Goal: Task Accomplishment & Management: Use online tool/utility

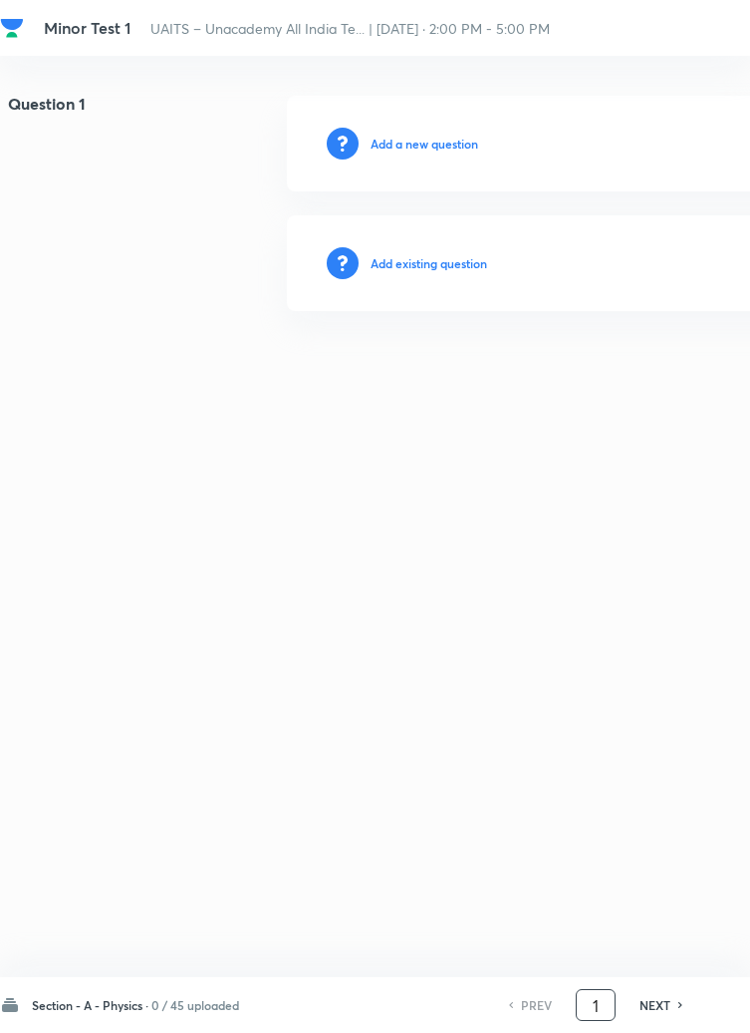
click at [603, 1023] on input "1" at bounding box center [596, 1005] width 38 height 35
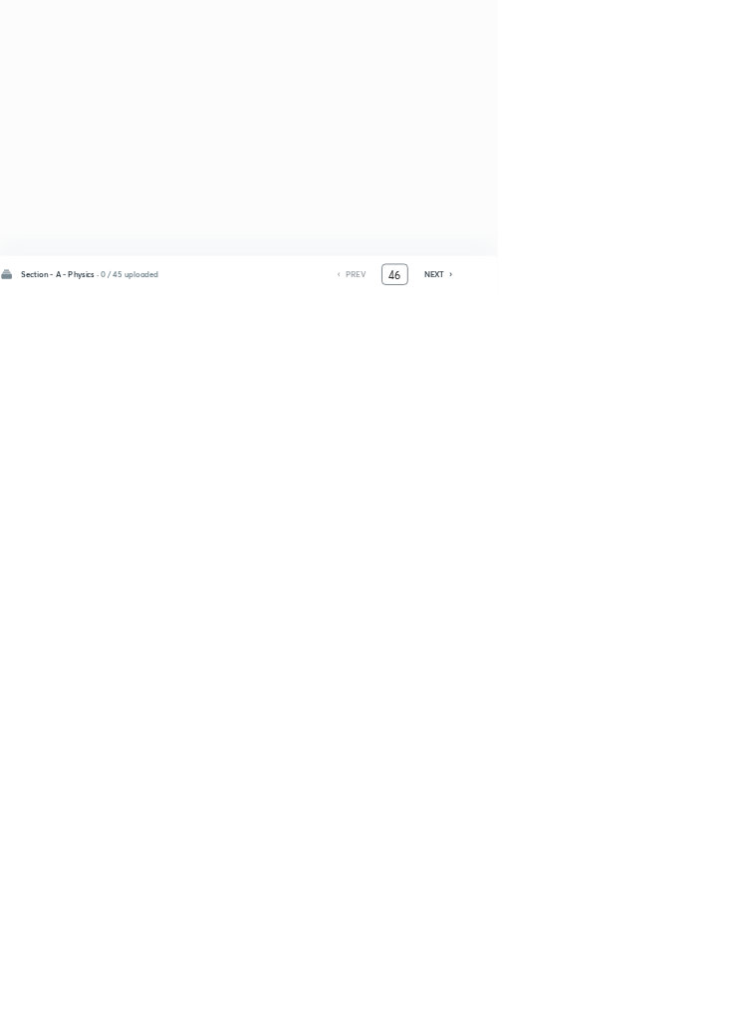
type input "46"
checkbox input "true"
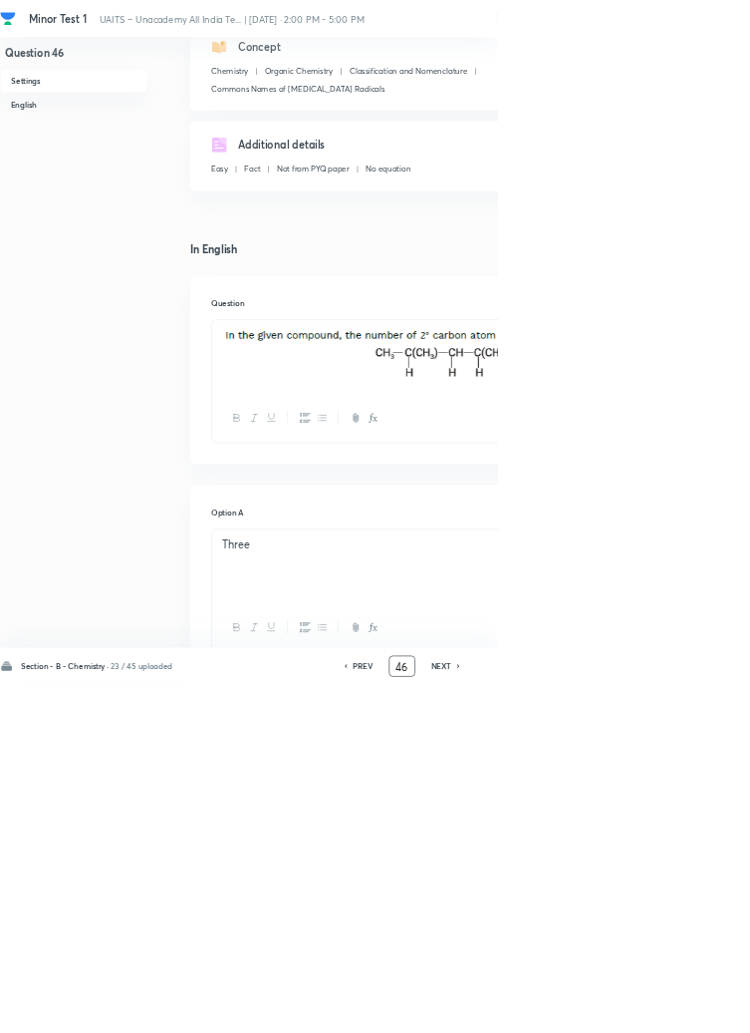
scroll to position [258, 0]
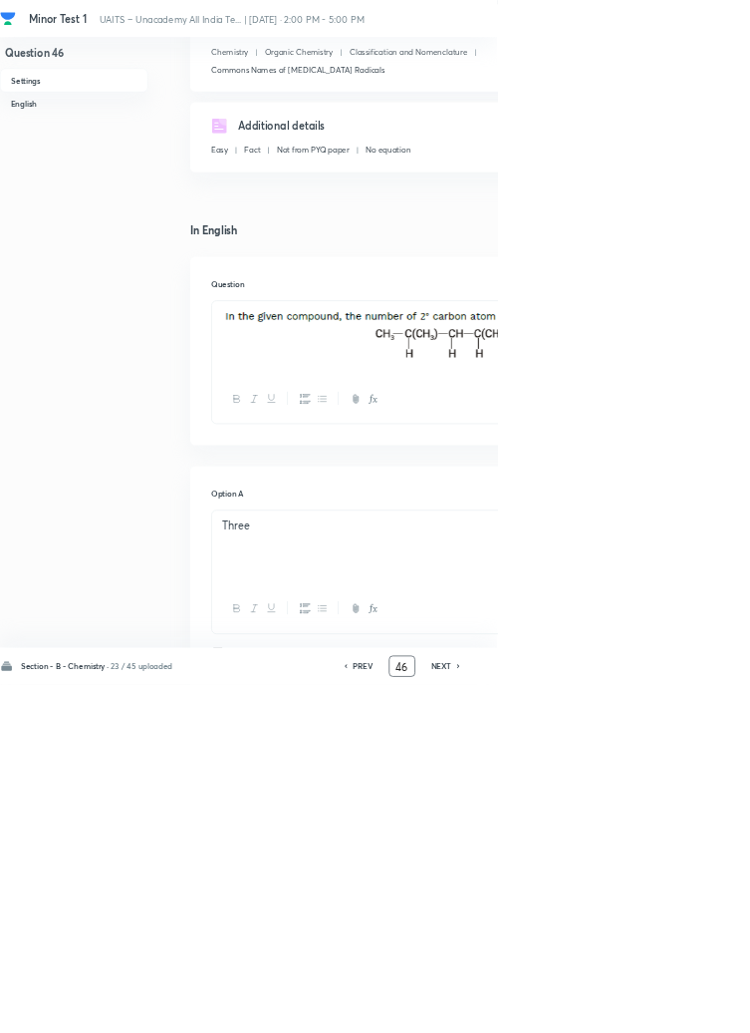
click at [615, 1023] on input "46" at bounding box center [607, 1005] width 38 height 35
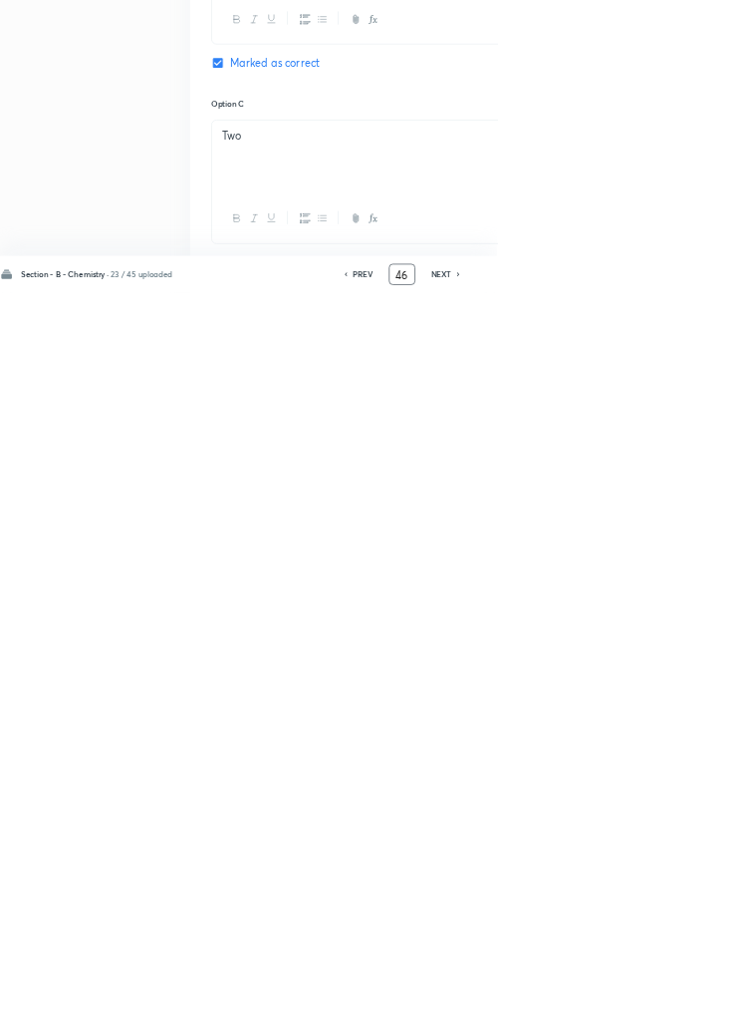
scroll to position [857, 0]
type input "4"
type input "90"
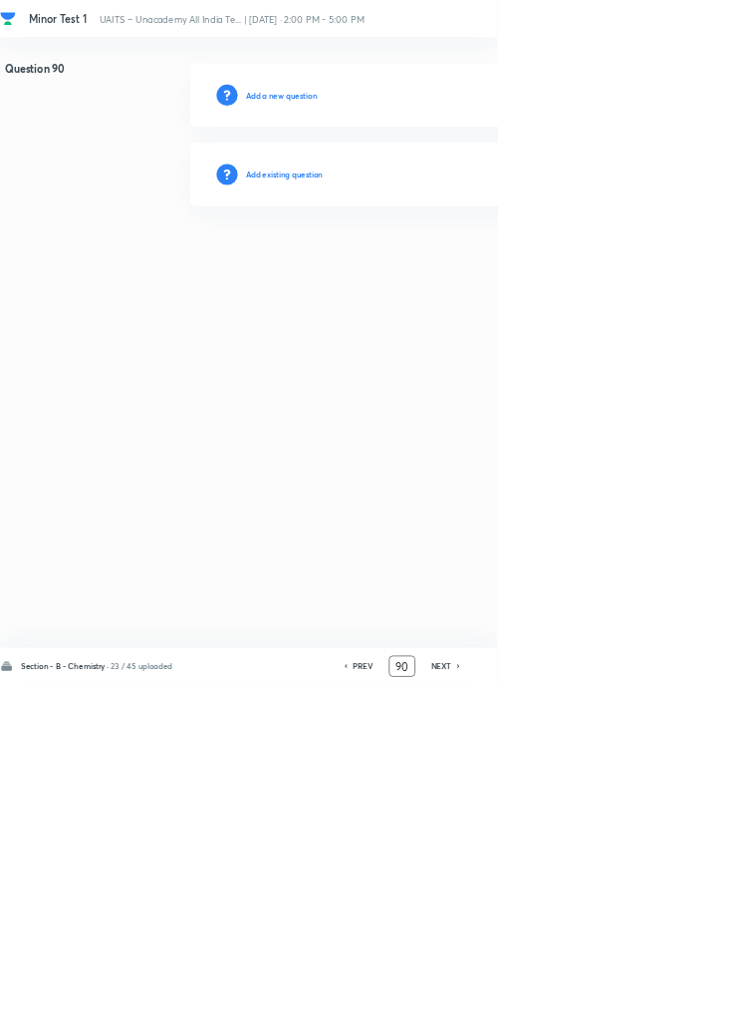
click at [460, 267] on h6 "Add existing question" at bounding box center [429, 263] width 117 height 18
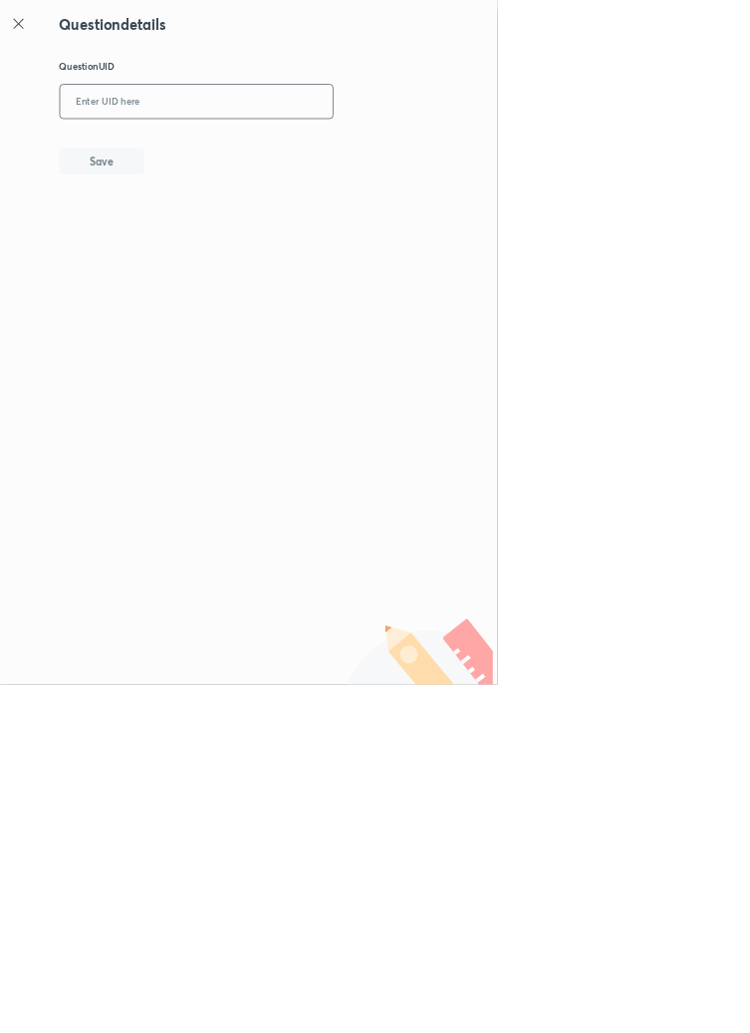
click at [316, 130] on input "text" at bounding box center [297, 154] width 412 height 49
type input "NONZJ"
click at [197, 227] on button "Save" at bounding box center [154, 241] width 128 height 40
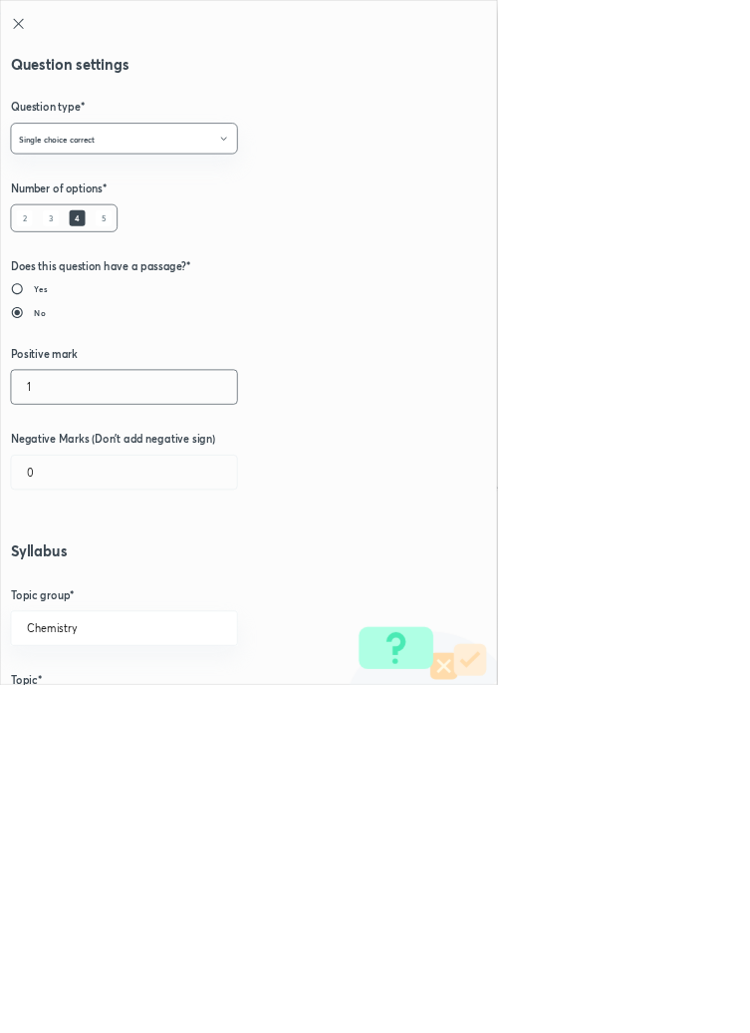
click at [70, 580] on input "1" at bounding box center [187, 583] width 341 height 51
type input "4"
click at [63, 719] on input "0" at bounding box center [187, 712] width 341 height 51
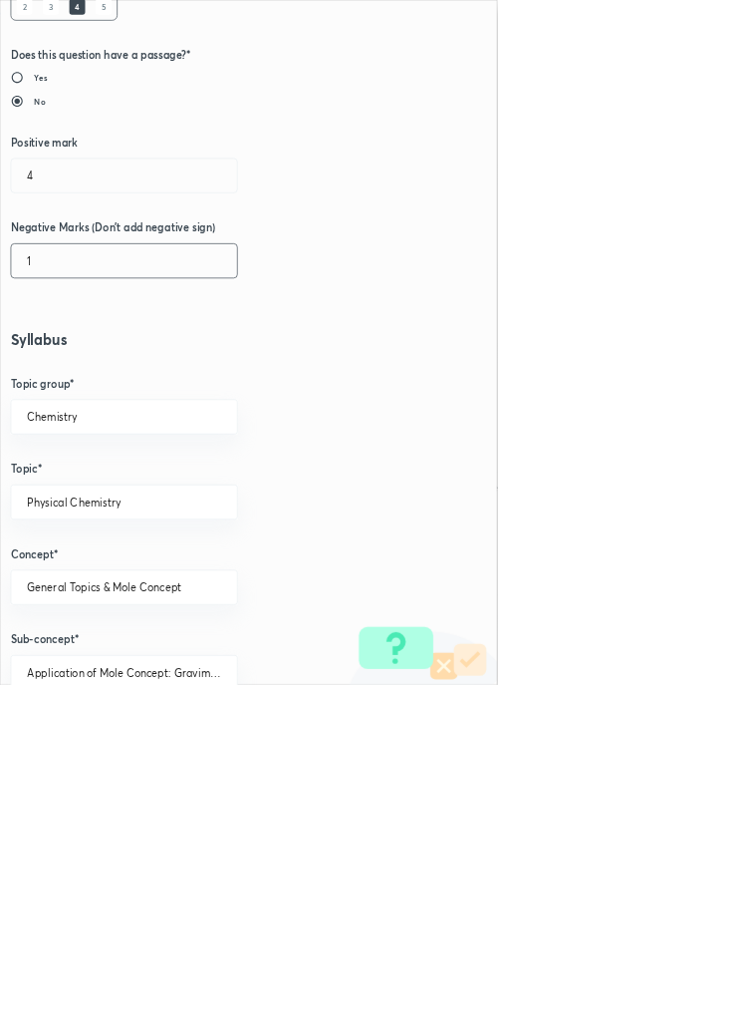
scroll to position [1121, 0]
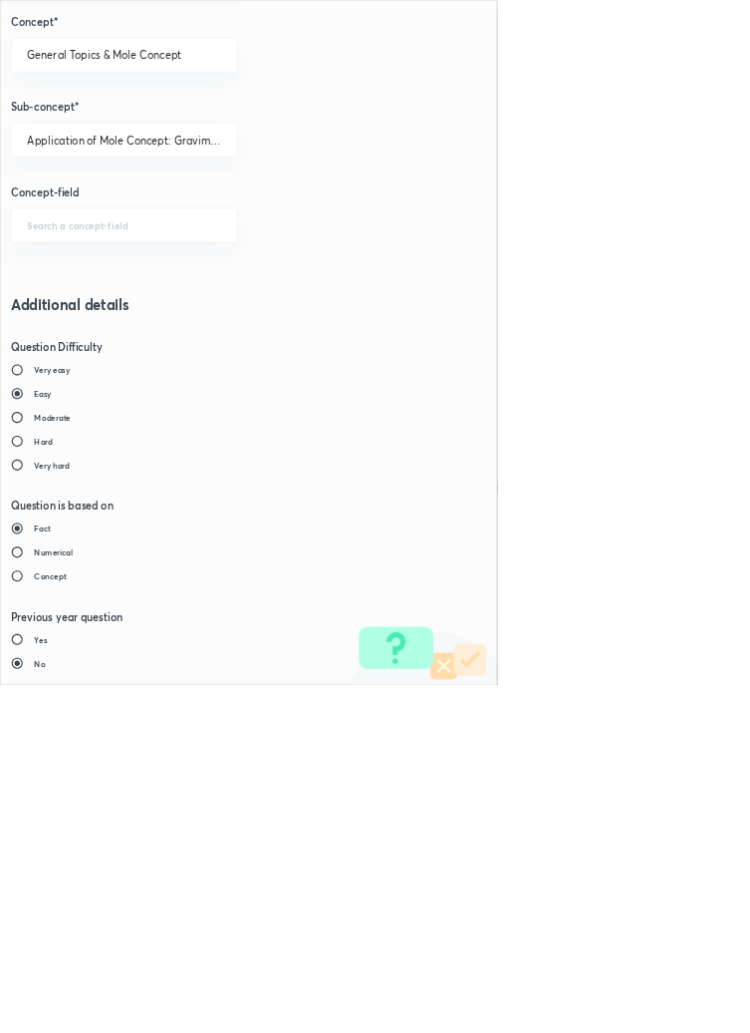
type input "1"
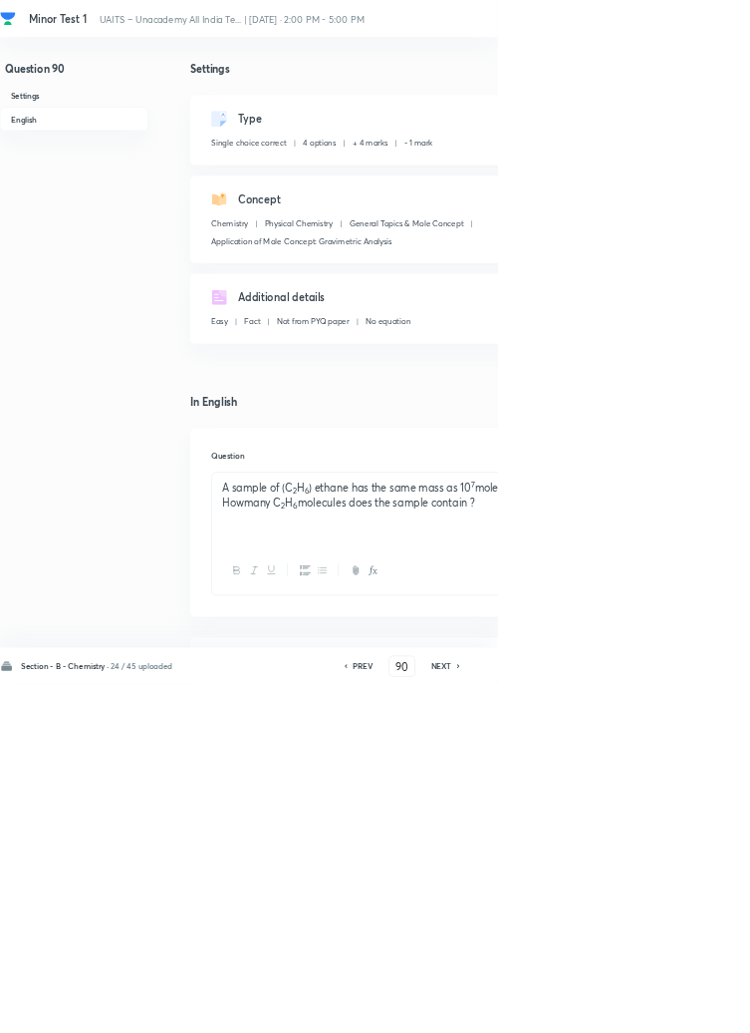
type input "91"
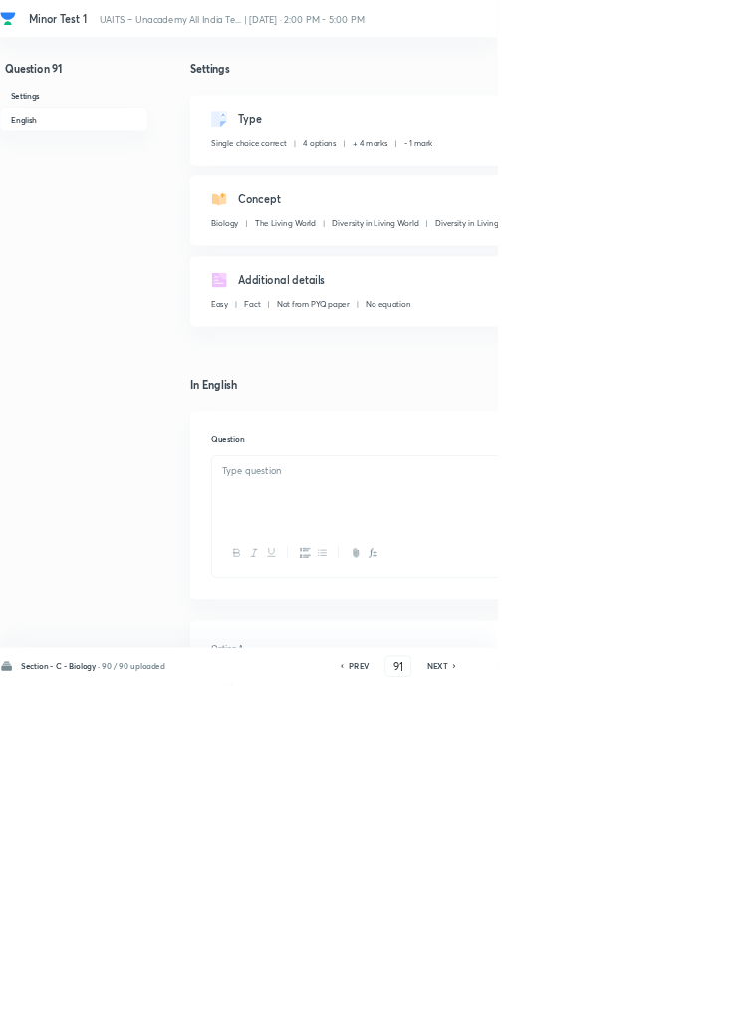
checkbox input "true"
click at [547, 1014] on h6 "PREV" at bounding box center [541, 1005] width 31 height 18
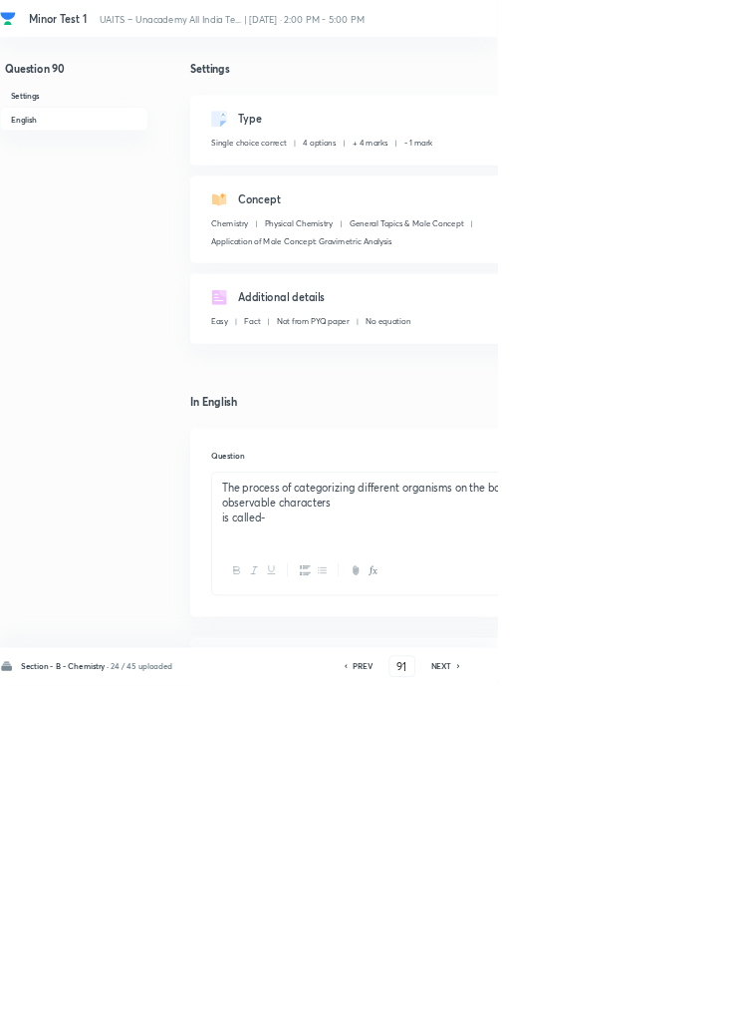
type input "90"
checkbox input "true"
click at [524, 1010] on icon at bounding box center [521, 1005] width 6 height 10
type input "89"
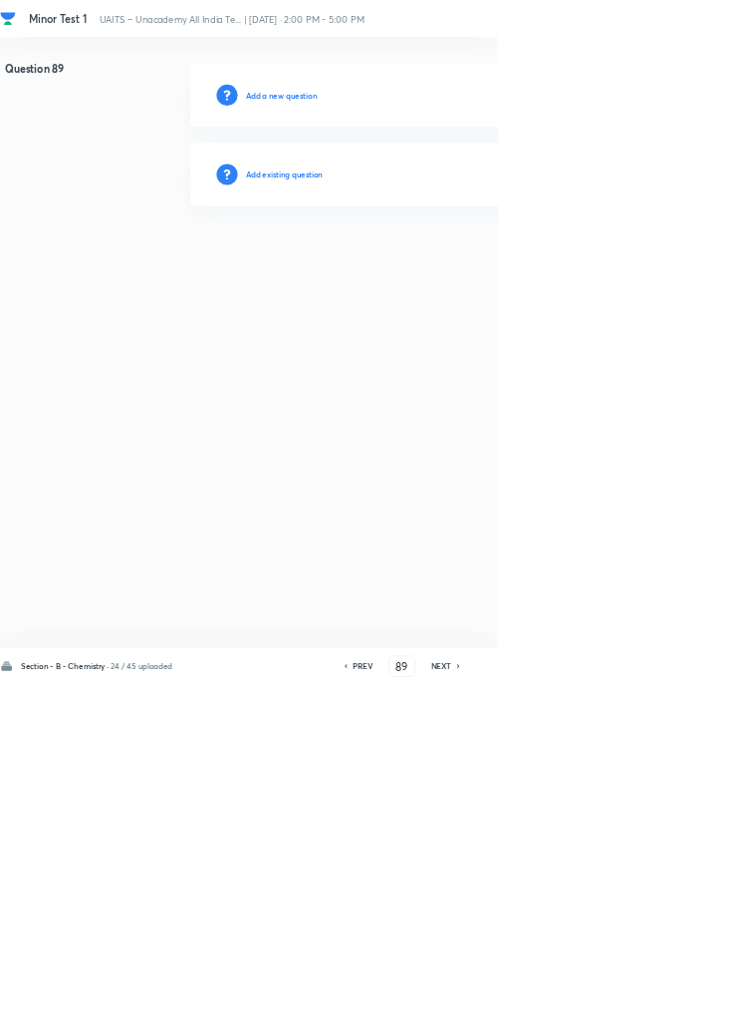
click at [486, 254] on h6 "Add existing question" at bounding box center [429, 263] width 117 height 18
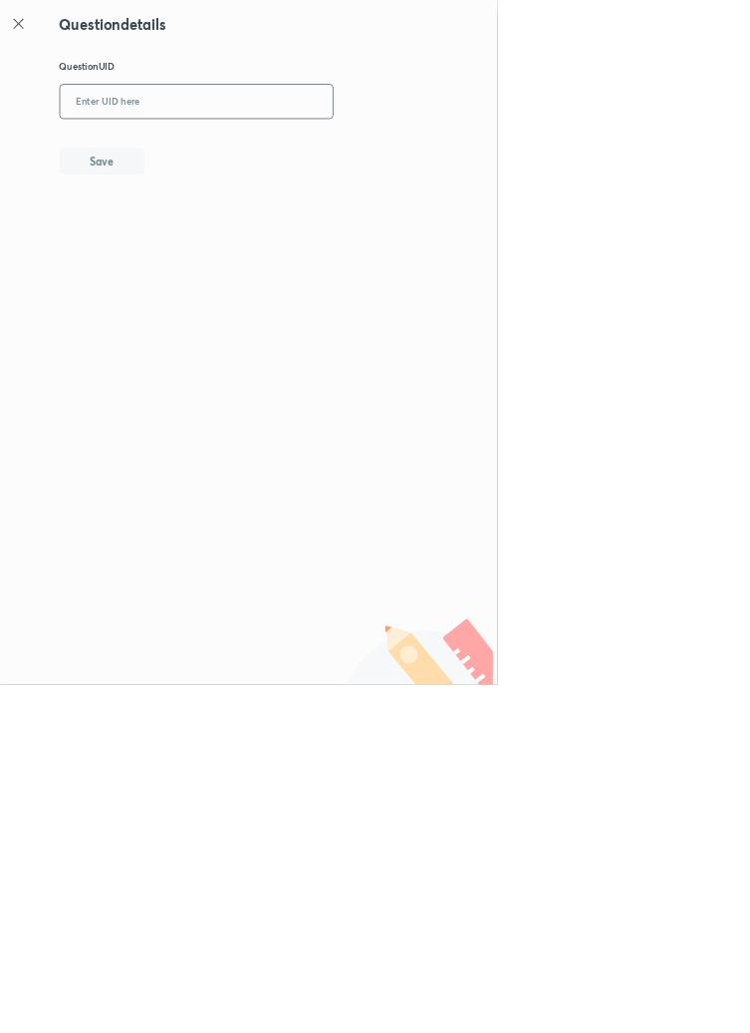
click at [370, 148] on input "text" at bounding box center [297, 154] width 412 height 49
type input "FNXTP"
click at [179, 231] on button "Save" at bounding box center [154, 241] width 128 height 40
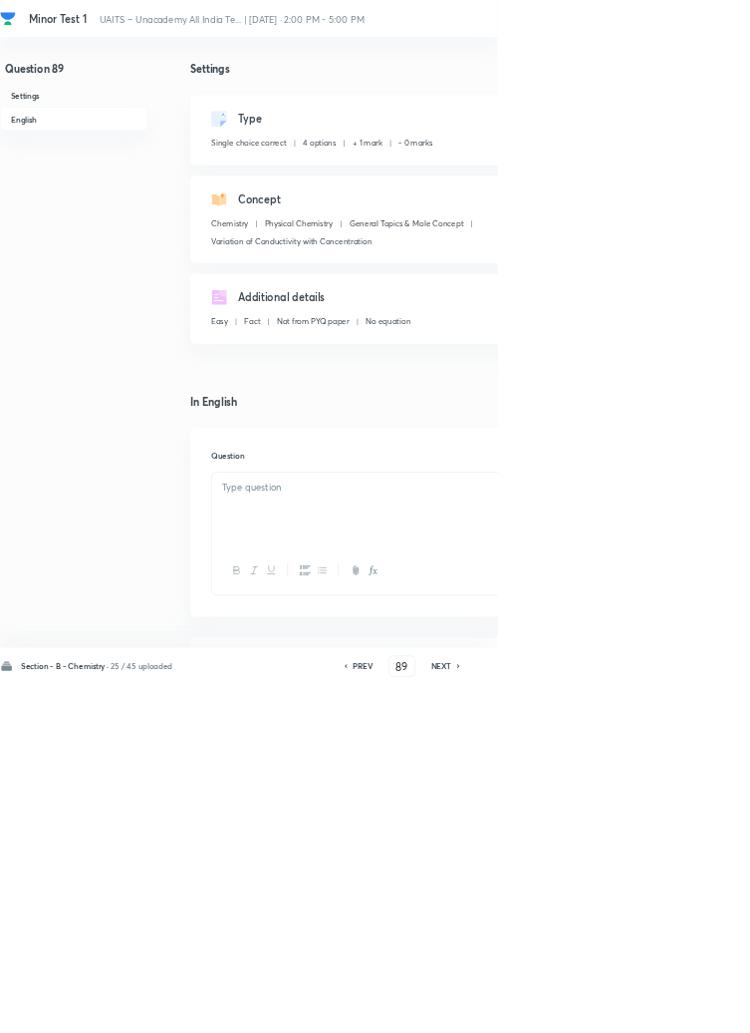
checkbox input "true"
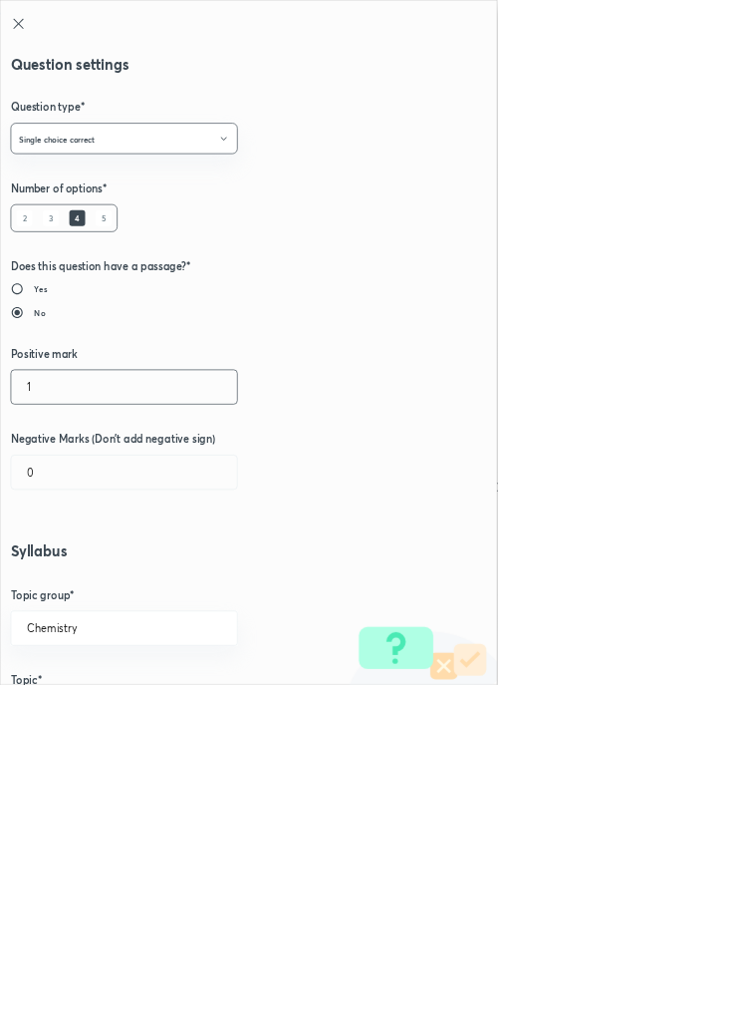
click at [66, 579] on input "1" at bounding box center [187, 583] width 341 height 51
type input "4"
click at [75, 710] on input "0" at bounding box center [187, 712] width 341 height 51
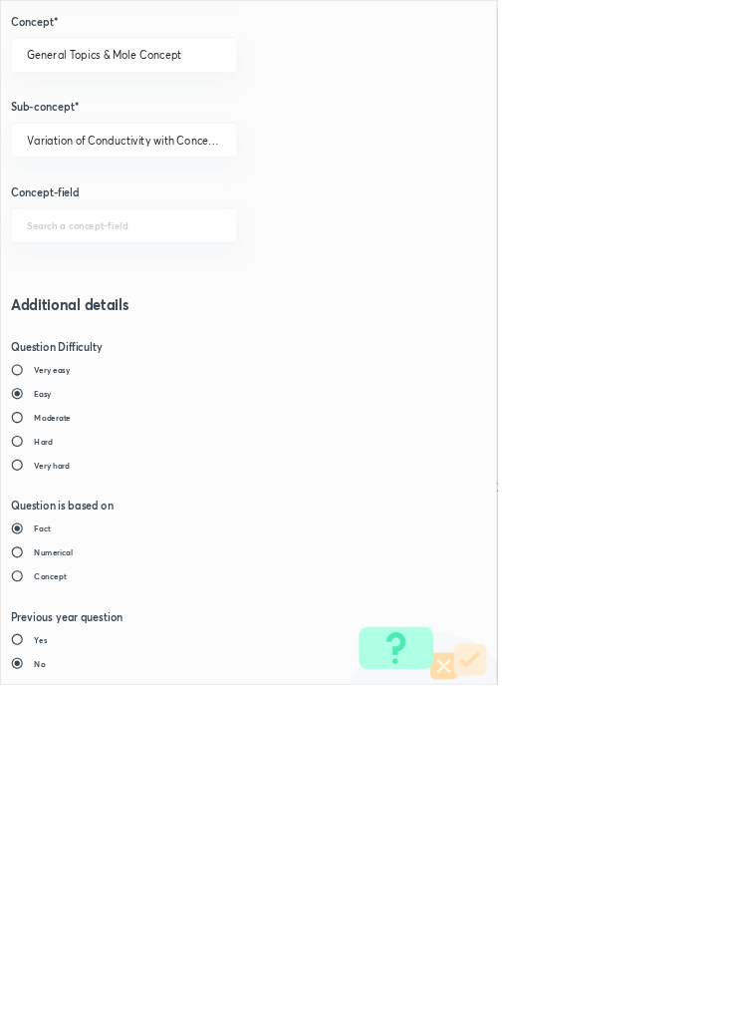
type input "1"
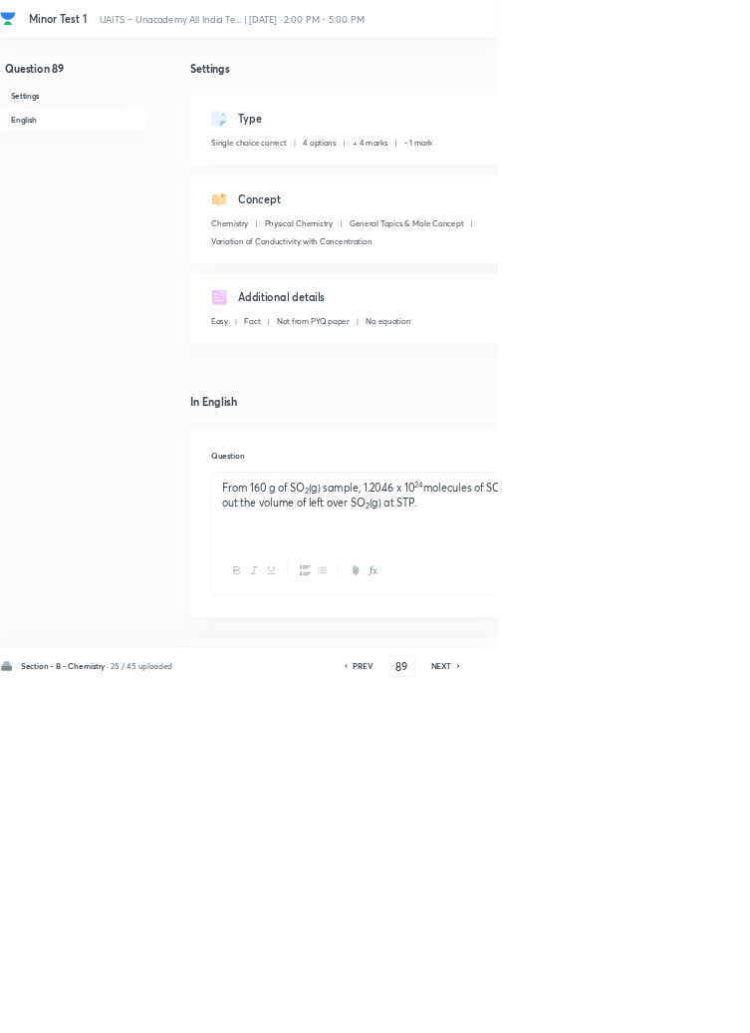
type input "90"
checkbox input "true"
click at [545, 1014] on h6 "PREV" at bounding box center [547, 1005] width 31 height 18
type input "89"
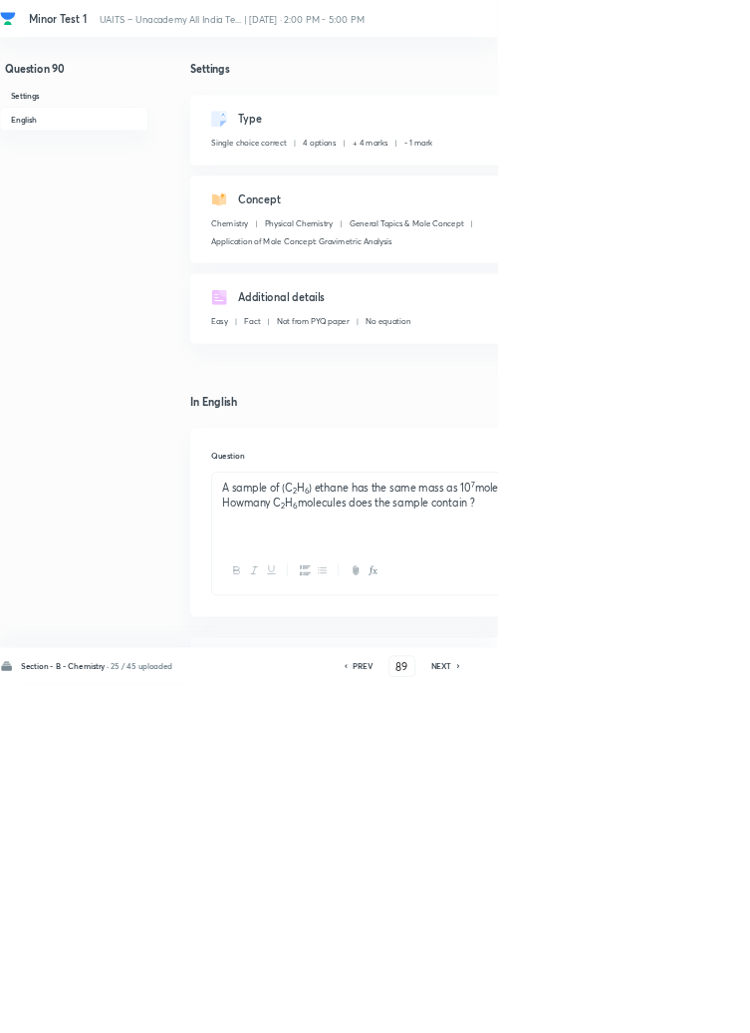
checkbox input "true"
click at [561, 1014] on h6 "PREV" at bounding box center [547, 1005] width 31 height 18
type input "88"
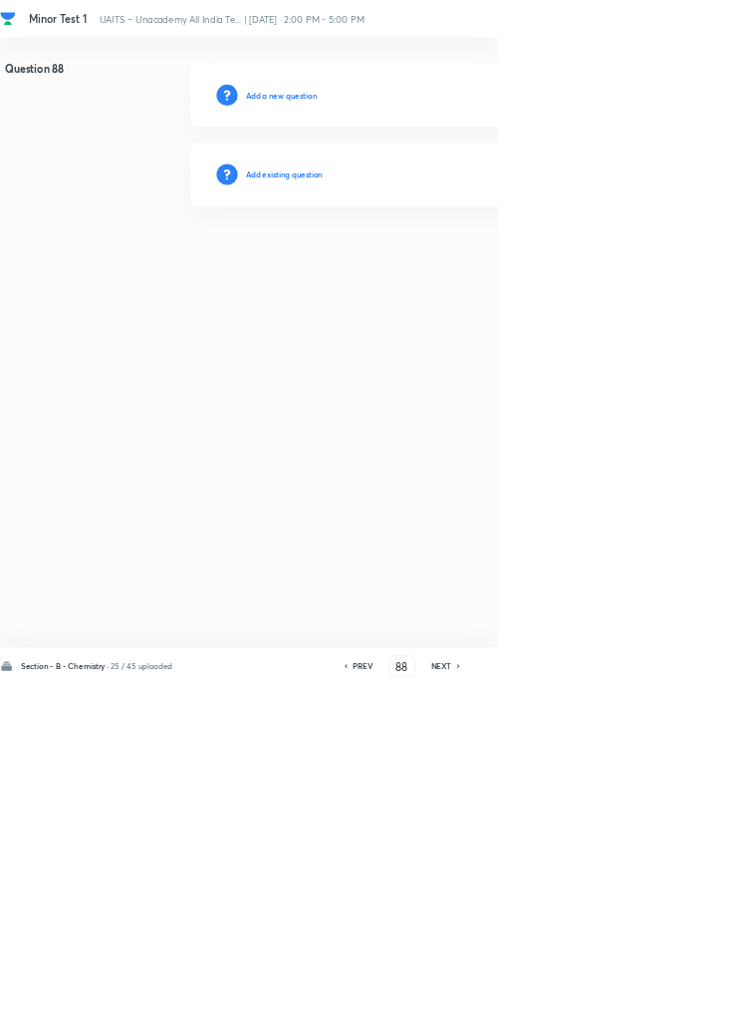
click at [468, 260] on h6 "Add existing question" at bounding box center [429, 263] width 117 height 18
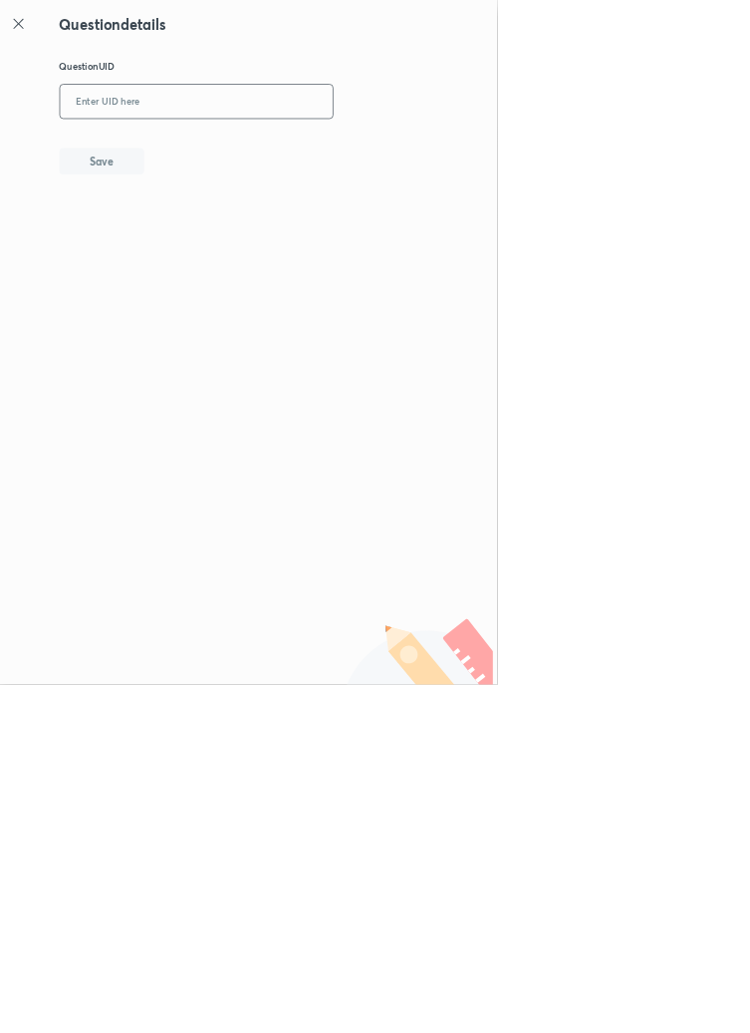
click at [307, 151] on input "text" at bounding box center [297, 154] width 412 height 49
type input "1333M"
click at [217, 228] on button "Save" at bounding box center [154, 241] width 128 height 40
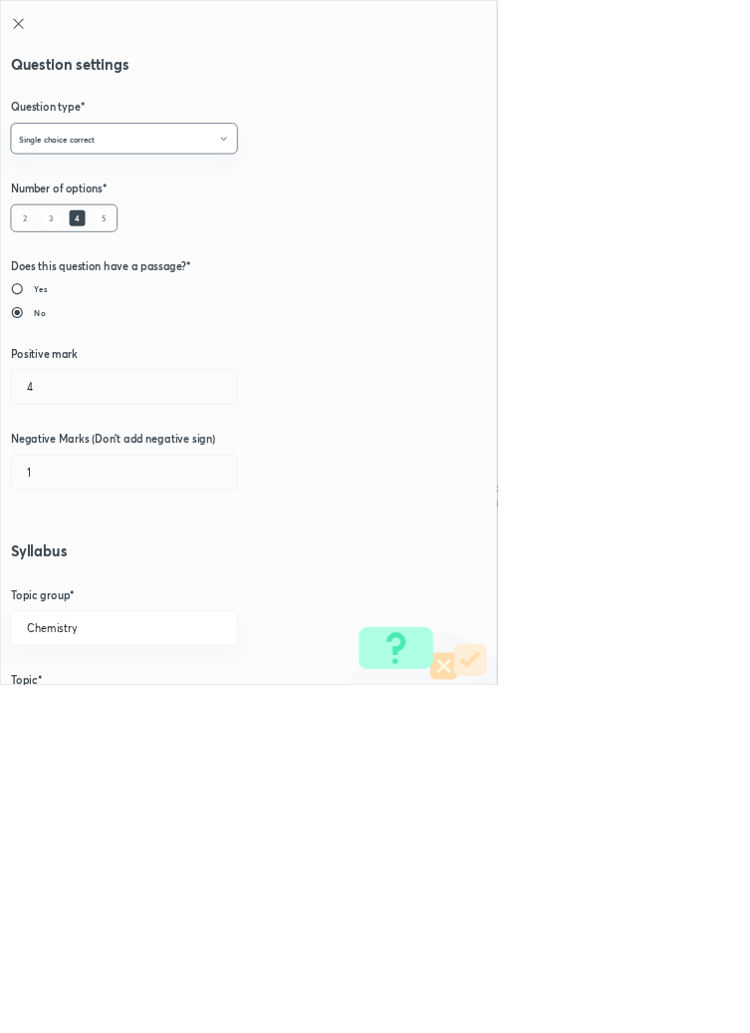
type input "1"
type input "0"
click at [61, 580] on input "1" at bounding box center [187, 583] width 341 height 51
type input "4"
click at [55, 715] on input "0" at bounding box center [187, 712] width 341 height 51
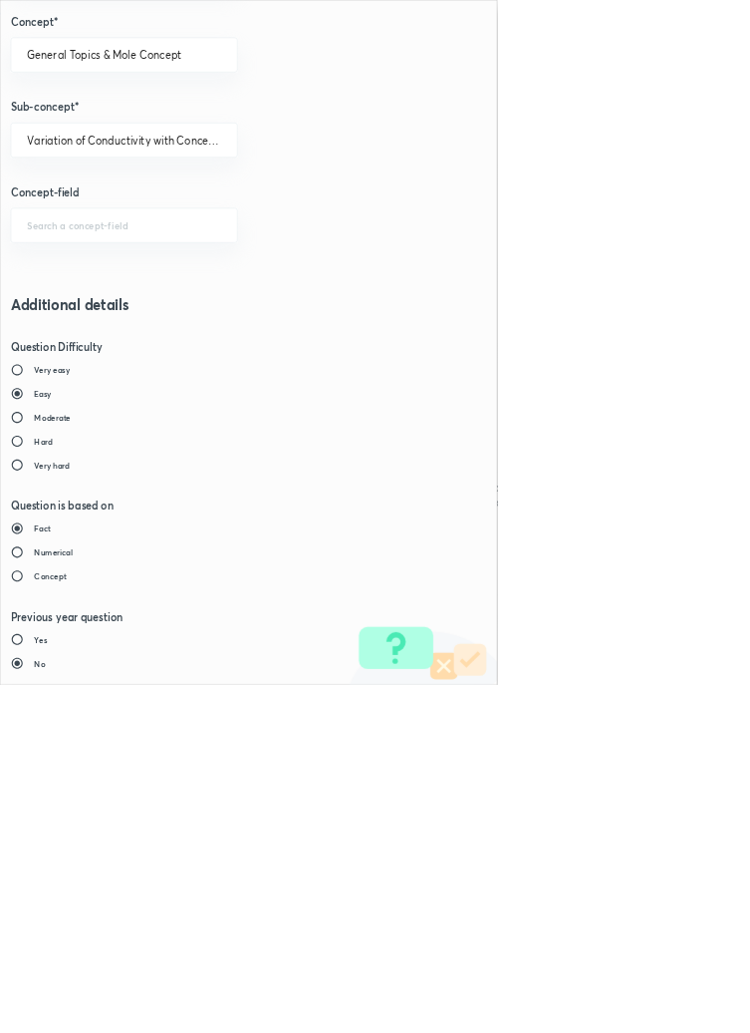
type input "1"
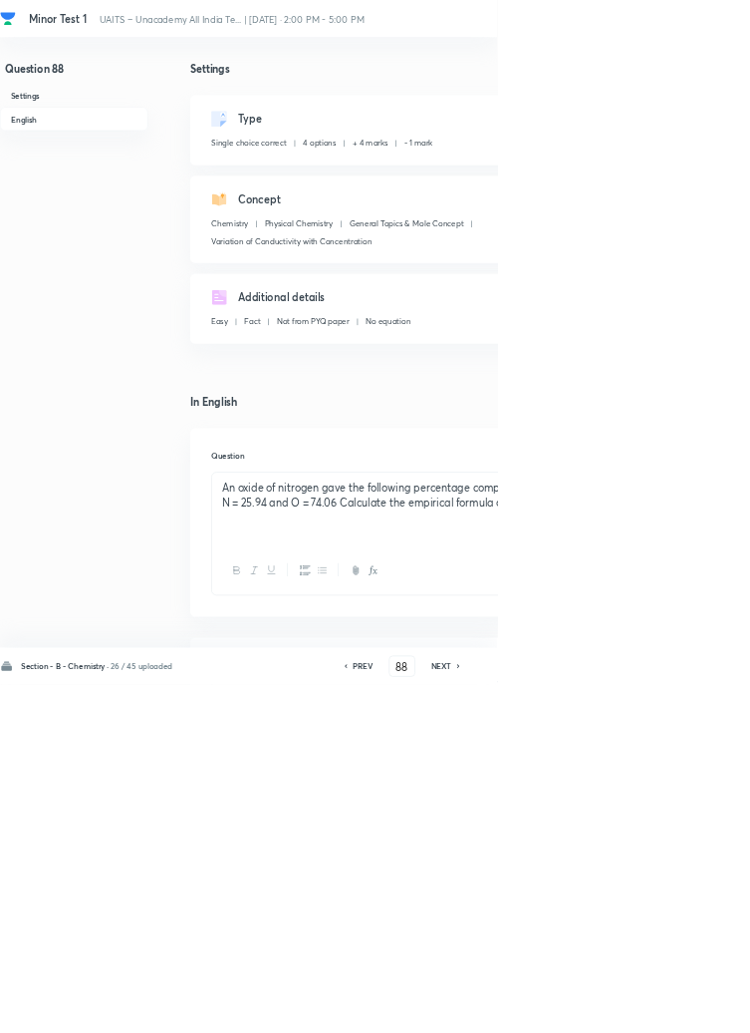
type input "89"
checkbox input "true"
click at [542, 1014] on h6 "PREV" at bounding box center [547, 1005] width 31 height 18
type input "88"
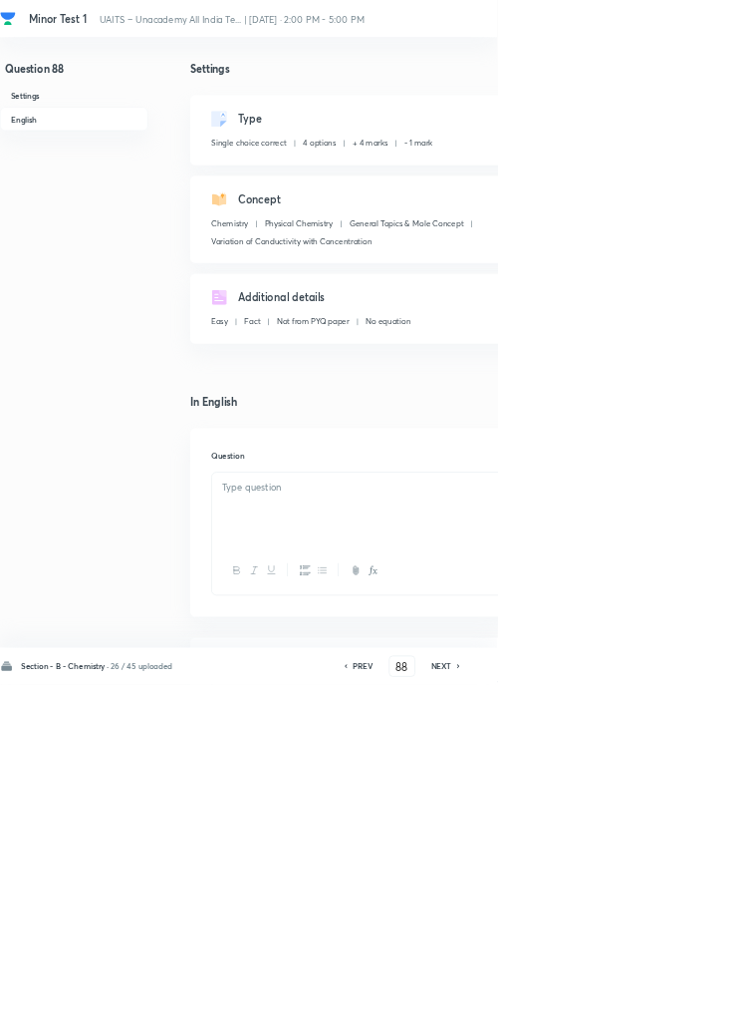
checkbox input "true"
click at [555, 1014] on h6 "PREV" at bounding box center [547, 1005] width 31 height 18
type input "87"
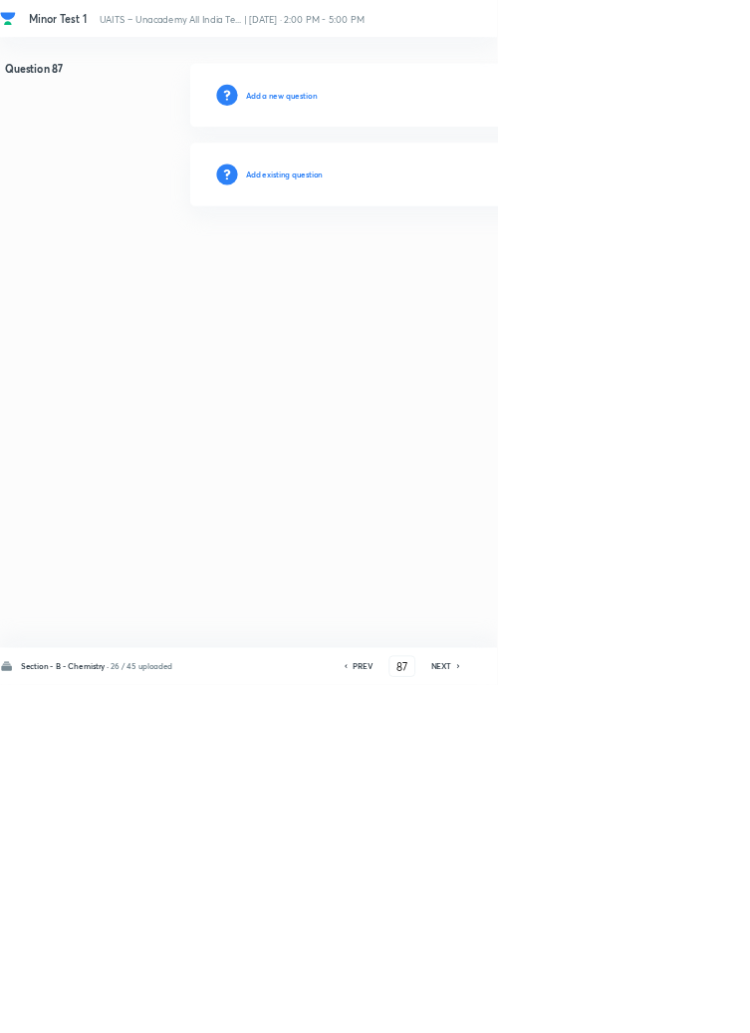
click at [460, 260] on h6 "Add existing question" at bounding box center [429, 263] width 117 height 18
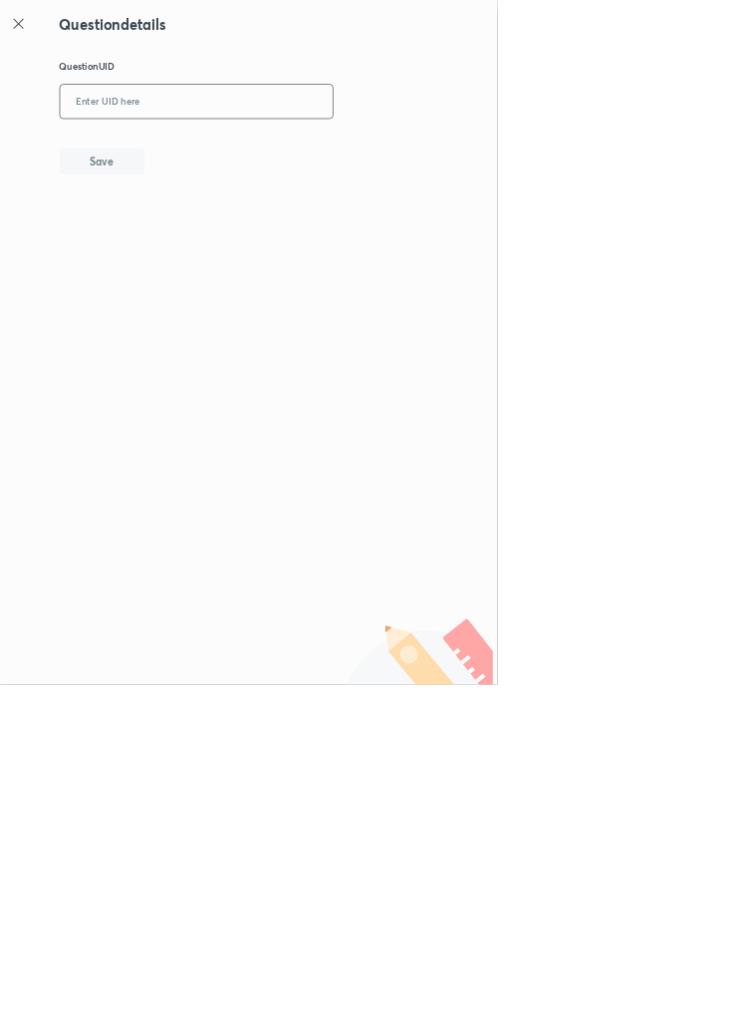
click at [336, 145] on input "text" at bounding box center [297, 154] width 412 height 49
type input "WY6JS"
click at [187, 223] on button "Save" at bounding box center [154, 241] width 128 height 40
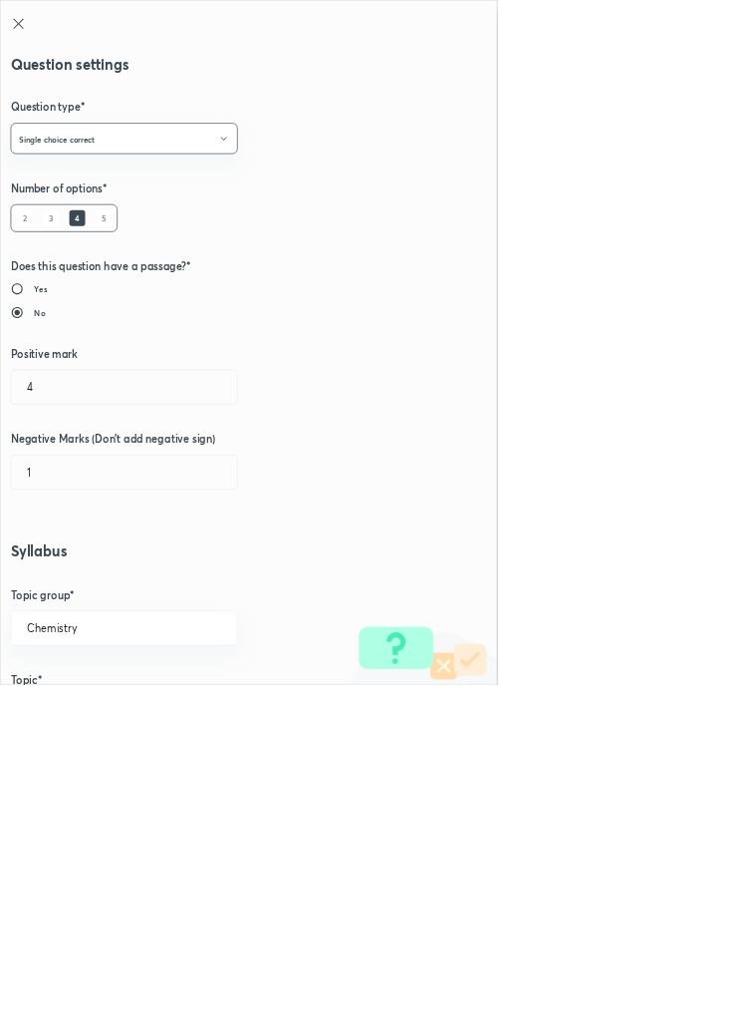
type input "1"
type input "0"
type input "Mole Concept & Concentration terms"
type input "Introduction"
click at [75, 582] on input "1" at bounding box center [187, 583] width 341 height 51
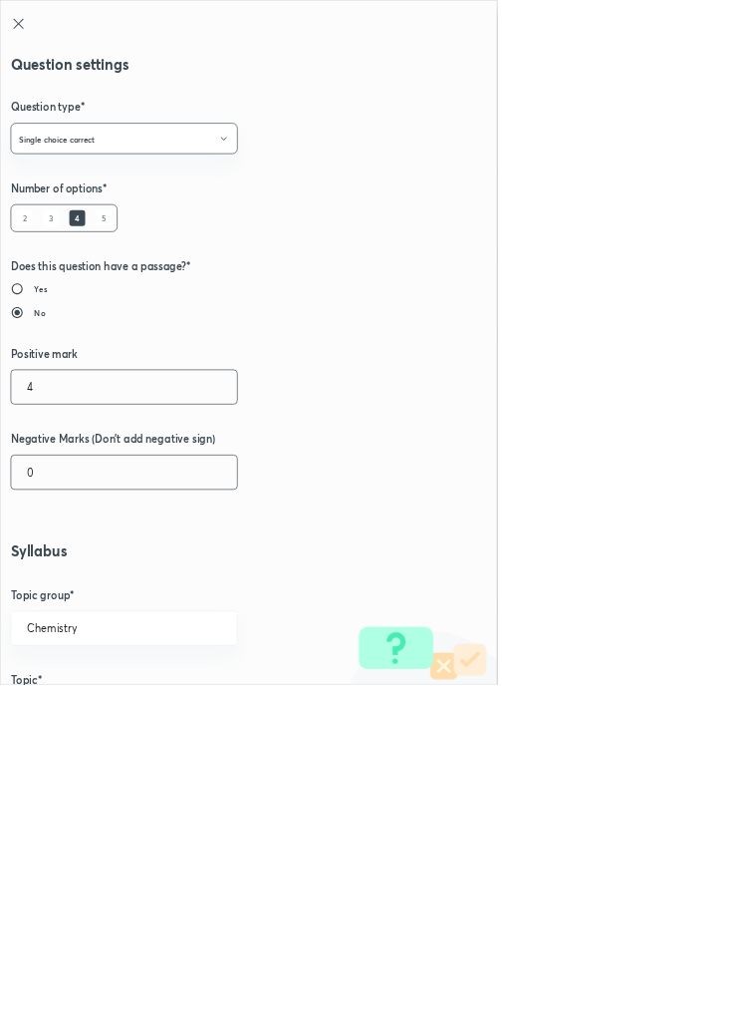
type input "4"
click at [72, 707] on input "0" at bounding box center [187, 712] width 341 height 51
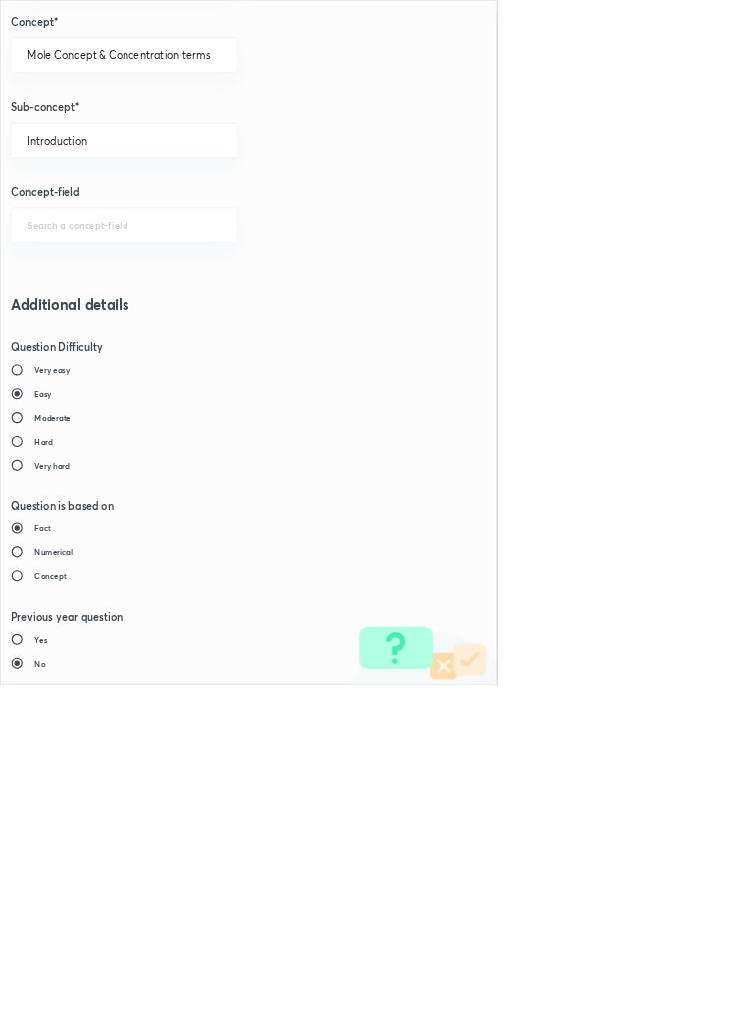
type input "1"
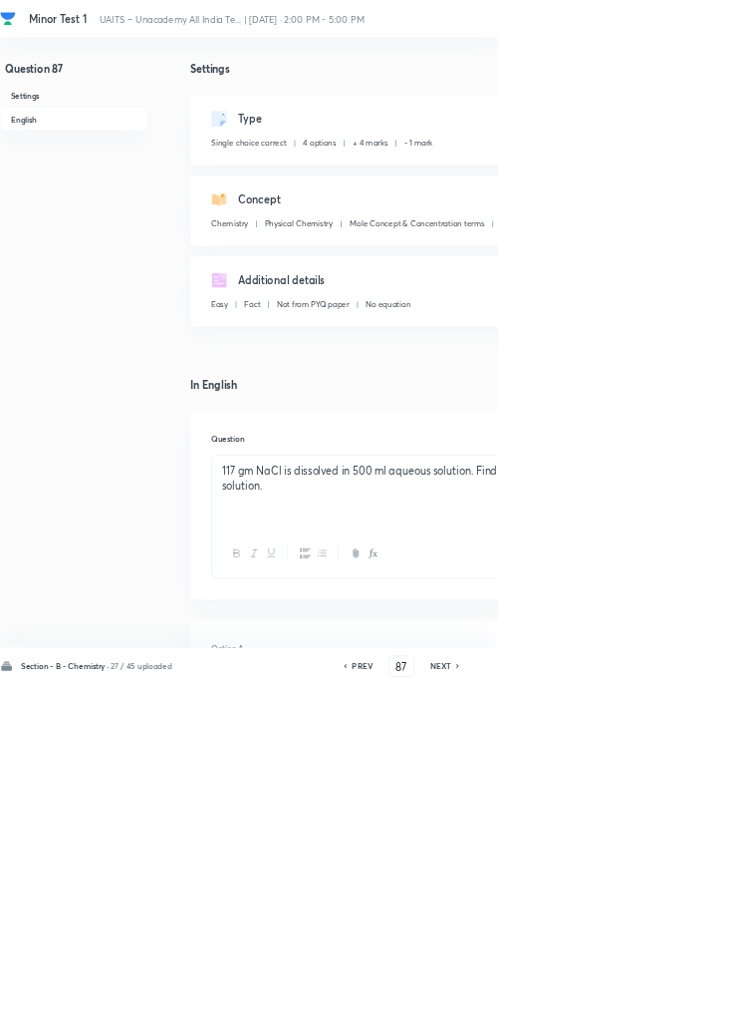
type input "88"
checkbox input "false"
checkbox input "true"
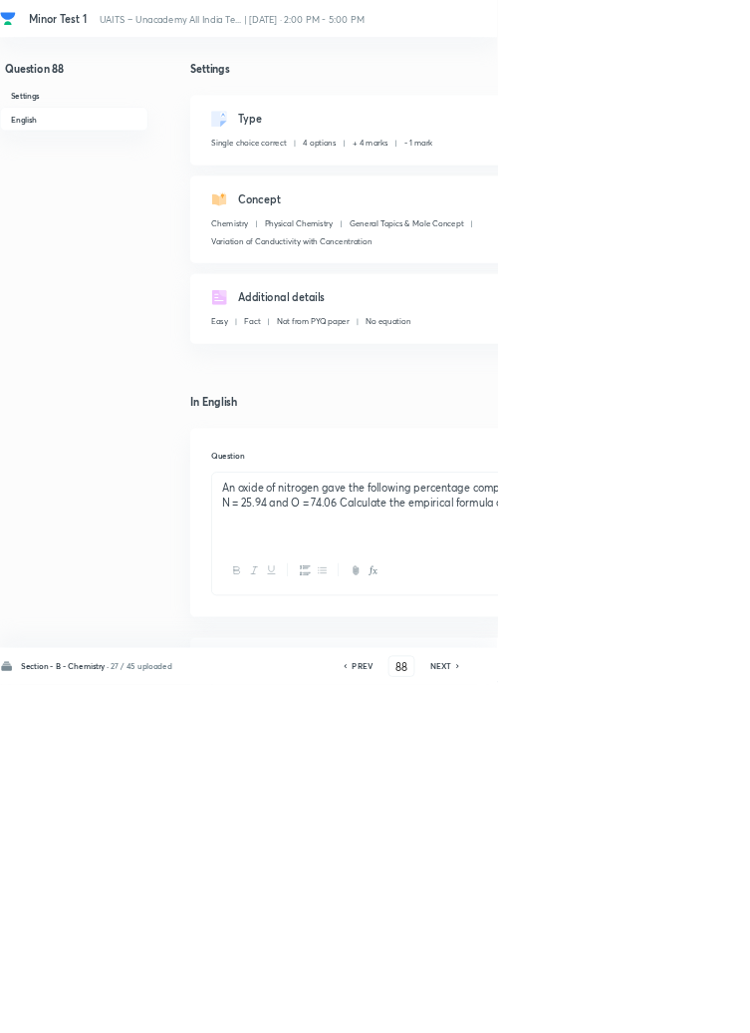
click at [546, 1014] on h6 "PREV" at bounding box center [546, 1005] width 31 height 18
type input "87"
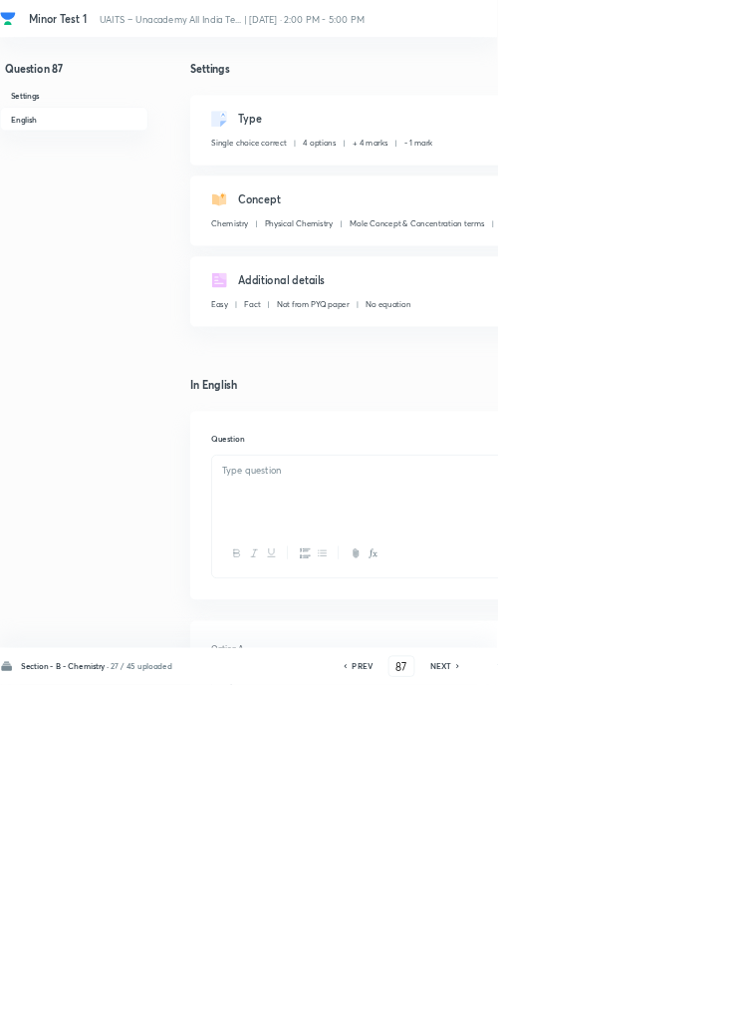
checkbox input "false"
checkbox input "true"
click at [552, 1014] on h6 "PREV" at bounding box center [546, 1005] width 31 height 18
type input "86"
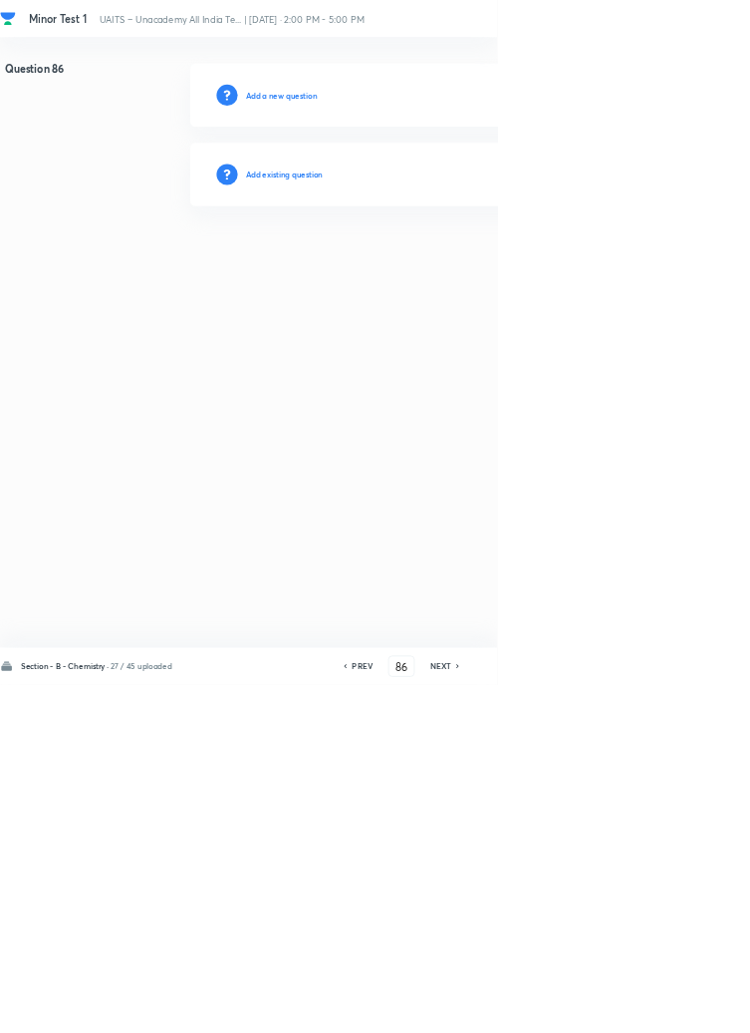
click at [465, 259] on h6 "Add existing question" at bounding box center [429, 263] width 117 height 18
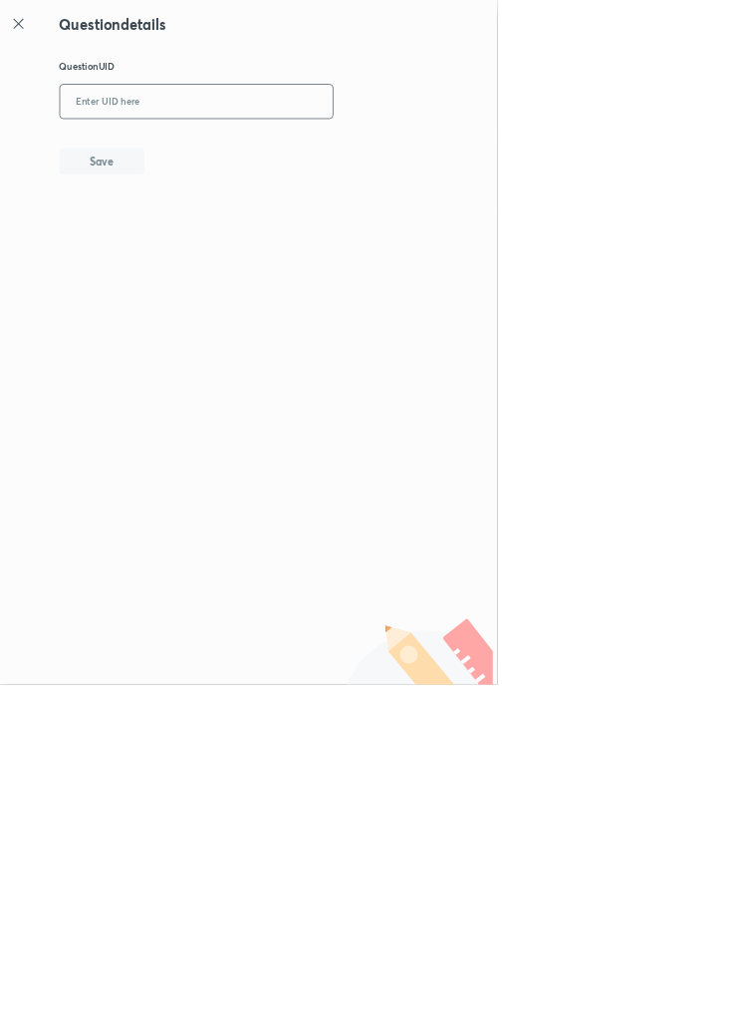
click at [279, 149] on input "text" at bounding box center [297, 154] width 412 height 49
type input "MIZS1"
click at [194, 247] on button "Save" at bounding box center [154, 241] width 128 height 40
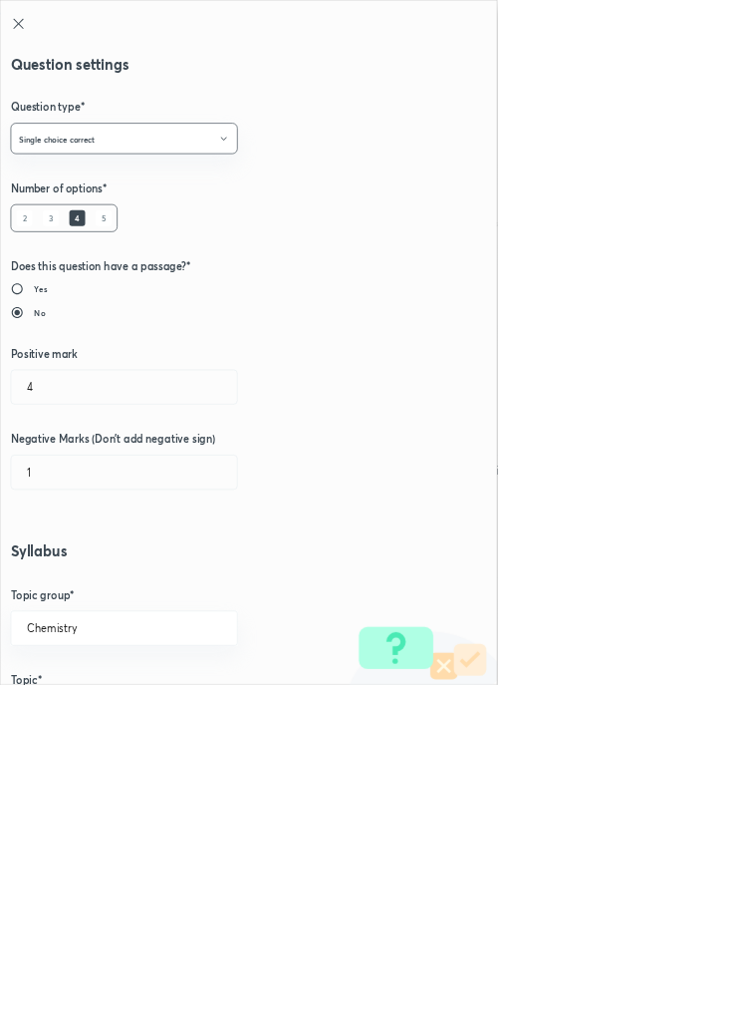
type input "1"
type input "0"
type input "Solutions"
type input "Vapor Pressure Of Solutions"
click at [68, 580] on input "1" at bounding box center [187, 583] width 341 height 51
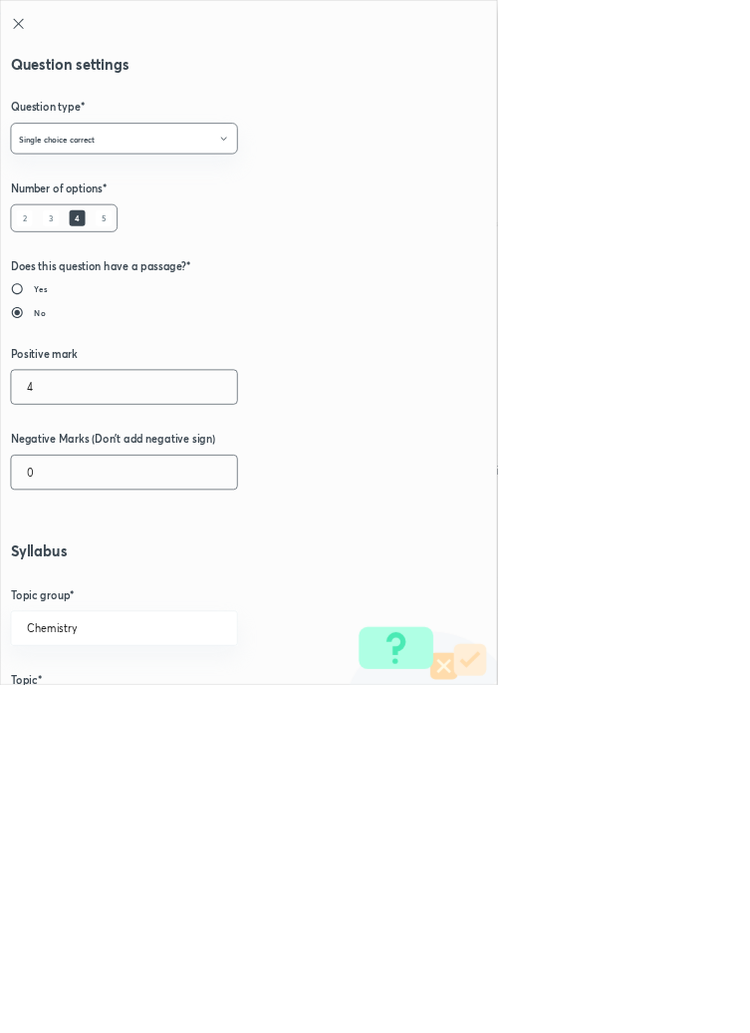
type input "4"
click at [77, 715] on input "0" at bounding box center [187, 712] width 341 height 51
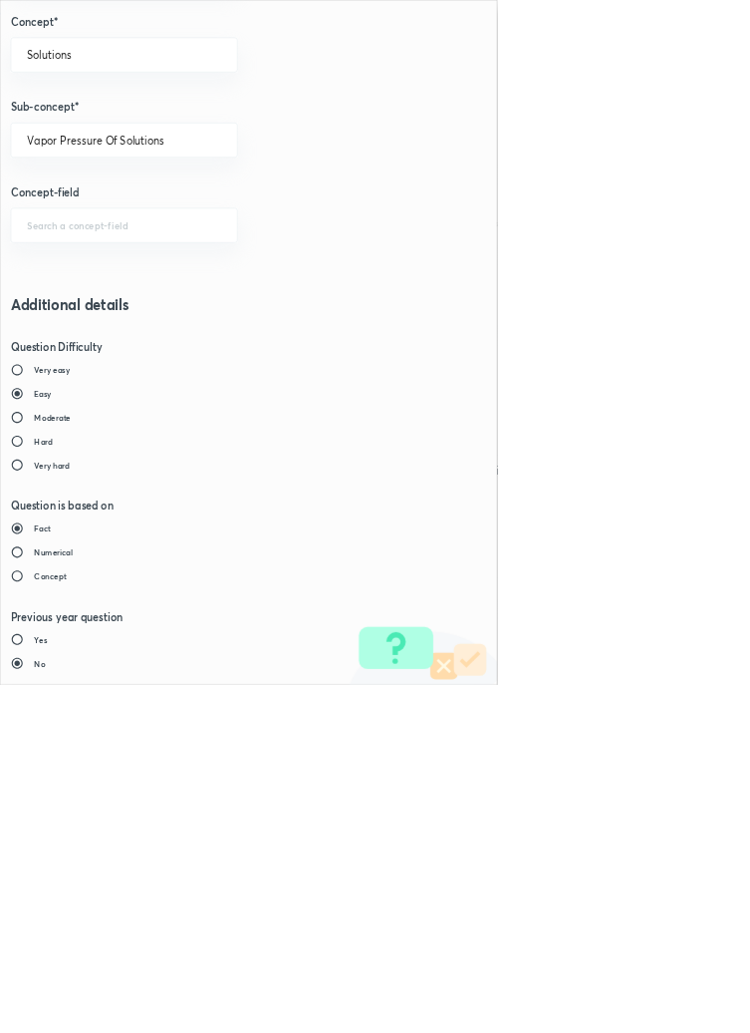
type input "1"
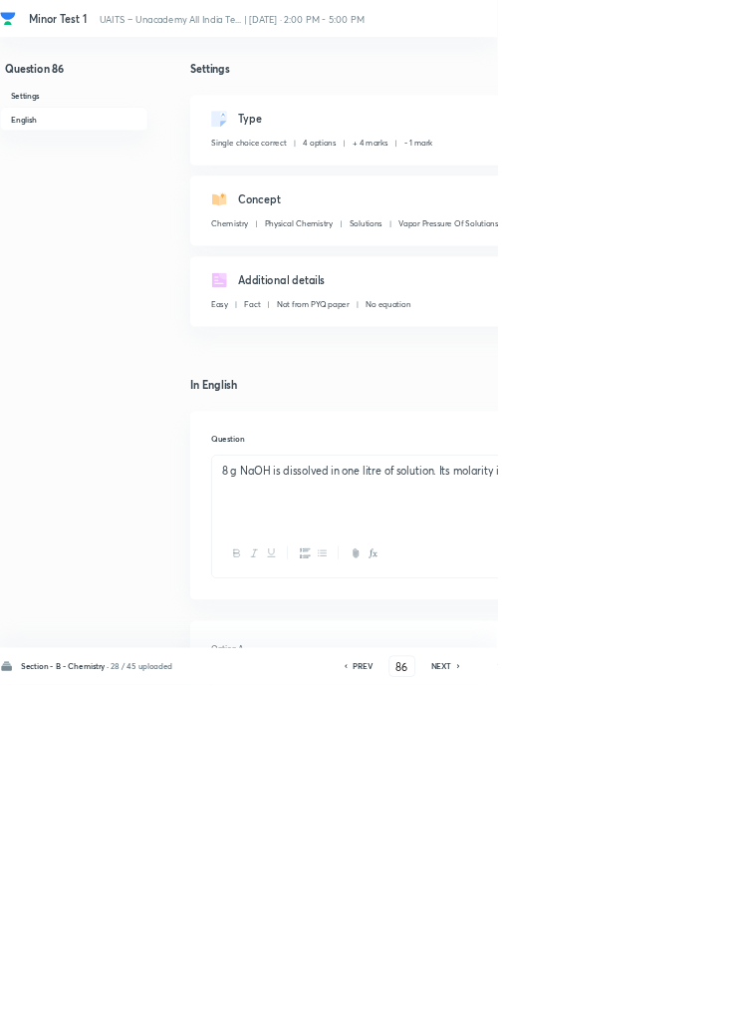
type input "87"
checkbox input "false"
checkbox input "true"
click at [549, 1014] on h6 "PREV" at bounding box center [547, 1005] width 31 height 18
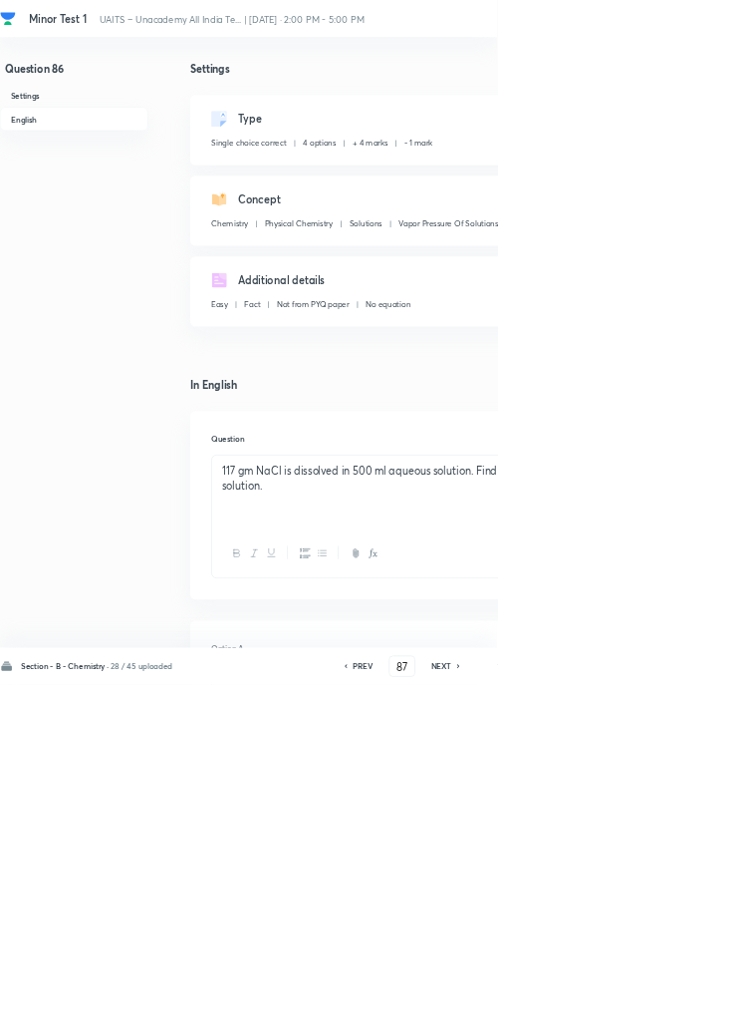
type input "86"
checkbox input "false"
checkbox input "true"
click at [549, 1014] on h6 "PREV" at bounding box center [547, 1005] width 31 height 18
type input "85"
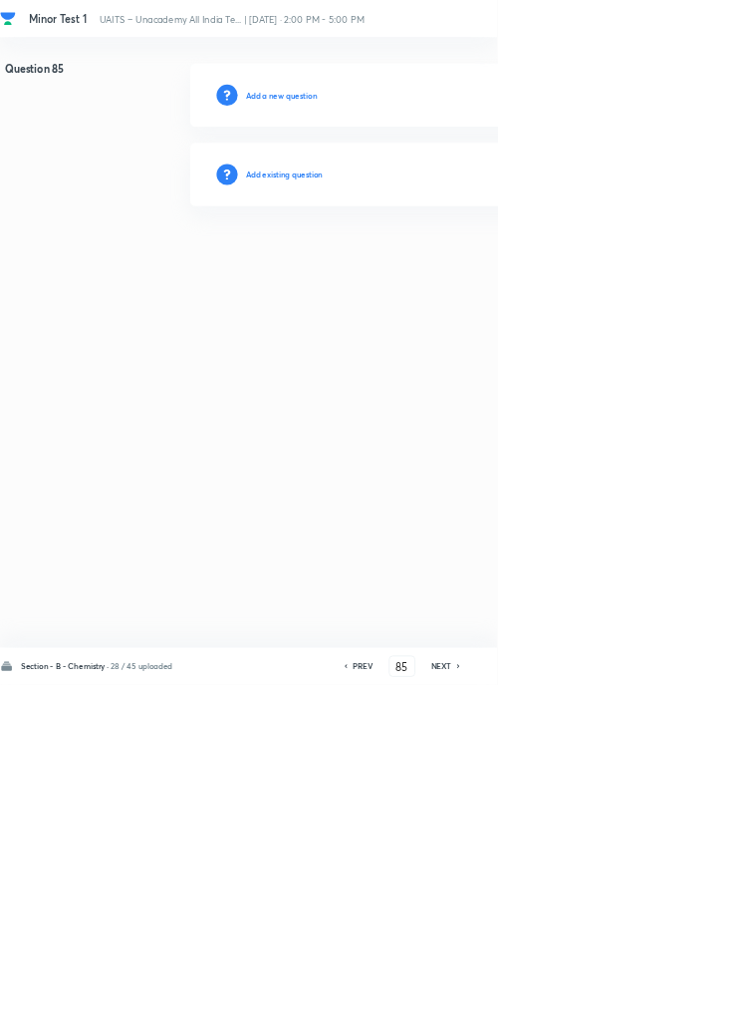
click at [475, 231] on div "Add existing question" at bounding box center [709, 263] width 845 height 96
click at [458, 257] on h6 "Add existing question" at bounding box center [429, 263] width 117 height 18
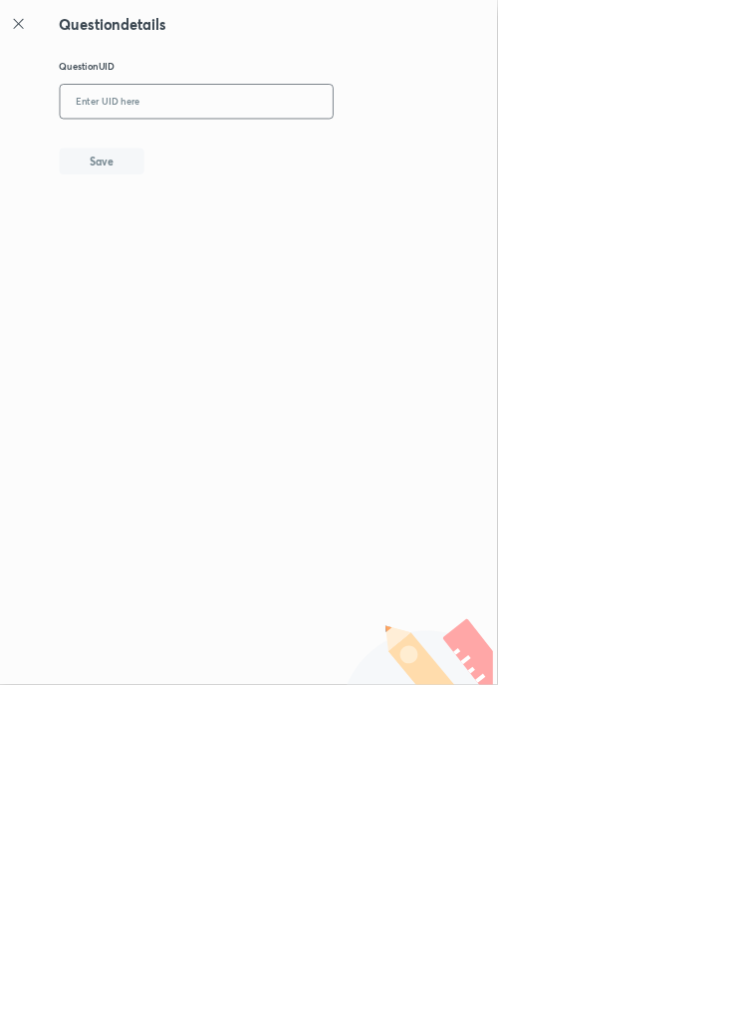
click at [402, 148] on input "text" at bounding box center [297, 154] width 412 height 49
type input "66KBG"
click at [184, 250] on button "Save" at bounding box center [154, 241] width 128 height 40
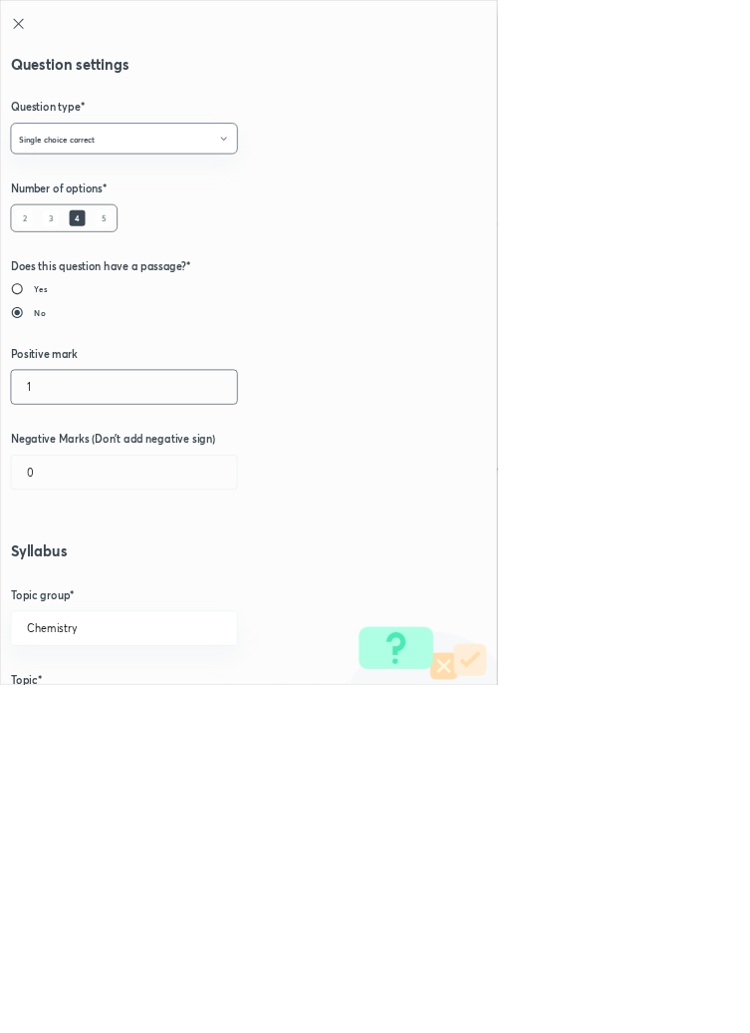
click at [64, 582] on input "1" at bounding box center [187, 583] width 341 height 51
type input "4"
click at [74, 710] on input "0" at bounding box center [187, 712] width 341 height 51
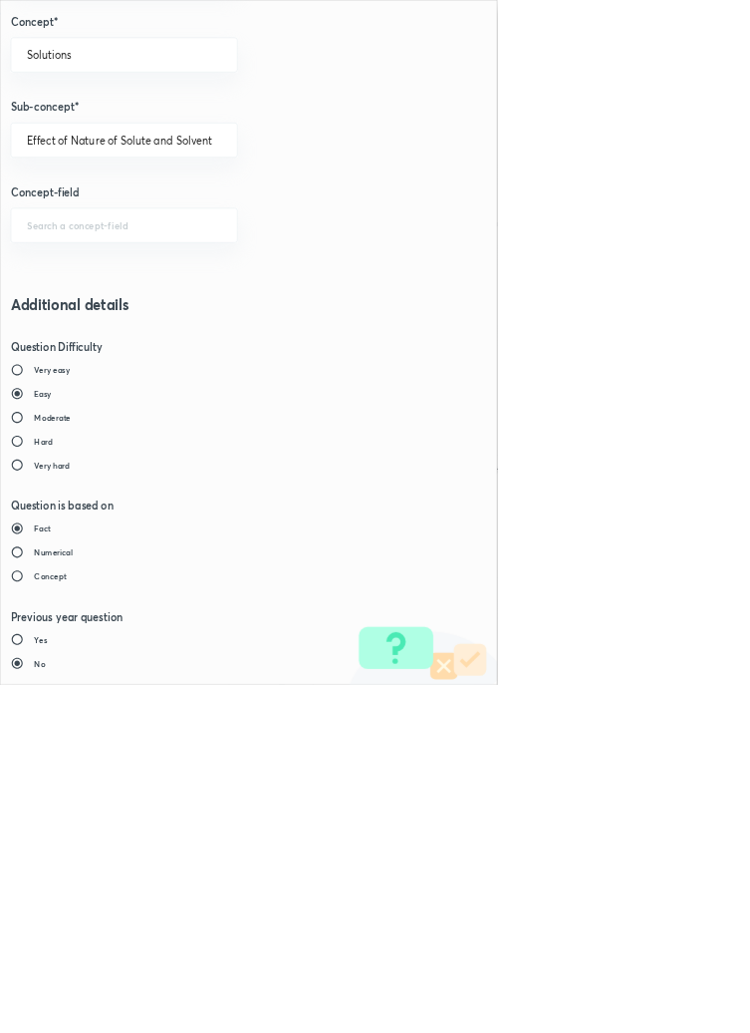
type input "1"
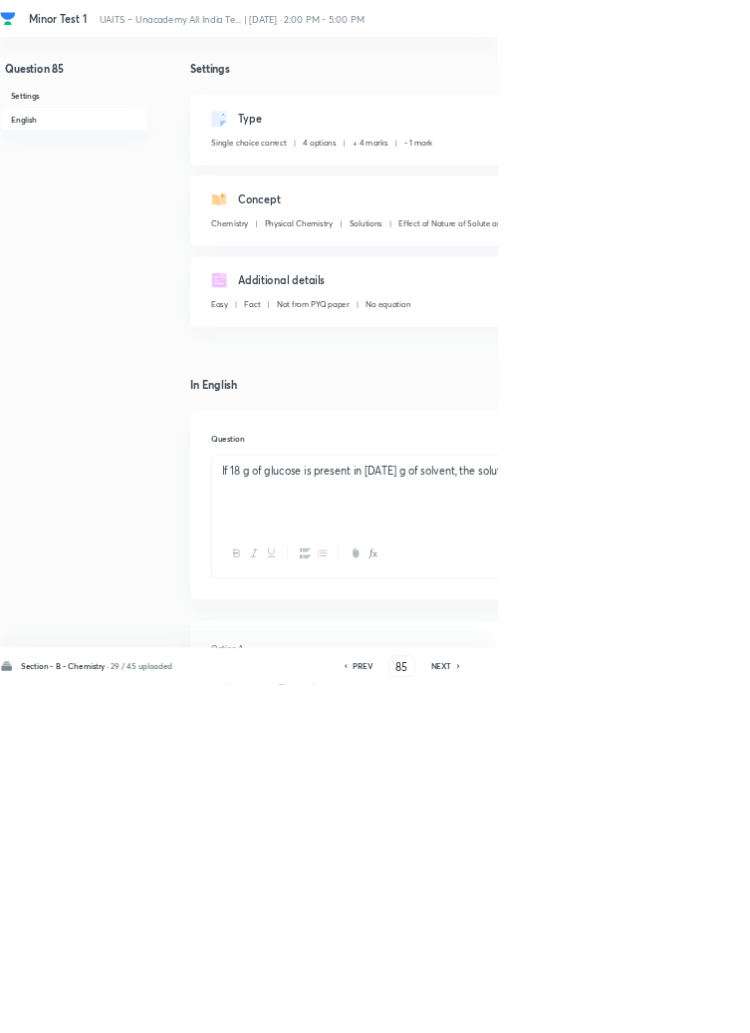
type input "86"
checkbox input "false"
checkbox input "true"
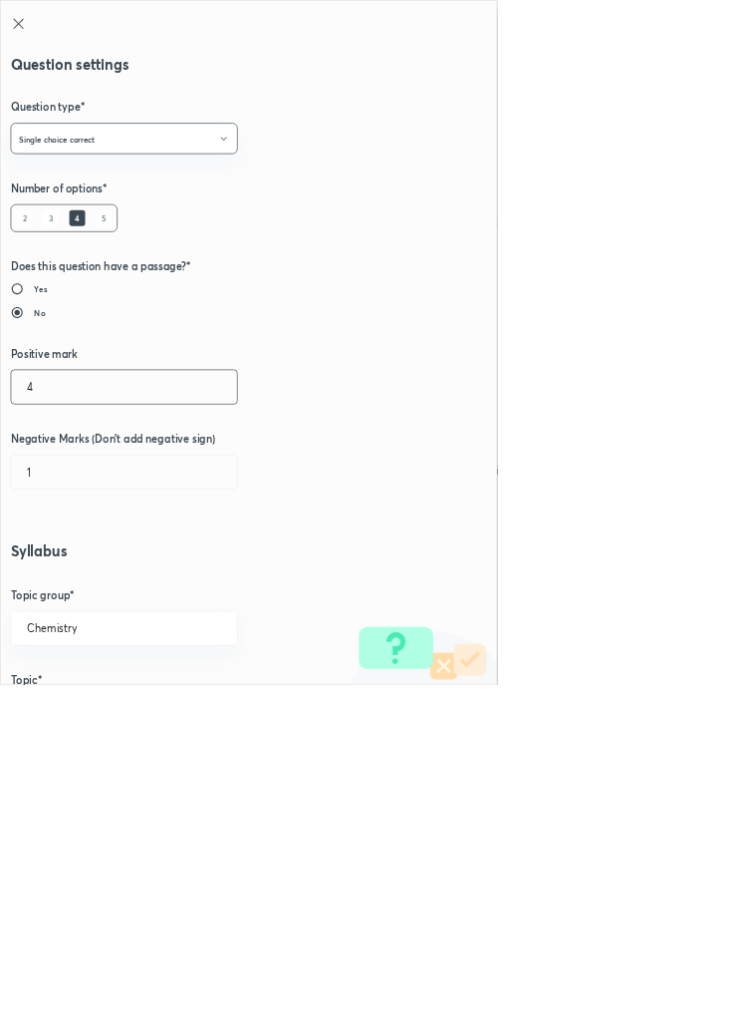
click at [78, 582] on input "4" at bounding box center [187, 583] width 341 height 51
click at [33, 35] on icon at bounding box center [28, 36] width 24 height 24
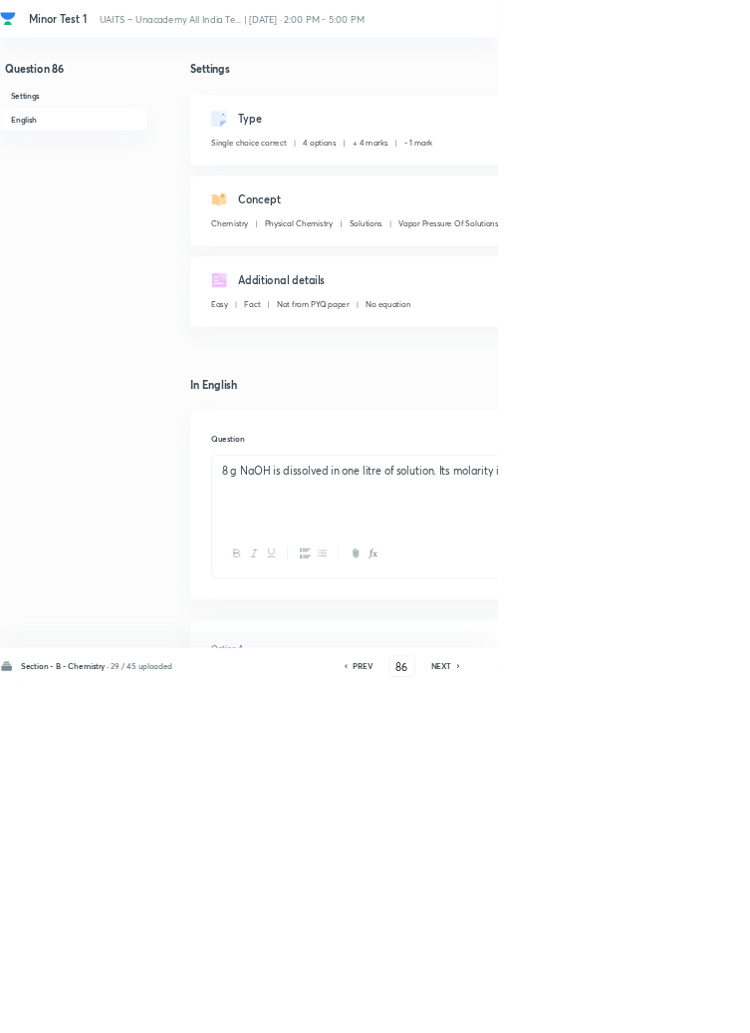
click at [549, 1014] on h6 "PREV" at bounding box center [547, 1005] width 31 height 18
type input "85"
checkbox input "false"
checkbox input "true"
click at [555, 1014] on h6 "PREV" at bounding box center [547, 1005] width 31 height 18
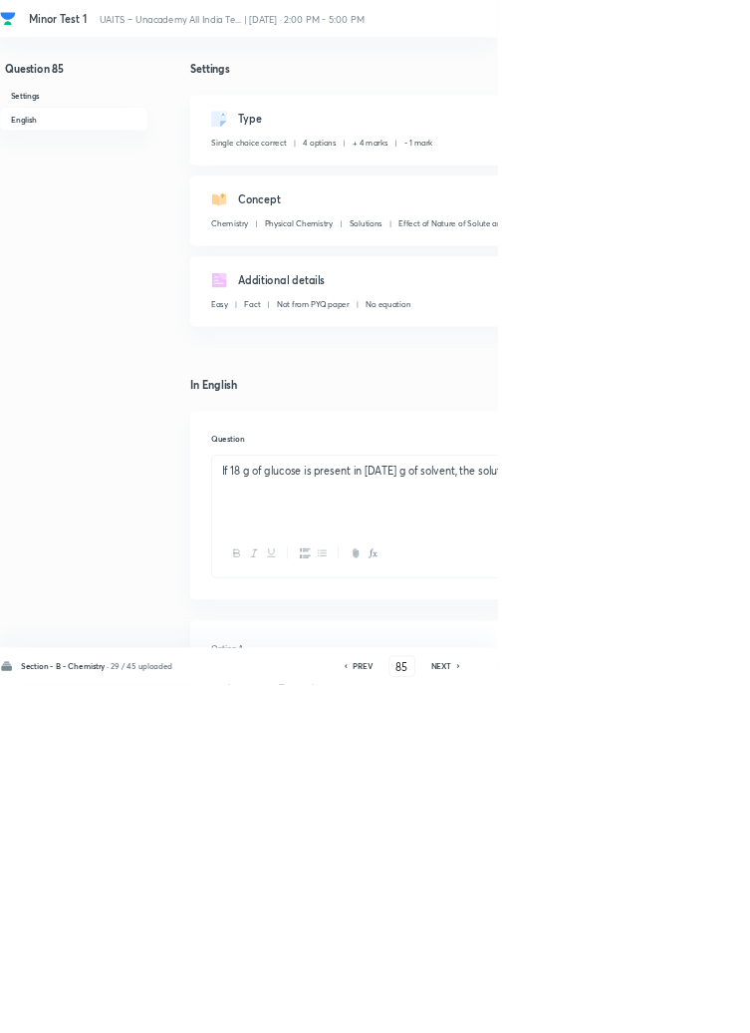
type input "84"
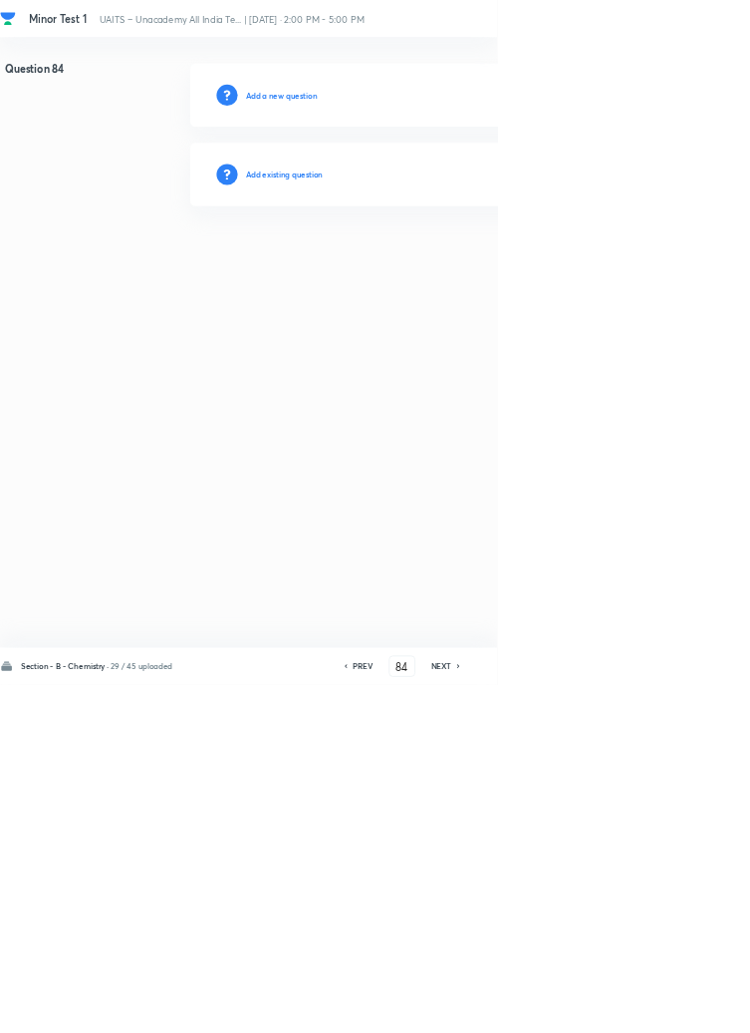
click at [464, 258] on h6 "Add existing question" at bounding box center [429, 263] width 117 height 18
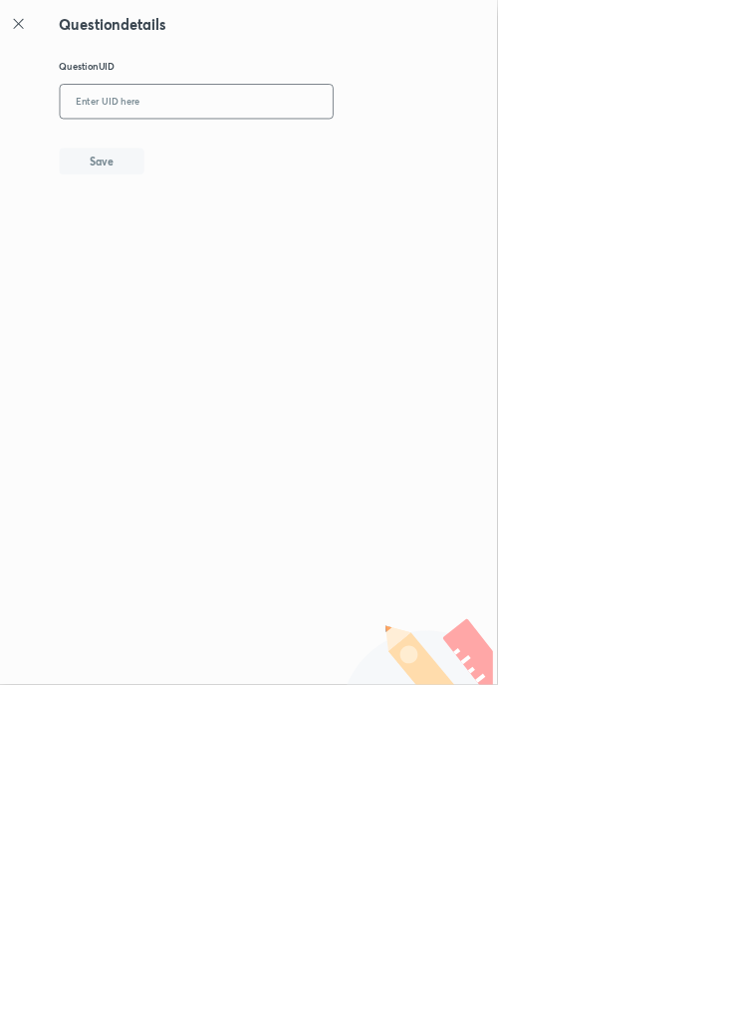
click at [361, 149] on input "text" at bounding box center [297, 154] width 412 height 49
type input "DZKKG"
click at [191, 227] on button "Save" at bounding box center [154, 241] width 128 height 40
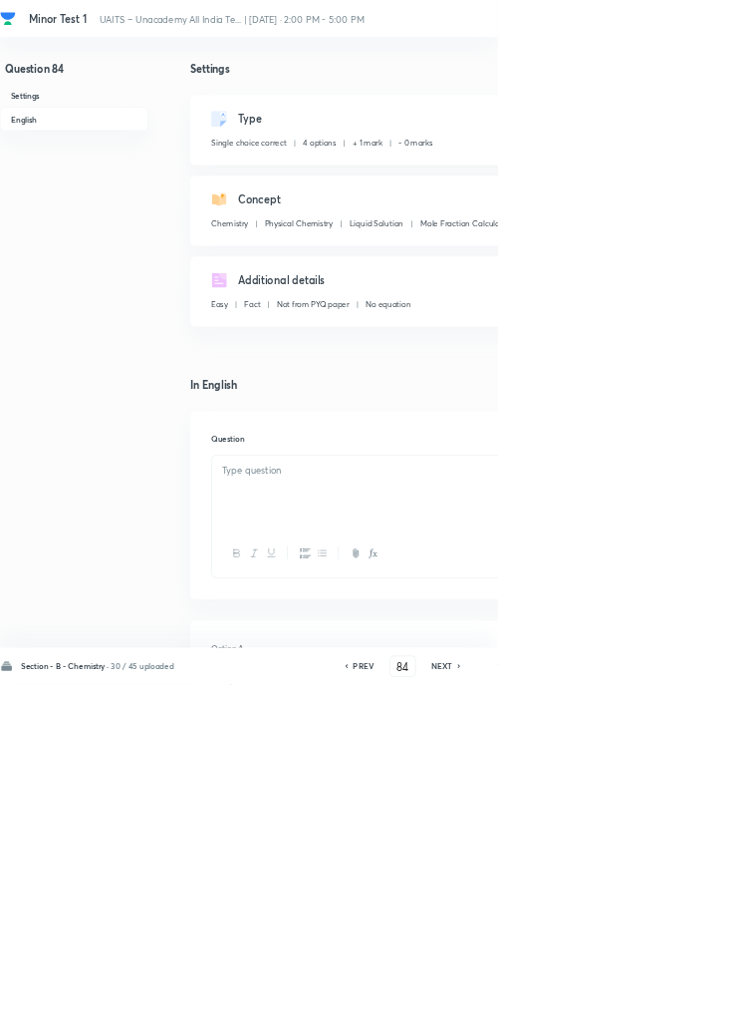
checkbox input "true"
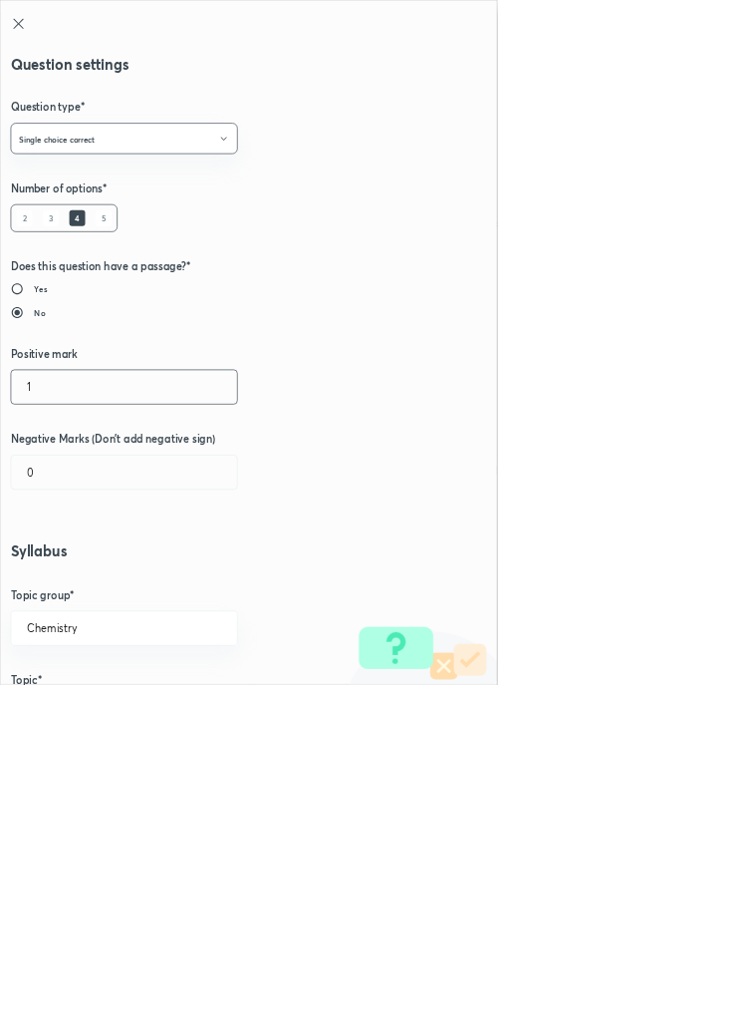
click at [61, 592] on input "1" at bounding box center [187, 583] width 341 height 51
type input "4"
click at [61, 718] on input "0" at bounding box center [187, 712] width 341 height 51
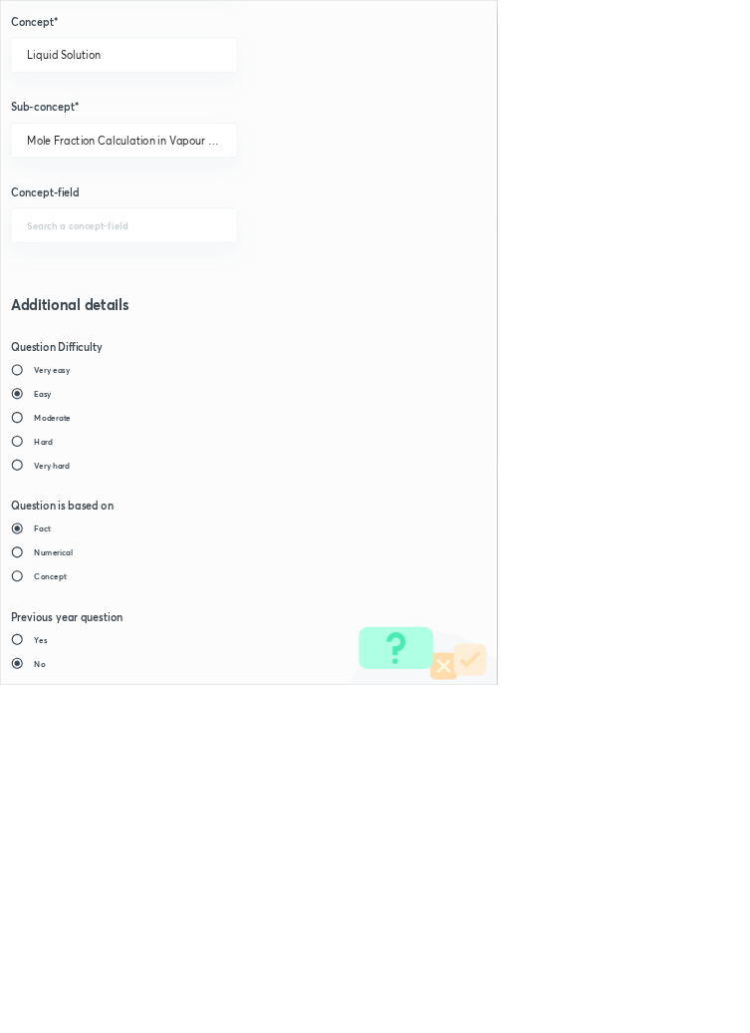
type input "1"
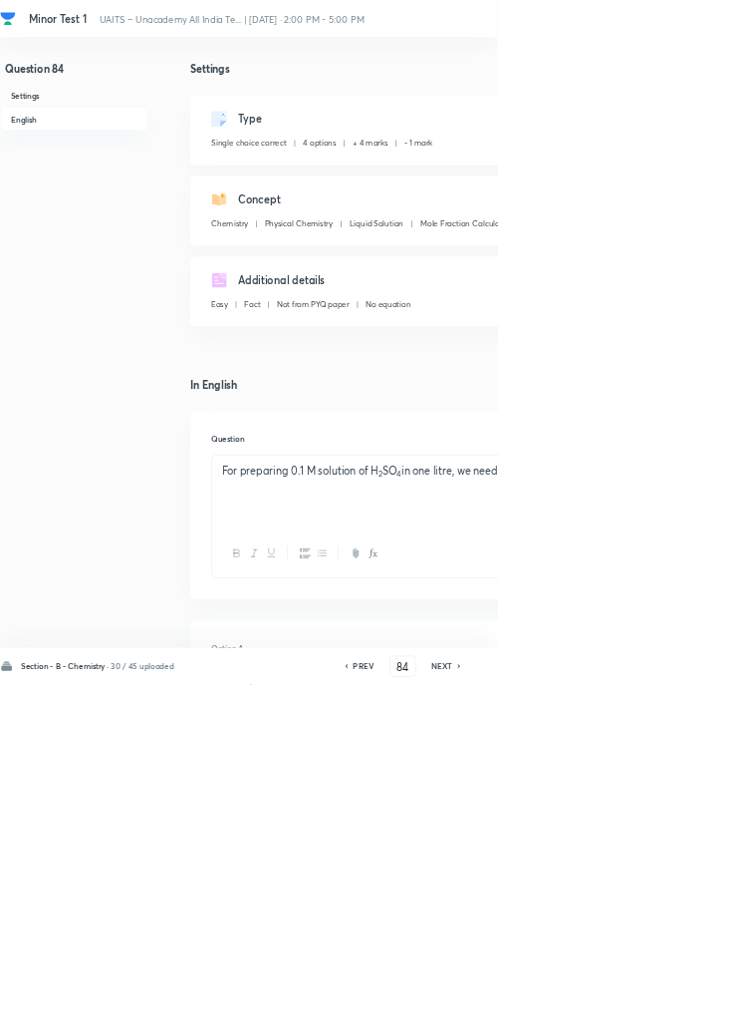
type input "85"
checkbox input "true"
click at [547, 1014] on h6 "PREV" at bounding box center [548, 1005] width 31 height 18
type input "84"
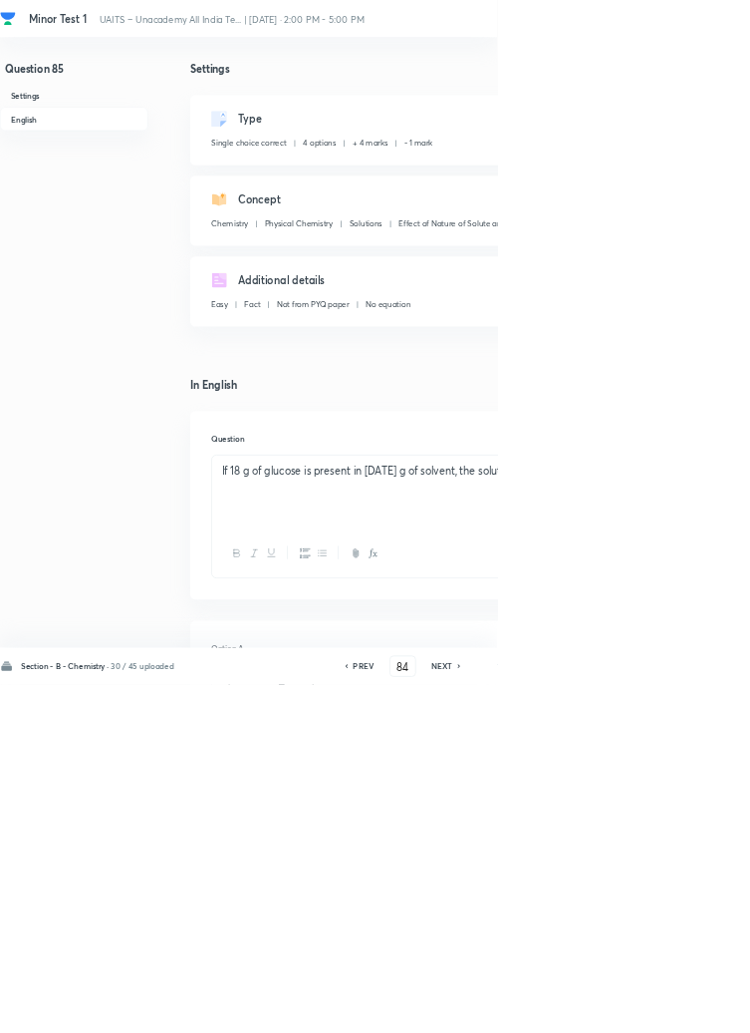
checkbox input "true"
click at [556, 1014] on h6 "PREV" at bounding box center [548, 1005] width 31 height 18
type input "83"
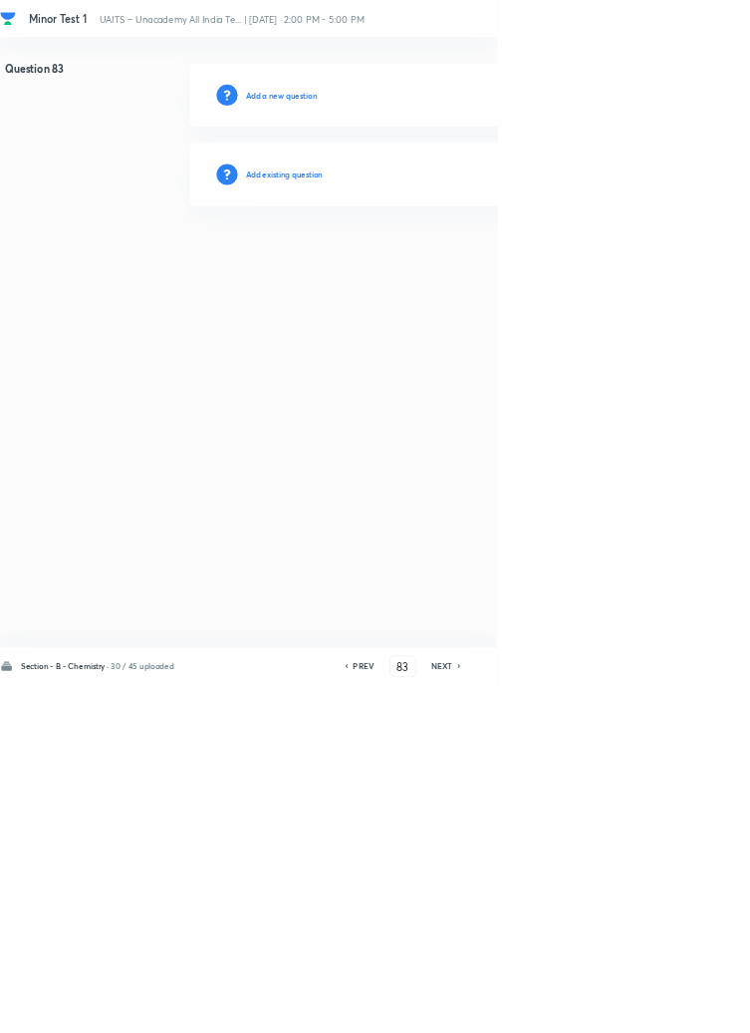
click at [482, 268] on h6 "Add existing question" at bounding box center [429, 263] width 117 height 18
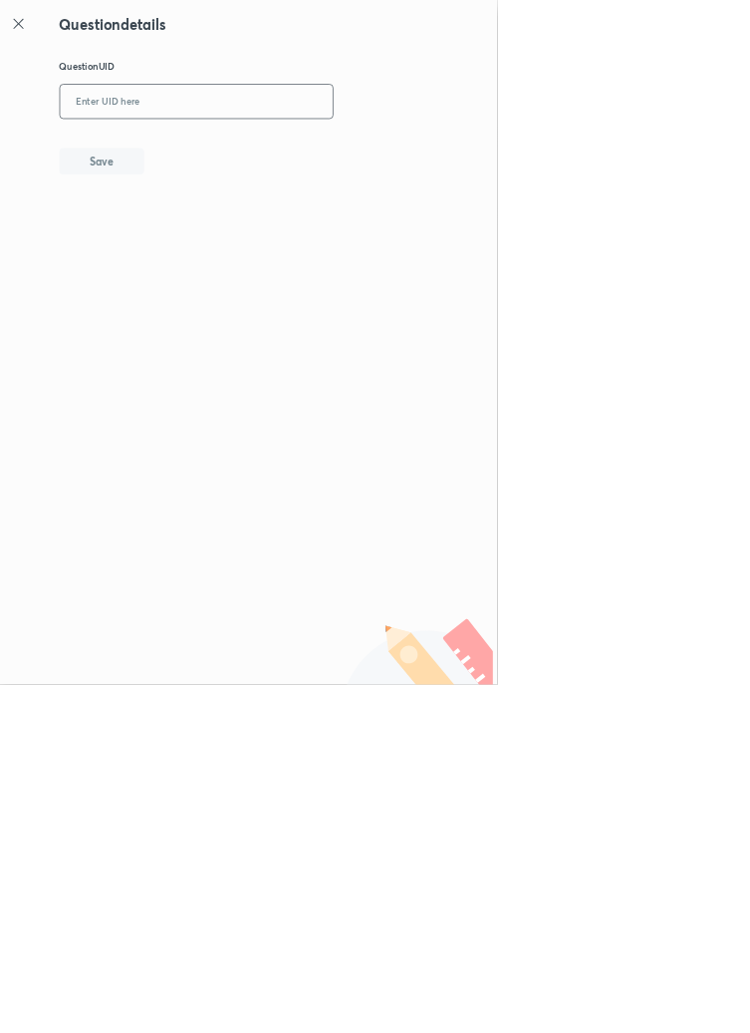
click at [356, 159] on input "text" at bounding box center [297, 154] width 412 height 49
type input "2OESB"
click at [178, 244] on button "Save" at bounding box center [154, 241] width 128 height 40
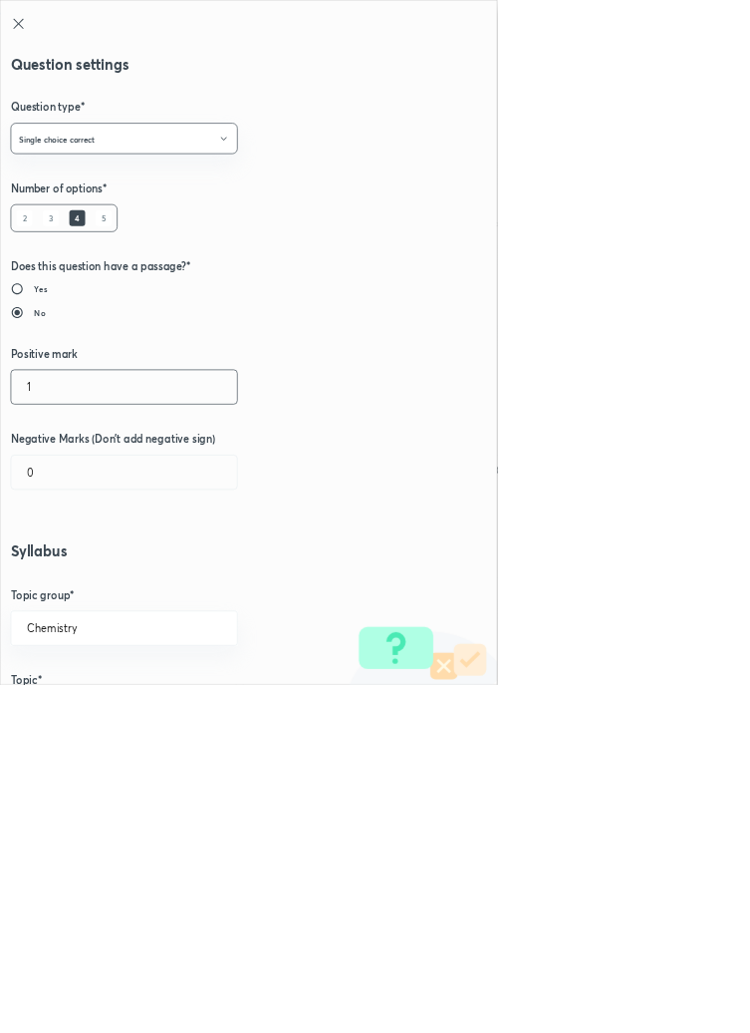
click at [69, 578] on input "1" at bounding box center [187, 583] width 341 height 51
type input "4"
click at [64, 712] on input "0" at bounding box center [187, 712] width 341 height 51
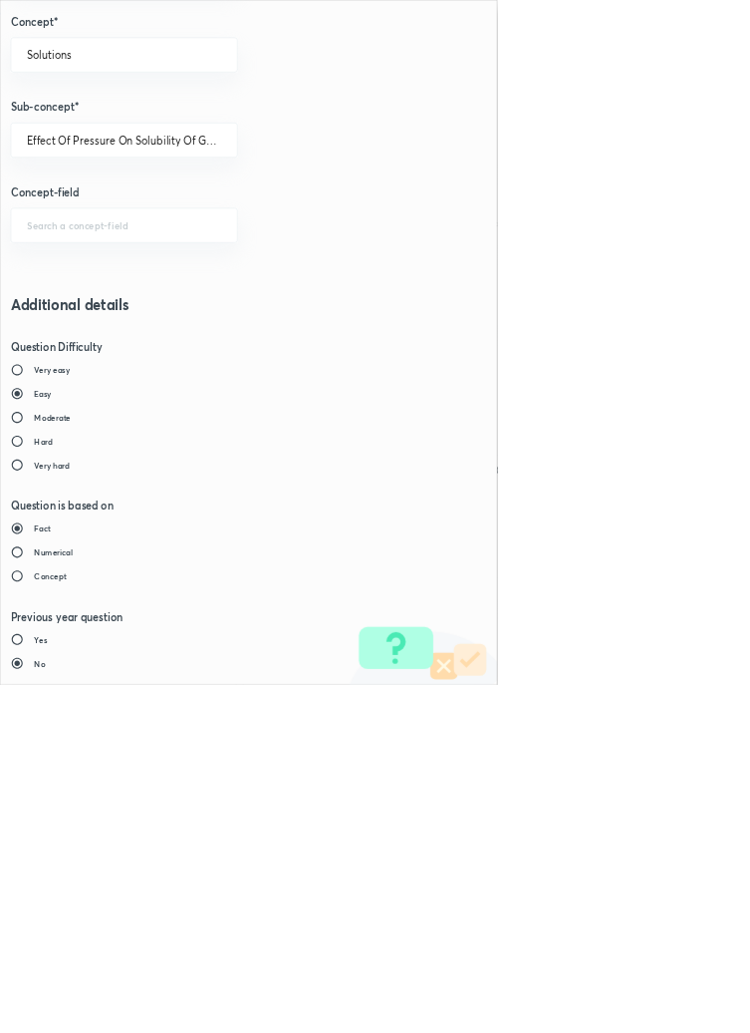
type input "1"
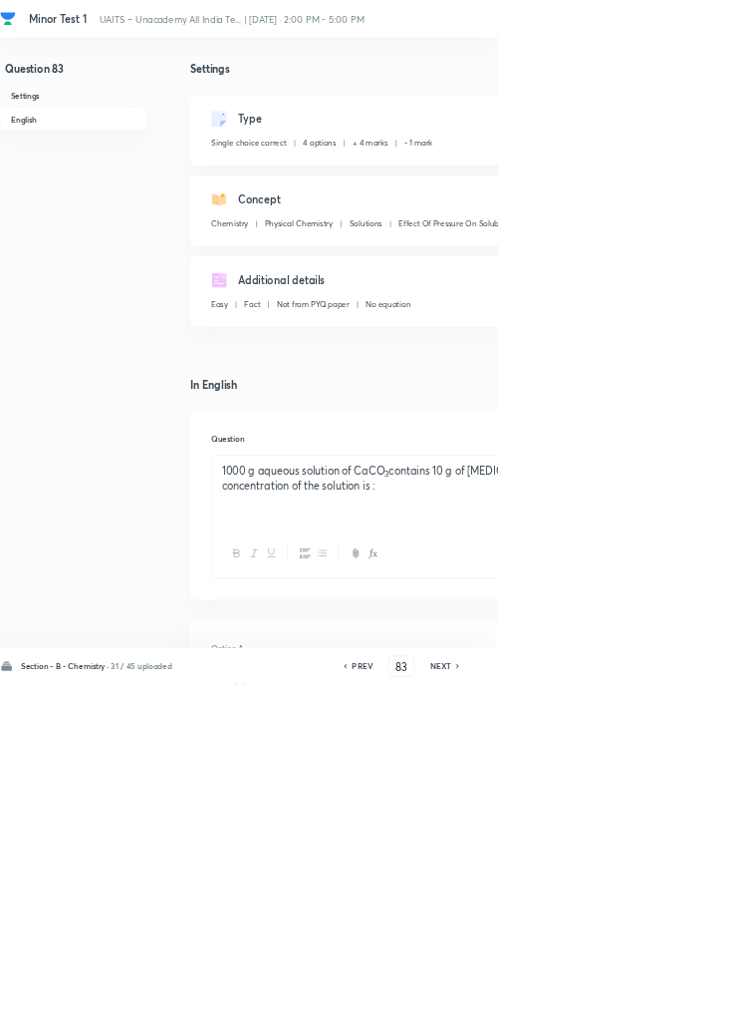
type input "84"
checkbox input "true"
click at [522, 1008] on icon at bounding box center [521, 1005] width 4 height 6
type input "83"
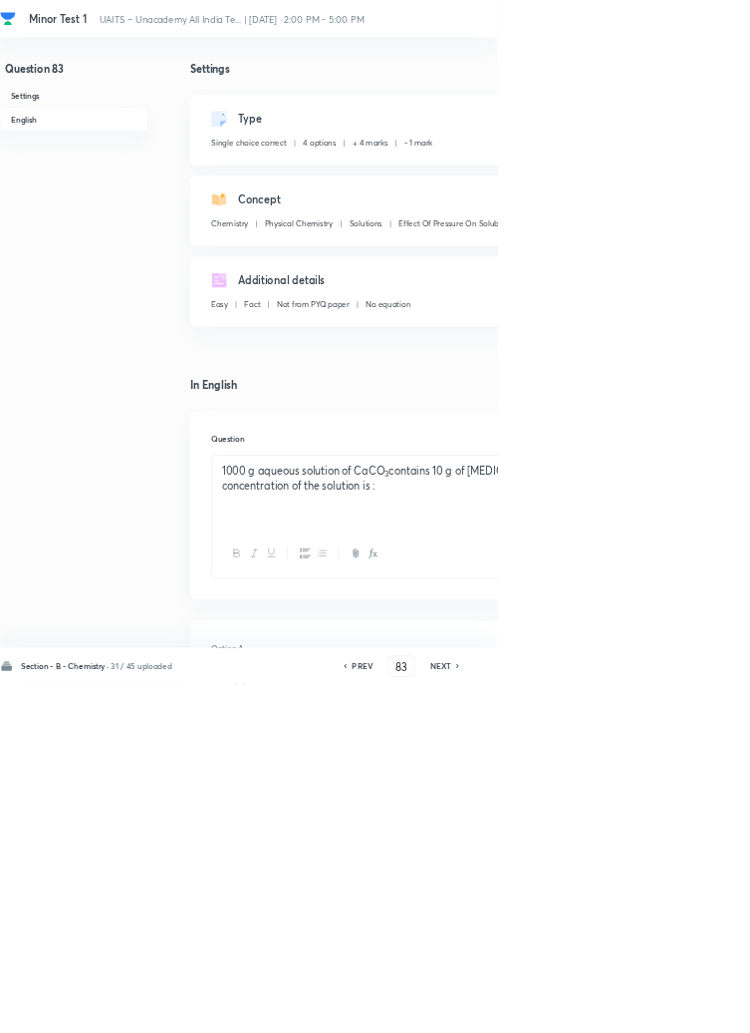
checkbox input "true"
click at [558, 1014] on h6 "PREV" at bounding box center [546, 1005] width 31 height 18
type input "82"
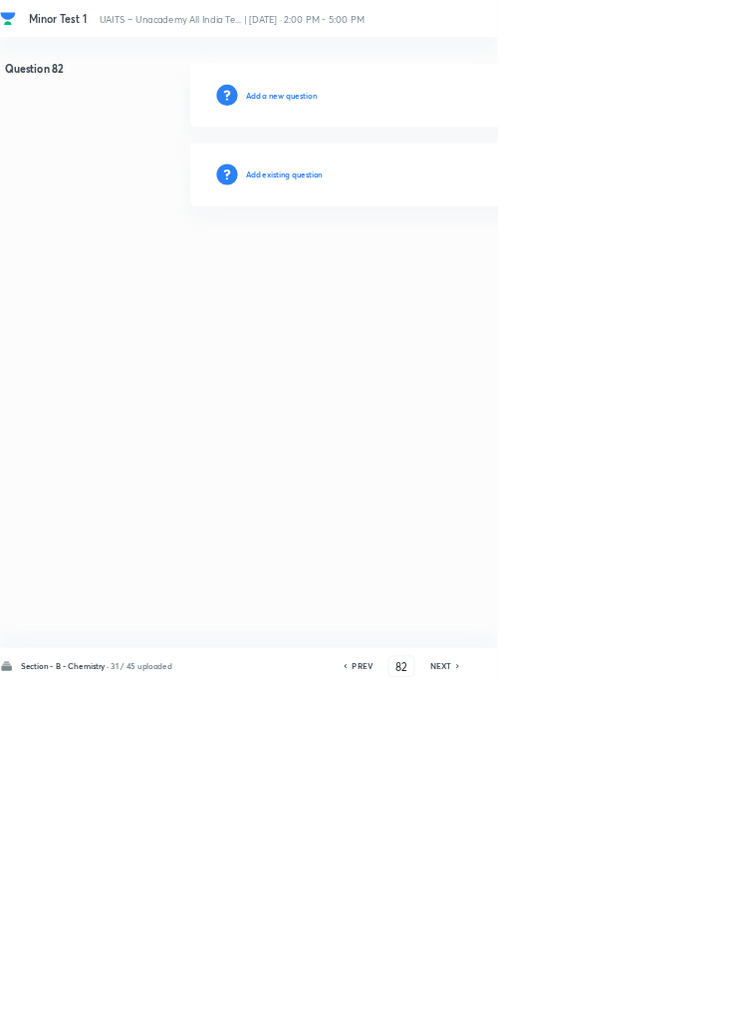
click at [448, 264] on h6 "Add existing question" at bounding box center [429, 263] width 117 height 18
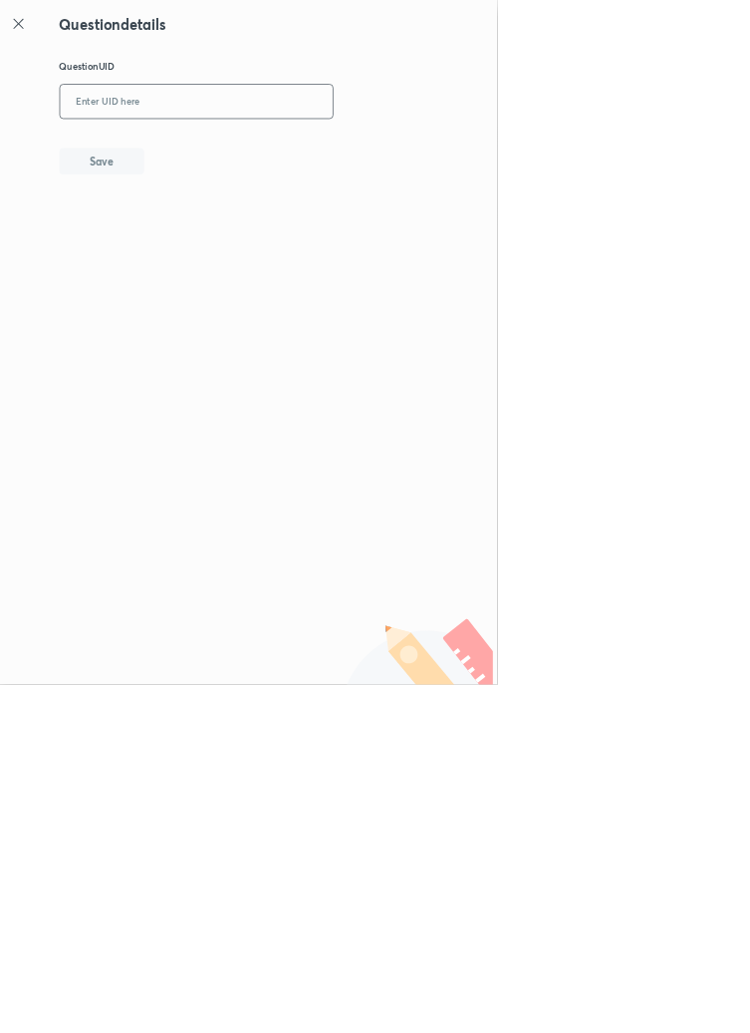
click at [357, 148] on input "text" at bounding box center [297, 154] width 412 height 49
type input "ER0O4"
click at [203, 247] on button "Save" at bounding box center [154, 241] width 128 height 40
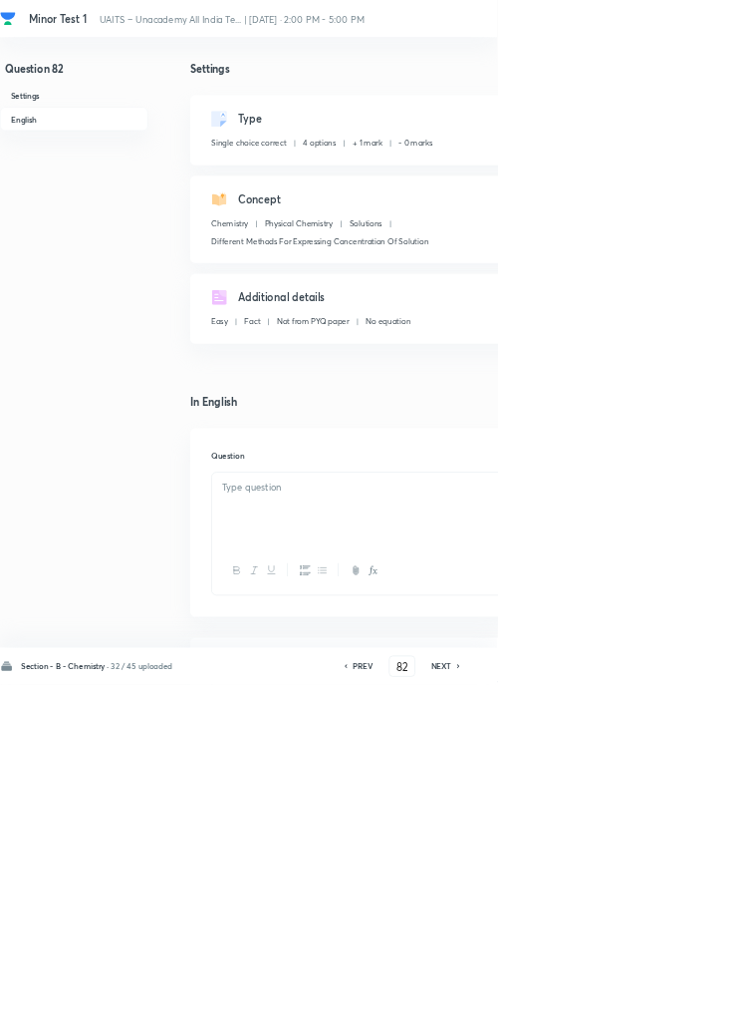
checkbox input "true"
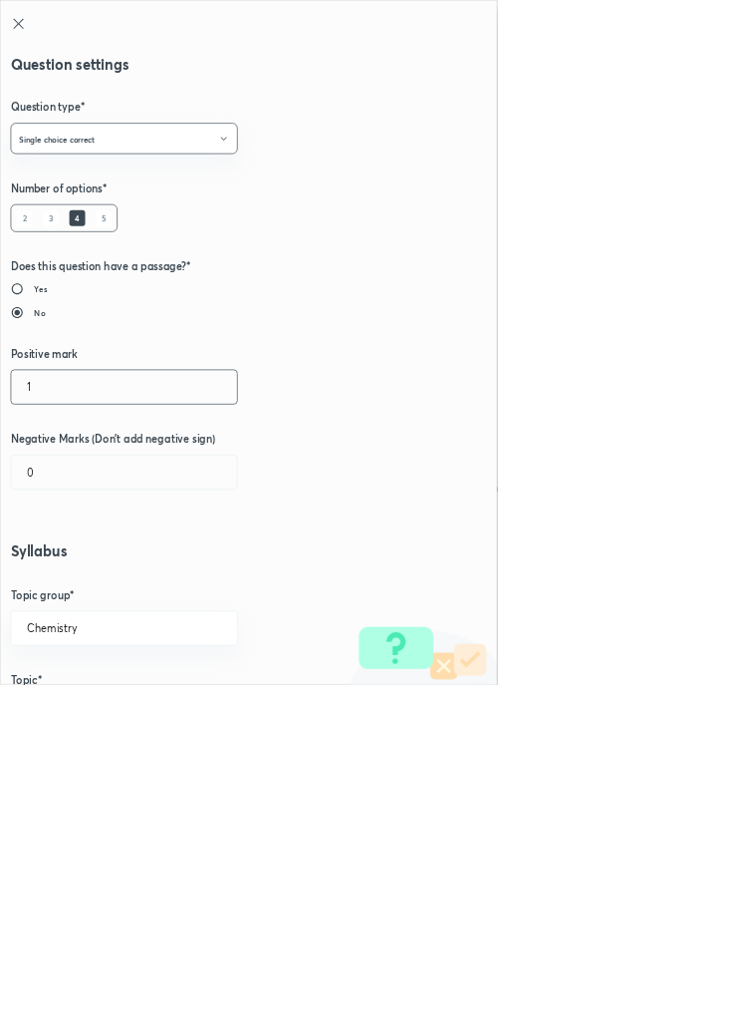
click at [77, 587] on input "1" at bounding box center [187, 583] width 341 height 51
type input "4"
click at [69, 705] on input "0" at bounding box center [187, 712] width 341 height 51
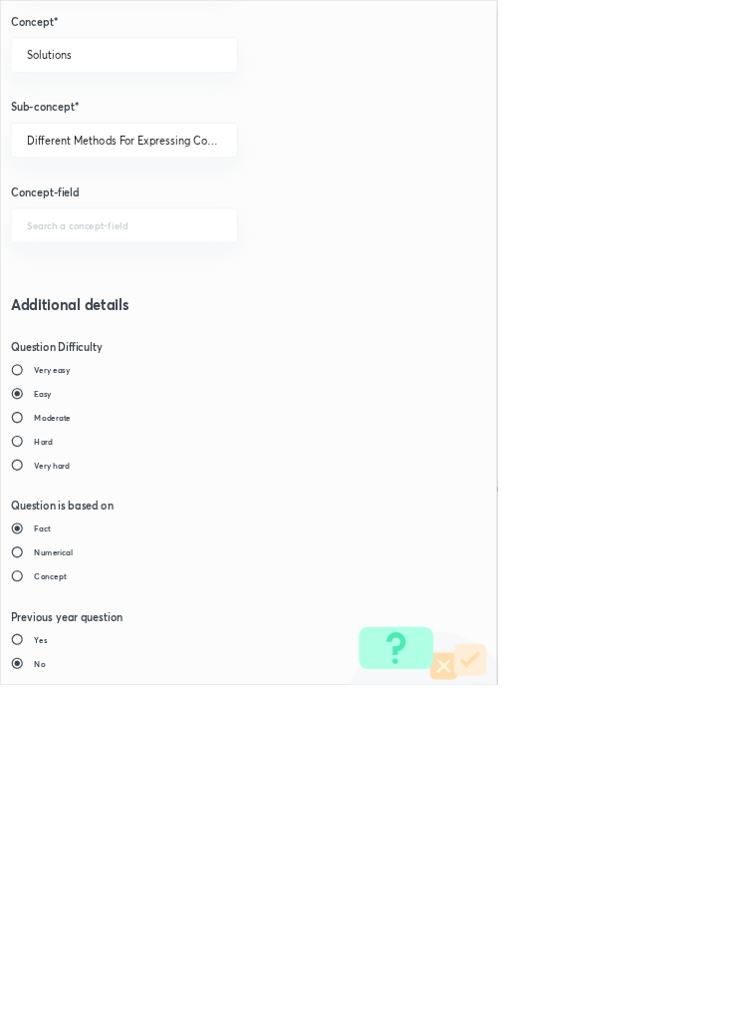
type input "1"
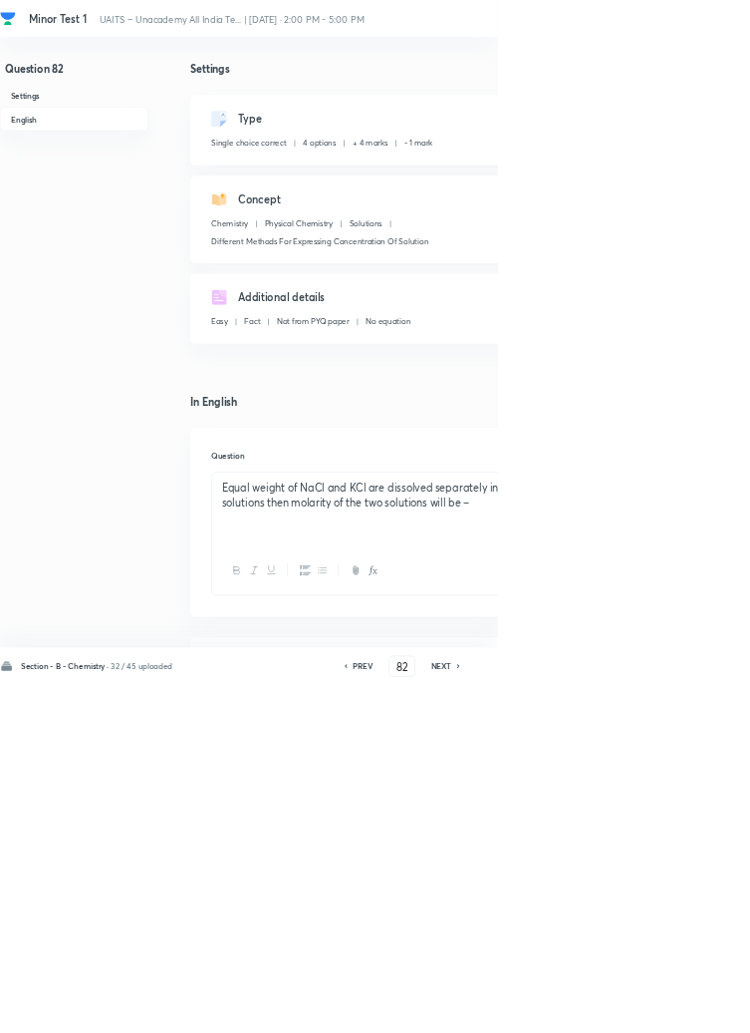
type input "83"
checkbox input "false"
checkbox input "true"
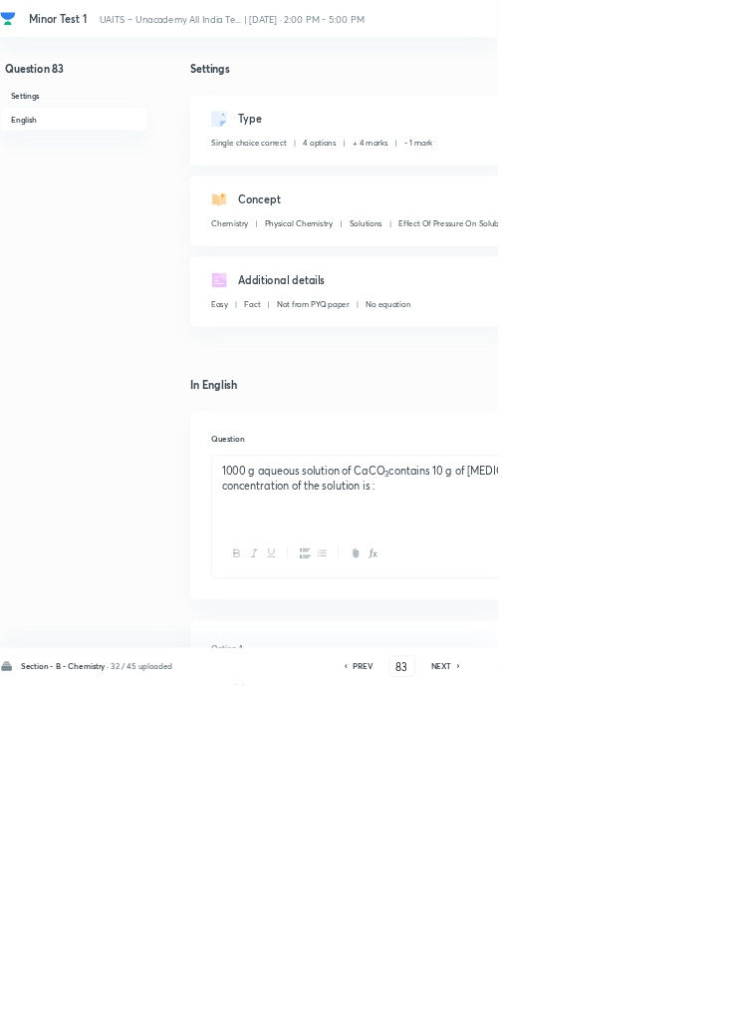
click at [543, 1014] on h6 "PREV" at bounding box center [547, 1005] width 31 height 18
type input "82"
checkbox input "false"
checkbox input "true"
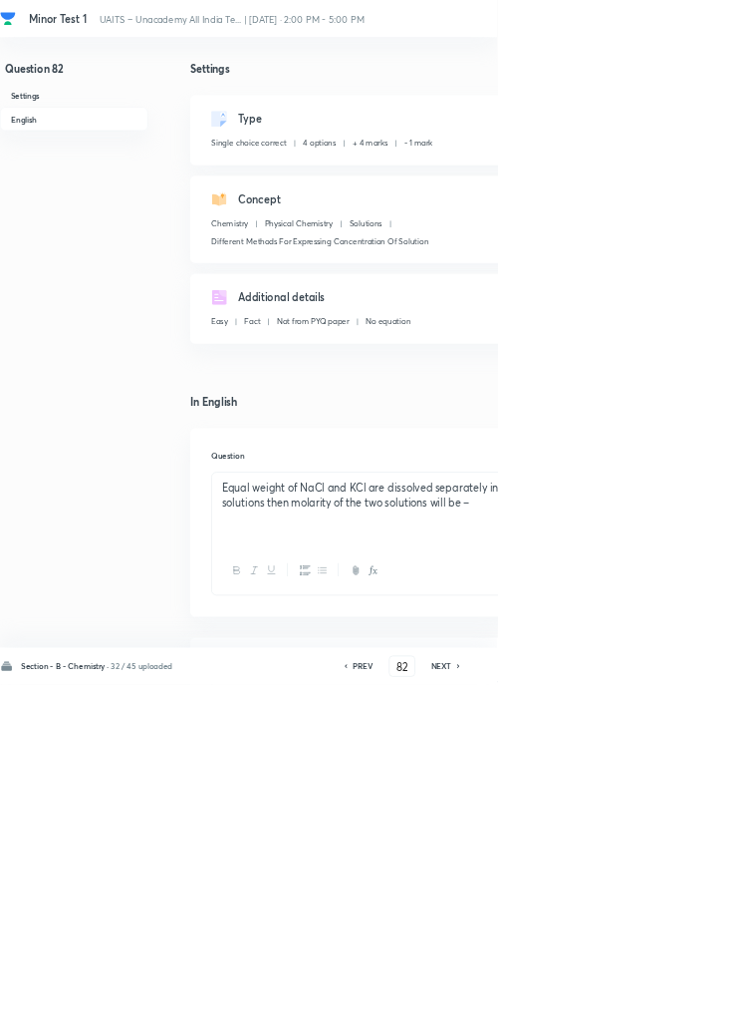
click at [524, 1010] on icon at bounding box center [521, 1005] width 6 height 10
type input "81"
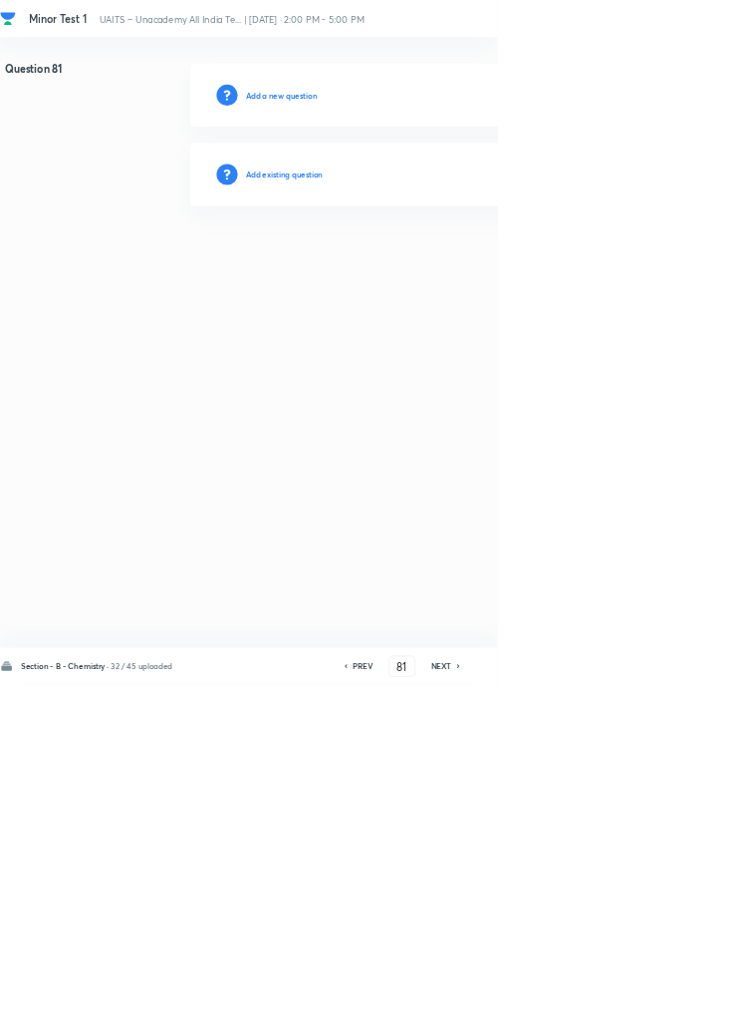
click at [484, 262] on h6 "Add existing question" at bounding box center [429, 263] width 117 height 18
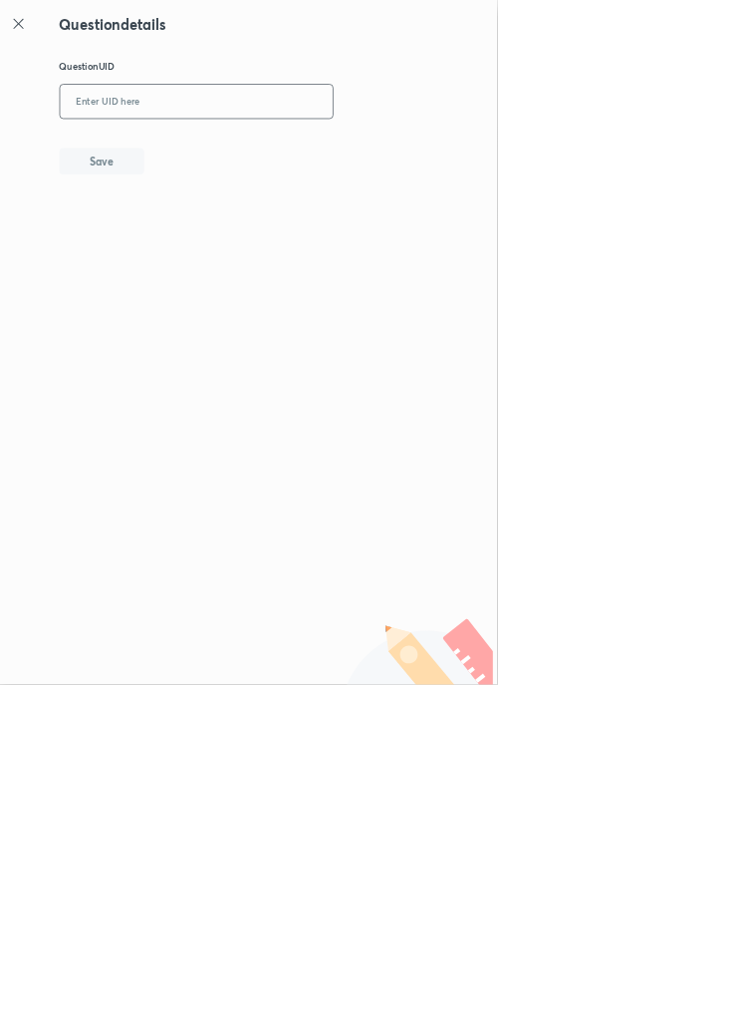
click at [351, 159] on input "text" at bounding box center [297, 154] width 412 height 49
type input "F7XCL"
click at [194, 231] on button "Save" at bounding box center [154, 241] width 128 height 40
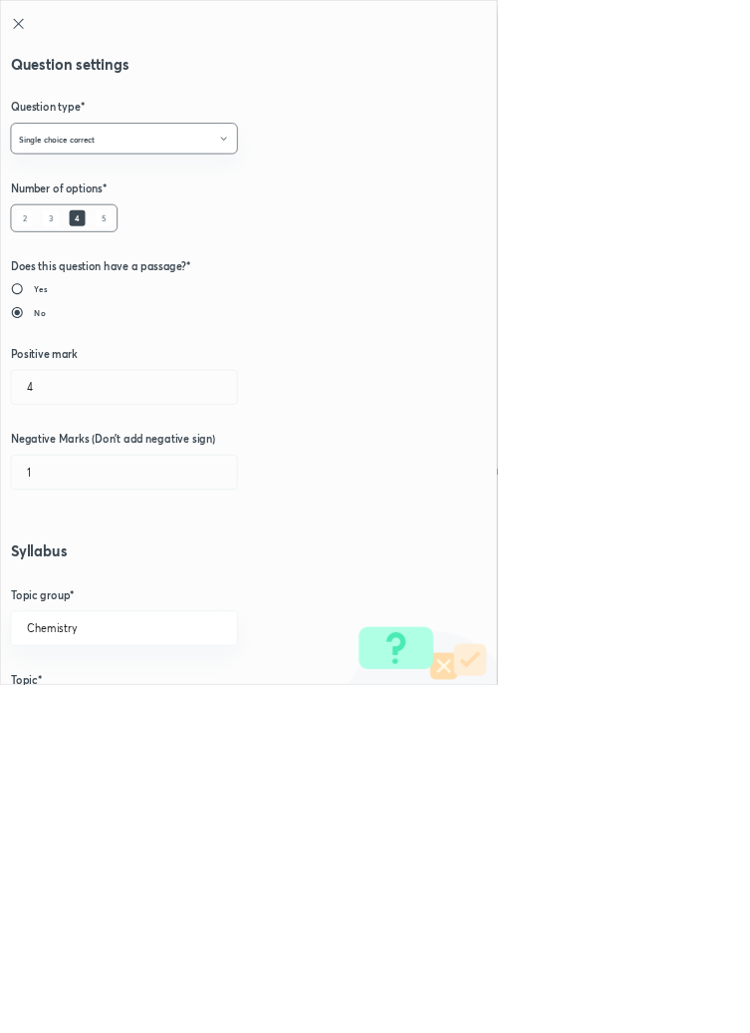
type input "1"
type input "0"
type input "Electrochemistry"
type input "Types of Electrodes"
click at [58, 574] on input "1" at bounding box center [187, 583] width 341 height 51
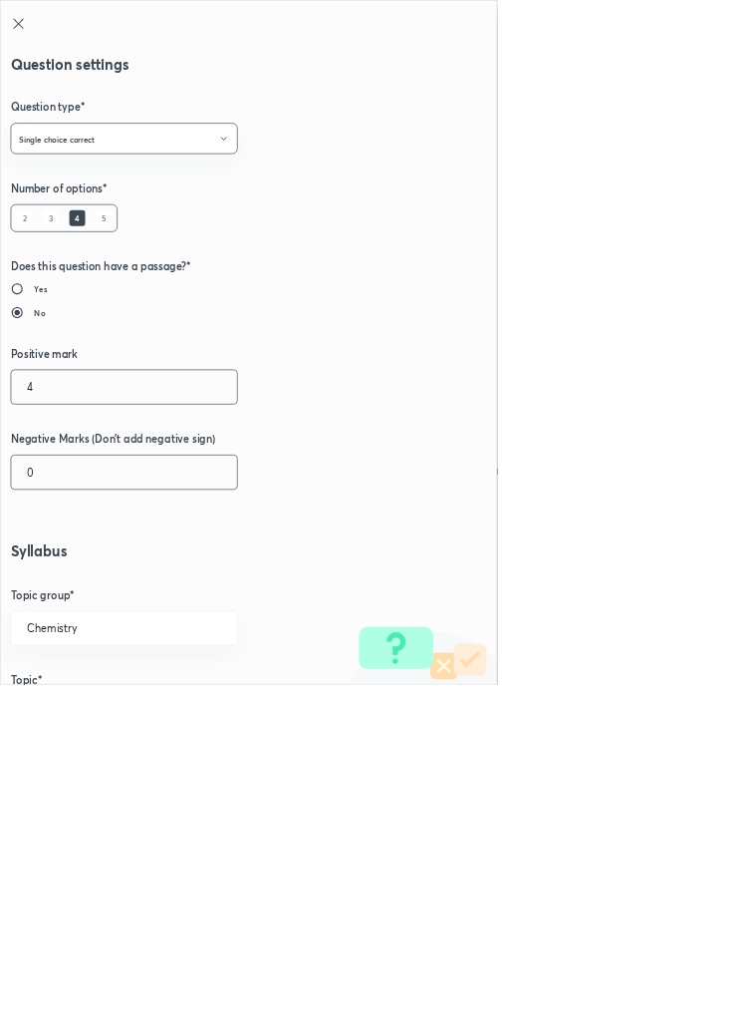
type input "4"
click at [65, 709] on input "0" at bounding box center [187, 712] width 341 height 51
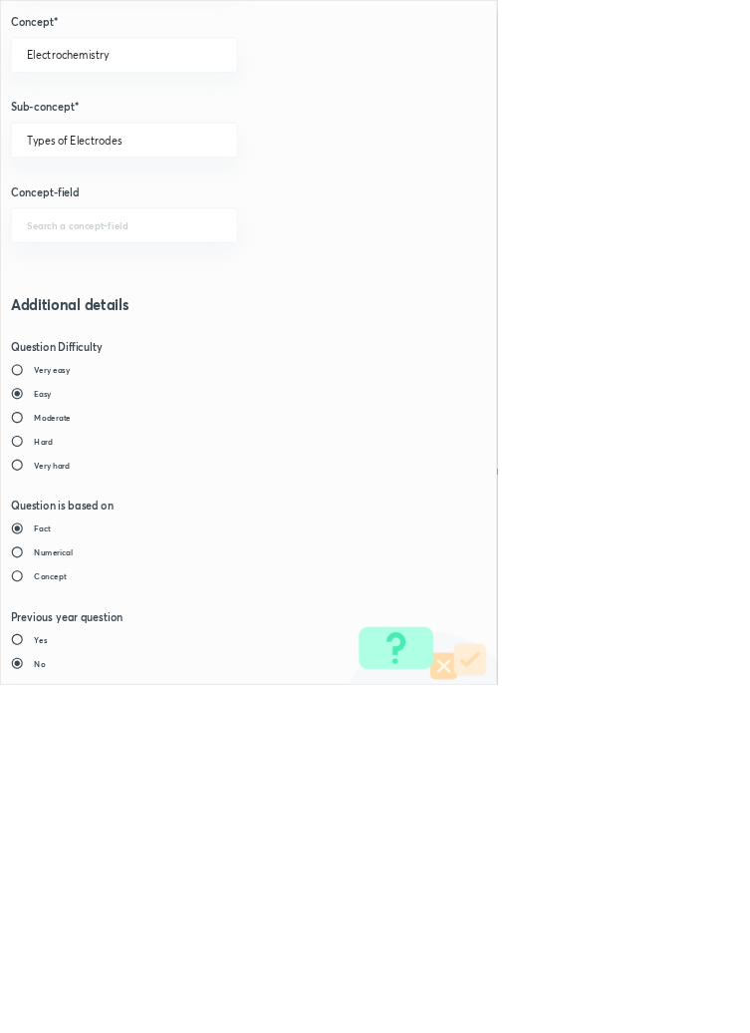
type input "1"
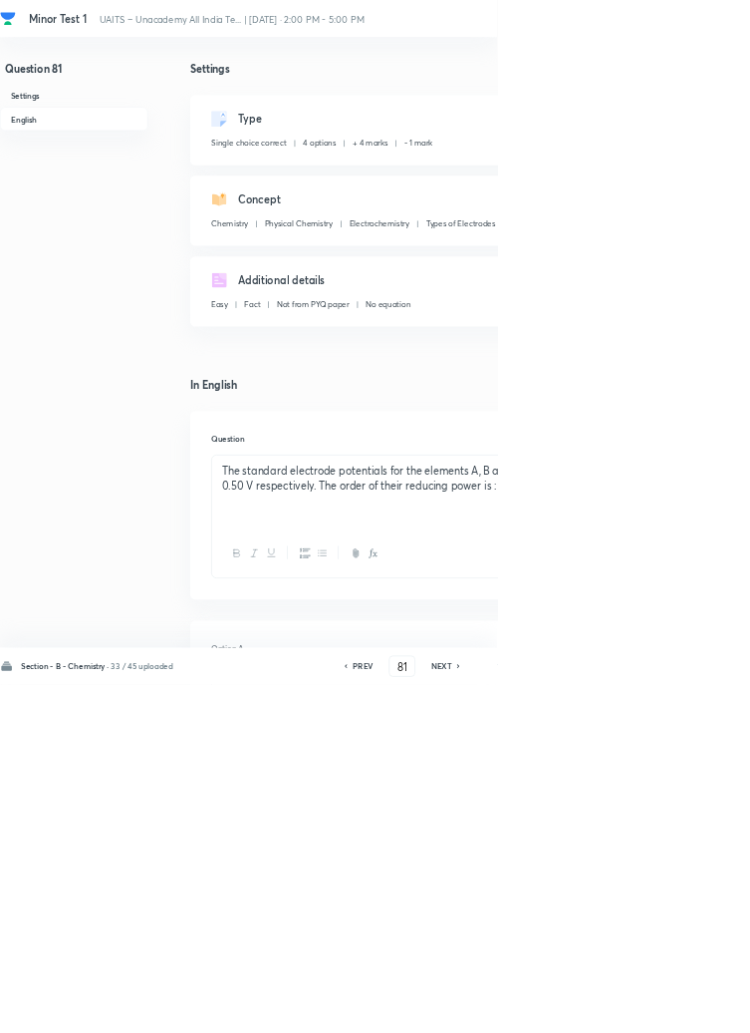
type input "82"
checkbox input "false"
checkbox input "true"
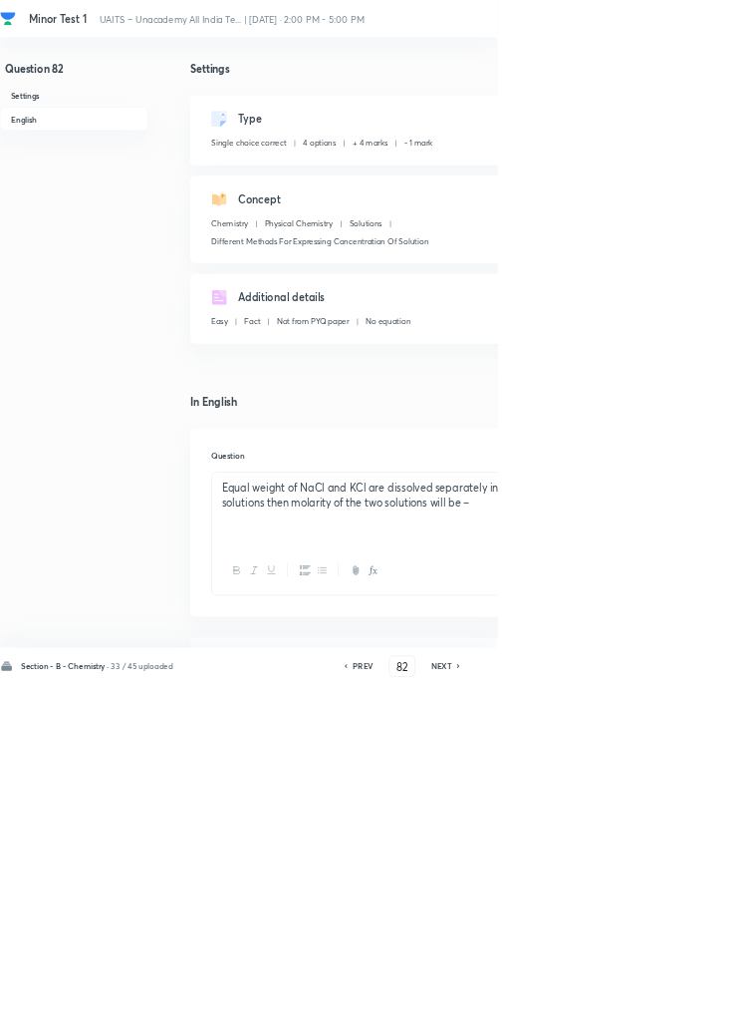
click at [542, 1014] on h6 "PREV" at bounding box center [547, 1005] width 31 height 18
type input "81"
checkbox input "false"
checkbox input "true"
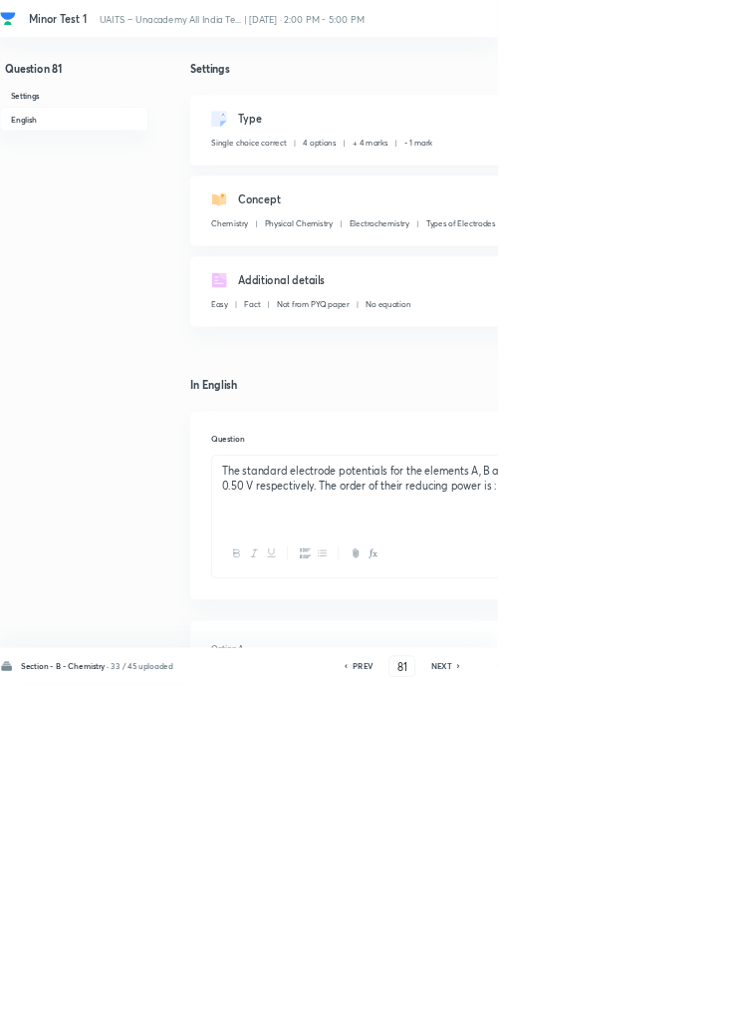
click at [547, 1014] on h6 "PREV" at bounding box center [547, 1005] width 31 height 18
type input "80"
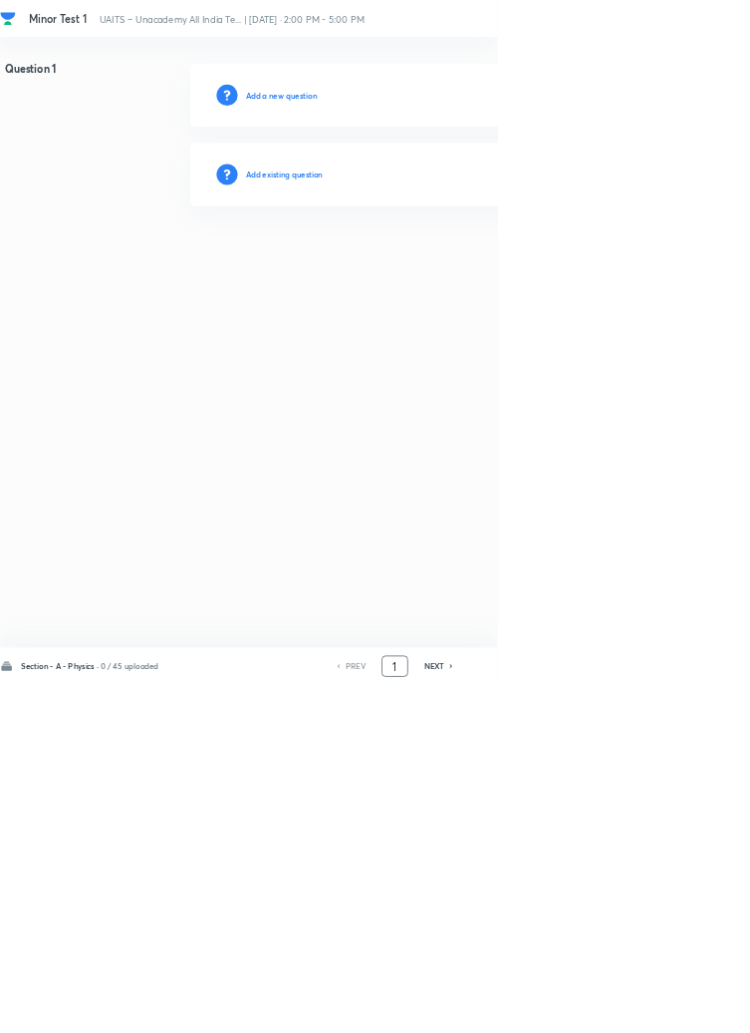
click at [597, 1023] on input "1" at bounding box center [596, 1005] width 38 height 35
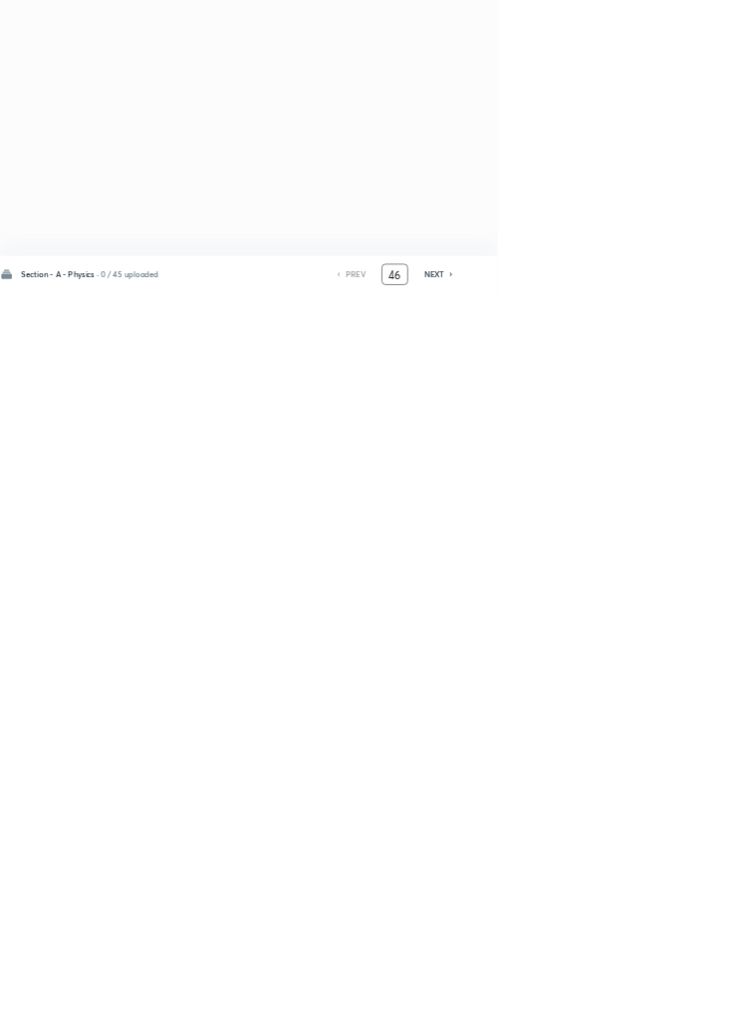
type input "46"
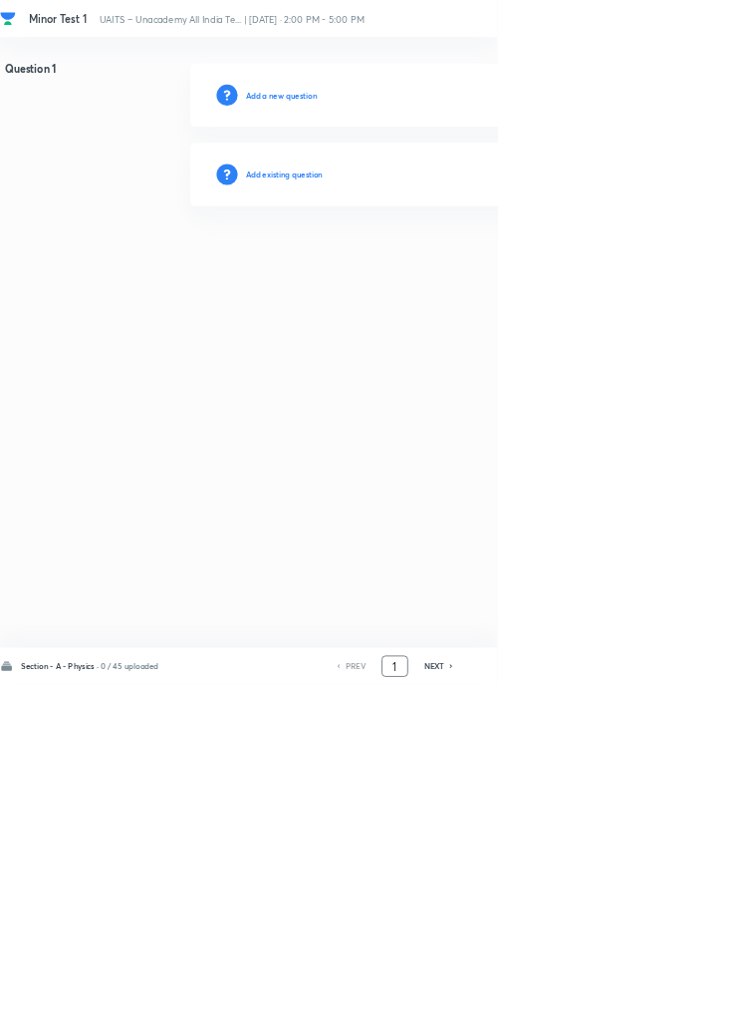
click at [602, 1023] on input "1" at bounding box center [596, 1005] width 38 height 35
type input "4"
click at [603, 1023] on input "1" at bounding box center [596, 1005] width 38 height 35
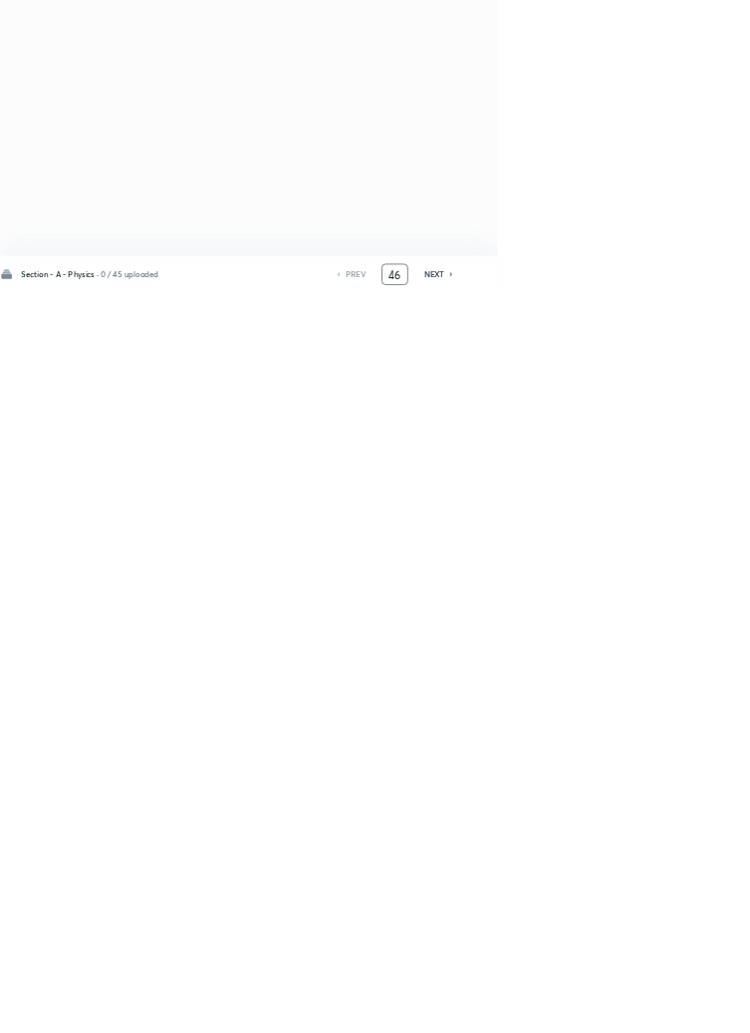
type input "46"
checkbox input "true"
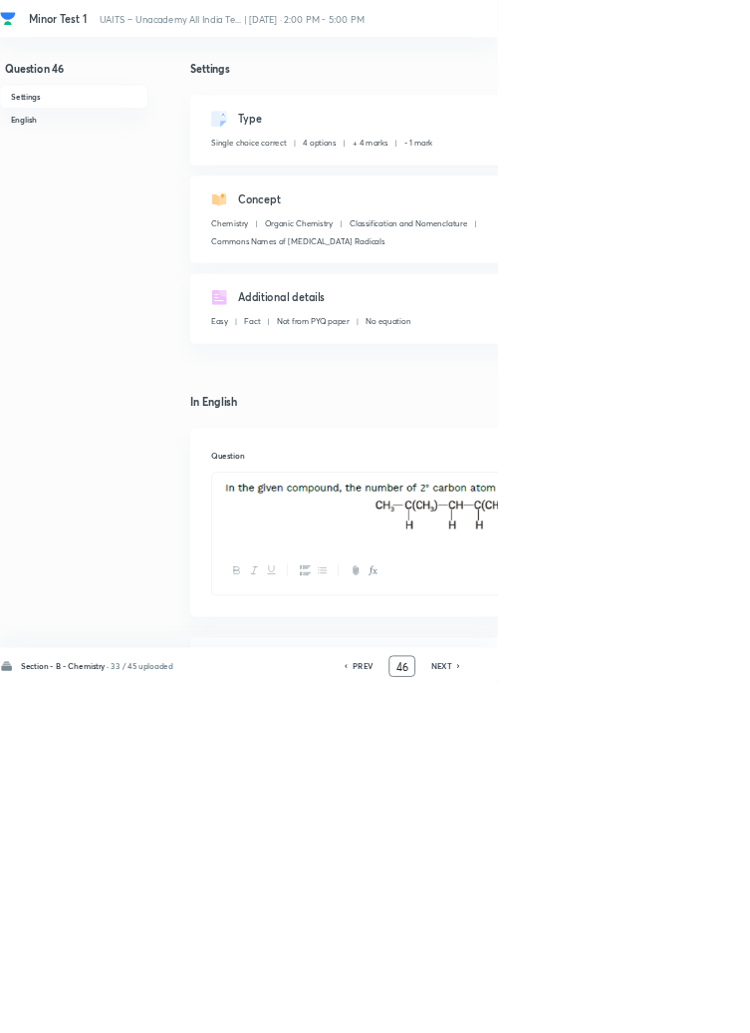
click at [694, 1010] on icon at bounding box center [693, 1005] width 6 height 10
type input "47"
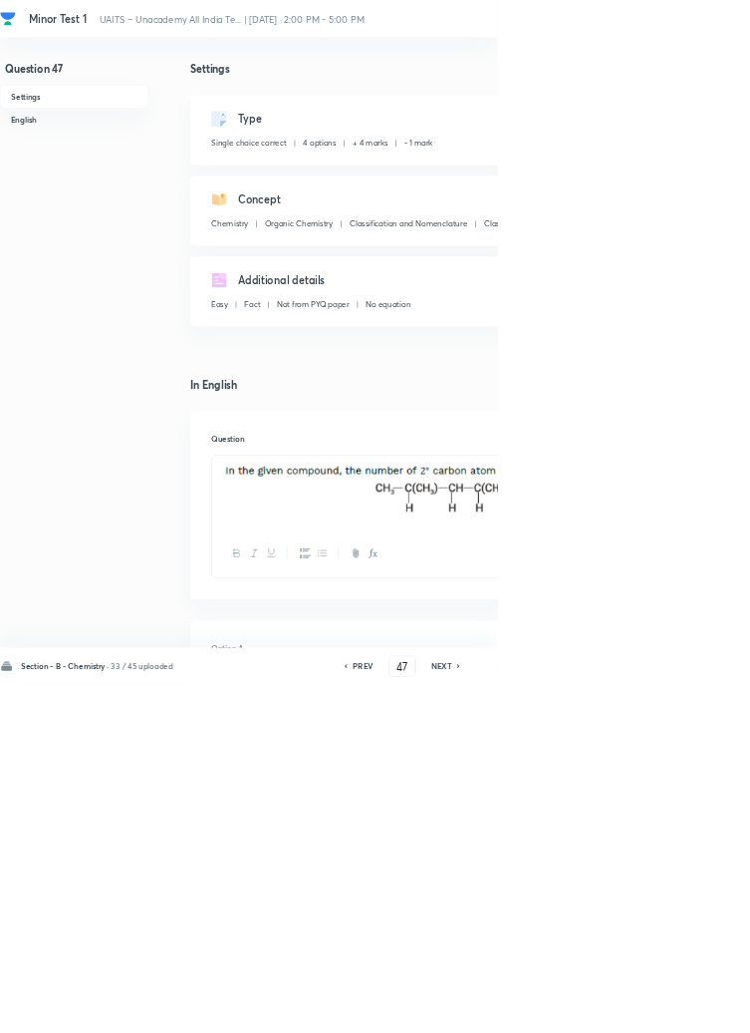
checkbox input "false"
checkbox input "true"
click at [694, 1008] on icon at bounding box center [692, 1005] width 4 height 6
type input "48"
checkbox input "true"
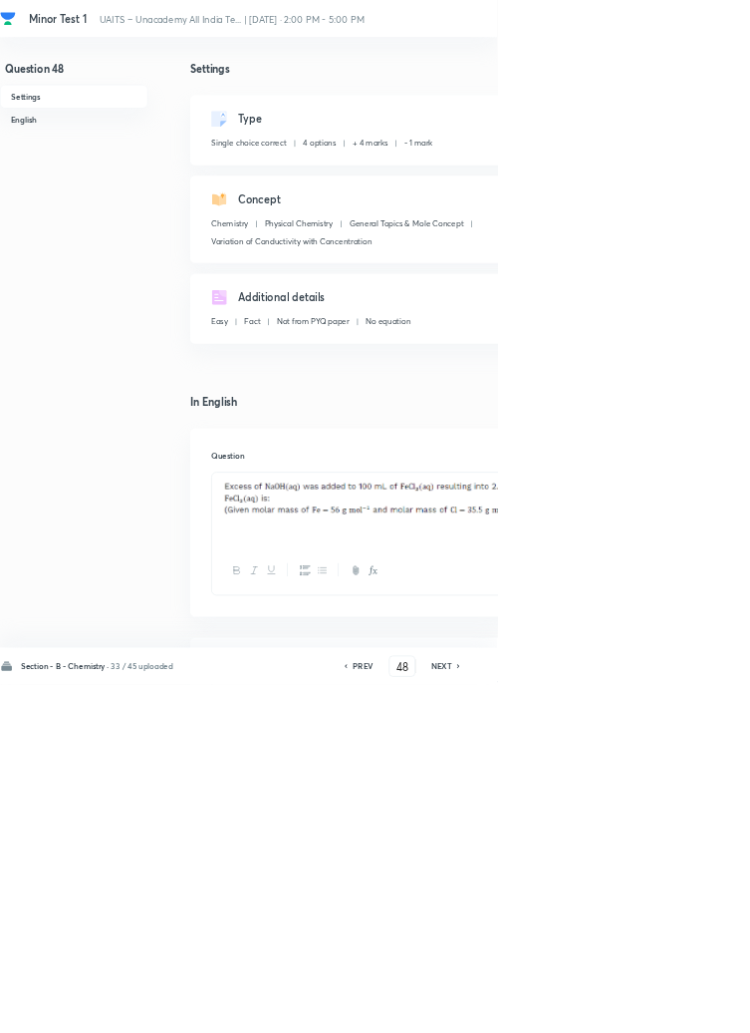
click at [694, 1008] on icon at bounding box center [692, 1005] width 4 height 6
type input "49"
checkbox input "false"
checkbox input "true"
click at [694, 1010] on icon at bounding box center [693, 1005] width 6 height 10
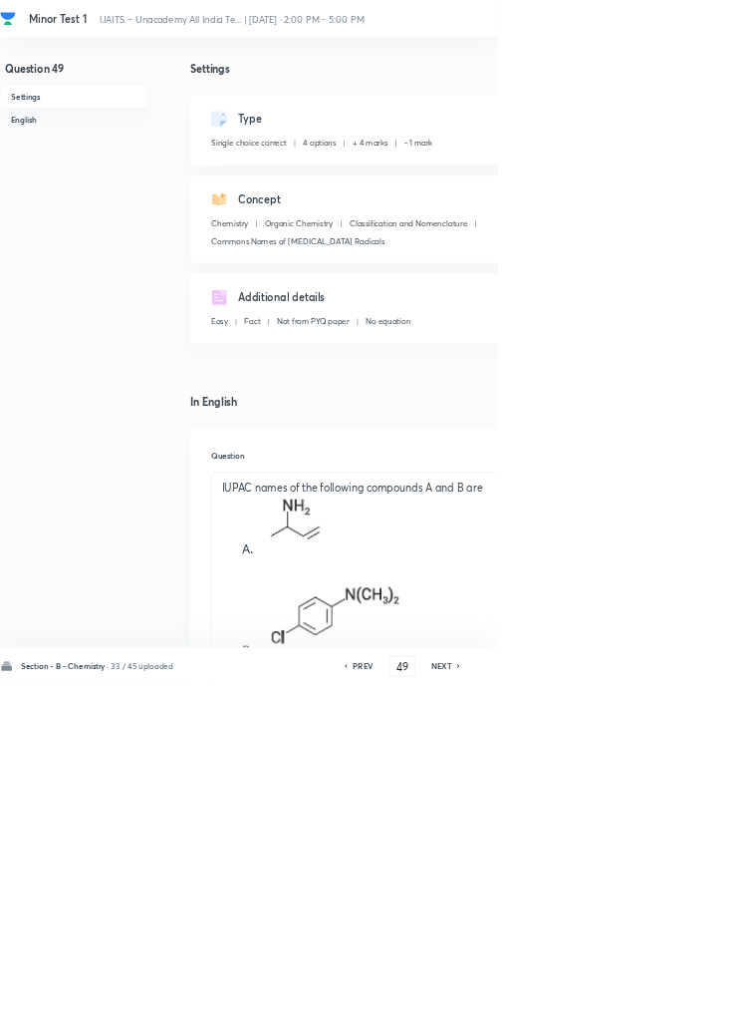
type input "50"
checkbox input "false"
checkbox input "true"
click at [693, 1010] on icon at bounding box center [693, 1005] width 6 height 10
type input "51"
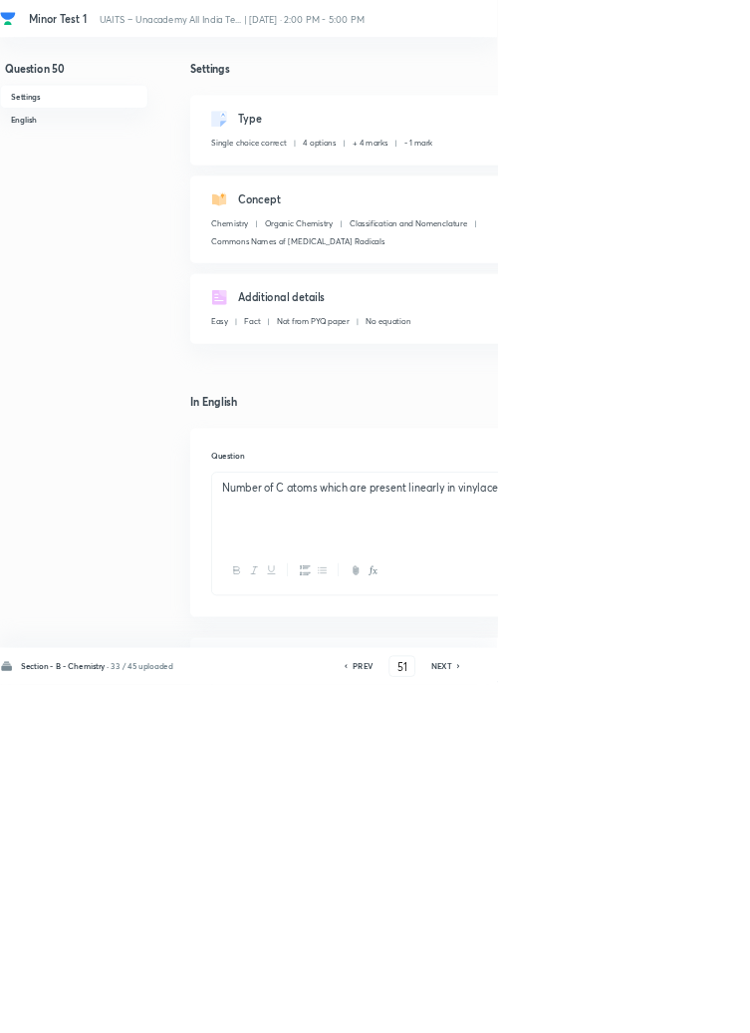
checkbox input "false"
checkbox input "true"
click at [694, 1010] on icon at bounding box center [693, 1005] width 6 height 10
type input "52"
checkbox input "false"
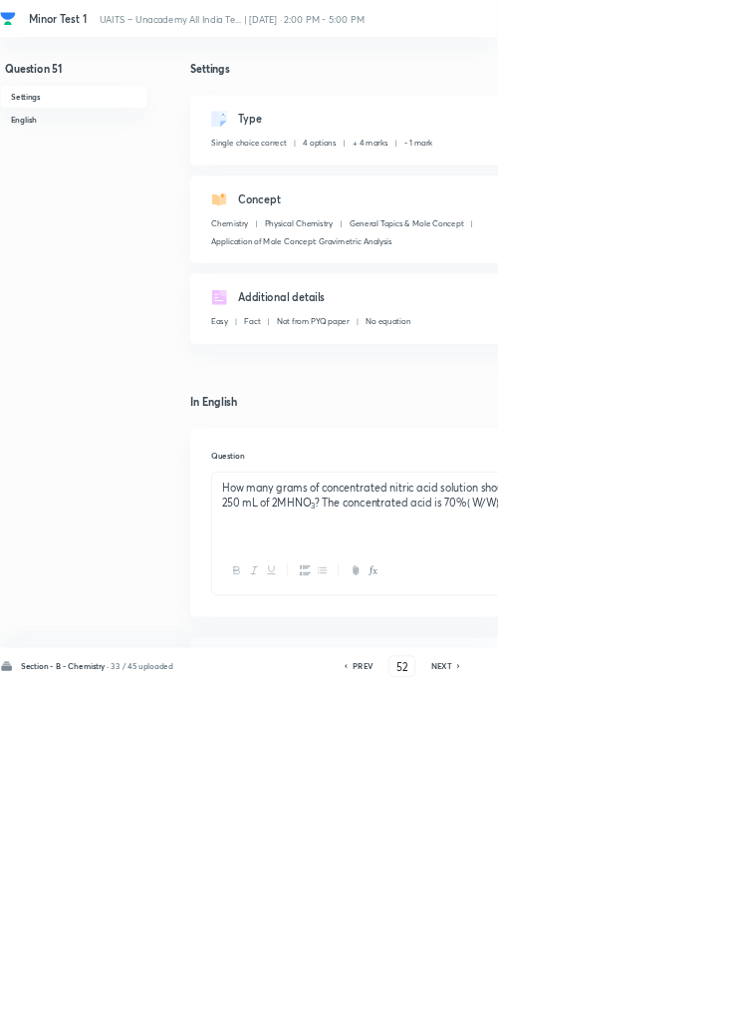
checkbox input "true"
click at [694, 1008] on icon at bounding box center [692, 1005] width 4 height 6
type input "53"
checkbox input "false"
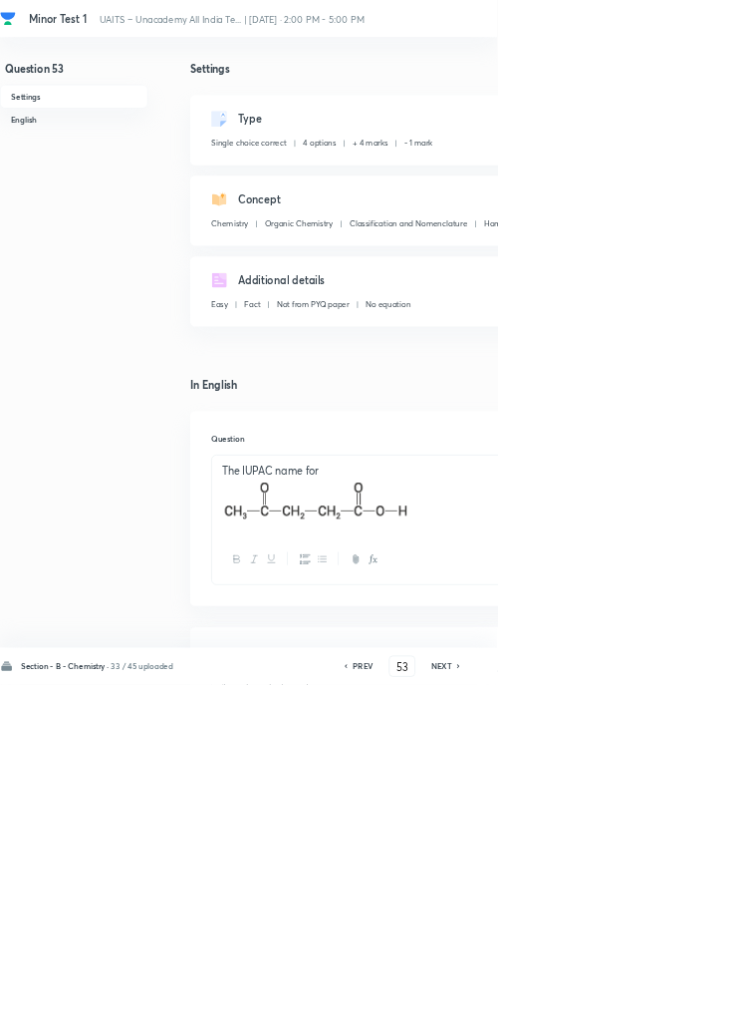
checkbox input "true"
click at [694, 1008] on icon at bounding box center [692, 1005] width 4 height 6
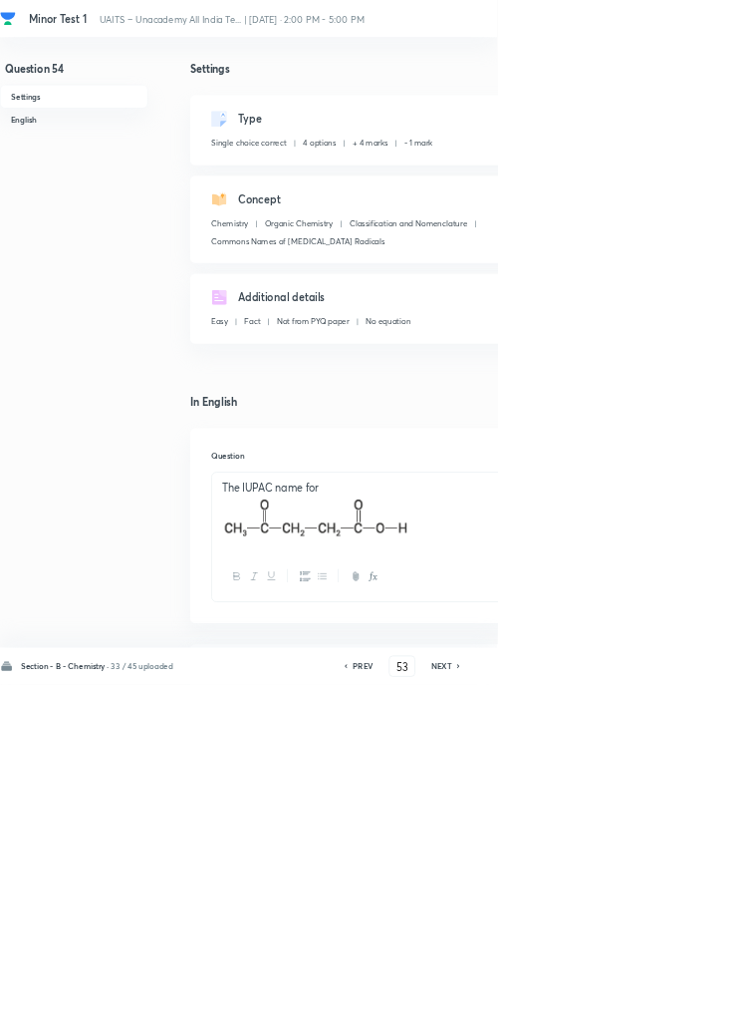
type input "54"
checkbox input "false"
checkbox input "true"
click at [669, 1014] on h6 "NEXT" at bounding box center [666, 1005] width 31 height 18
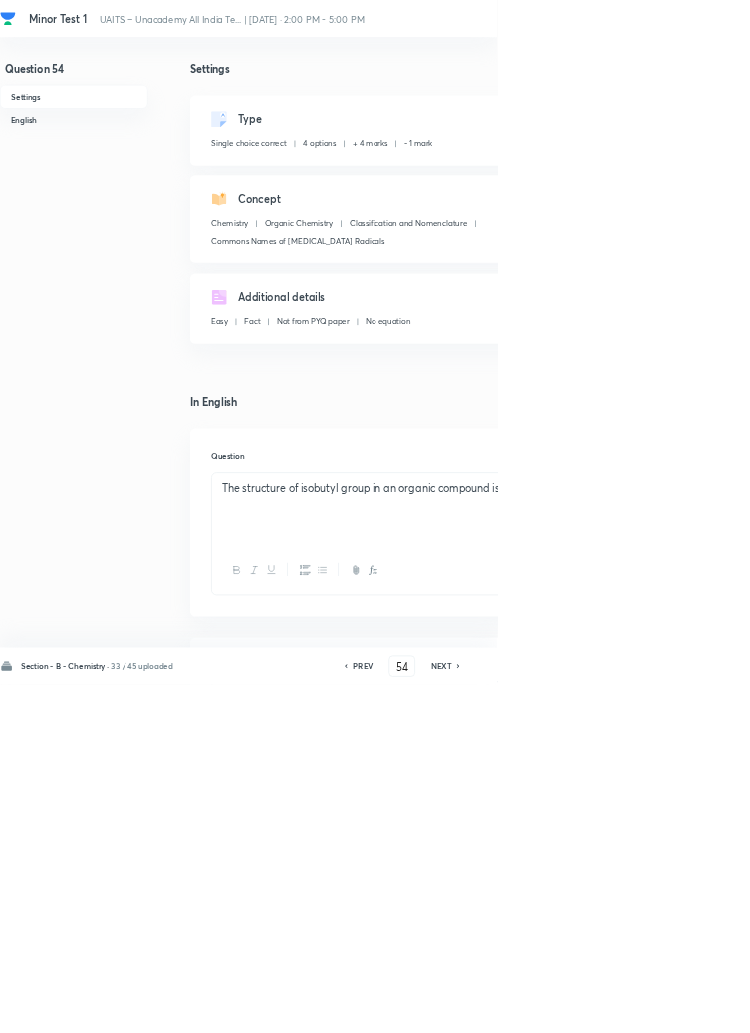
type input "55"
checkbox input "false"
checkbox input "true"
click at [673, 1014] on h6 "NEXT" at bounding box center [666, 1005] width 31 height 18
type input "56"
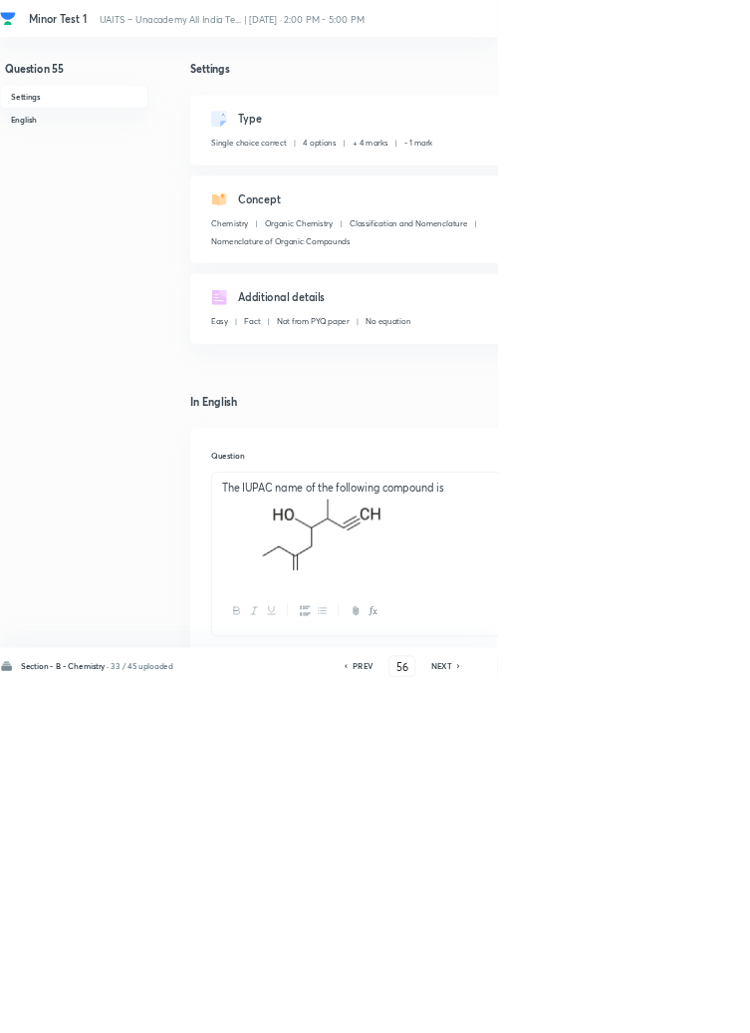
checkbox input "false"
checkbox input "true"
click at [672, 1014] on h6 "NEXT" at bounding box center [666, 1005] width 31 height 18
type input "57"
checkbox input "false"
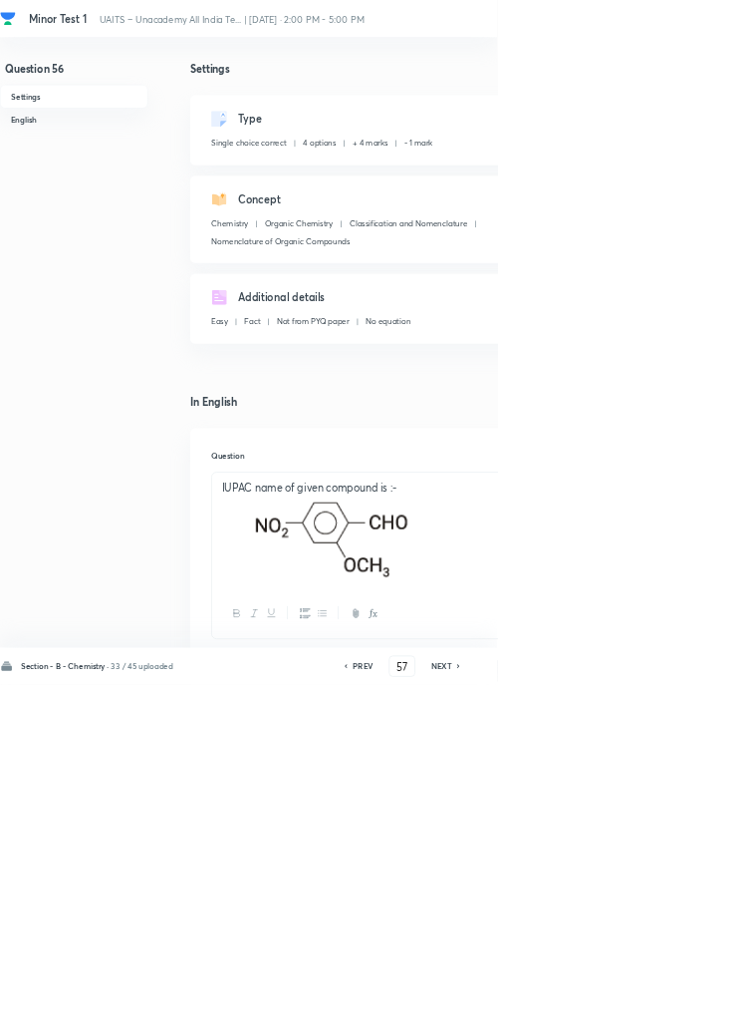
checkbox input "true"
click at [698, 1032] on div "Section - B - Chemistry · 33 / 45 uploaded PREV 57 ​ NEXT Remove Save" at bounding box center [566, 1005] width 1132 height 56
click at [677, 1014] on h6 "NEXT" at bounding box center [666, 1005] width 31 height 18
type input "58"
checkbox input "false"
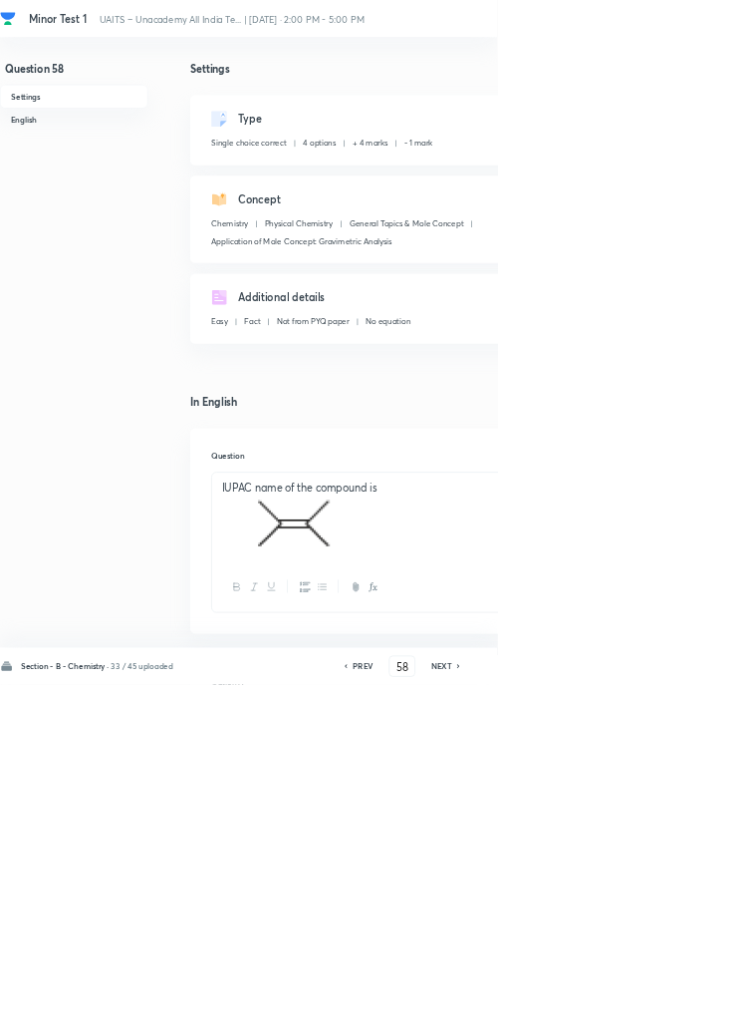
checkbox input "true"
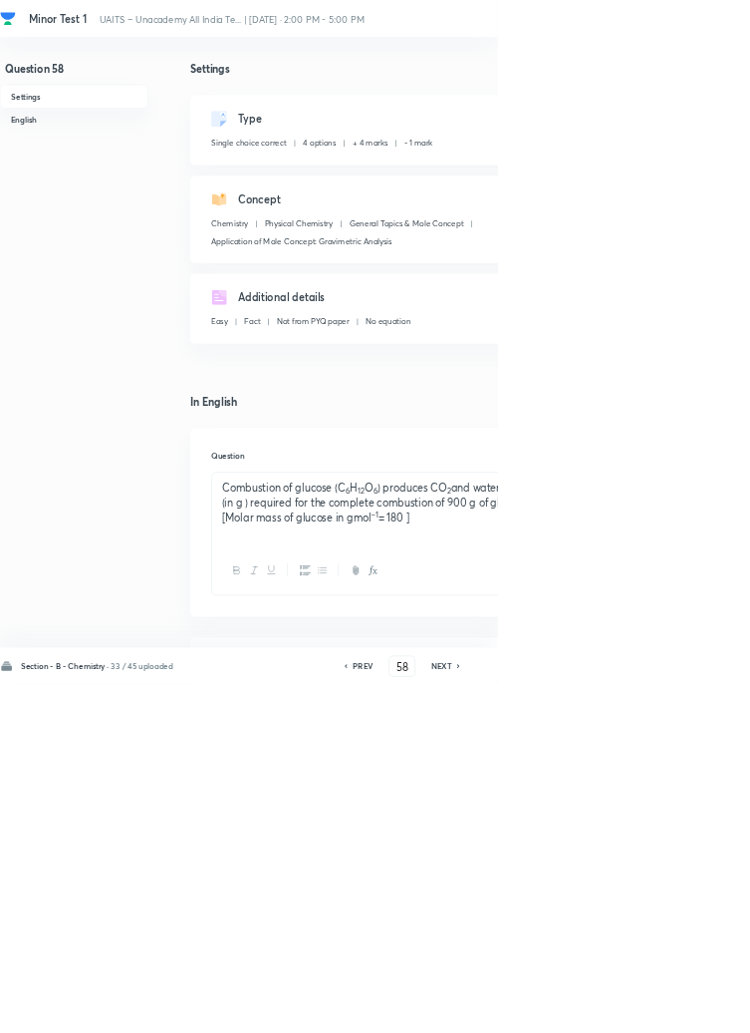
click at [694, 1010] on icon at bounding box center [693, 1005] width 6 height 10
type input "59"
checkbox input "false"
checkbox input "true"
click at [694, 1010] on icon at bounding box center [693, 1005] width 6 height 10
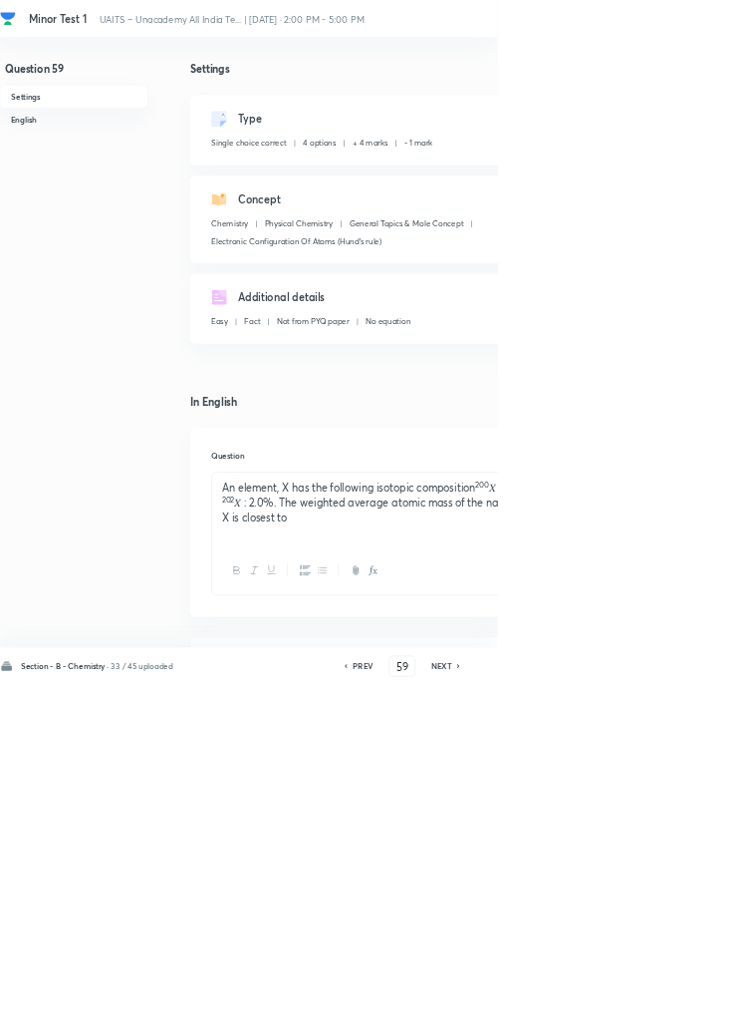
type input "60"
checkbox input "false"
checkbox input "true"
click at [694, 1010] on icon at bounding box center [693, 1005] width 6 height 10
type input "61"
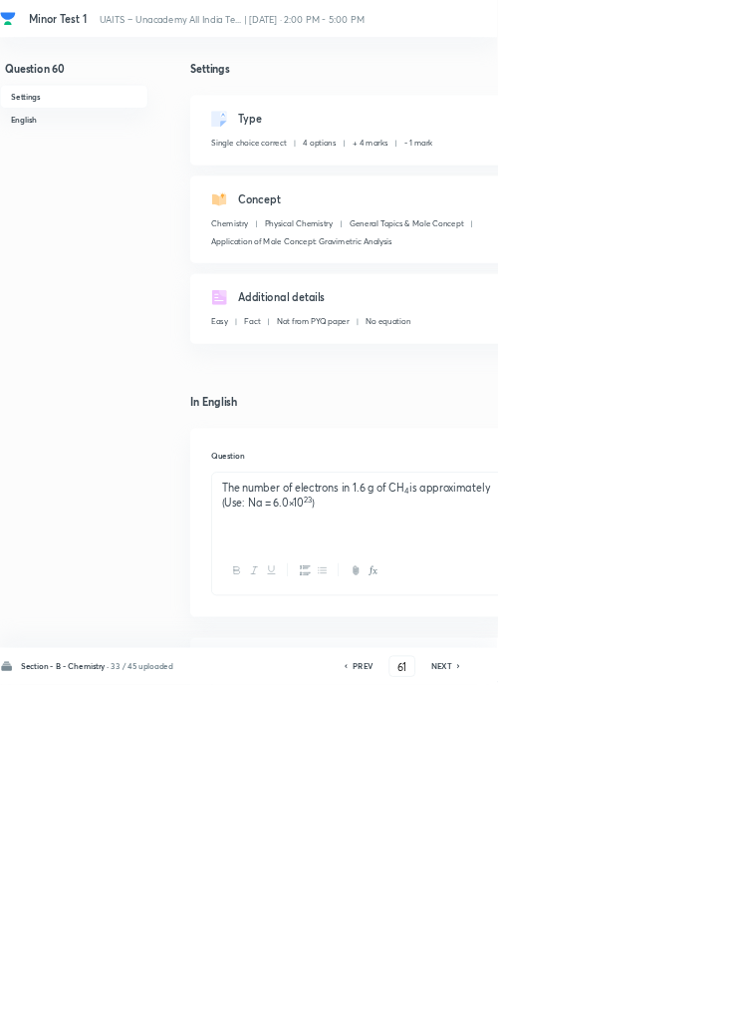
checkbox input "true"
click at [694, 1008] on icon at bounding box center [692, 1005] width 4 height 6
type input "62"
checkbox input "true"
click at [694, 1010] on icon at bounding box center [693, 1005] width 6 height 10
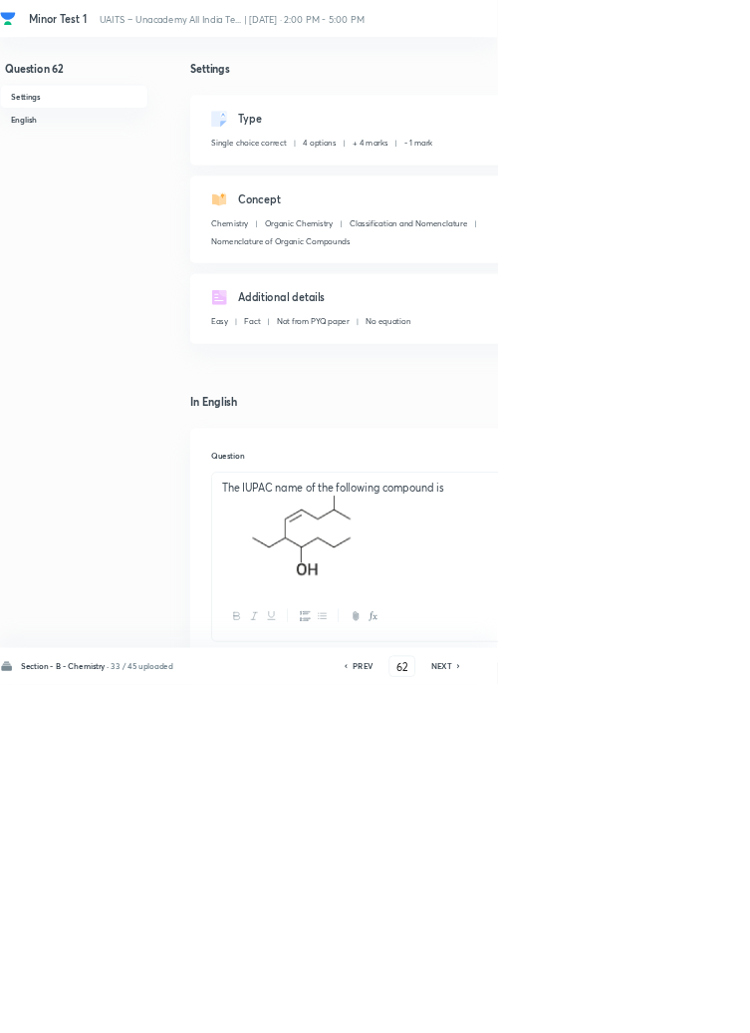
type input "63"
checkbox input "false"
checkbox input "true"
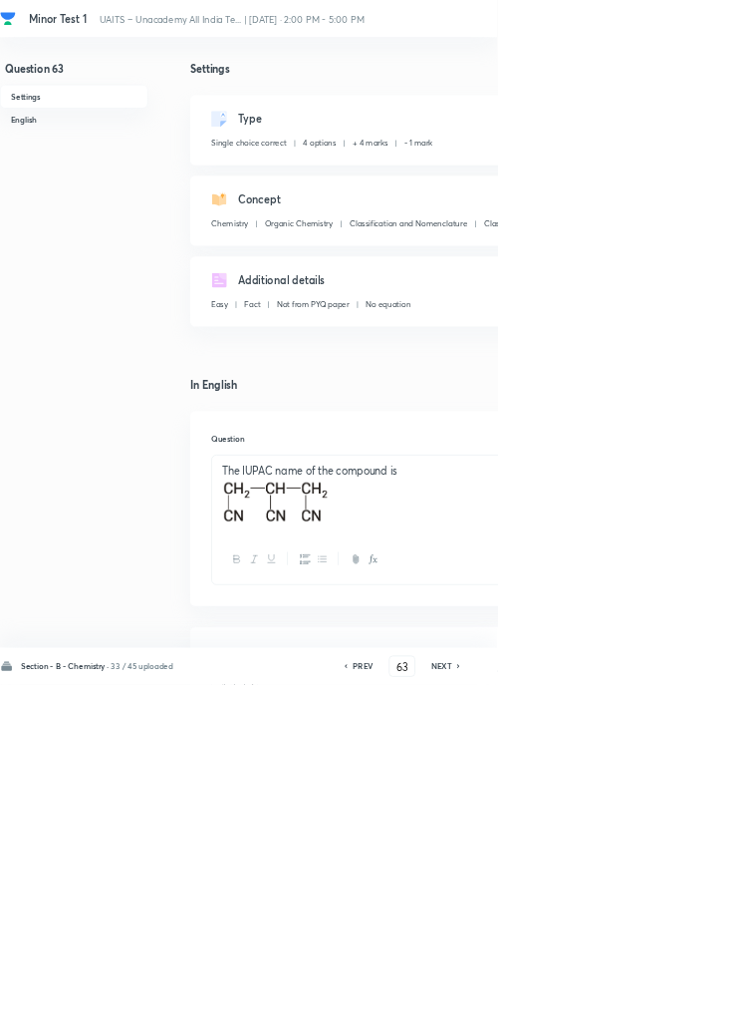
click at [694, 1010] on icon at bounding box center [693, 1005] width 6 height 10
type input "64"
checkbox input "false"
checkbox input "true"
click at [694, 1010] on icon at bounding box center [693, 1005] width 6 height 10
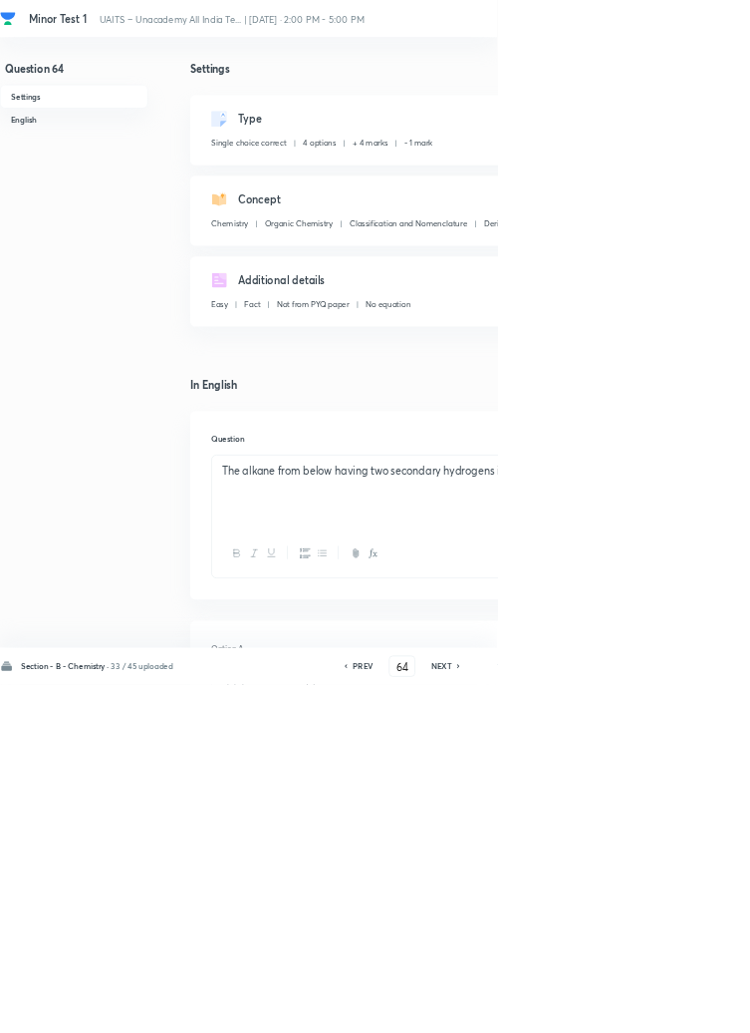
type input "65"
checkbox input "false"
checkbox input "true"
click at [693, 1010] on icon at bounding box center [693, 1005] width 6 height 10
type input "66"
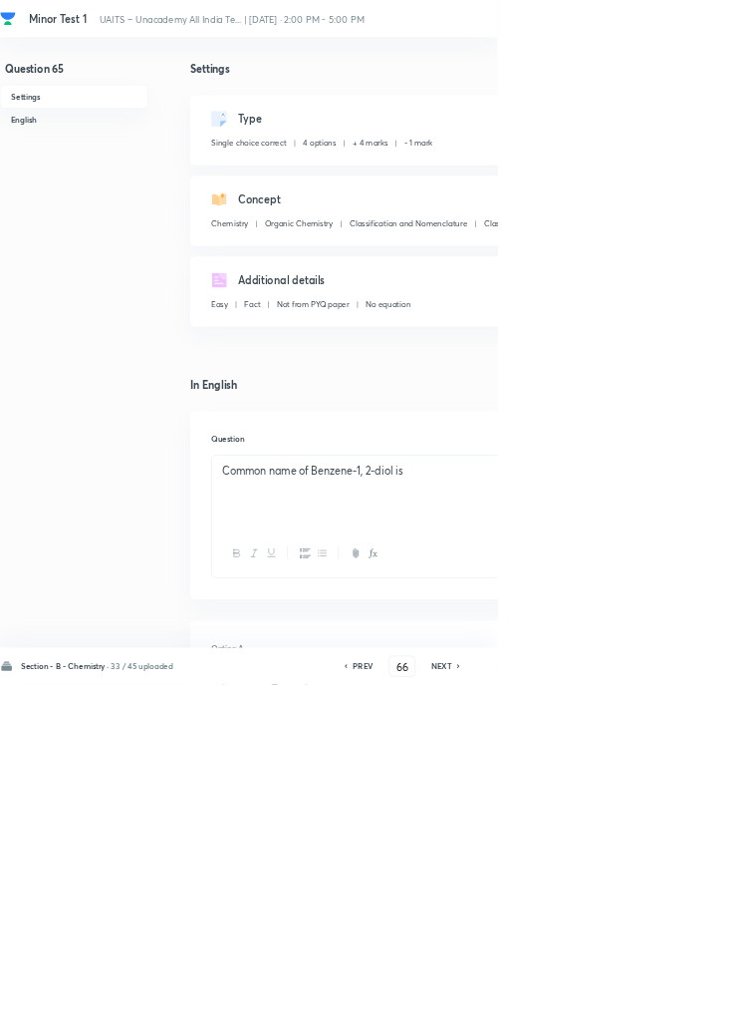
checkbox input "false"
checkbox input "true"
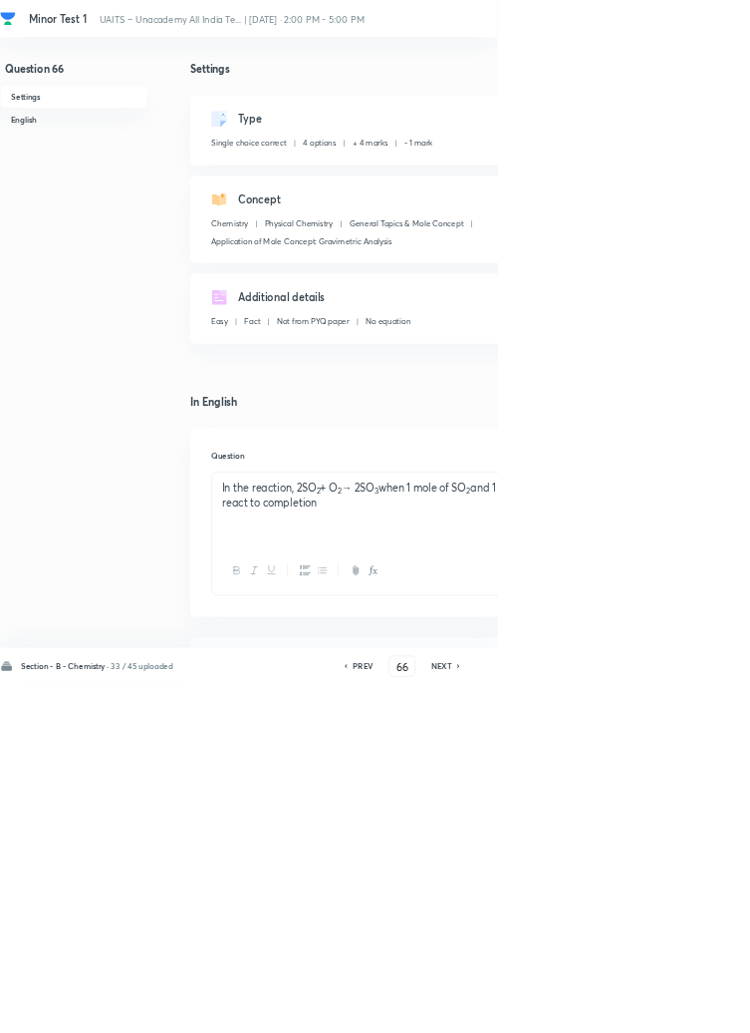
click at [694, 1010] on icon at bounding box center [693, 1005] width 6 height 10
type input "67"
checkbox input "false"
checkbox input "true"
click at [694, 1010] on icon at bounding box center [693, 1005] width 6 height 10
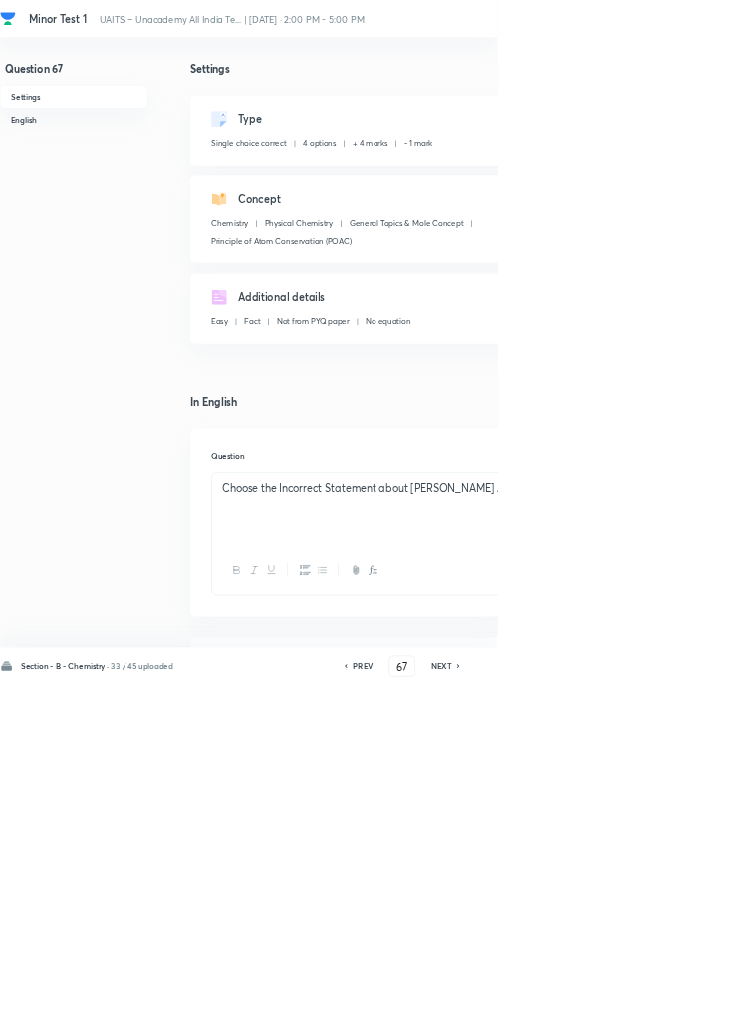
type input "68"
checkbox input "true"
click at [677, 1014] on h6 "NEXT" at bounding box center [666, 1005] width 31 height 18
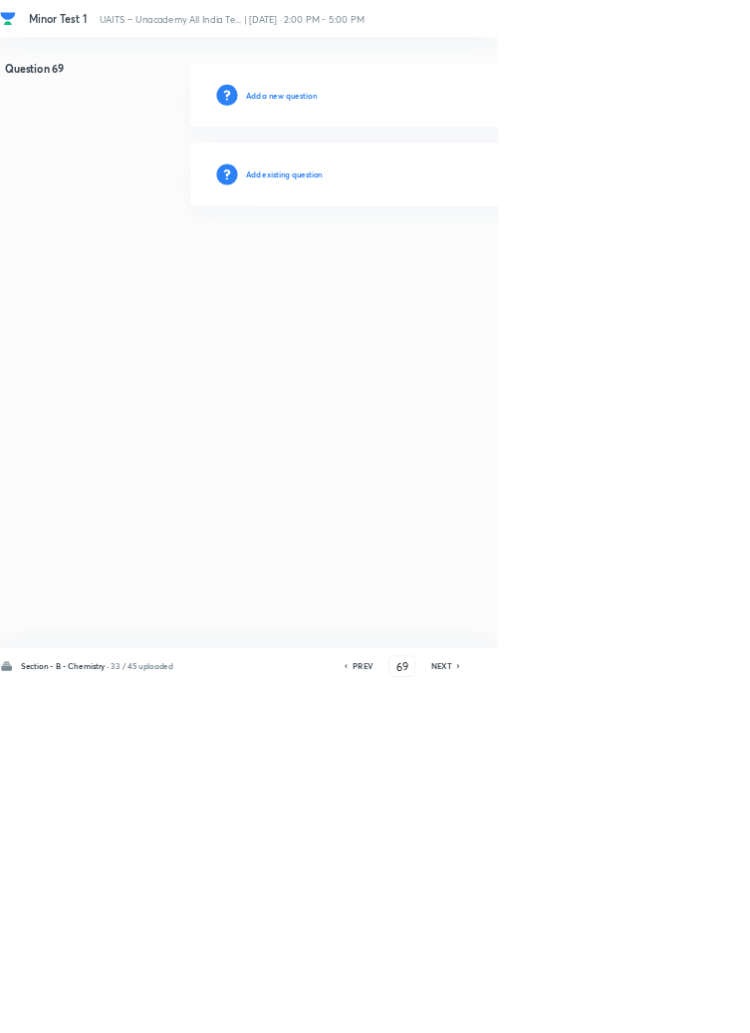
click at [694, 1010] on icon at bounding box center [693, 1005] width 6 height 10
click at [694, 1008] on icon at bounding box center [692, 1005] width 4 height 6
click at [694, 1010] on icon at bounding box center [693, 1005] width 6 height 10
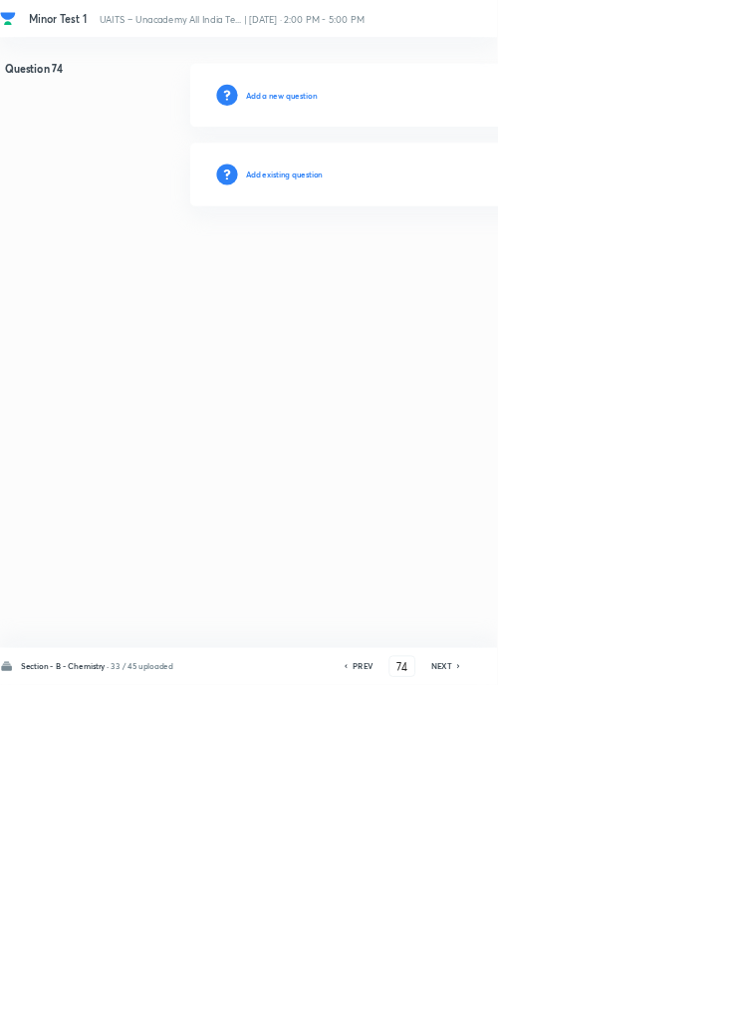
click at [694, 1010] on icon at bounding box center [693, 1005] width 6 height 10
click at [694, 1008] on icon at bounding box center [692, 1005] width 4 height 6
type input "76"
click at [472, 269] on h6 "Add existing question" at bounding box center [429, 263] width 117 height 18
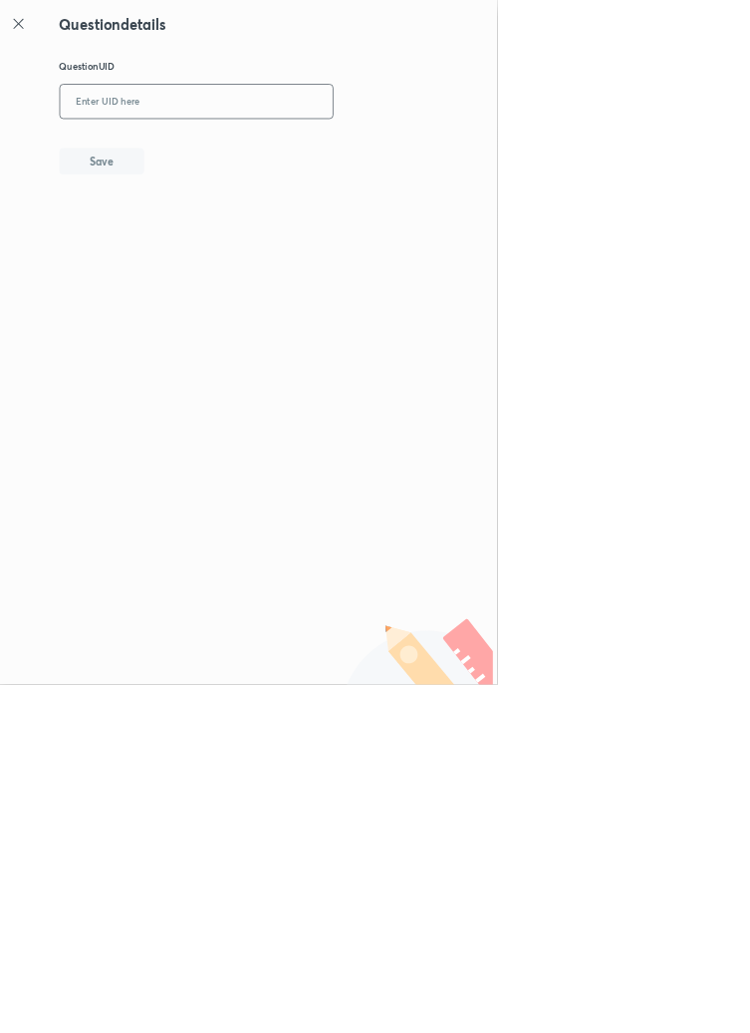
click at [279, 152] on input "text" at bounding box center [297, 154] width 412 height 49
type input "LW05Z"
click at [206, 233] on button "Save" at bounding box center [154, 241] width 128 height 40
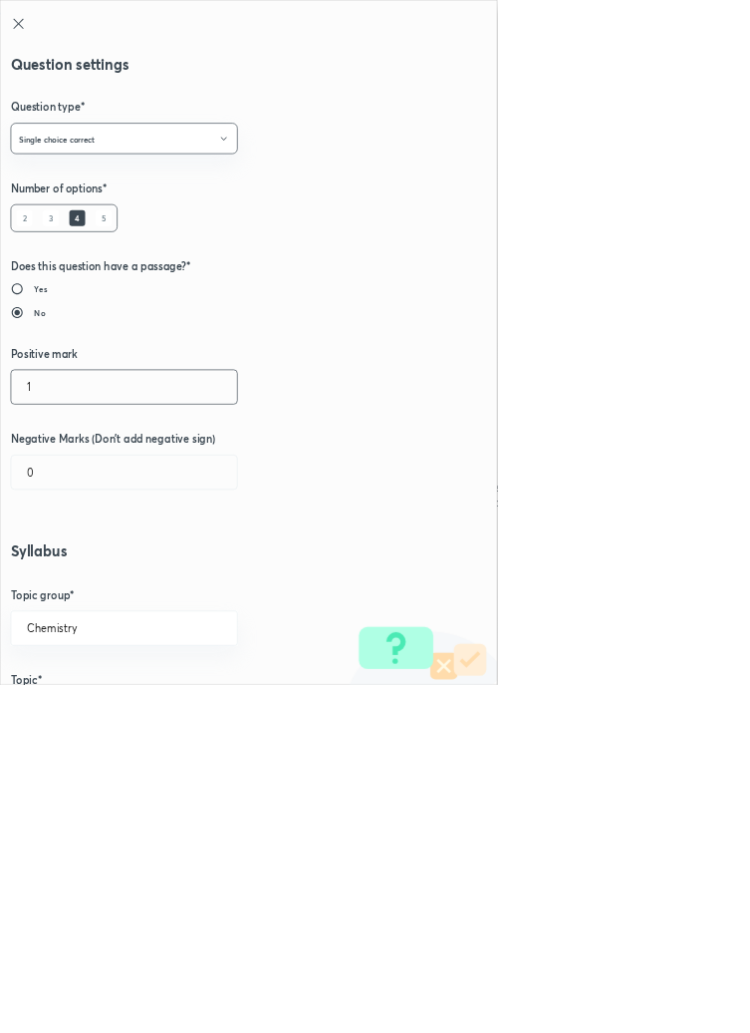
click at [65, 574] on input "1" at bounding box center [187, 583] width 341 height 51
type input "4"
click at [70, 710] on input "0" at bounding box center [187, 712] width 341 height 51
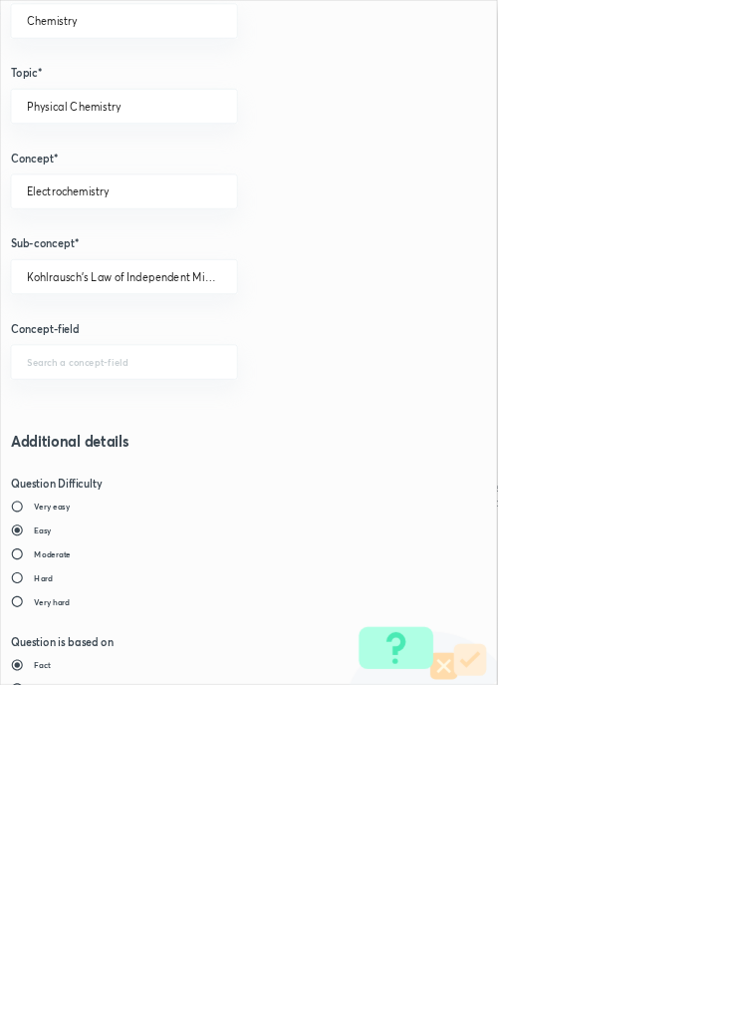
scroll to position [1121, 0]
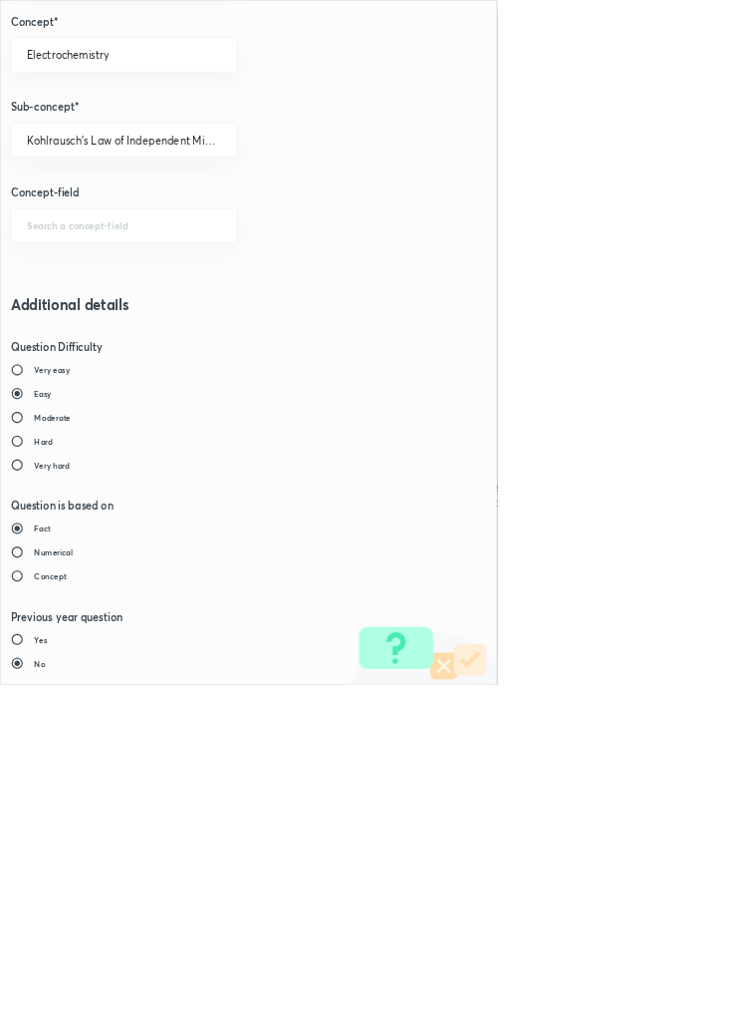
type input "1"
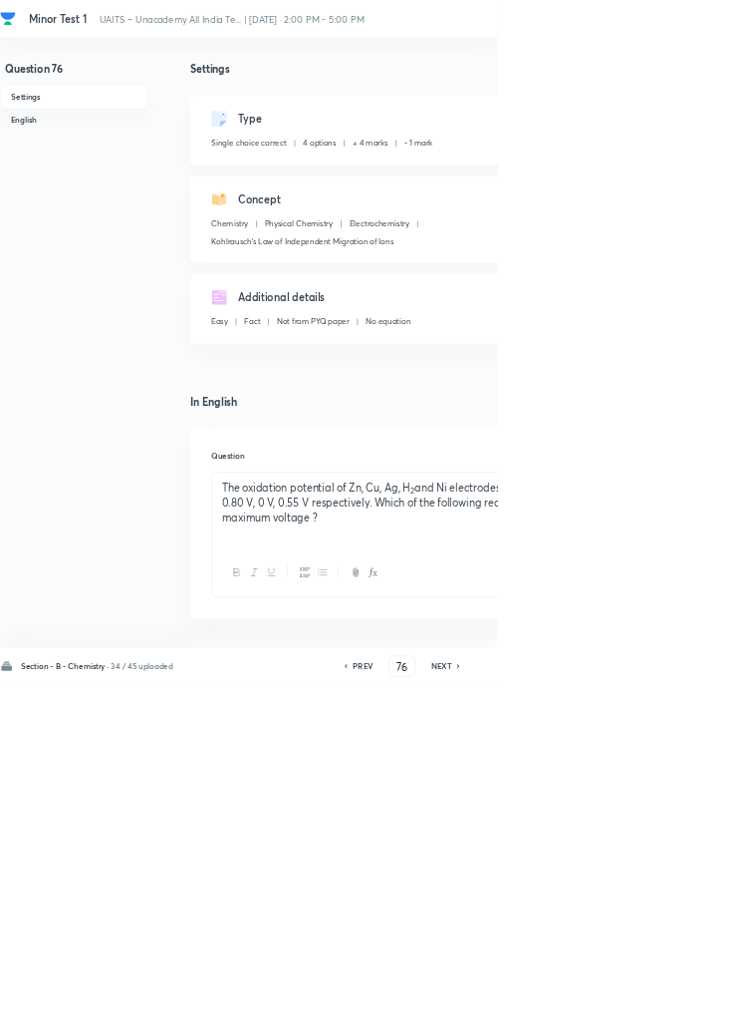
type input "77"
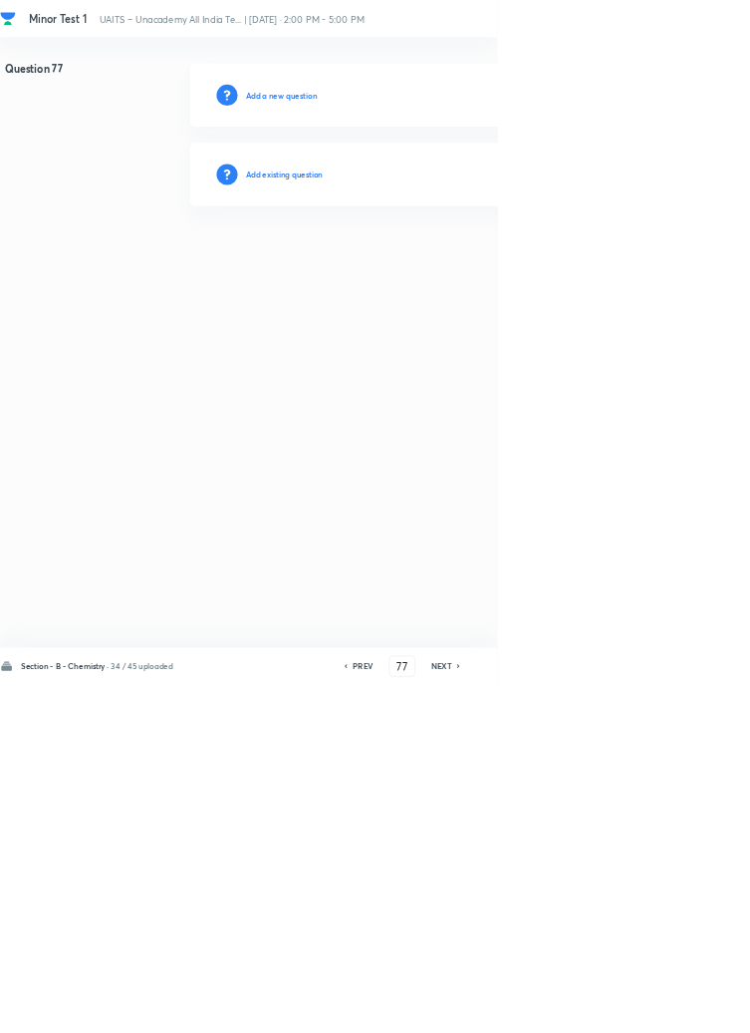
click at [474, 261] on h6 "Add existing question" at bounding box center [429, 263] width 117 height 18
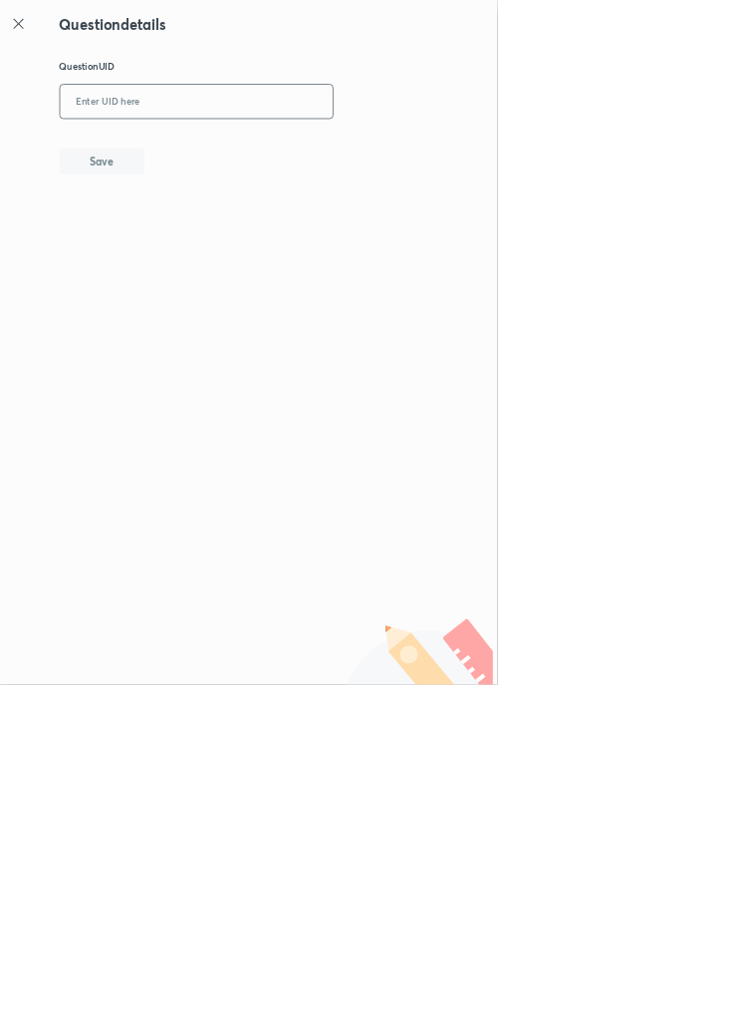
click at [377, 148] on input "text" at bounding box center [297, 154] width 412 height 49
type input "BOSRB"
click at [196, 242] on button "Save" at bounding box center [154, 241] width 128 height 40
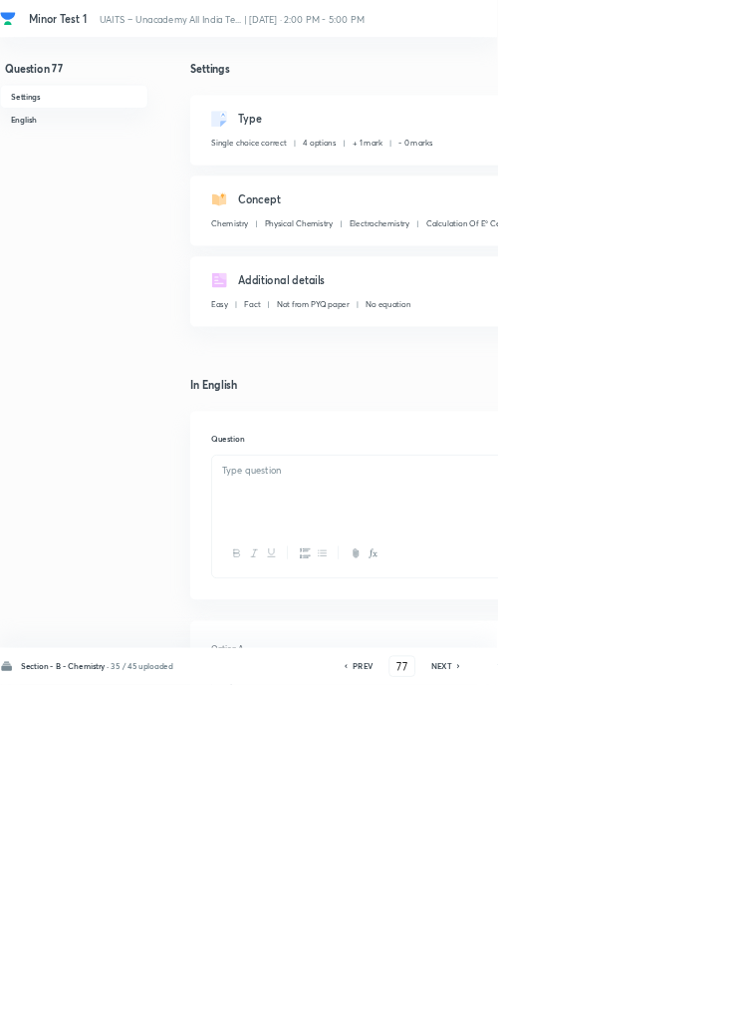
checkbox input "true"
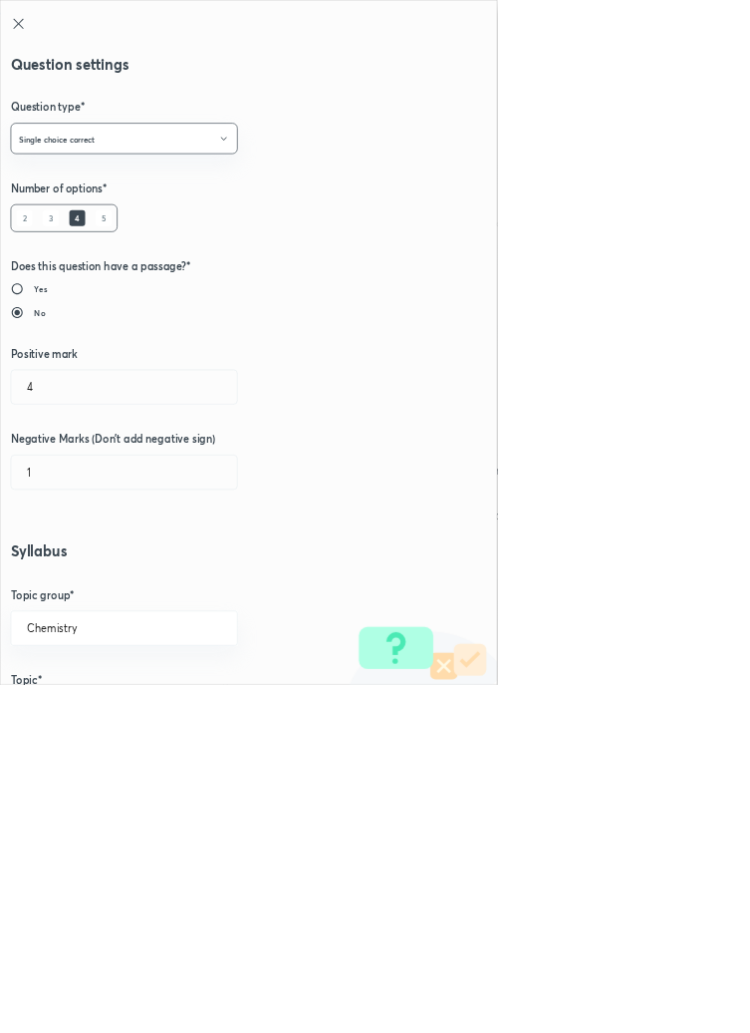
type input "1"
type input "0"
type input "Calculation Of E° Cell"
click at [60, 577] on input "1" at bounding box center [187, 583] width 341 height 51
type input "4"
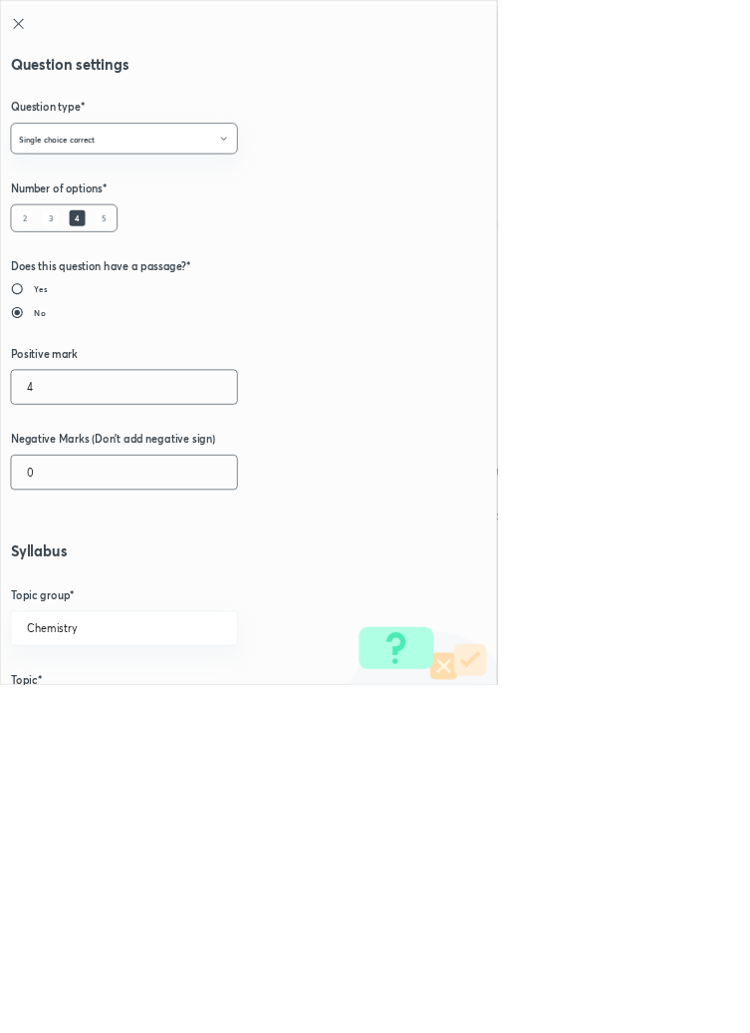
click at [66, 717] on input "0" at bounding box center [187, 712] width 341 height 51
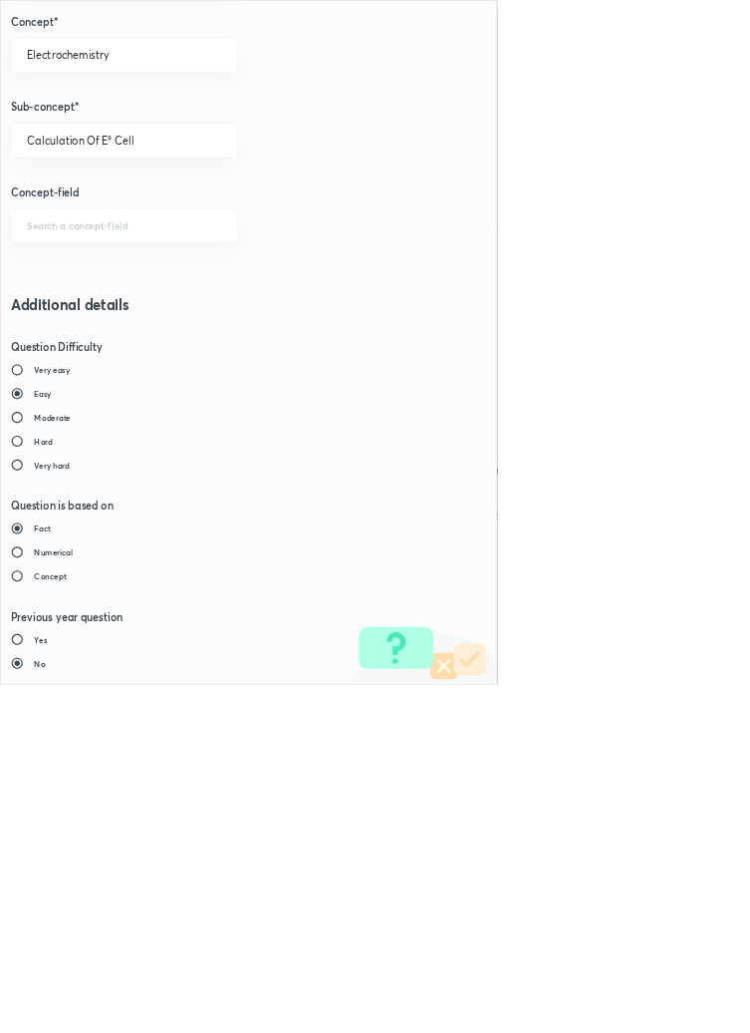
type input "1"
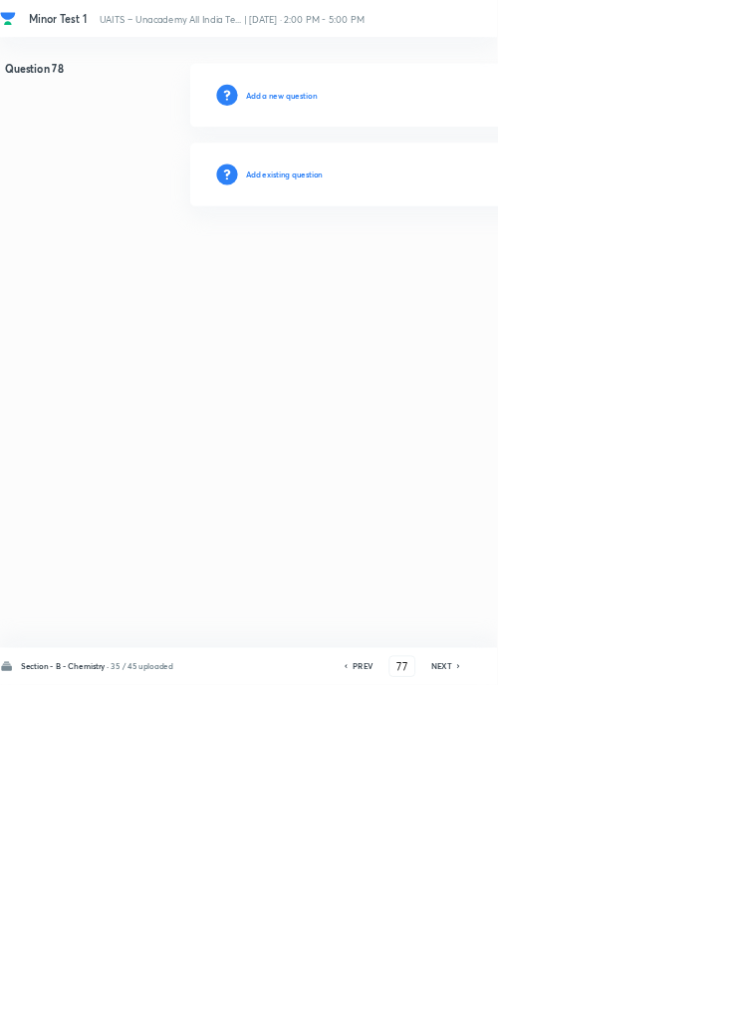
type input "78"
click at [470, 268] on h6 "Add existing question" at bounding box center [429, 263] width 117 height 18
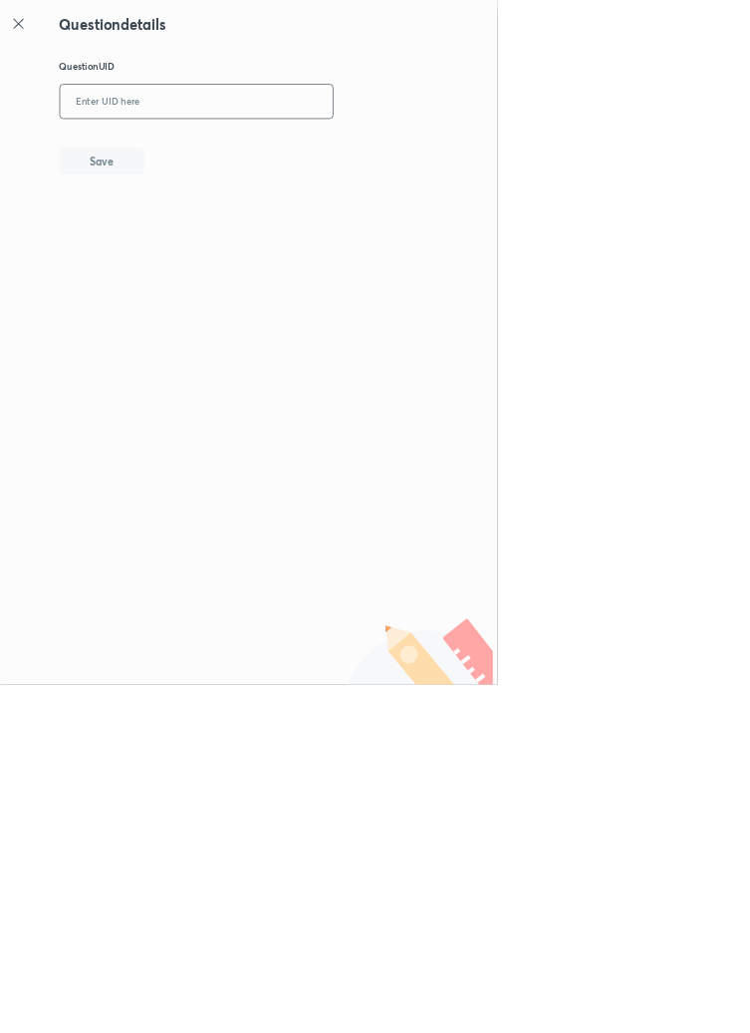
click at [317, 150] on input "text" at bounding box center [297, 154] width 412 height 49
type input "NIU3Y"
click at [188, 239] on button "Save" at bounding box center [154, 241] width 128 height 40
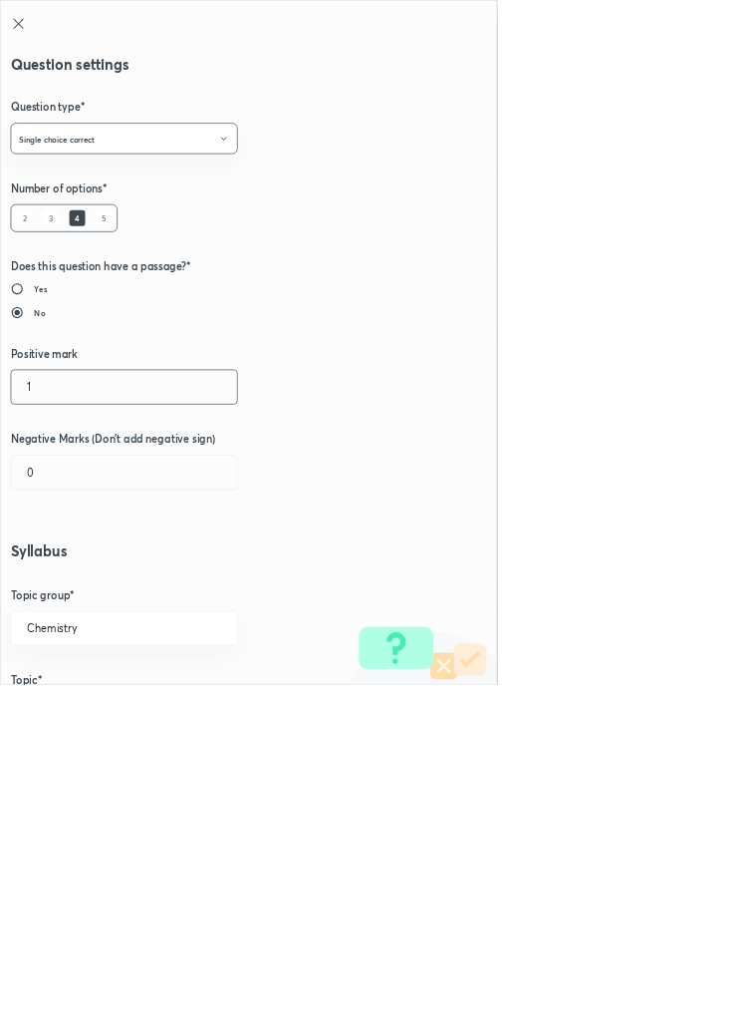
click at [65, 578] on input "1" at bounding box center [187, 583] width 341 height 51
type input "4"
click at [64, 719] on input "0" at bounding box center [187, 712] width 341 height 51
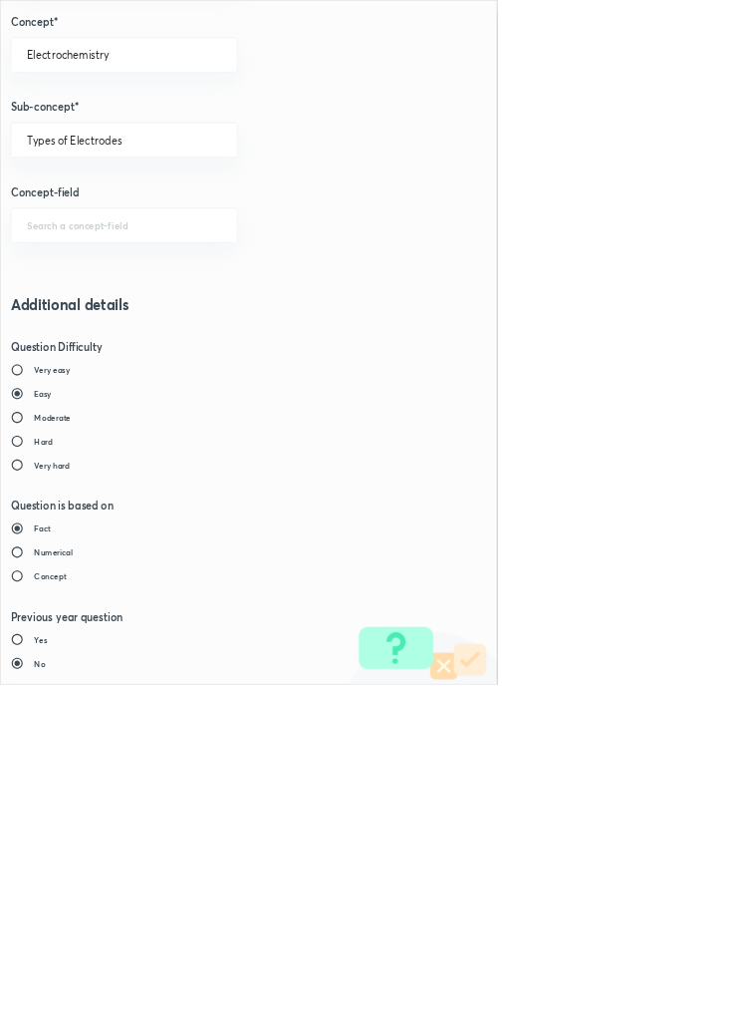
type input "1"
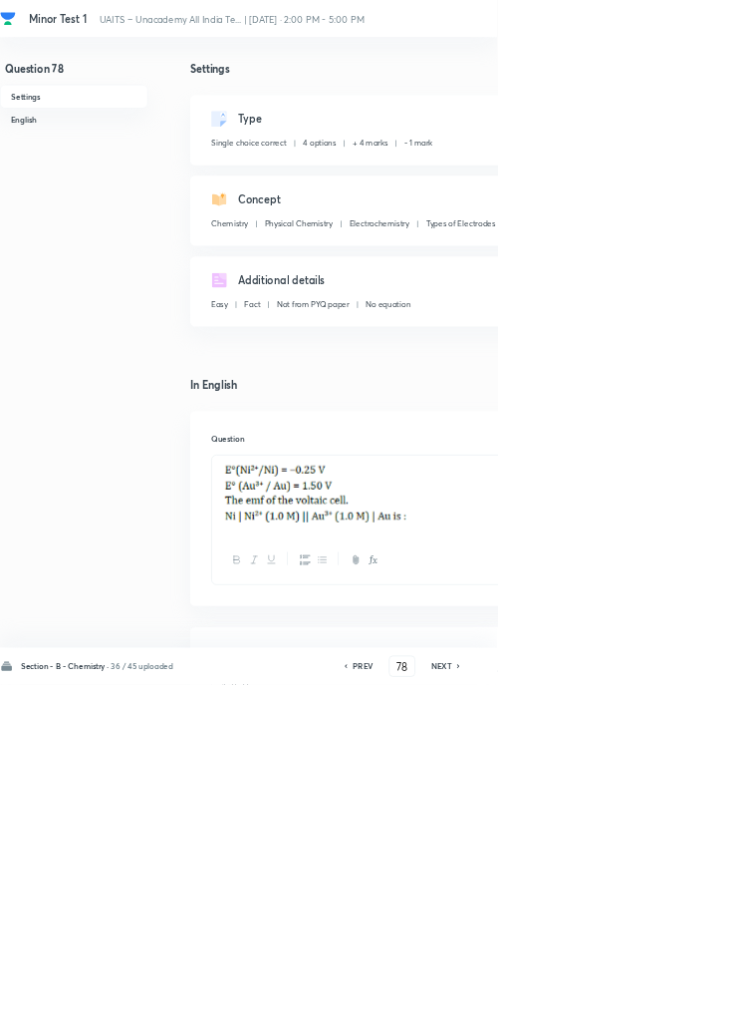
type input "79"
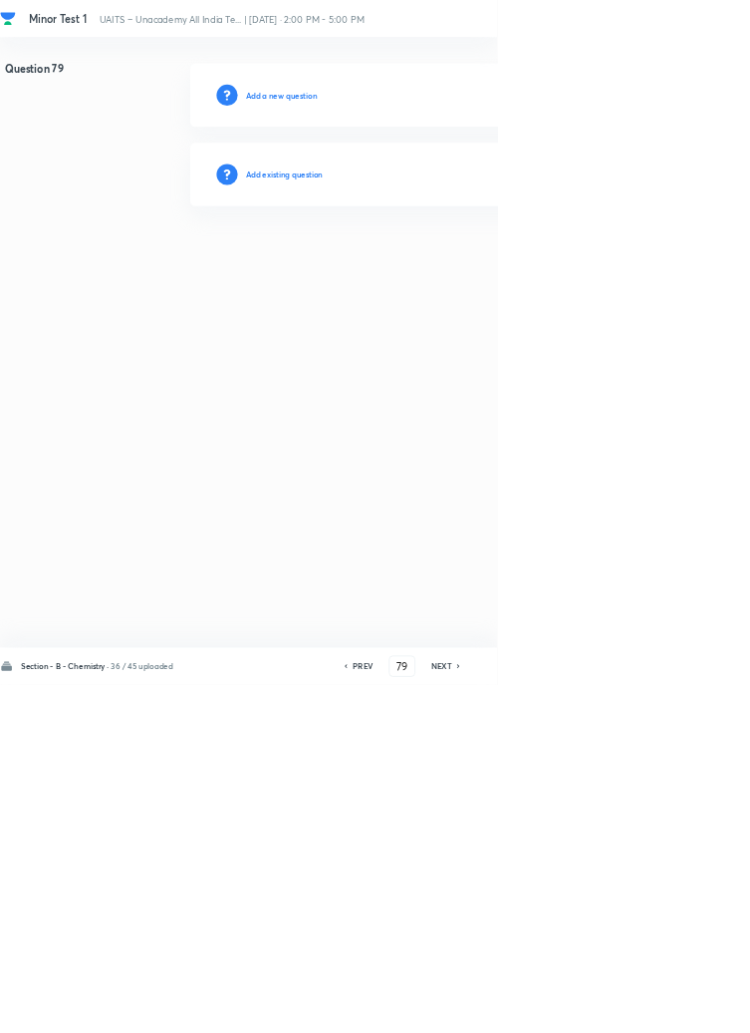
click at [480, 266] on h6 "Add existing question" at bounding box center [429, 263] width 117 height 18
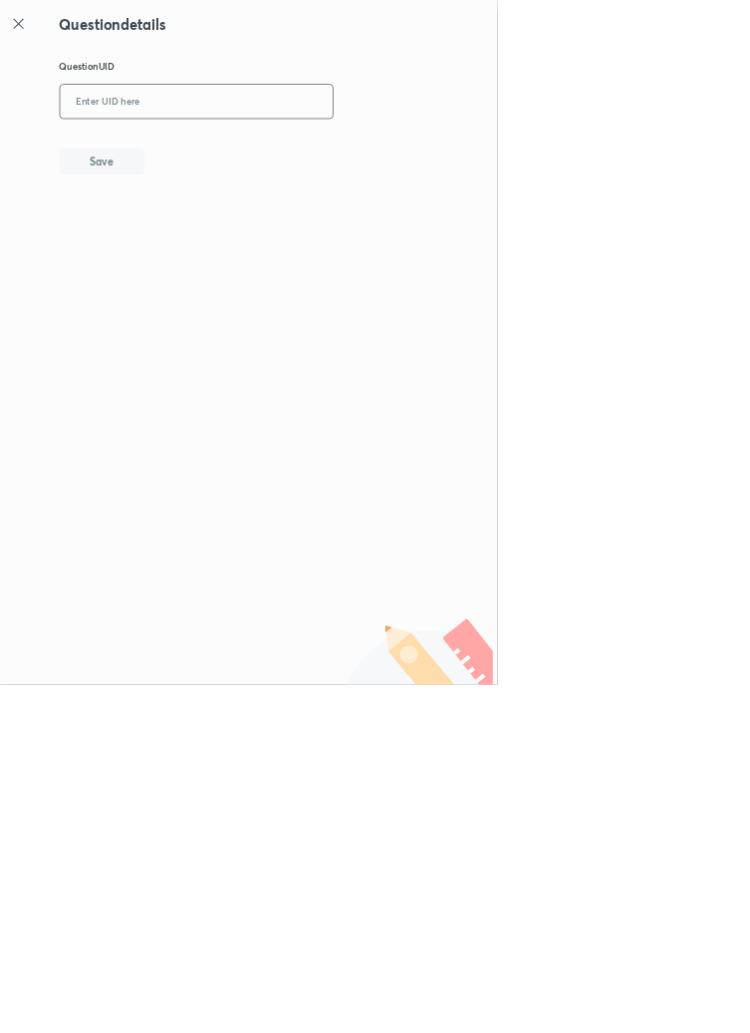
click at [364, 154] on input "text" at bounding box center [297, 154] width 412 height 49
type input "LWAWW"
click at [199, 246] on button "Save" at bounding box center [154, 241] width 128 height 40
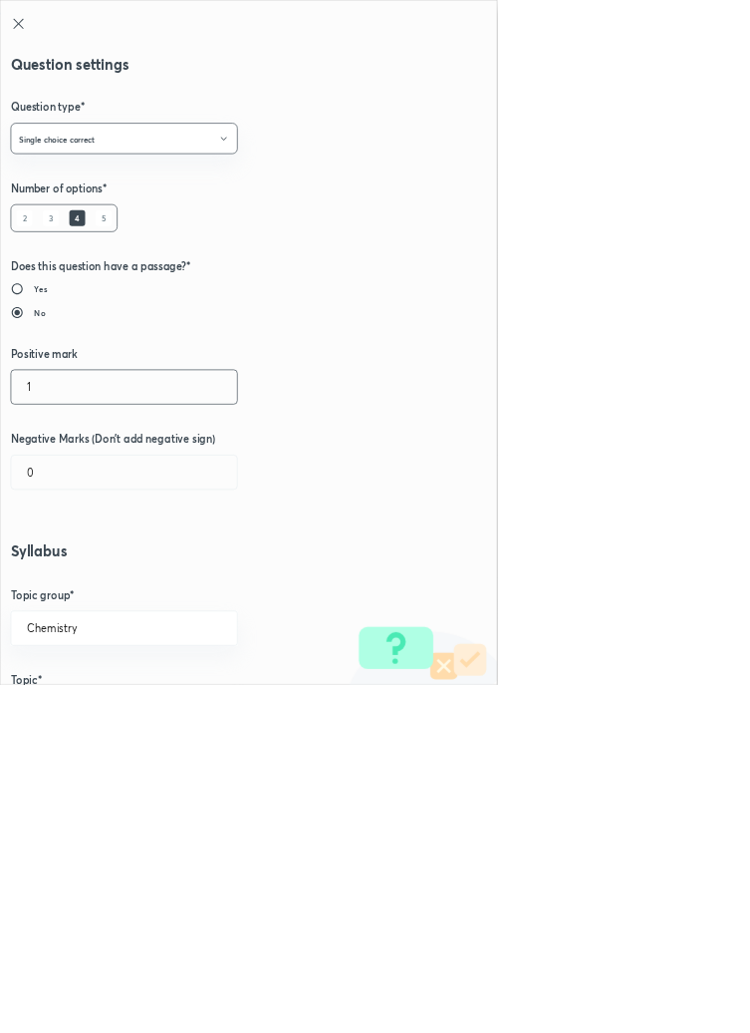
click at [73, 583] on input "1" at bounding box center [187, 583] width 341 height 51
type input "4"
click at [70, 715] on input "0" at bounding box center [187, 712] width 341 height 51
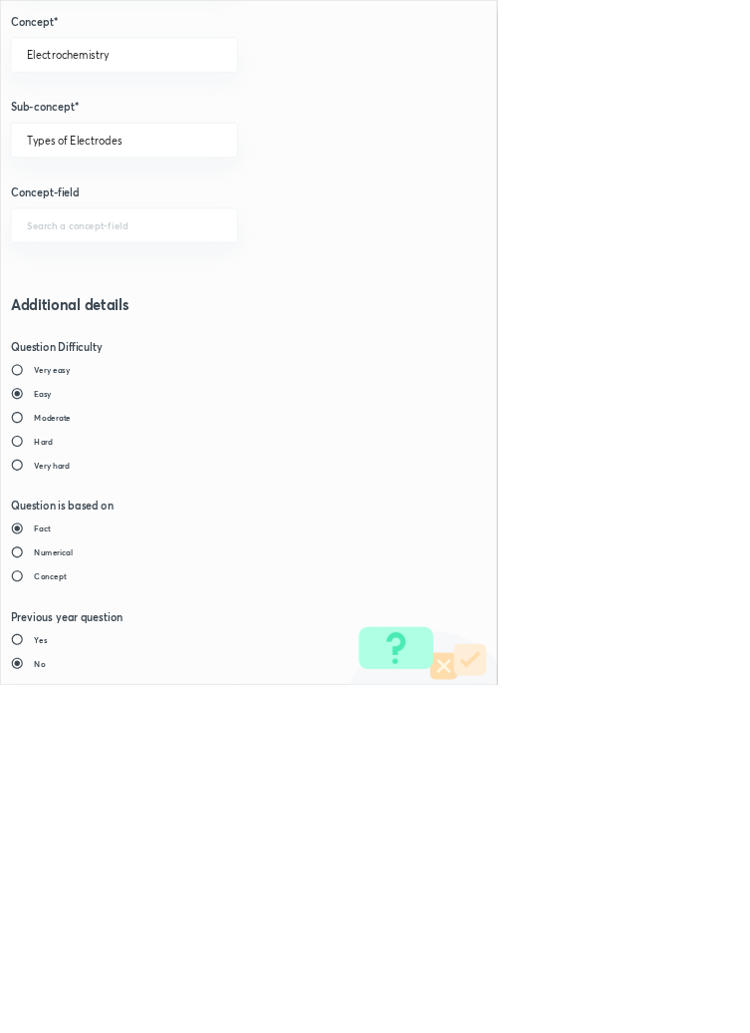
type input "1"
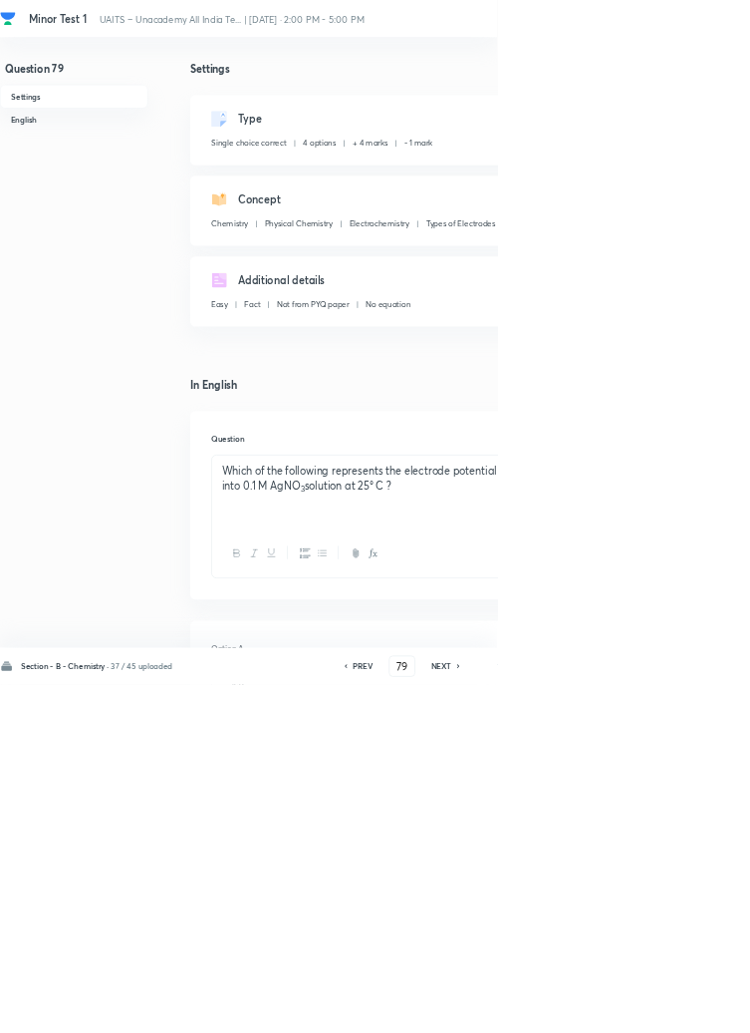
type input "80"
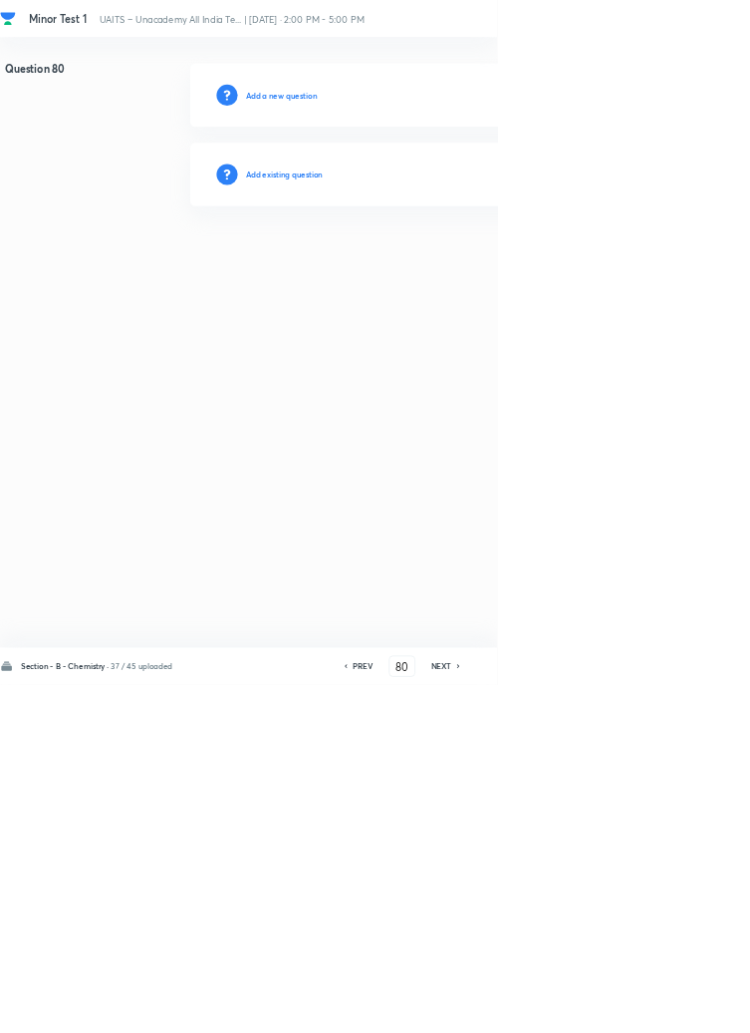
click at [477, 265] on h6 "Add existing question" at bounding box center [429, 263] width 117 height 18
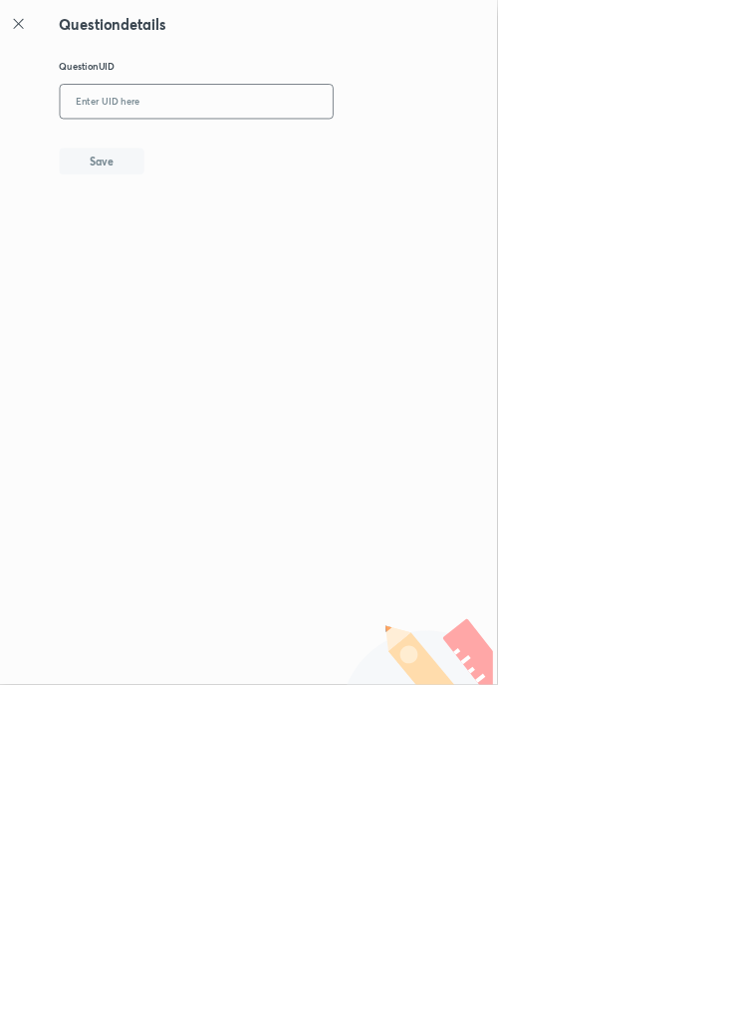
click at [286, 146] on input "text" at bounding box center [297, 154] width 412 height 49
type input "T8YAI"
click at [195, 230] on button "Save" at bounding box center [154, 241] width 128 height 40
click at [27, 30] on icon at bounding box center [28, 36] width 24 height 24
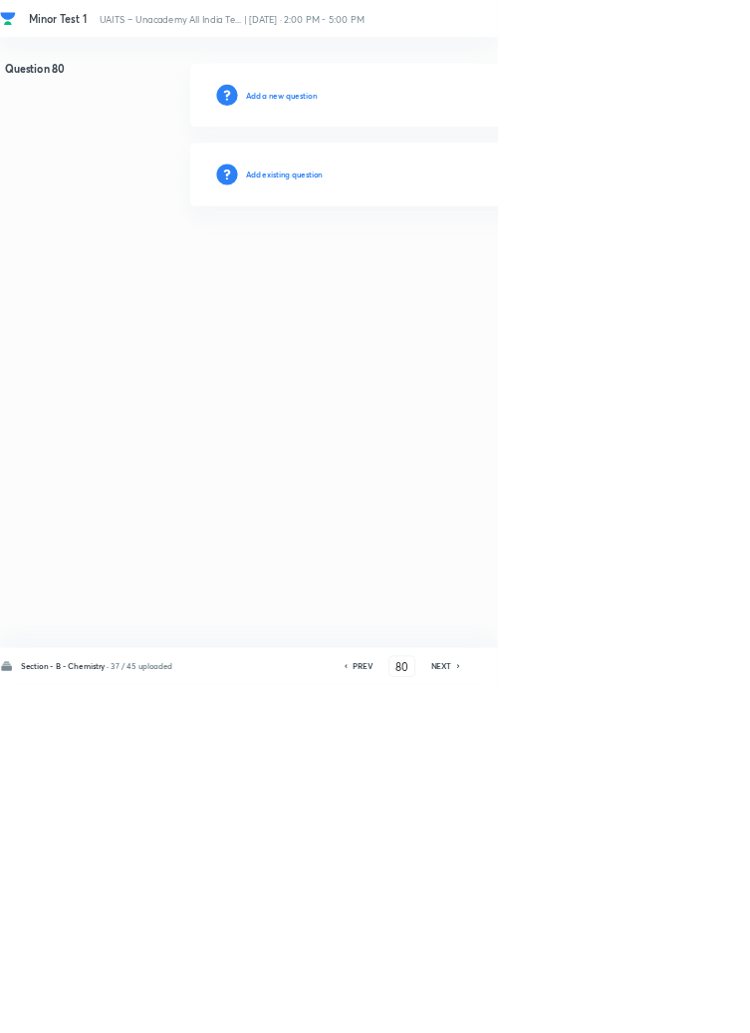
click at [559, 1014] on h6 "PREV" at bounding box center [547, 1005] width 31 height 18
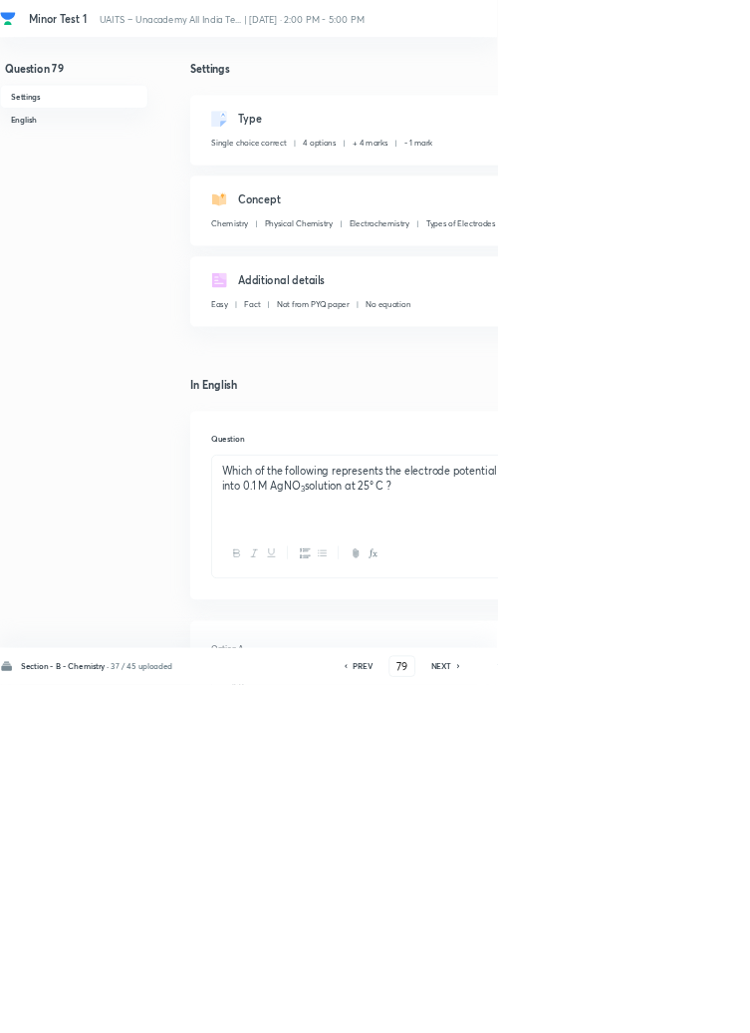
click at [695, 1010] on icon at bounding box center [693, 1005] width 6 height 10
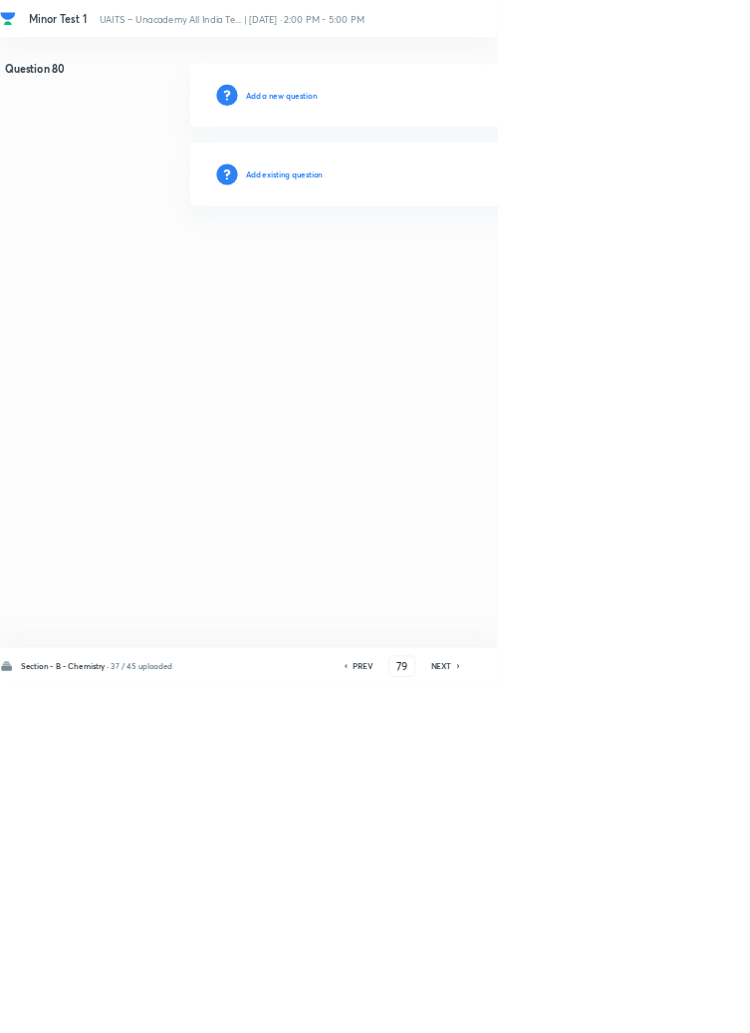
type input "80"
click at [482, 265] on h6 "Add existing question" at bounding box center [429, 263] width 117 height 18
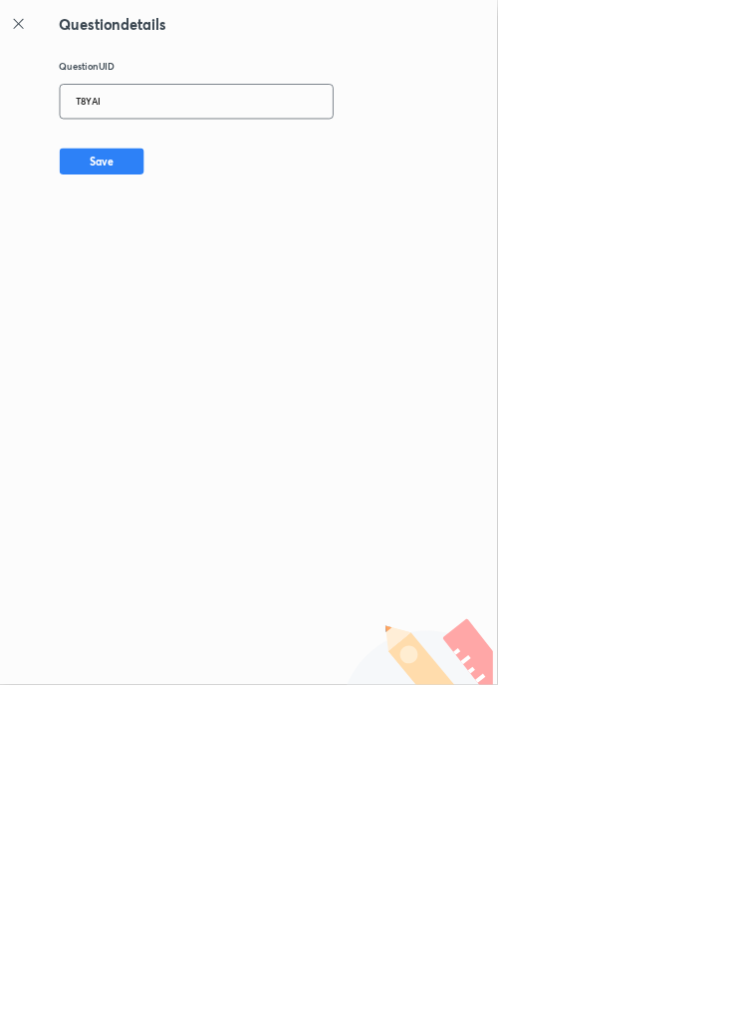
click at [234, 151] on input "T8YAI" at bounding box center [297, 154] width 412 height 49
type input "T"
click at [212, 243] on button "Save" at bounding box center [154, 241] width 128 height 40
click at [243, 151] on input "YU2I0" at bounding box center [297, 154] width 412 height 49
type input "Y"
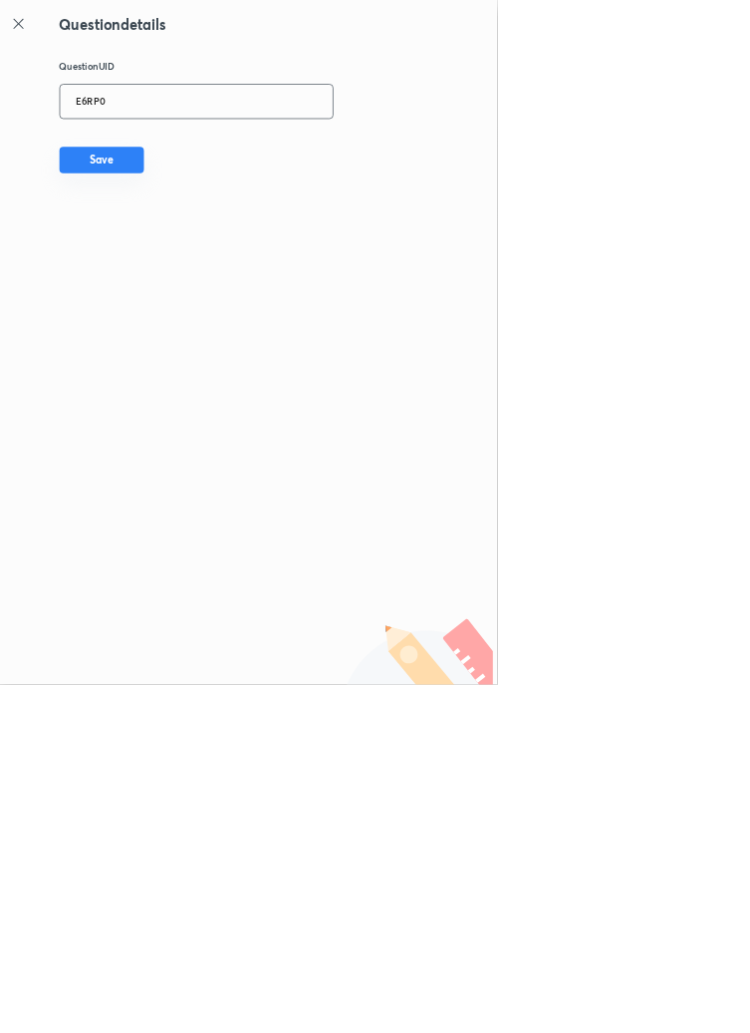
type input "E6RP0"
click at [199, 244] on button "Save" at bounding box center [154, 241] width 128 height 40
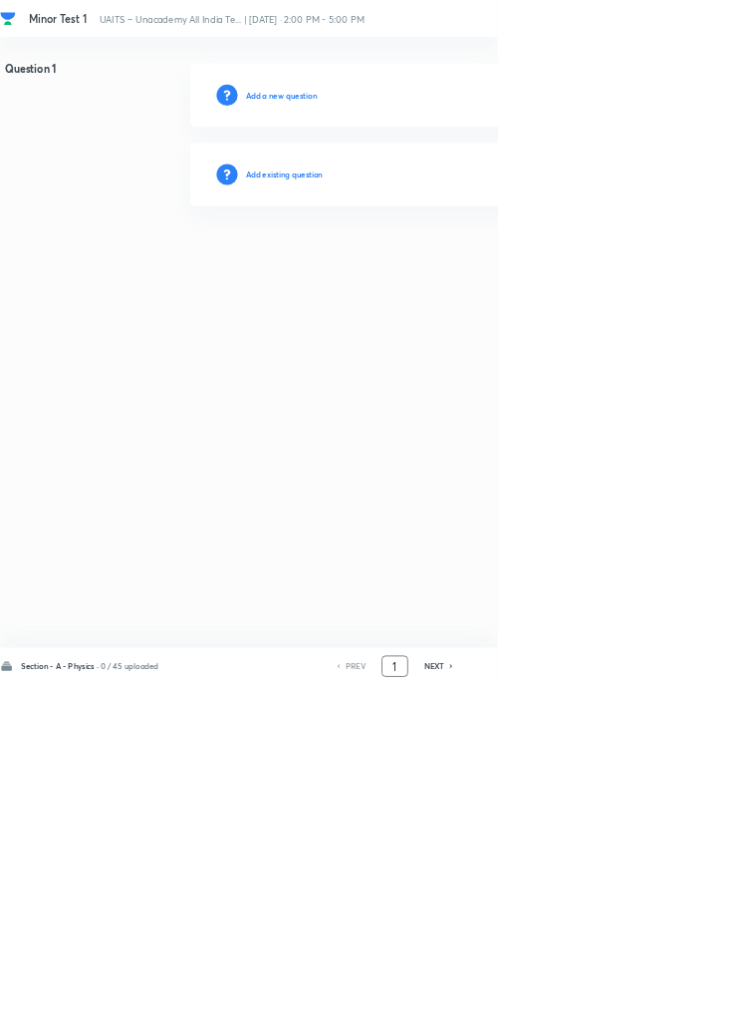
click at [603, 1023] on input "1" at bounding box center [596, 1005] width 38 height 35
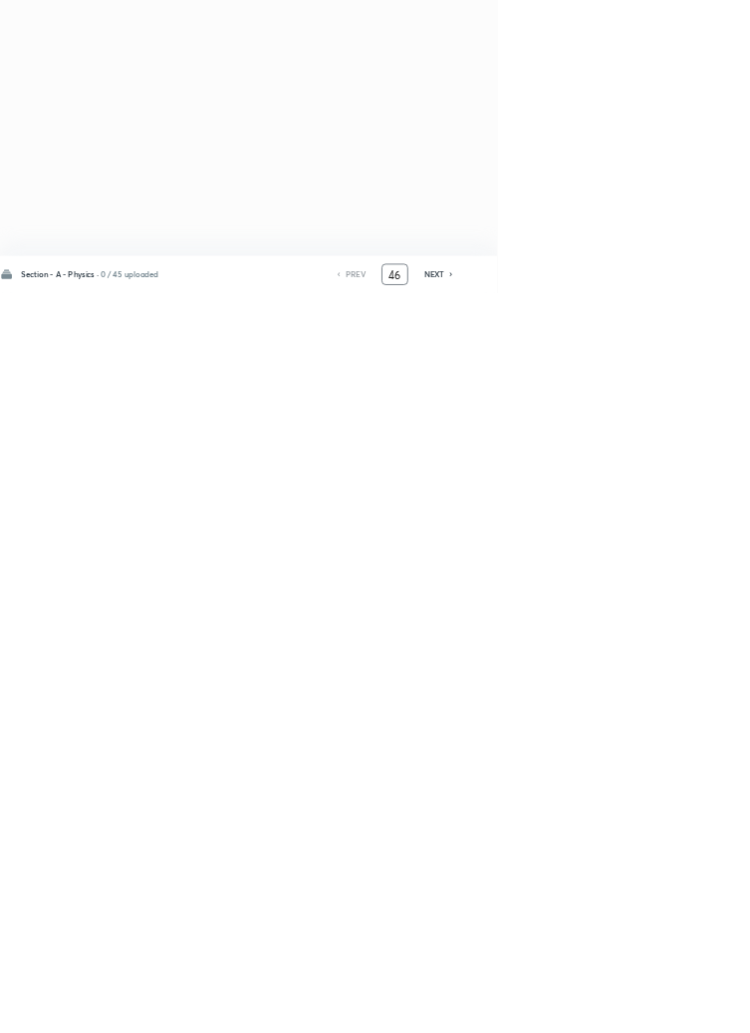
type input "46"
checkbox input "true"
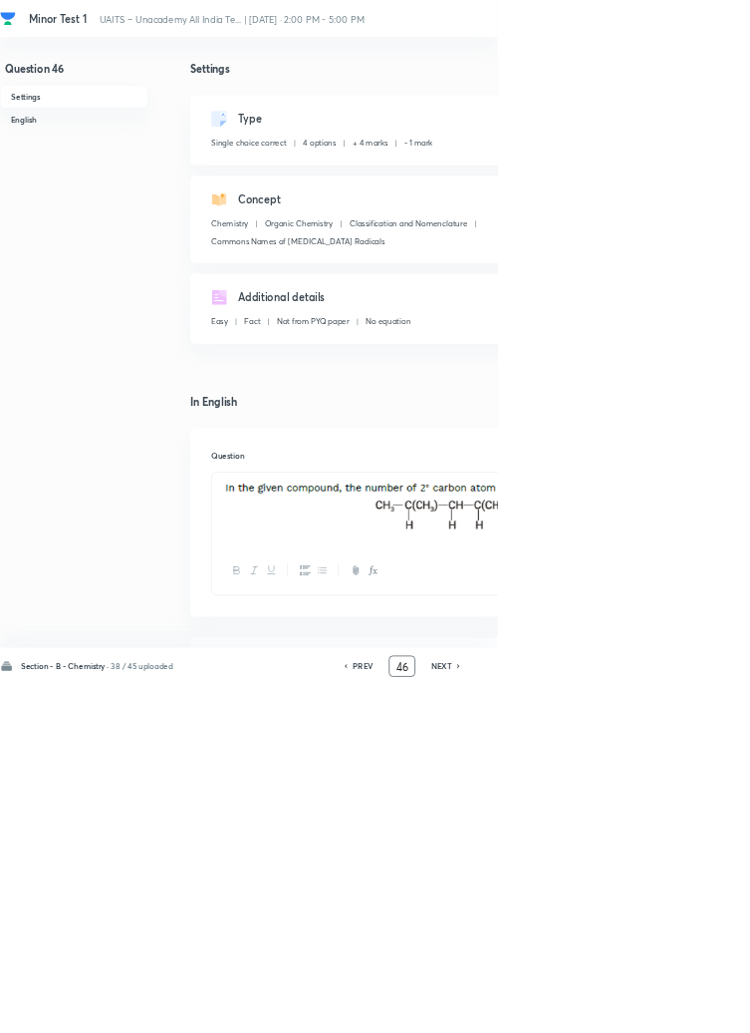
click at [617, 1023] on input "46" at bounding box center [607, 1005] width 38 height 35
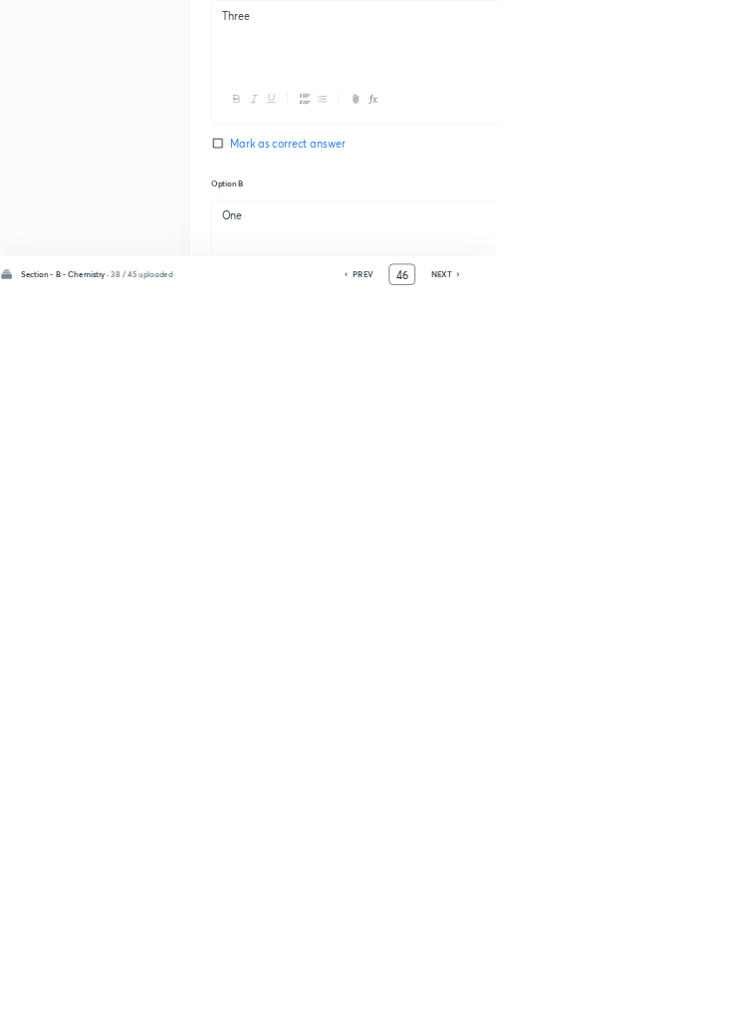
scroll to position [455, 0]
click at [669, 1014] on h6 "NEXT" at bounding box center [666, 1005] width 31 height 18
type input "47"
checkbox input "false"
checkbox input "true"
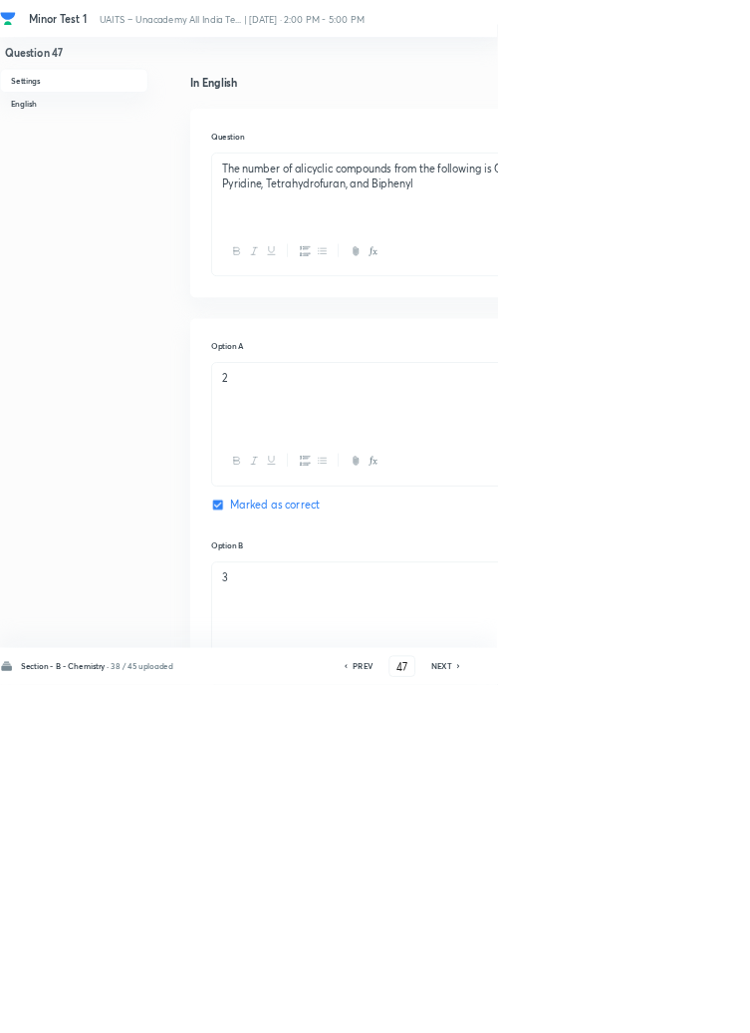
click at [677, 1014] on h6 "NEXT" at bounding box center [666, 1005] width 31 height 18
type input "48"
checkbox input "true"
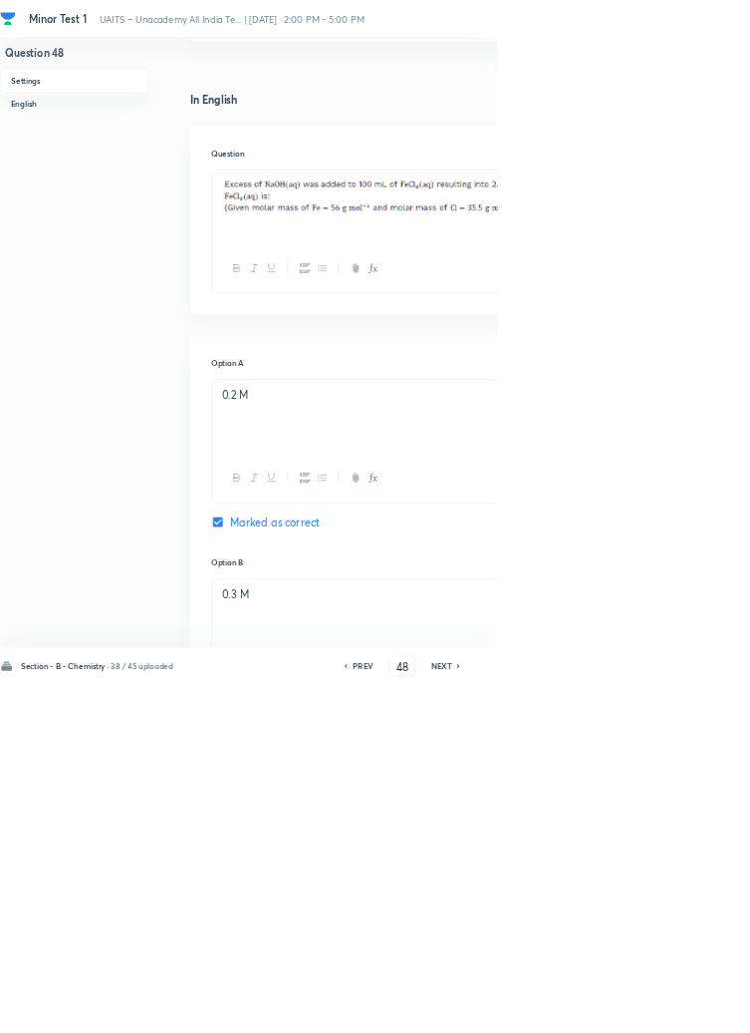
click at [670, 1014] on h6 "NEXT" at bounding box center [666, 1005] width 31 height 18
type input "49"
checkbox input "false"
checkbox input "true"
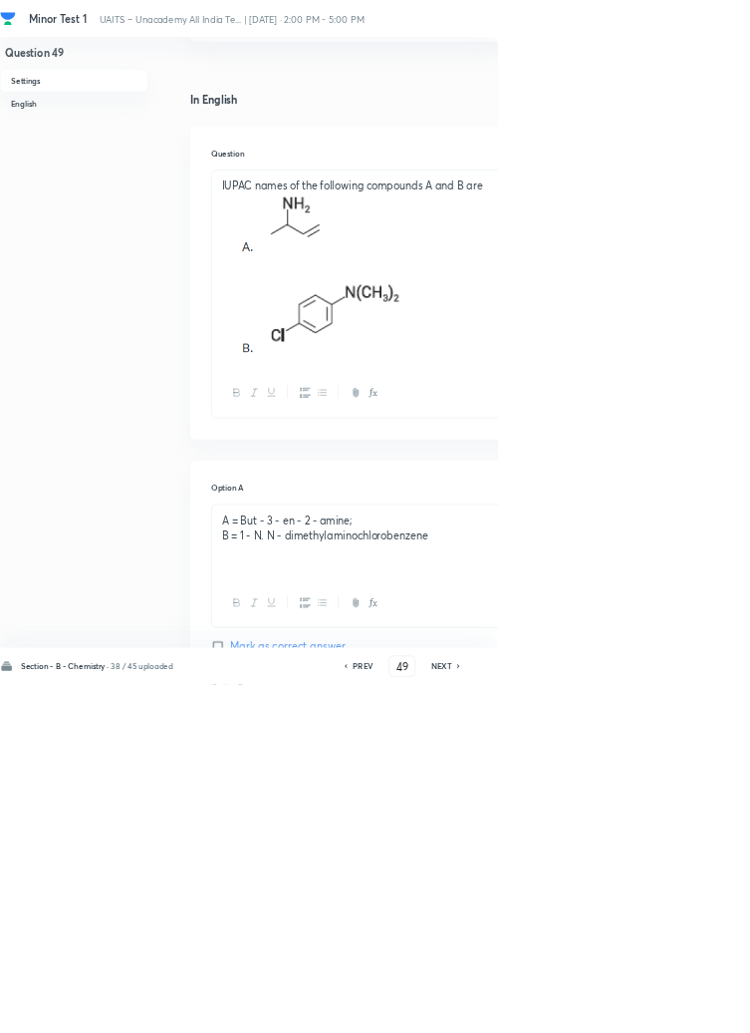
click at [674, 1014] on h6 "NEXT" at bounding box center [666, 1005] width 31 height 18
type input "50"
checkbox input "false"
checkbox input "true"
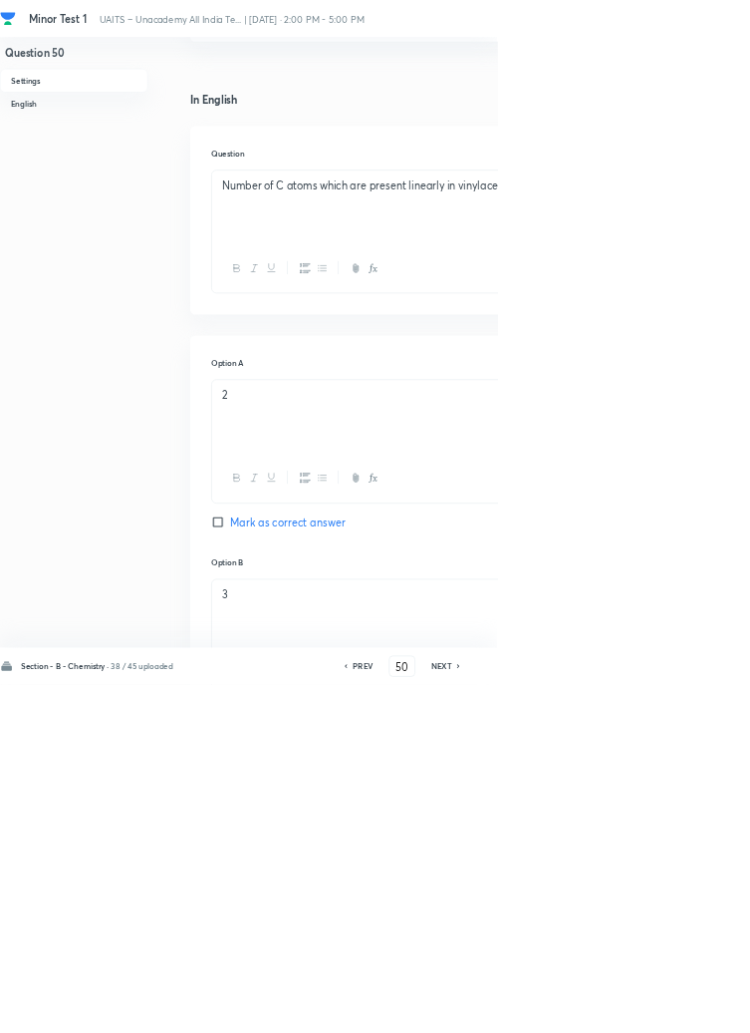
click at [694, 1008] on icon at bounding box center [692, 1005] width 4 height 6
type input "51"
checkbox input "false"
checkbox input "true"
click at [694, 1008] on icon at bounding box center [692, 1005] width 4 height 6
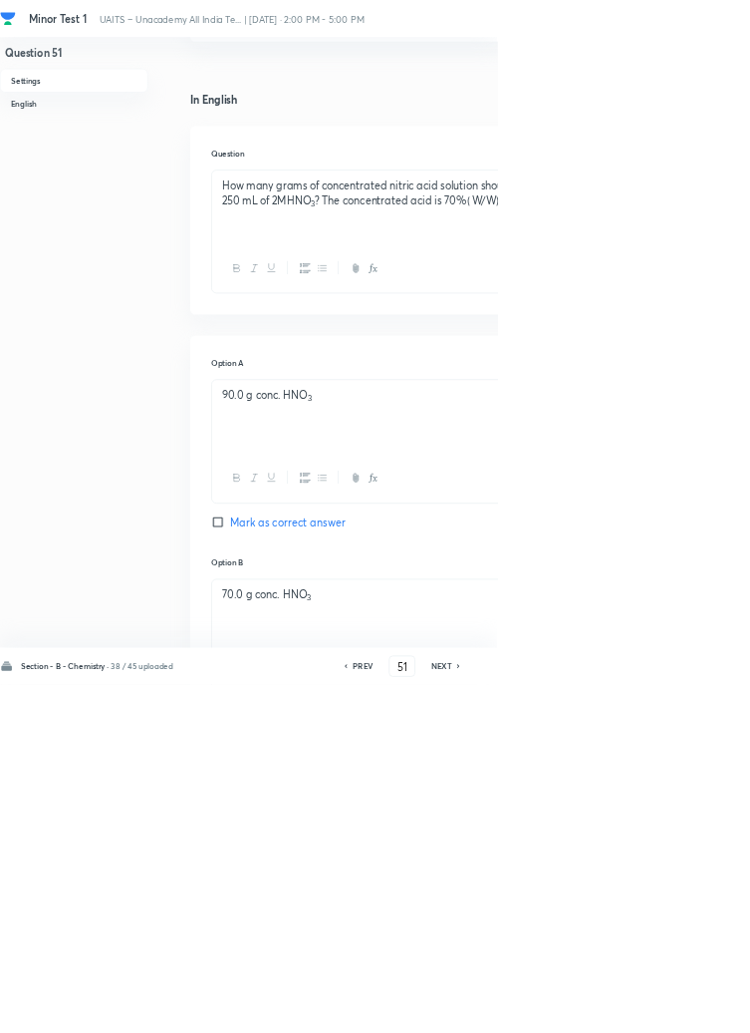
type input "52"
checkbox input "false"
checkbox input "true"
click at [694, 1008] on icon at bounding box center [692, 1005] width 4 height 6
type input "53"
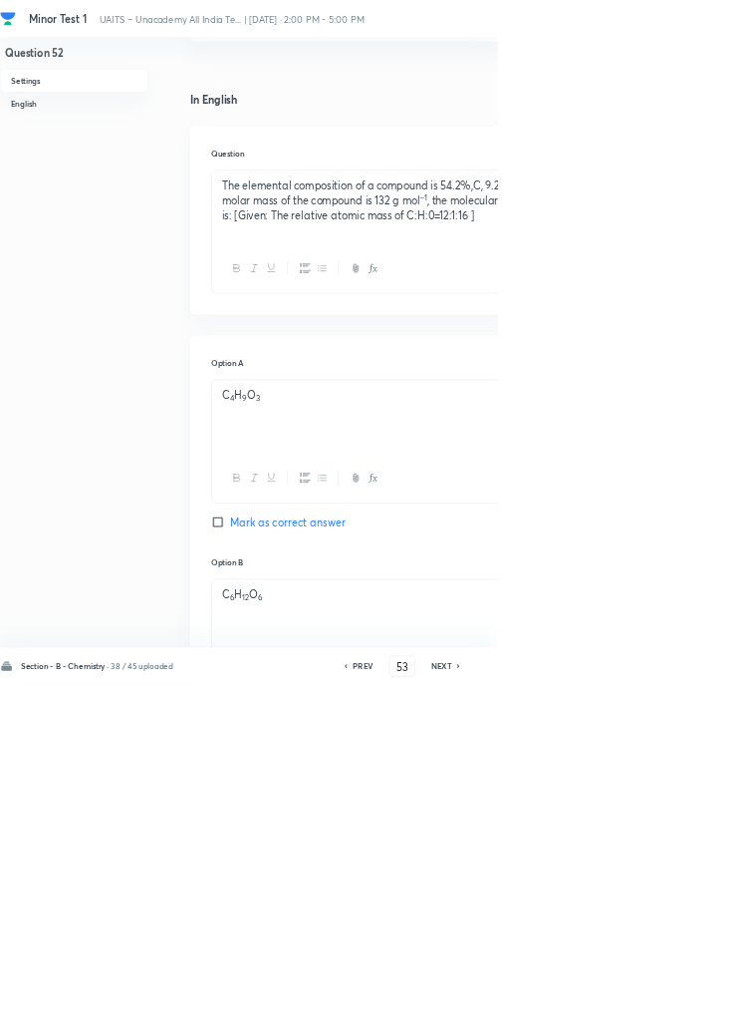
checkbox input "false"
checkbox input "true"
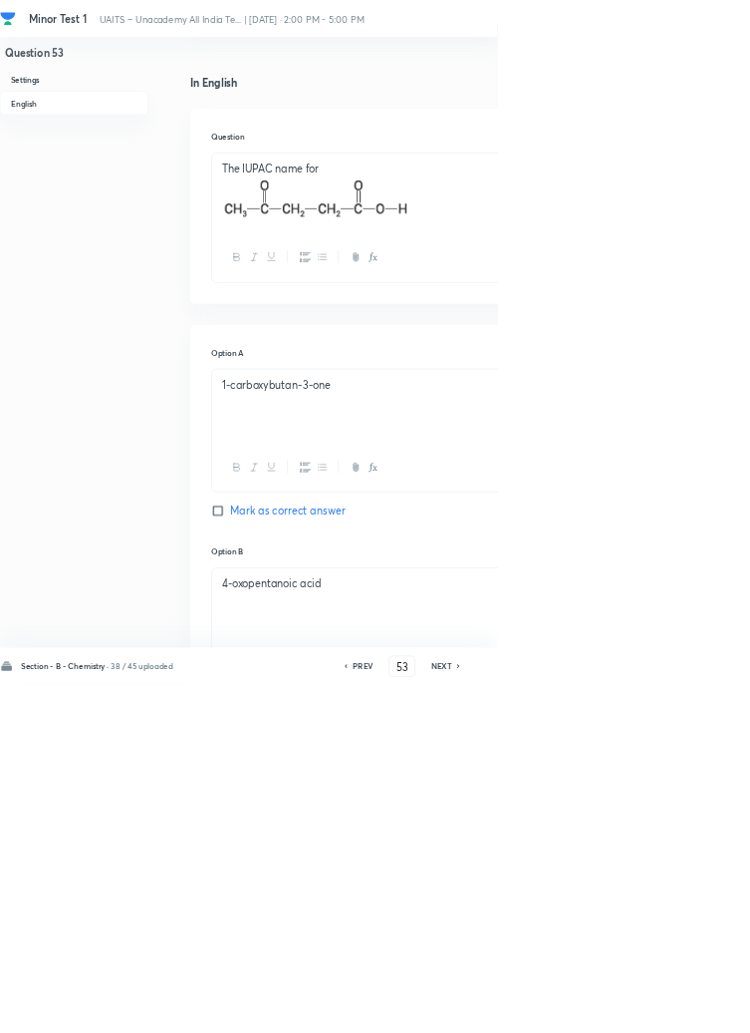
click at [694, 1008] on icon at bounding box center [692, 1005] width 4 height 6
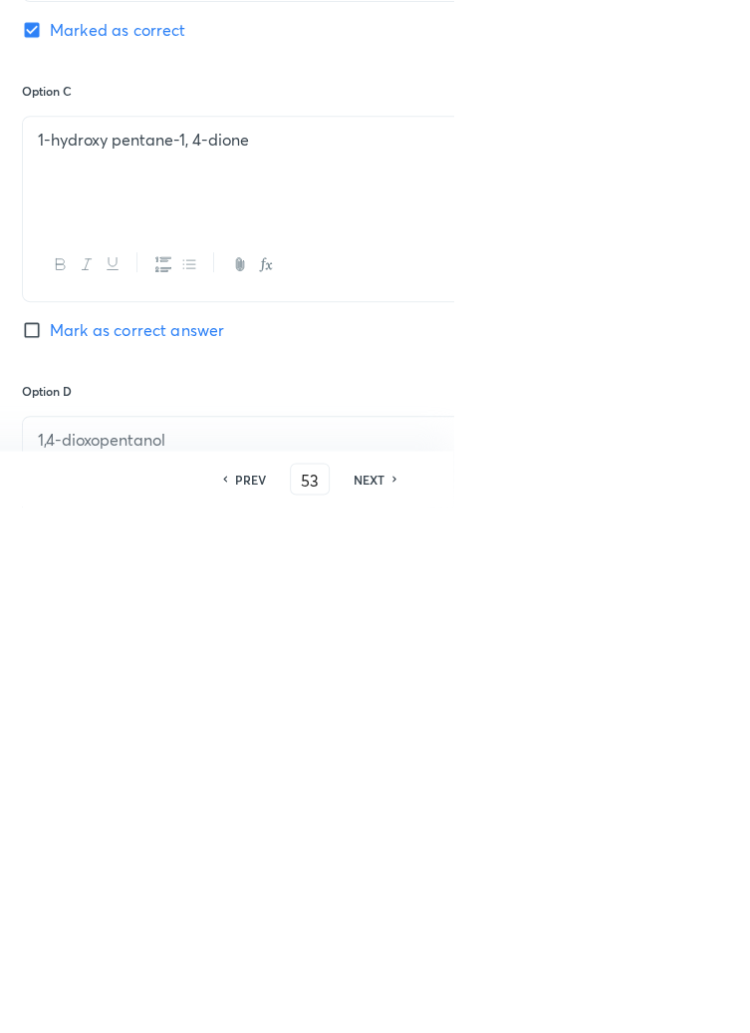
type input "54"
checkbox input "false"
checkbox input "true"
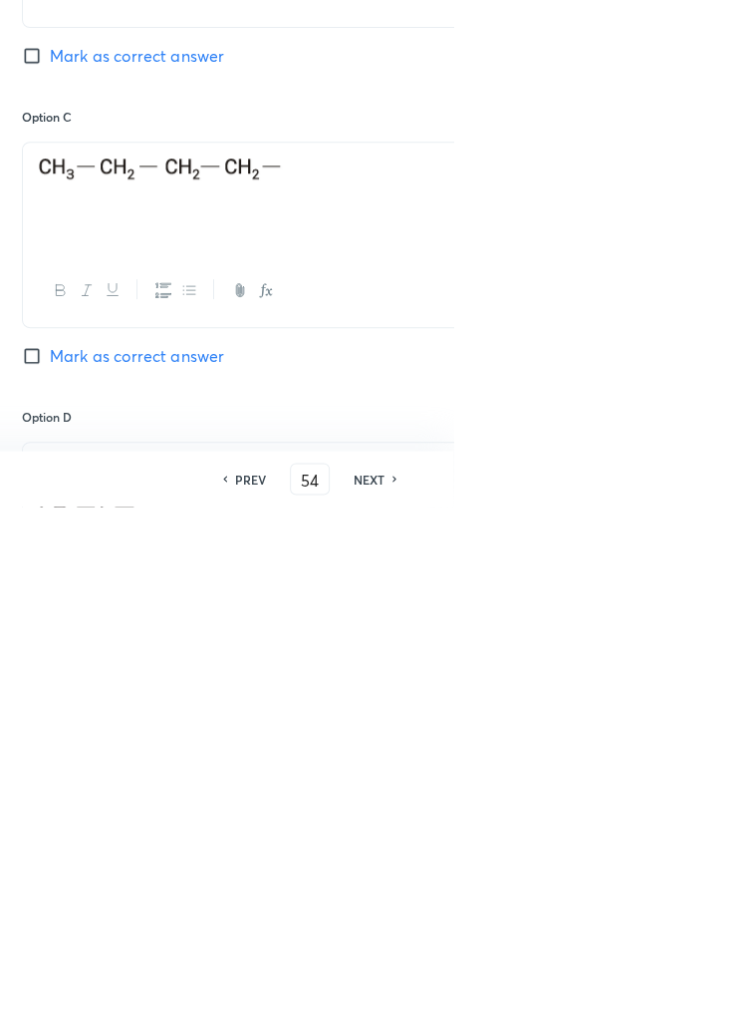
scroll to position [980, 0]
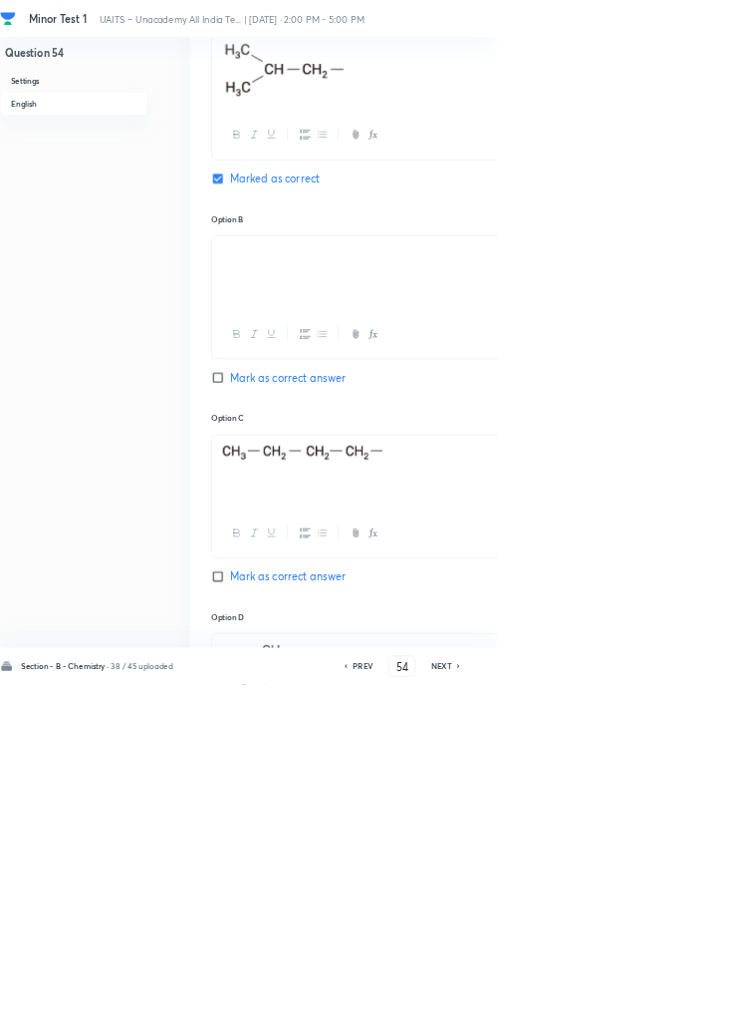
click at [571, 1021] on div "PREV 54 ​ NEXT" at bounding box center [606, 1005] width 257 height 32
click at [677, 1014] on h6 "NEXT" at bounding box center [666, 1005] width 31 height 18
type input "55"
checkbox input "false"
checkbox input "true"
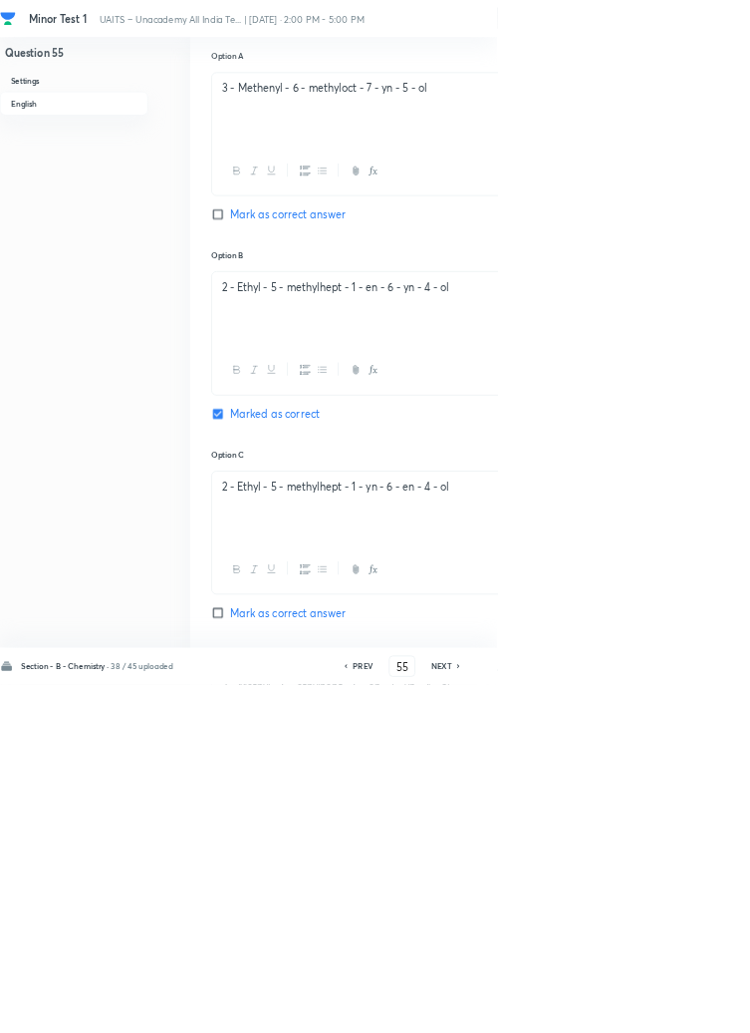
click at [694, 1010] on icon at bounding box center [693, 1005] width 6 height 10
type input "56"
checkbox input "false"
checkbox input "true"
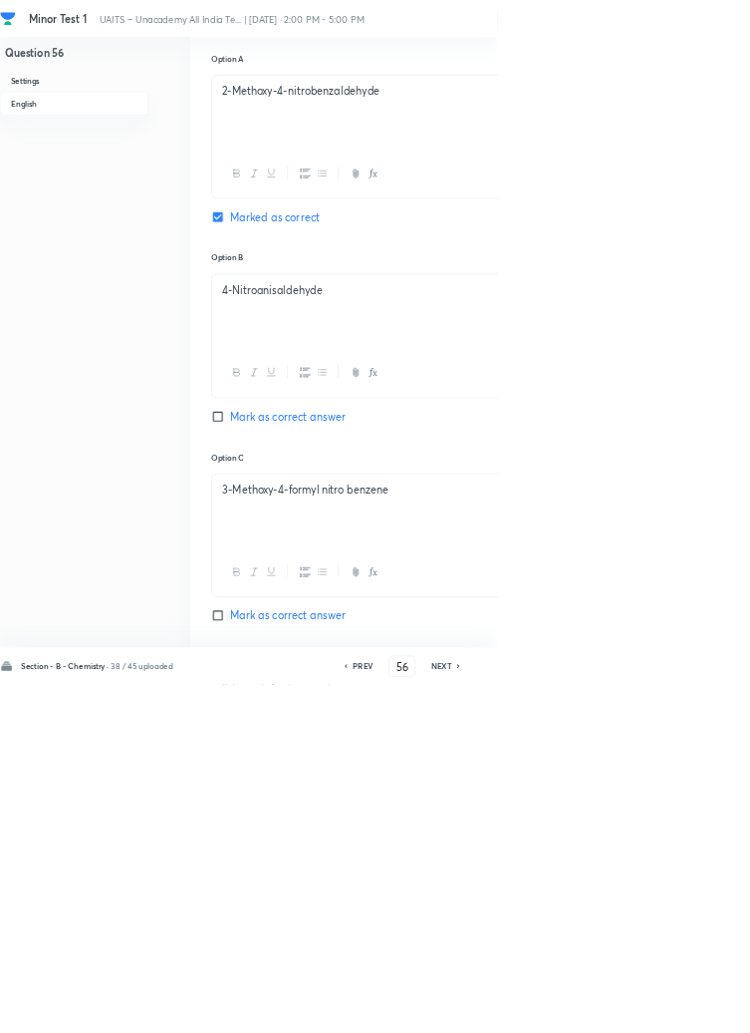
click at [694, 1008] on icon at bounding box center [692, 1005] width 4 height 6
type input "57"
checkbox input "false"
checkbox input "true"
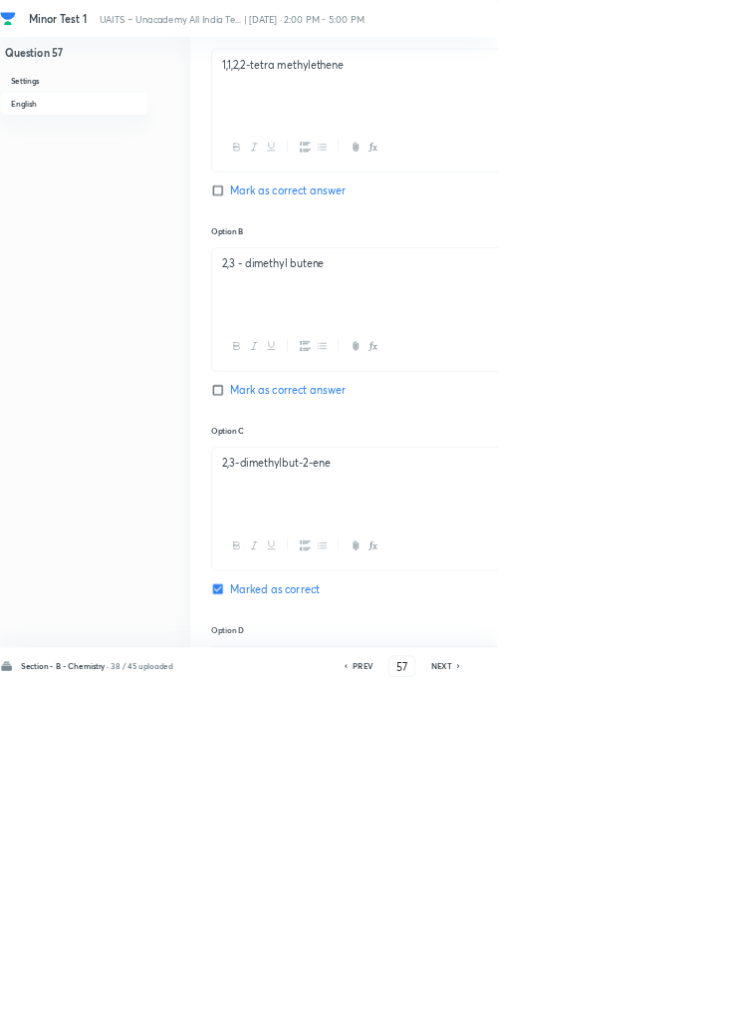
click at [694, 1008] on icon at bounding box center [692, 1005] width 4 height 6
type input "58"
checkbox input "false"
checkbox input "true"
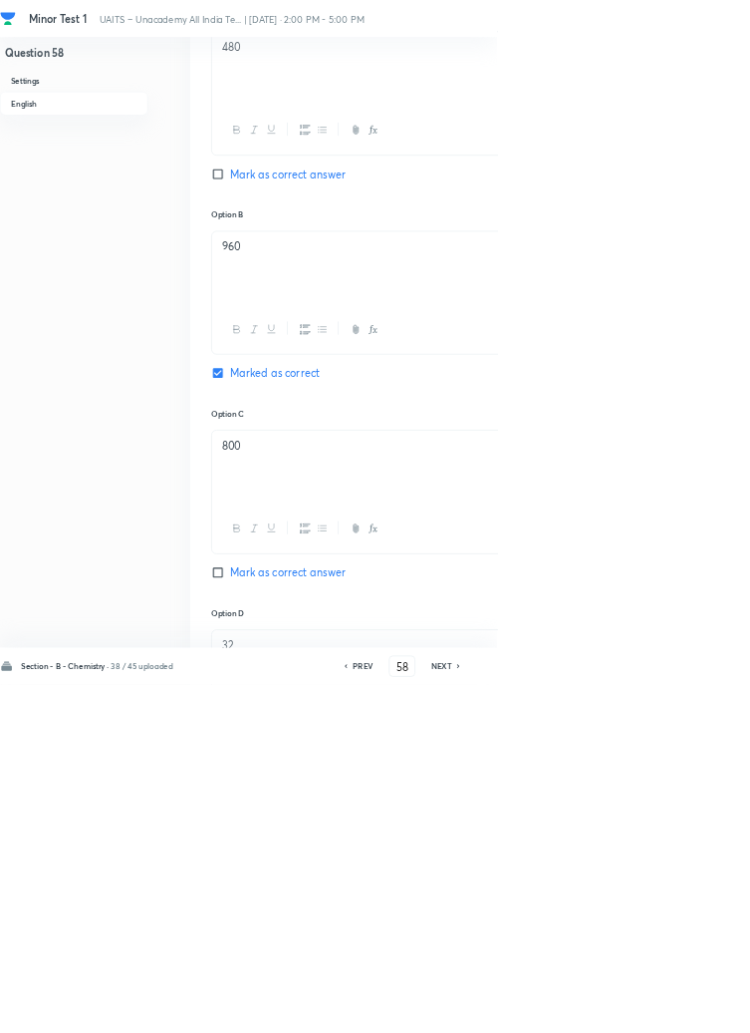
click at [694, 1008] on icon at bounding box center [692, 1005] width 4 height 6
type input "59"
checkbox input "false"
checkbox input "true"
click at [694, 1008] on icon at bounding box center [692, 1005] width 4 height 6
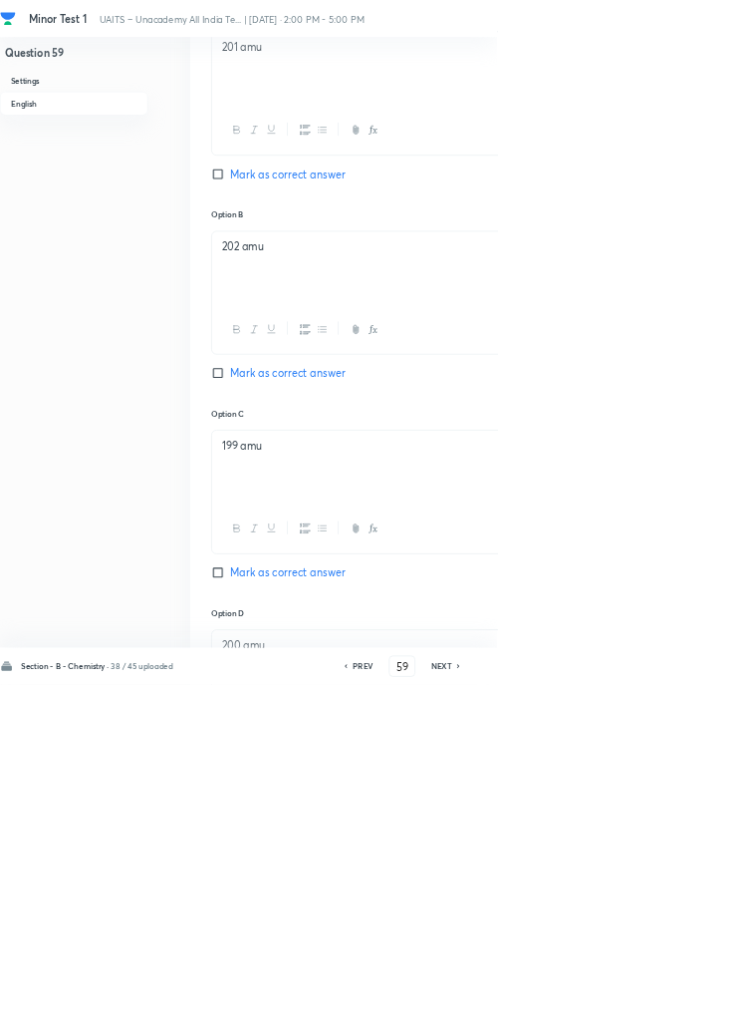
type input "60"
checkbox input "false"
checkbox input "true"
click at [694, 1008] on icon at bounding box center [692, 1005] width 4 height 6
type input "61"
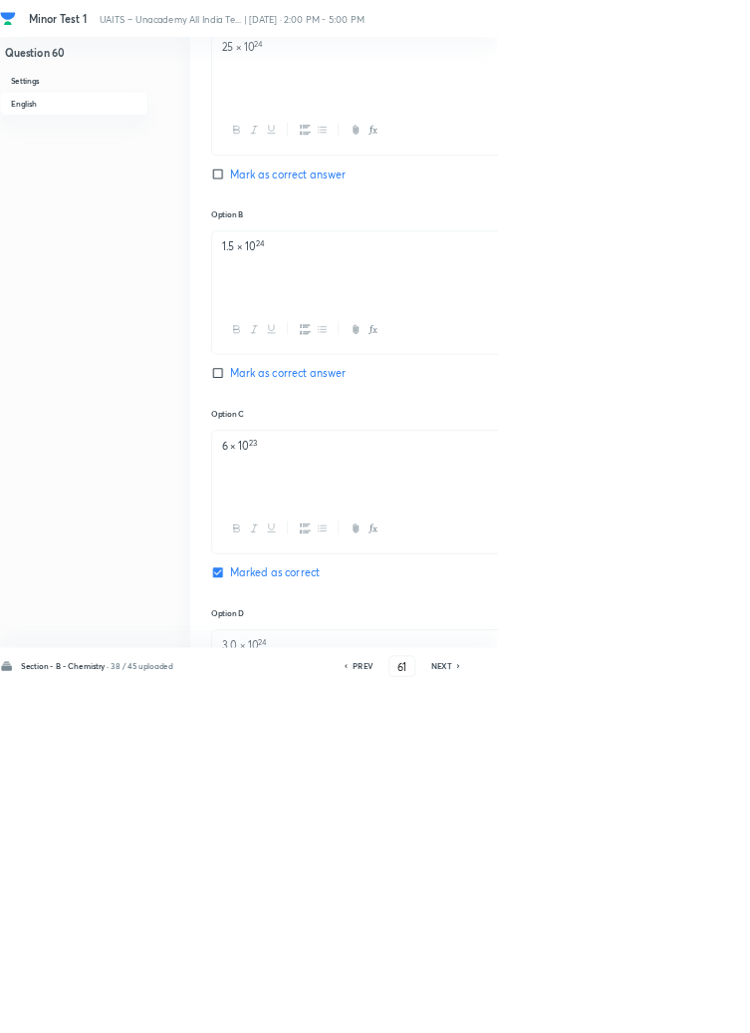
checkbox input "true"
click at [696, 1010] on icon at bounding box center [693, 1005] width 6 height 10
type input "62"
checkbox input "true"
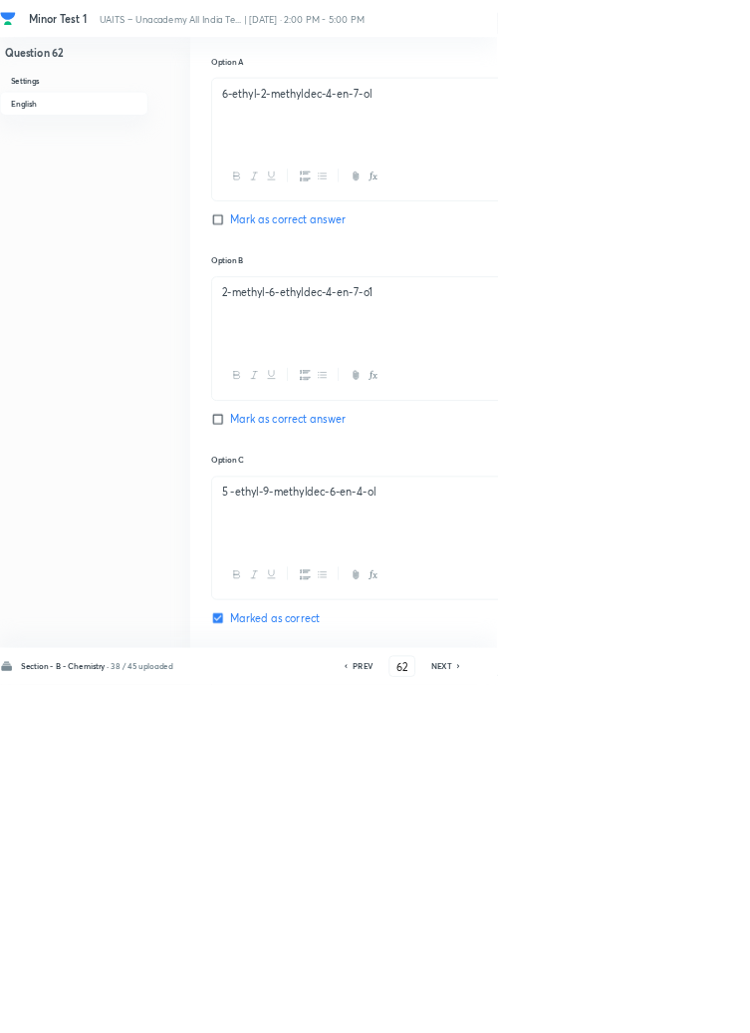
click at [694, 1008] on icon at bounding box center [692, 1005] width 4 height 6
type input "63"
checkbox input "false"
checkbox input "true"
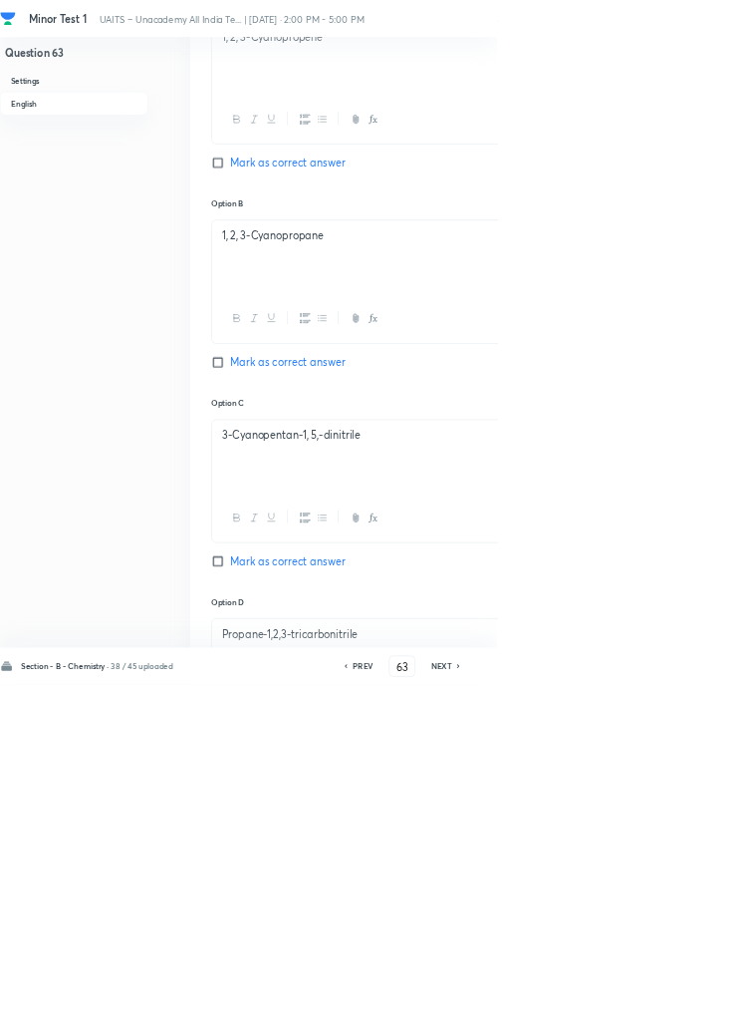
click at [694, 1010] on icon at bounding box center [693, 1005] width 6 height 10
type input "64"
checkbox input "false"
checkbox input "true"
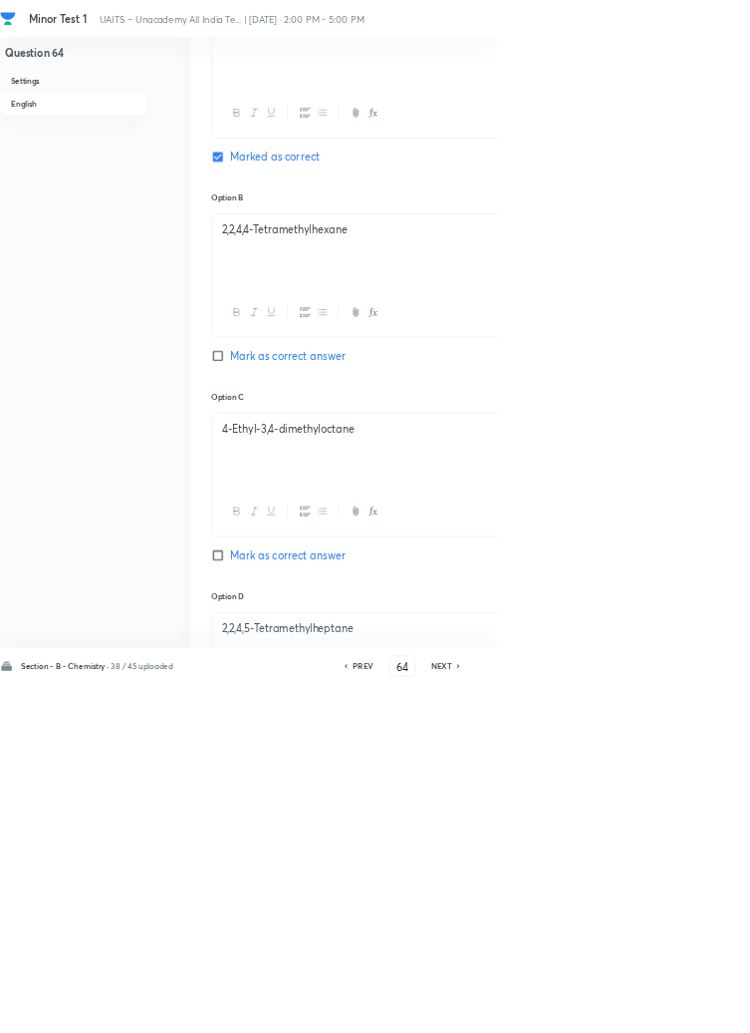
click at [694, 1010] on icon at bounding box center [693, 1005] width 6 height 10
type input "65"
checkbox input "false"
checkbox input "true"
click at [694, 1008] on icon at bounding box center [692, 1005] width 4 height 6
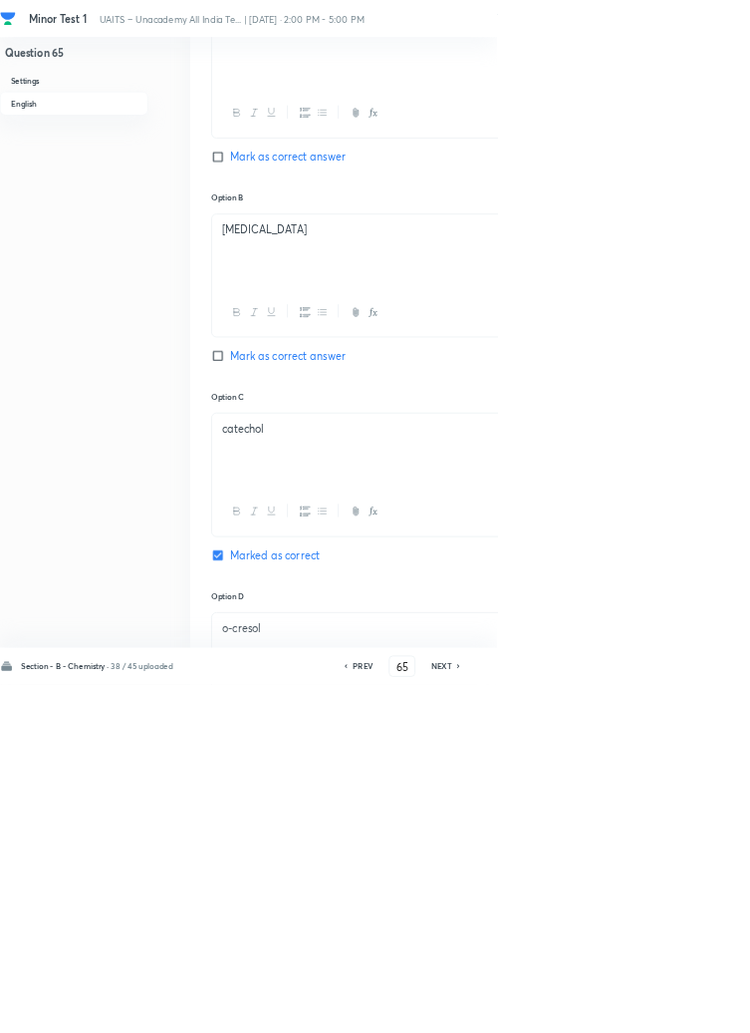
type input "66"
checkbox input "false"
checkbox input "true"
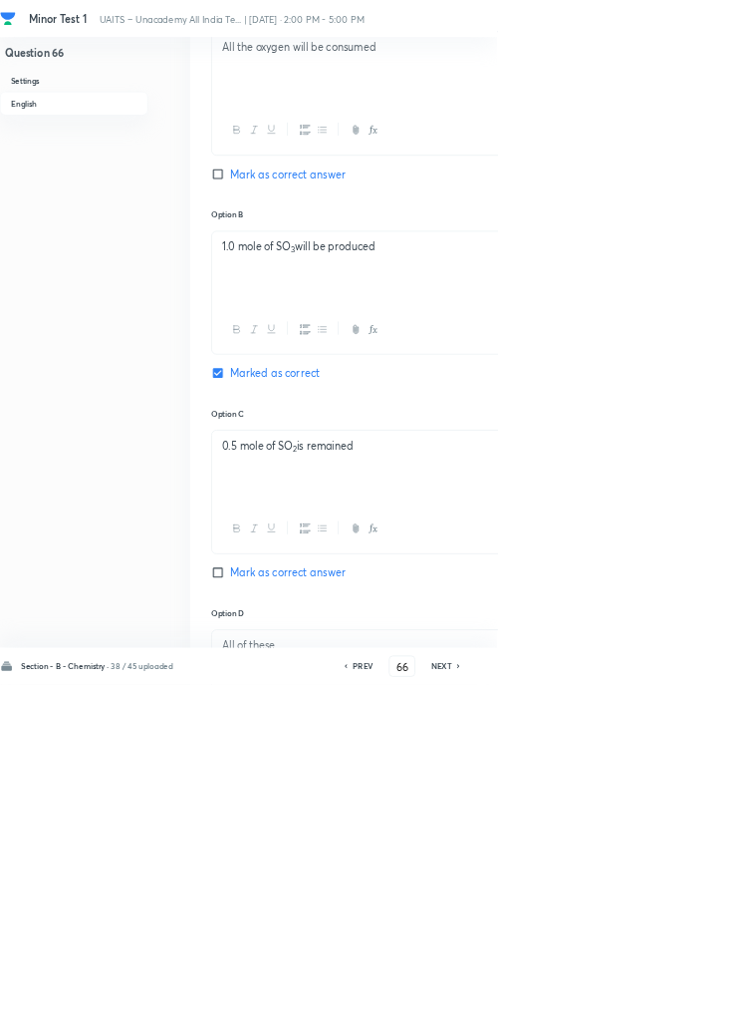
click at [677, 1014] on h6 "NEXT" at bounding box center [666, 1005] width 31 height 18
type input "67"
checkbox input "false"
checkbox input "true"
click at [694, 1008] on icon at bounding box center [692, 1005] width 4 height 6
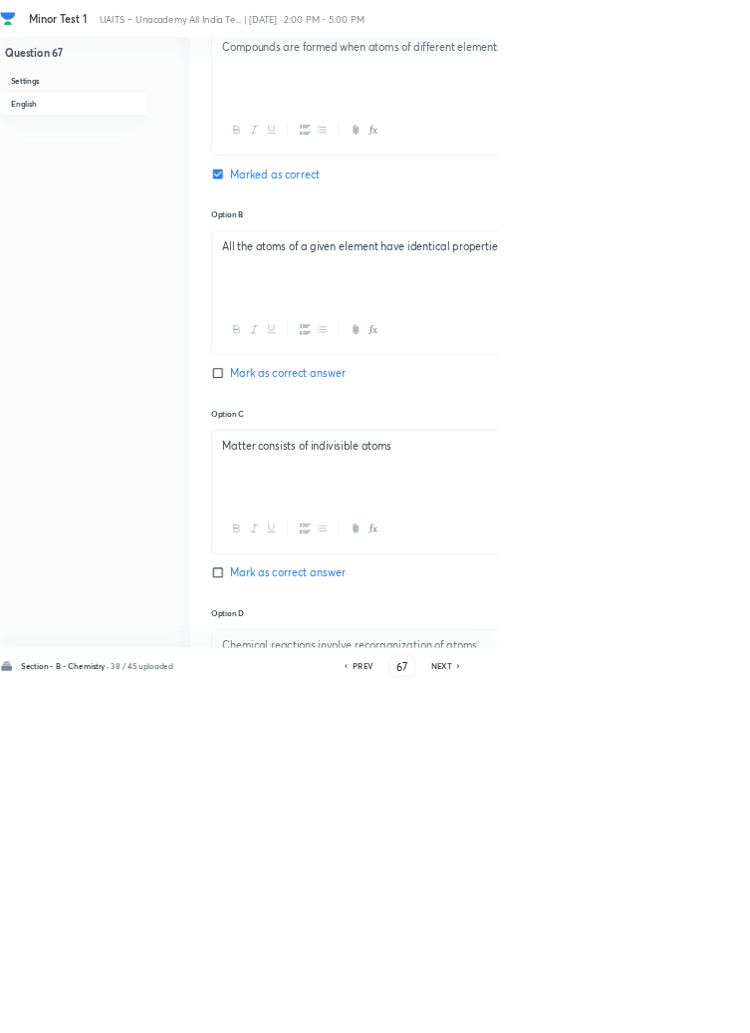
type input "68"
checkbox input "true"
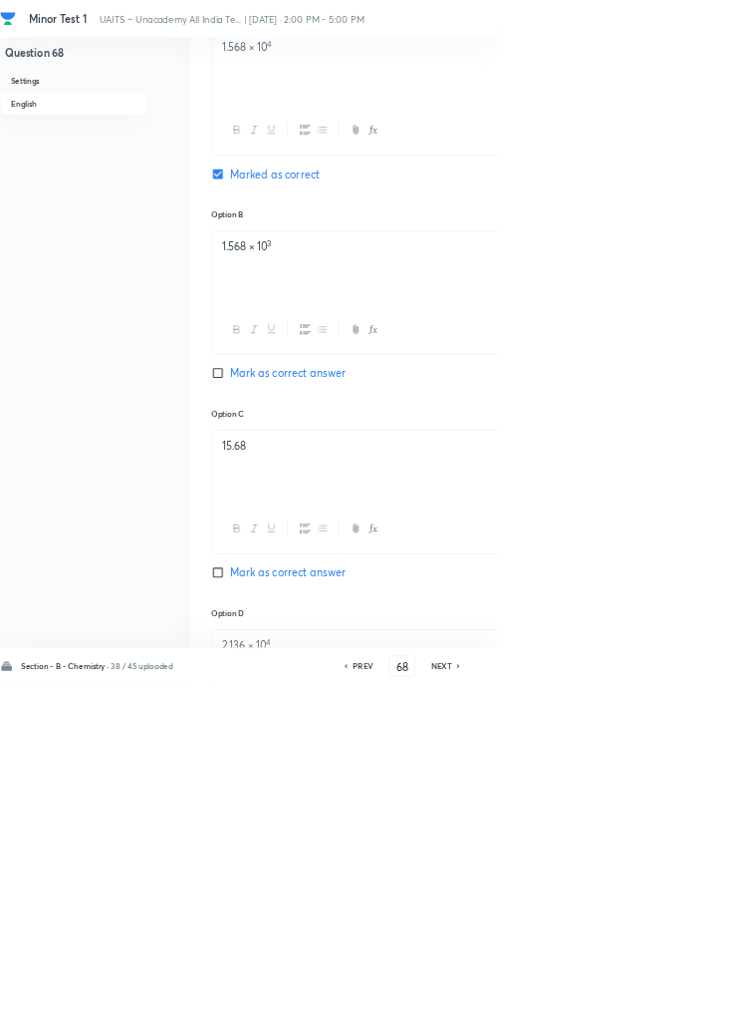
click at [694, 1010] on icon at bounding box center [693, 1005] width 6 height 10
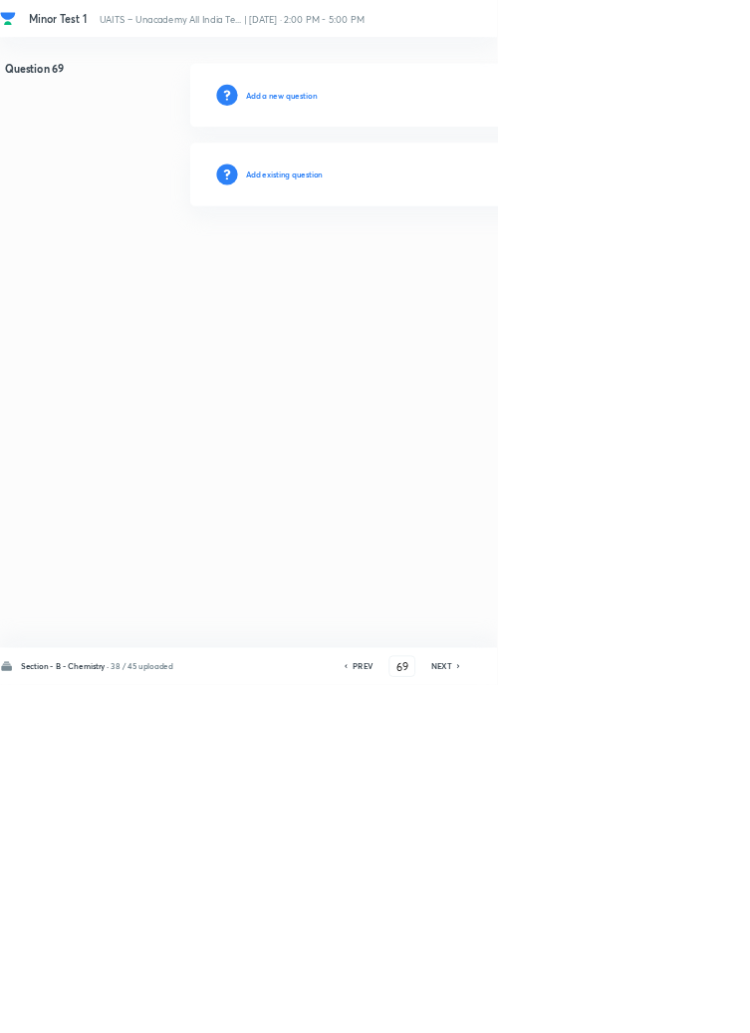
click at [674, 1014] on h6 "NEXT" at bounding box center [666, 1005] width 31 height 18
click at [677, 1014] on h6 "NEXT" at bounding box center [666, 1005] width 31 height 18
click at [669, 1014] on h6 "NEXT" at bounding box center [666, 1005] width 31 height 18
click at [675, 1014] on h6 "NEXT" at bounding box center [666, 1005] width 31 height 18
click at [694, 1010] on icon at bounding box center [693, 1005] width 6 height 10
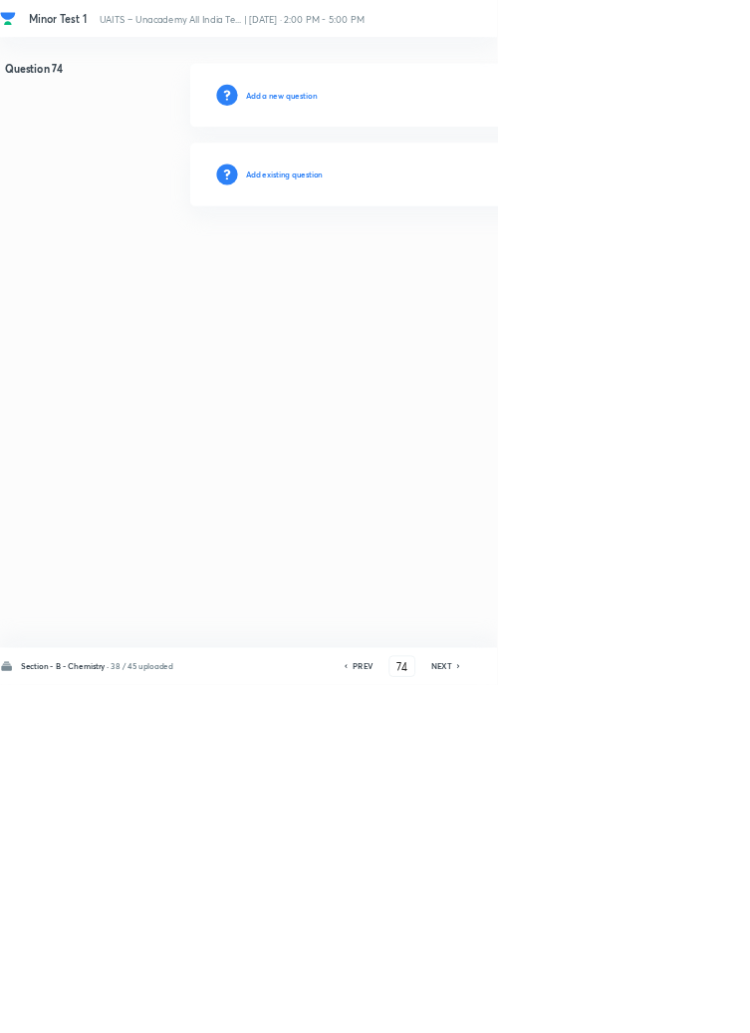
click at [694, 1010] on icon at bounding box center [693, 1005] width 6 height 10
click at [694, 1008] on icon at bounding box center [692, 1005] width 4 height 6
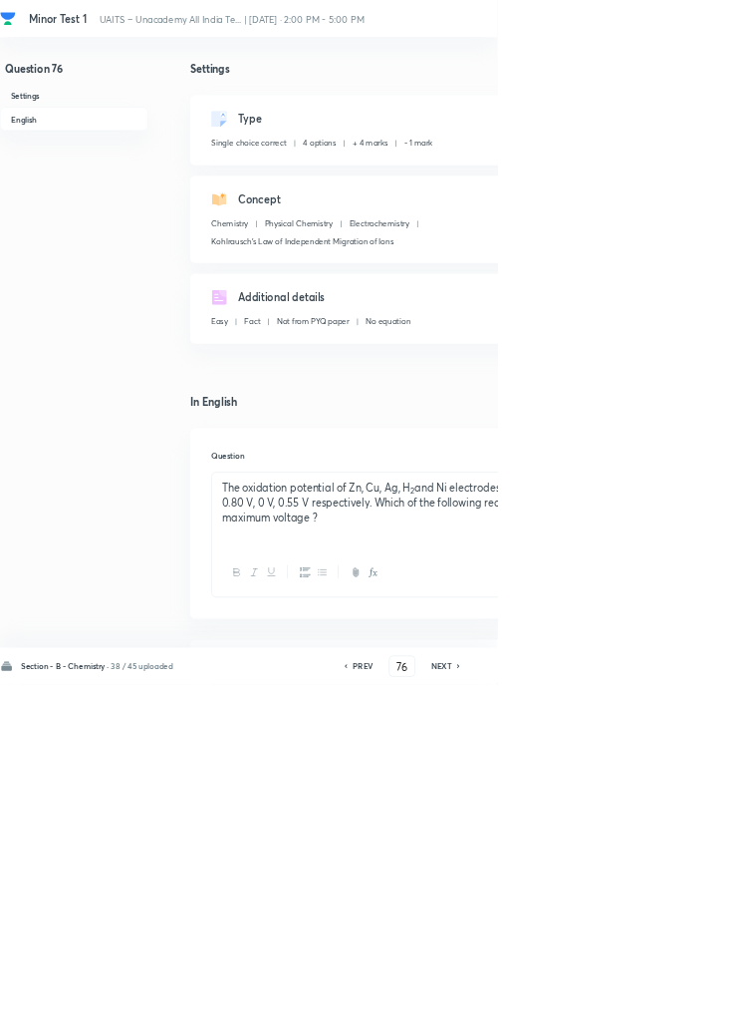
click at [693, 1010] on icon at bounding box center [693, 1005] width 6 height 10
type input "77"
checkbox input "false"
checkbox input "true"
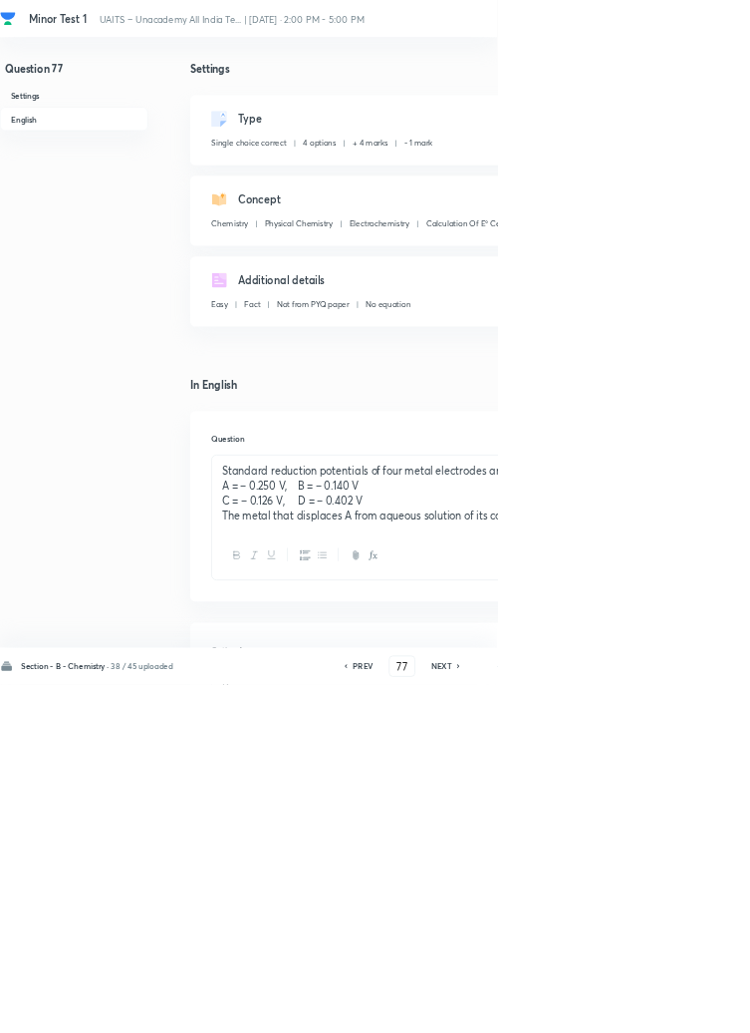
click at [694, 1010] on icon at bounding box center [693, 1005] width 6 height 10
type input "78"
checkbox input "true"
click at [694, 1010] on icon at bounding box center [693, 1005] width 6 height 10
type input "79"
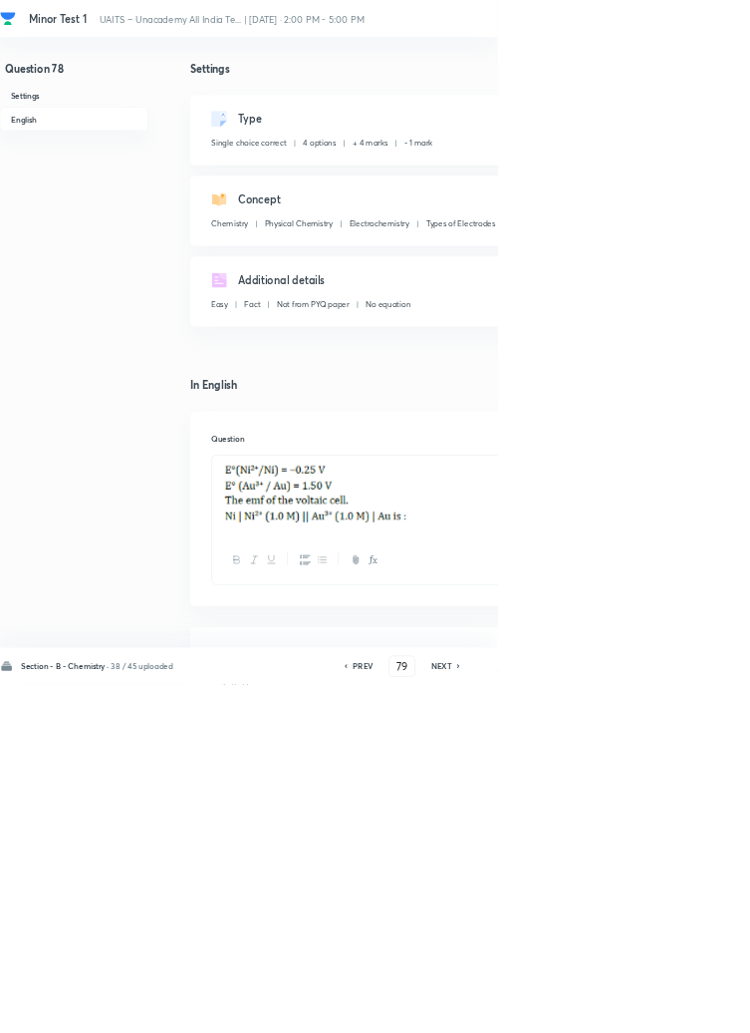
checkbox input "false"
checkbox input "true"
click at [694, 1010] on icon at bounding box center [693, 1005] width 6 height 10
type input "80"
checkbox input "true"
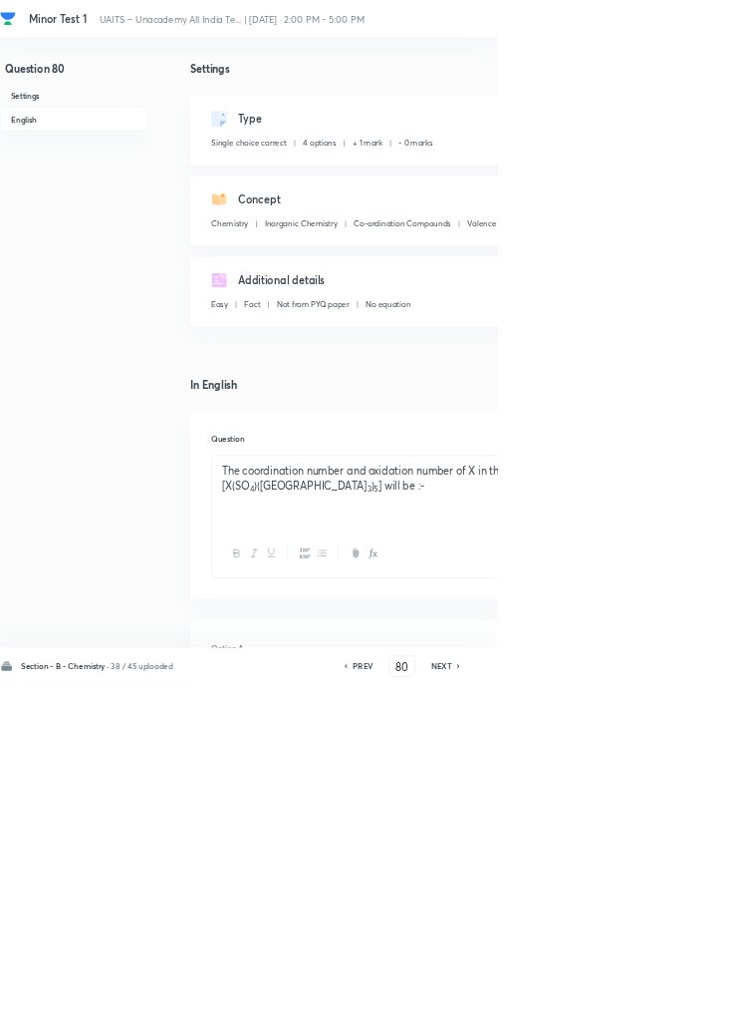
click at [694, 1008] on icon at bounding box center [692, 1005] width 4 height 6
type input "81"
checkbox input "true"
click at [694, 1008] on icon at bounding box center [692, 1005] width 4 height 6
type input "82"
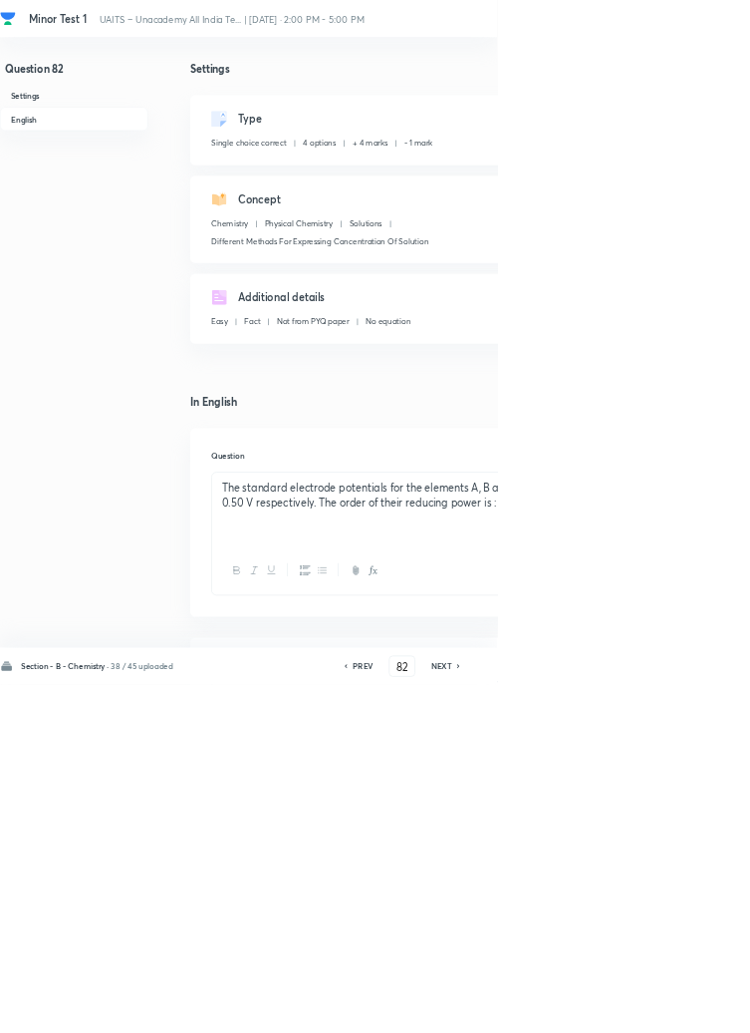
checkbox input "false"
checkbox input "true"
click at [694, 1008] on icon at bounding box center [692, 1005] width 4 height 6
type input "83"
checkbox input "false"
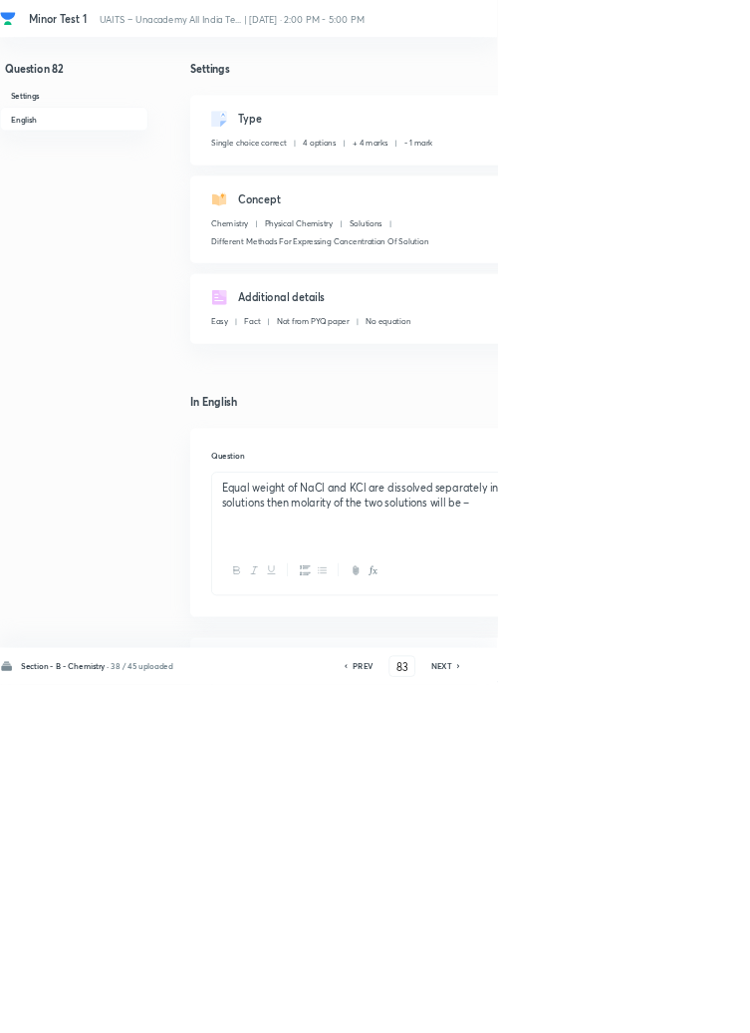
checkbox input "true"
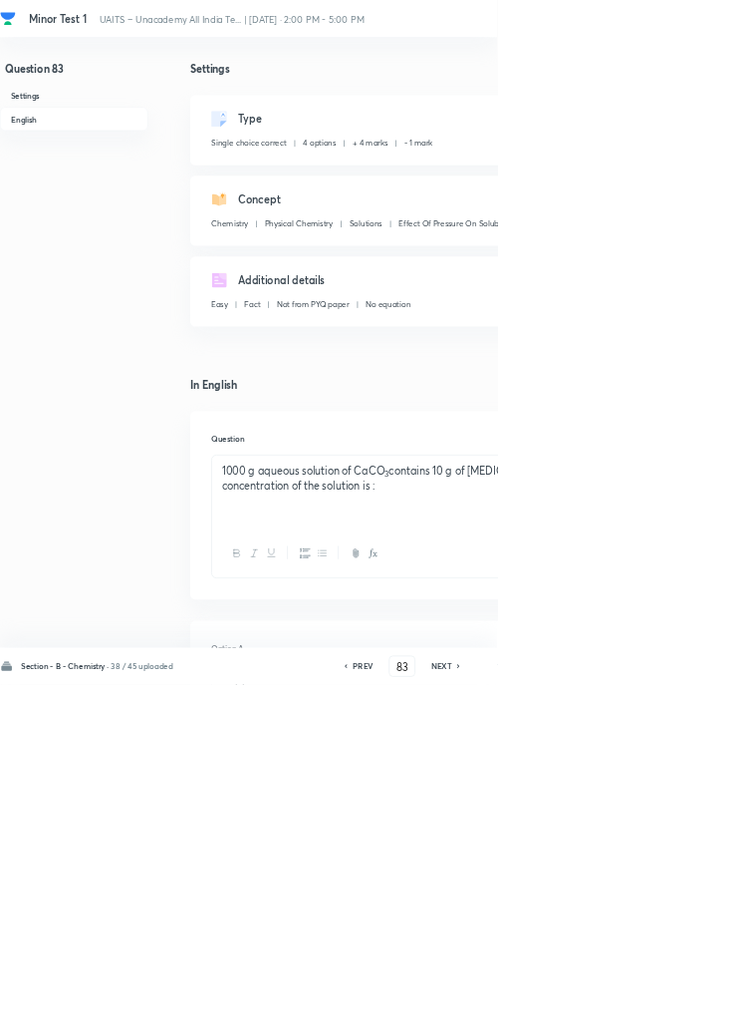
click at [694, 1010] on icon at bounding box center [693, 1005] width 6 height 10
type input "84"
checkbox input "true"
click at [694, 1008] on icon at bounding box center [692, 1005] width 4 height 6
type input "85"
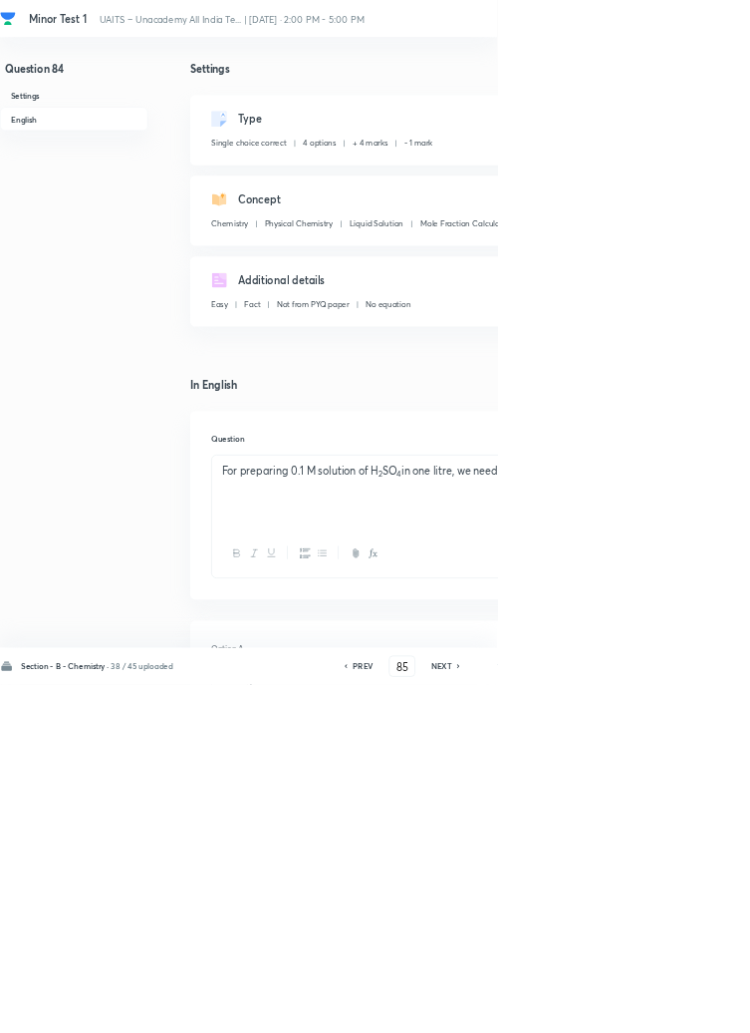
checkbox input "true"
click at [694, 1010] on icon at bounding box center [693, 1005] width 6 height 10
type input "86"
checkbox input "false"
checkbox input "true"
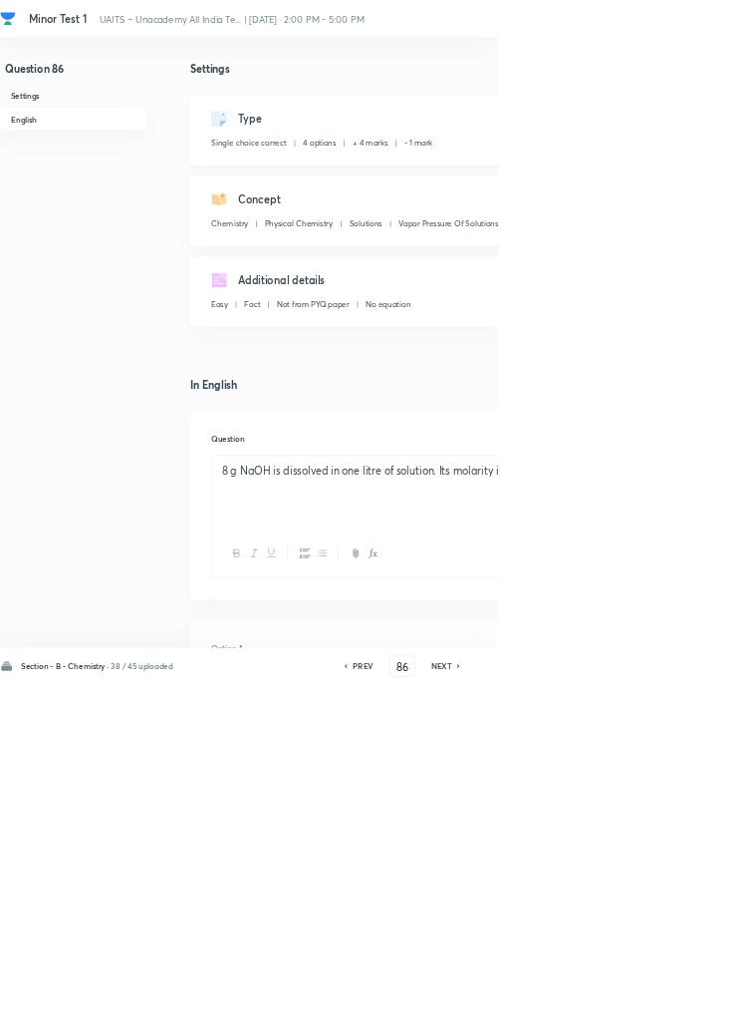
click at [694, 1008] on icon at bounding box center [692, 1005] width 4 height 6
type input "87"
checkbox input "false"
checkbox input "true"
click at [694, 1008] on icon at bounding box center [692, 1005] width 4 height 6
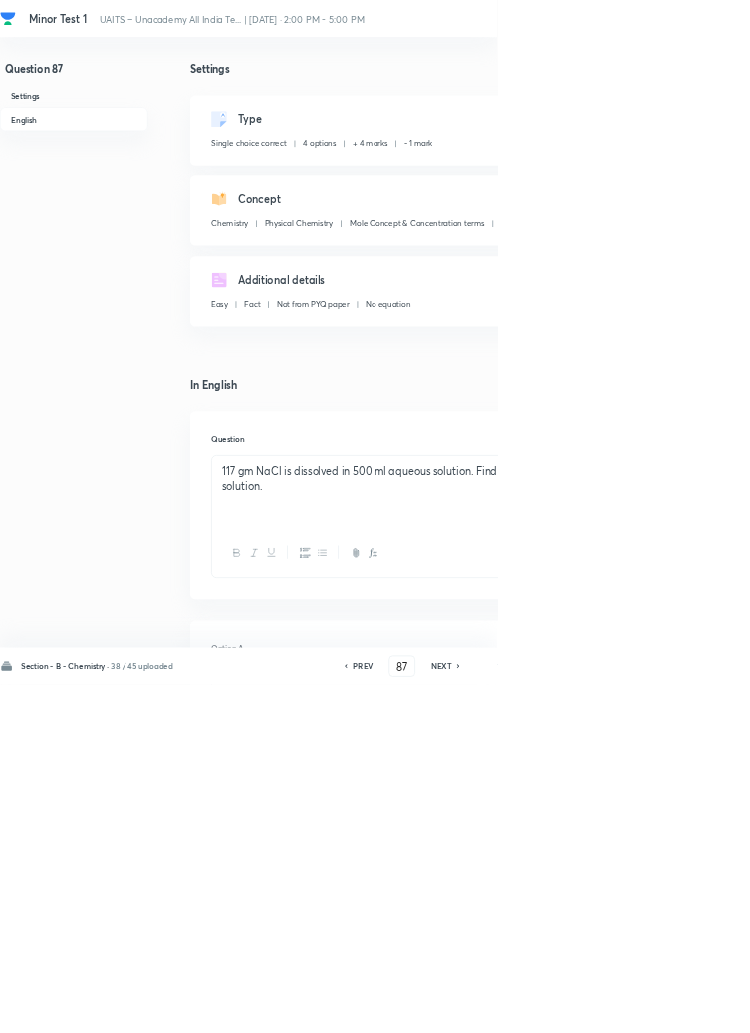
type input "88"
checkbox input "false"
checkbox input "true"
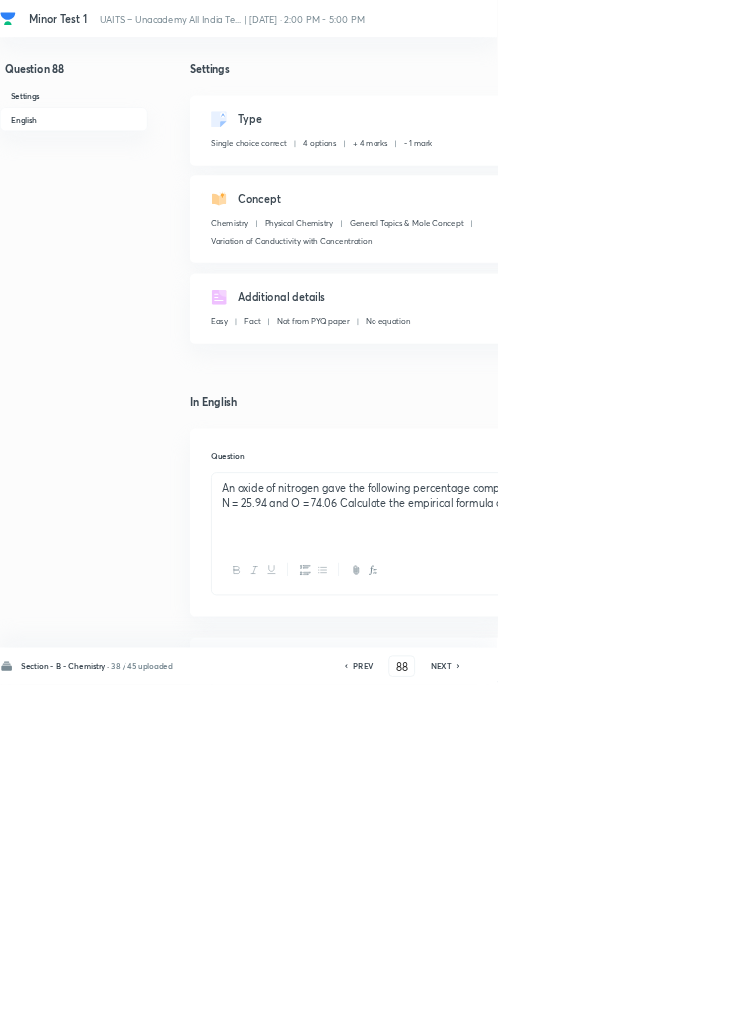
click at [694, 1008] on icon at bounding box center [692, 1005] width 4 height 6
type input "89"
checkbox input "true"
click at [694, 1010] on icon at bounding box center [693, 1005] width 6 height 10
type input "90"
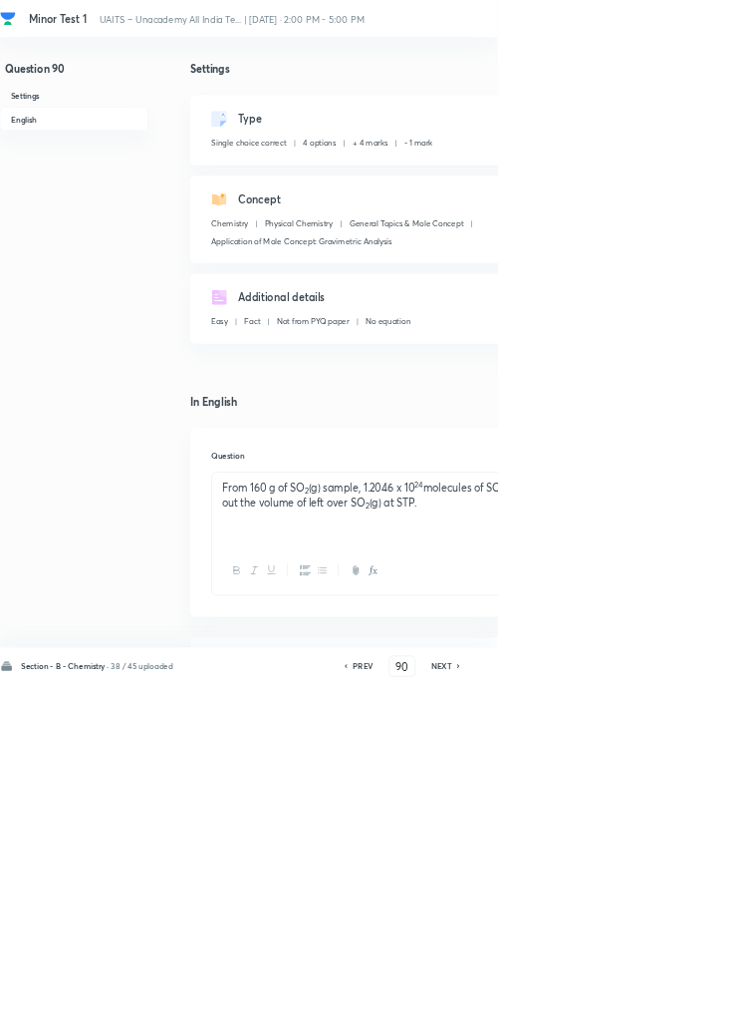
checkbox input "true"
click at [694, 1010] on icon at bounding box center [693, 1005] width 6 height 10
type input "91"
checkbox input "true"
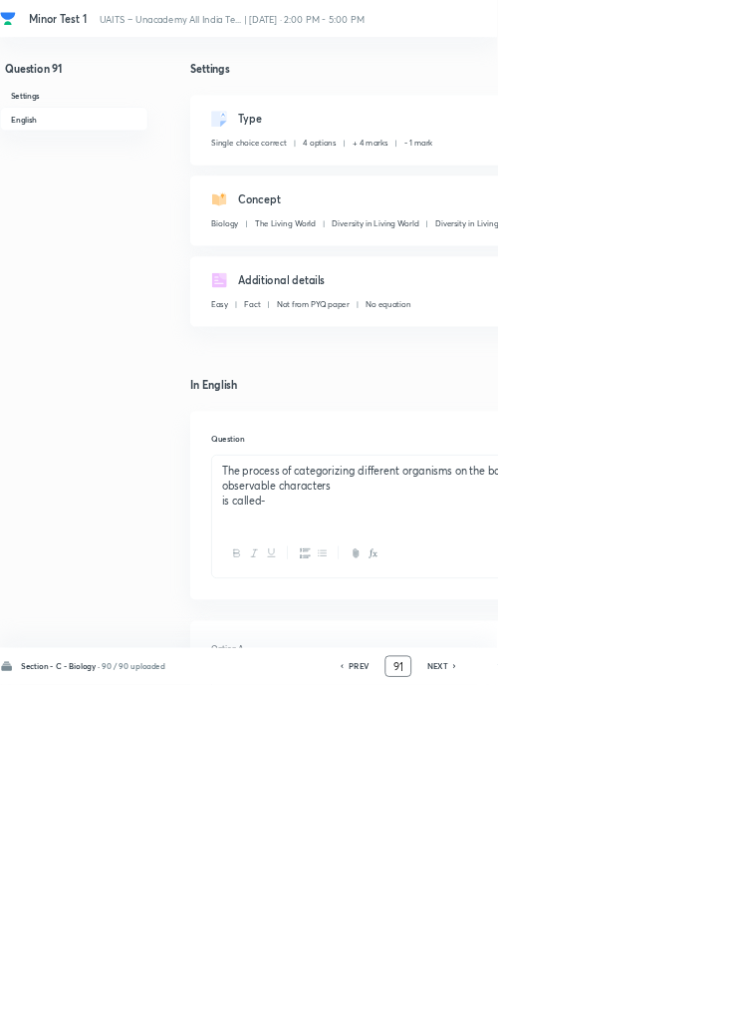
click at [612, 1023] on input "91" at bounding box center [601, 1005] width 38 height 35
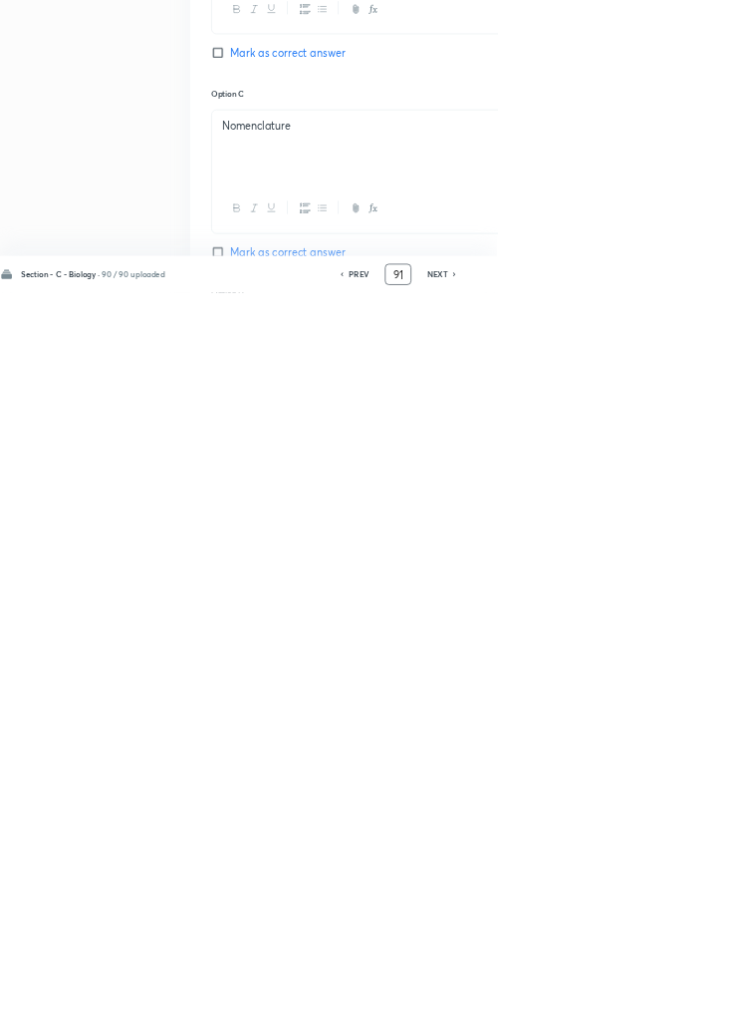
scroll to position [947, 0]
type input "9"
type input "46"
checkbox input "false"
checkbox input "true"
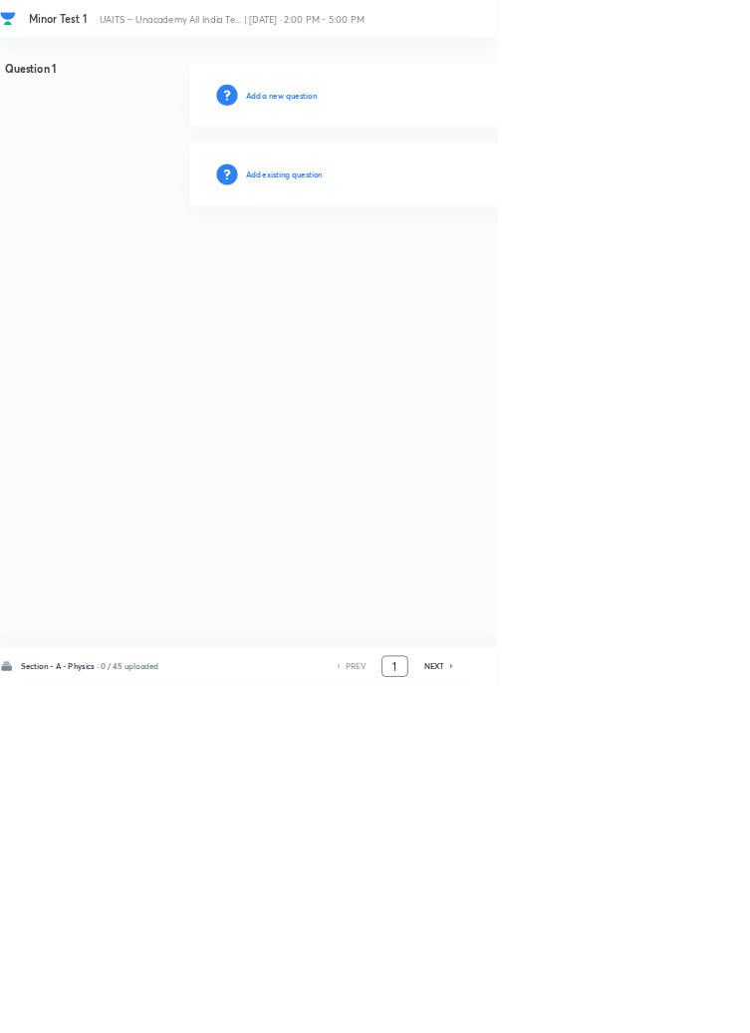
click at [608, 1023] on input "1" at bounding box center [596, 1005] width 38 height 35
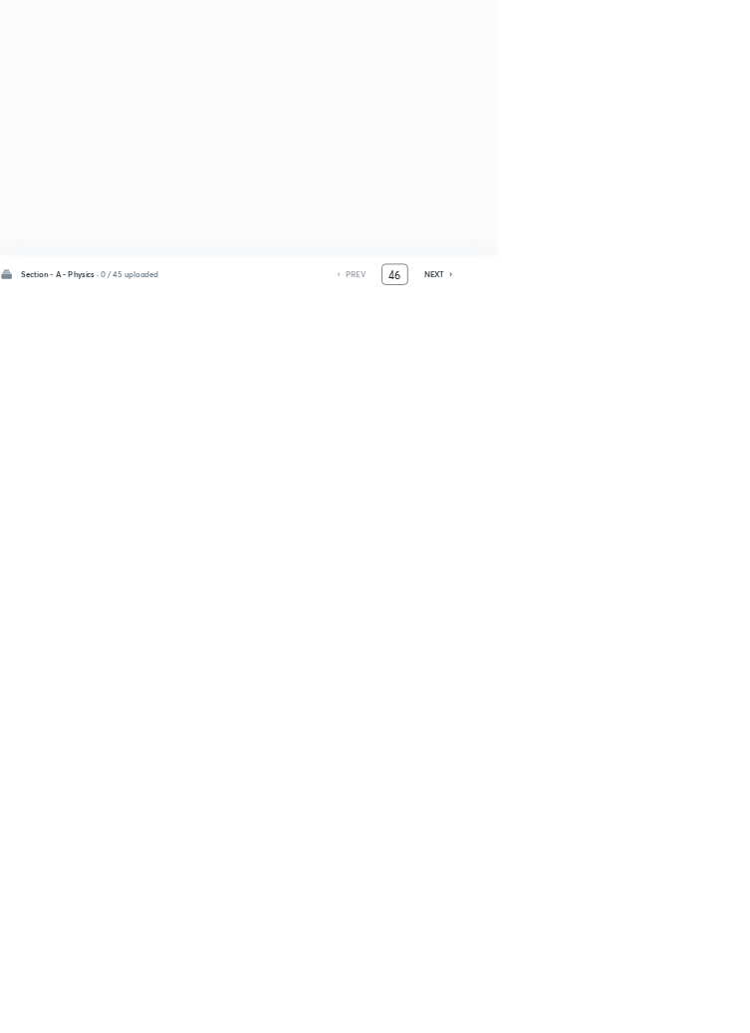
type input "46"
checkbox input "true"
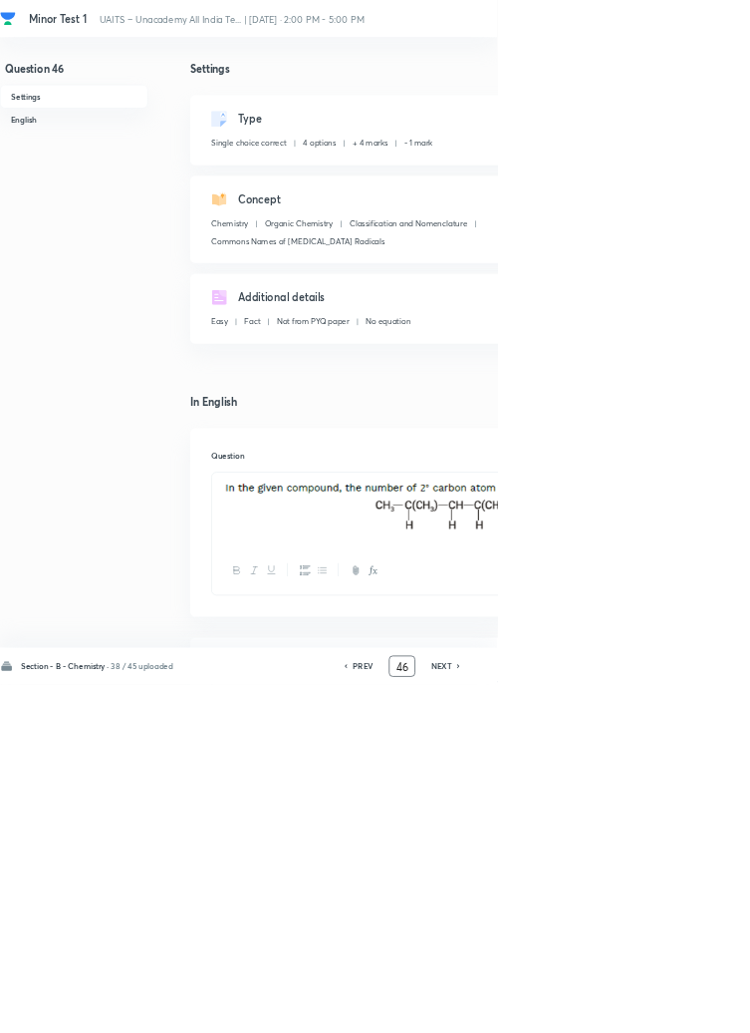
click at [674, 1014] on h6 "NEXT" at bounding box center [666, 1005] width 31 height 18
type input "47"
checkbox input "false"
checkbox input "true"
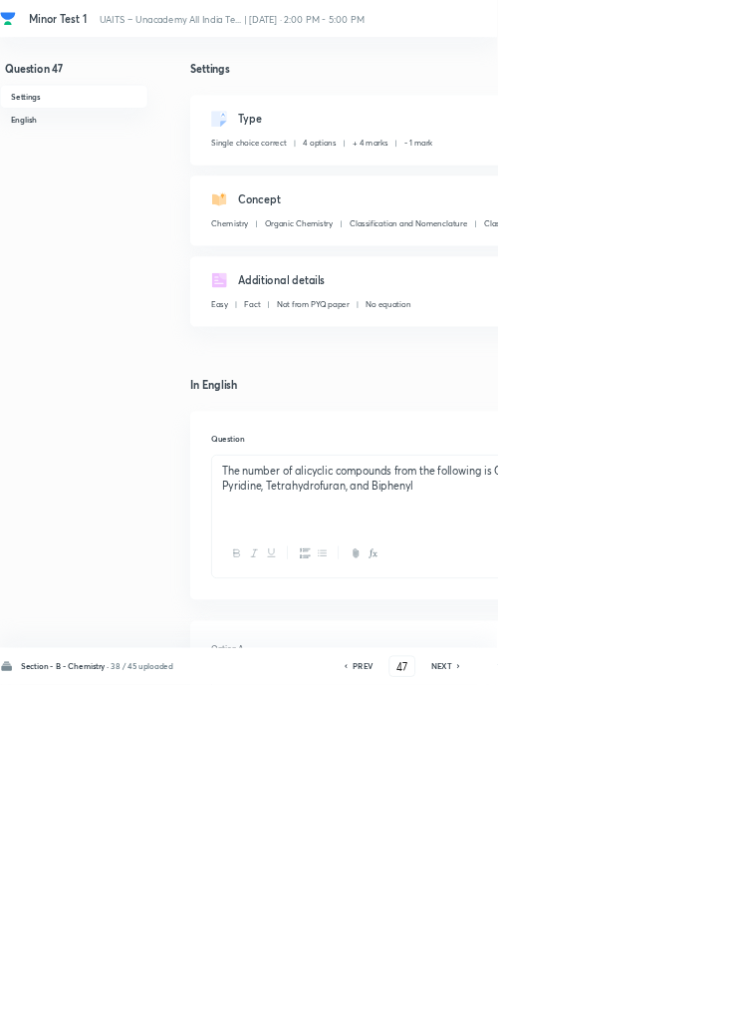
click at [694, 1010] on icon at bounding box center [693, 1005] width 6 height 10
type input "48"
checkbox input "true"
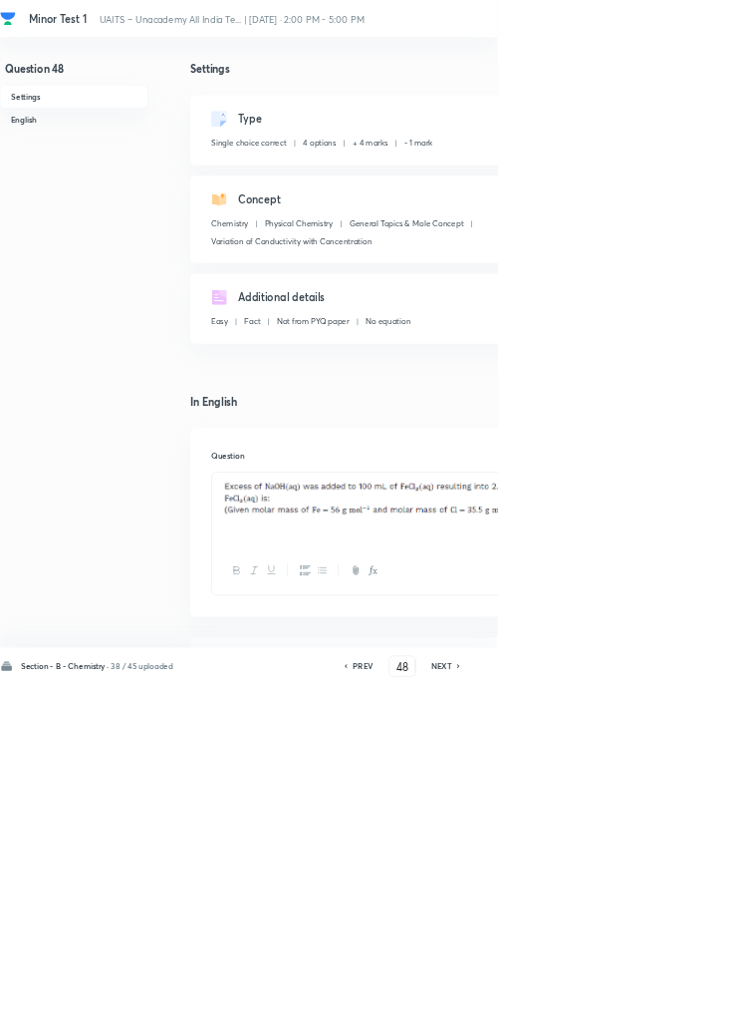
click at [694, 1010] on icon at bounding box center [693, 1005] width 6 height 10
type input "49"
checkbox input "false"
checkbox input "true"
click at [694, 1010] on icon at bounding box center [693, 1005] width 6 height 10
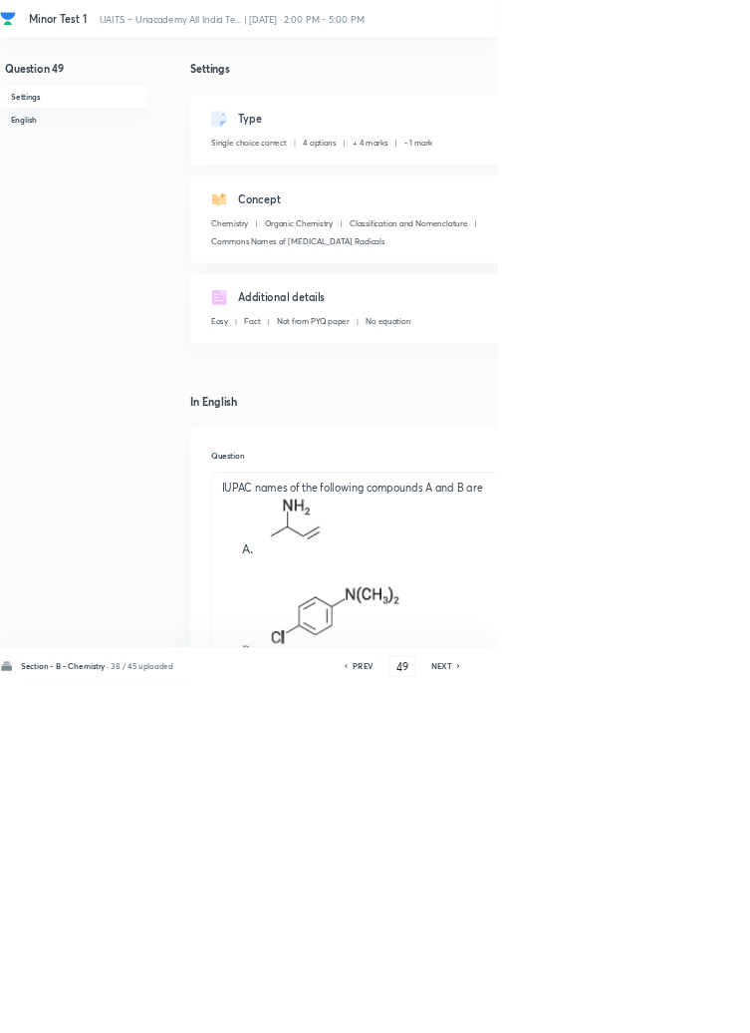
type input "50"
checkbox input "false"
checkbox input "true"
click at [694, 1010] on icon at bounding box center [693, 1005] width 6 height 10
type input "51"
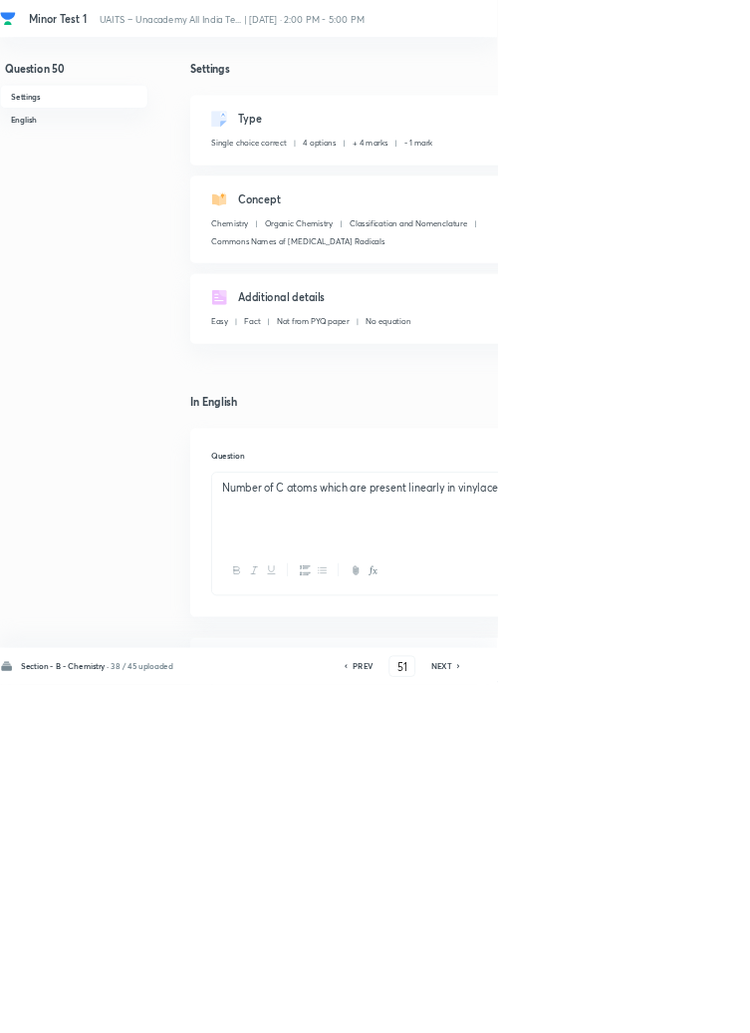
checkbox input "false"
checkbox input "true"
click at [694, 1008] on icon at bounding box center [692, 1005] width 4 height 6
type input "52"
checkbox input "false"
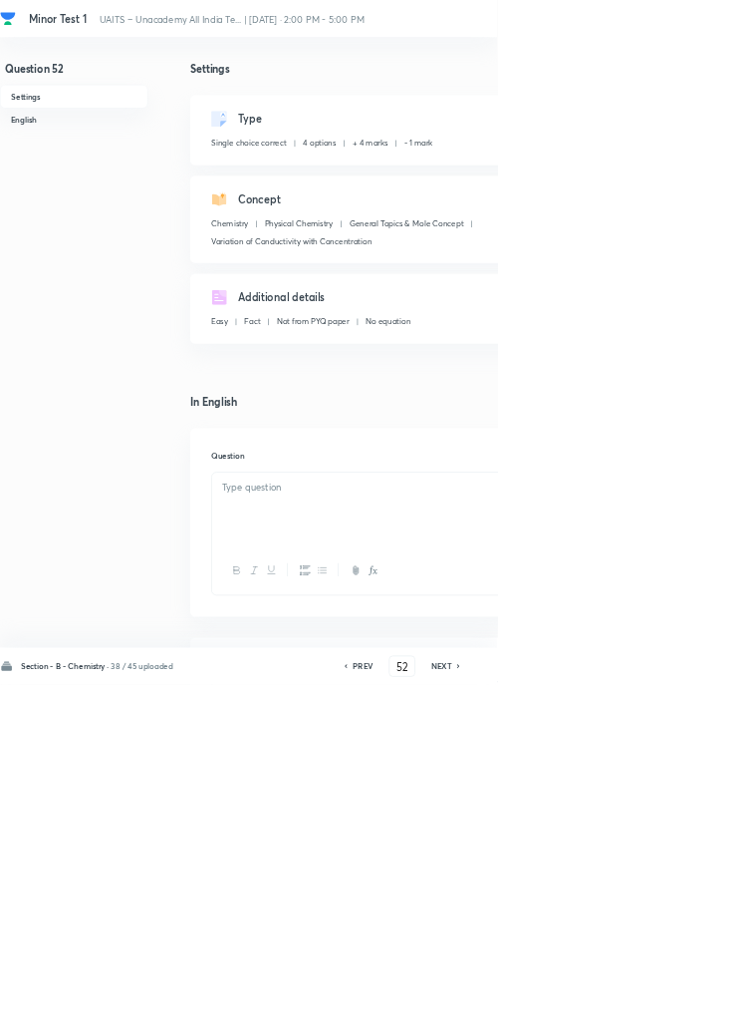
checkbox input "true"
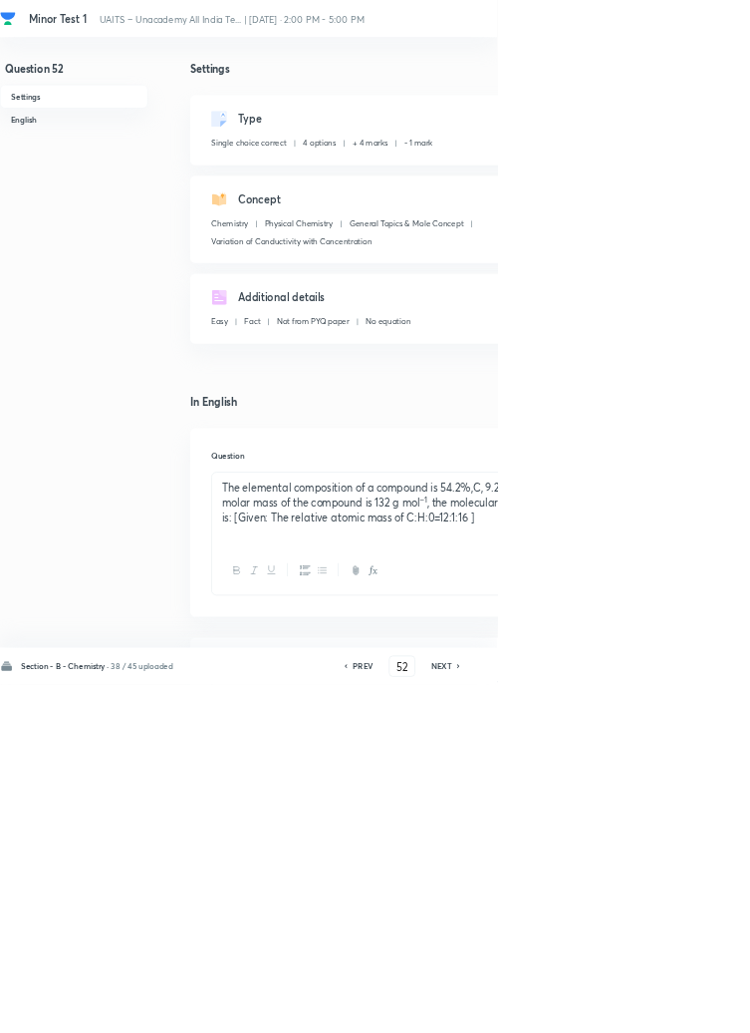
click at [696, 1010] on icon at bounding box center [693, 1005] width 6 height 10
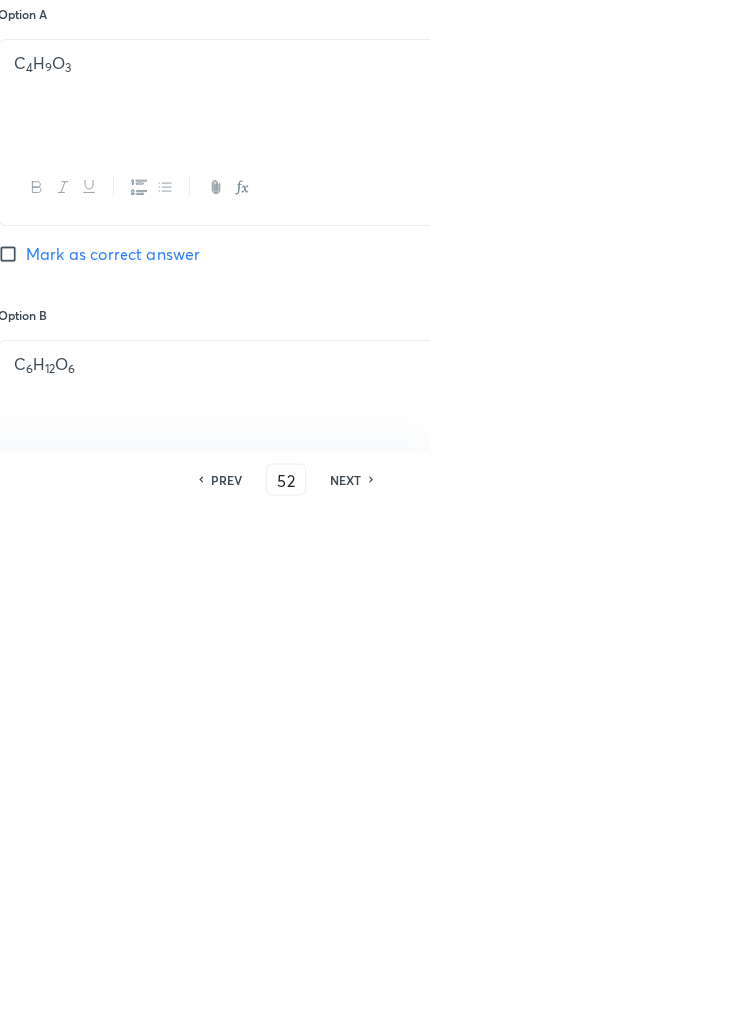
type input "53"
checkbox input "false"
checkbox input "true"
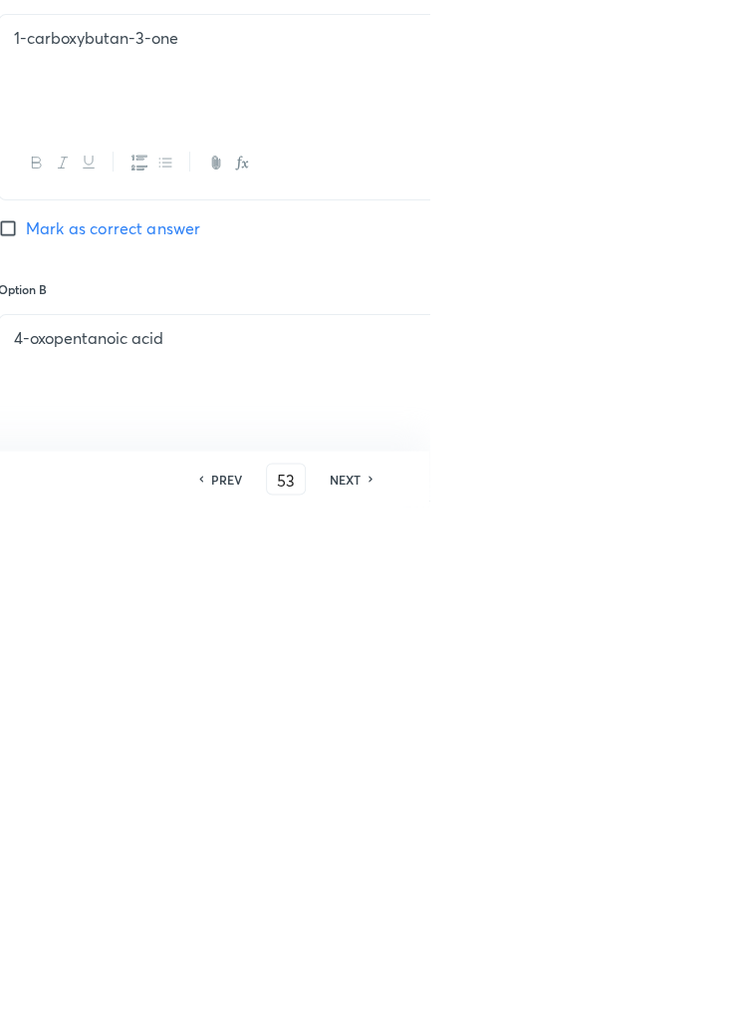
click at [693, 1010] on icon at bounding box center [693, 1005] width 6 height 10
type input "54"
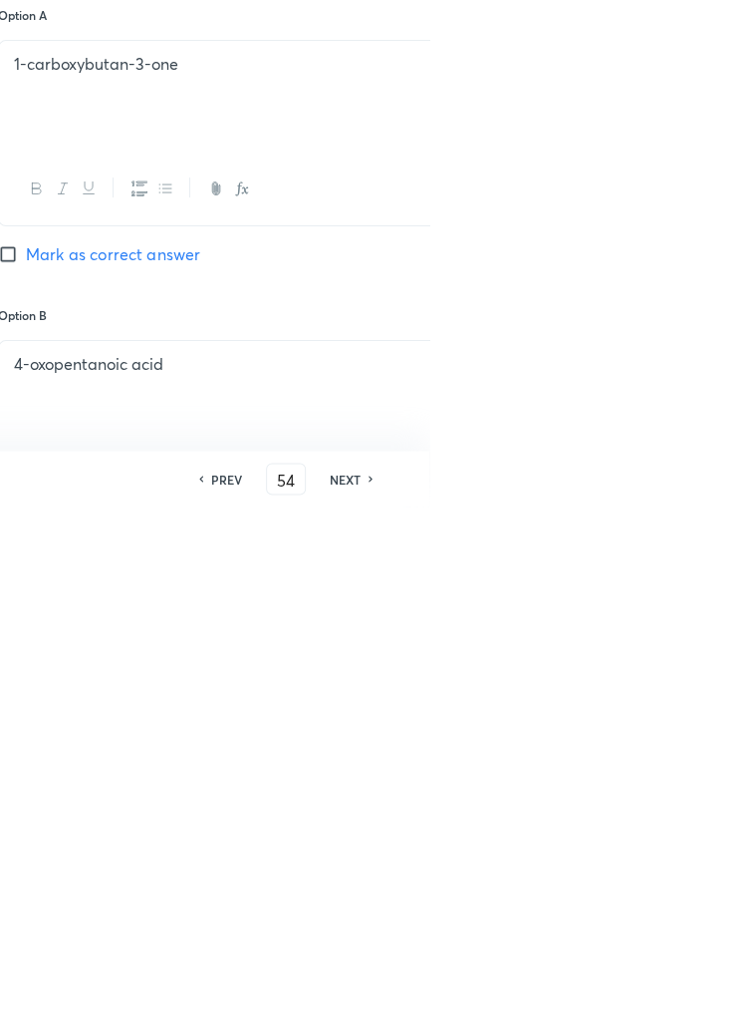
checkbox input "false"
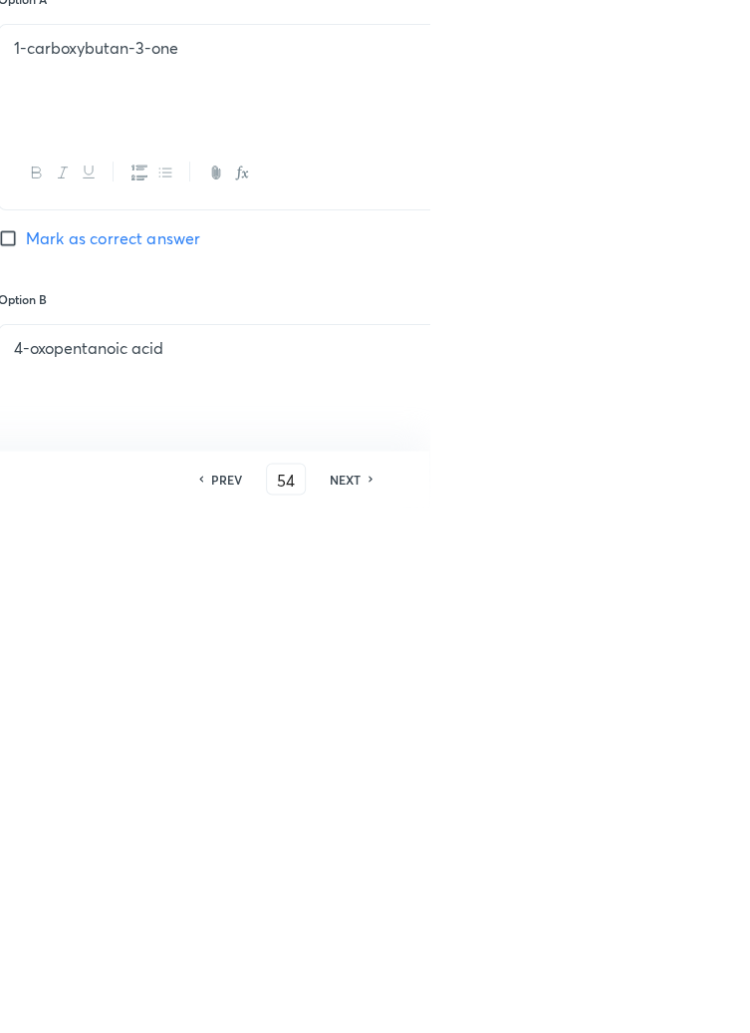
checkbox input "true"
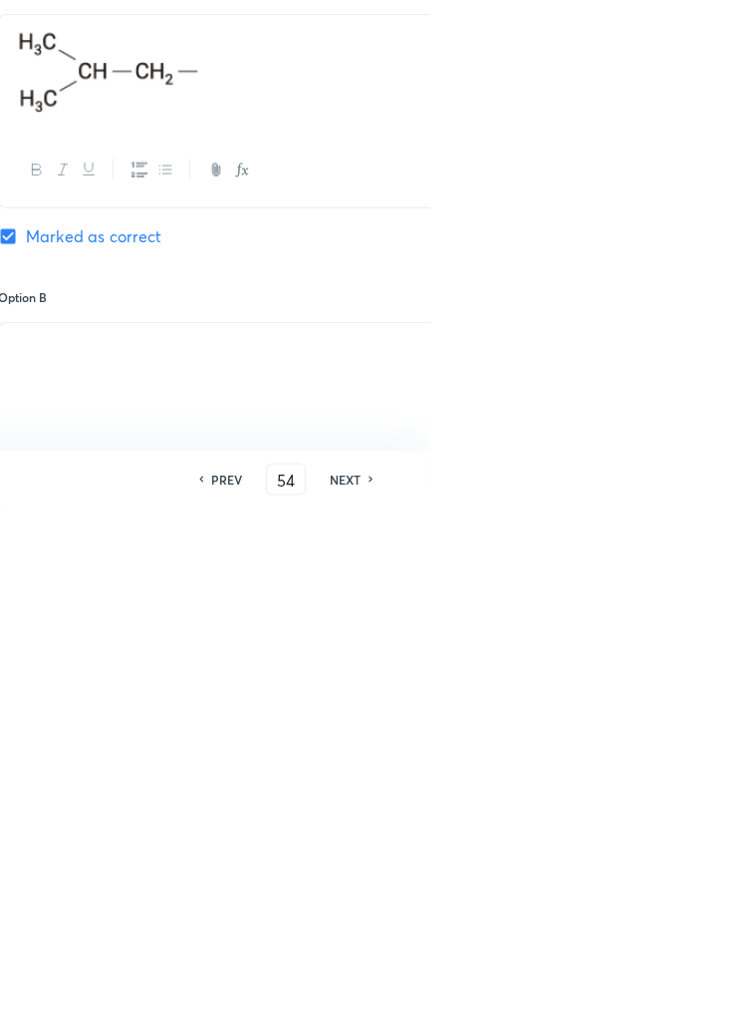
click at [670, 1014] on h6 "NEXT" at bounding box center [666, 1005] width 31 height 18
type input "55"
checkbox input "false"
checkbox input "true"
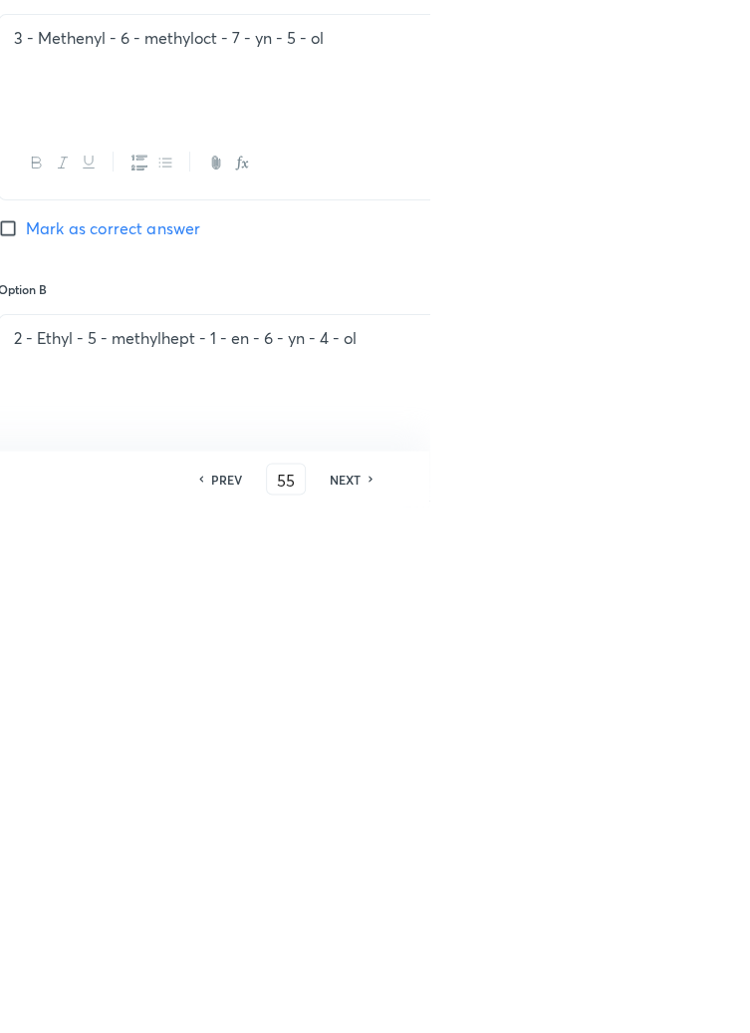
click at [677, 1014] on h6 "NEXT" at bounding box center [666, 1005] width 31 height 18
type input "56"
checkbox input "false"
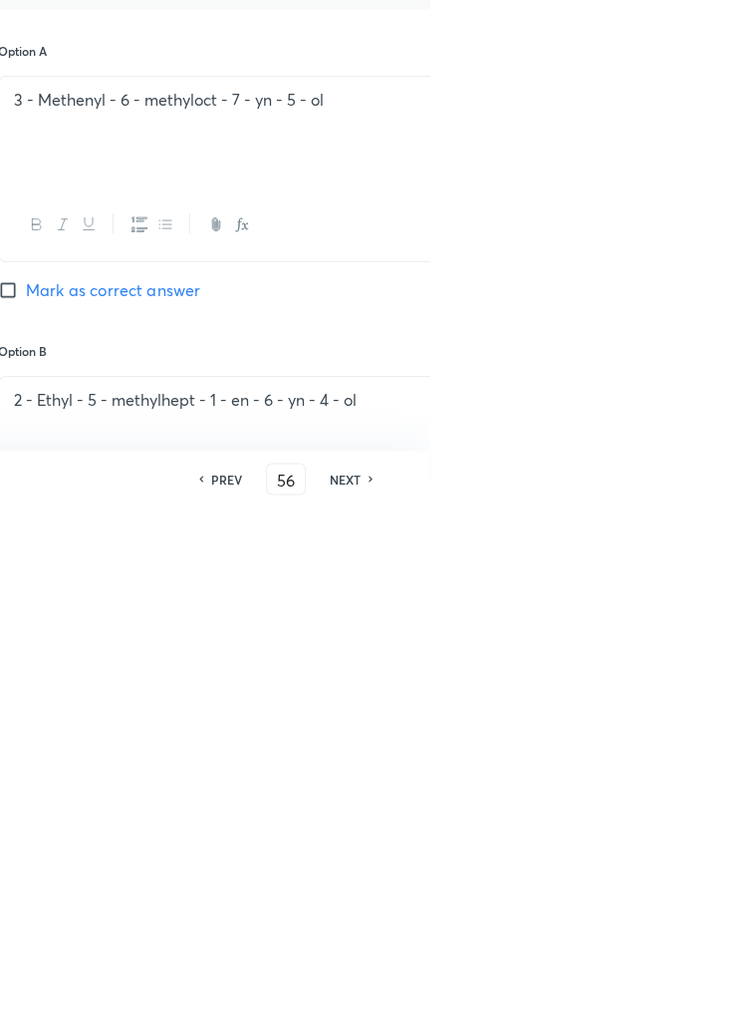
checkbox input "true"
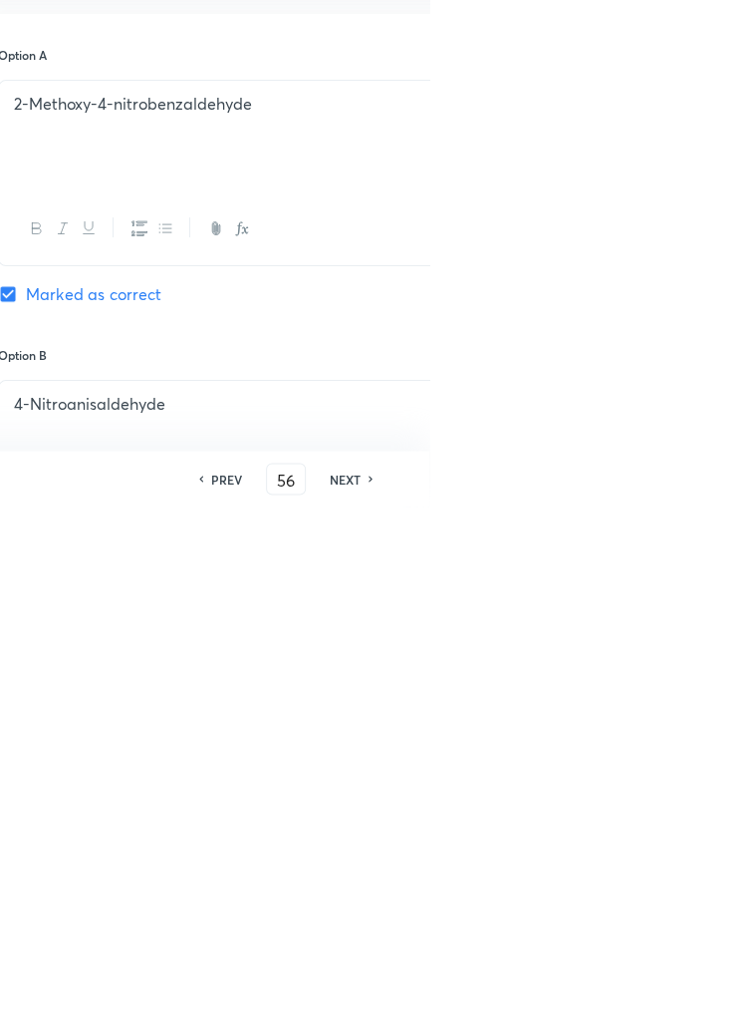
click at [680, 1014] on h6 "NEXT" at bounding box center [666, 1005] width 31 height 18
type input "57"
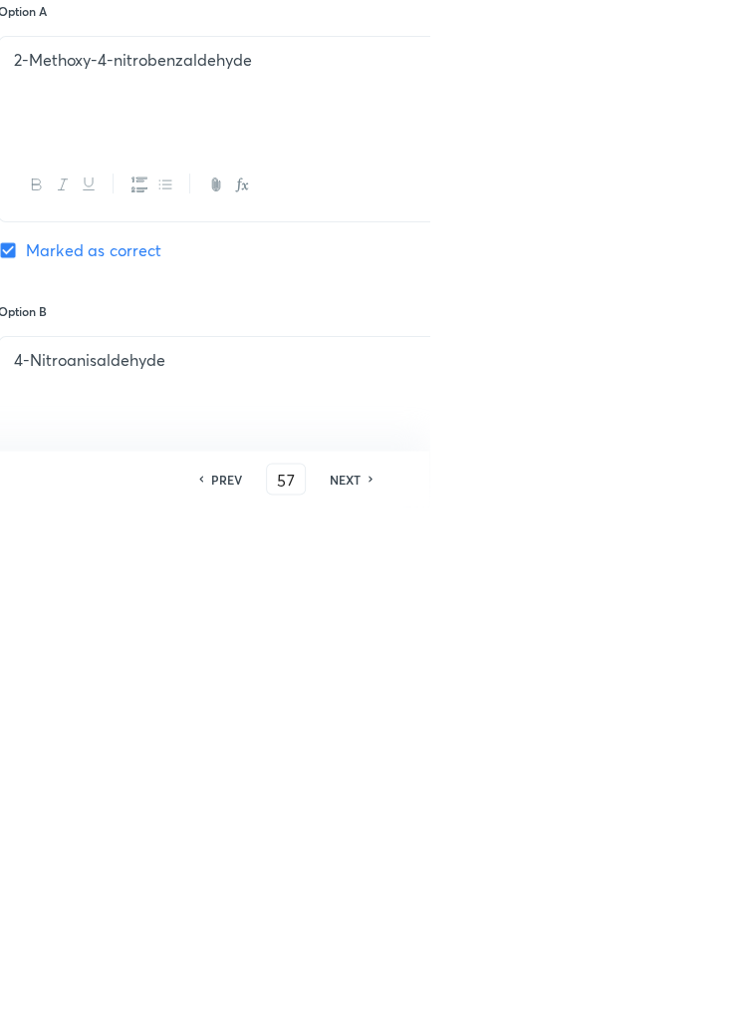
checkbox input "false"
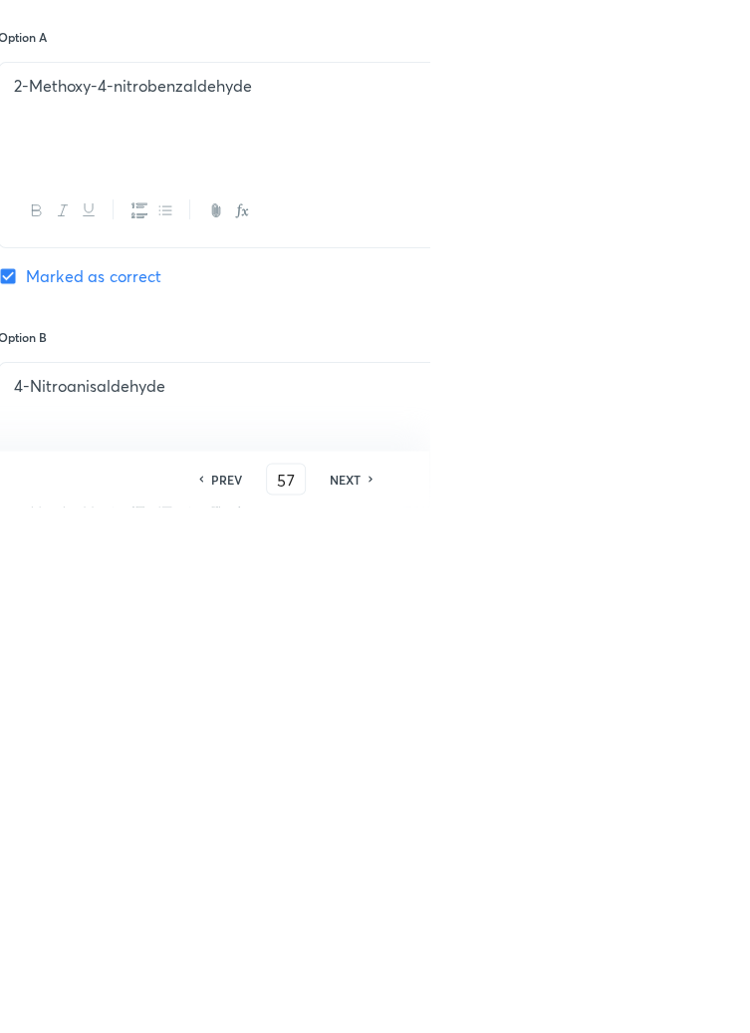
checkbox input "true"
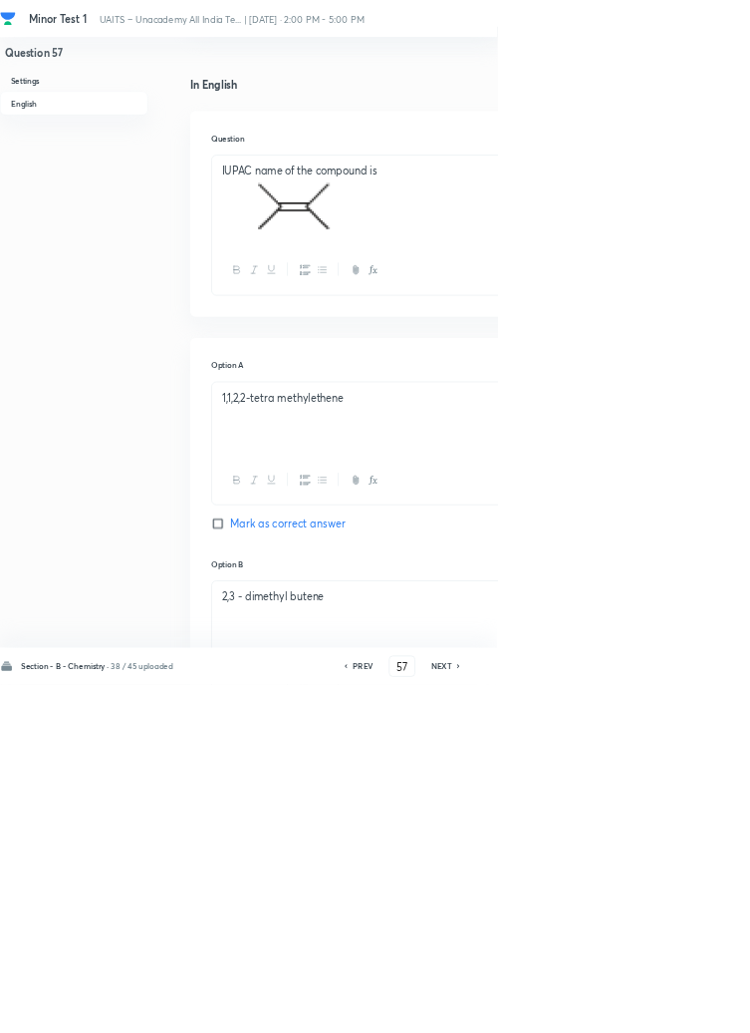
scroll to position [429, 0]
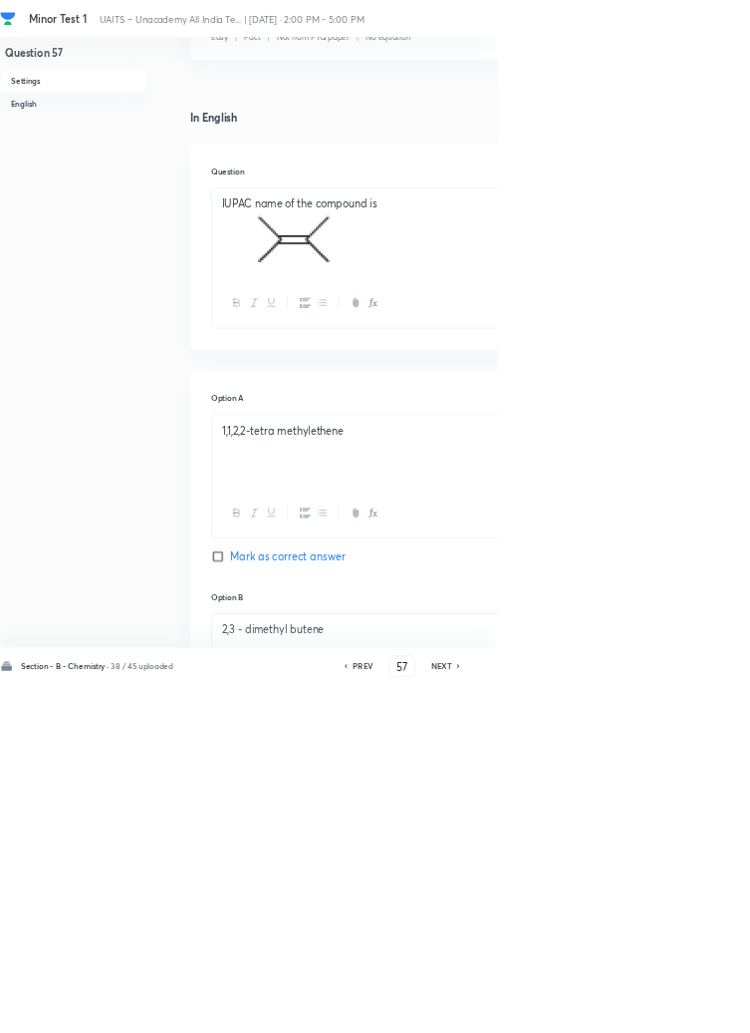
click at [674, 1014] on h6 "NEXT" at bounding box center [666, 1005] width 31 height 18
type input "58"
checkbox input "false"
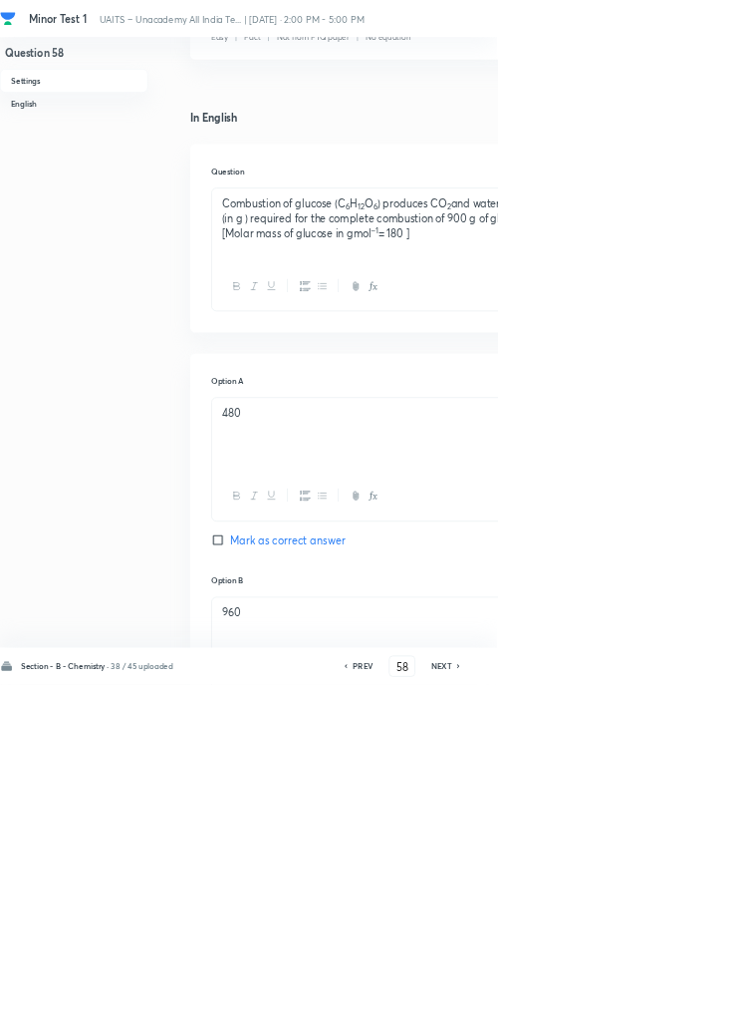
checkbox input "true"
click at [672, 1014] on h6 "NEXT" at bounding box center [666, 1005] width 31 height 18
type input "59"
checkbox input "false"
checkbox input "true"
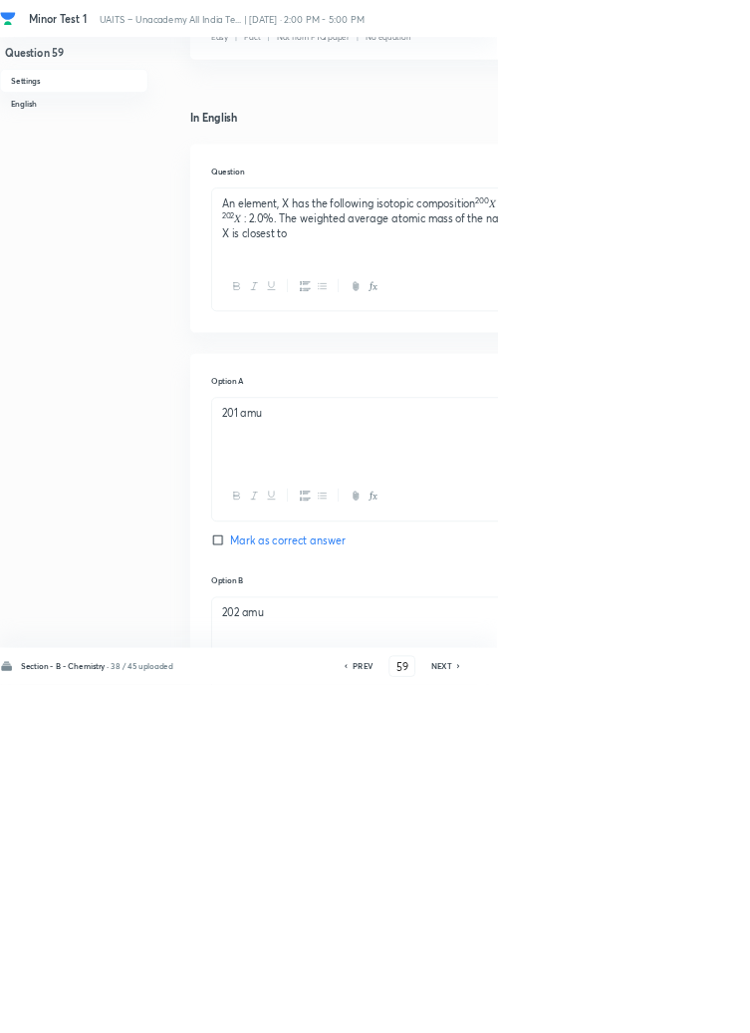
click at [672, 1014] on h6 "NEXT" at bounding box center [666, 1005] width 31 height 18
type input "60"
checkbox input "false"
checkbox input "true"
click at [693, 1010] on icon at bounding box center [693, 1005] width 6 height 10
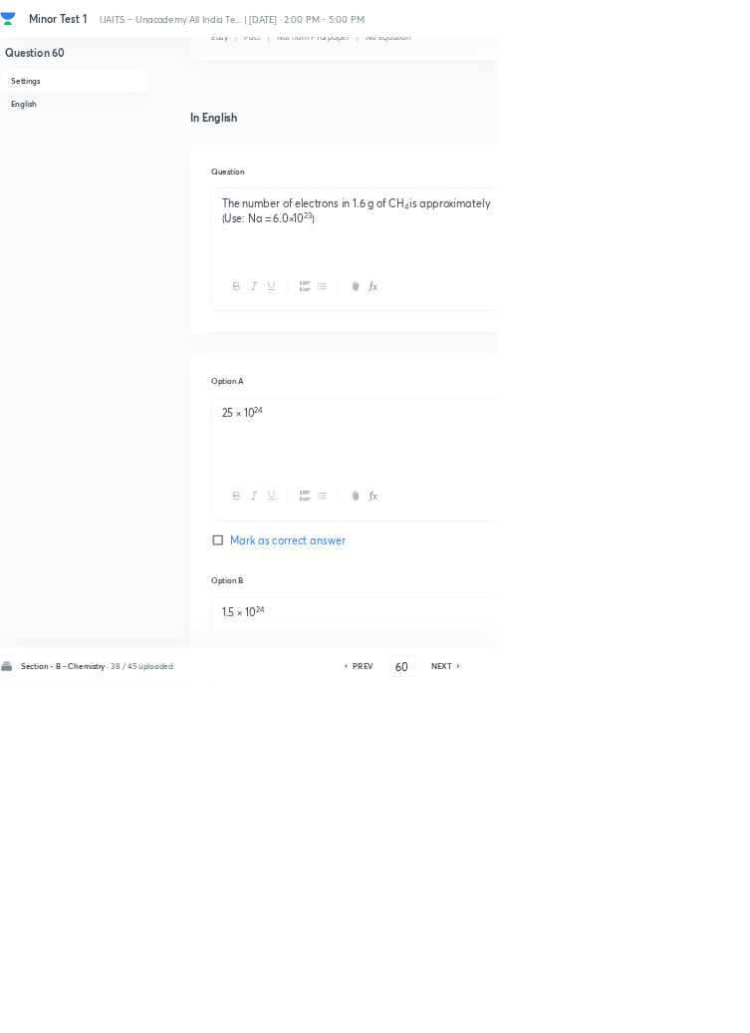
type input "61"
checkbox input "true"
click at [694, 1008] on icon at bounding box center [692, 1005] width 4 height 6
type input "62"
checkbox input "true"
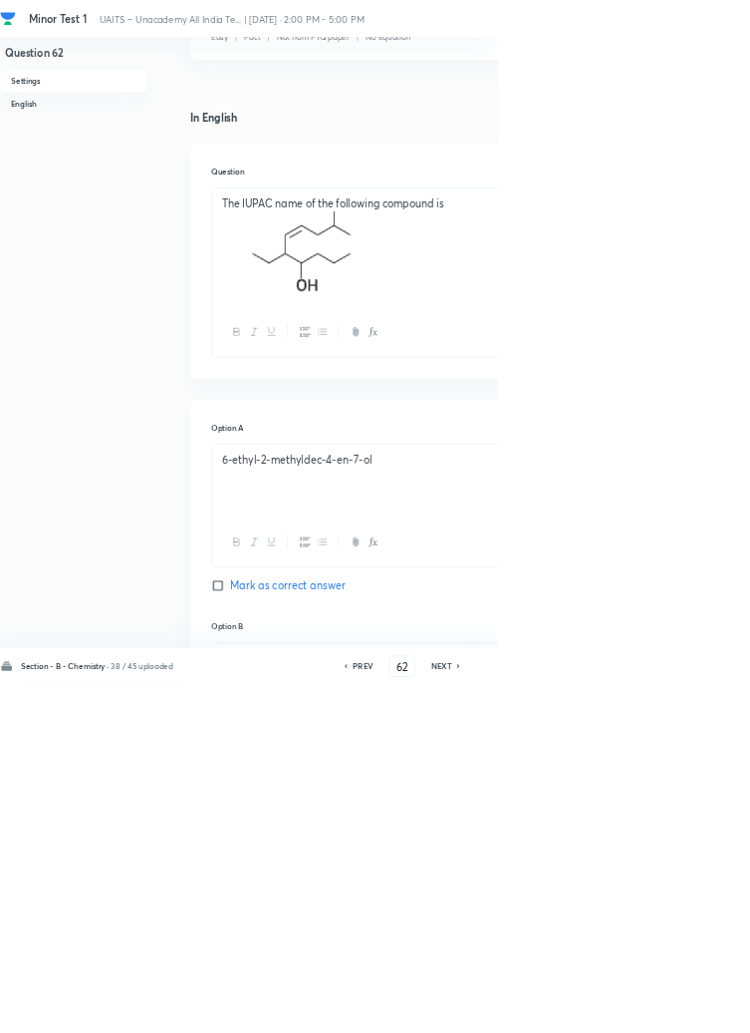
click at [693, 1010] on icon at bounding box center [693, 1005] width 6 height 10
type input "63"
checkbox input "false"
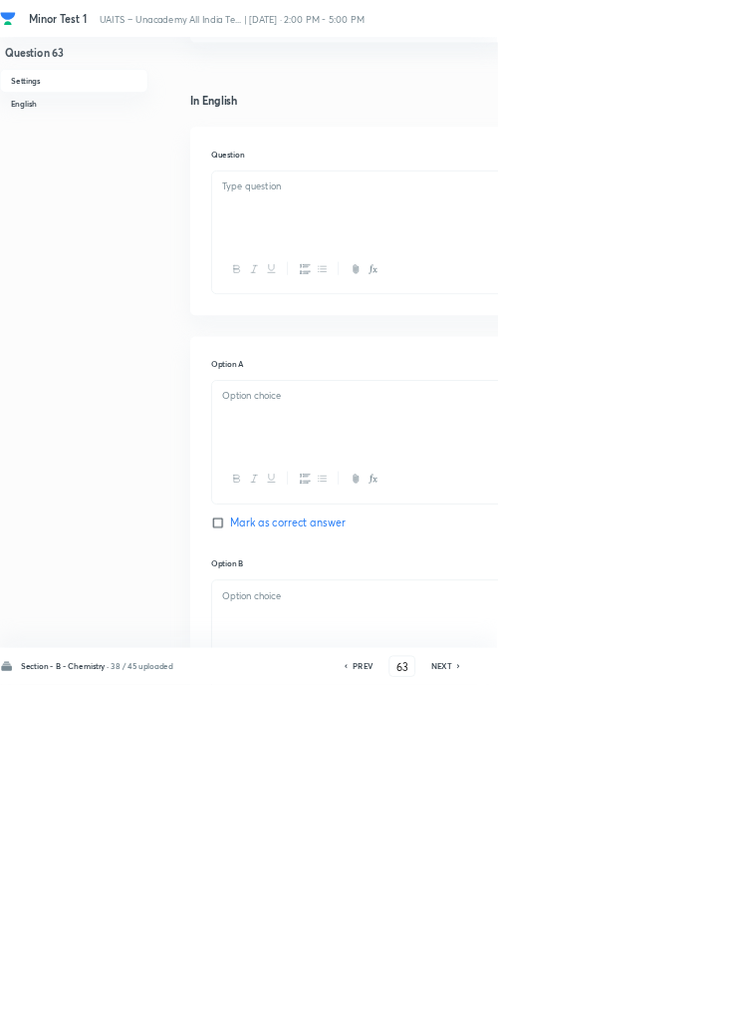
checkbox input "true"
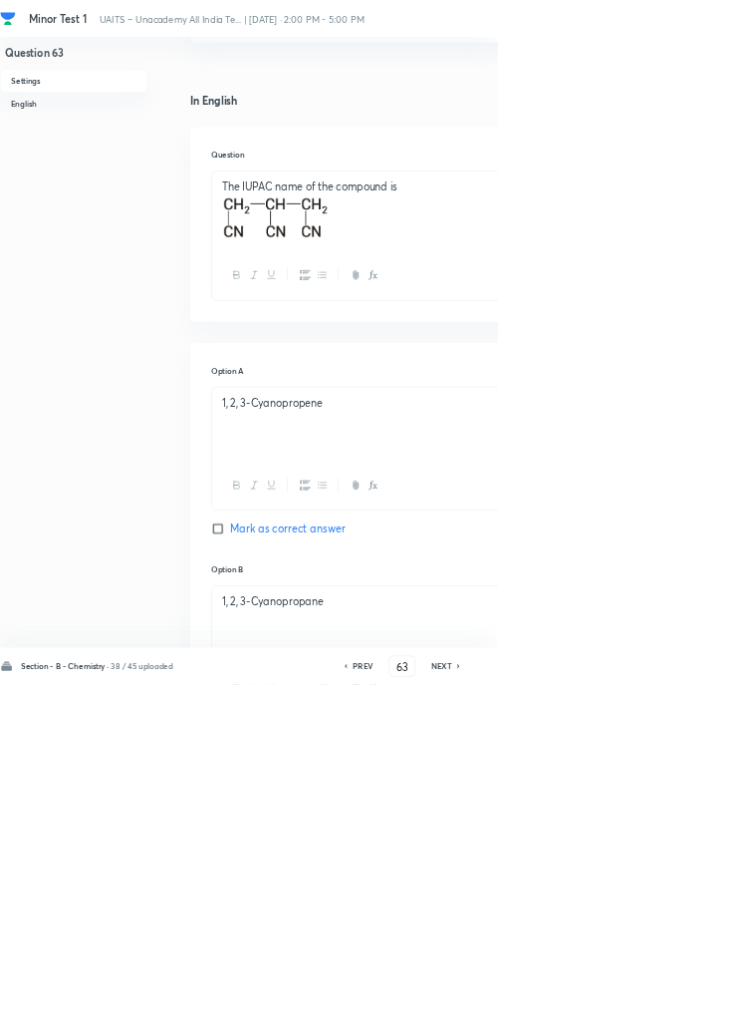
click at [674, 1014] on h6 "NEXT" at bounding box center [666, 1005] width 31 height 18
type input "64"
checkbox input "false"
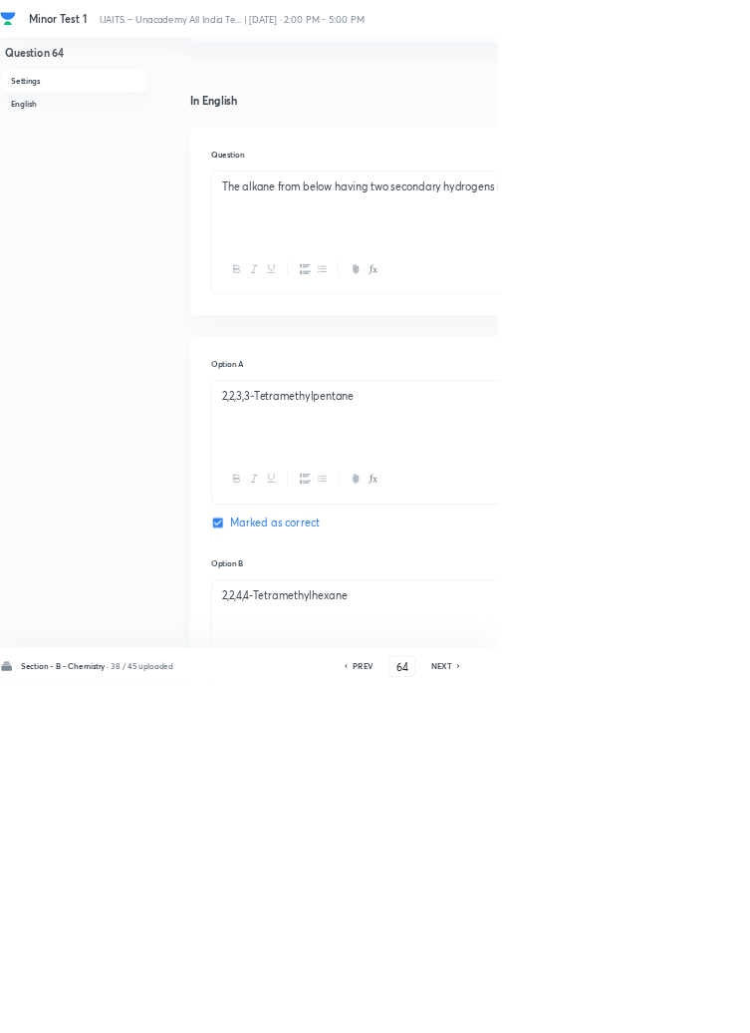
checkbox input "true"
click at [694, 1008] on icon at bounding box center [692, 1005] width 4 height 6
type input "65"
checkbox input "false"
checkbox input "true"
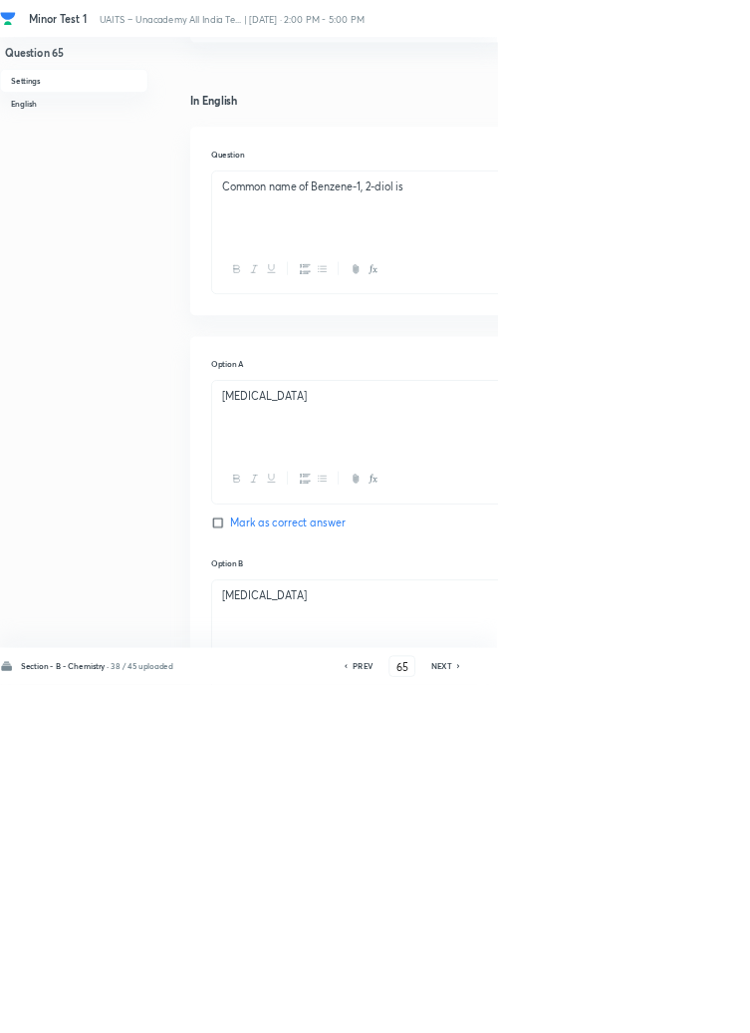
click at [677, 1014] on h6 "NEXT" at bounding box center [666, 1005] width 31 height 18
type input "66"
checkbox input "false"
checkbox input "true"
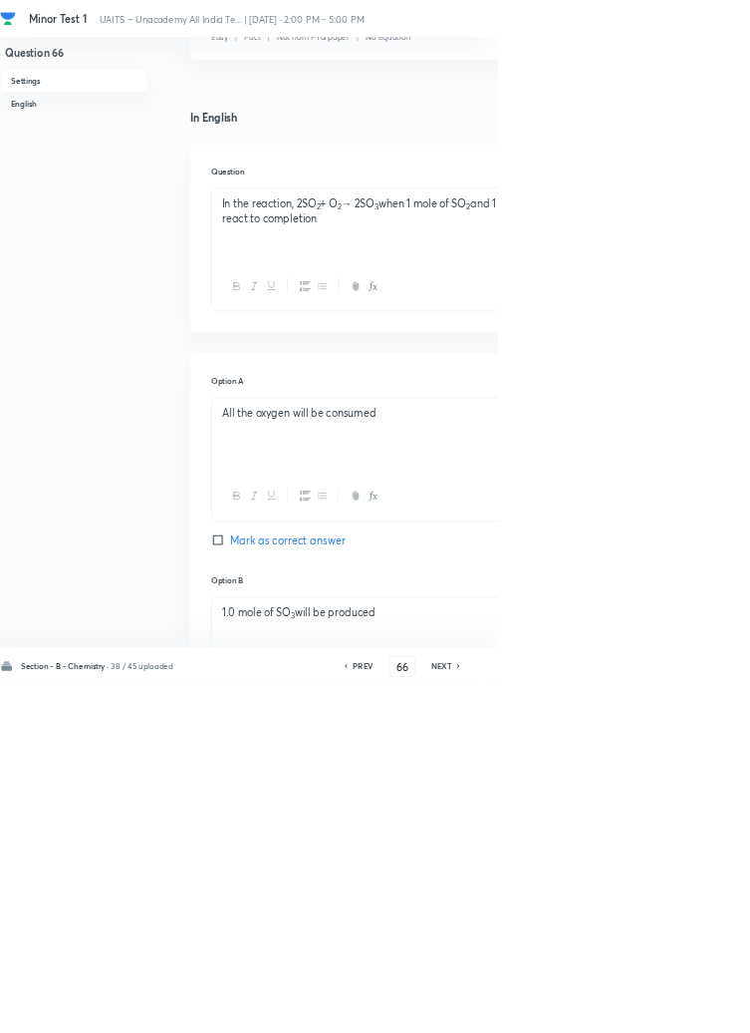
click at [694, 1008] on icon at bounding box center [692, 1005] width 4 height 6
type input "67"
checkbox input "false"
checkbox input "true"
click at [694, 1010] on icon at bounding box center [693, 1005] width 6 height 10
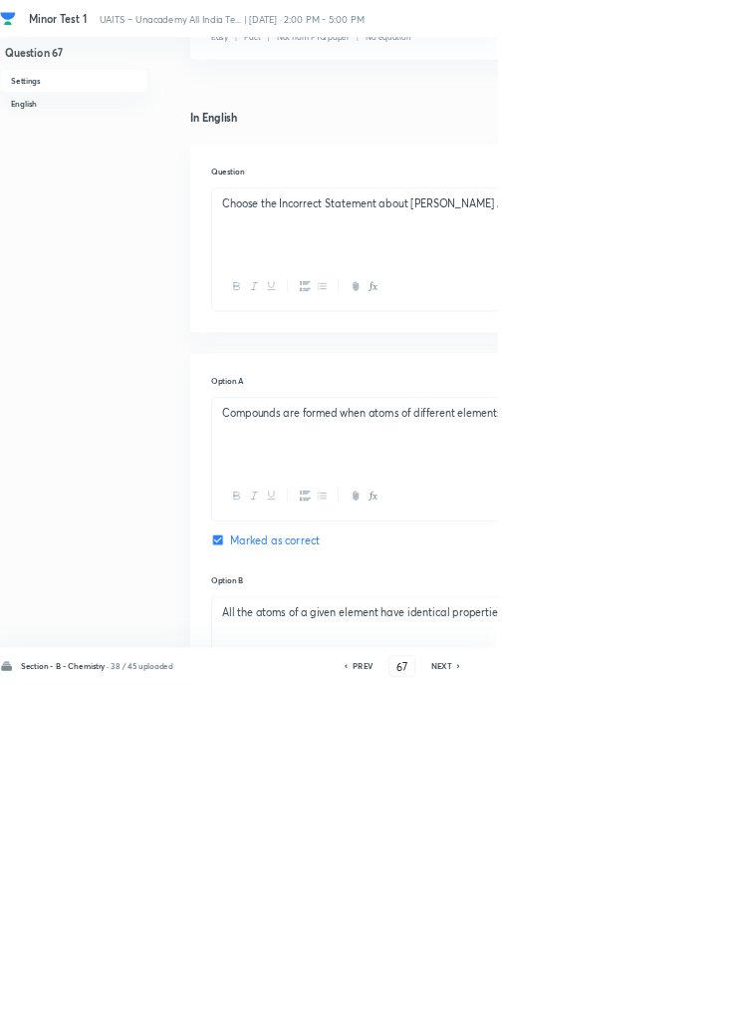
type input "68"
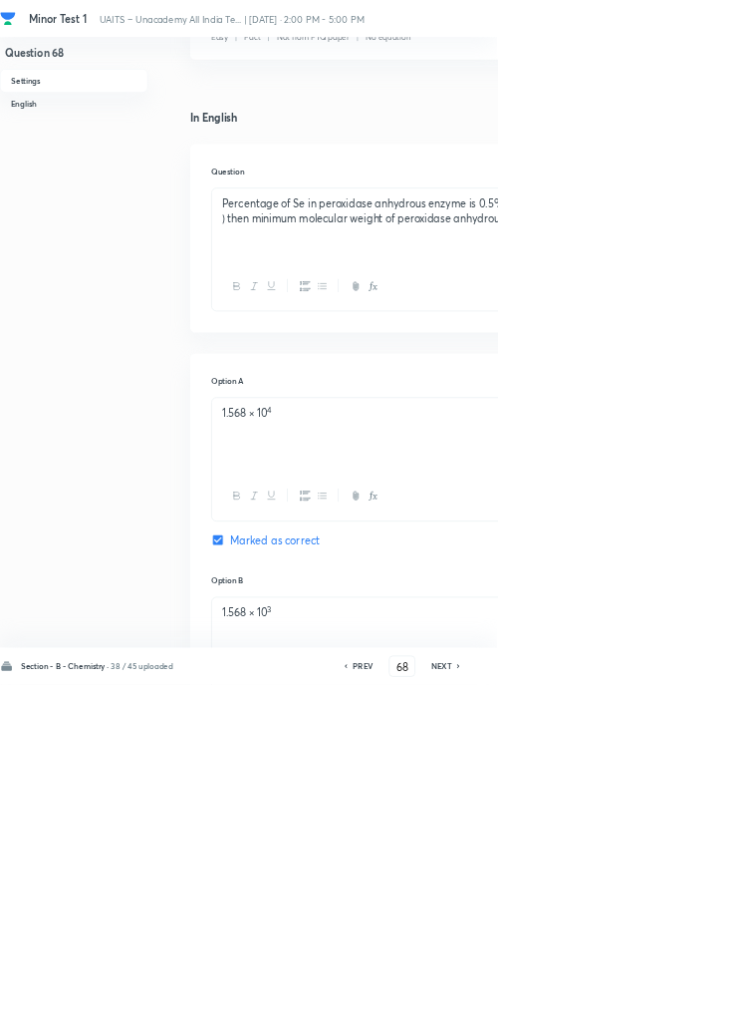
checkbox input "true"
click at [695, 1032] on div "Section - B - Chemistry · 38 / 45 uploaded PREV 68 ​ NEXT Remove Save" at bounding box center [566, 1005] width 1132 height 56
click at [694, 1008] on icon at bounding box center [692, 1005] width 4 height 6
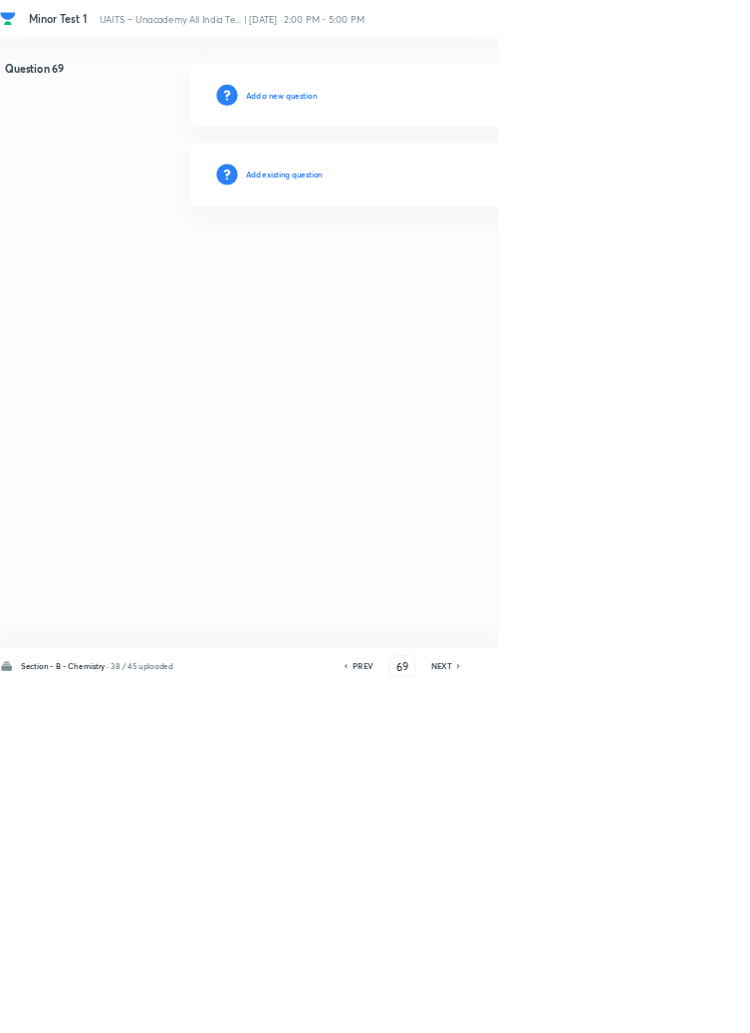
click at [552, 1014] on h6 "PREV" at bounding box center [547, 1005] width 31 height 18
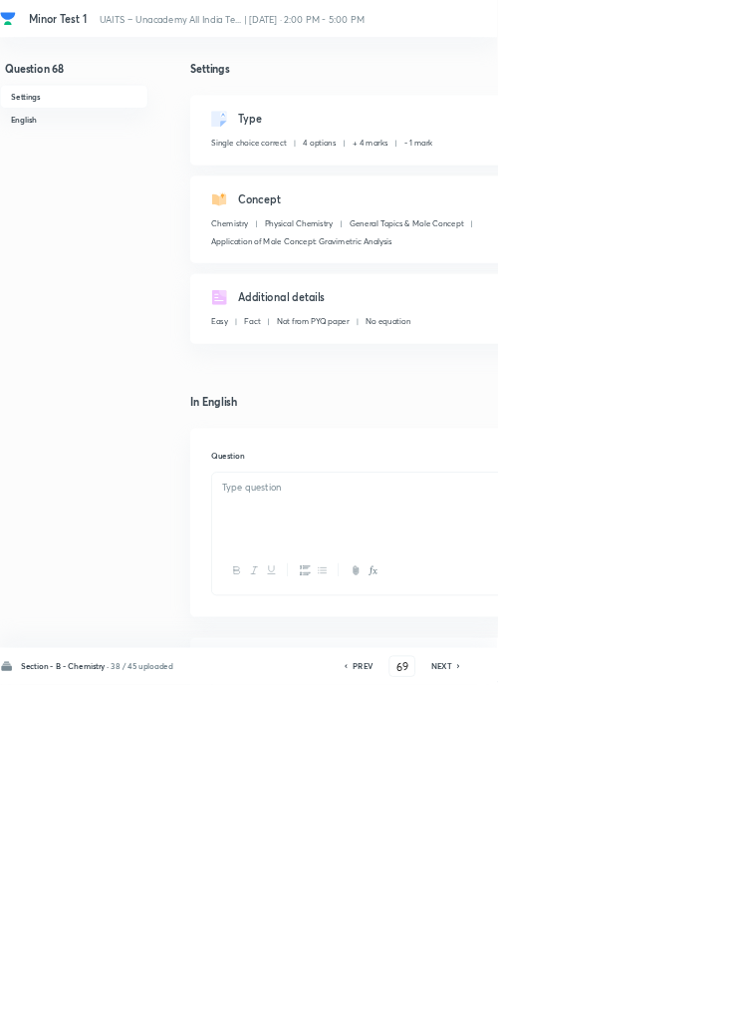
type input "68"
checkbox input "true"
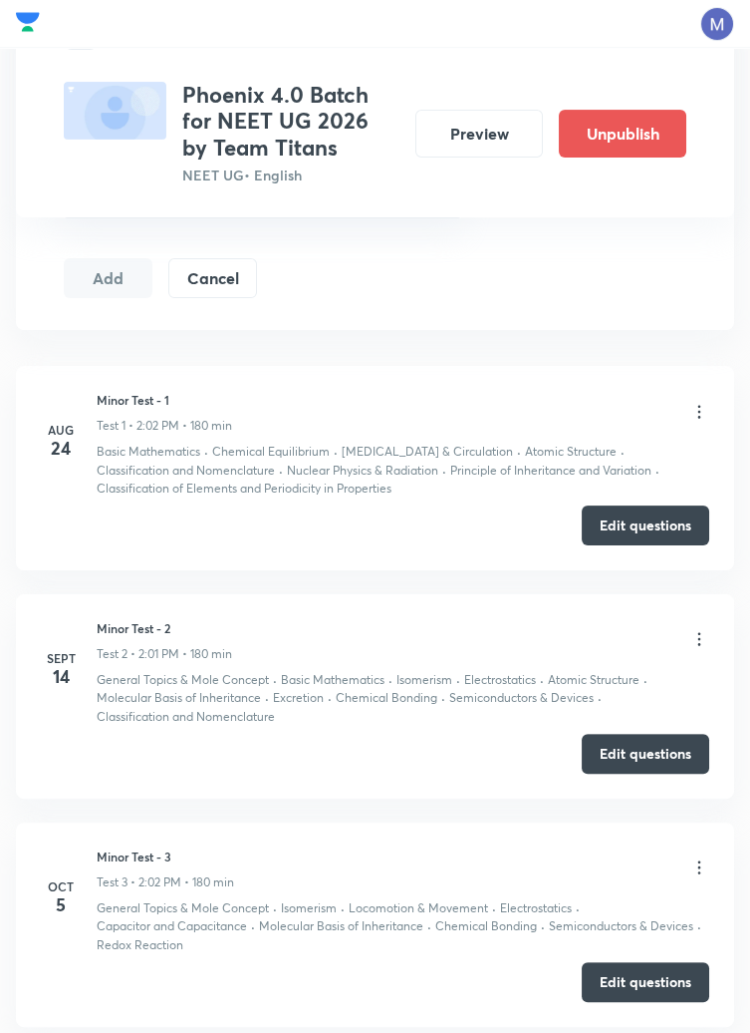
scroll to position [1062, 0]
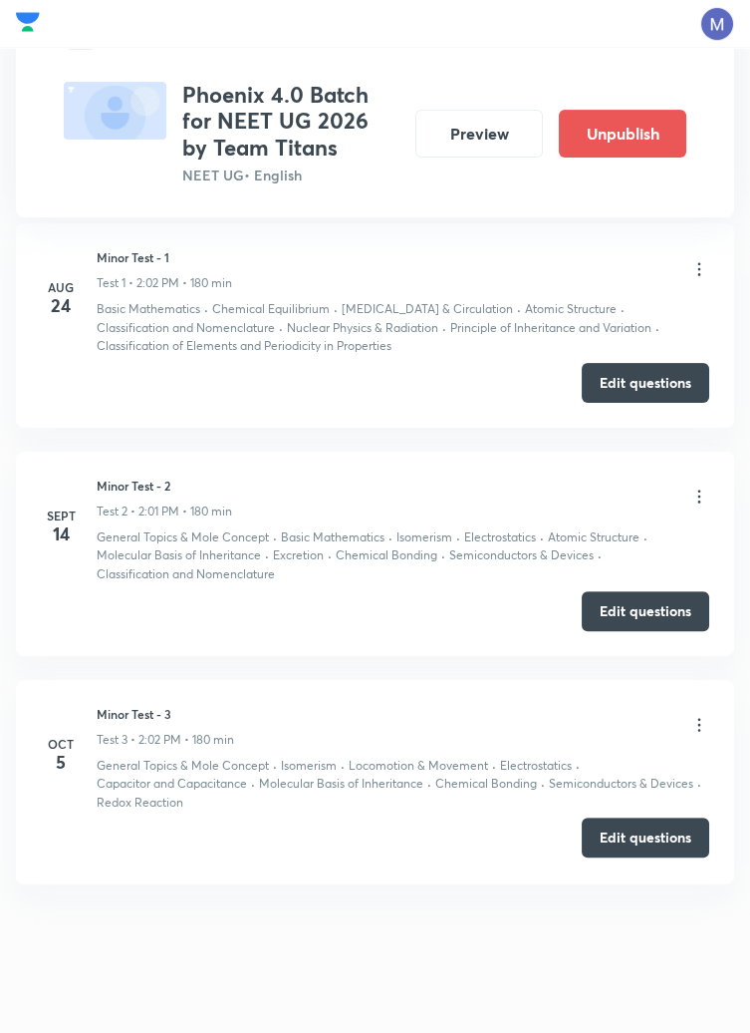
click at [633, 837] on button "Edit questions" at bounding box center [646, 837] width 128 height 40
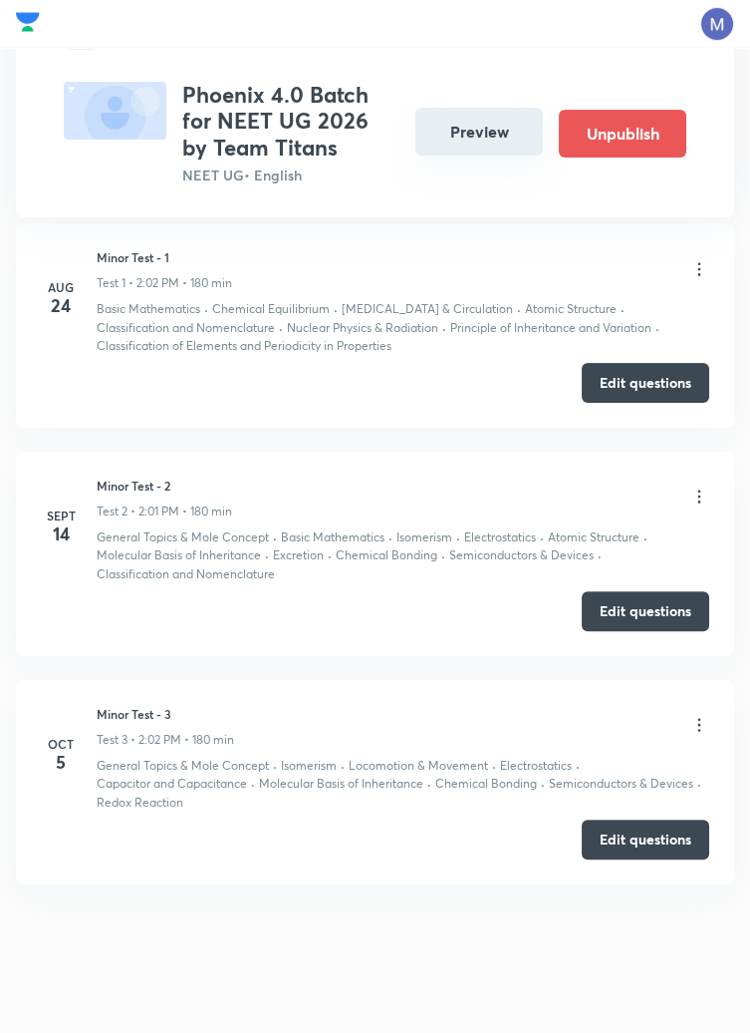
click at [486, 138] on button "Preview" at bounding box center [480, 132] width 128 height 48
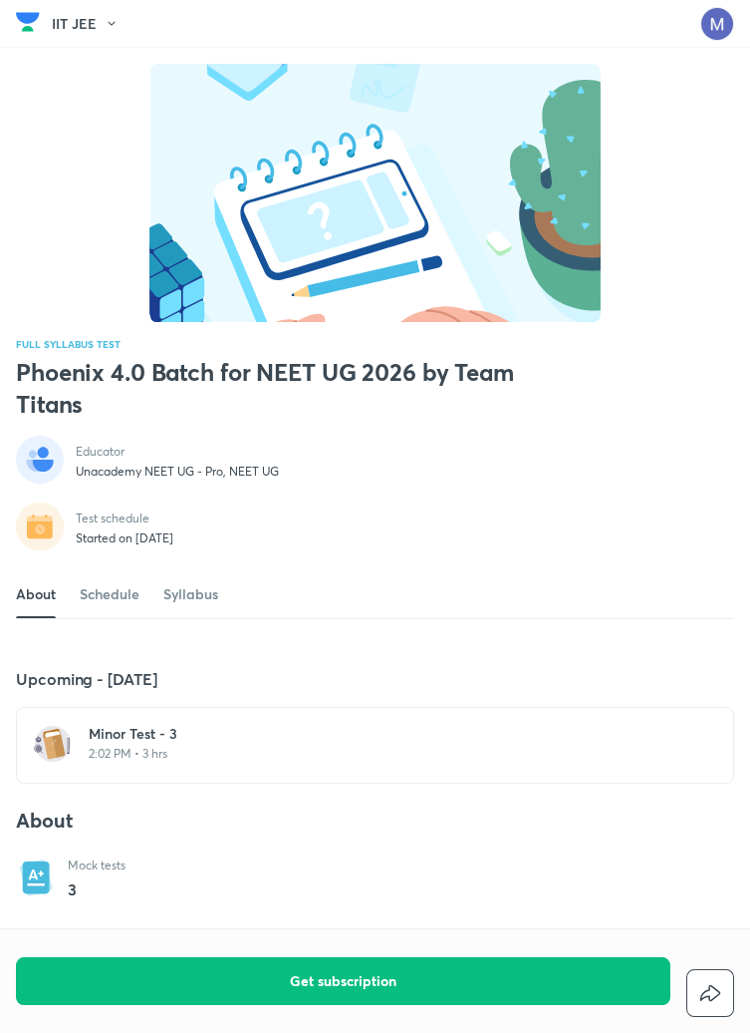
click at [161, 743] on h6 "Minor Test - 3" at bounding box center [387, 734] width 597 height 20
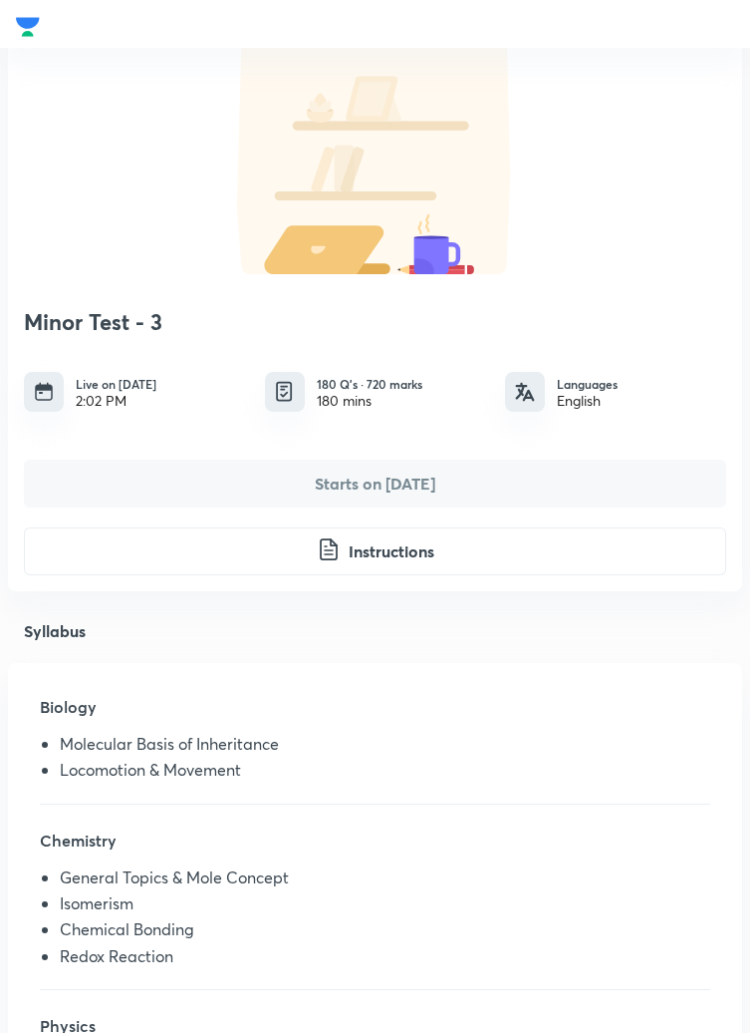
scroll to position [113, 0]
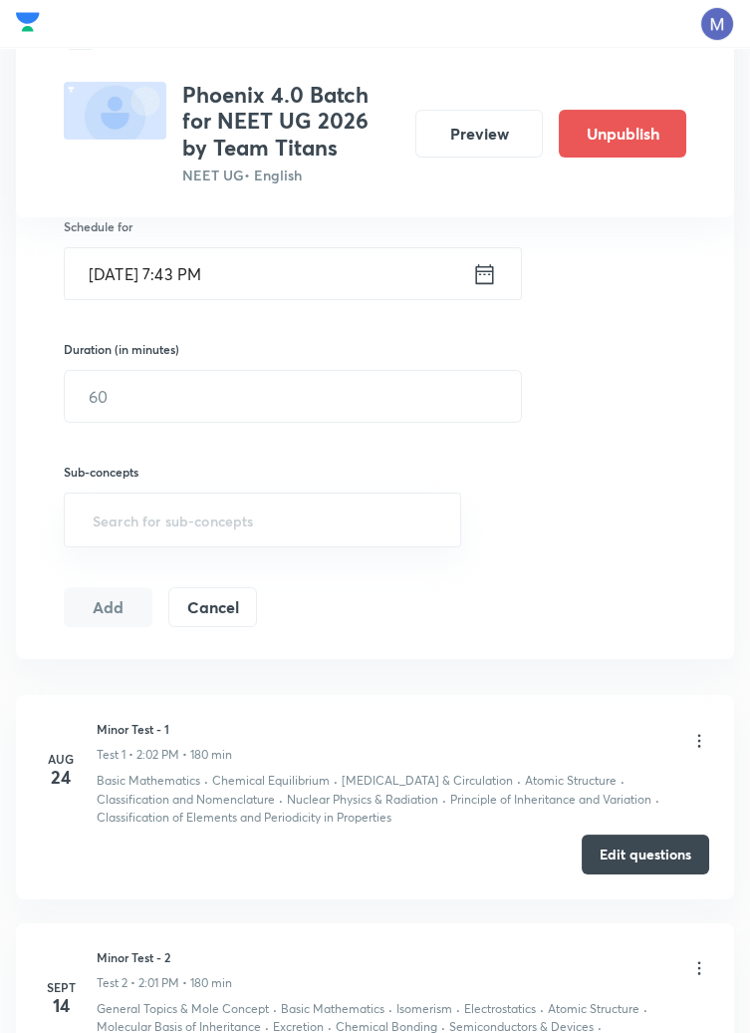
scroll to position [967, 0]
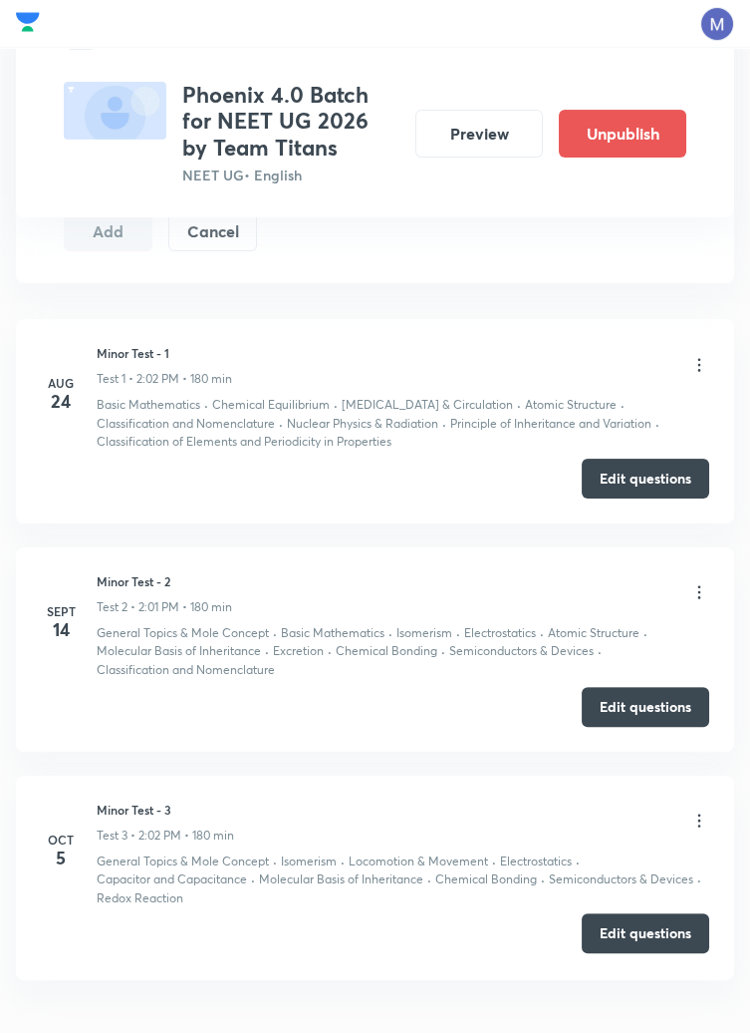
click at [653, 925] on button "Edit questions" at bounding box center [646, 933] width 128 height 40
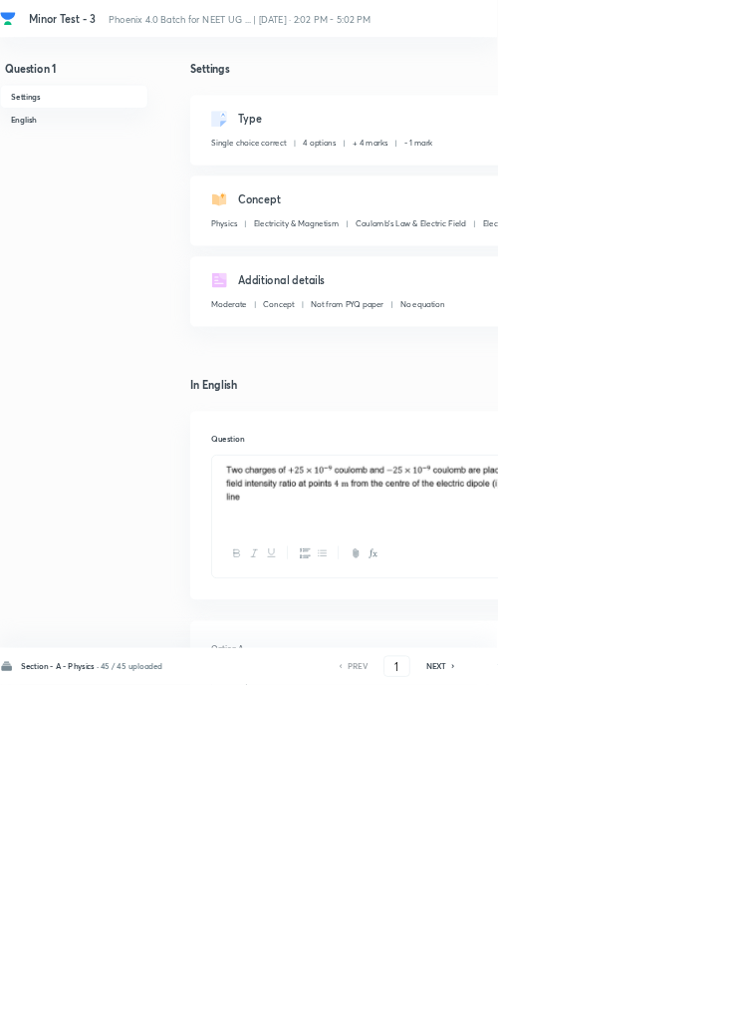
checkbox input "true"
click at [602, 1023] on input "1" at bounding box center [599, 1005] width 38 height 35
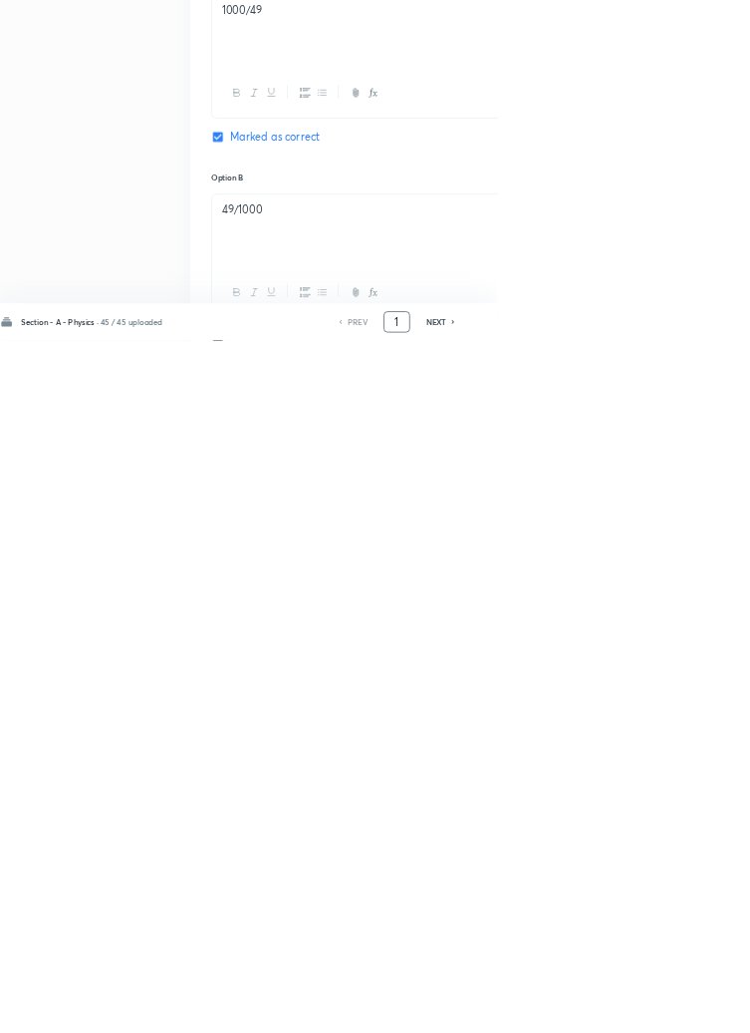
scroll to position [947, 0]
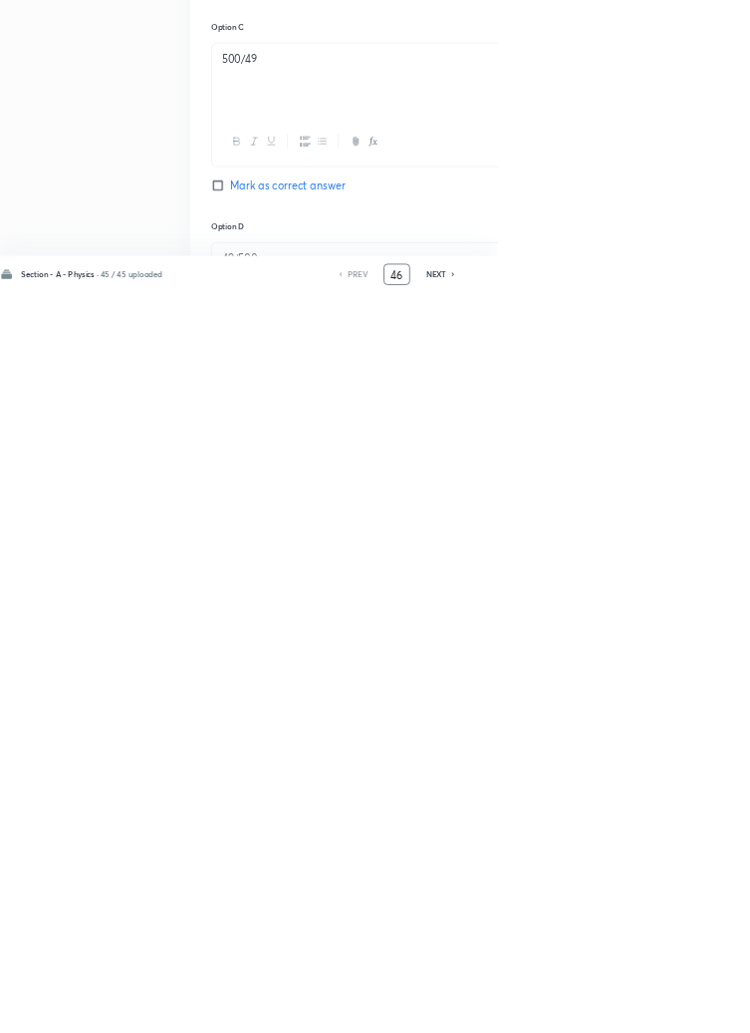
type input "46"
checkbox input "false"
checkbox input "true"
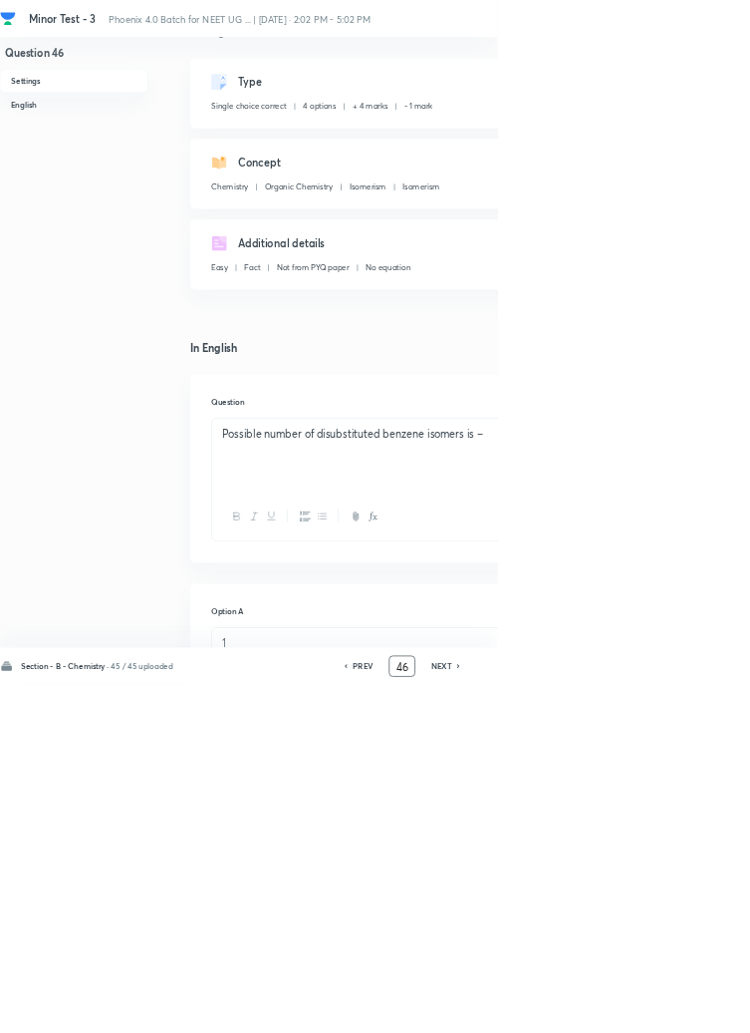
scroll to position [56, 0]
click at [694, 1010] on icon at bounding box center [693, 1005] width 6 height 10
type input "47"
checkbox input "true"
click at [694, 1008] on icon at bounding box center [692, 1005] width 4 height 6
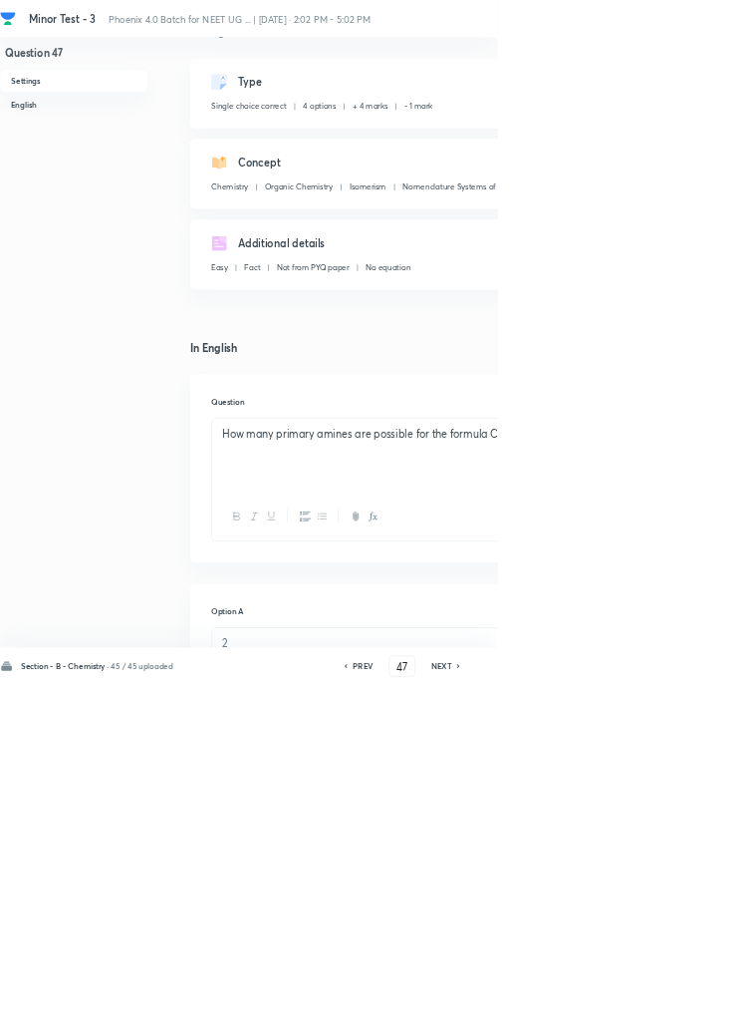
type input "48"
checkbox input "true"
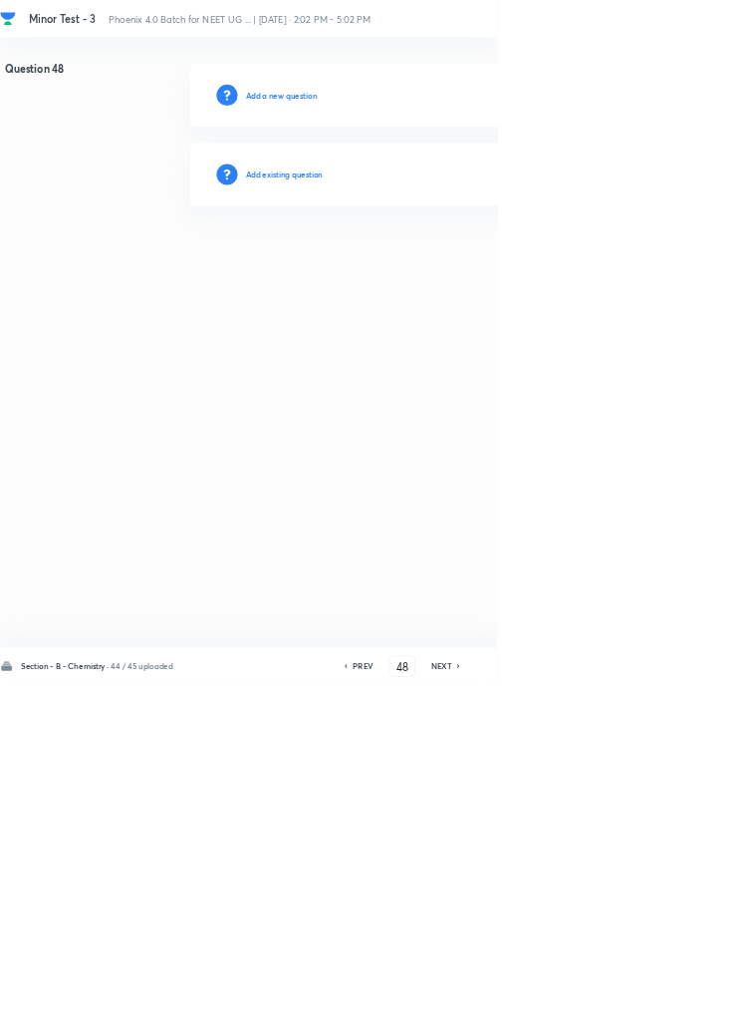
scroll to position [0, 0]
click at [694, 1010] on icon at bounding box center [693, 1005] width 6 height 10
type input "49"
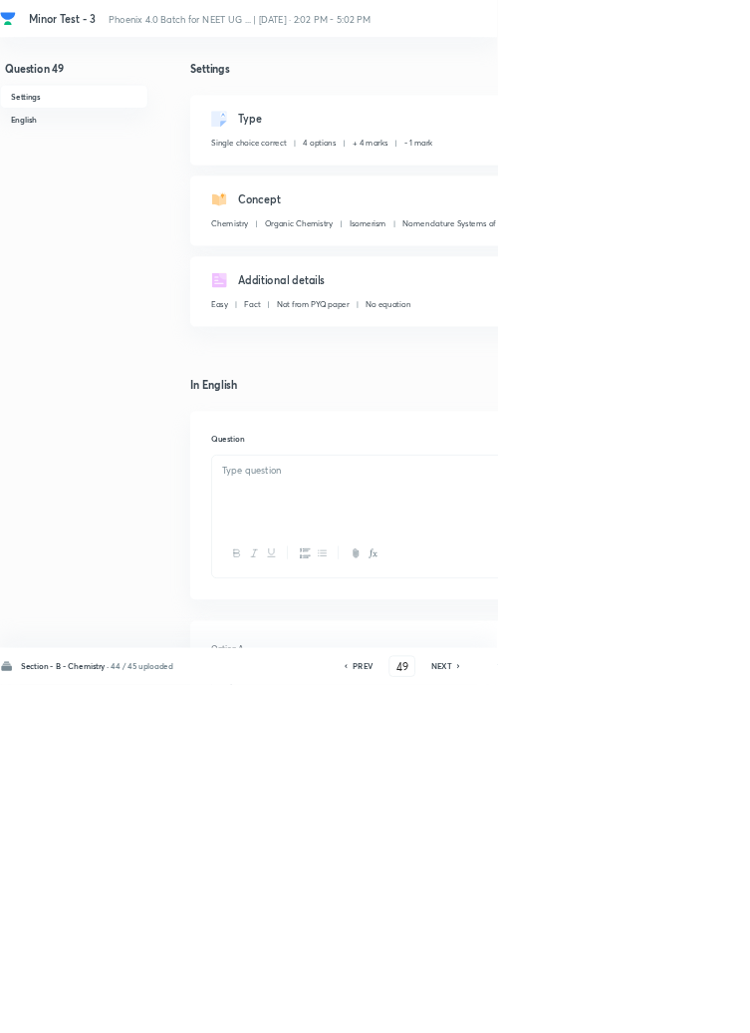
checkbox input "true"
click at [730, 1021] on div "PREV 49 ​ NEXT" at bounding box center [606, 1005] width 257 height 32
click at [694, 1010] on icon at bounding box center [693, 1005] width 6 height 10
type input "50"
checkbox input "true"
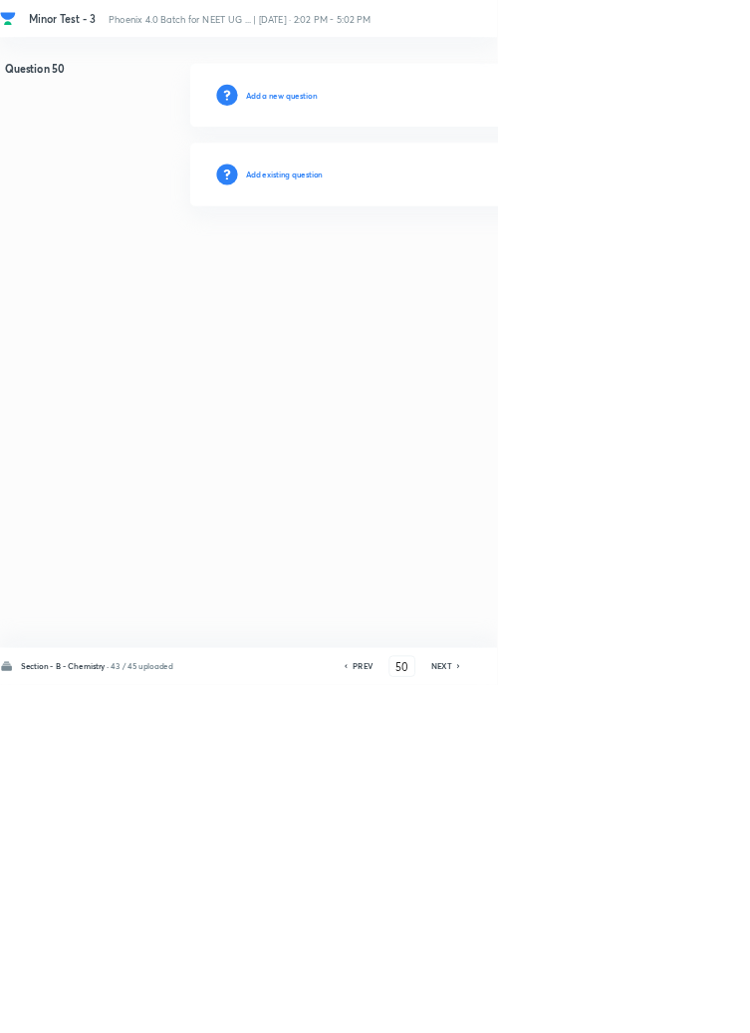
click at [694, 1008] on icon at bounding box center [692, 1005] width 4 height 6
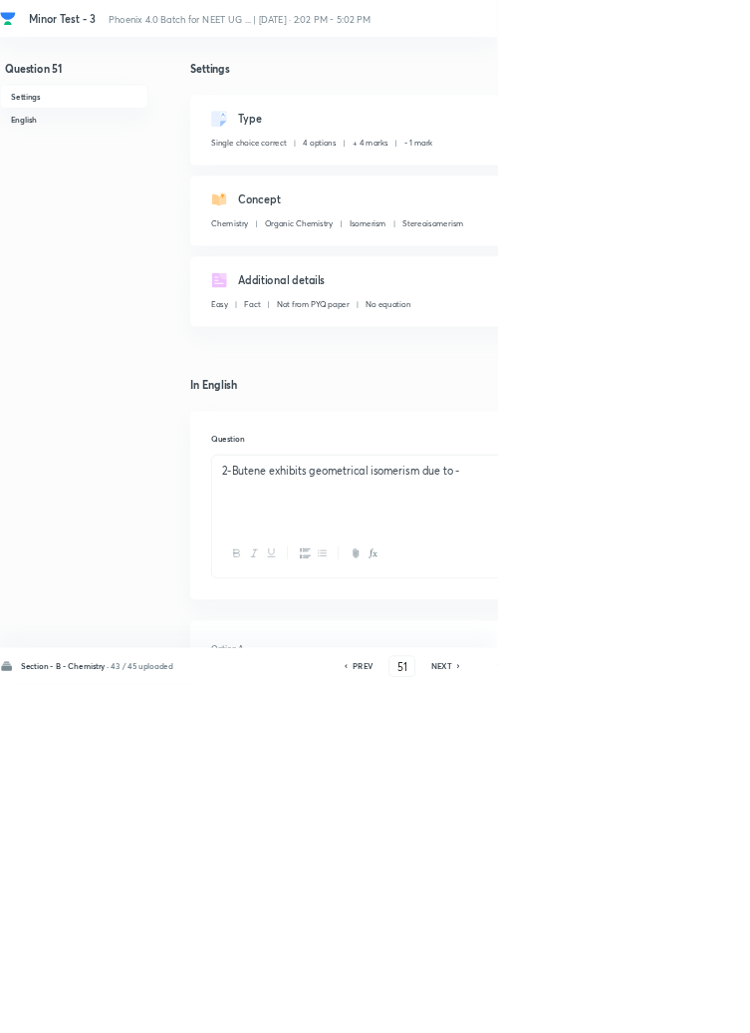
click at [693, 1010] on icon at bounding box center [693, 1005] width 6 height 10
type input "52"
checkbox input "true"
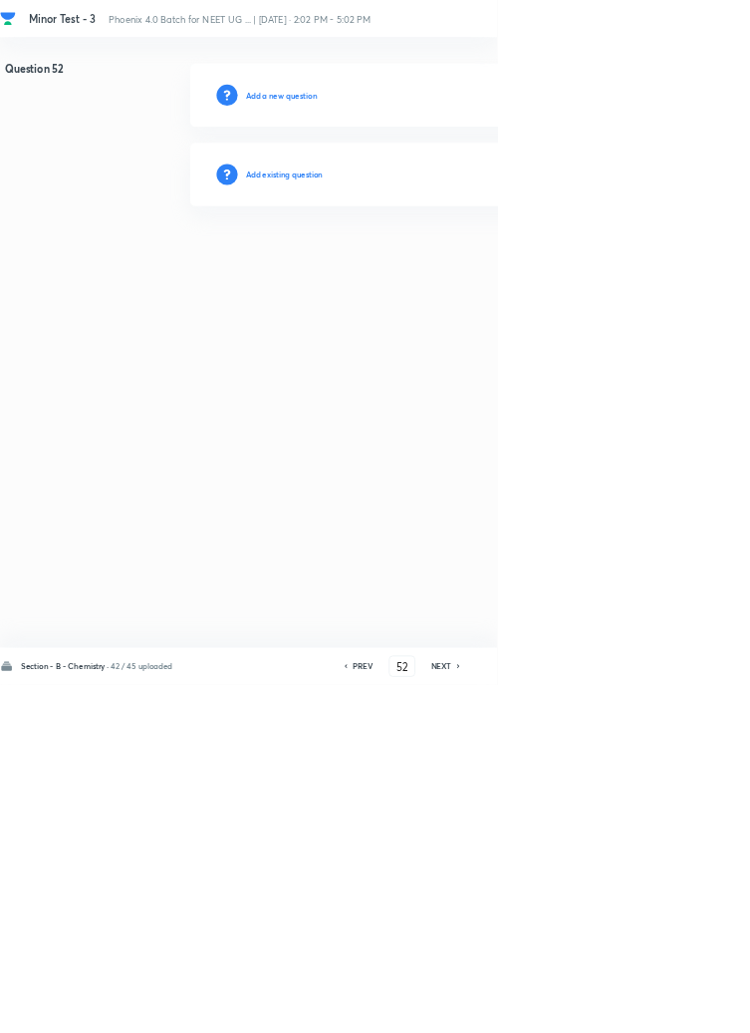
click at [694, 1010] on icon at bounding box center [693, 1005] width 6 height 10
type input "53"
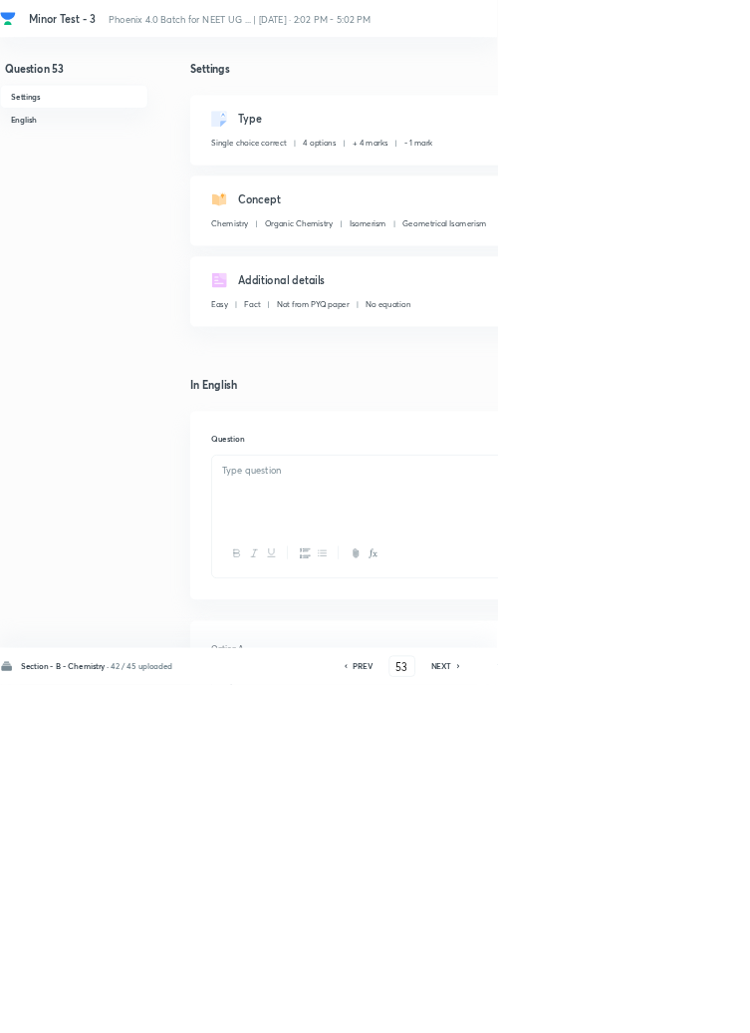
checkbox input "true"
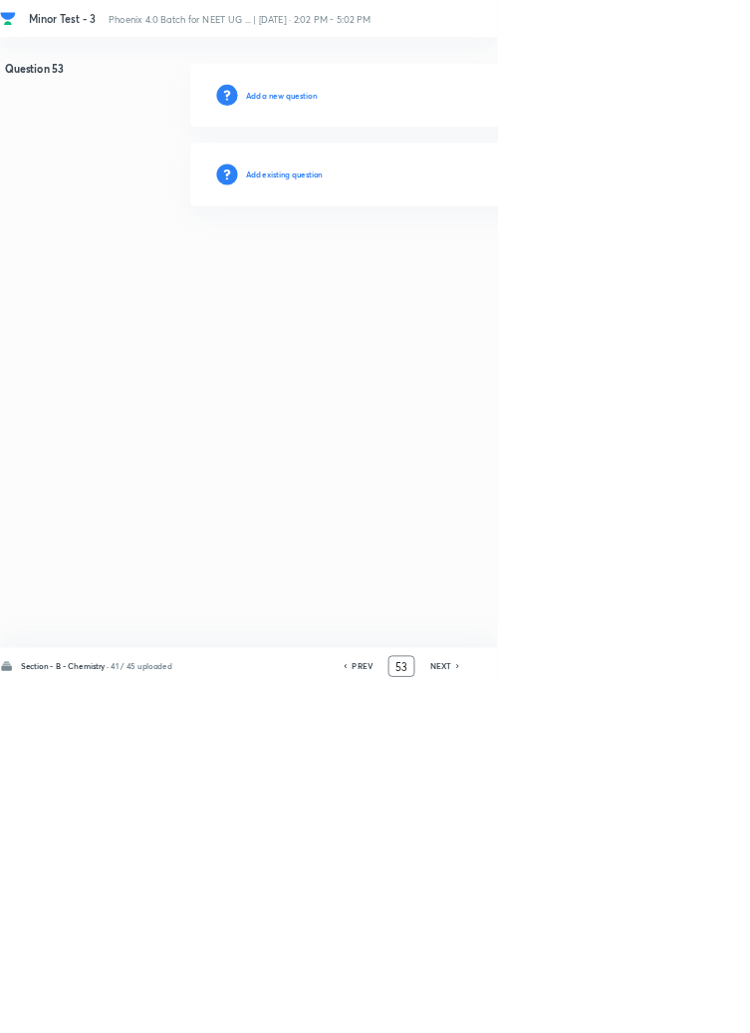
click at [613, 1023] on input "53" at bounding box center [606, 1005] width 38 height 35
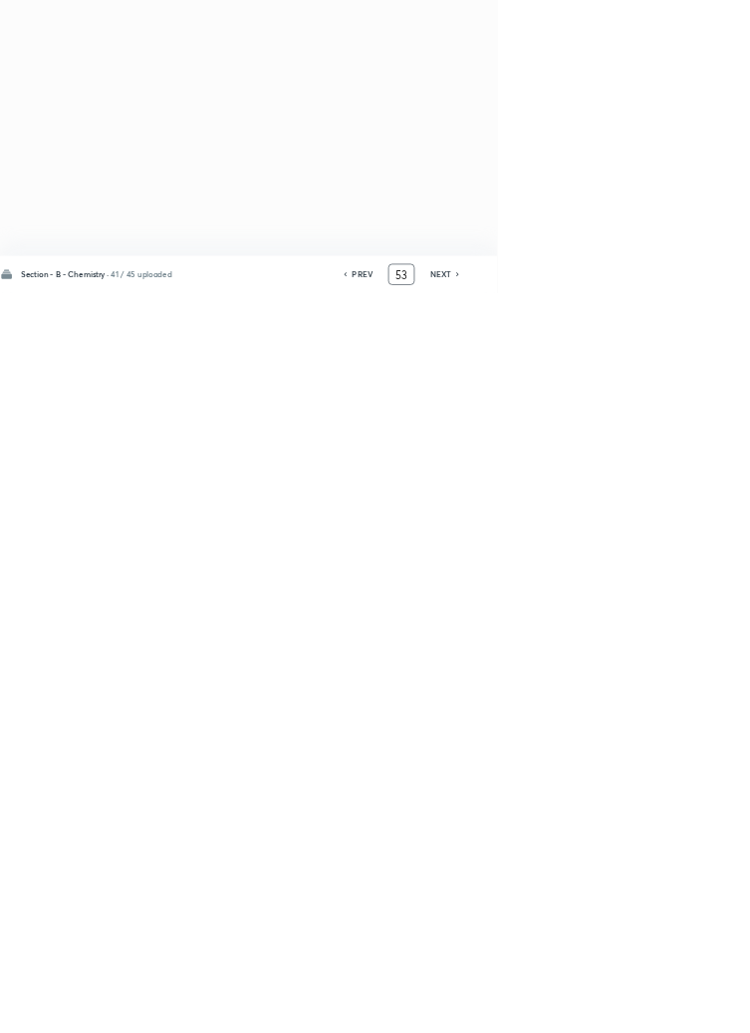
type input "5"
type input "46"
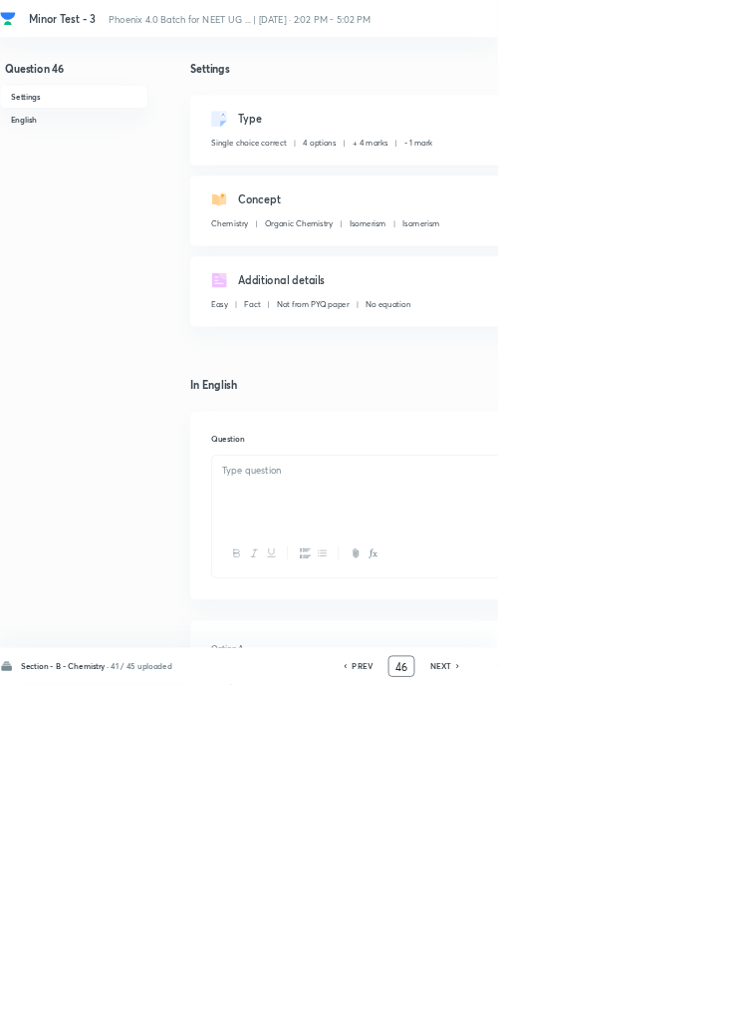
checkbox input "true"
click at [669, 1014] on h6 "NEXT" at bounding box center [665, 1005] width 31 height 18
type input "47"
checkbox input "true"
click at [692, 1010] on icon at bounding box center [692, 1005] width 6 height 10
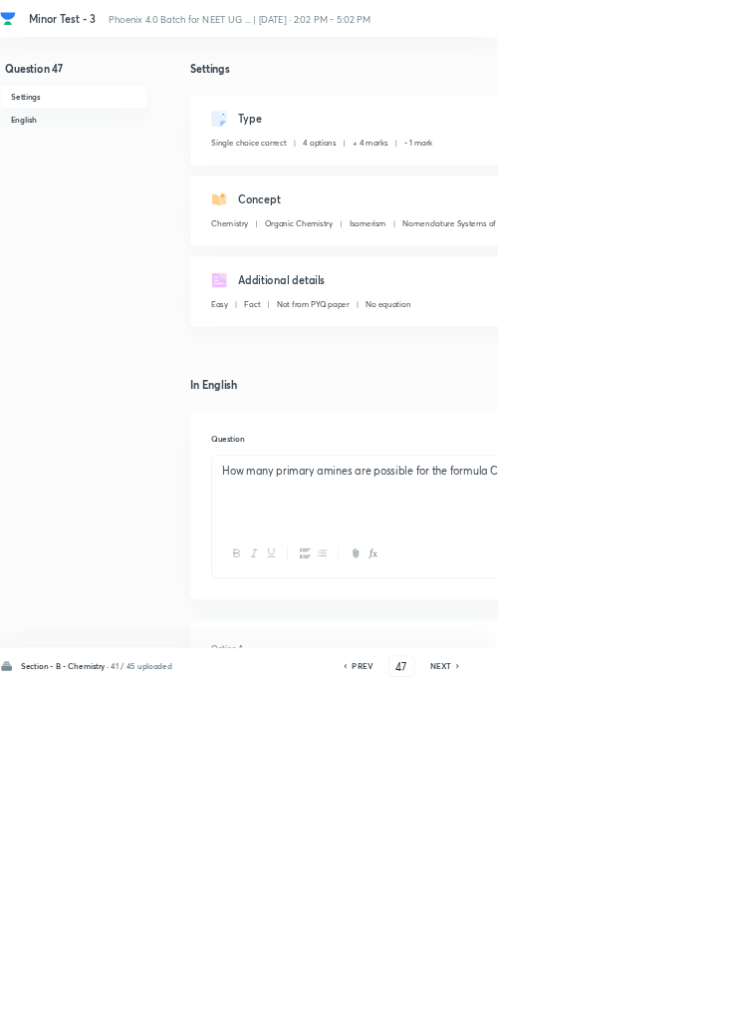
type input "48"
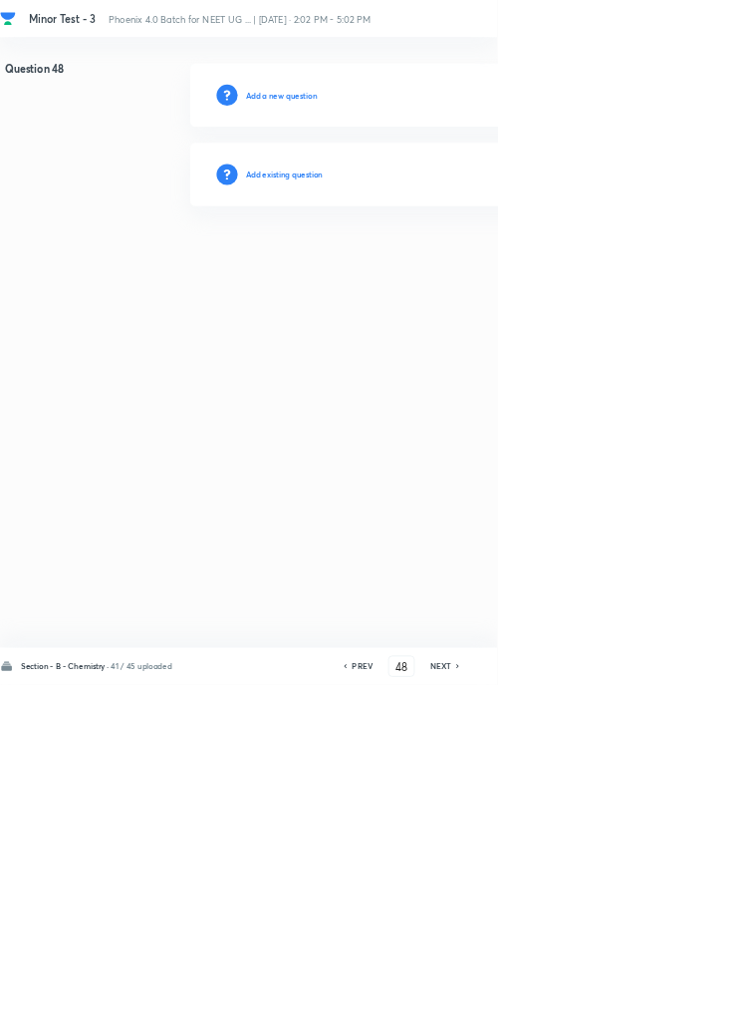
click at [464, 261] on h6 "Add existing question" at bounding box center [429, 263] width 117 height 18
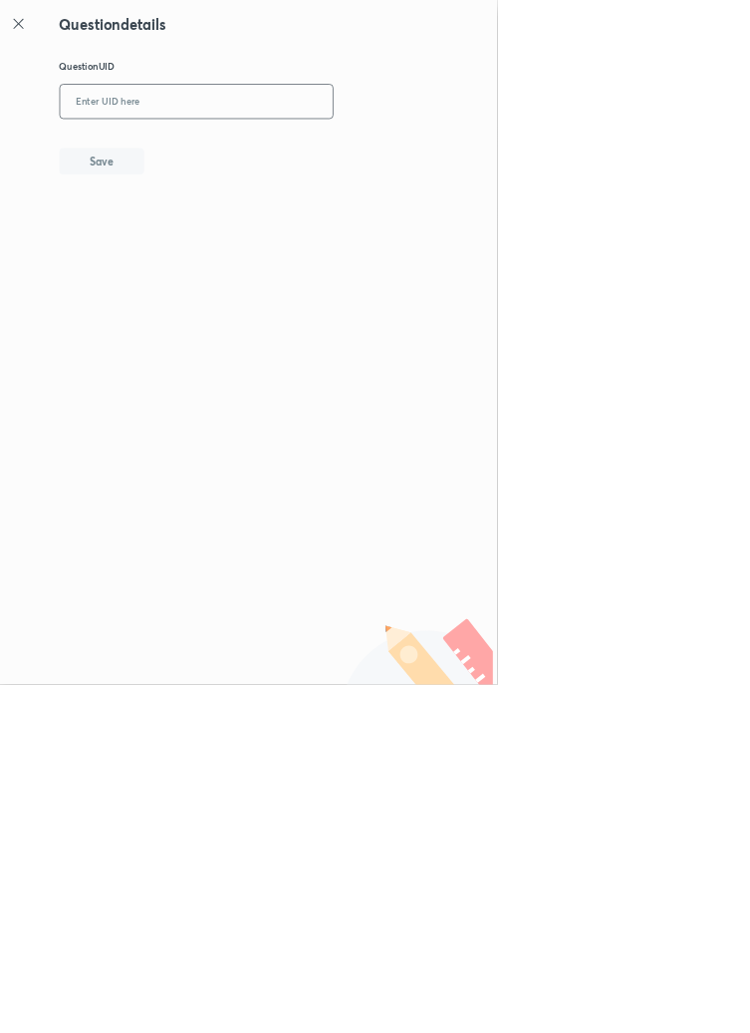
click at [264, 148] on input "text" at bounding box center [297, 154] width 412 height 49
click at [205, 231] on button "Save" at bounding box center [154, 241] width 128 height 40
click at [226, 145] on input "OD76R" at bounding box center [297, 154] width 412 height 49
type input "O"
type input "E6RP0"
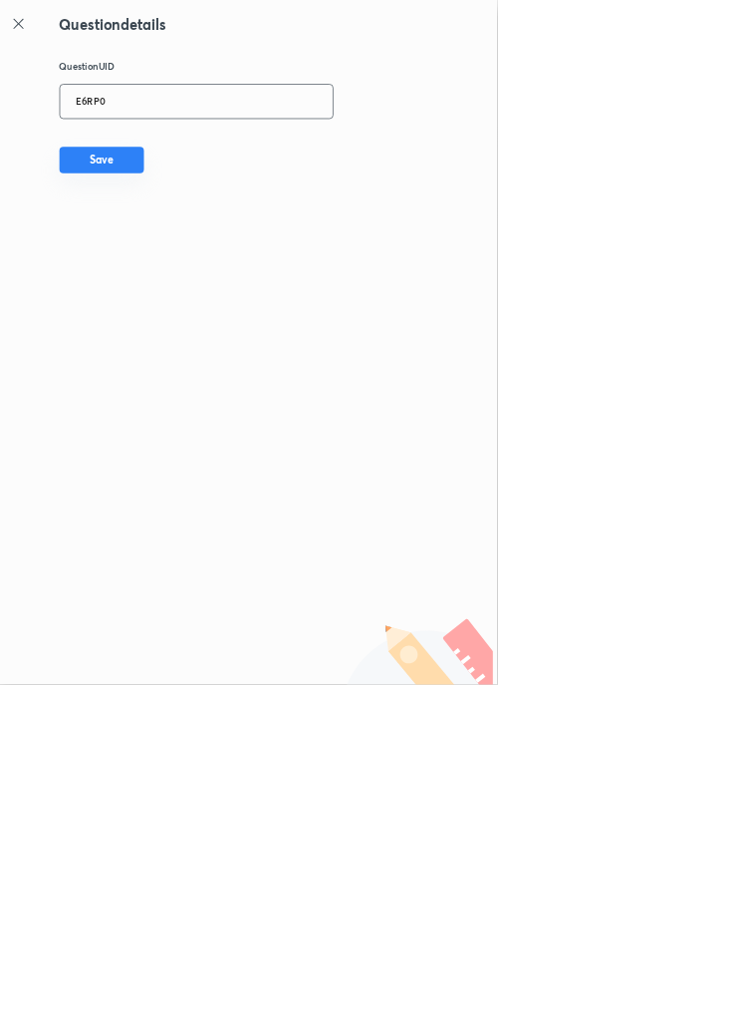
click at [203, 240] on button "Save" at bounding box center [154, 241] width 128 height 40
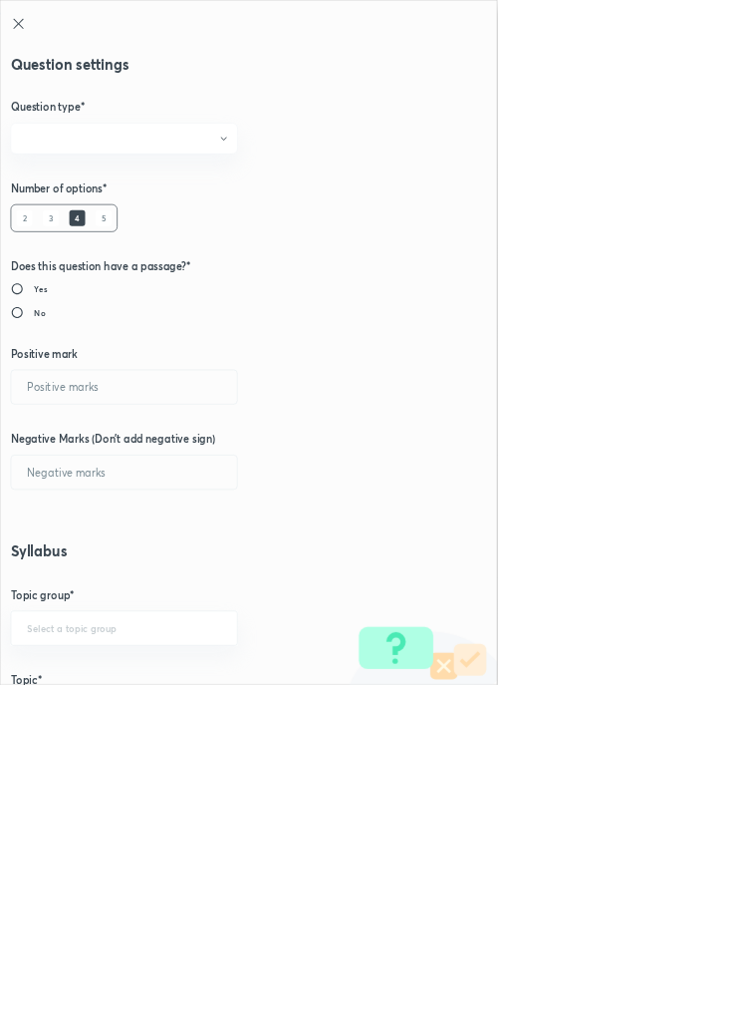
radio input "true"
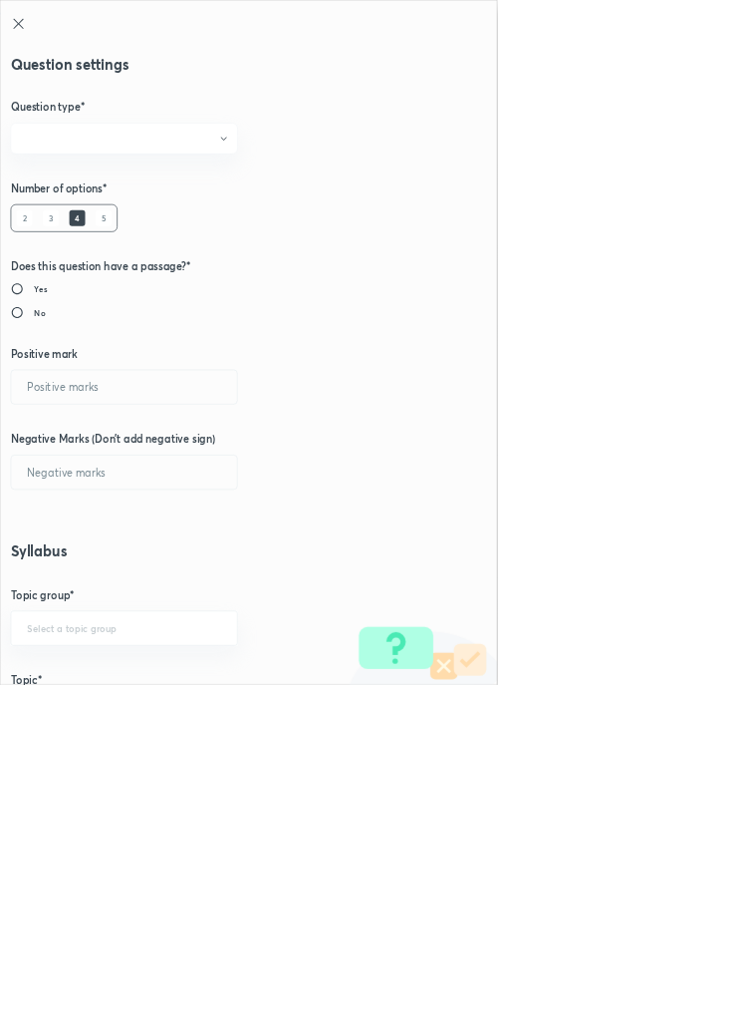
radio input "true"
type input "1"
type input "0"
type input "Chemistry"
type input "Organic Chemistry"
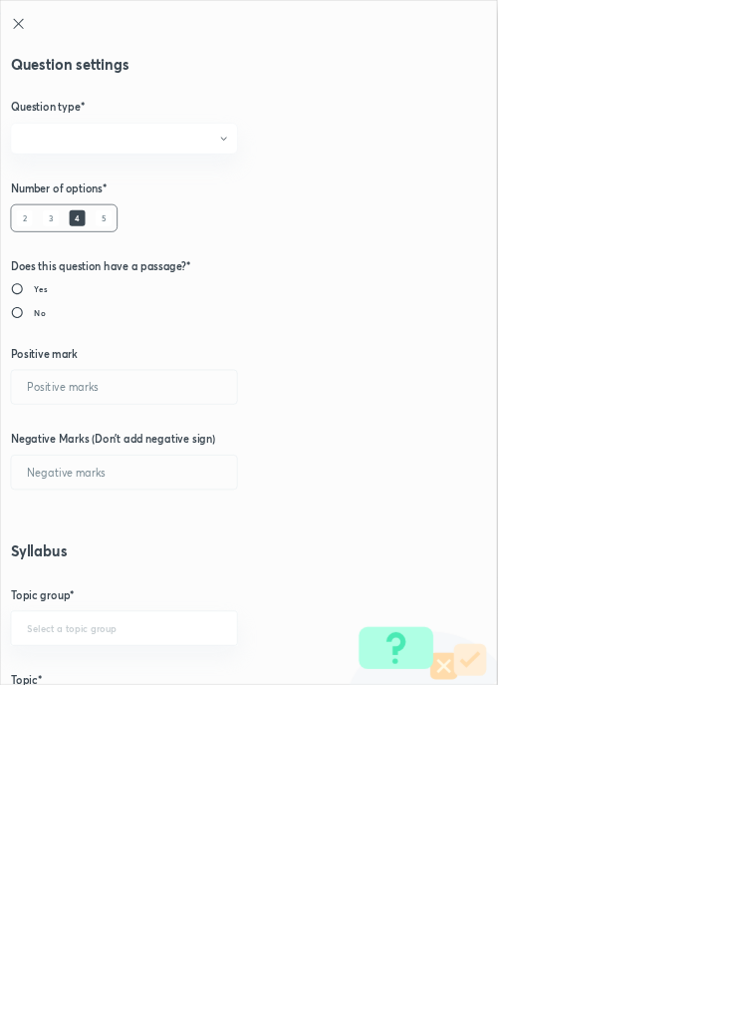
type input "Isomerism"
type input "Structural Isomerism"
click at [78, 581] on input "1" at bounding box center [187, 583] width 341 height 51
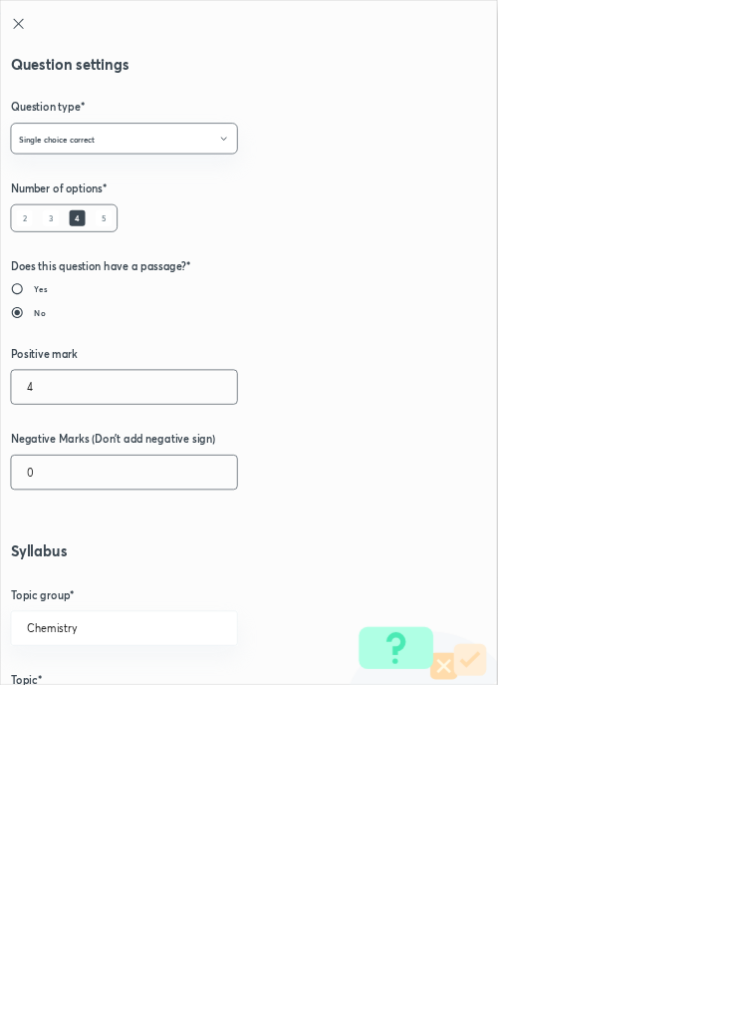
type input "4"
click at [81, 707] on input "0" at bounding box center [187, 712] width 341 height 51
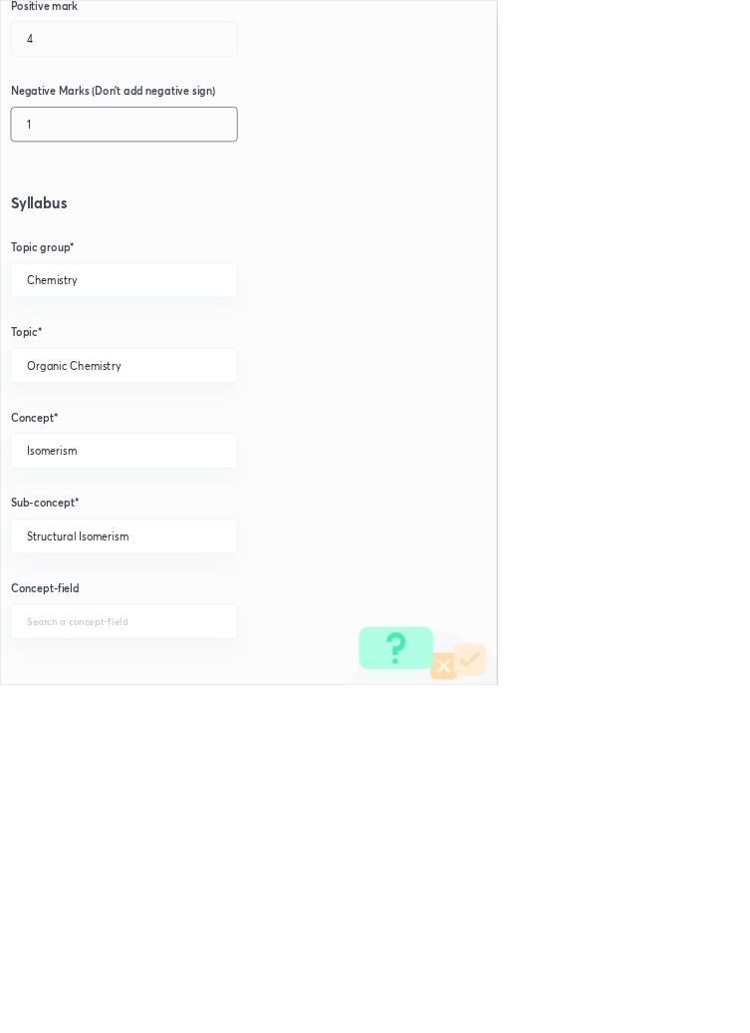
scroll to position [1121, 0]
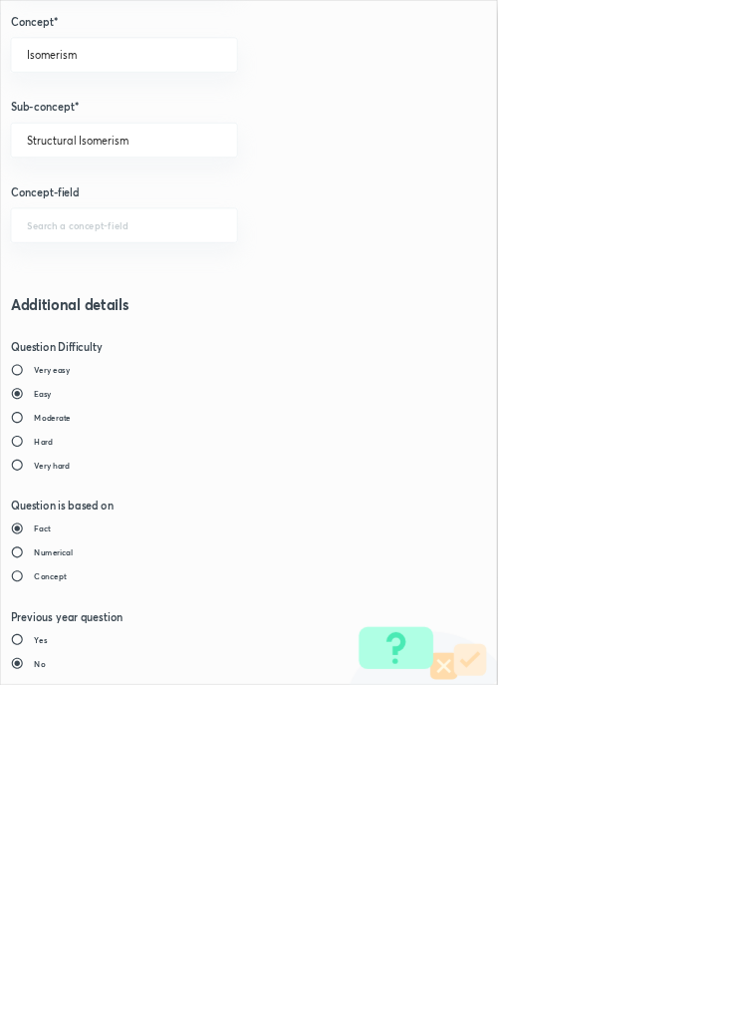
type input "1"
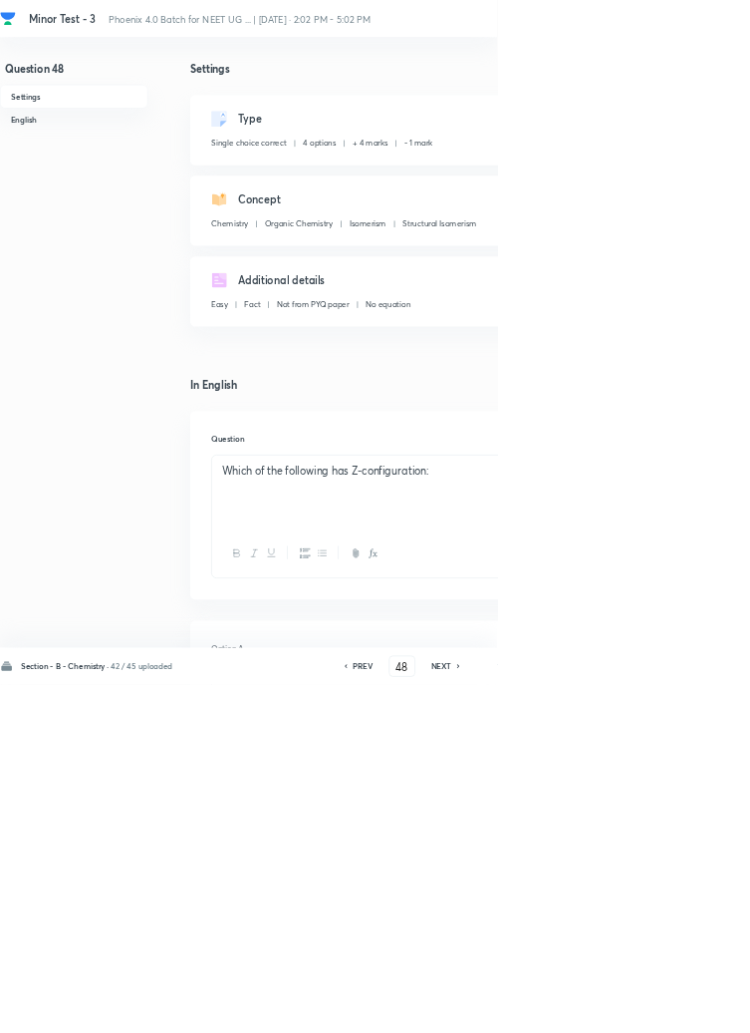
type input "49"
checkbox input "true"
click at [695, 1010] on icon at bounding box center [693, 1005] width 6 height 10
type input "50"
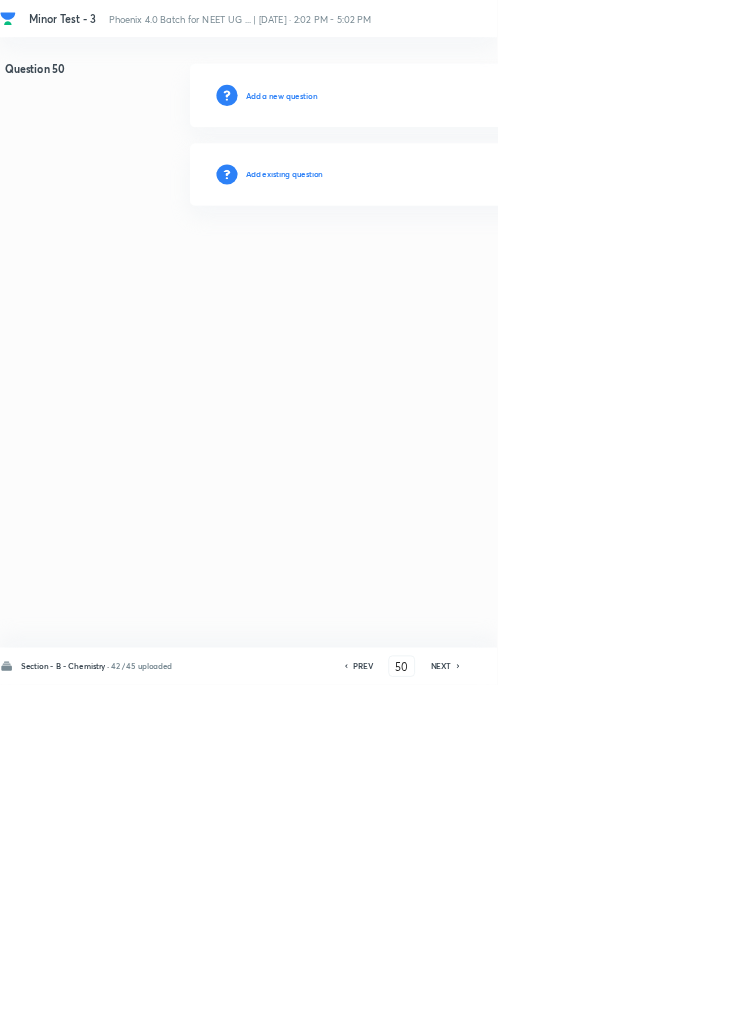
click at [461, 263] on h6 "Add existing question" at bounding box center [429, 263] width 117 height 18
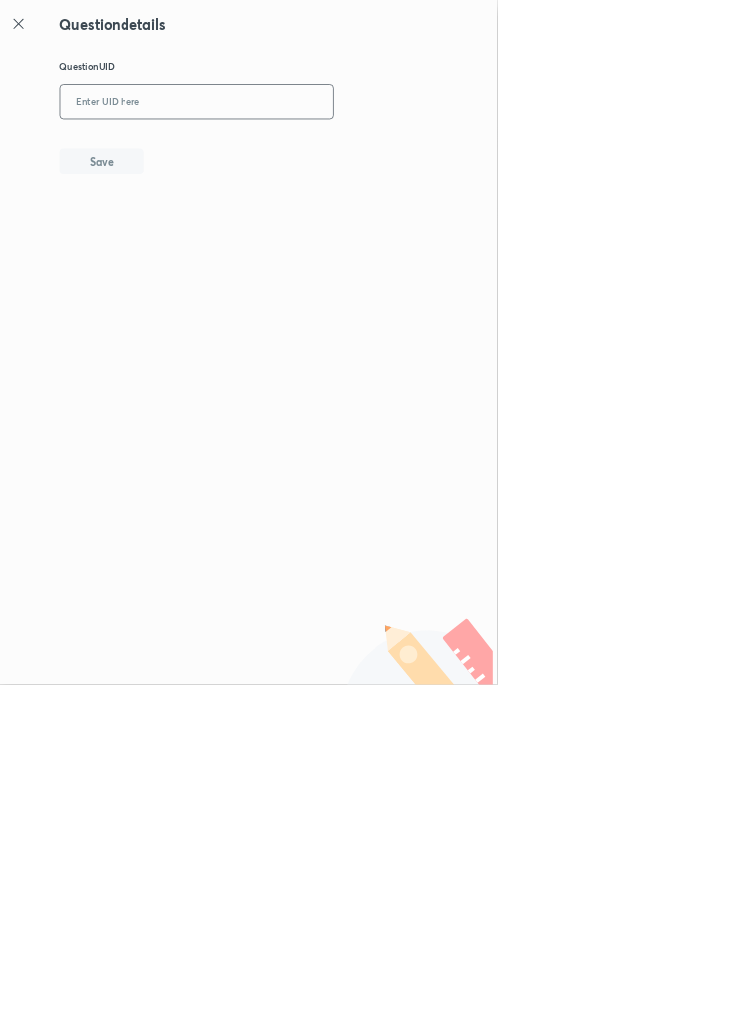
click at [281, 148] on input "text" at bounding box center [297, 154] width 412 height 49
type input "MW55J"
click at [200, 229] on button "Save" at bounding box center [154, 241] width 128 height 40
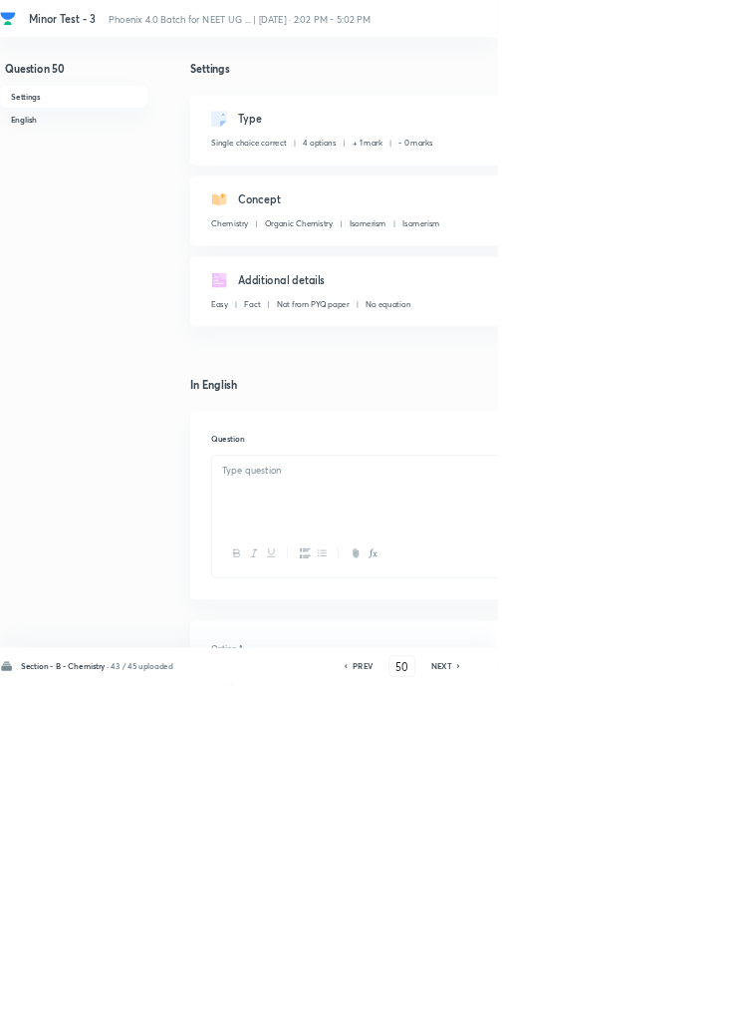
checkbox input "true"
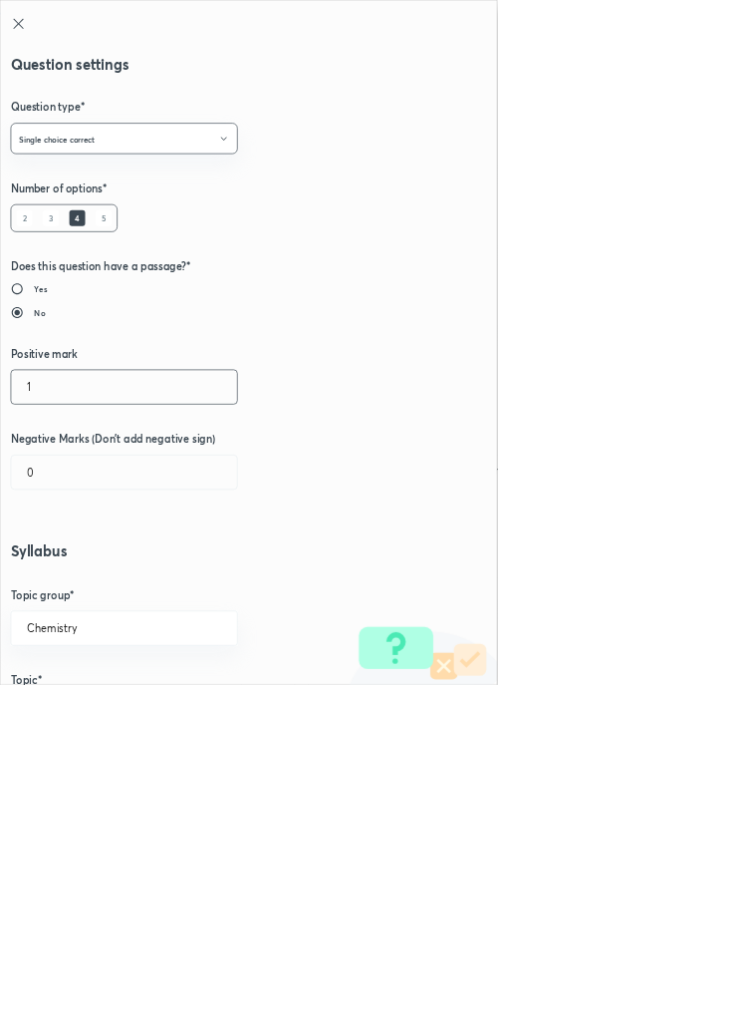
click at [65, 578] on input "1" at bounding box center [187, 583] width 341 height 51
type input "4"
click at [75, 720] on input "0" at bounding box center [187, 712] width 341 height 51
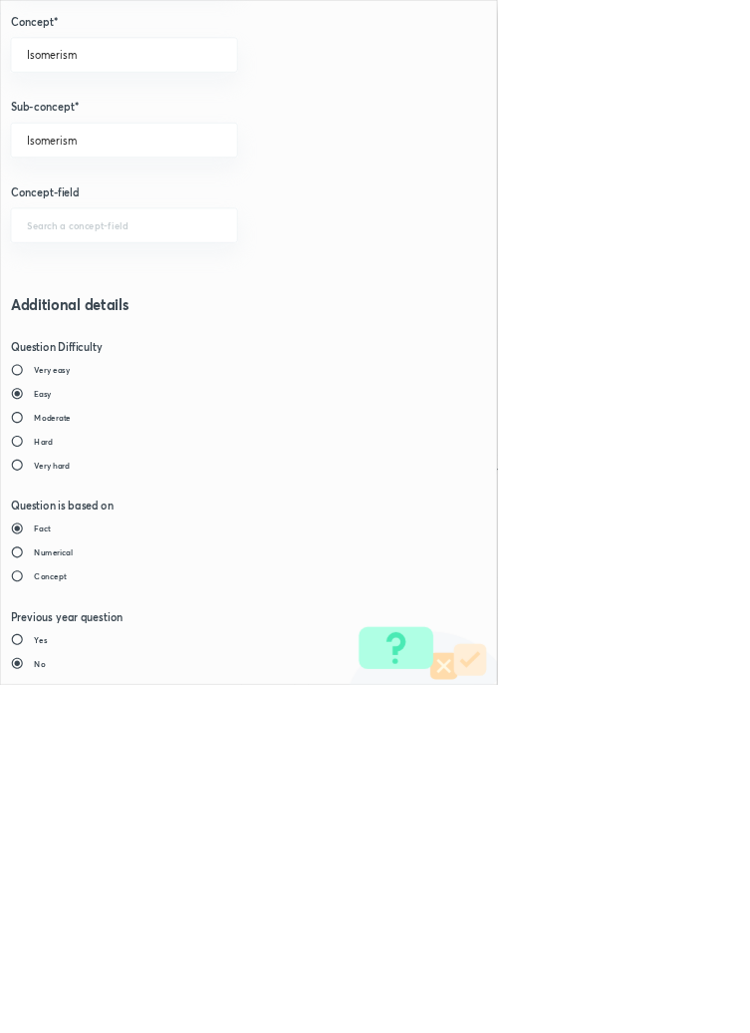
type input "1"
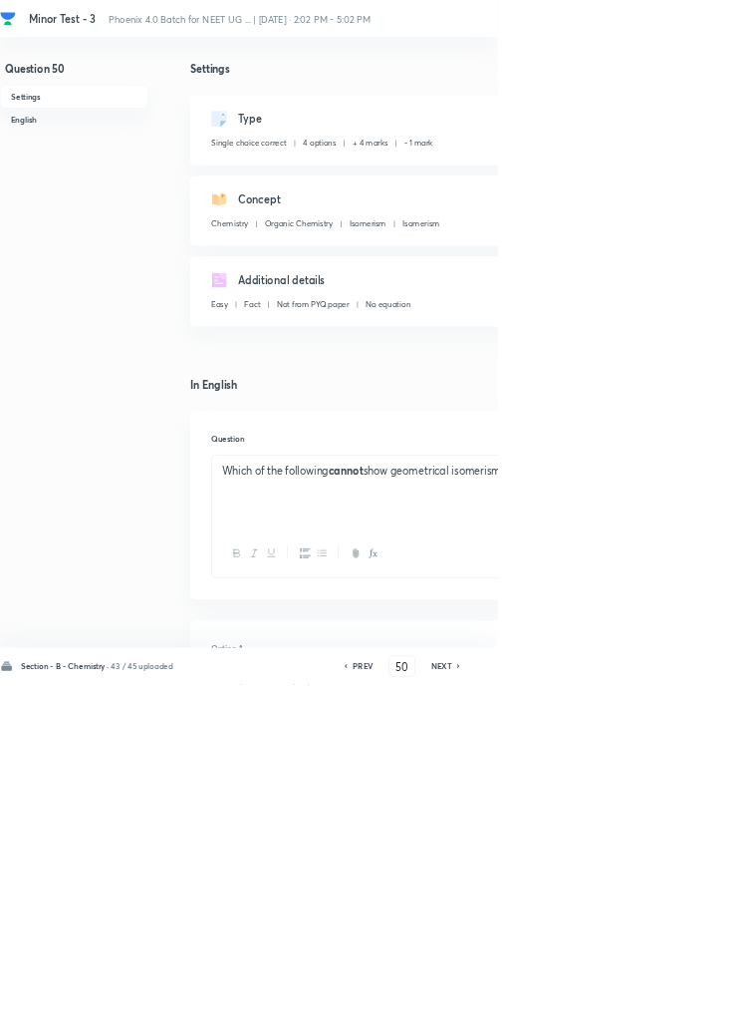
type input "51"
checkbox input "false"
checkbox input "true"
click at [694, 1010] on icon at bounding box center [693, 1005] width 6 height 10
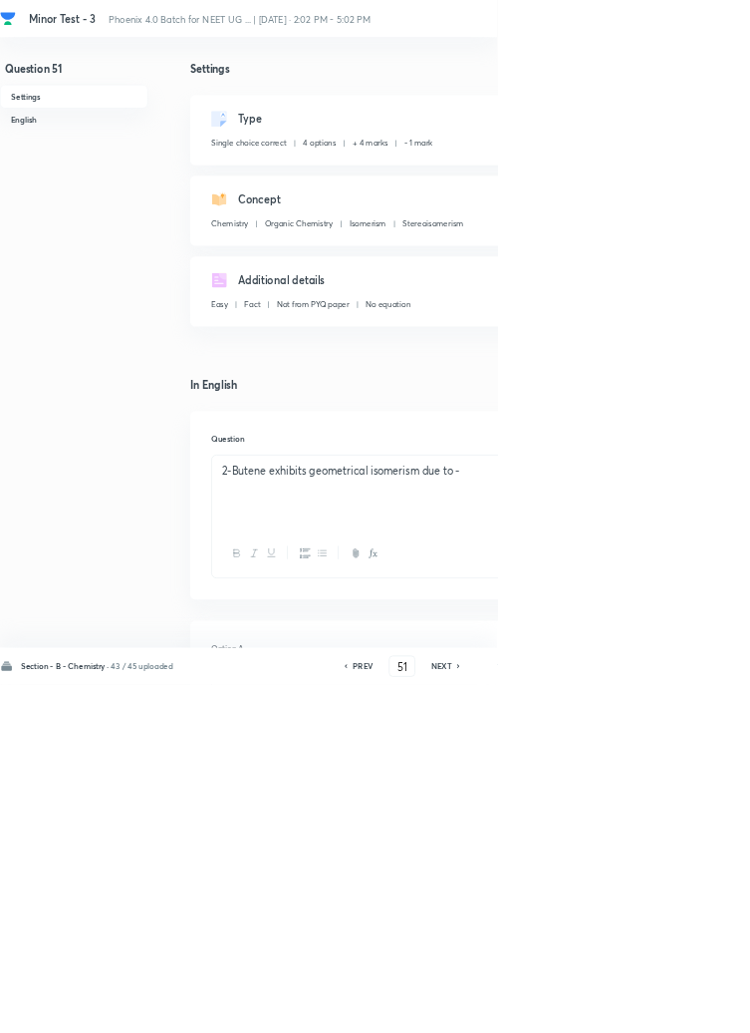
type input "52"
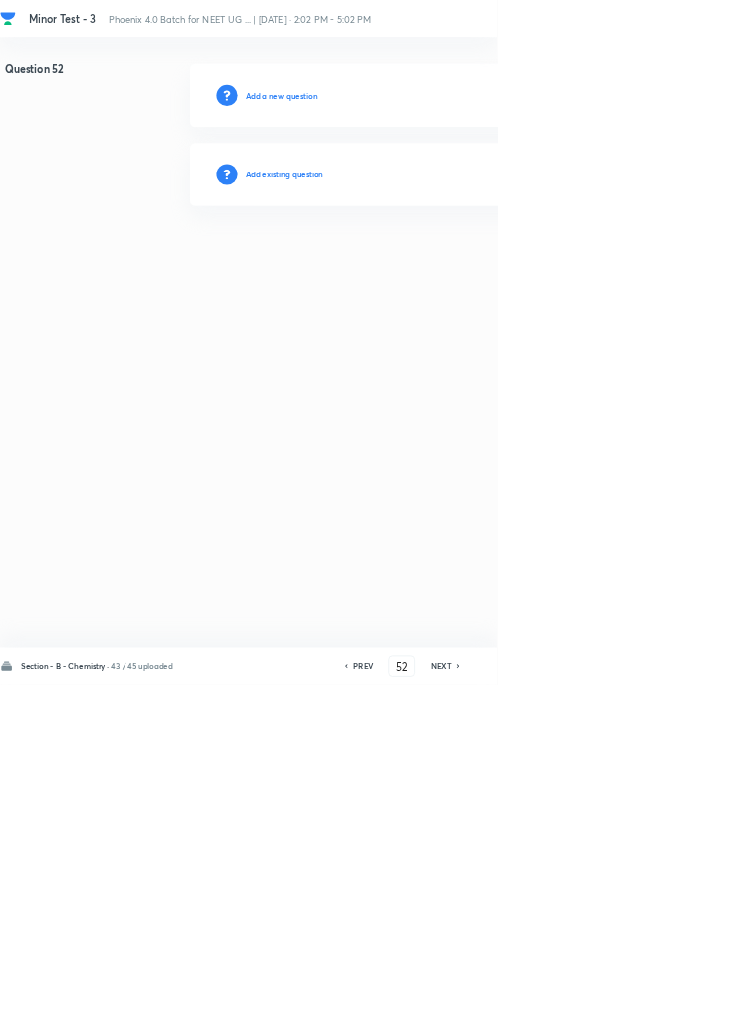
click at [451, 270] on h6 "Add existing question" at bounding box center [429, 263] width 117 height 18
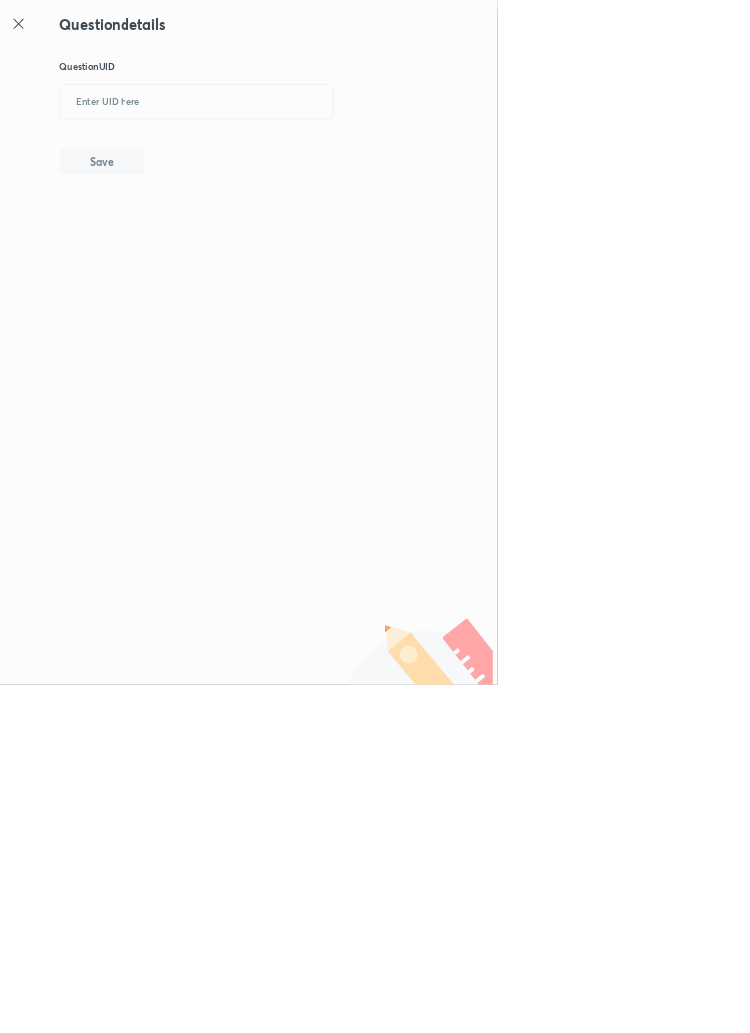
click at [24, 35] on icon at bounding box center [28, 36] width 24 height 24
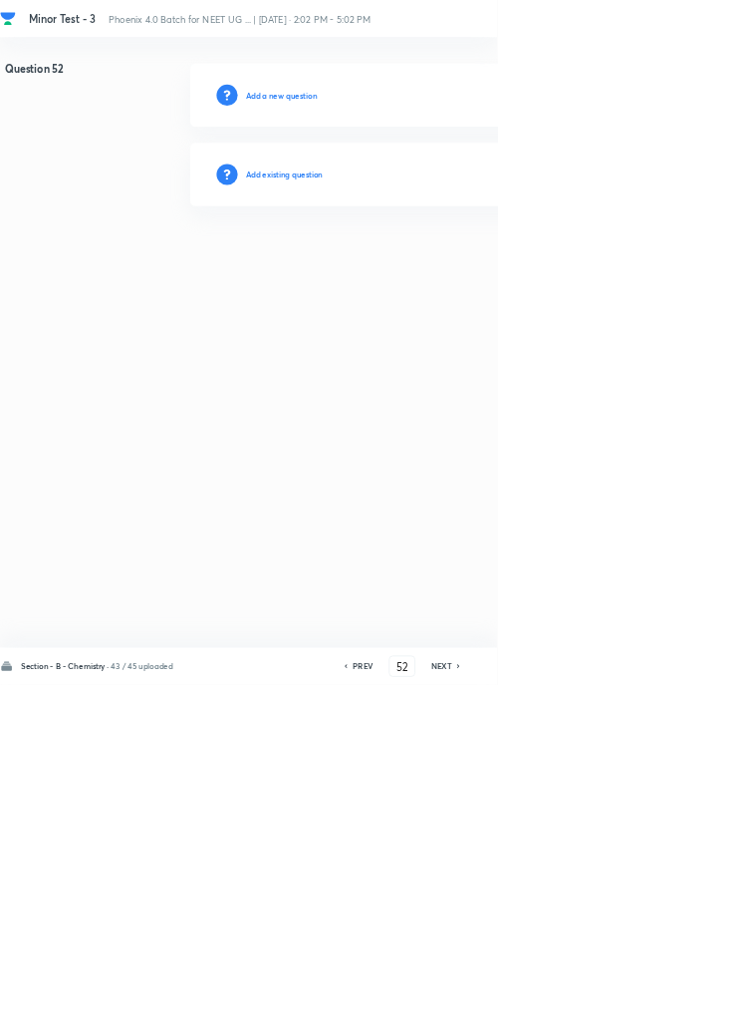
click at [465, 261] on h6 "Add existing question" at bounding box center [429, 263] width 117 height 18
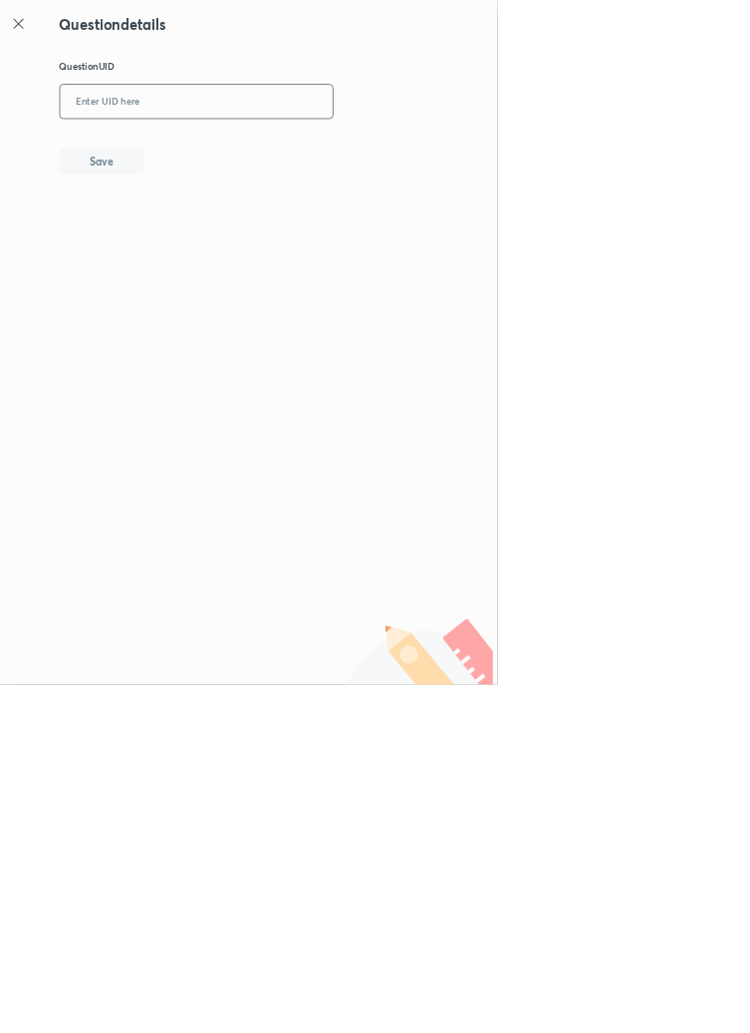
click at [269, 145] on input "text" at bounding box center [297, 154] width 412 height 49
type input "Q85W5"
click at [204, 227] on button "Save" at bounding box center [154, 241] width 128 height 40
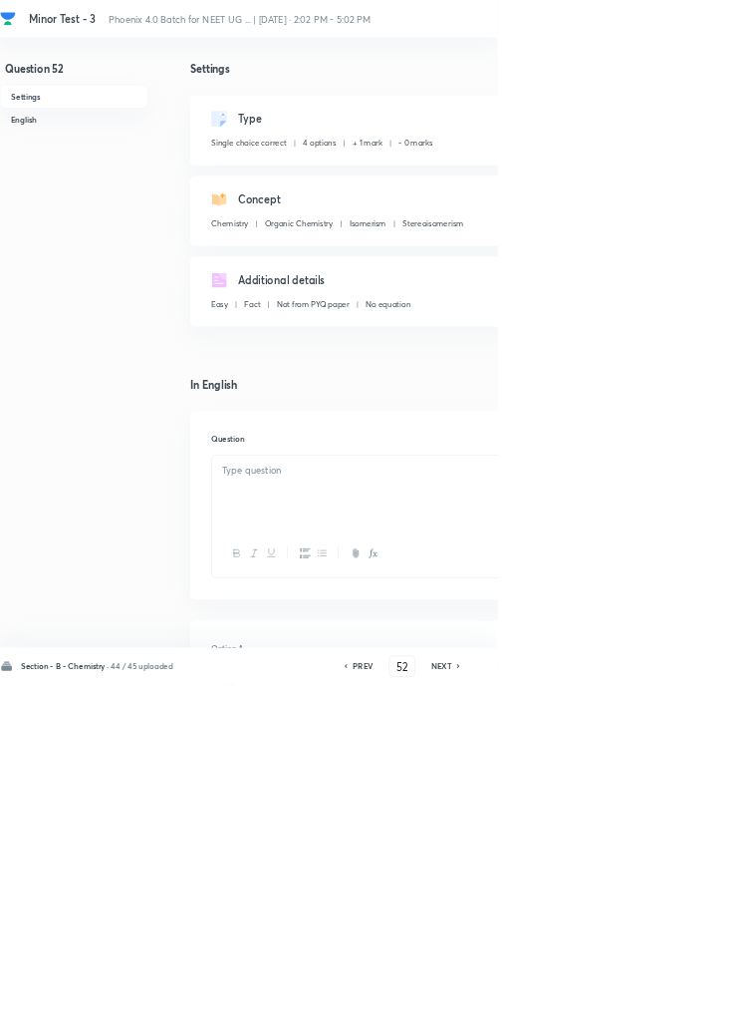
checkbox input "true"
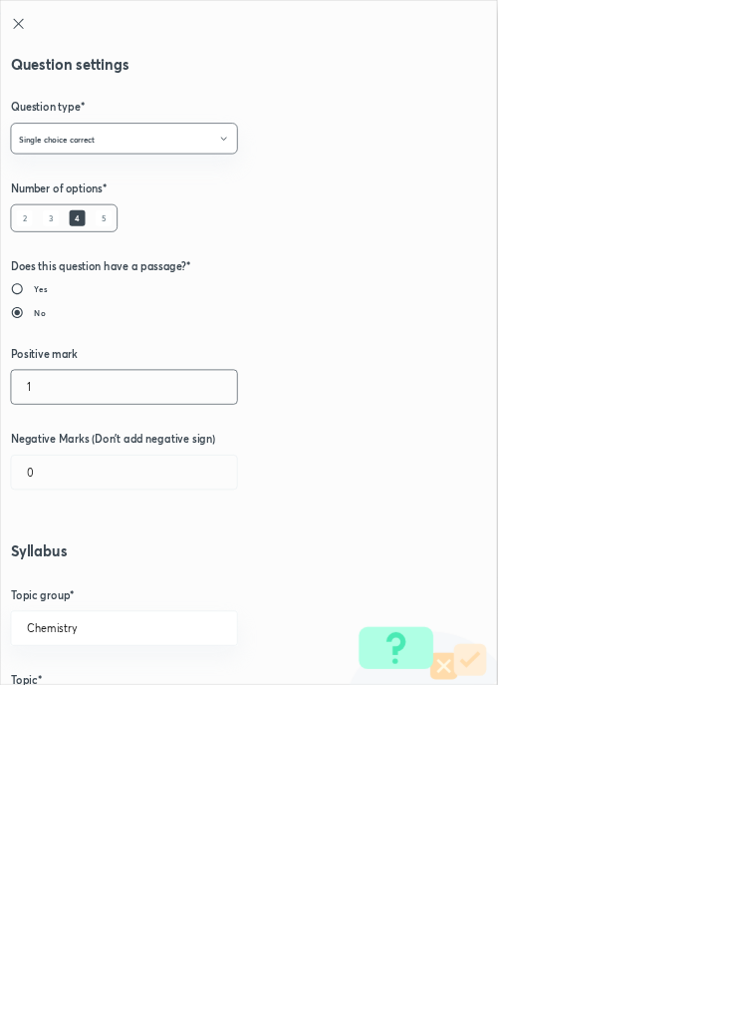
click at [86, 587] on input "1" at bounding box center [187, 583] width 341 height 51
type input "4"
click at [68, 710] on input "0" at bounding box center [187, 712] width 341 height 51
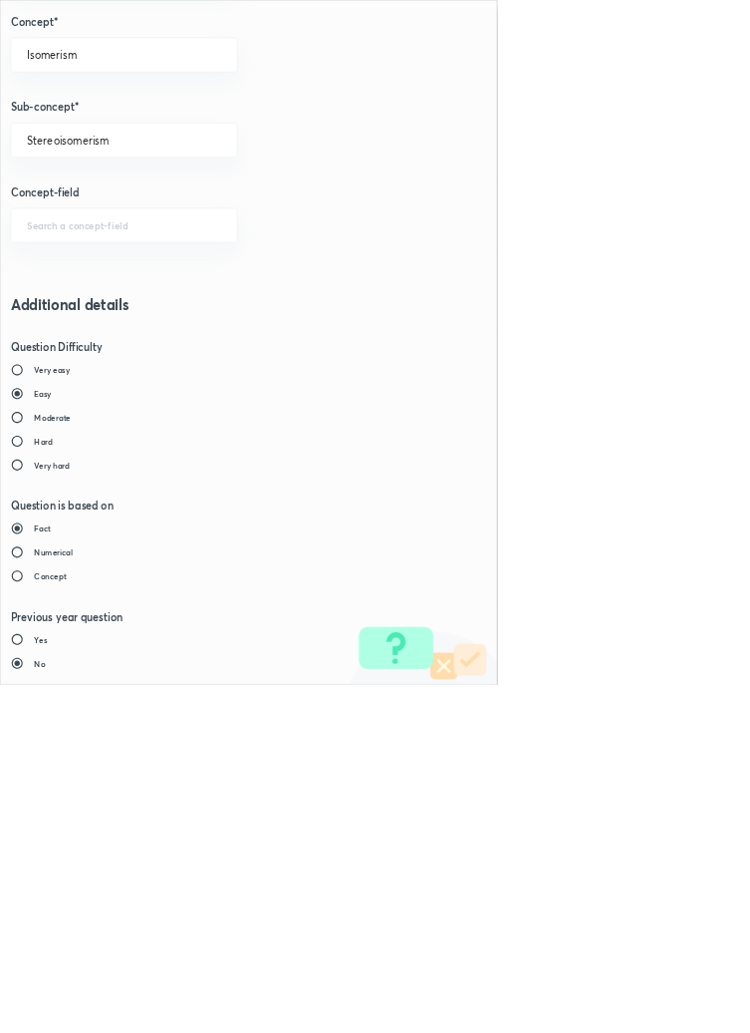
type input "1"
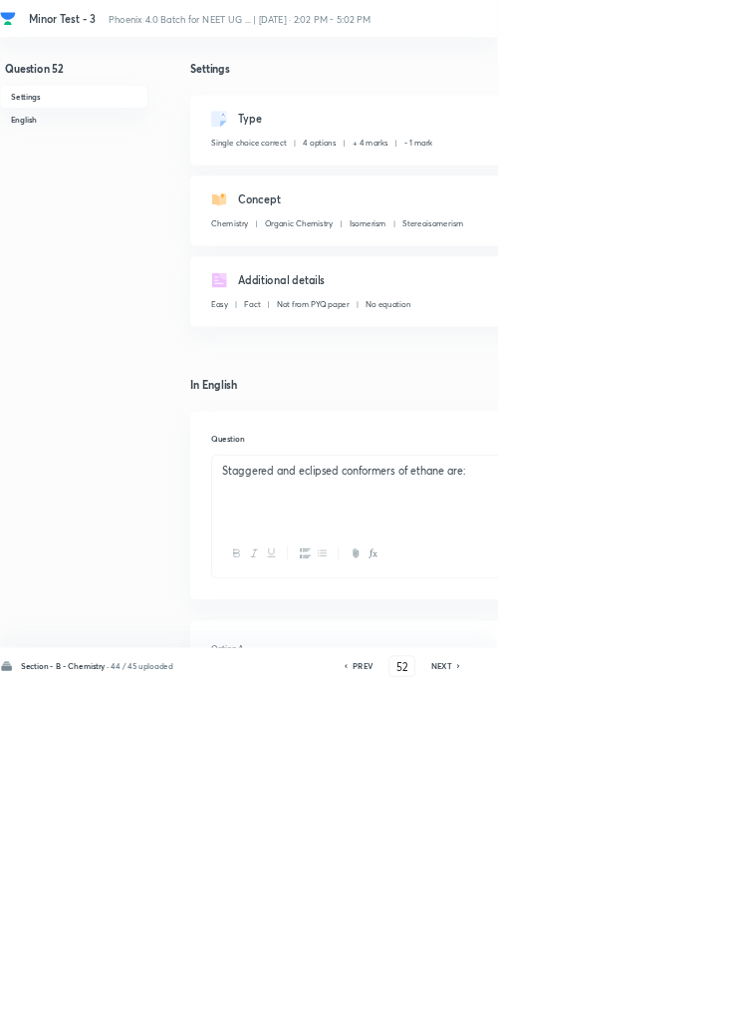
type input "53"
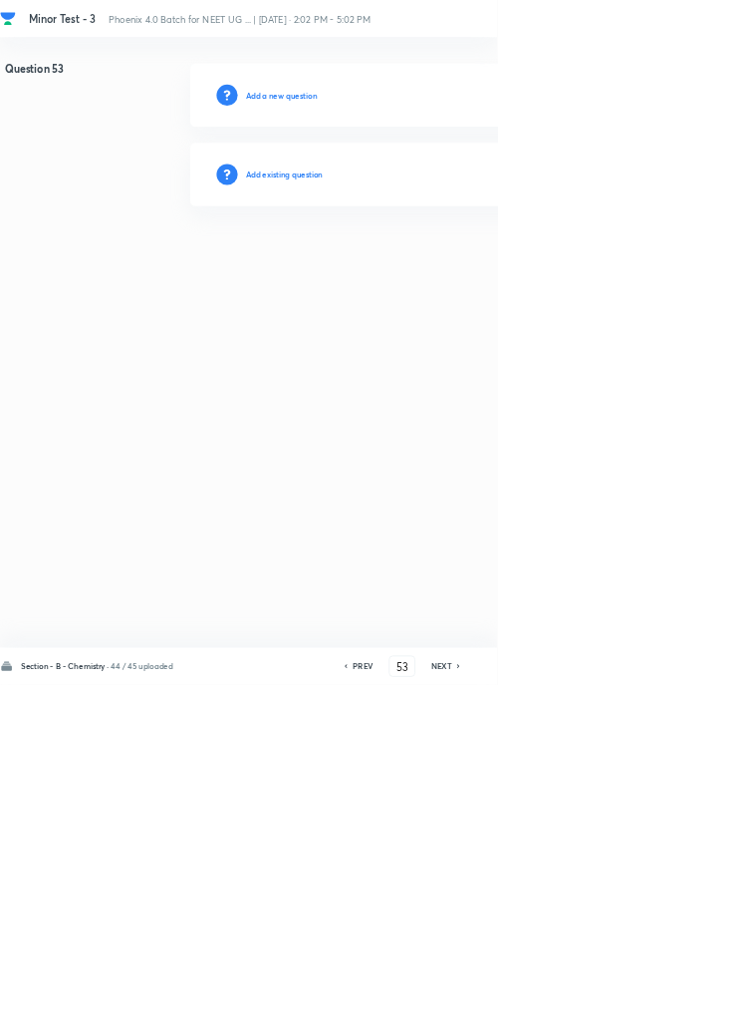
click at [456, 255] on h6 "Add existing question" at bounding box center [429, 263] width 117 height 18
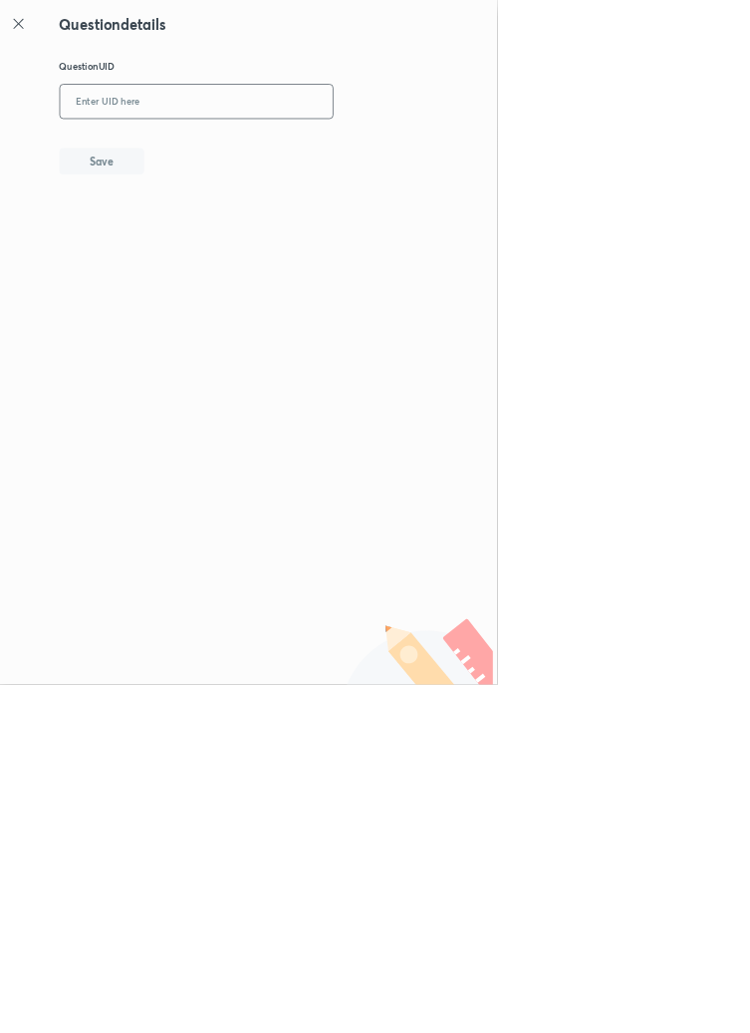
click at [372, 147] on input "text" at bounding box center [297, 154] width 412 height 49
type input "E7HQ6"
click at [193, 223] on button "Save" at bounding box center [154, 241] width 128 height 40
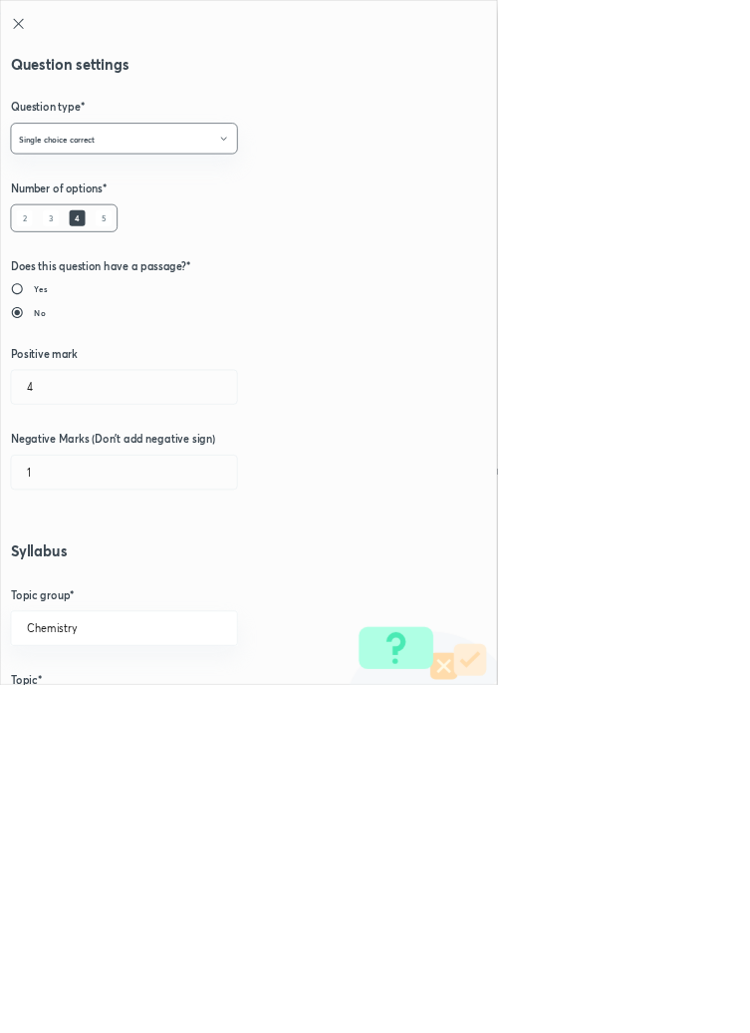
type input "1"
type input "0"
type input "Structural Isomerism"
click at [58, 578] on input "1" at bounding box center [187, 583] width 341 height 51
type input "4"
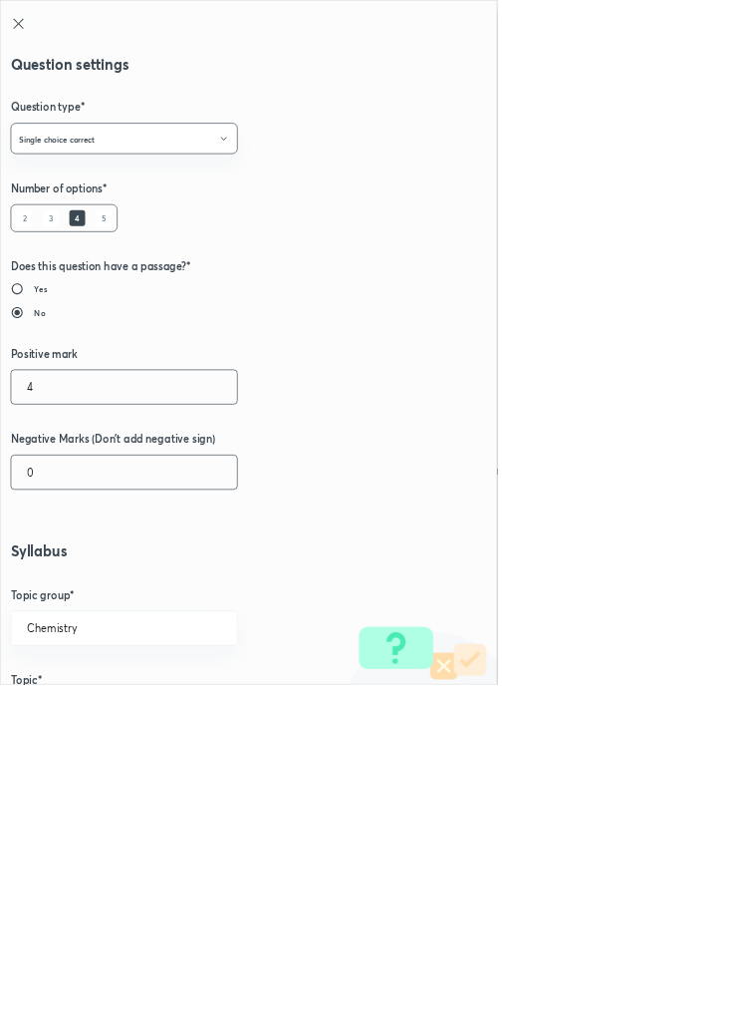
click at [93, 706] on input "0" at bounding box center [187, 712] width 341 height 51
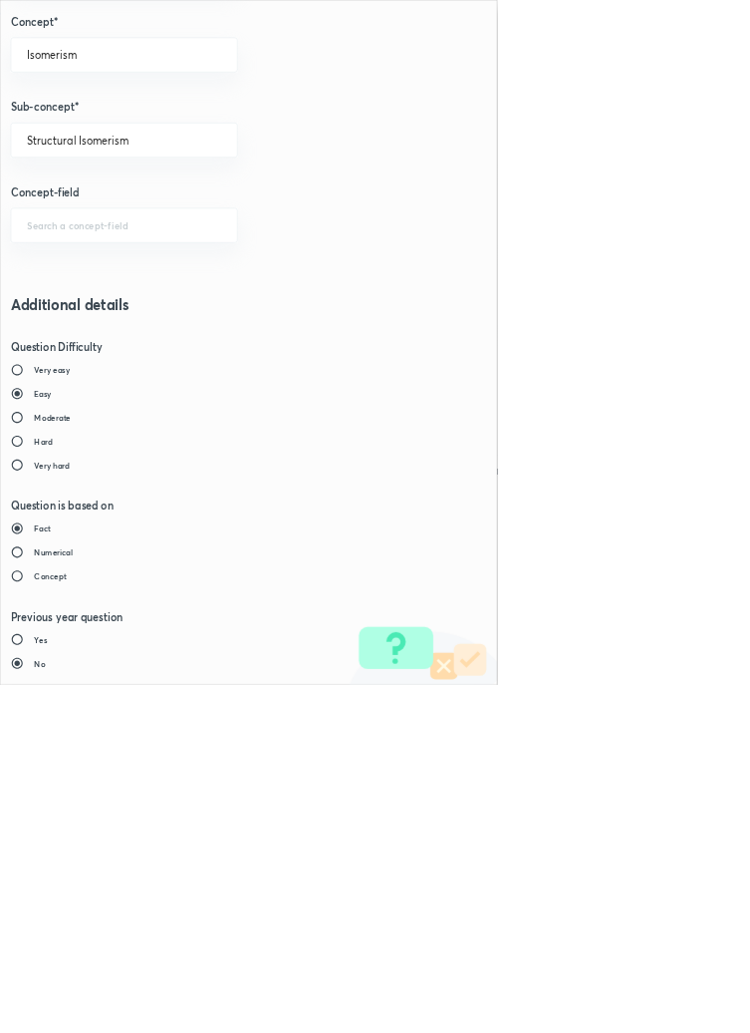
type input "1"
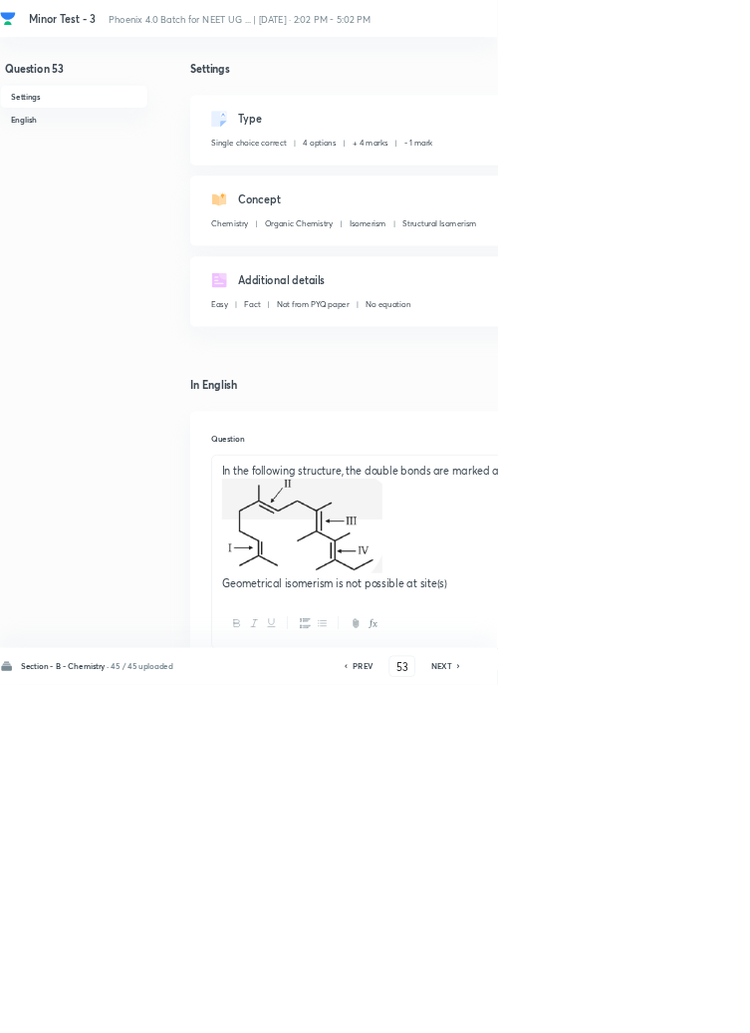
type input "54"
checkbox input "false"
checkbox input "true"
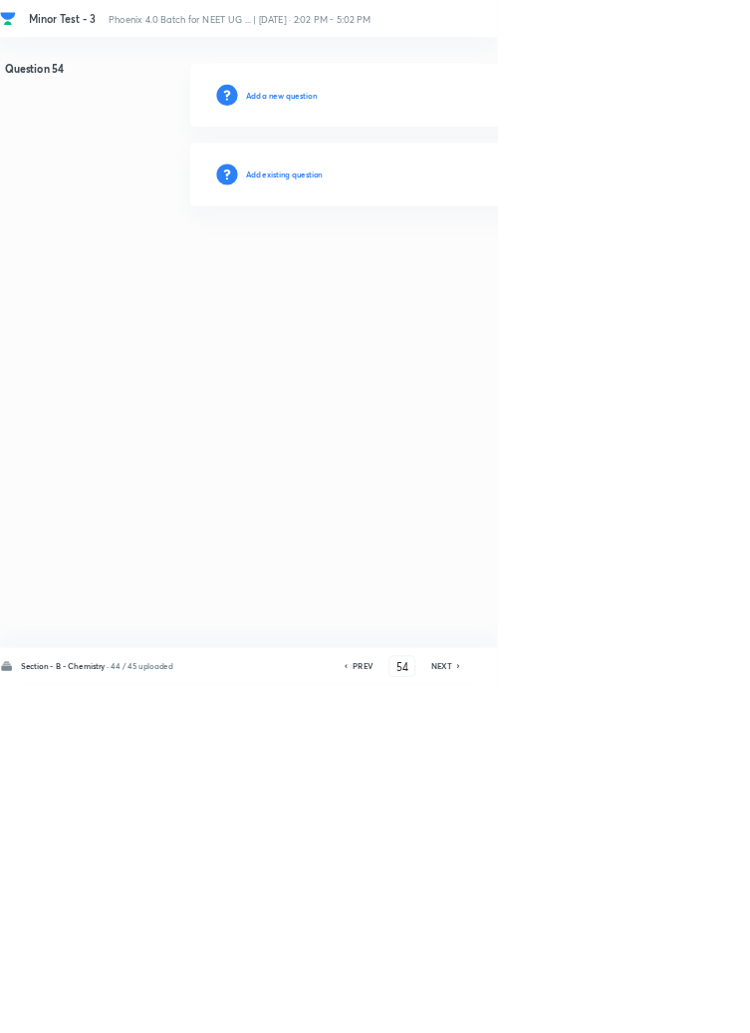
click at [470, 261] on h6 "Add existing question" at bounding box center [429, 263] width 117 height 18
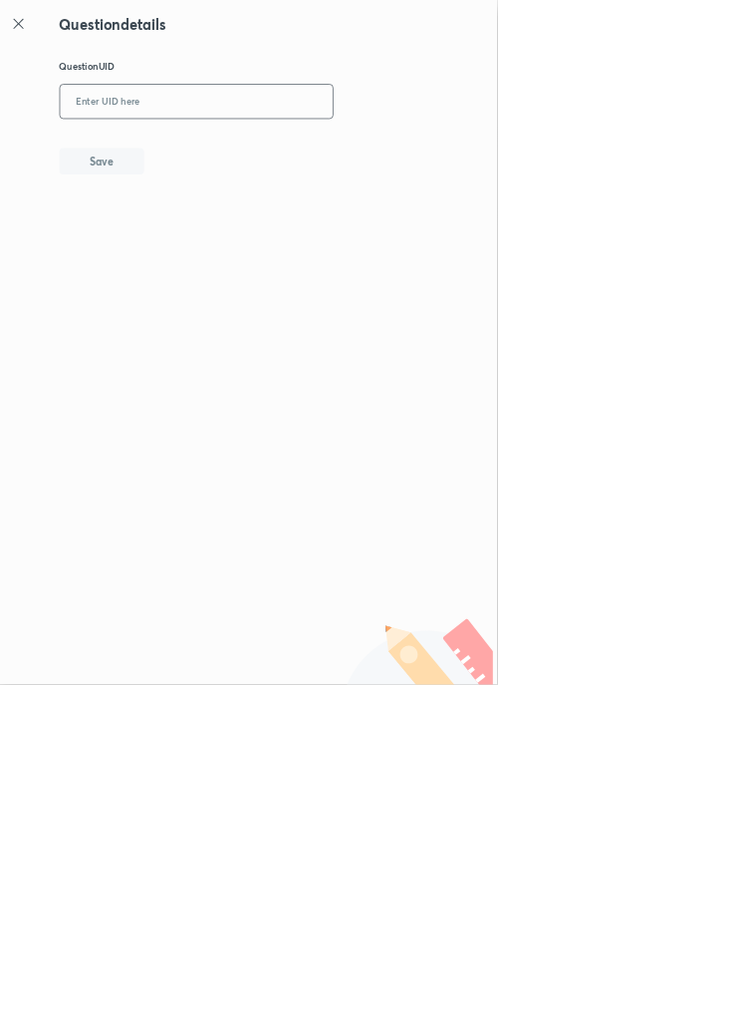
click at [298, 148] on input "text" at bounding box center [297, 154] width 412 height 49
type input "BH8OC"
click at [198, 229] on button "Save" at bounding box center [154, 241] width 128 height 40
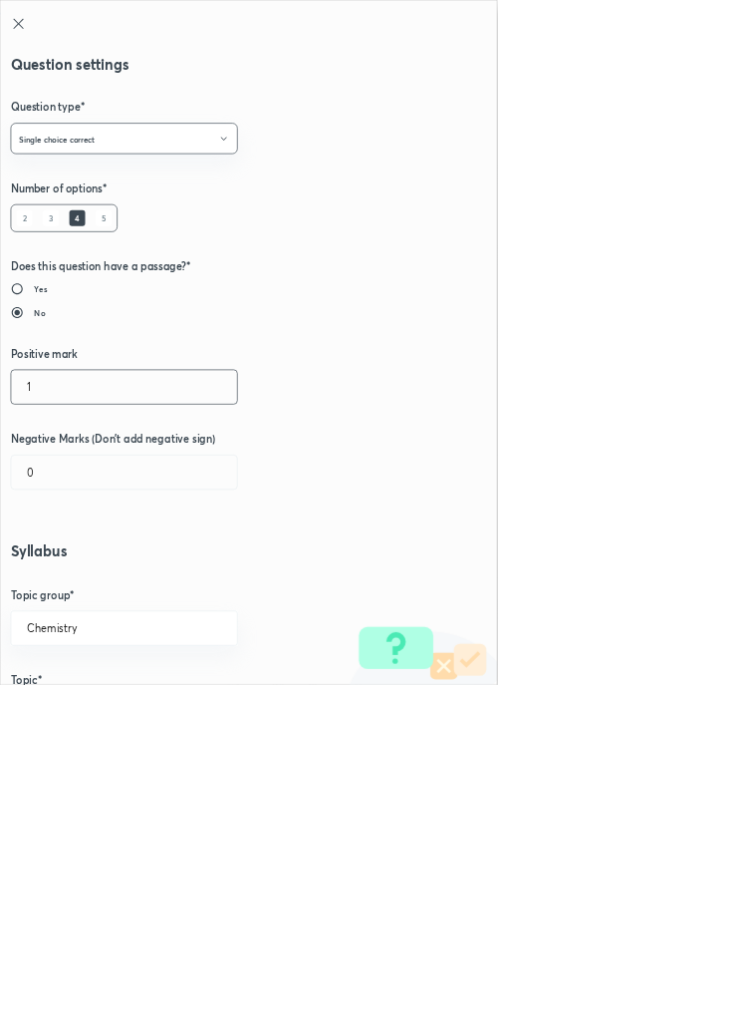
click at [55, 588] on input "1" at bounding box center [187, 583] width 341 height 51
type input "4"
click at [72, 712] on input "0" at bounding box center [187, 712] width 341 height 51
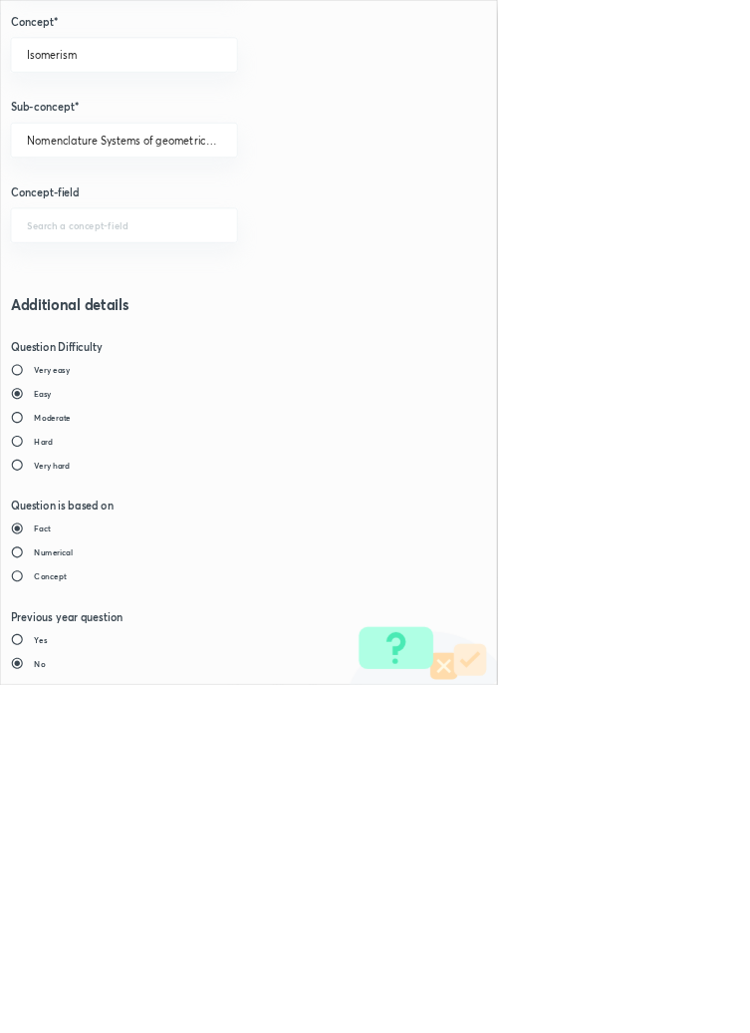
type input "1"
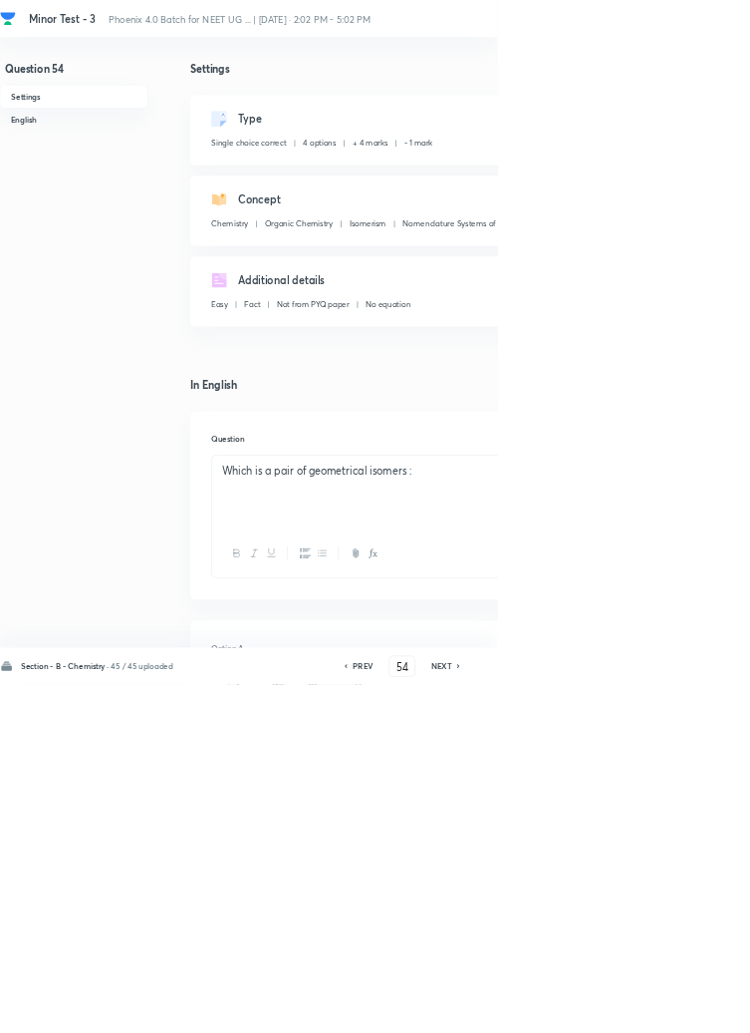
type input "55"
checkbox input "true"
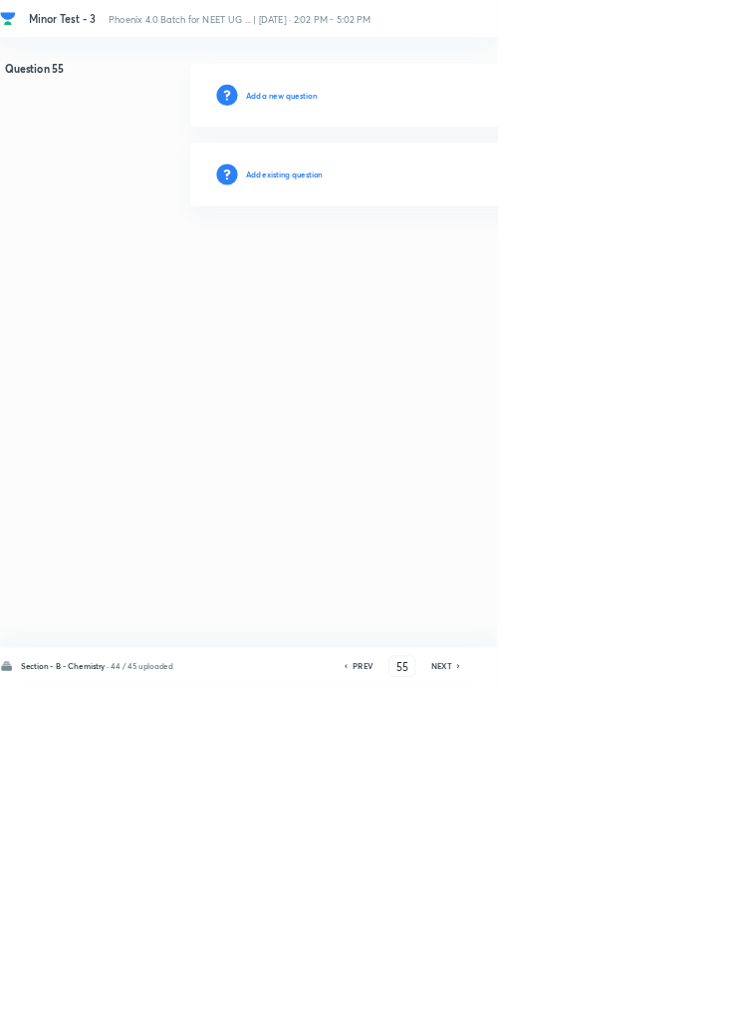
click at [455, 256] on h6 "Add existing question" at bounding box center [429, 263] width 117 height 18
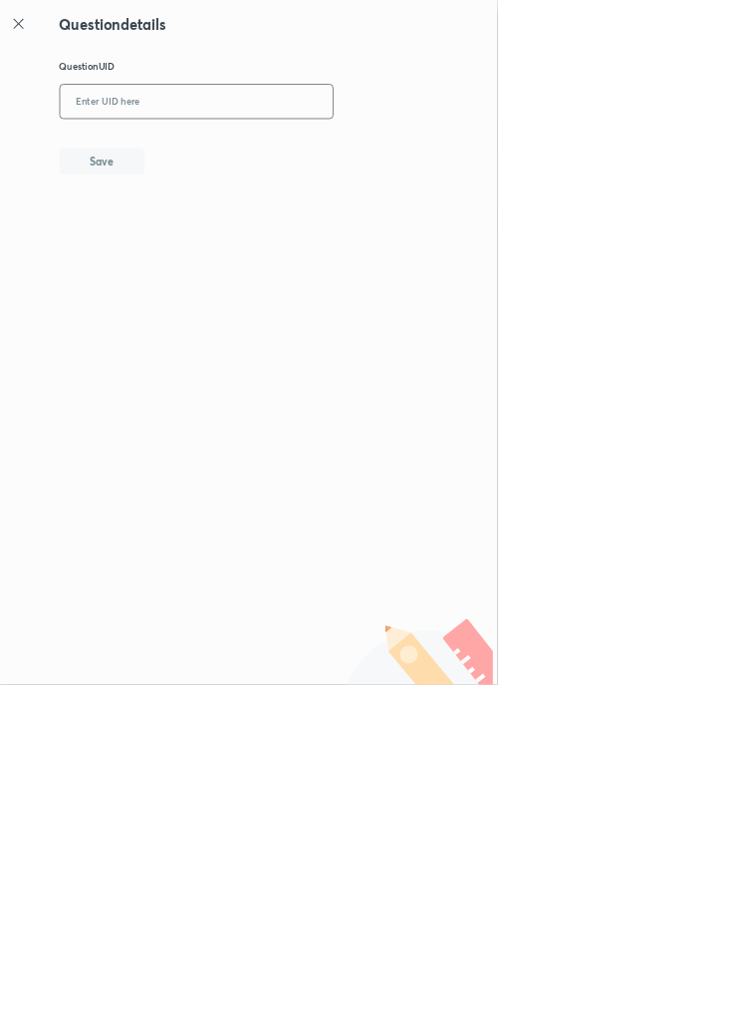
click at [399, 149] on input "text" at bounding box center [297, 154] width 412 height 49
type input "RCMSI"
click at [196, 226] on button "Save" at bounding box center [154, 241] width 128 height 40
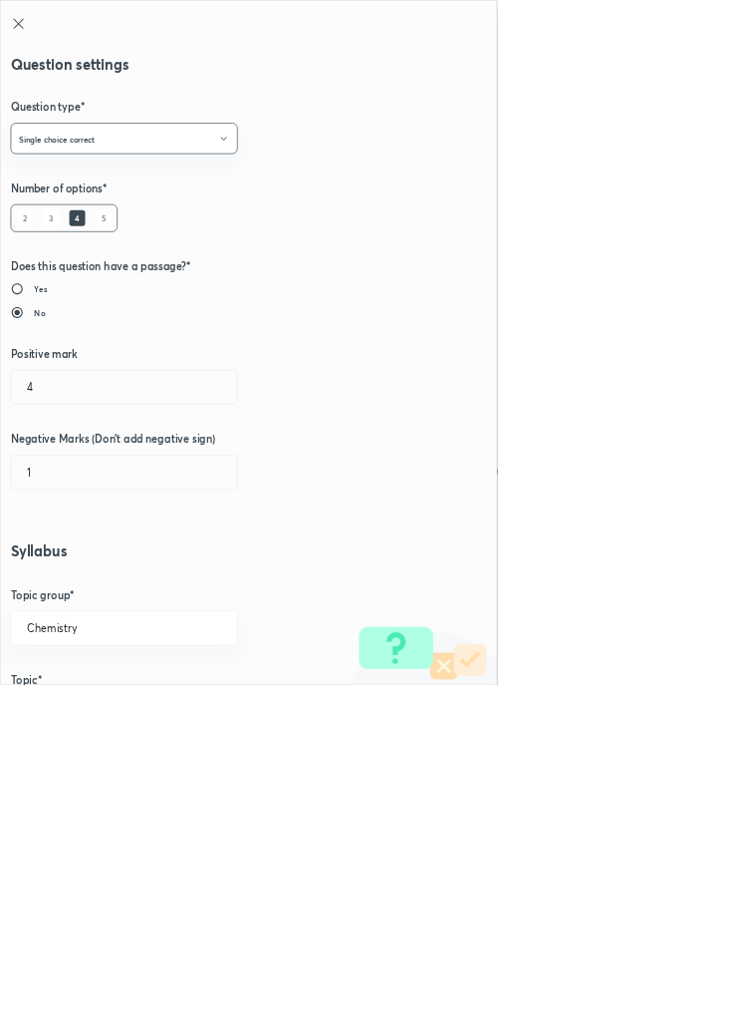
type input "1"
type input "0"
type input "Isomerism"
click at [75, 578] on input "1" at bounding box center [187, 583] width 341 height 51
type input "4"
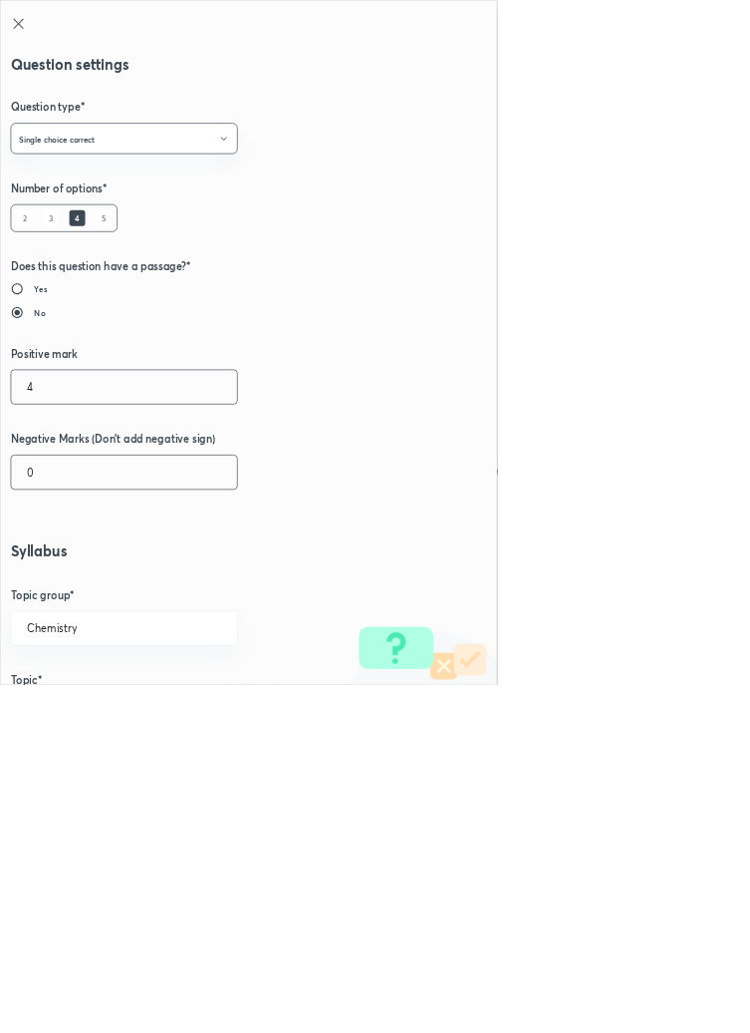
click at [86, 714] on input "0" at bounding box center [187, 712] width 341 height 51
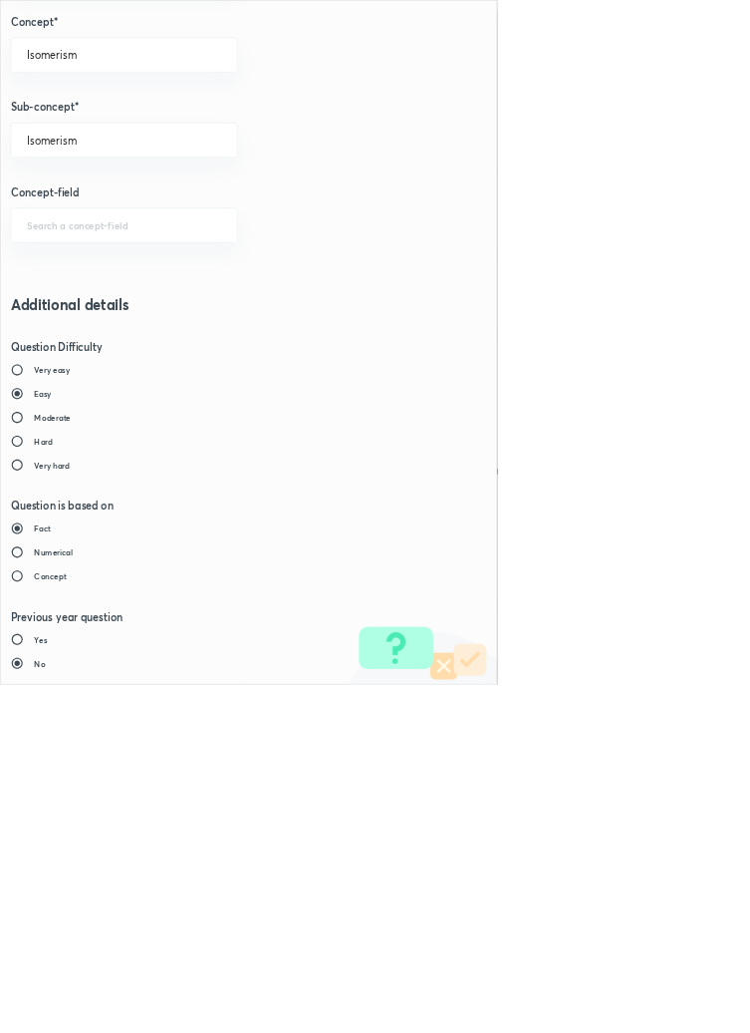
type input "1"
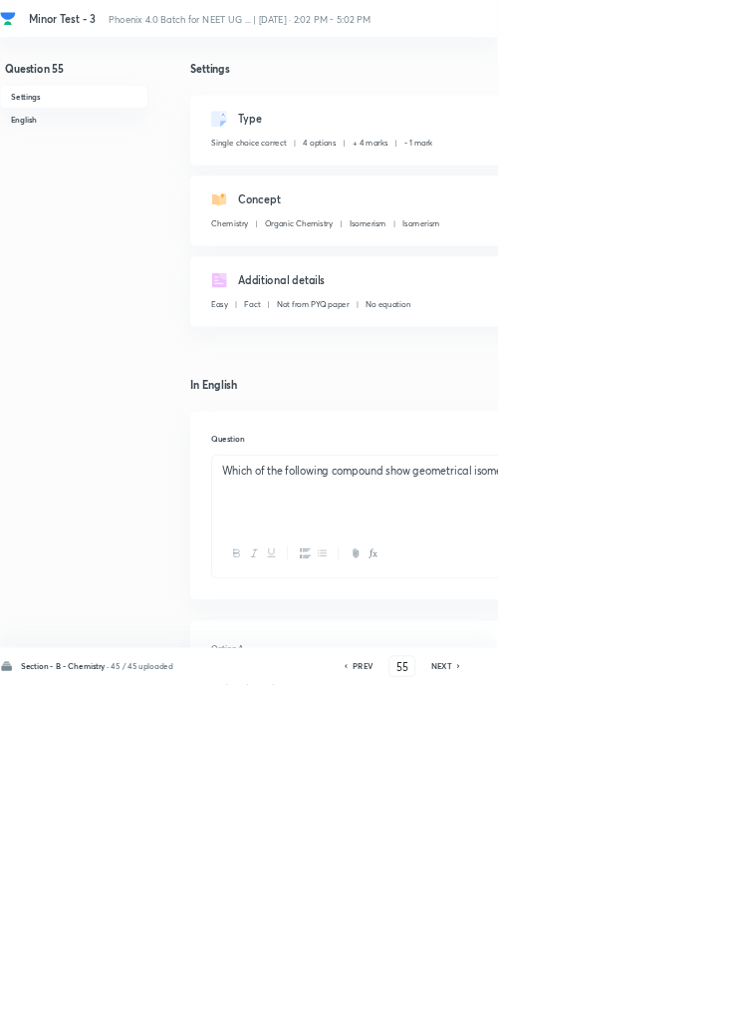
type input "56"
checkbox input "false"
checkbox input "true"
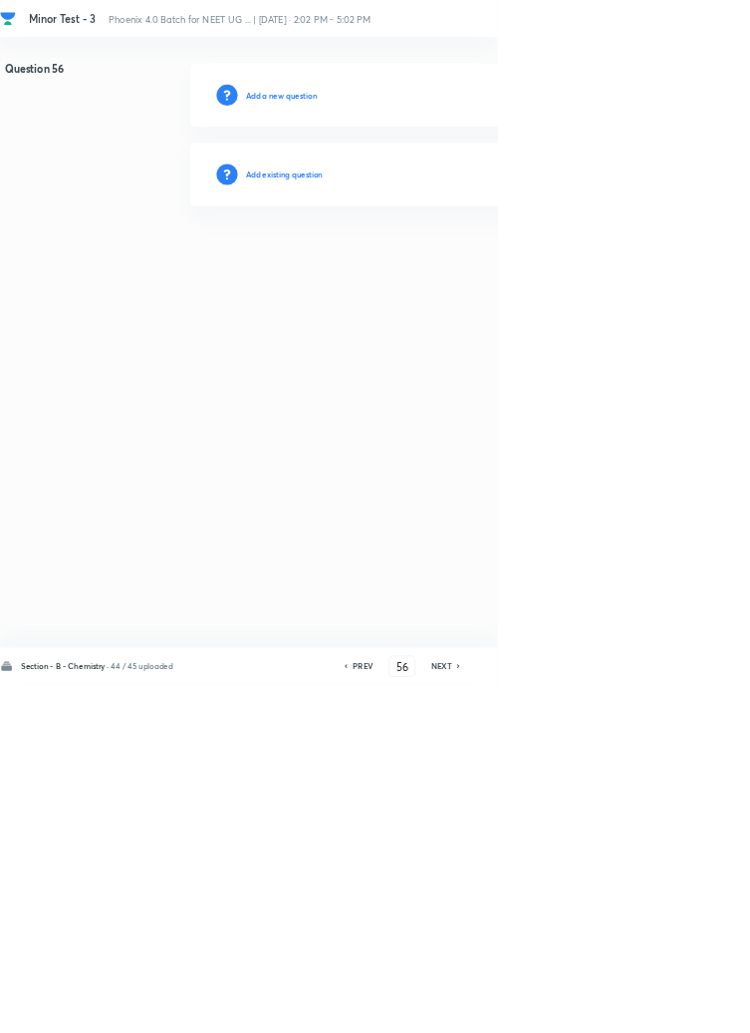
click at [446, 256] on h6 "Add existing question" at bounding box center [429, 263] width 117 height 18
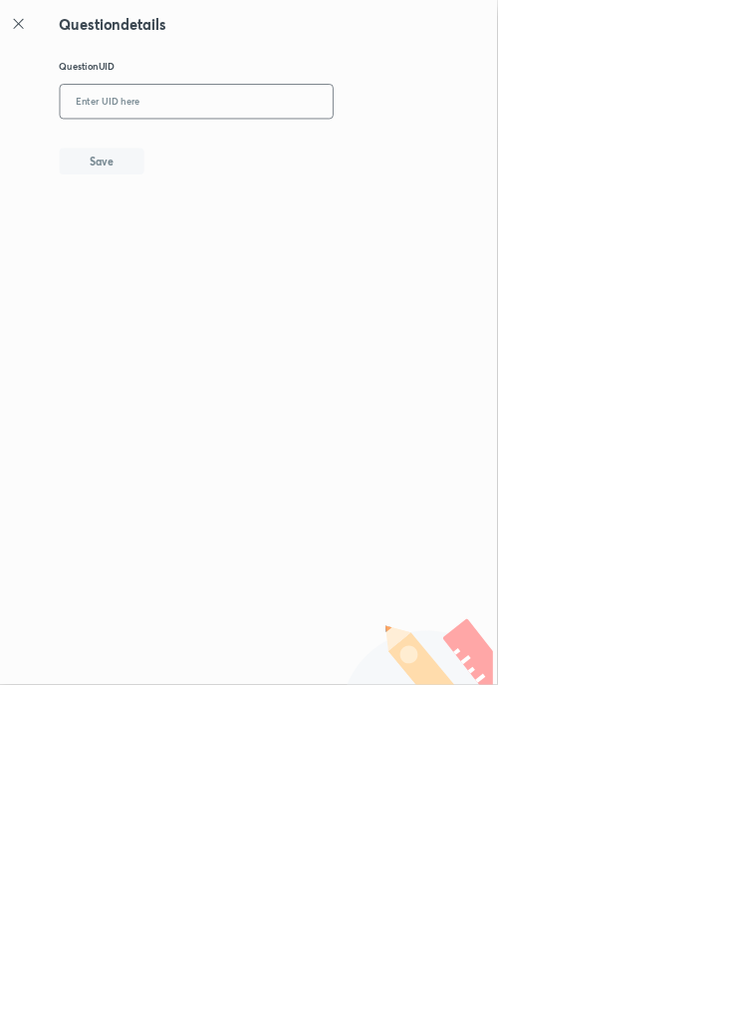
click at [309, 145] on input "text" at bounding box center [297, 154] width 412 height 49
type input "K8YYI"
click at [194, 236] on button "Save" at bounding box center [154, 241] width 128 height 40
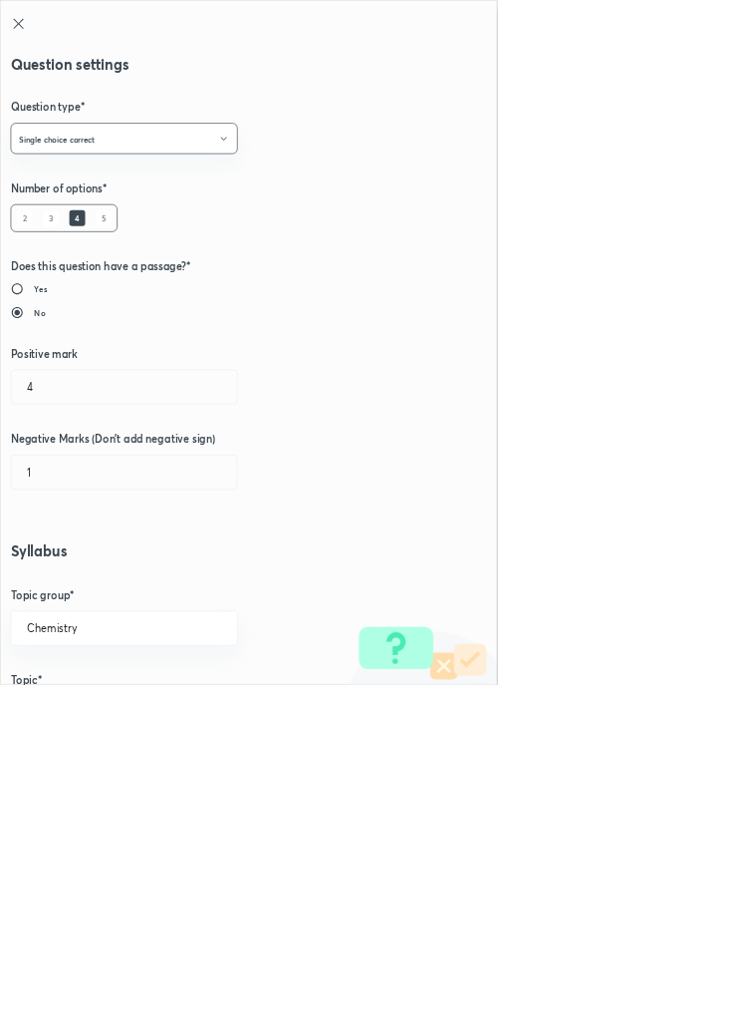
type input "1"
type input "0"
type input "Nomenclature Systems of geometrical Isomers"
click at [59, 593] on input "1" at bounding box center [187, 583] width 341 height 51
type input "4"
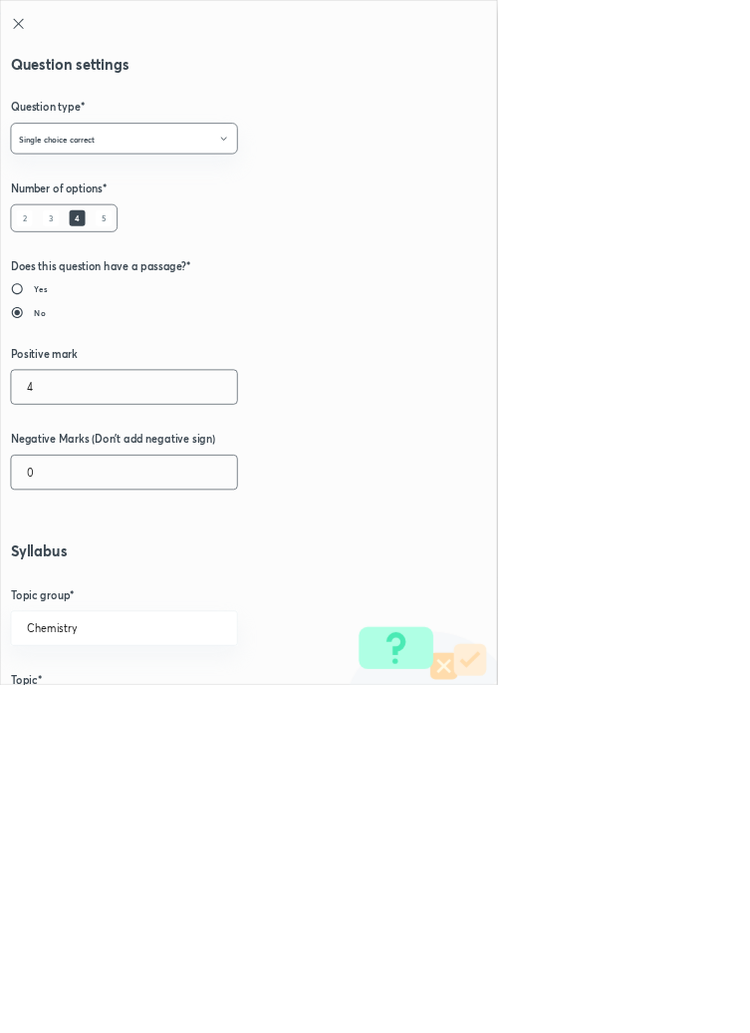
click at [78, 705] on input "0" at bounding box center [187, 712] width 341 height 51
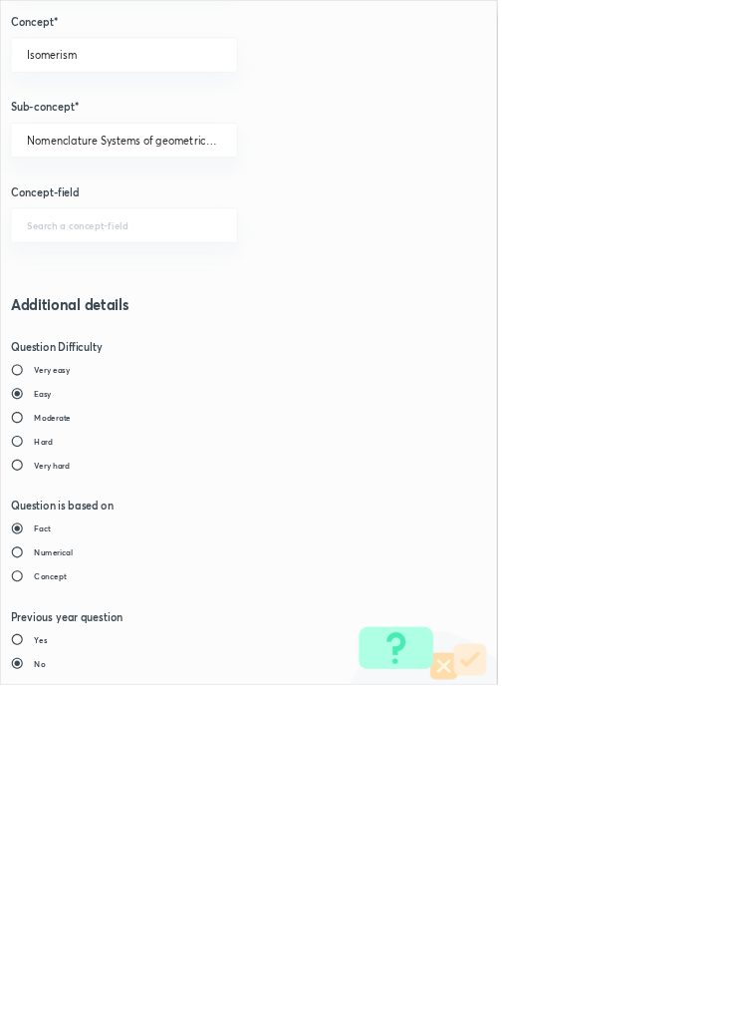
type input "1"
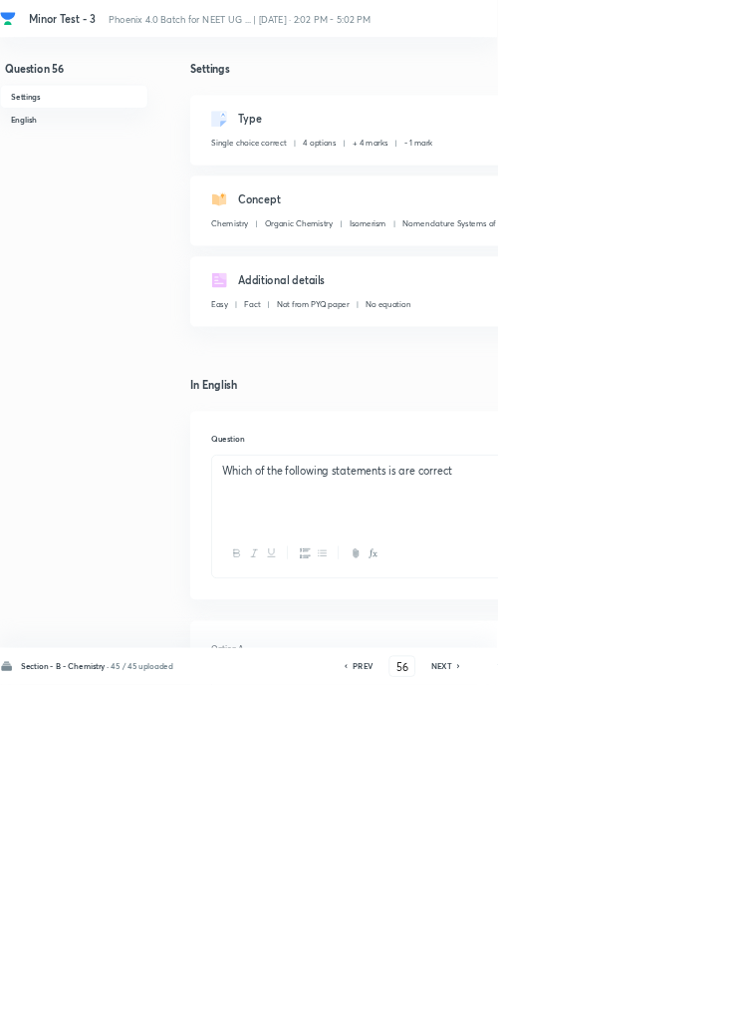
type input "57"
checkbox input "false"
checkbox input "true"
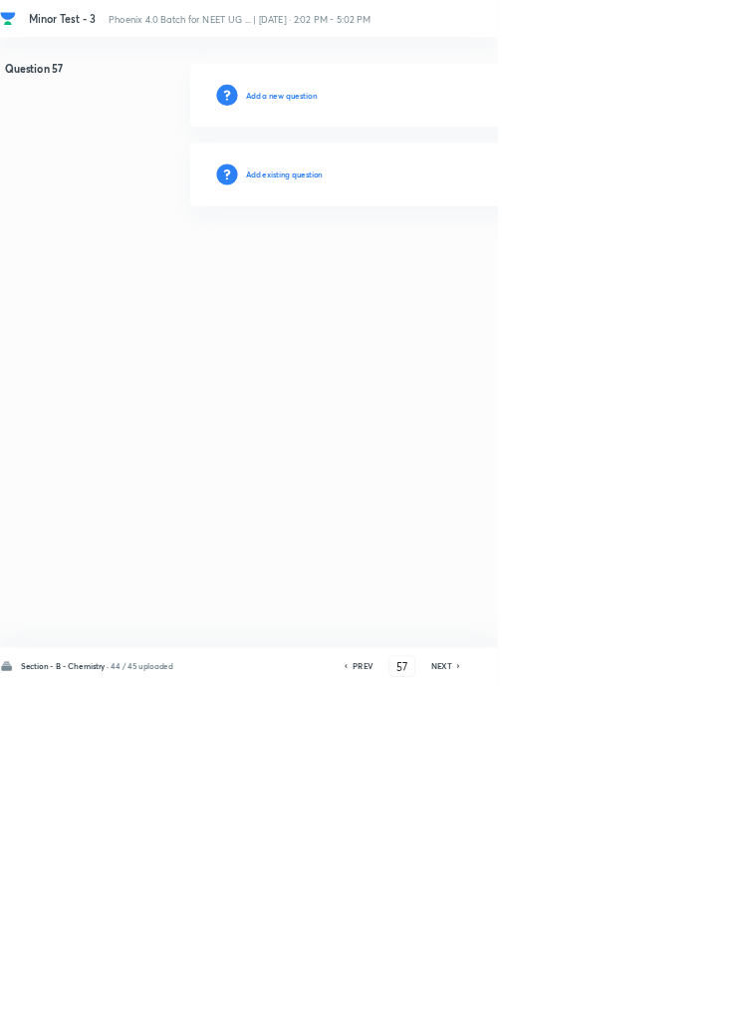
click at [485, 262] on h6 "Add existing question" at bounding box center [429, 263] width 117 height 18
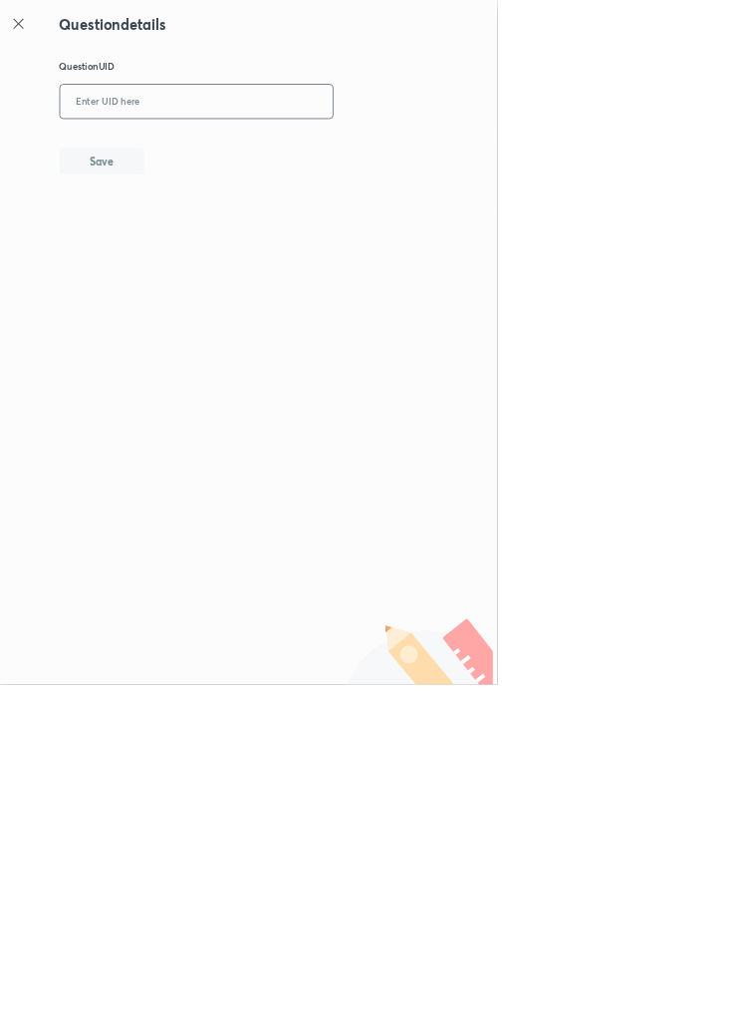
click at [343, 146] on input "text" at bounding box center [297, 154] width 412 height 49
type input "5BAAU"
click at [199, 238] on button "Save" at bounding box center [154, 241] width 128 height 40
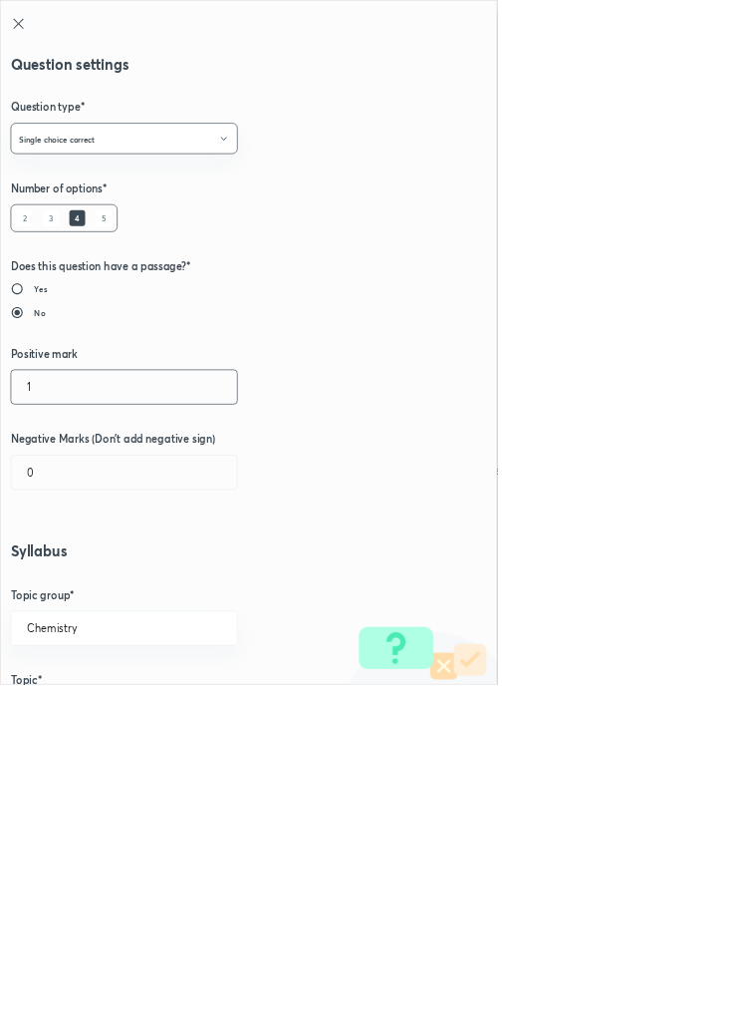
click at [71, 583] on input "1" at bounding box center [187, 583] width 341 height 51
type input "4"
click at [71, 714] on input "0" at bounding box center [187, 712] width 341 height 51
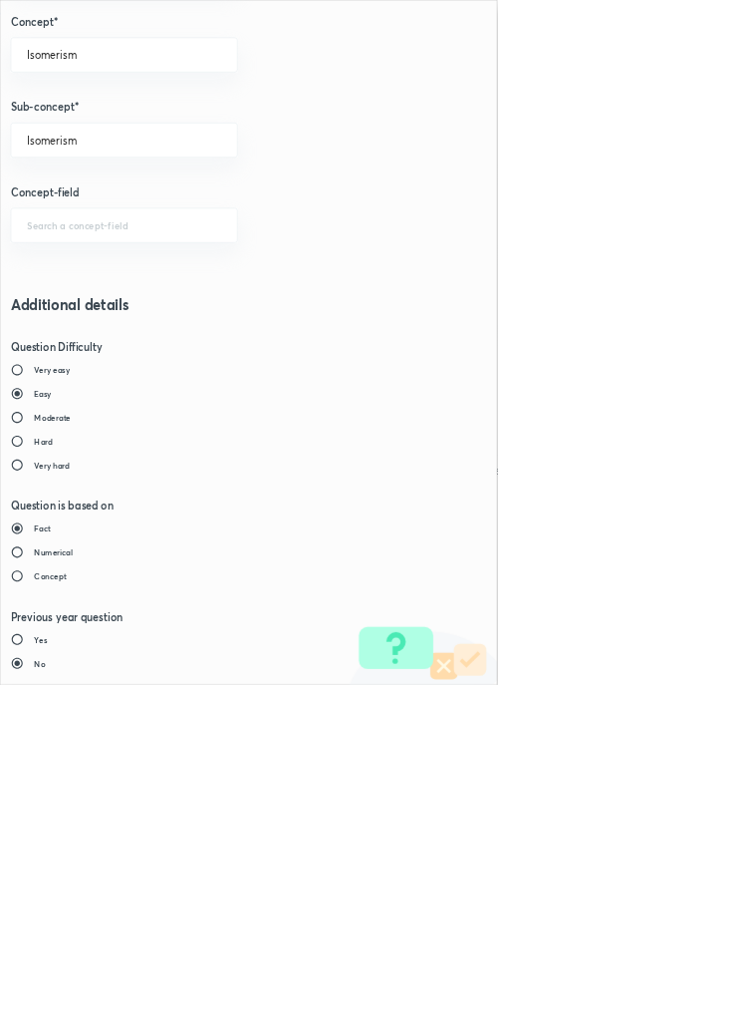
type input "1"
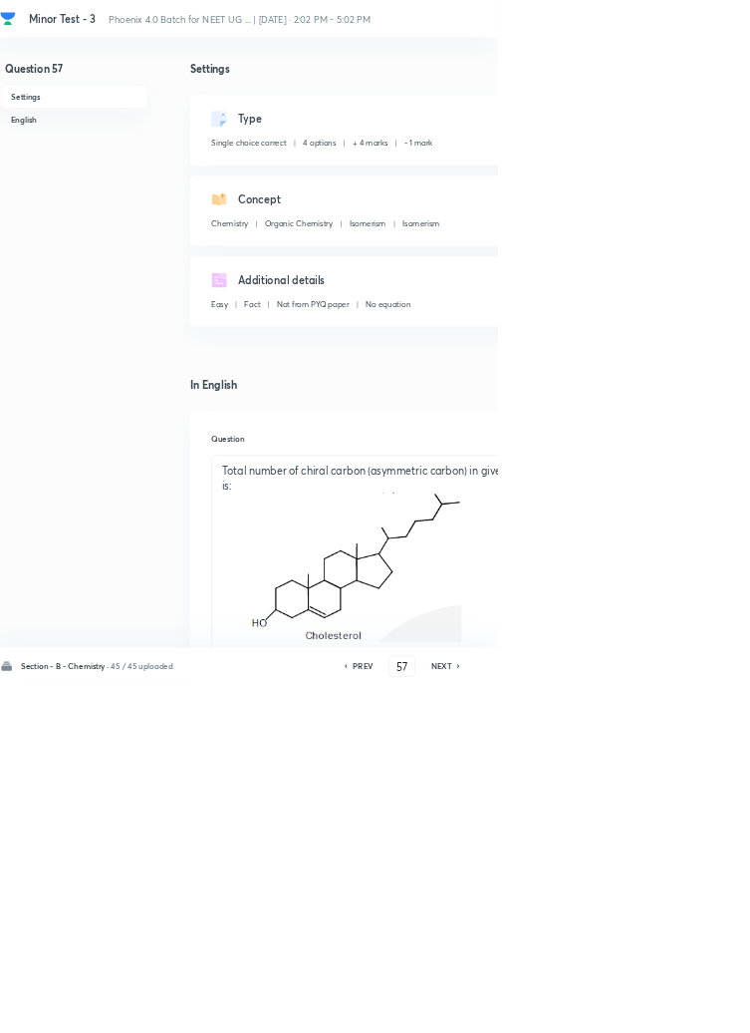
type input "58"
checkbox input "true"
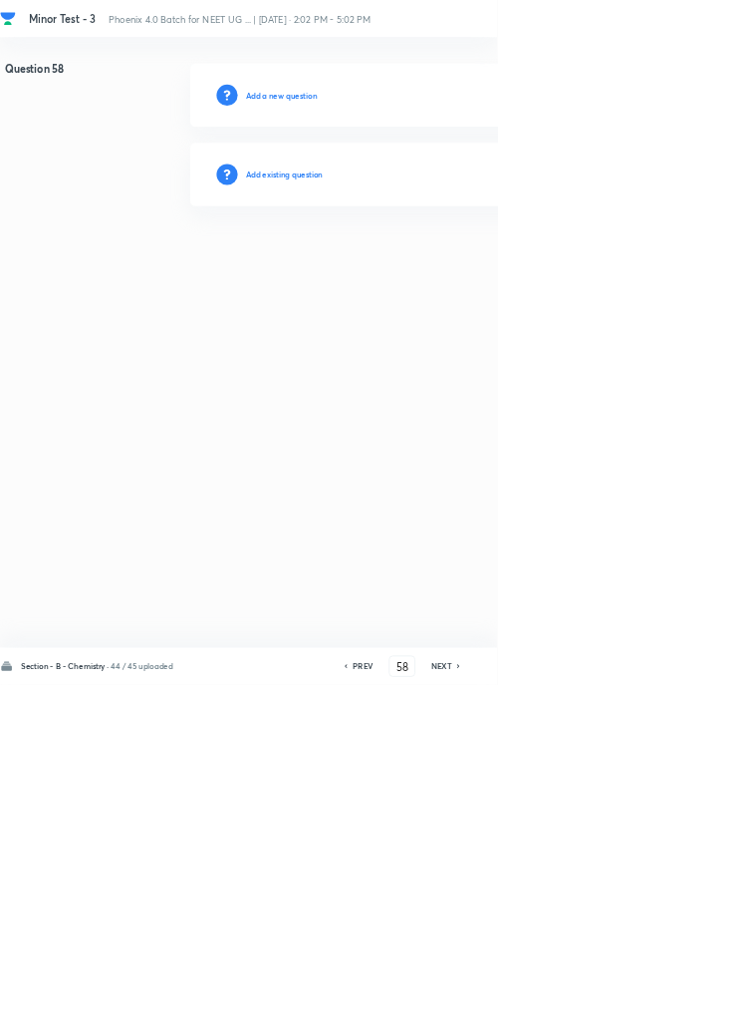
click at [474, 261] on h6 "Add existing question" at bounding box center [429, 263] width 117 height 18
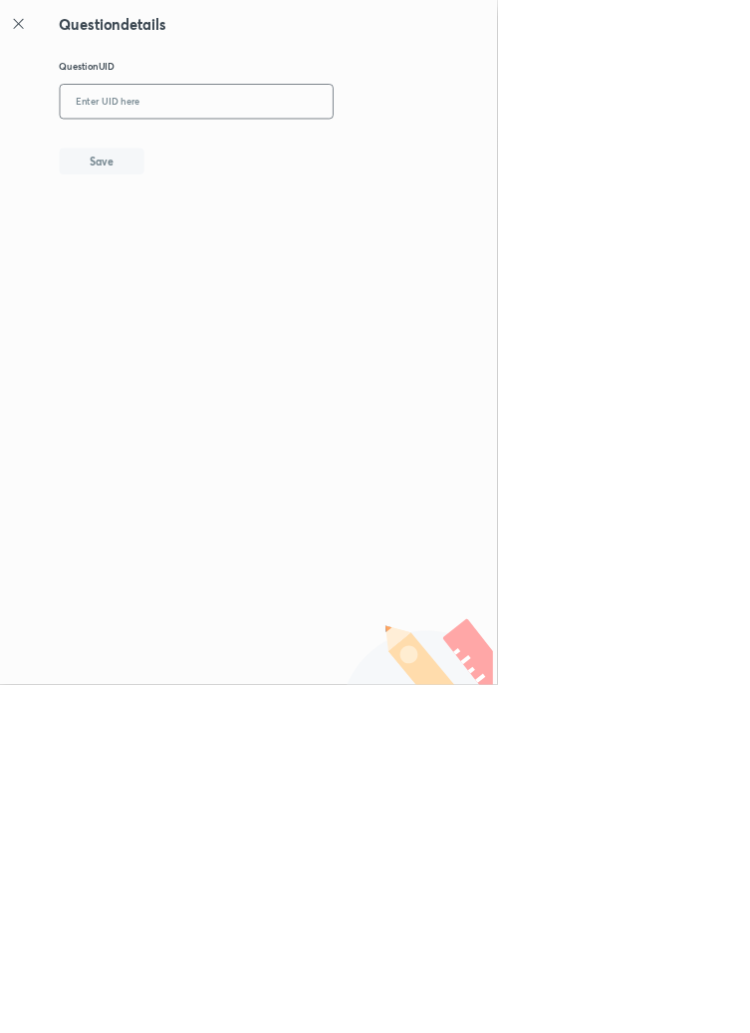
click at [255, 156] on input "text" at bounding box center [297, 154] width 412 height 49
type input "LVKBH"
click at [205, 241] on button "Save" at bounding box center [154, 241] width 128 height 40
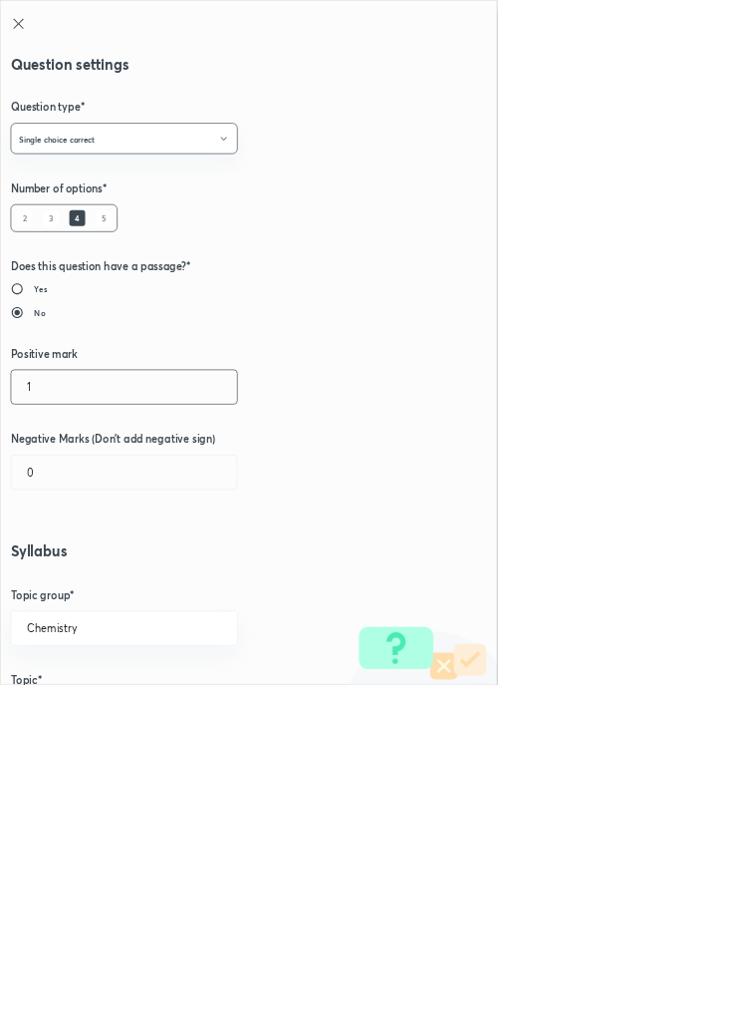
click at [68, 587] on input "1" at bounding box center [187, 583] width 341 height 51
type input "4"
click at [67, 708] on input "0" at bounding box center [187, 712] width 341 height 51
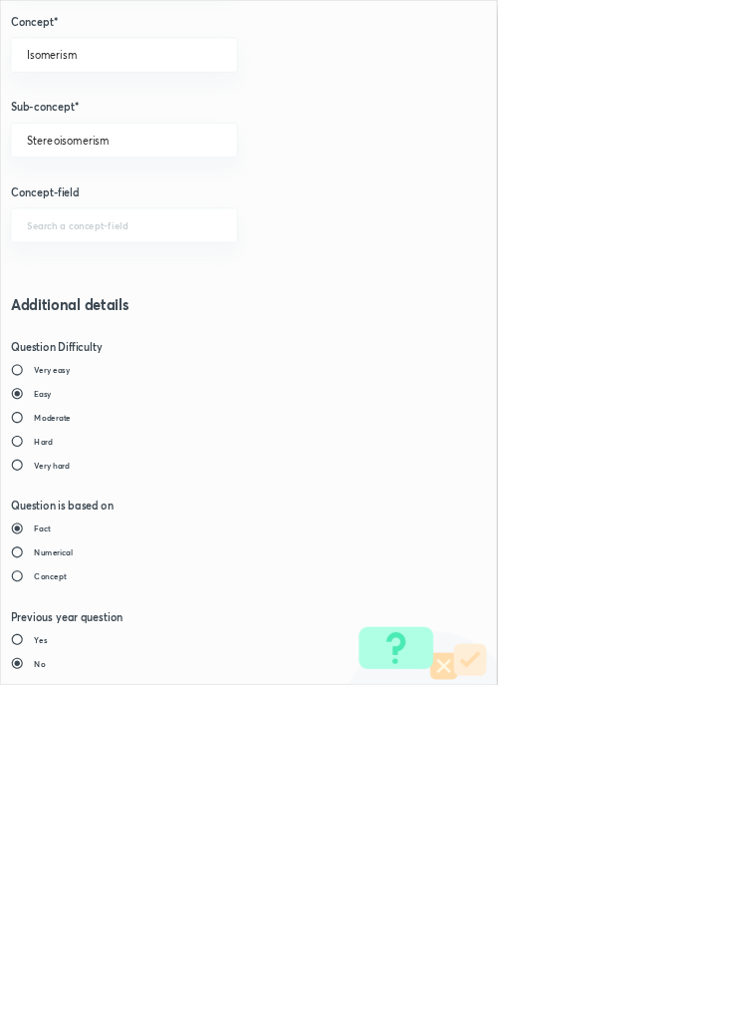
type input "1"
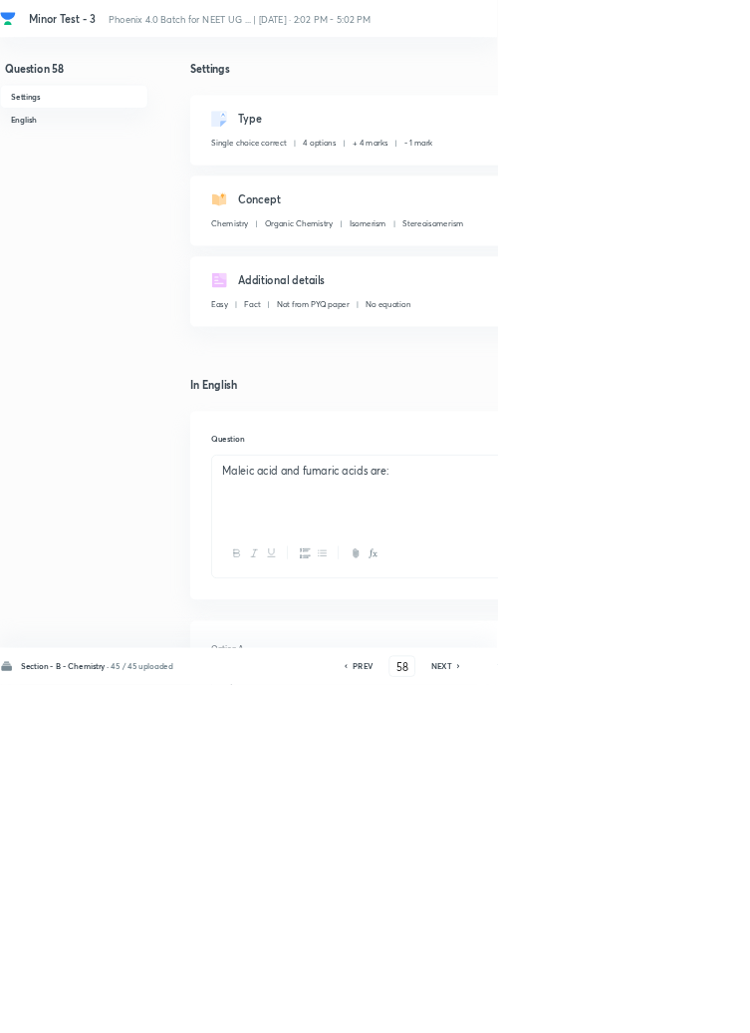
type input "59"
checkbox input "true"
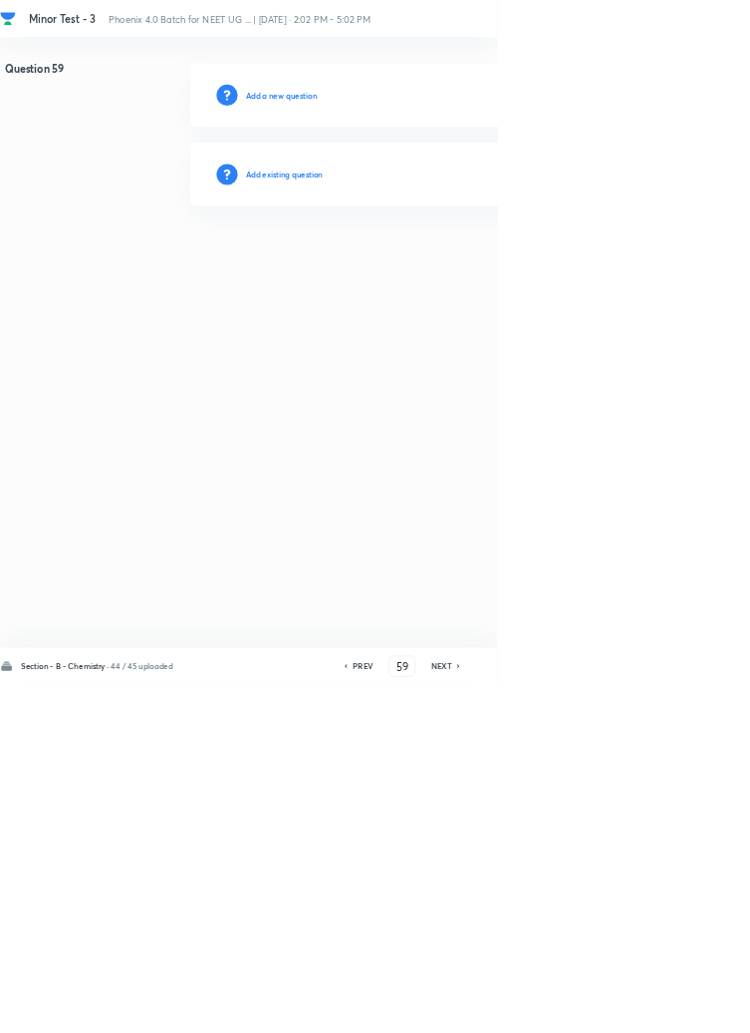
click at [467, 260] on h6 "Add existing question" at bounding box center [429, 263] width 117 height 18
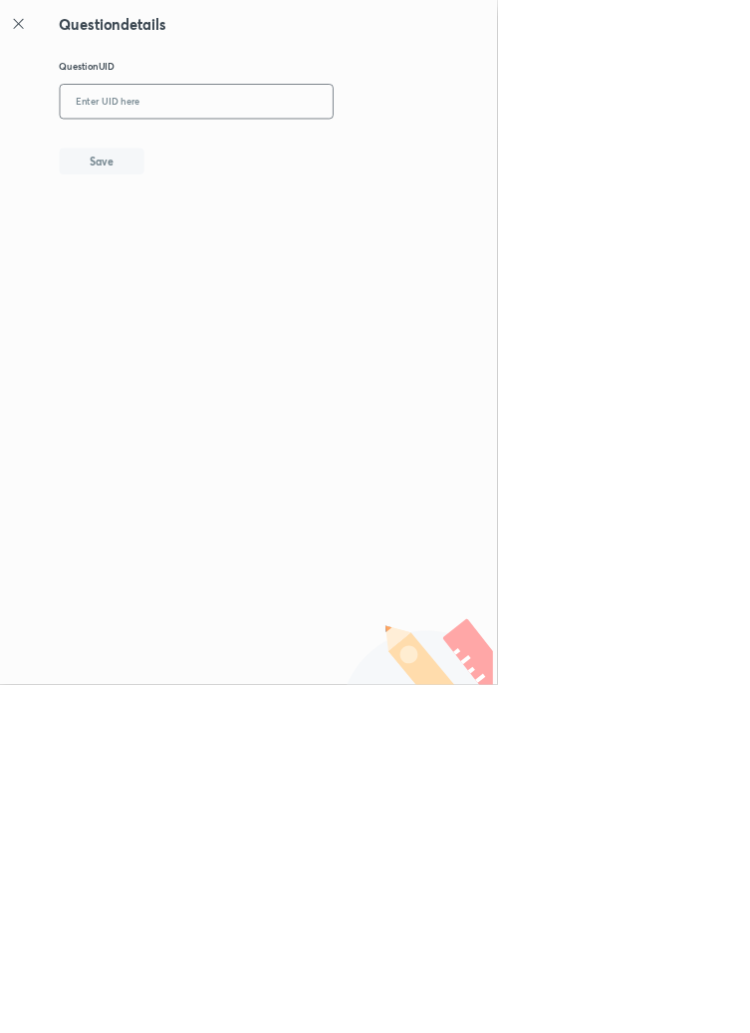
click at [261, 146] on input "text" at bounding box center [297, 154] width 412 height 49
type input "F4M22"
click at [199, 232] on button "Save" at bounding box center [154, 241] width 128 height 40
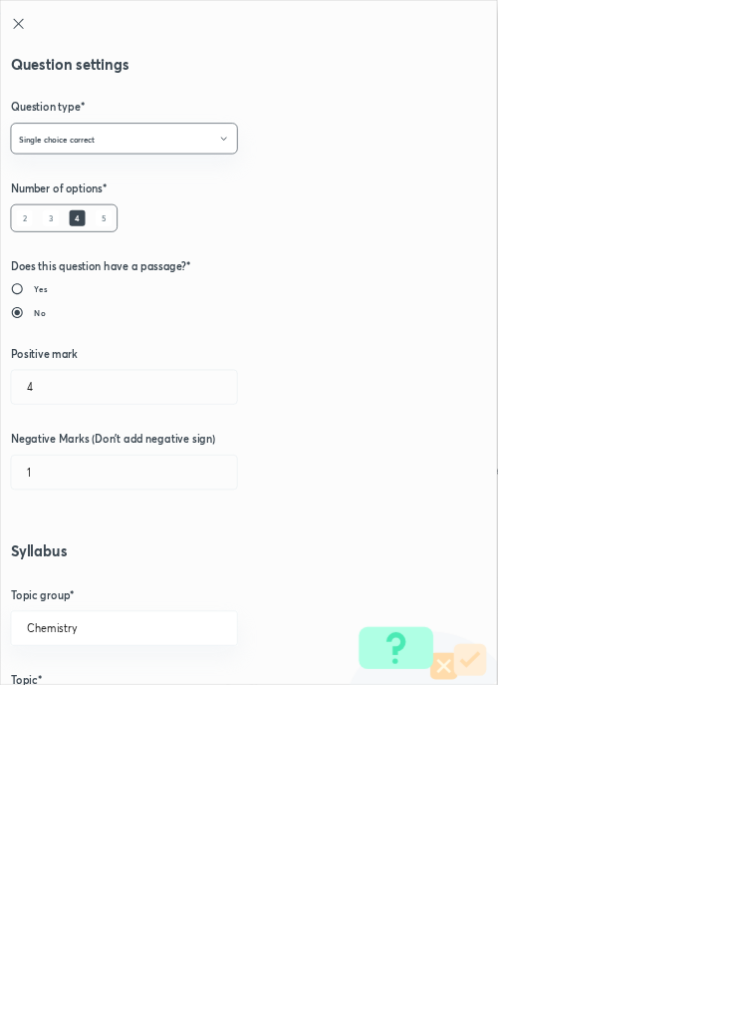
type input "1"
type input "0"
type input "Isomerism"
click at [75, 574] on input "1" at bounding box center [187, 583] width 341 height 51
type input "4"
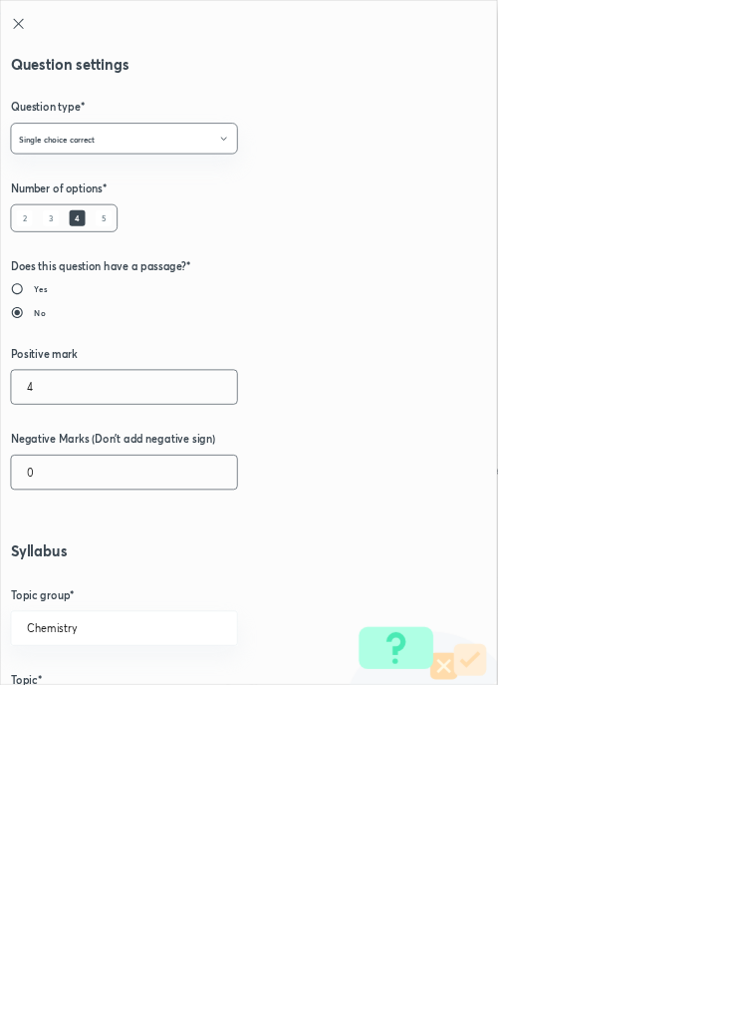
click at [68, 707] on input "0" at bounding box center [187, 712] width 341 height 51
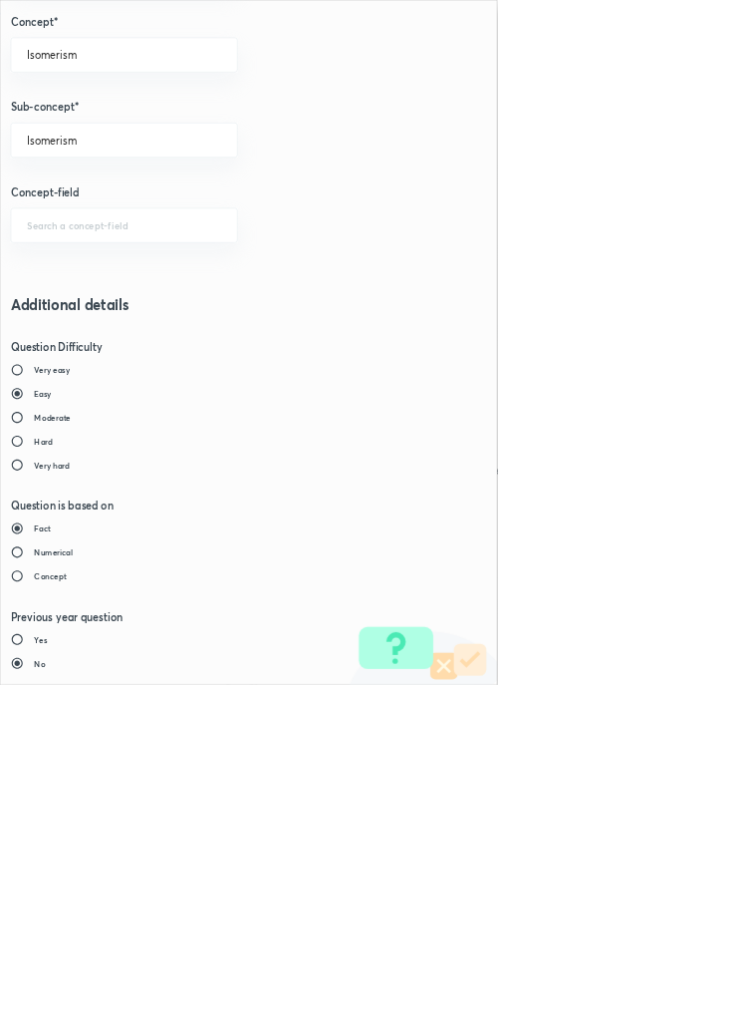
type input "1"
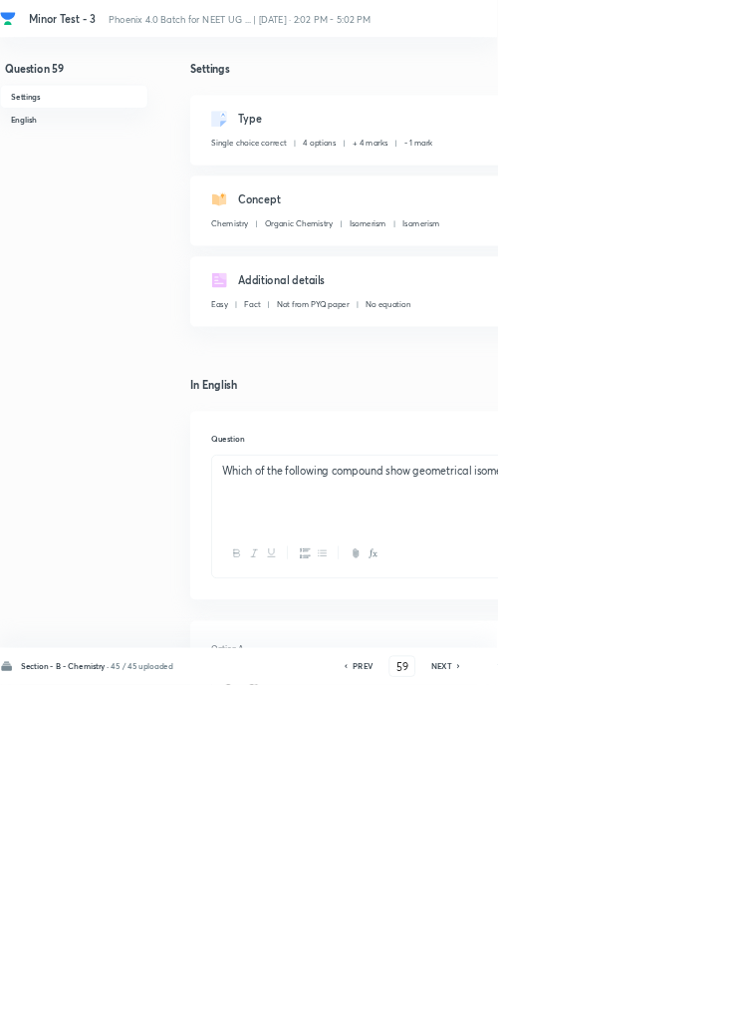
type input "60"
checkbox input "false"
checkbox input "true"
click at [615, 1023] on input "60" at bounding box center [607, 1005] width 38 height 35
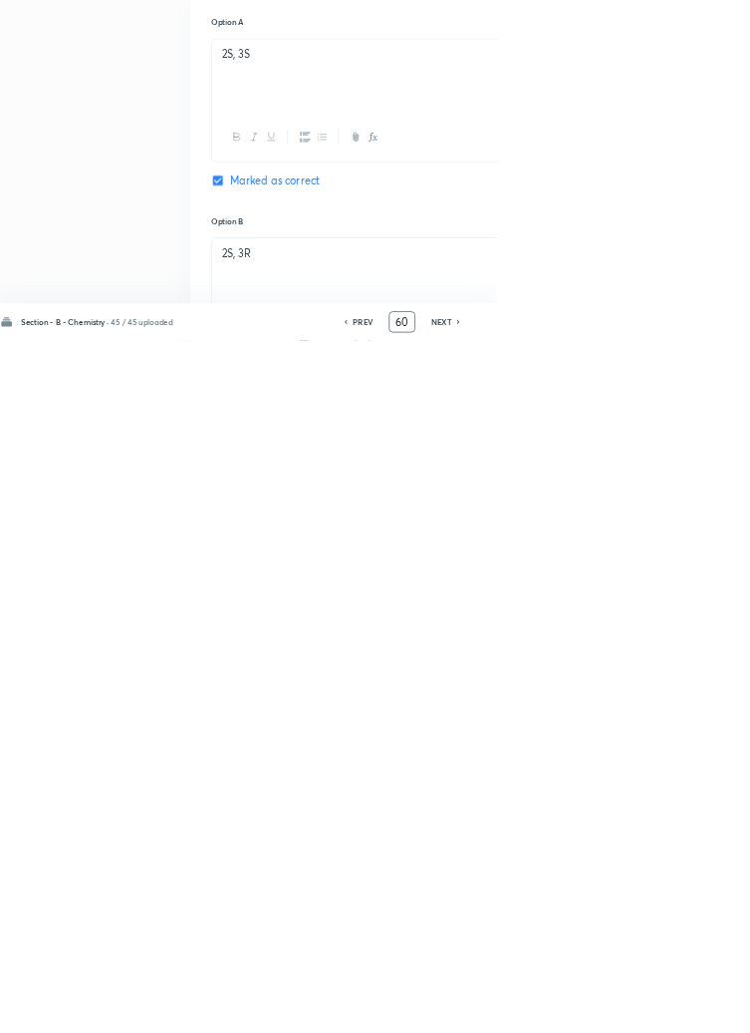
type input "6"
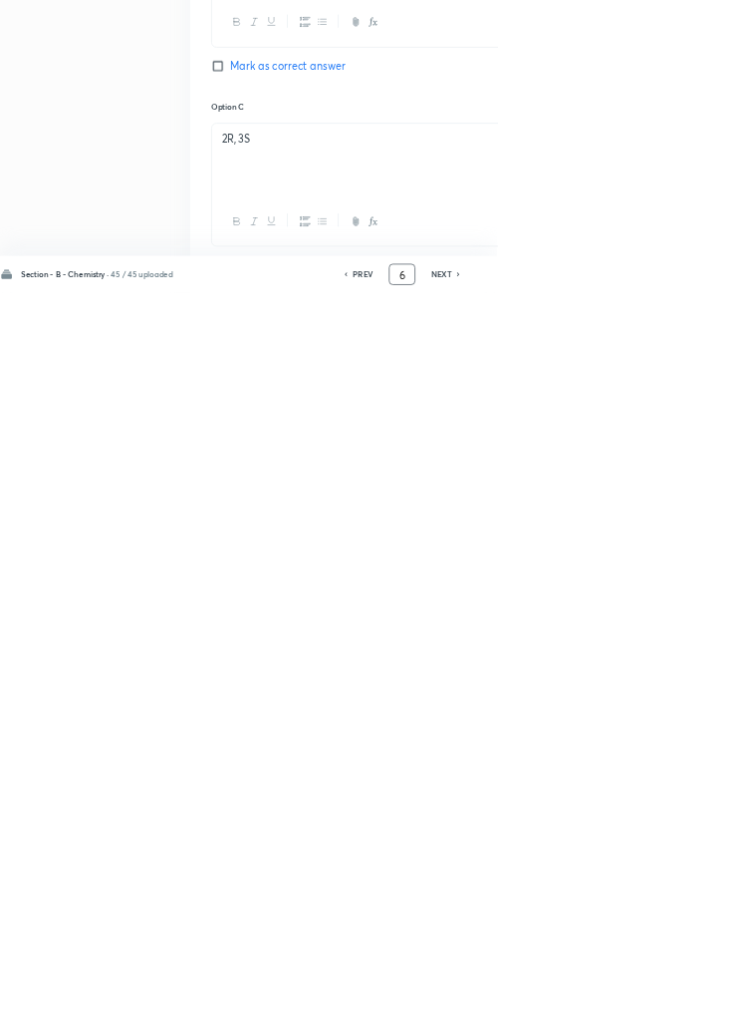
scroll to position [947, 0]
type input "46"
checkbox input "false"
checkbox input "true"
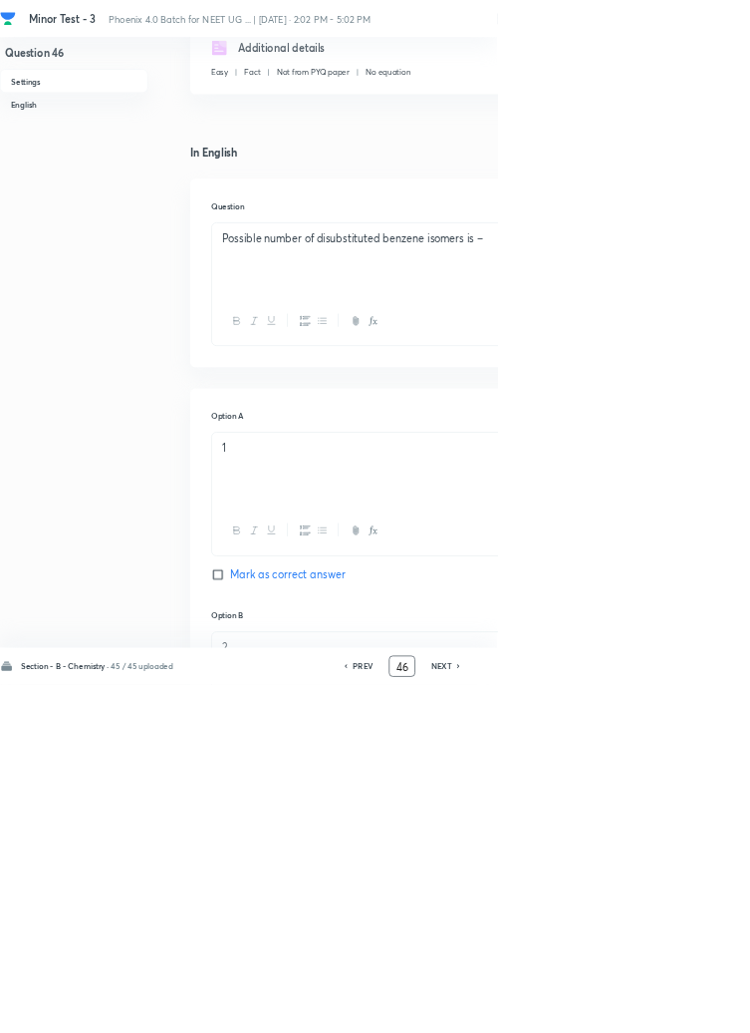
scroll to position [0, 0]
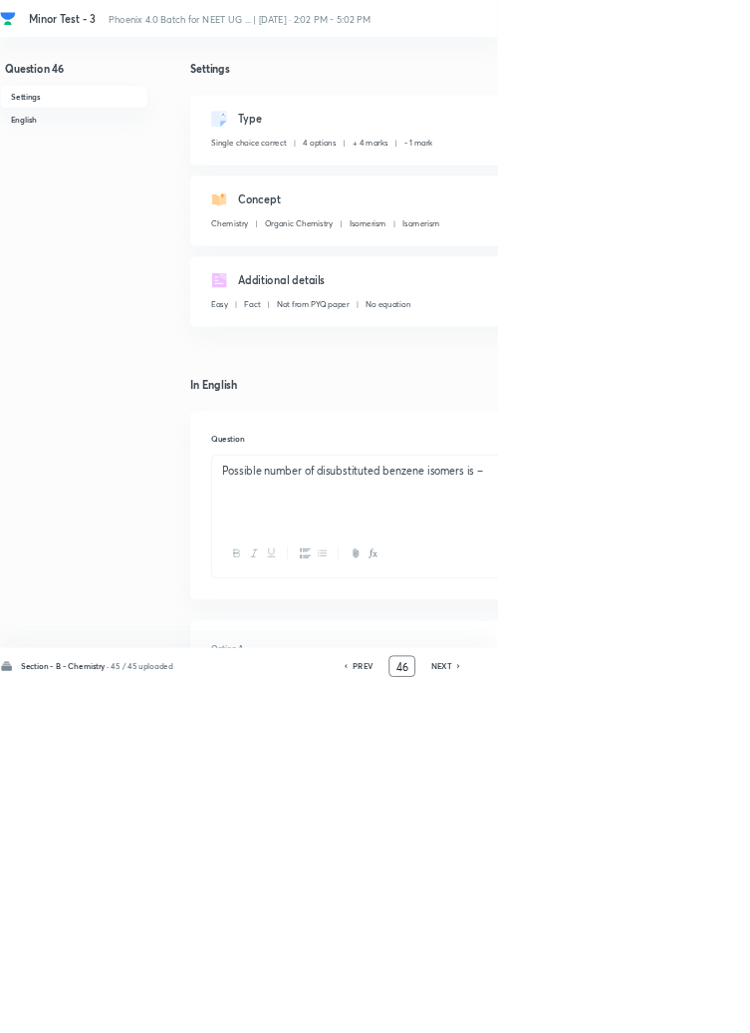
click at [694, 1008] on icon at bounding box center [692, 1005] width 4 height 6
type input "47"
checkbox input "true"
click at [694, 1008] on icon at bounding box center [692, 1005] width 4 height 6
type input "48"
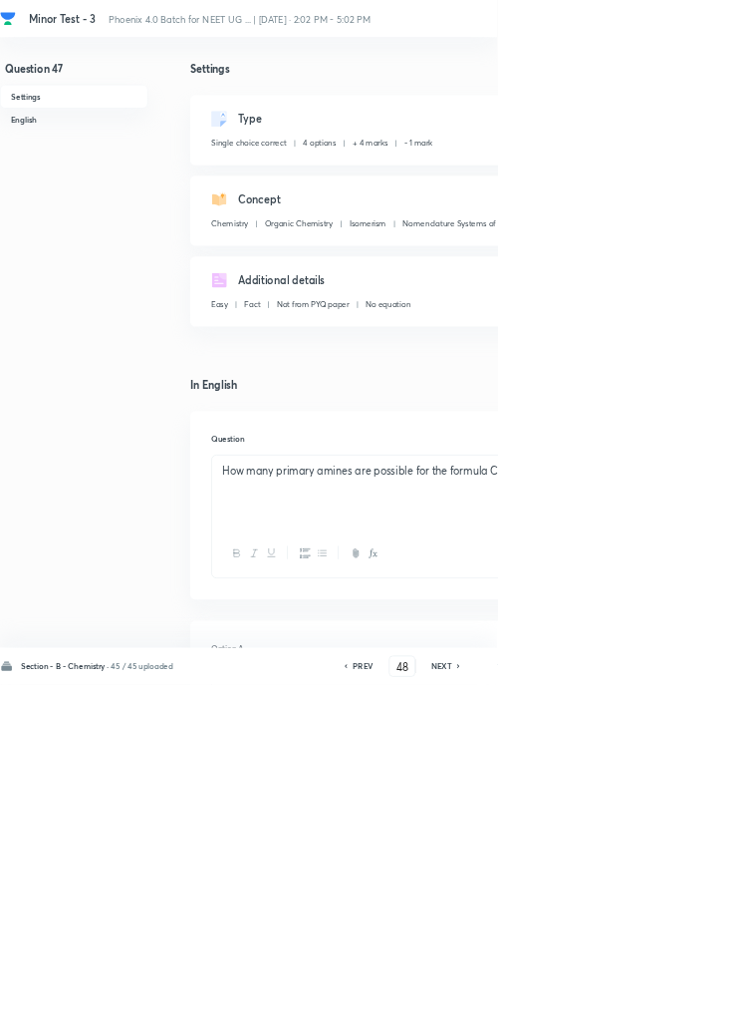
checkbox input "false"
checkbox input "true"
click at [694, 1008] on icon at bounding box center [692, 1005] width 4 height 6
type input "49"
checkbox input "true"
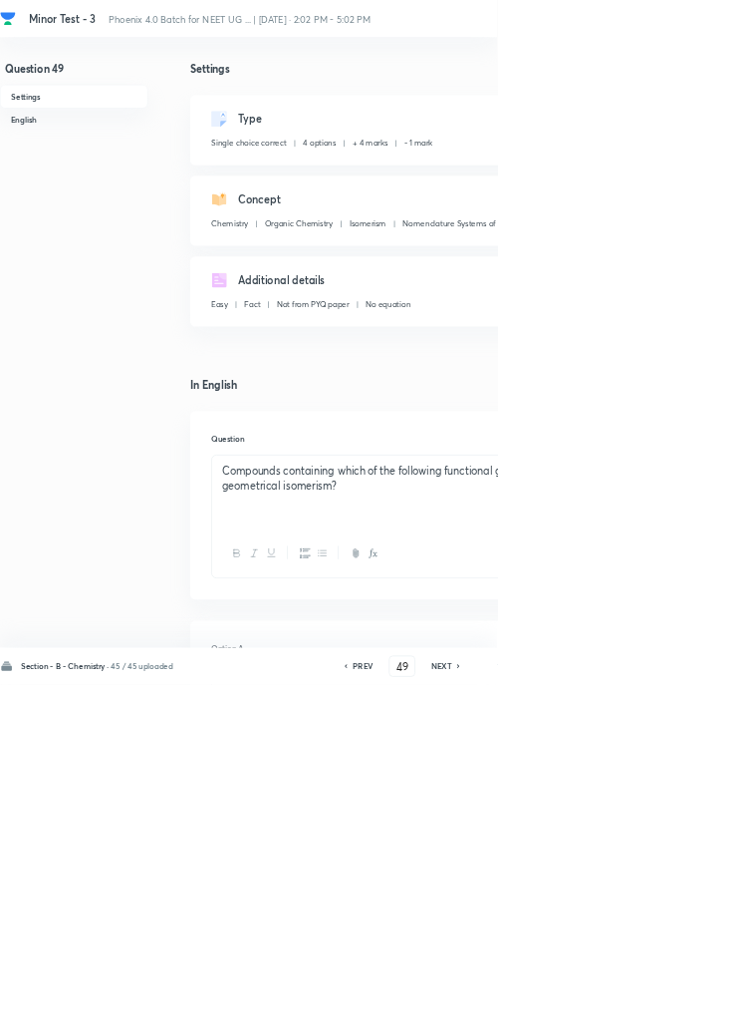
click at [694, 1010] on icon at bounding box center [693, 1005] width 6 height 10
type input "50"
checkbox input "false"
checkbox input "true"
click at [694, 1008] on icon at bounding box center [692, 1005] width 4 height 6
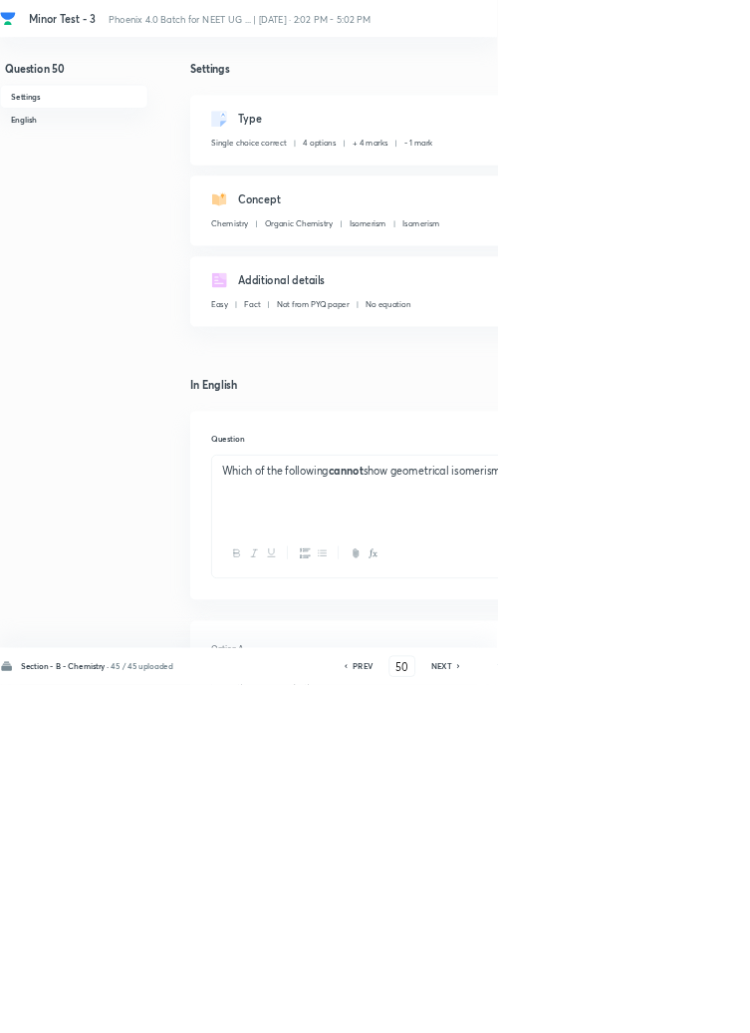
type input "51"
checkbox input "false"
checkbox input "true"
click at [694, 1008] on icon at bounding box center [692, 1005] width 4 height 6
type input "52"
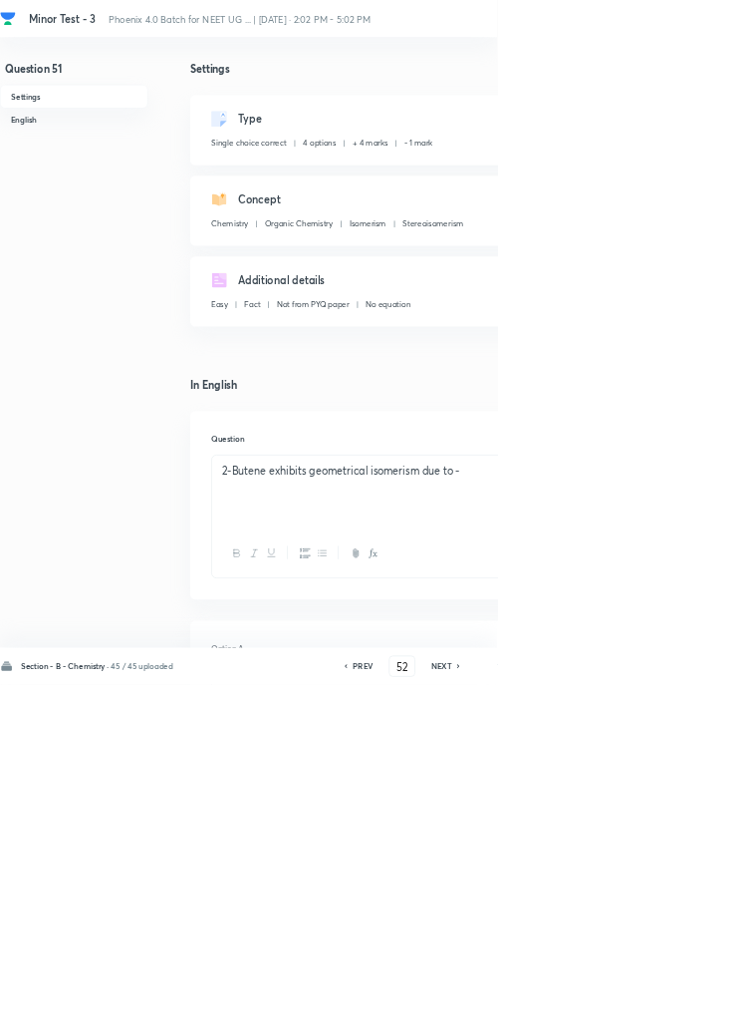
checkbox input "false"
checkbox input "true"
click at [694, 1008] on icon at bounding box center [692, 1005] width 4 height 6
type input "53"
checkbox input "true"
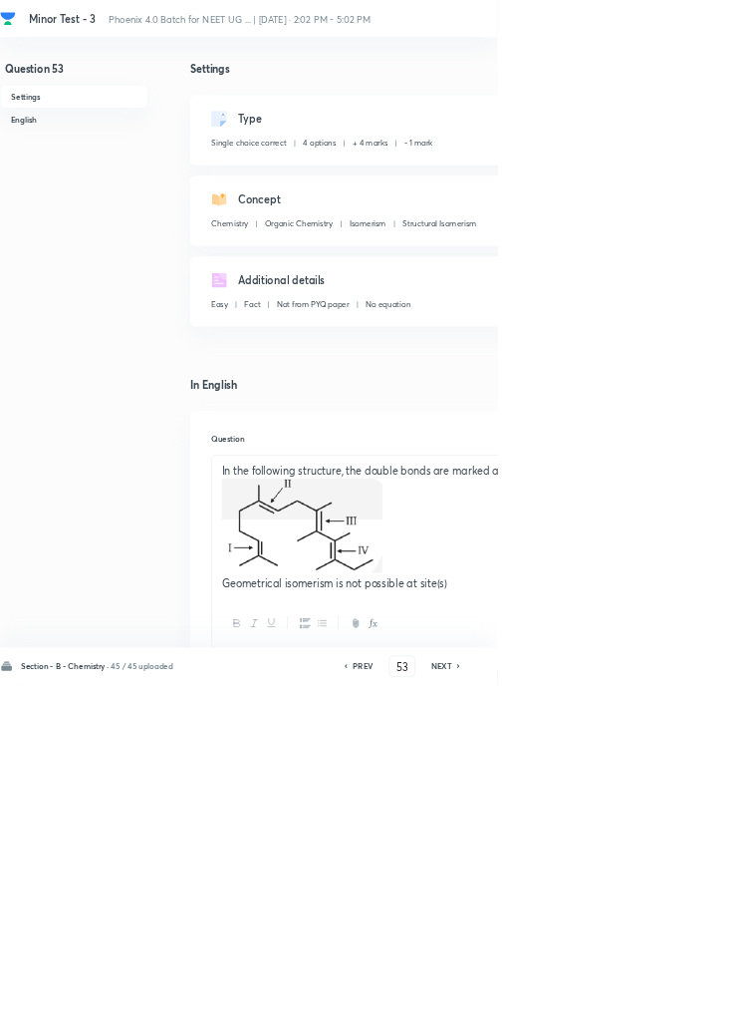
click at [694, 1008] on icon at bounding box center [692, 1005] width 4 height 6
type input "54"
checkbox input "false"
checkbox input "true"
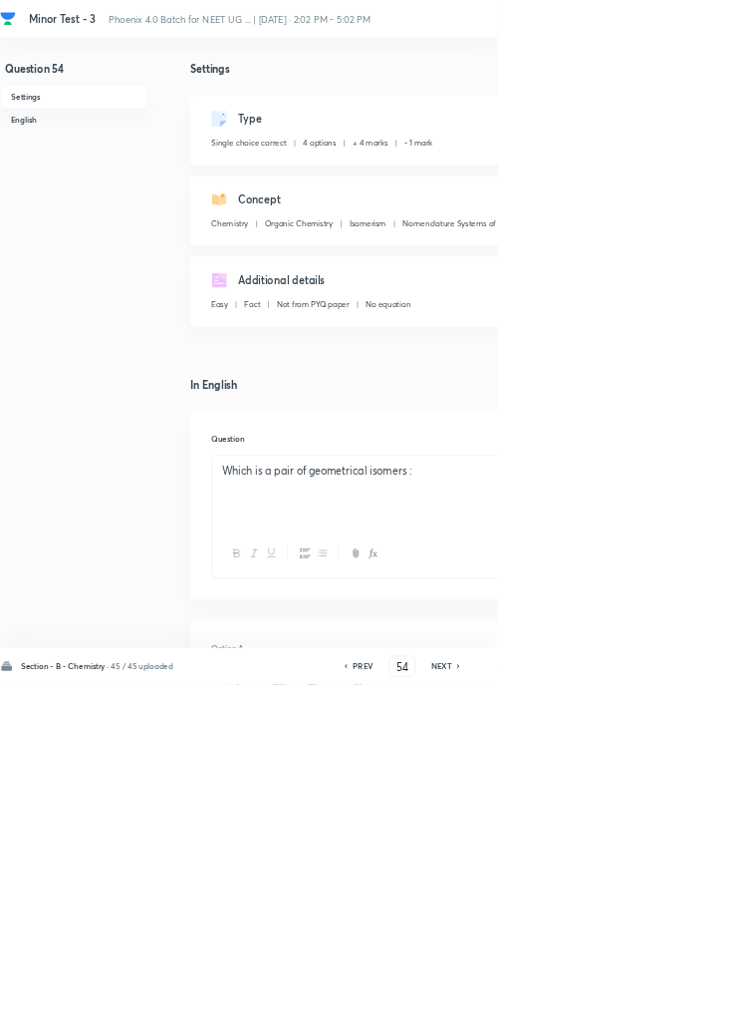
click at [694, 1008] on icon at bounding box center [692, 1005] width 4 height 6
type input "55"
checkbox input "false"
checkbox input "true"
click at [694, 1008] on icon at bounding box center [692, 1005] width 4 height 6
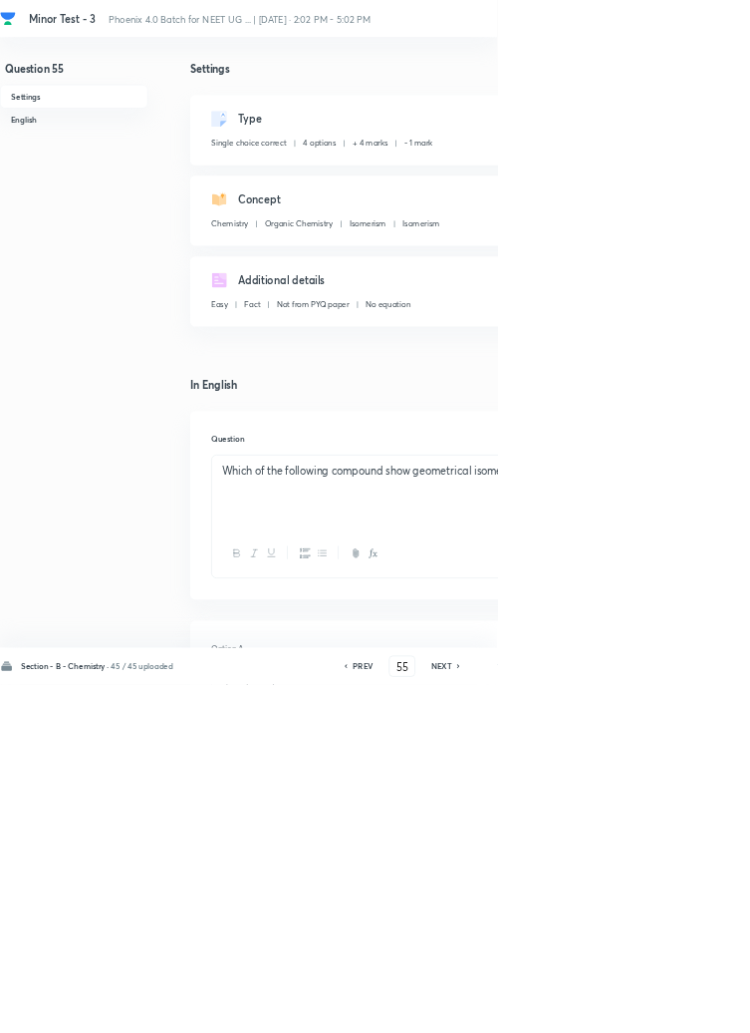
type input "56"
checkbox input "false"
checkbox input "true"
click at [694, 1008] on icon at bounding box center [692, 1005] width 4 height 6
type input "57"
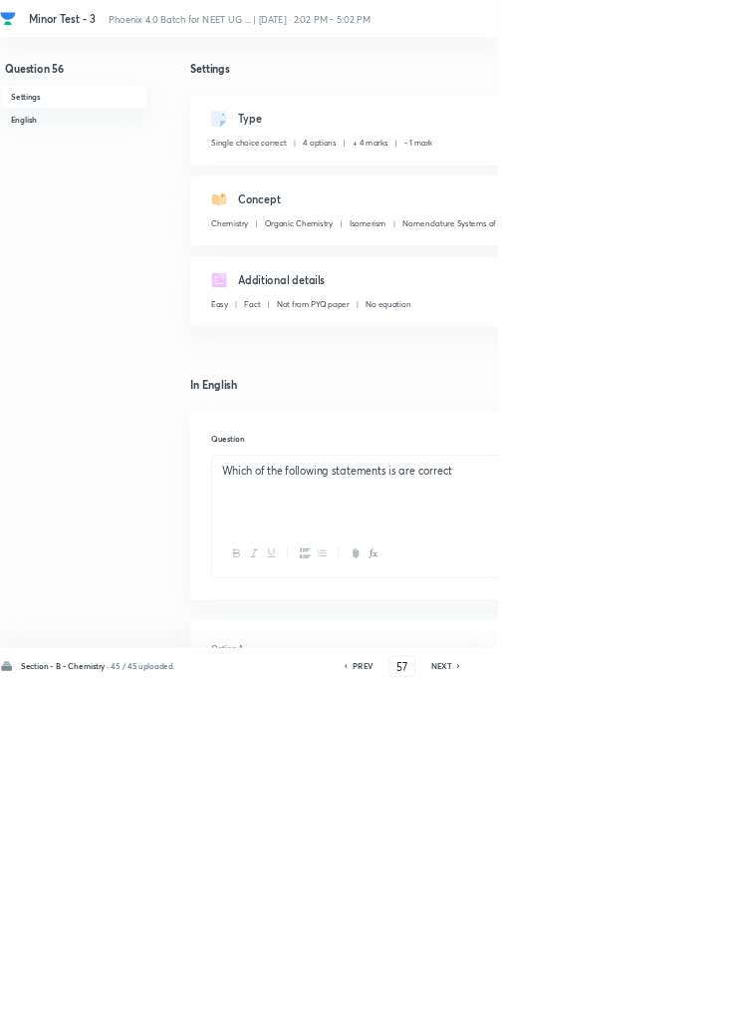
checkbox input "false"
checkbox input "true"
click at [694, 1008] on icon at bounding box center [692, 1005] width 4 height 6
type input "58"
checkbox input "true"
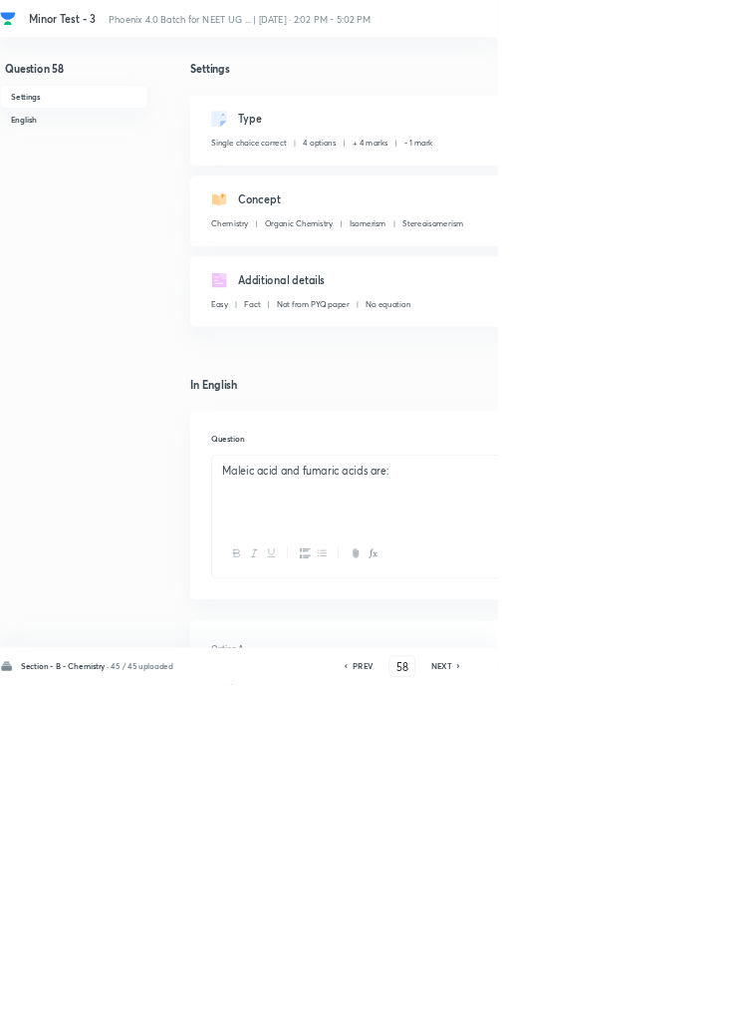
click at [694, 1008] on icon at bounding box center [692, 1005] width 4 height 6
type input "59"
checkbox input "false"
checkbox input "true"
click at [694, 1008] on icon at bounding box center [692, 1005] width 4 height 6
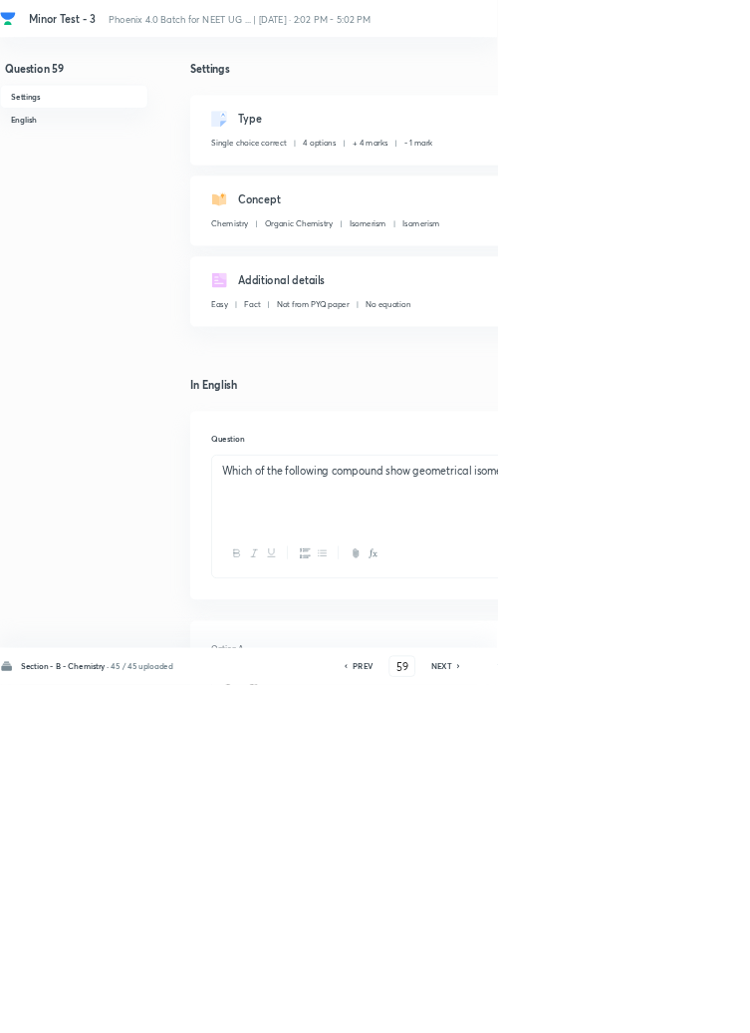
type input "60"
checkbox input "false"
checkbox input "true"
click at [694, 1008] on icon at bounding box center [692, 1005] width 4 height 6
type input "61"
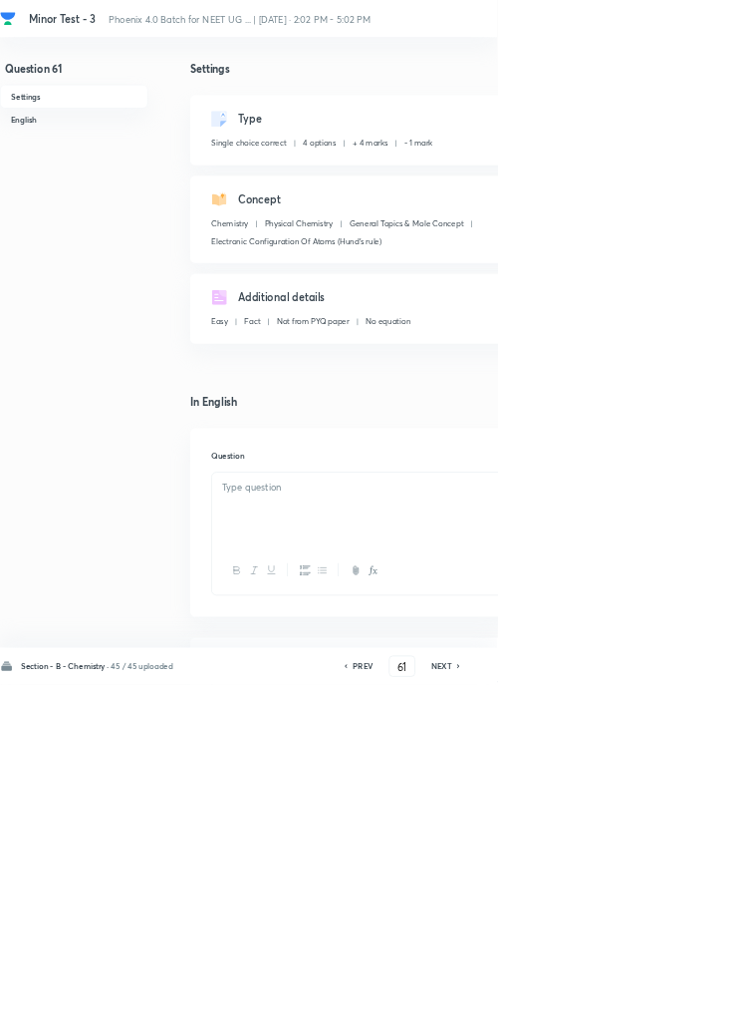
checkbox input "false"
checkbox input "true"
click at [679, 1014] on h6 "NEXT" at bounding box center [666, 1005] width 31 height 18
type input "62"
checkbox input "false"
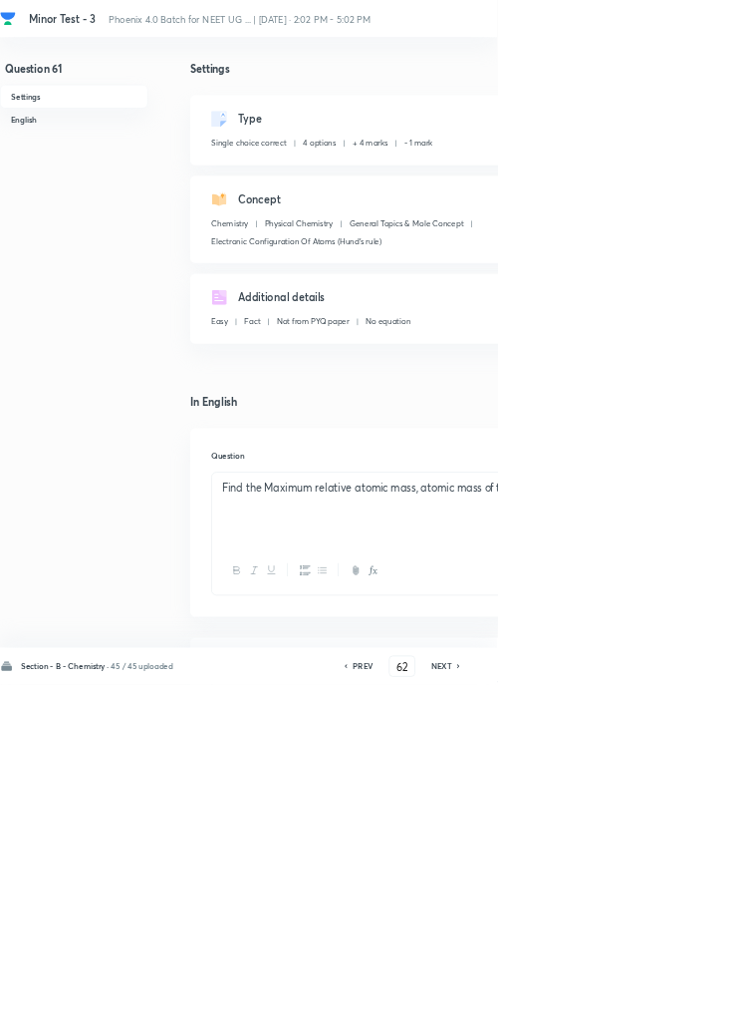
checkbox input "true"
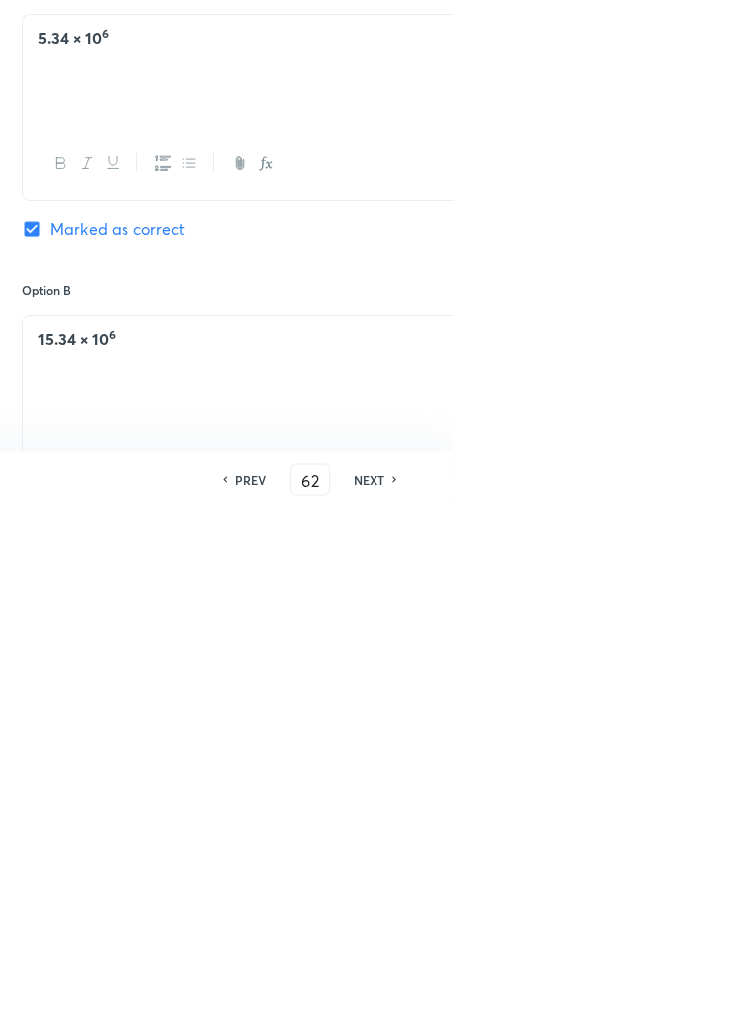
click at [749, 1032] on div "Section - B - Chemistry · 45 / 45 uploaded PREV 62 ​ NEXT Remove Save" at bounding box center [566, 1005] width 1132 height 56
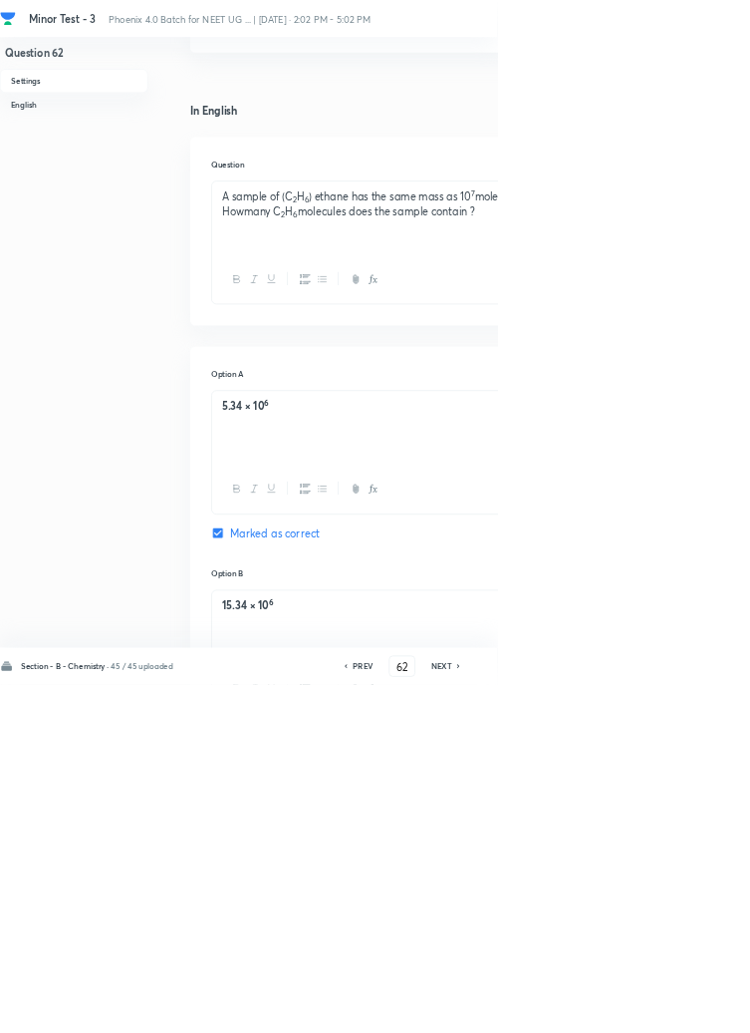
click at [690, 1021] on div "PREV 62 ​ NEXT" at bounding box center [606, 1005] width 257 height 32
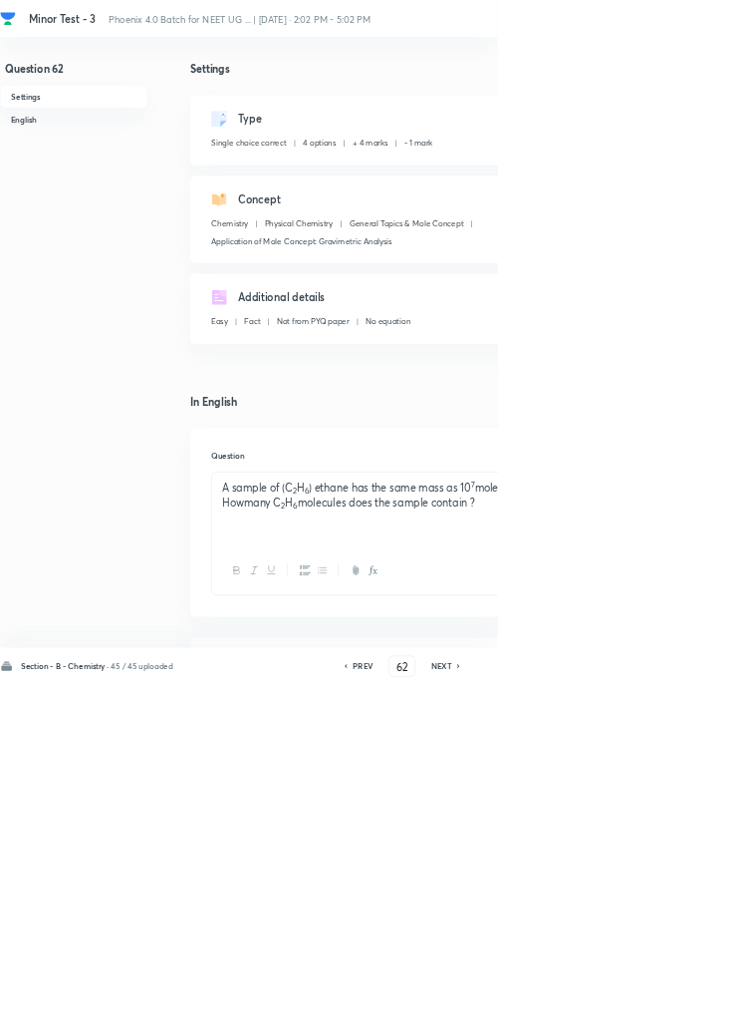
click at [669, 1014] on h6 "NEXT" at bounding box center [666, 1005] width 31 height 18
type input "63"
checkbox input "true"
click at [694, 1008] on icon at bounding box center [692, 1005] width 4 height 6
type input "64"
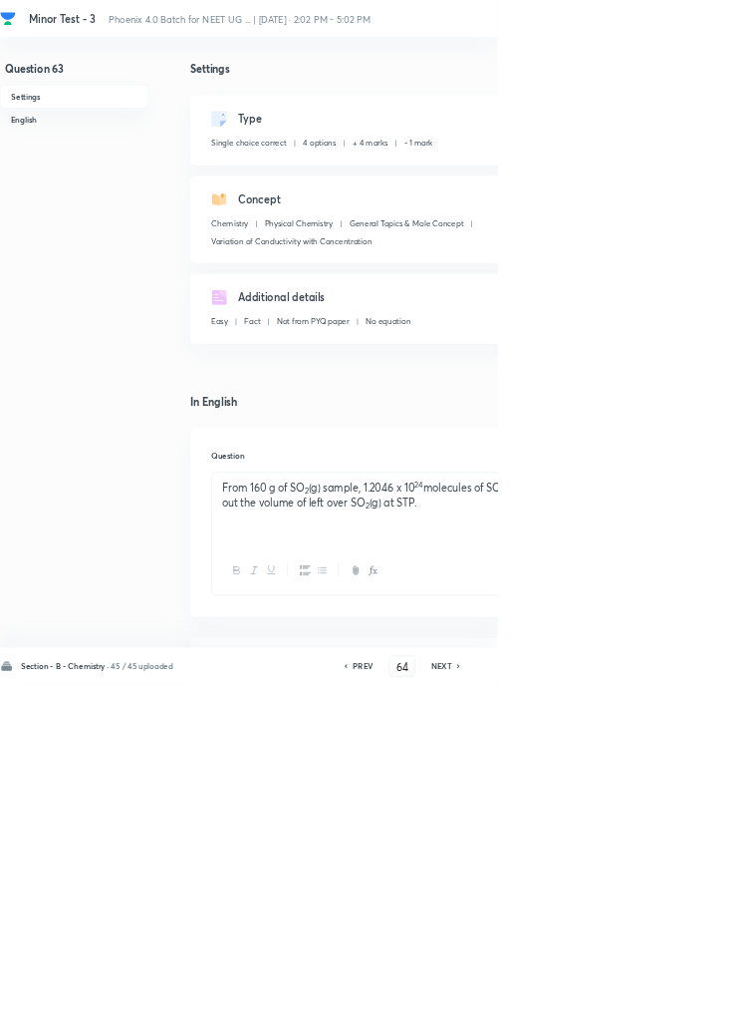
checkbox input "true"
click at [694, 1008] on icon at bounding box center [692, 1005] width 4 height 6
type input "65"
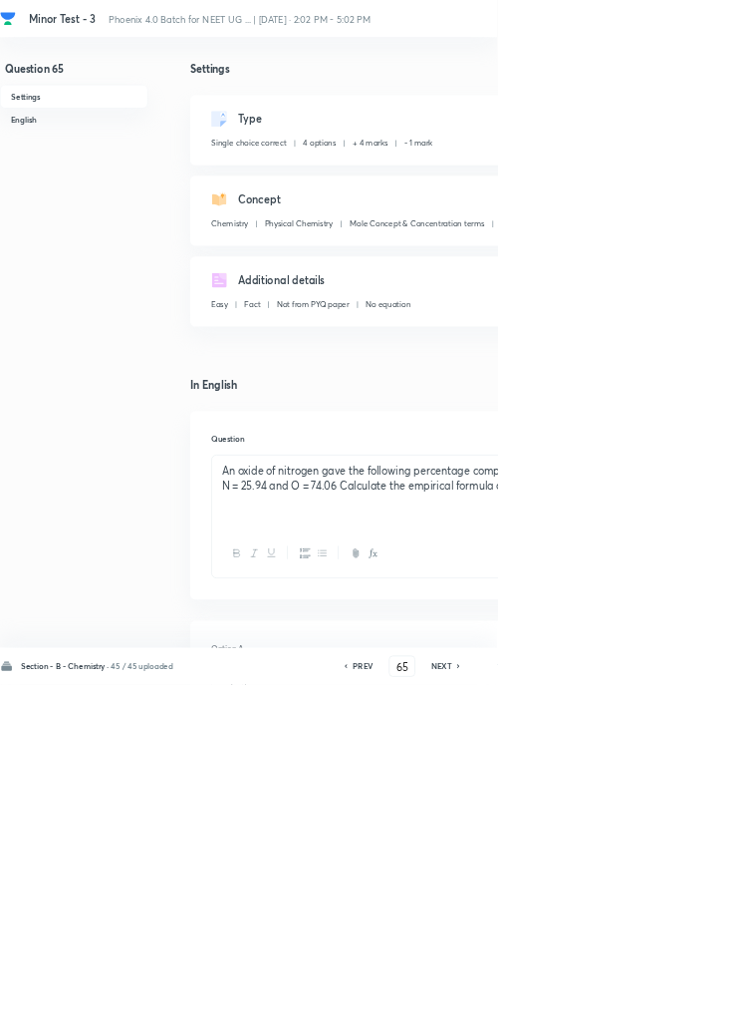
checkbox input "false"
checkbox input "true"
click at [694, 1008] on icon at bounding box center [692, 1005] width 4 height 6
type input "66"
checkbox input "false"
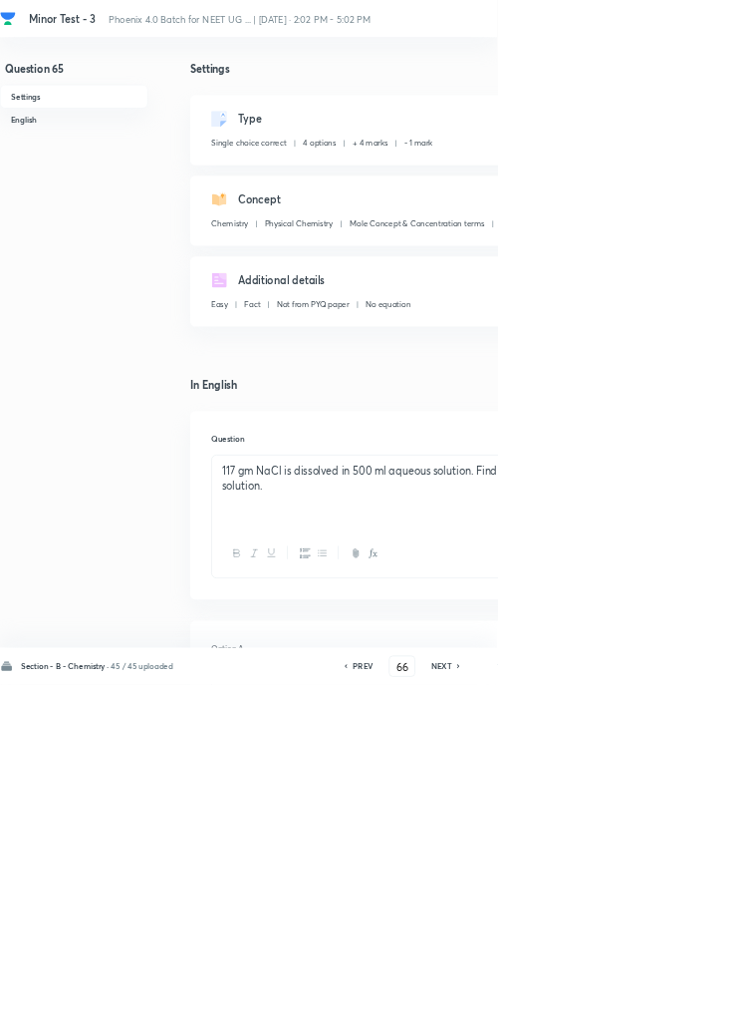
checkbox input "true"
click at [694, 1010] on icon at bounding box center [693, 1005] width 6 height 10
type input "67"
checkbox input "false"
checkbox input "true"
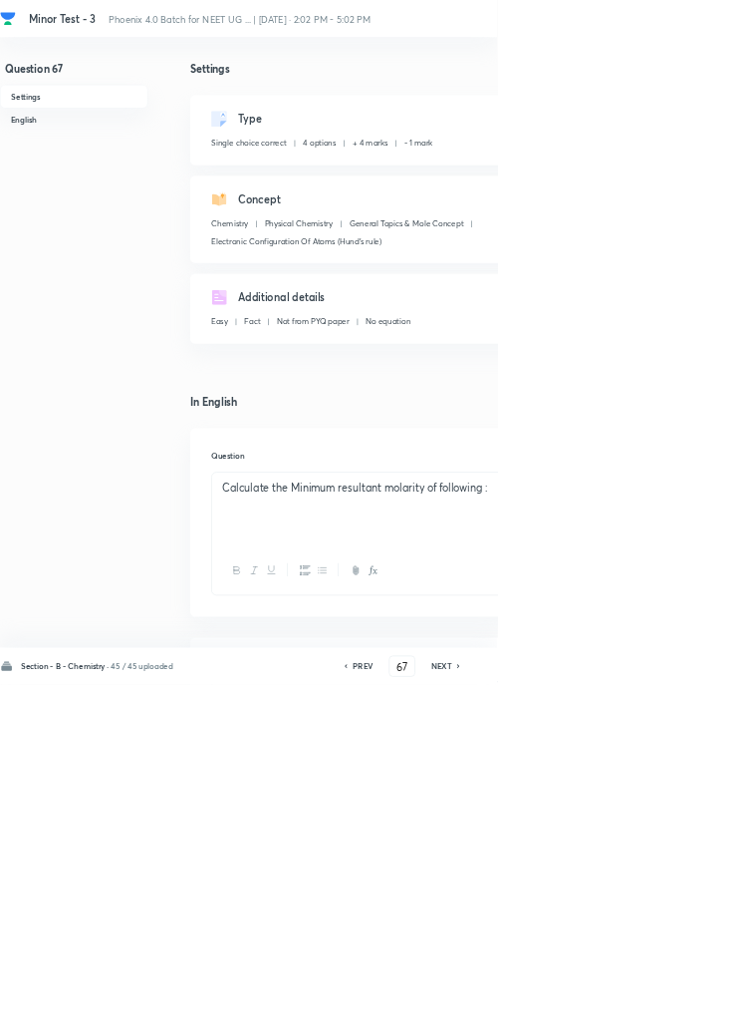
click at [694, 1008] on icon at bounding box center [692, 1005] width 4 height 6
type input "68"
checkbox input "true"
click at [695, 1010] on icon at bounding box center [693, 1005] width 6 height 10
type input "69"
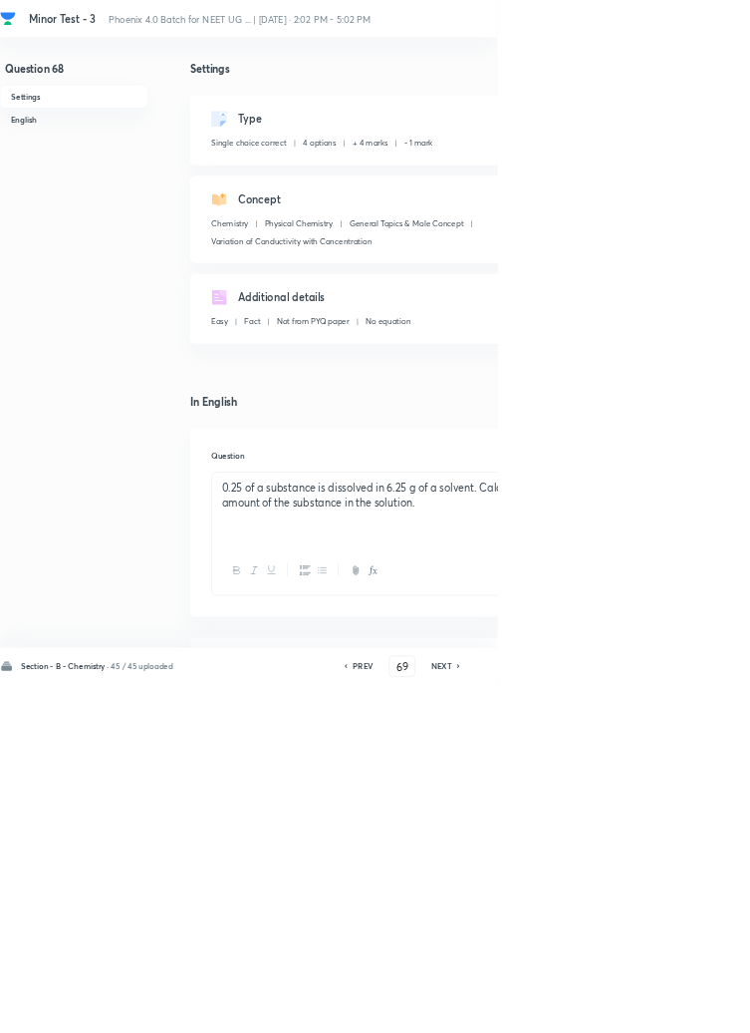
checkbox input "false"
checkbox input "true"
click at [695, 1010] on icon at bounding box center [693, 1005] width 6 height 10
type input "70"
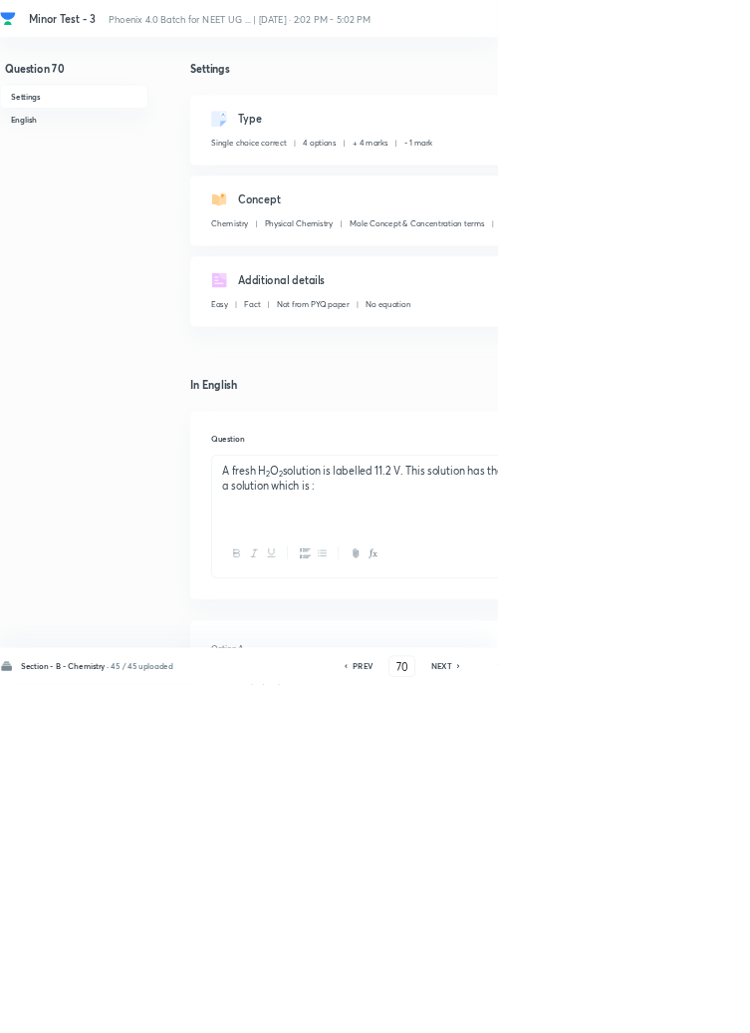
checkbox input "false"
checkbox input "true"
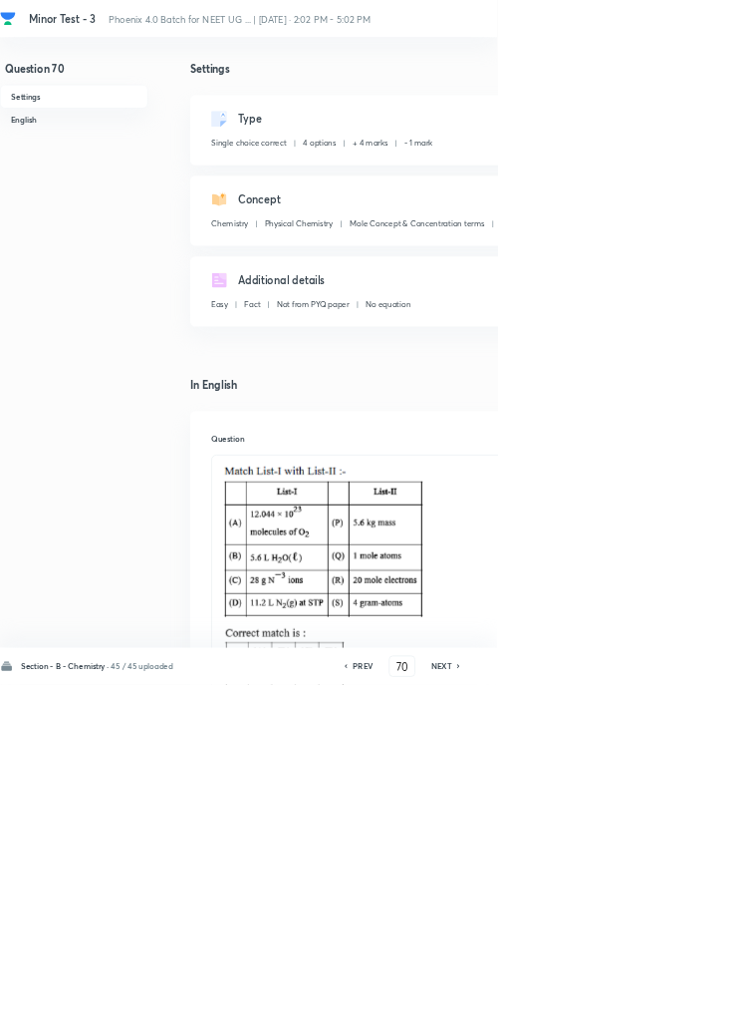
click at [695, 1010] on icon at bounding box center [693, 1005] width 6 height 10
type input "71"
checkbox input "false"
checkbox input "true"
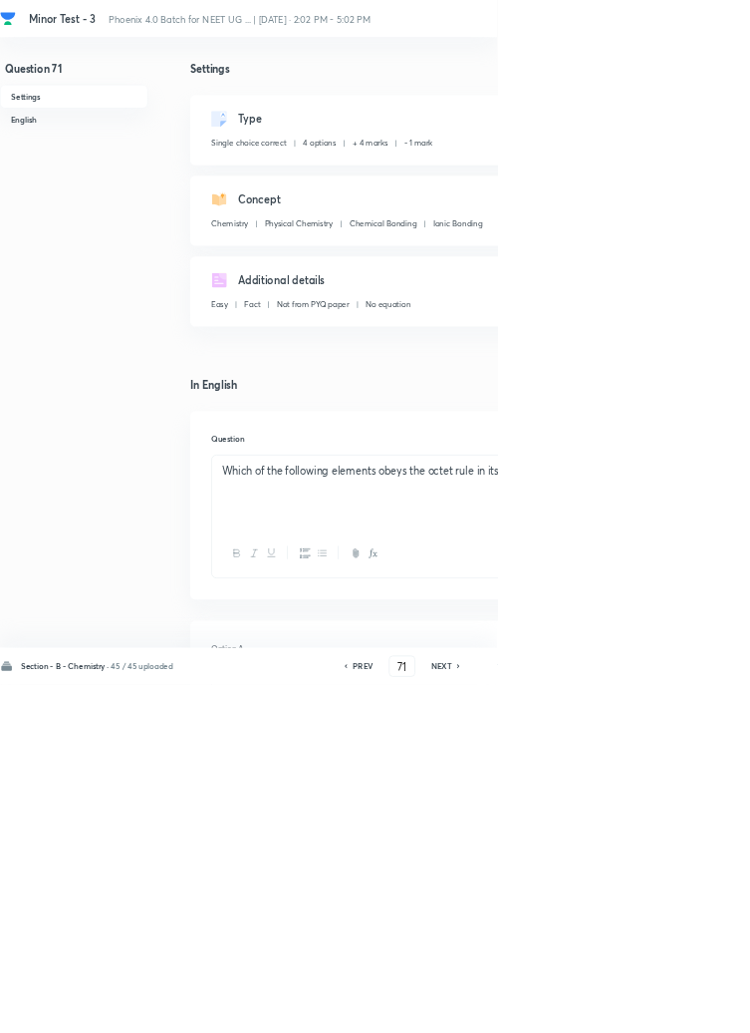
click at [695, 1010] on icon at bounding box center [693, 1005] width 6 height 10
type input "72"
checkbox input "false"
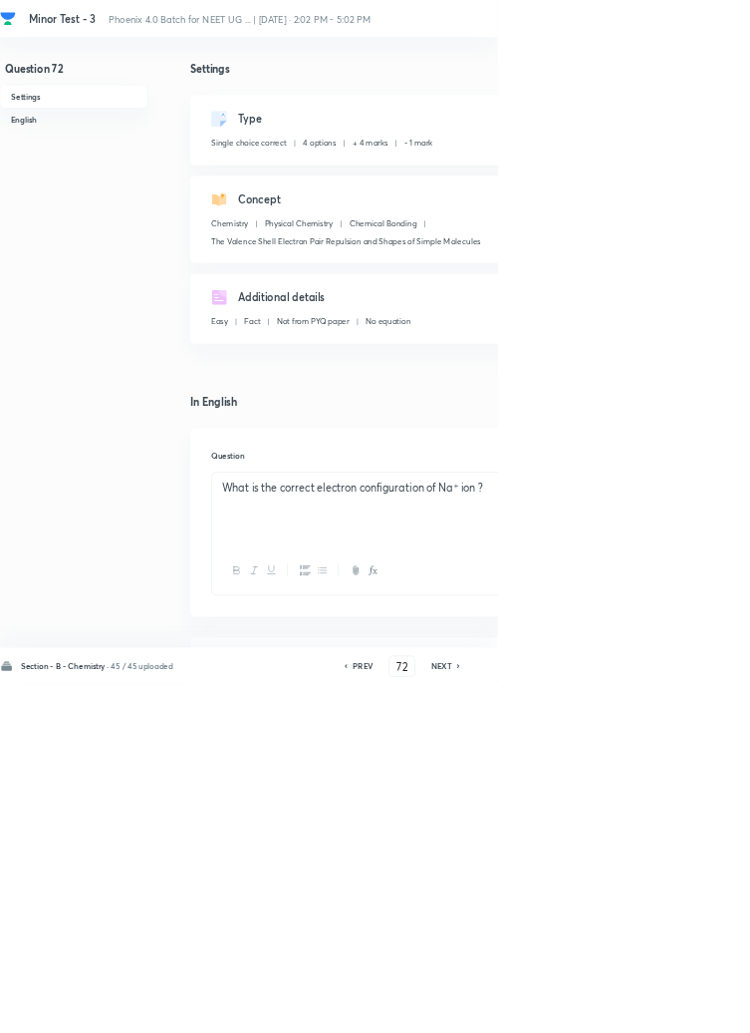
checkbox input "true"
click at [695, 1010] on icon at bounding box center [693, 1005] width 6 height 10
type input "73"
checkbox input "false"
checkbox input "true"
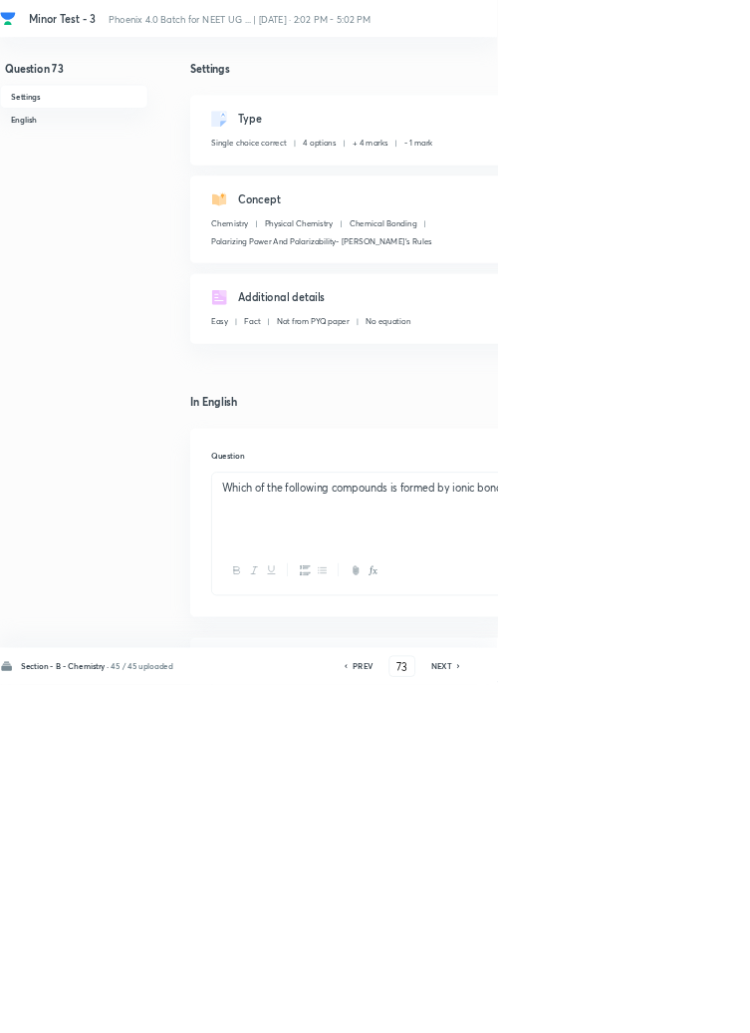
click at [695, 1010] on icon at bounding box center [693, 1005] width 6 height 10
type input "74"
checkbox input "false"
checkbox input "true"
click at [685, 1014] on div "NEXT" at bounding box center [669, 1005] width 53 height 18
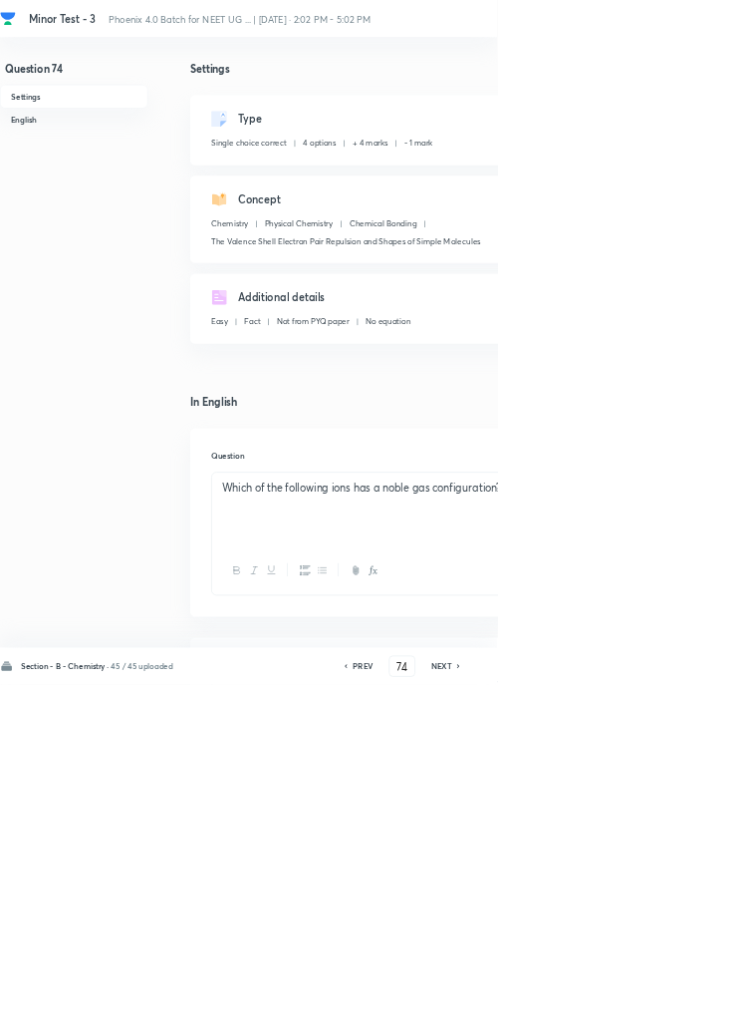
type input "75"
checkbox input "false"
checkbox input "true"
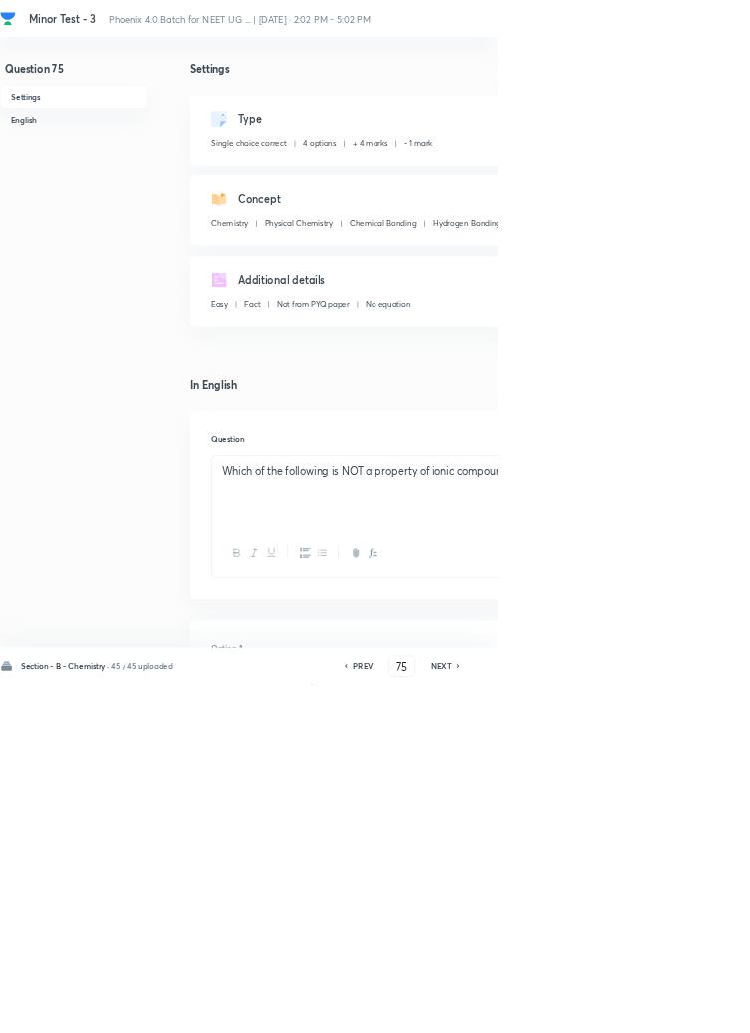
click at [682, 1032] on div "Section - B - Chemistry · 45 / 45 uploaded PREV 75 ​ NEXT Remove Save" at bounding box center [566, 1005] width 1132 height 56
click at [694, 1008] on icon at bounding box center [692, 1005] width 4 height 6
type input "76"
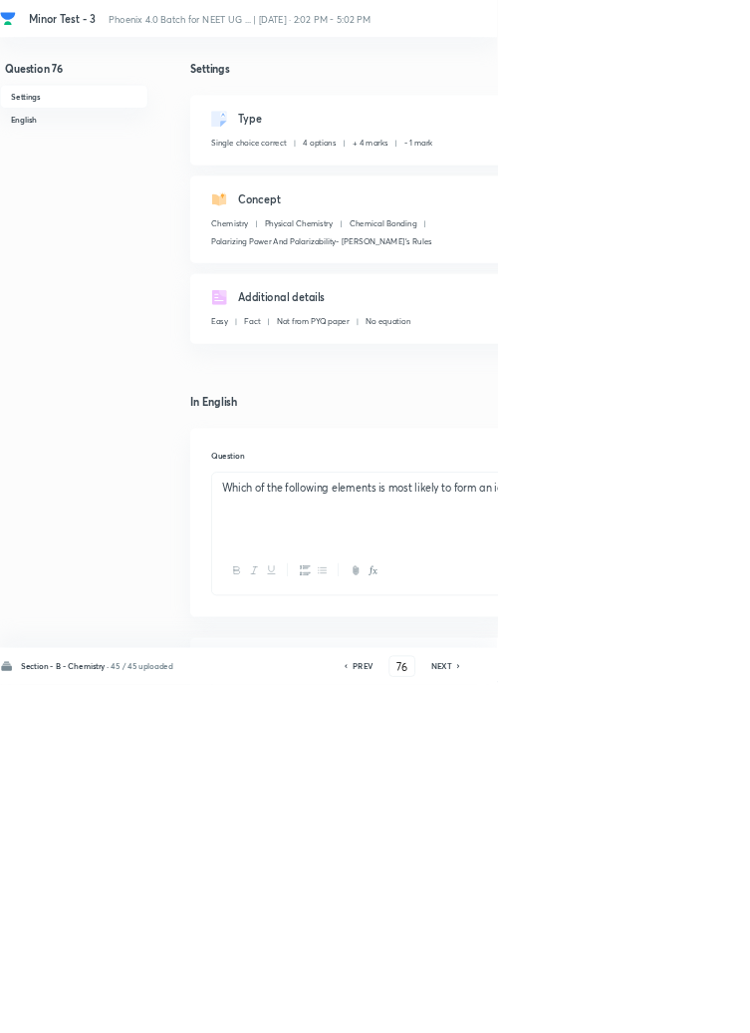
click at [694, 1010] on icon at bounding box center [693, 1005] width 6 height 10
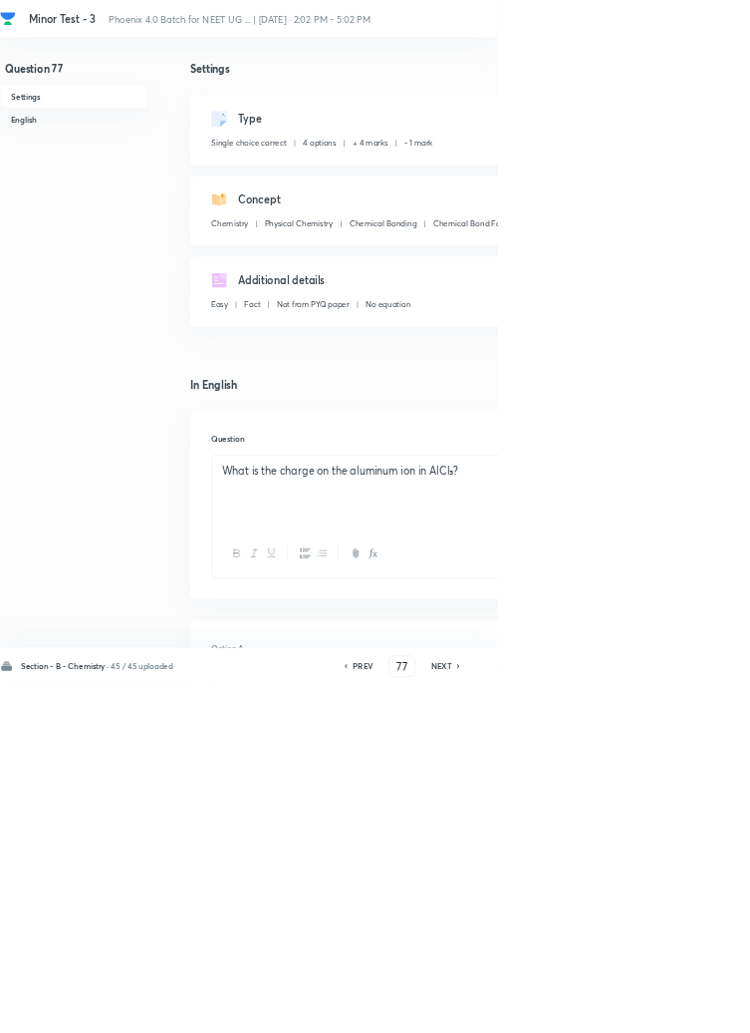
click at [694, 1008] on icon at bounding box center [692, 1005] width 4 height 6
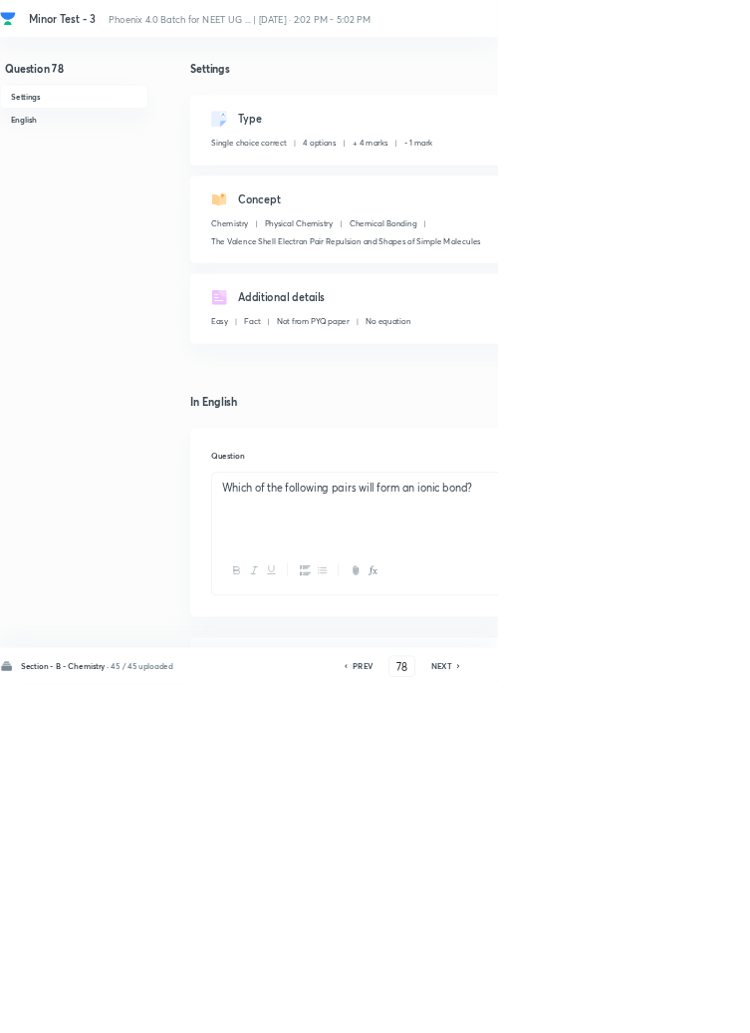
click at [694, 1008] on icon at bounding box center [692, 1005] width 4 height 6
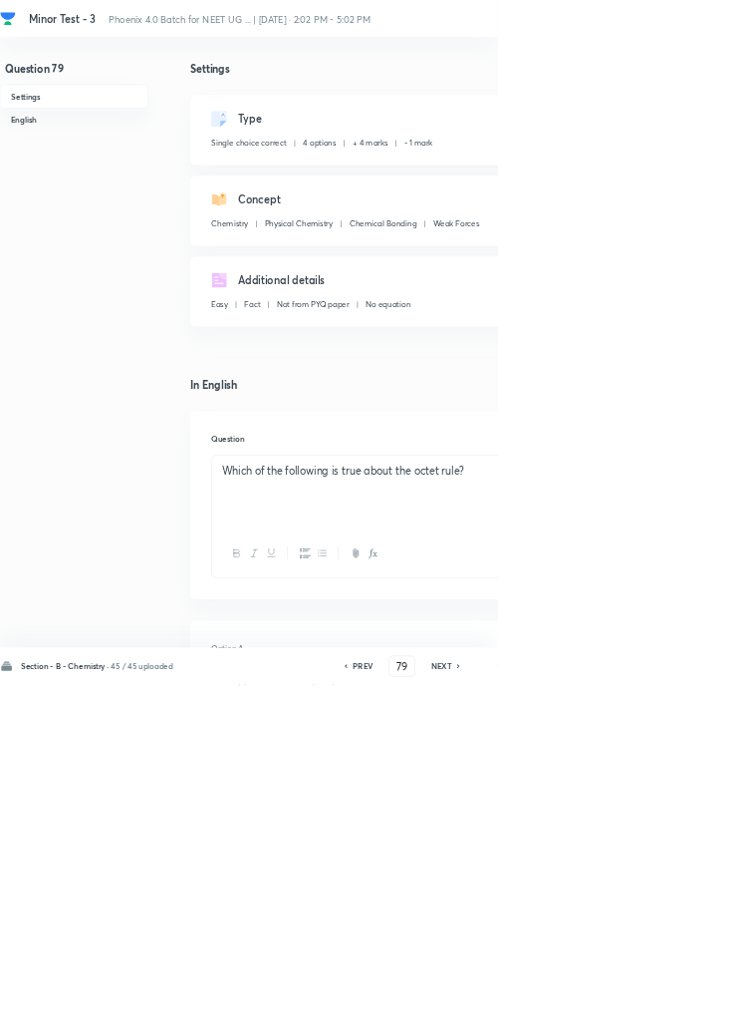
click at [694, 1008] on icon at bounding box center [692, 1005] width 4 height 6
click at [694, 1010] on icon at bounding box center [693, 1005] width 6 height 10
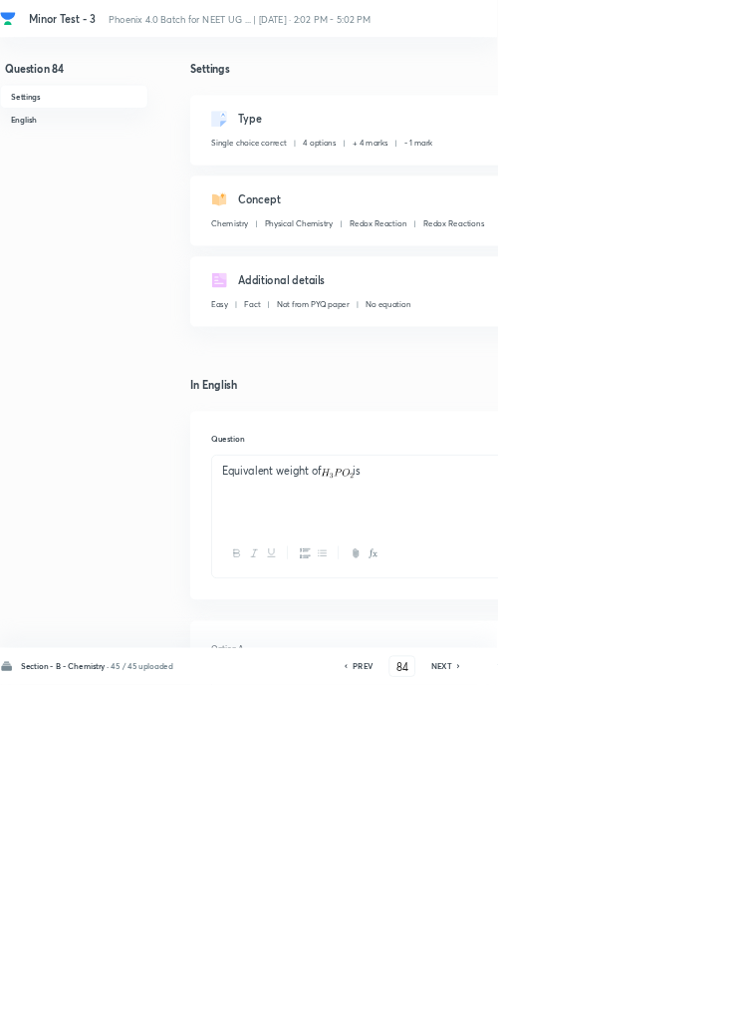
click at [694, 1008] on icon at bounding box center [692, 1005] width 4 height 6
click at [694, 1010] on icon at bounding box center [693, 1005] width 6 height 10
click at [693, 1010] on icon at bounding box center [693, 1005] width 6 height 10
click at [694, 1008] on icon at bounding box center [692, 1005] width 4 height 6
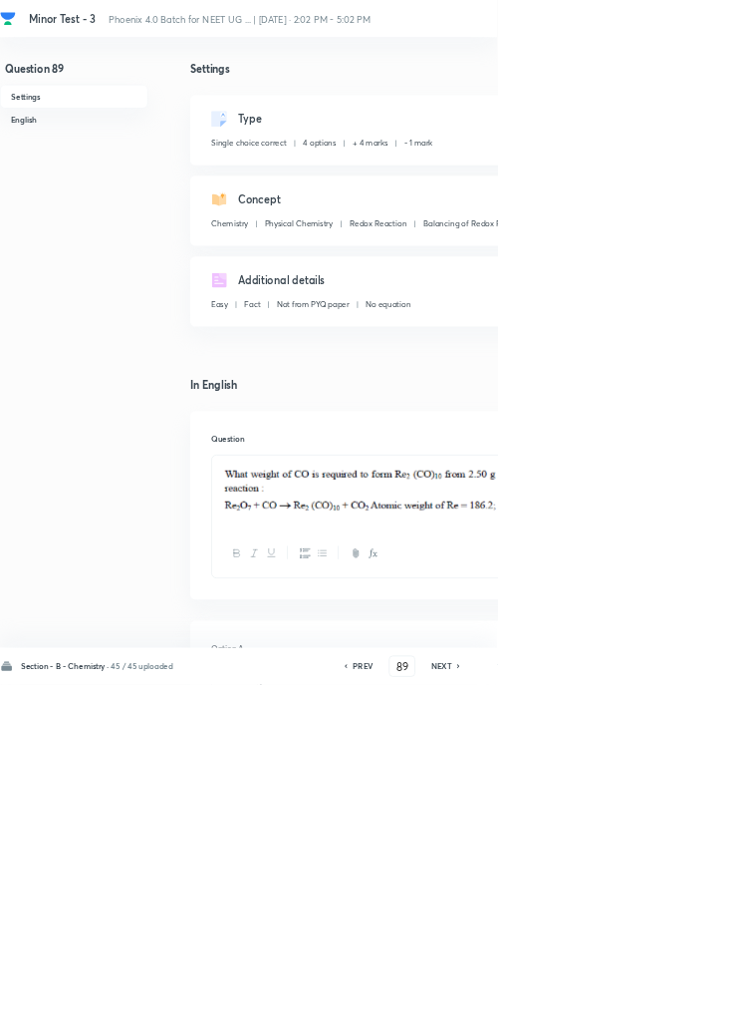
click at [694, 1010] on icon at bounding box center [693, 1005] width 6 height 10
click at [694, 1008] on icon at bounding box center [692, 1005] width 4 height 6
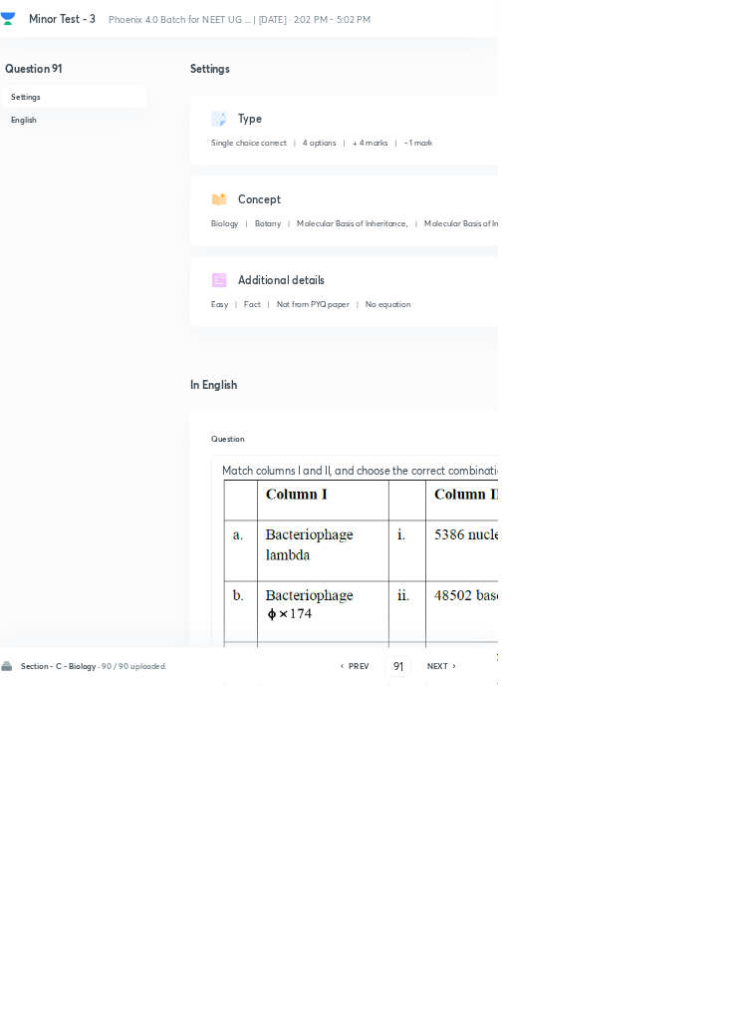
click at [688, 1008] on icon at bounding box center [686, 1005] width 4 height 6
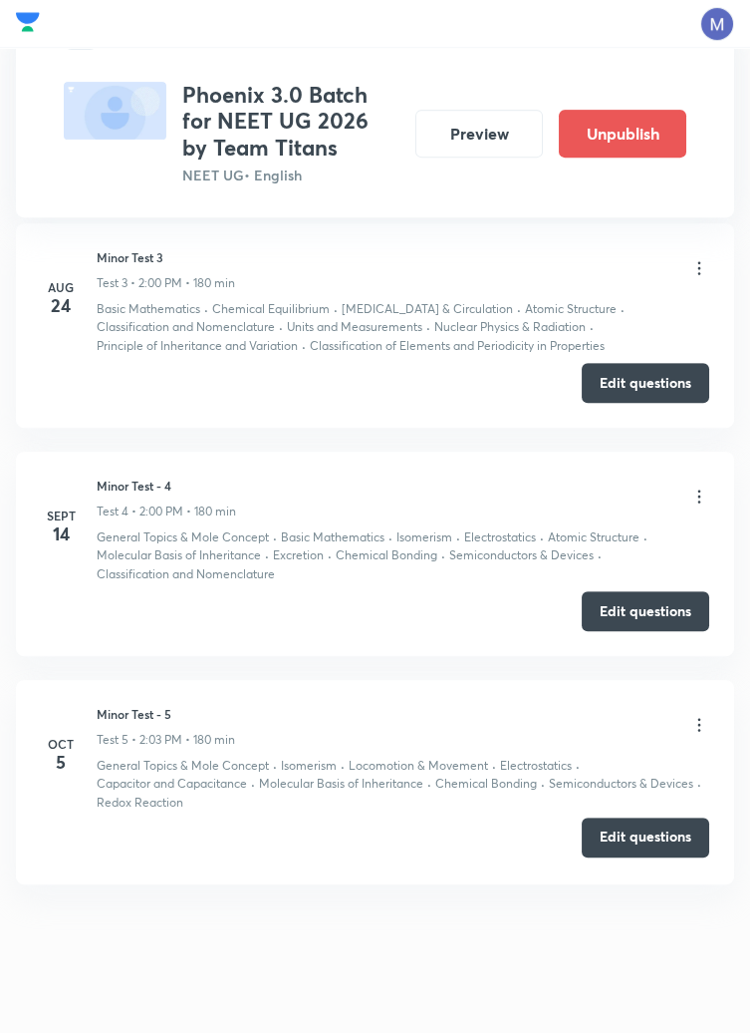
click at [644, 842] on button "Edit questions" at bounding box center [646, 837] width 128 height 40
click at [646, 825] on button "Edit questions" at bounding box center [646, 837] width 128 height 40
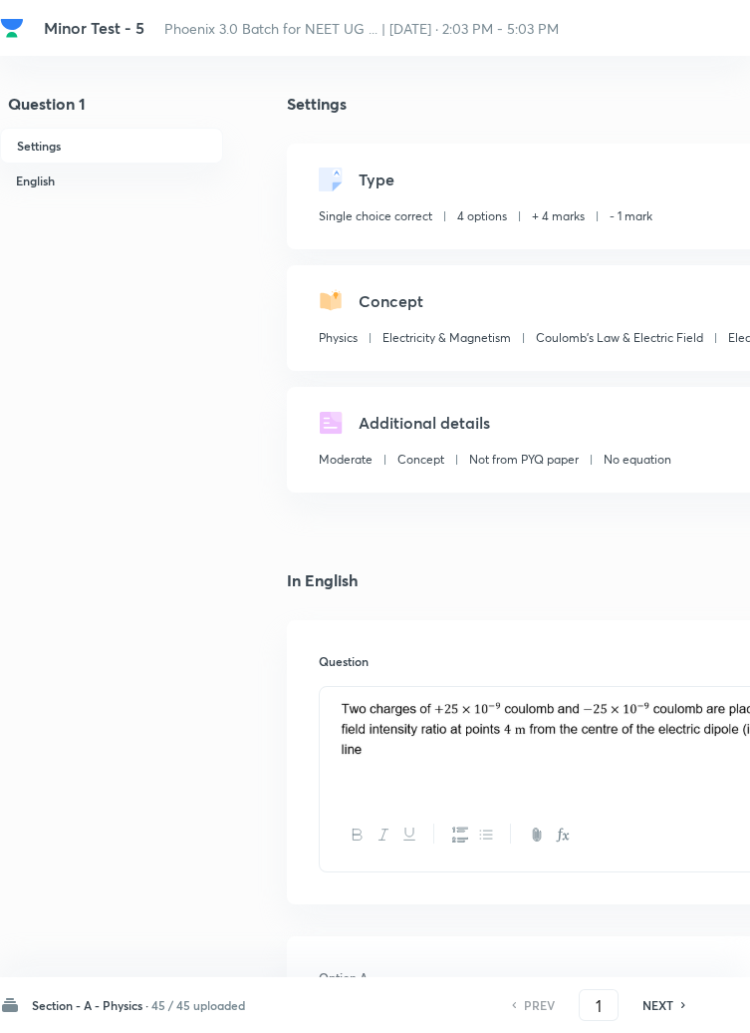
checkbox input "true"
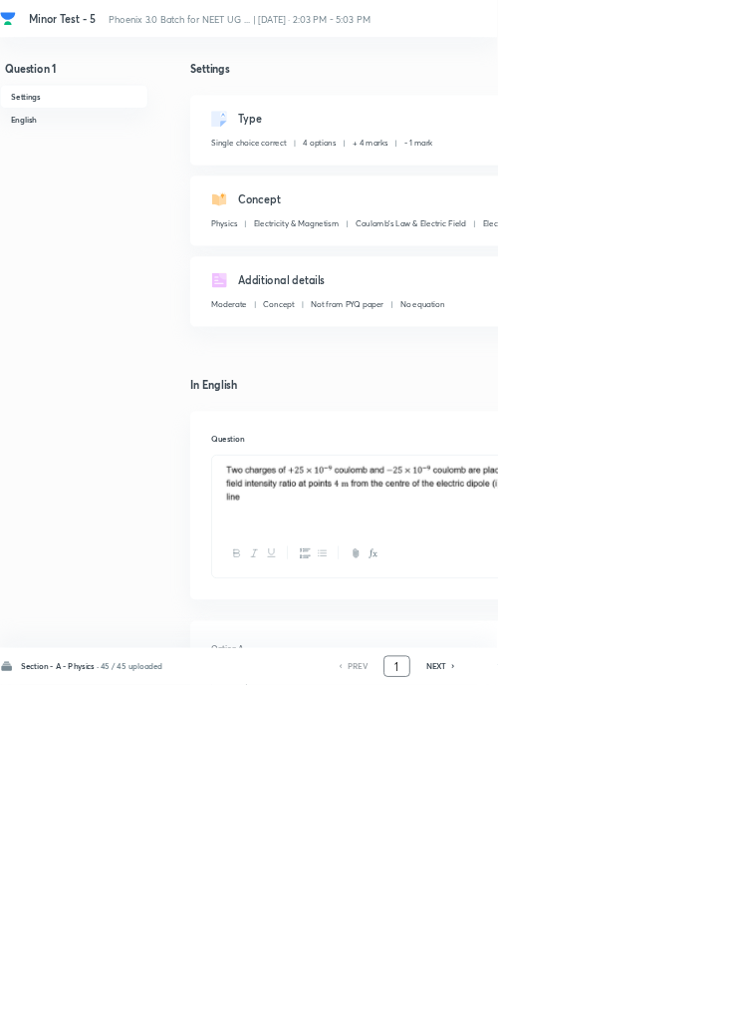
click at [607, 1023] on input "1" at bounding box center [599, 1005] width 38 height 35
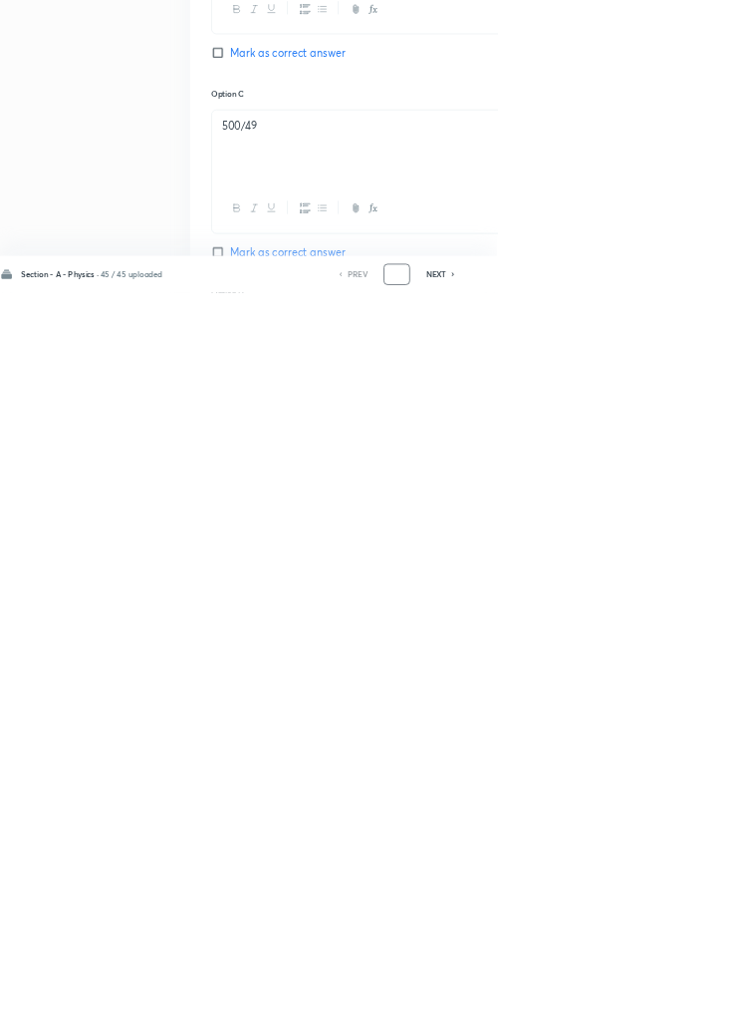
scroll to position [947, 0]
type input "46"
checkbox input "false"
checkbox input "true"
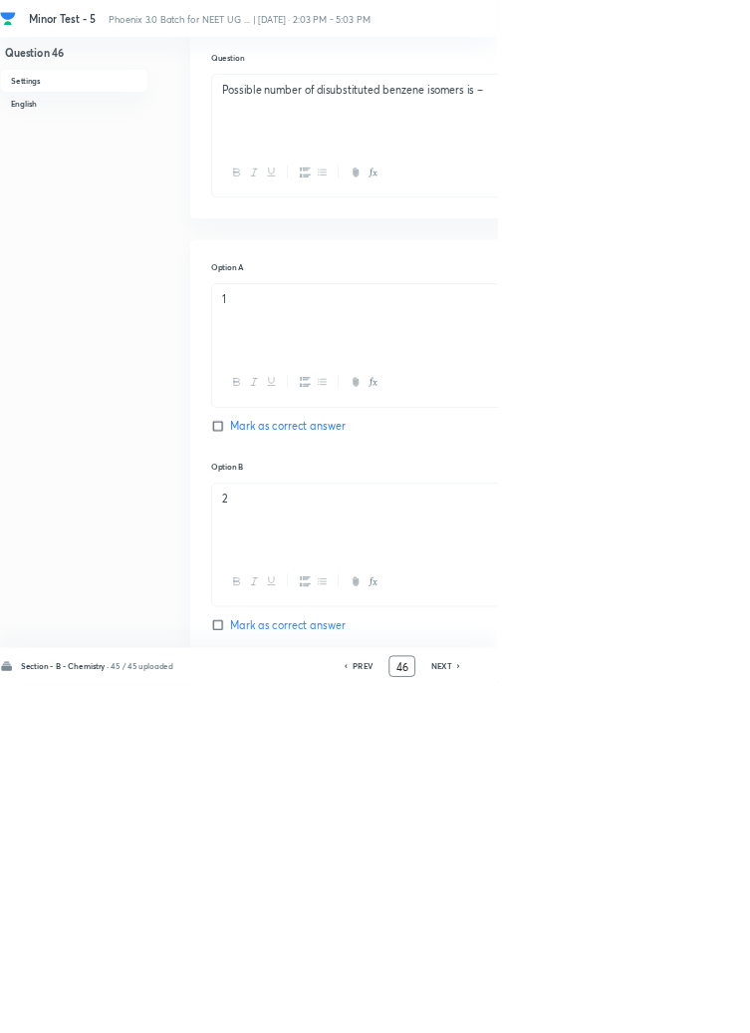
scroll to position [0, 0]
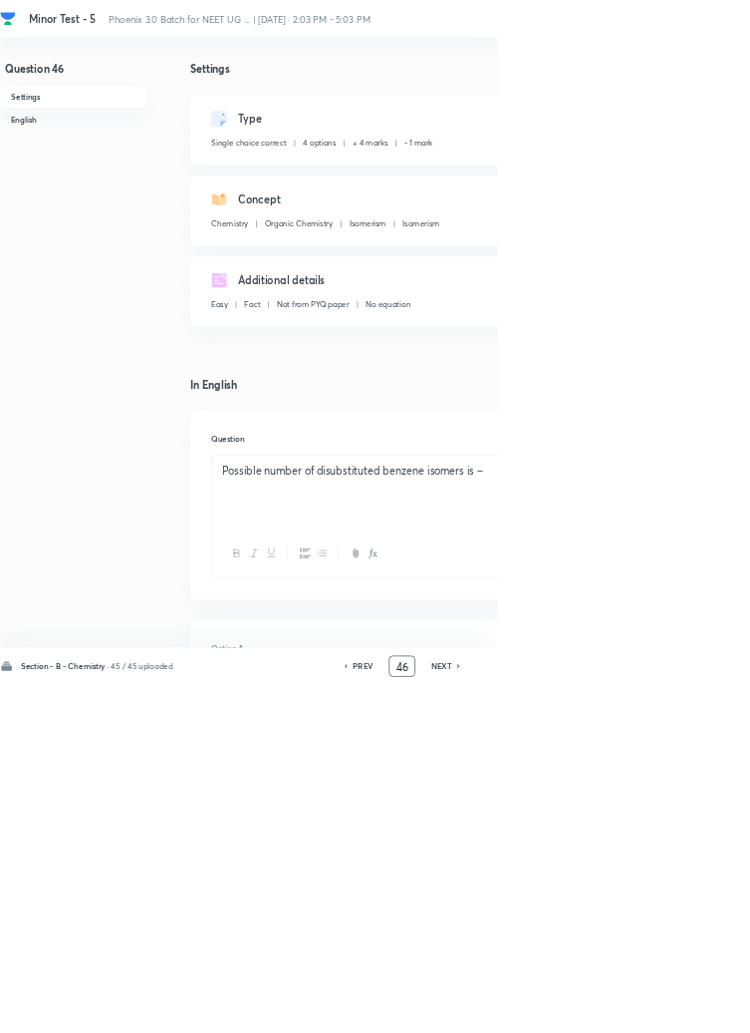
click at [676, 1014] on h6 "NEXT" at bounding box center [666, 1005] width 31 height 18
type input "47"
checkbox input "true"
click at [694, 1010] on icon at bounding box center [693, 1005] width 6 height 10
type input "48"
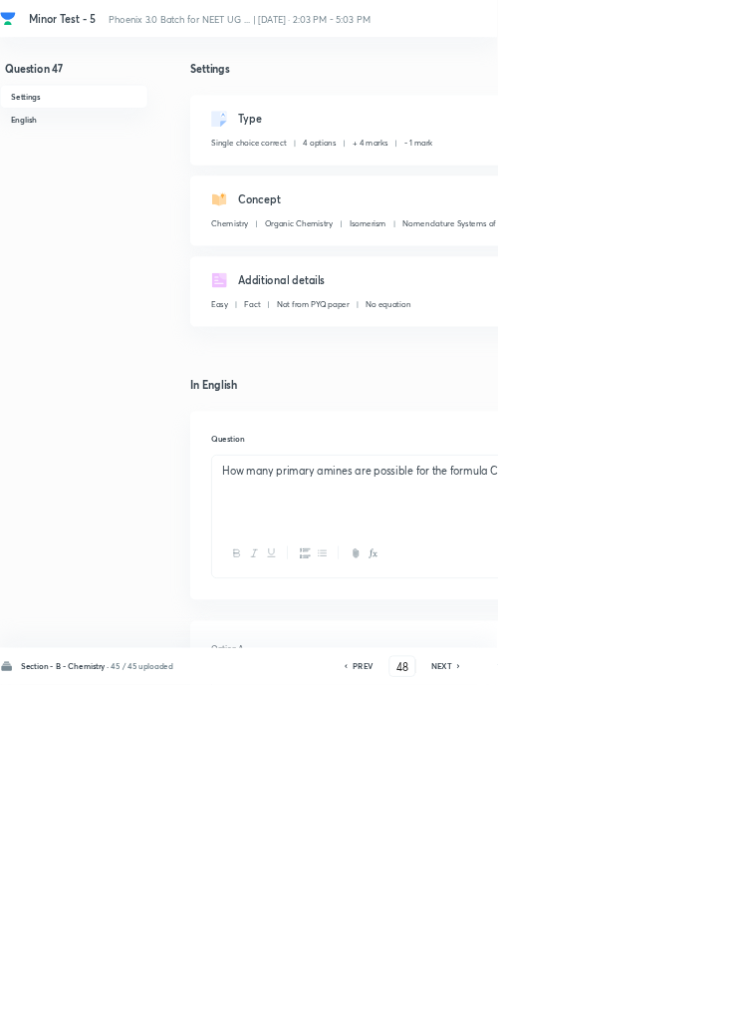
checkbox input "true"
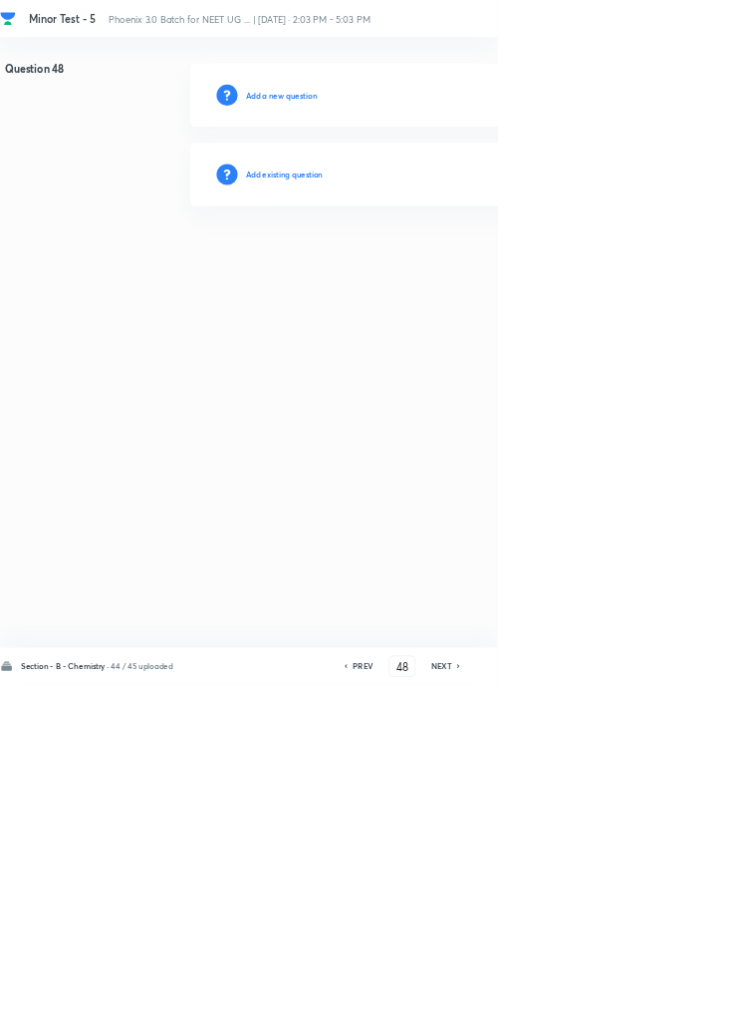
click at [475, 256] on h6 "Add existing question" at bounding box center [429, 263] width 117 height 18
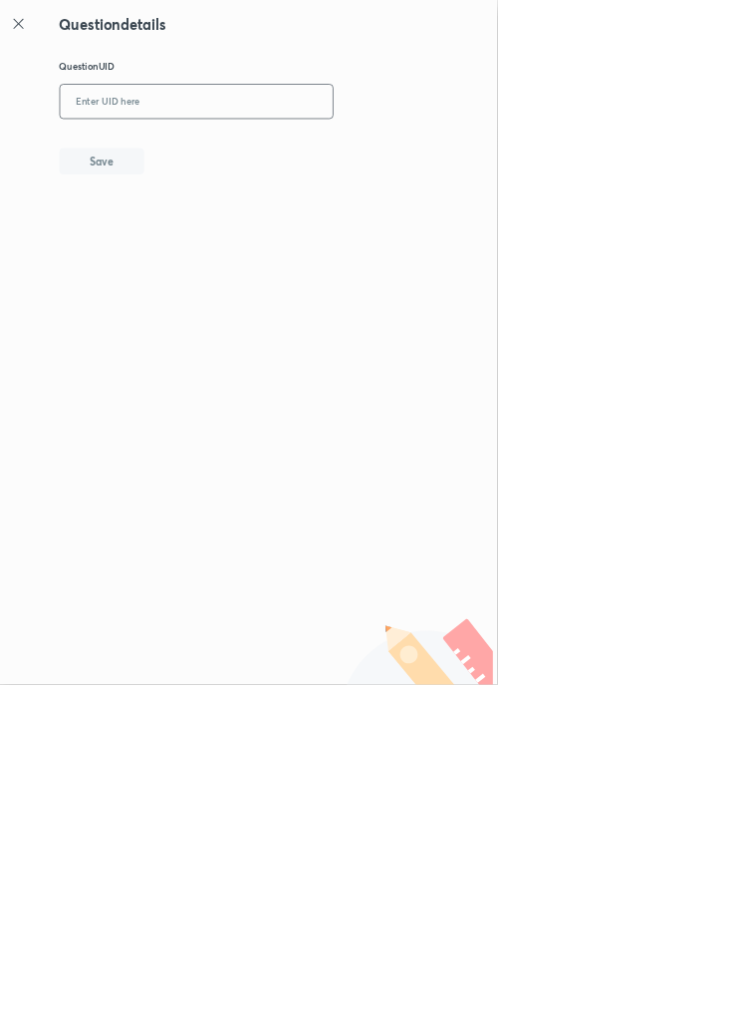
click at [425, 148] on input "text" at bounding box center [297, 154] width 412 height 49
type input "E6RP0"
click at [208, 239] on button "Save" at bounding box center [154, 241] width 128 height 40
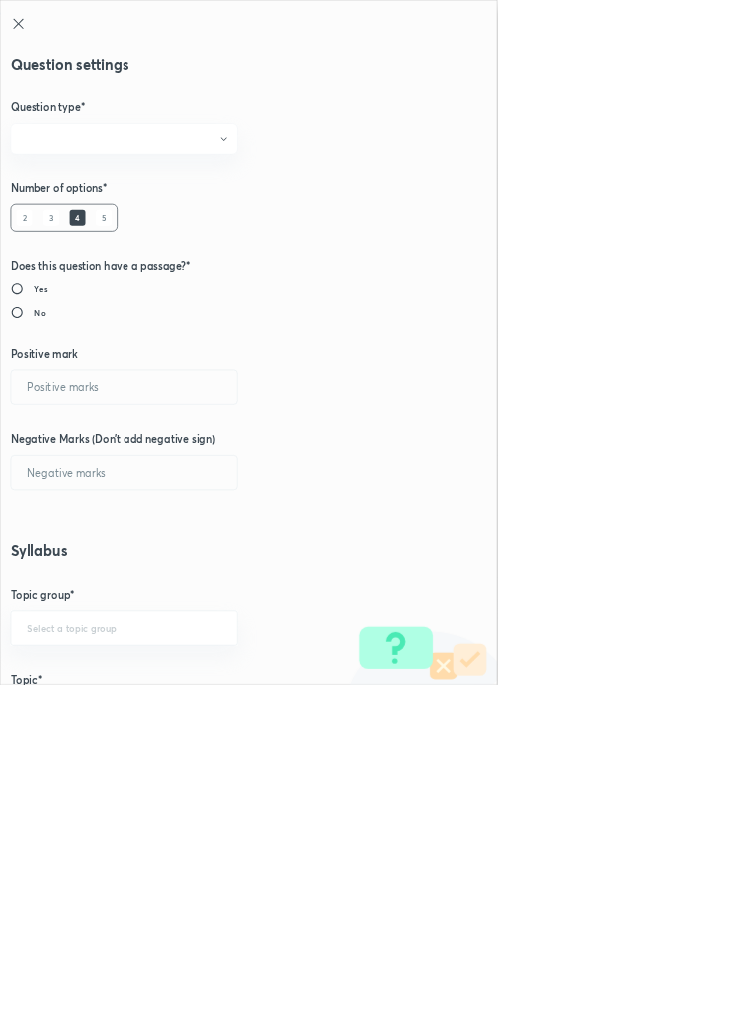
radio input "true"
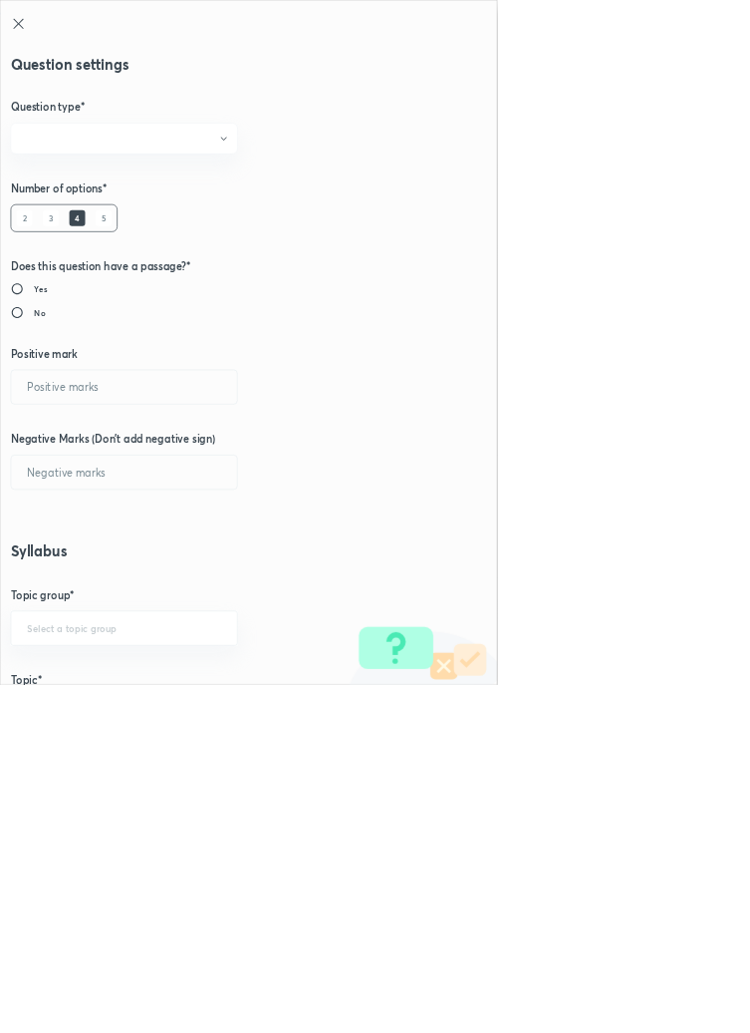
radio input "true"
type input "1"
type input "0"
type input "Chemistry"
type input "Organic Chemistry"
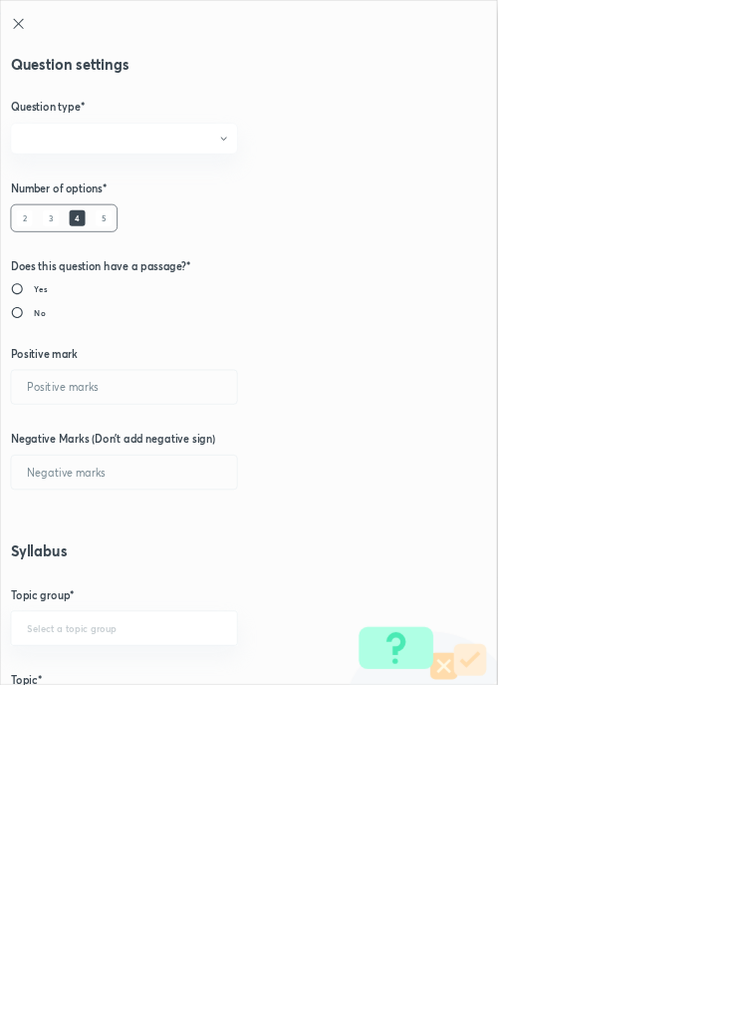
type input "Isomerism"
type input "Structural Isomerism"
click at [65, 580] on input "1" at bounding box center [187, 583] width 341 height 51
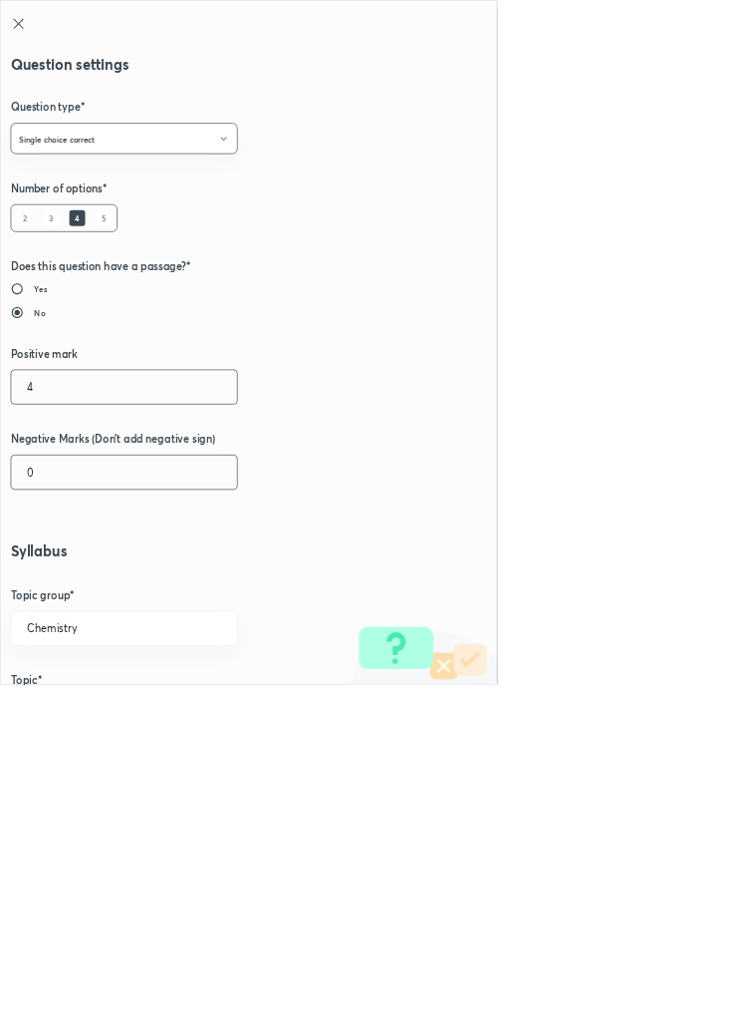
type input "4"
click at [70, 706] on input "0" at bounding box center [187, 712] width 341 height 51
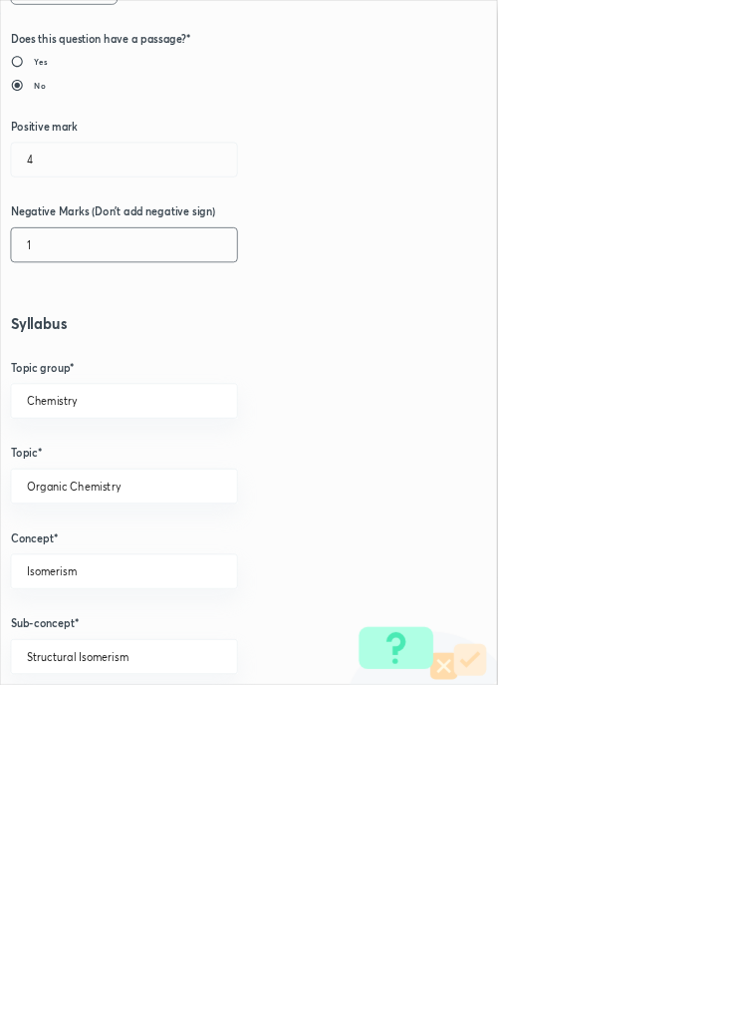
scroll to position [1121, 0]
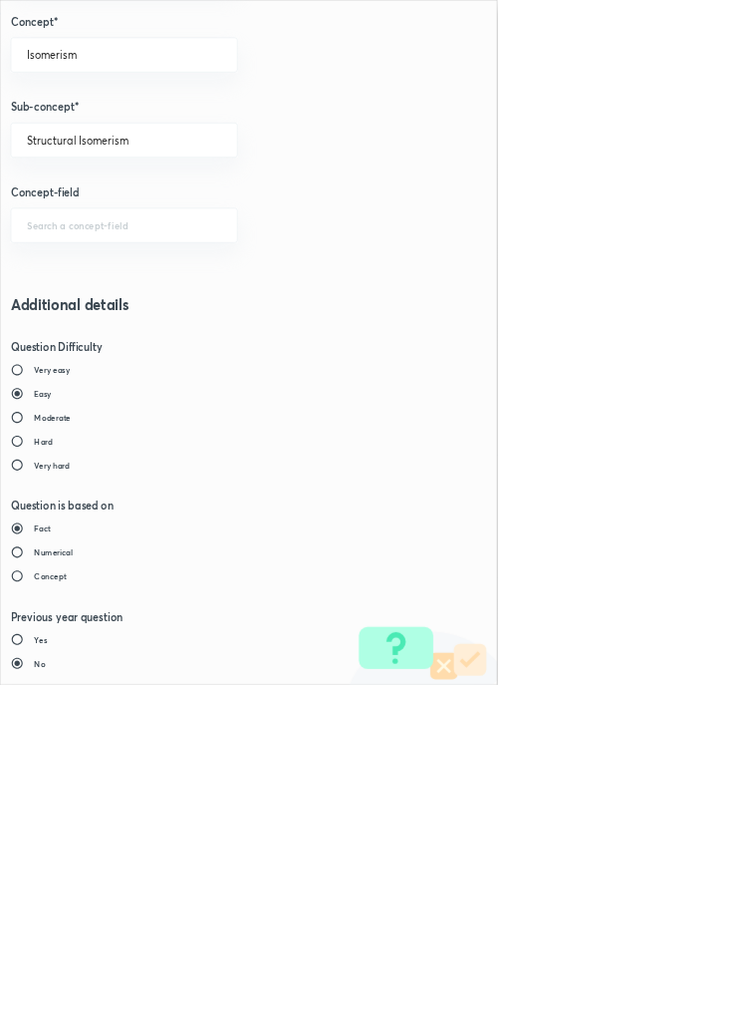
type input "1"
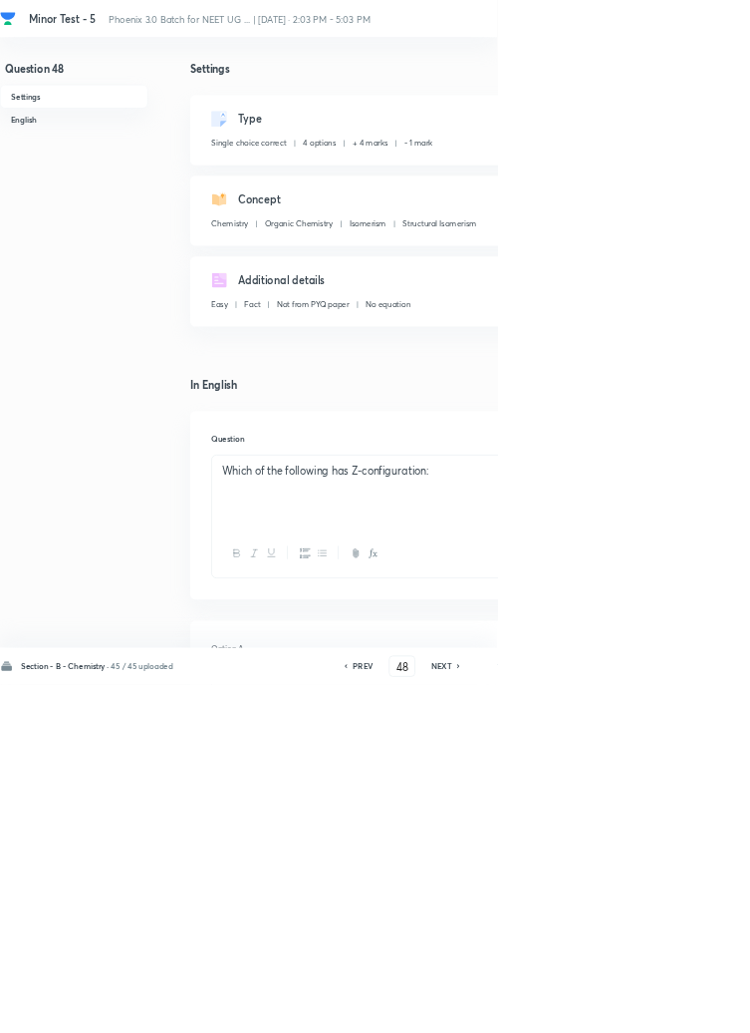
type input "49"
checkbox input "true"
click at [694, 1010] on icon at bounding box center [693, 1005] width 6 height 10
type input "50"
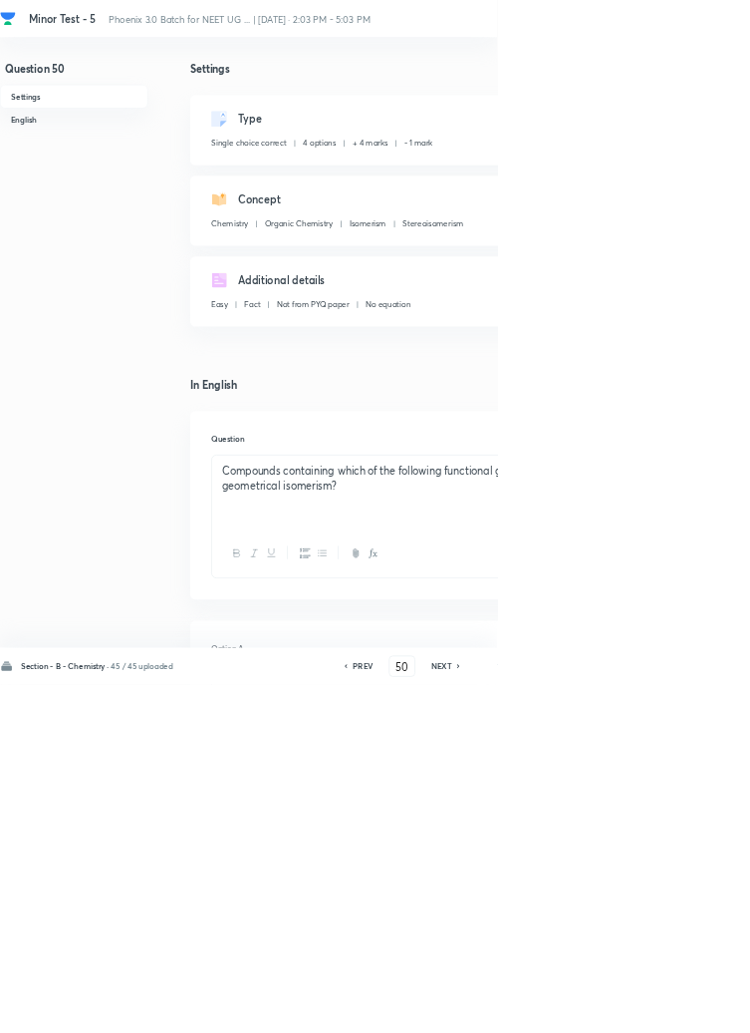
checkbox input "true"
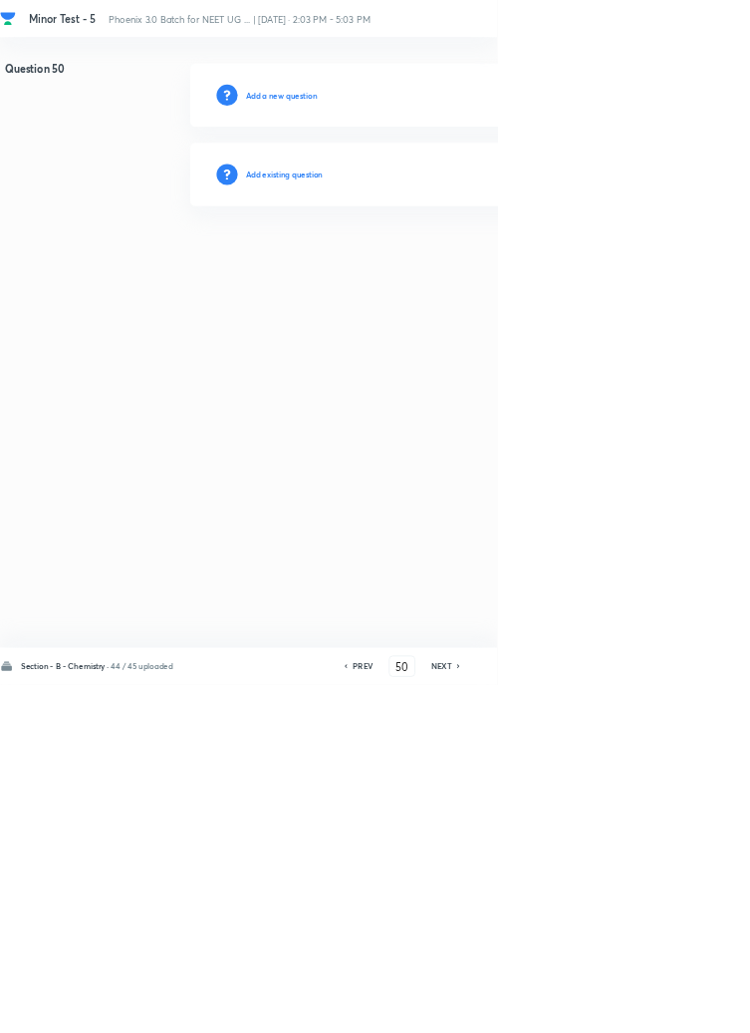
click at [448, 265] on h6 "Add existing question" at bounding box center [429, 263] width 117 height 18
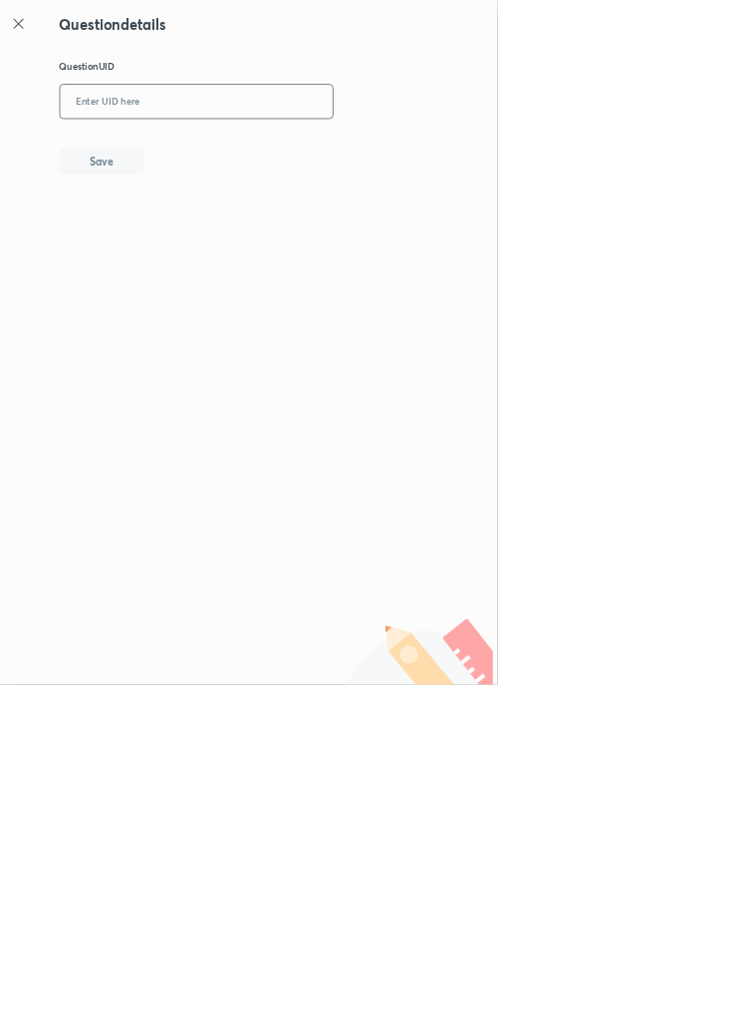
click at [373, 149] on input "text" at bounding box center [297, 154] width 412 height 49
type input "MW55J"
click at [188, 226] on button "Save" at bounding box center [154, 241] width 128 height 40
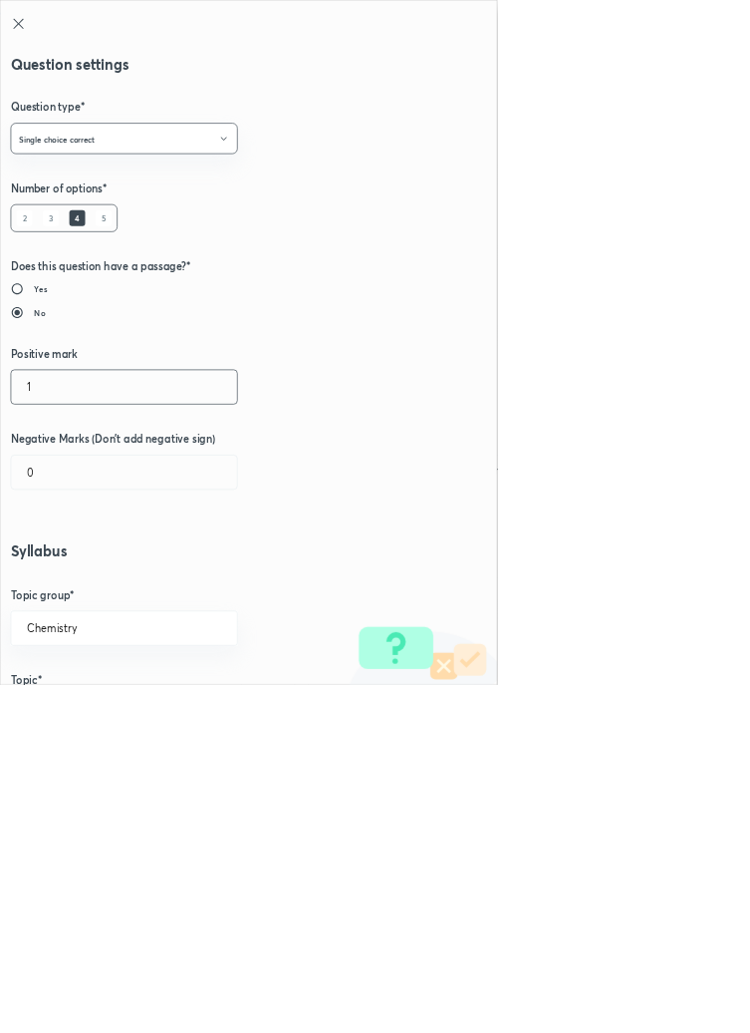
click at [65, 578] on input "1" at bounding box center [187, 583] width 341 height 51
type input "4"
click at [76, 707] on input "0" at bounding box center [187, 712] width 341 height 51
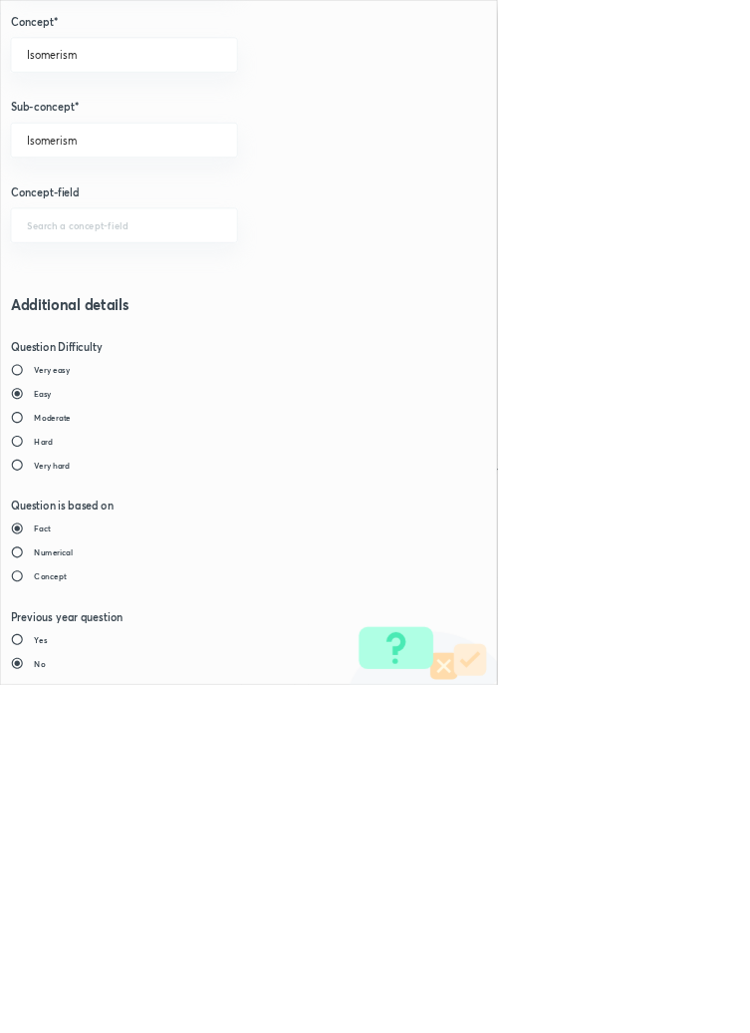
type input "1"
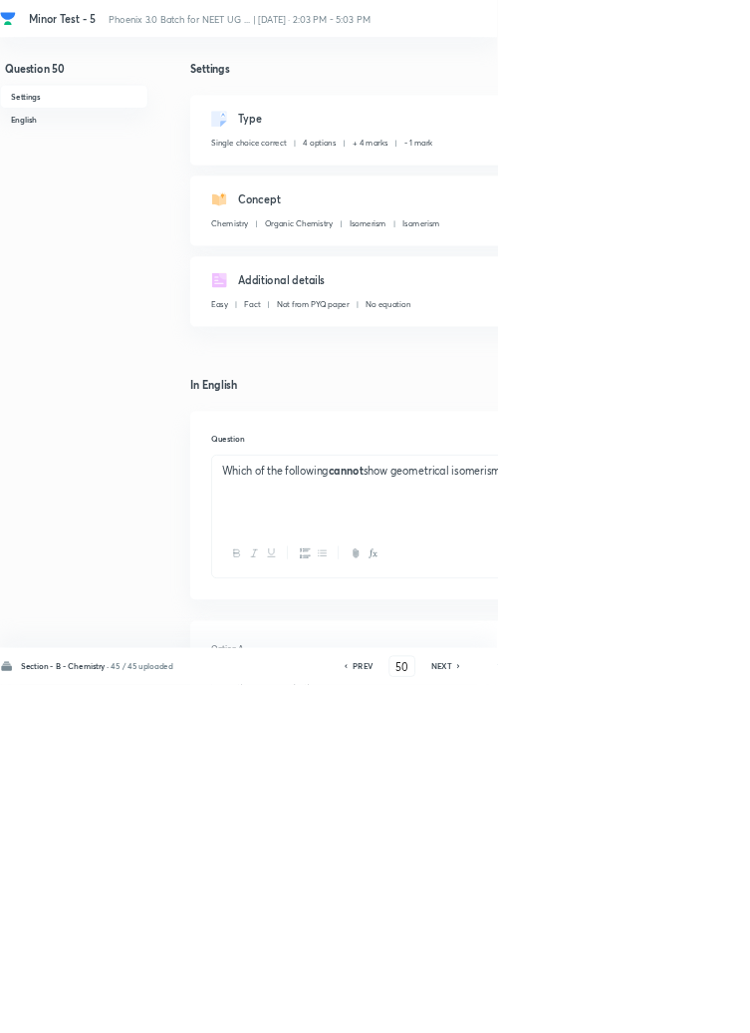
type input "51"
checkbox input "false"
checkbox input "true"
click at [694, 1010] on icon at bounding box center [693, 1005] width 6 height 10
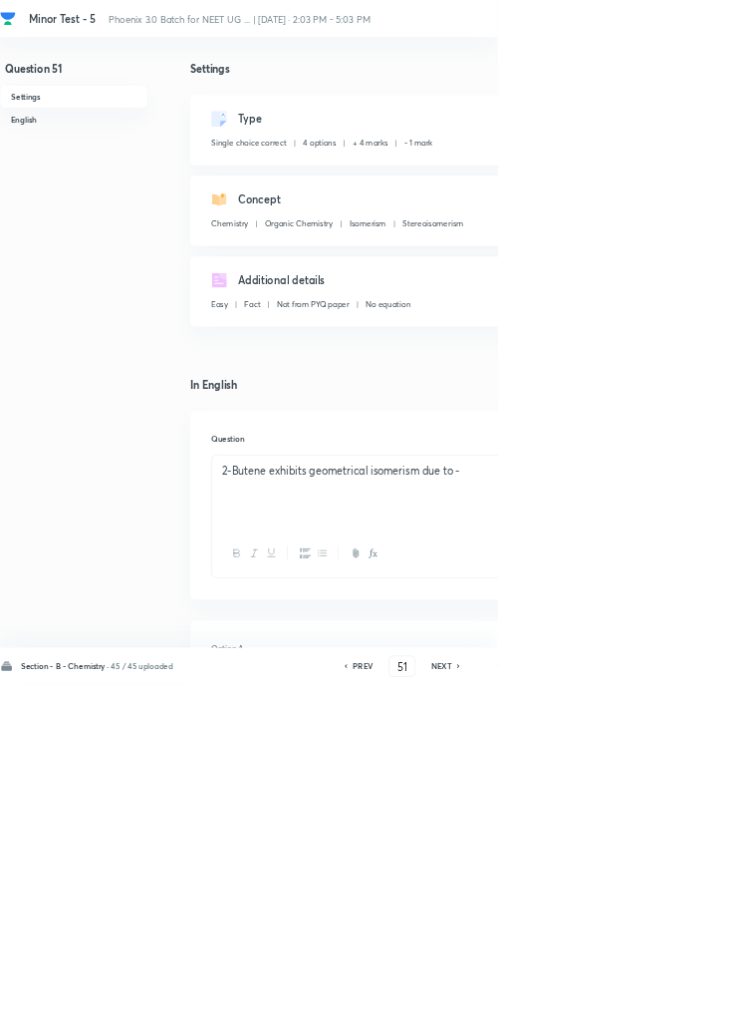
type input "52"
checkbox input "true"
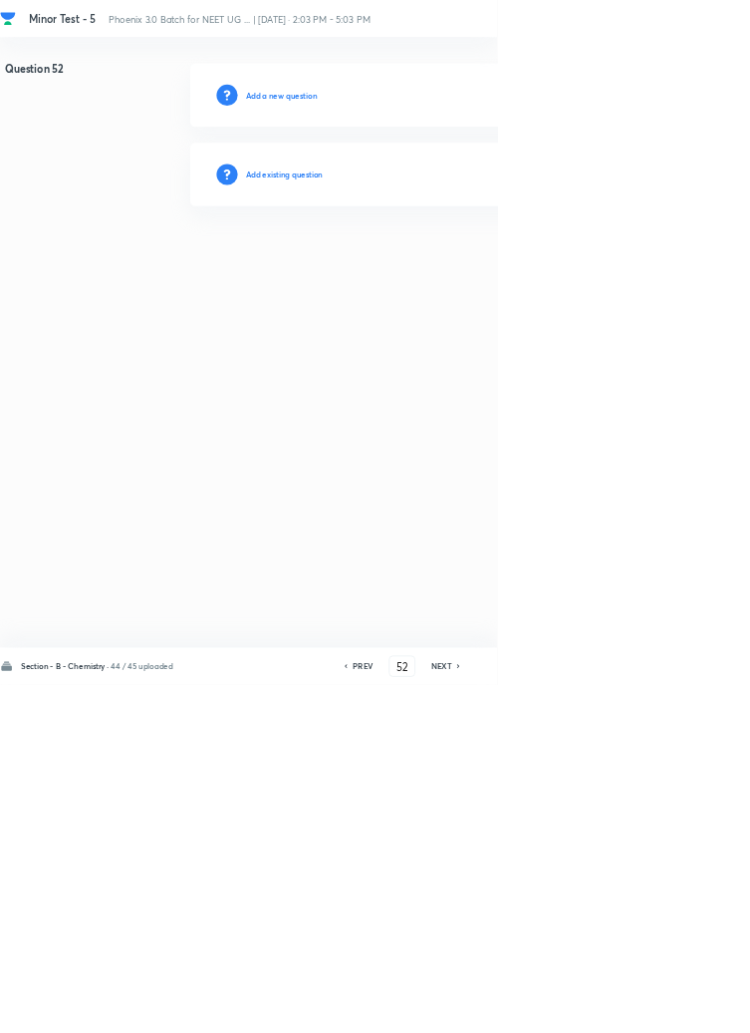
click at [469, 263] on h6 "Add existing question" at bounding box center [429, 263] width 117 height 18
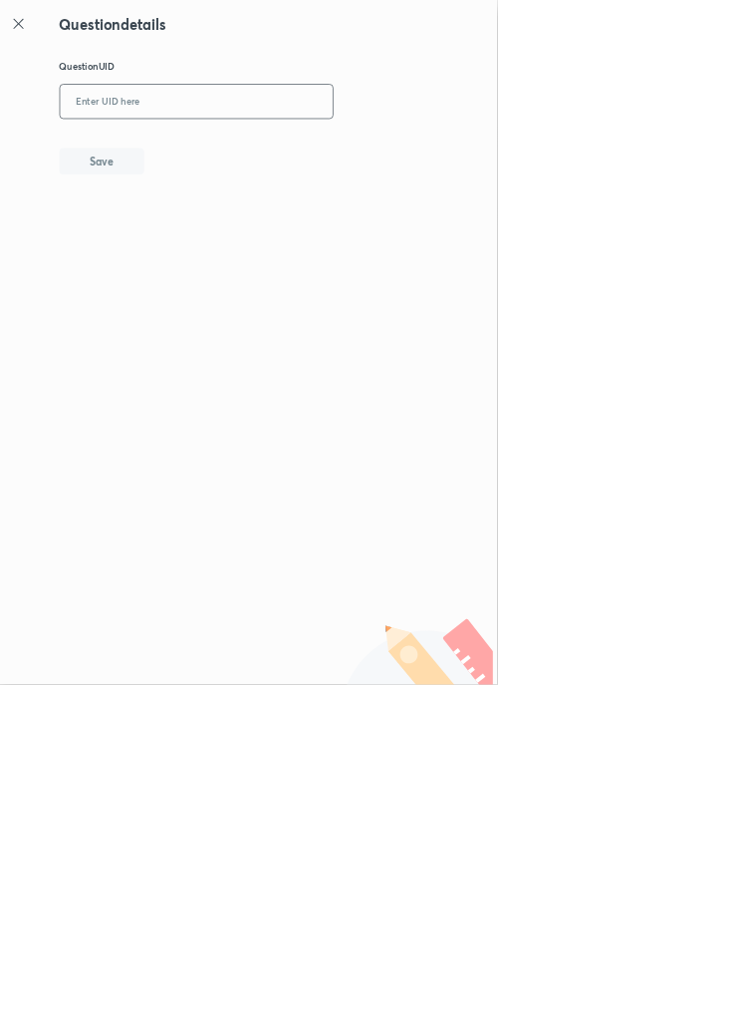
click at [321, 148] on input "text" at bounding box center [297, 154] width 412 height 49
type input "Q85W5"
click at [197, 240] on button "Save" at bounding box center [154, 241] width 128 height 40
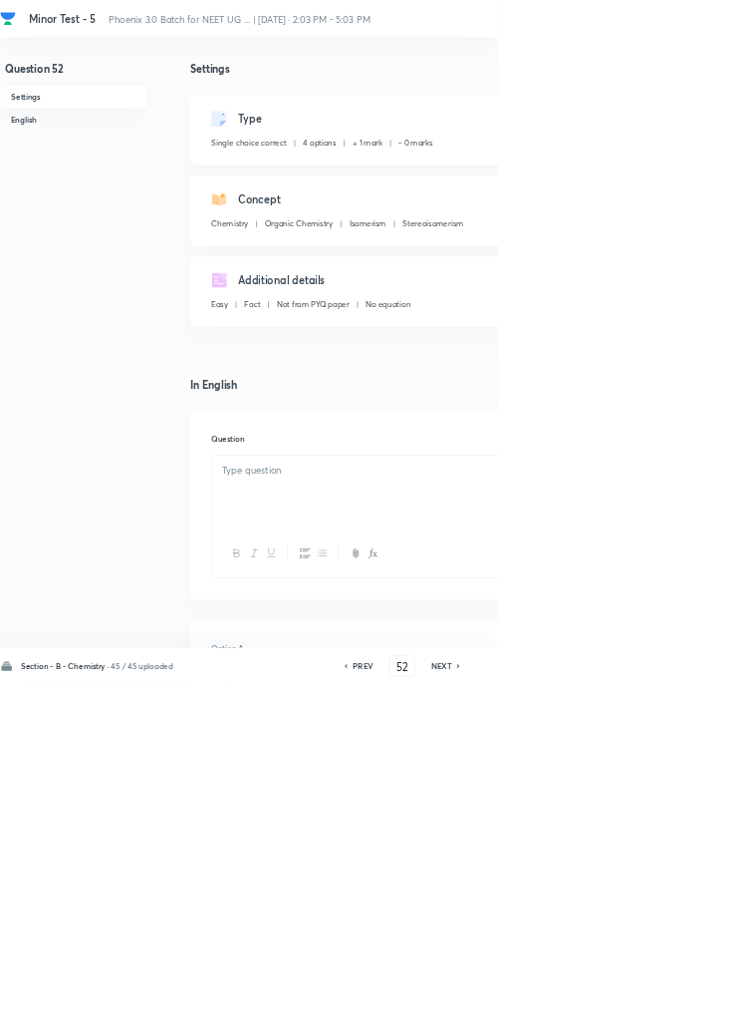
checkbox input "true"
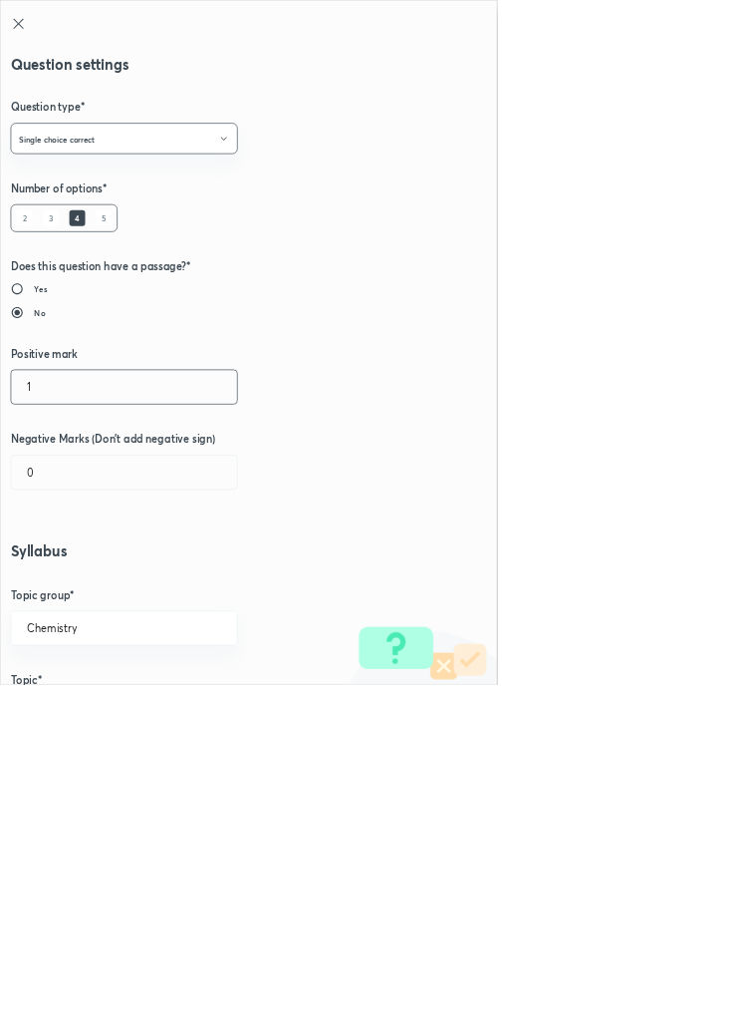
click at [54, 583] on input "1" at bounding box center [187, 583] width 341 height 51
type input "4"
click at [75, 710] on input "0" at bounding box center [187, 712] width 341 height 51
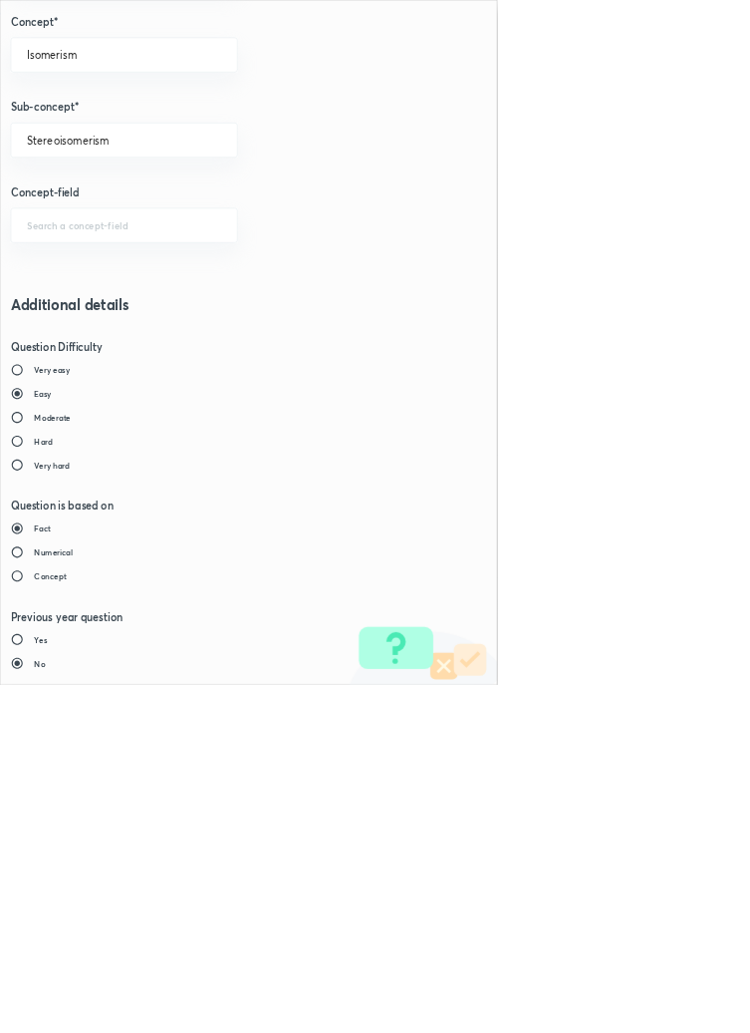
type input "1"
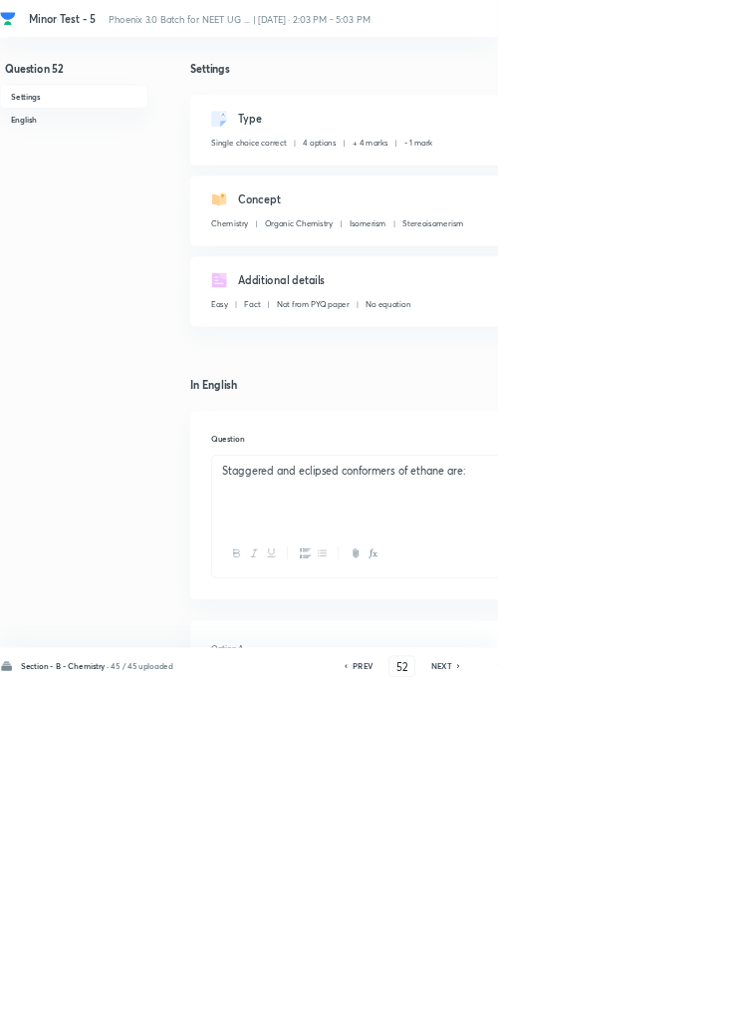
type input "53"
checkbox input "false"
checkbox input "true"
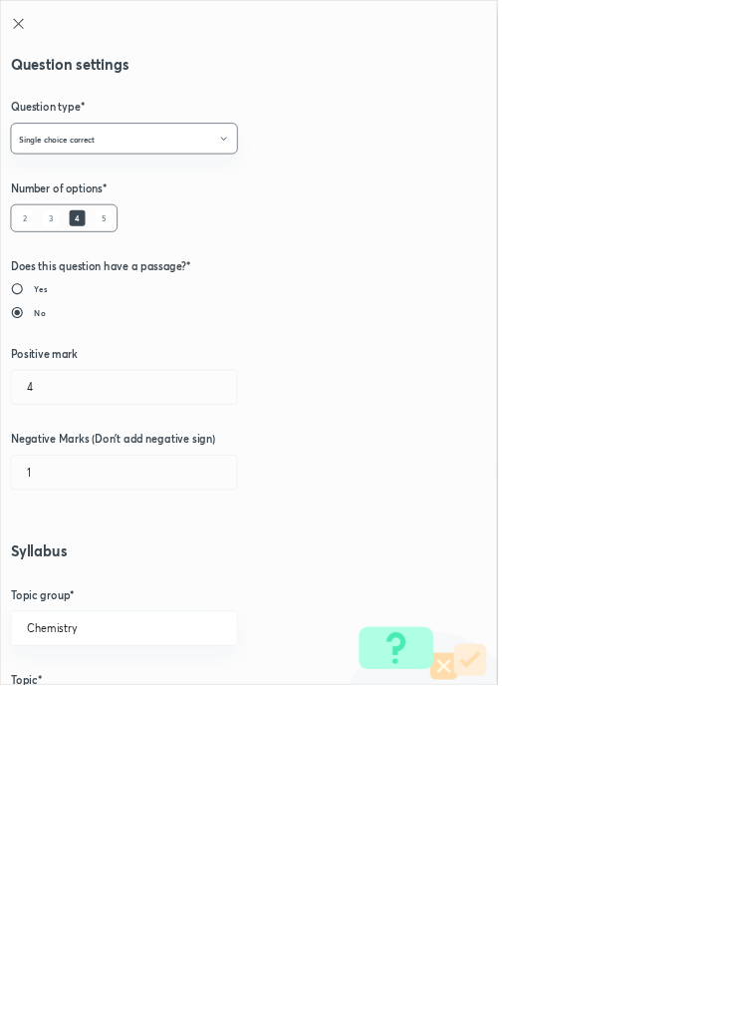
type input "Geometrical Isomerism"
click at [64, 586] on input "4" at bounding box center [187, 583] width 341 height 51
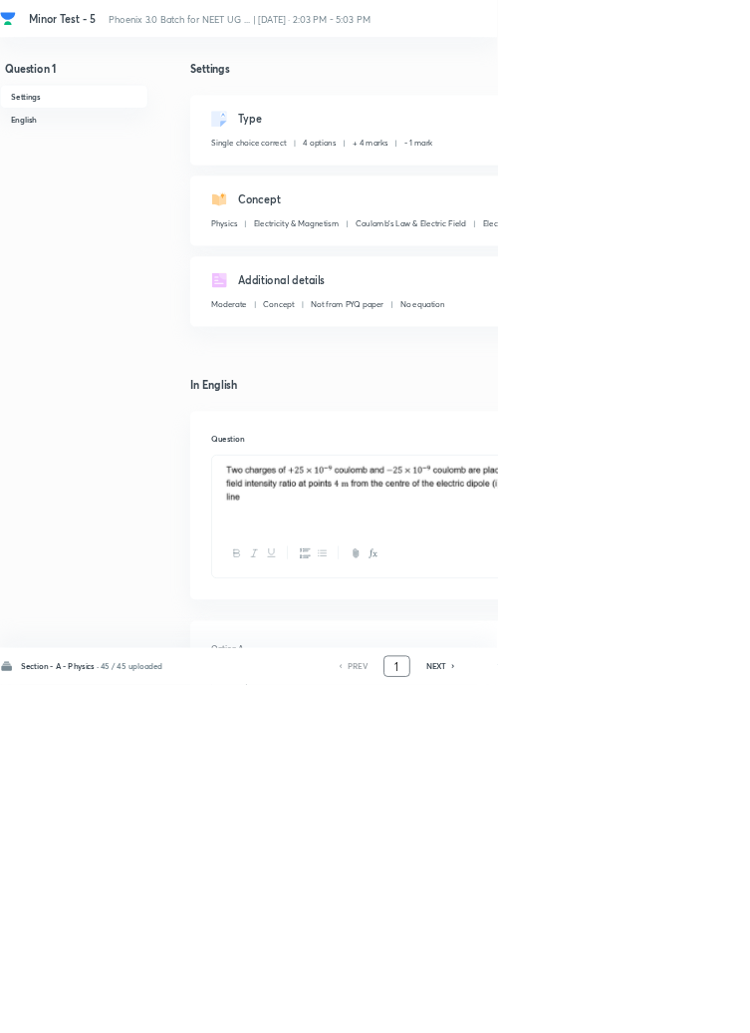
click at [610, 1023] on input "1" at bounding box center [599, 1005] width 38 height 35
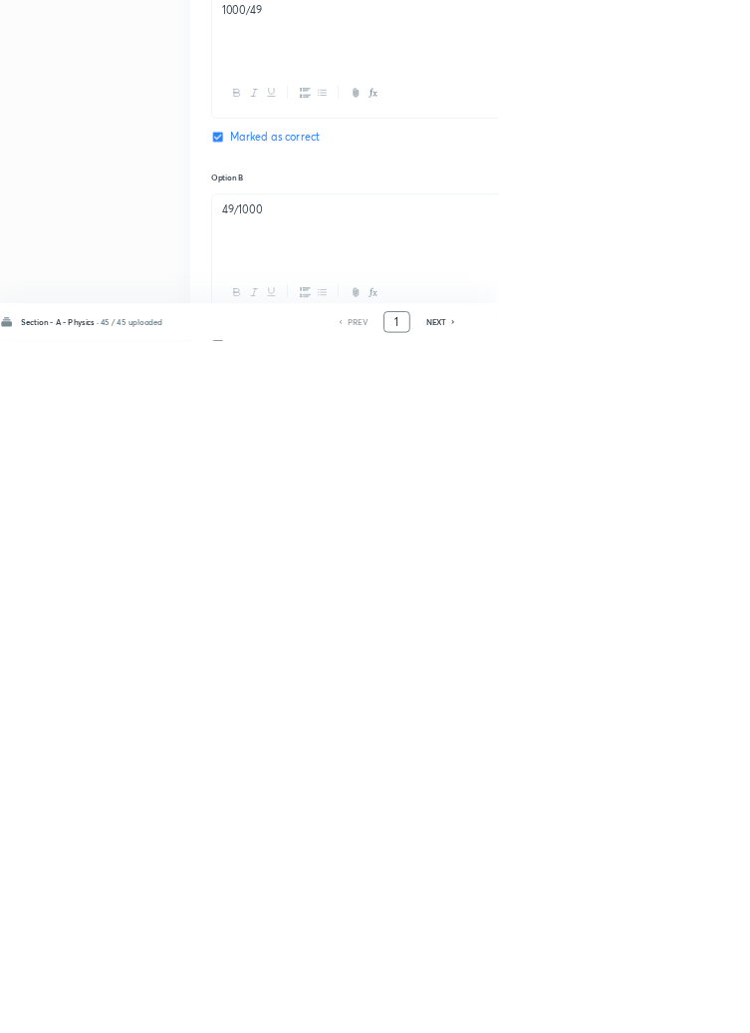
scroll to position [947, 0]
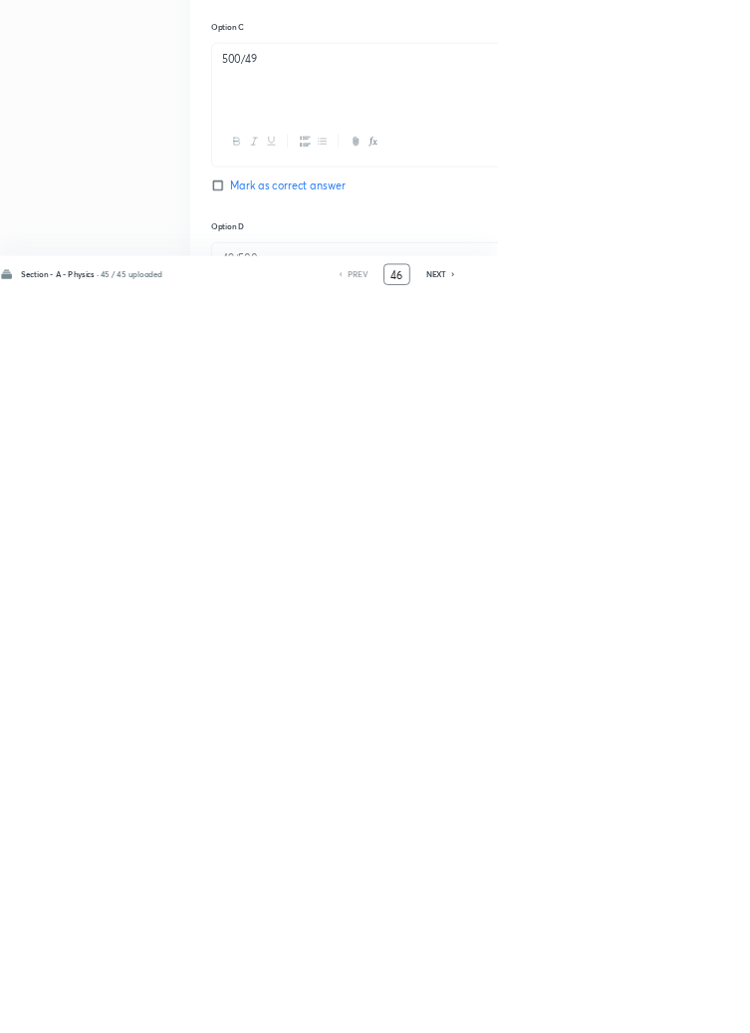
type input "46"
checkbox input "false"
checkbox input "true"
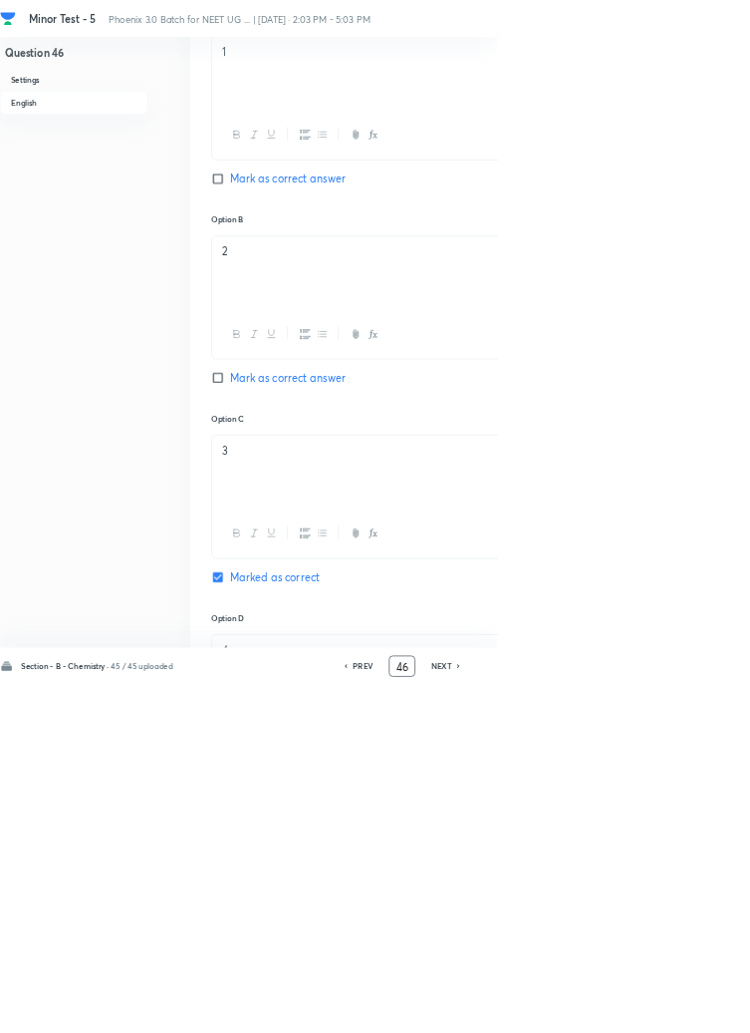
click at [670, 1014] on h6 "NEXT" at bounding box center [666, 1005] width 31 height 18
type input "47"
checkbox input "true"
click at [674, 1014] on h6 "NEXT" at bounding box center [666, 1005] width 31 height 18
type input "48"
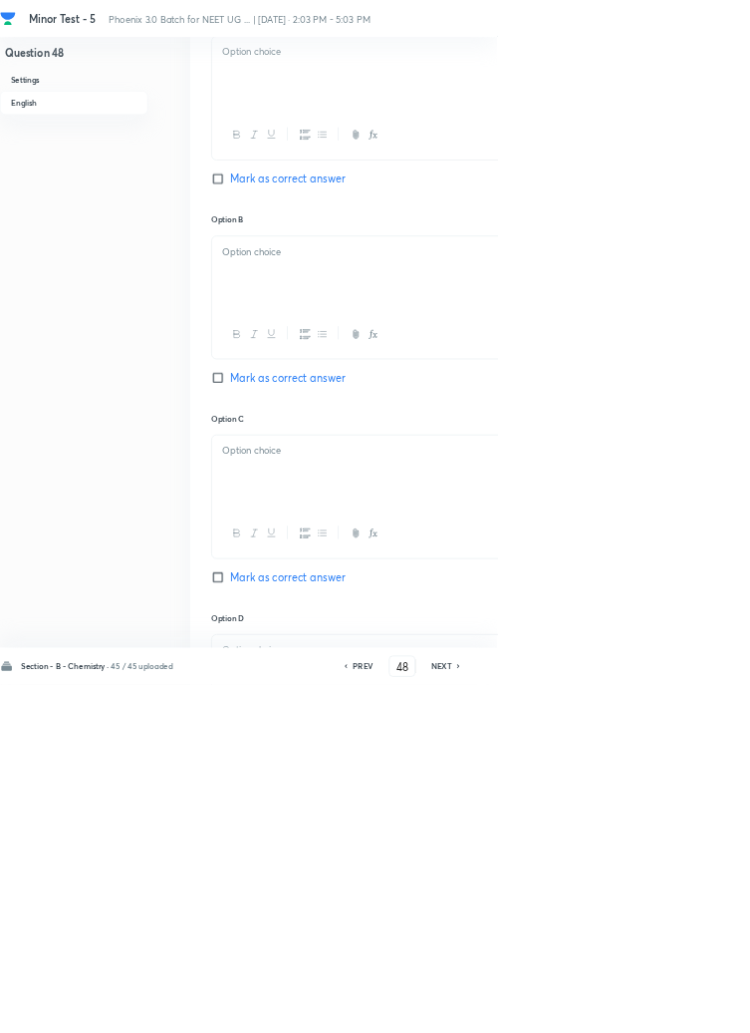
checkbox input "false"
checkbox input "true"
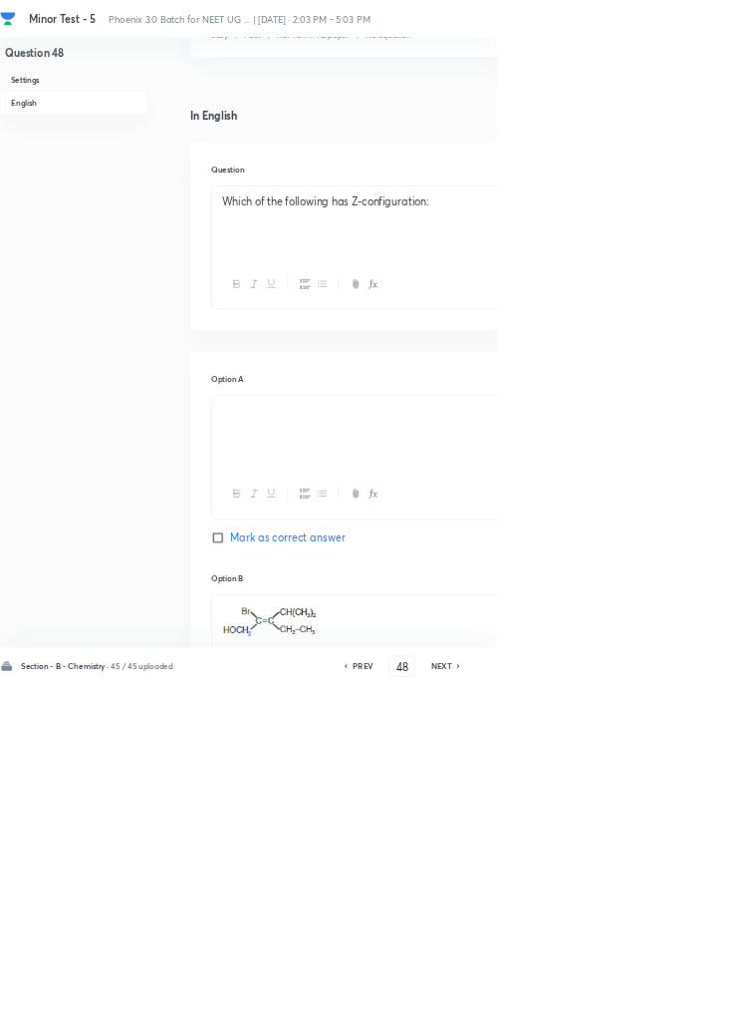
scroll to position [0, 0]
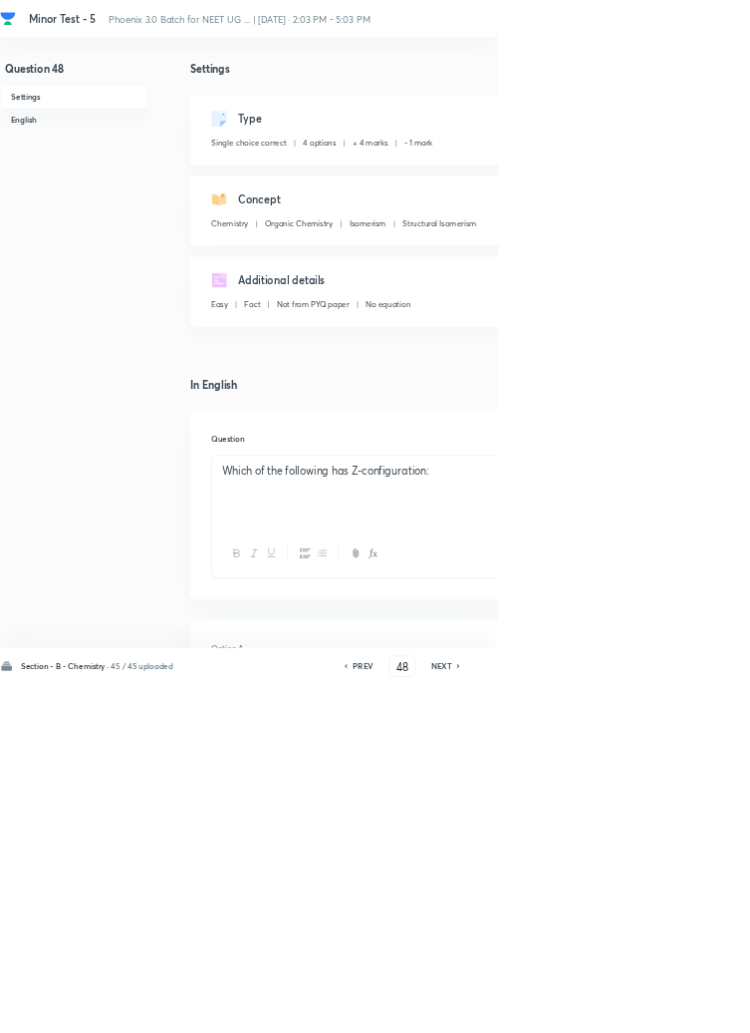
click at [675, 1014] on h6 "NEXT" at bounding box center [666, 1005] width 31 height 18
type input "49"
checkbox input "true"
click at [694, 1008] on icon at bounding box center [692, 1005] width 4 height 6
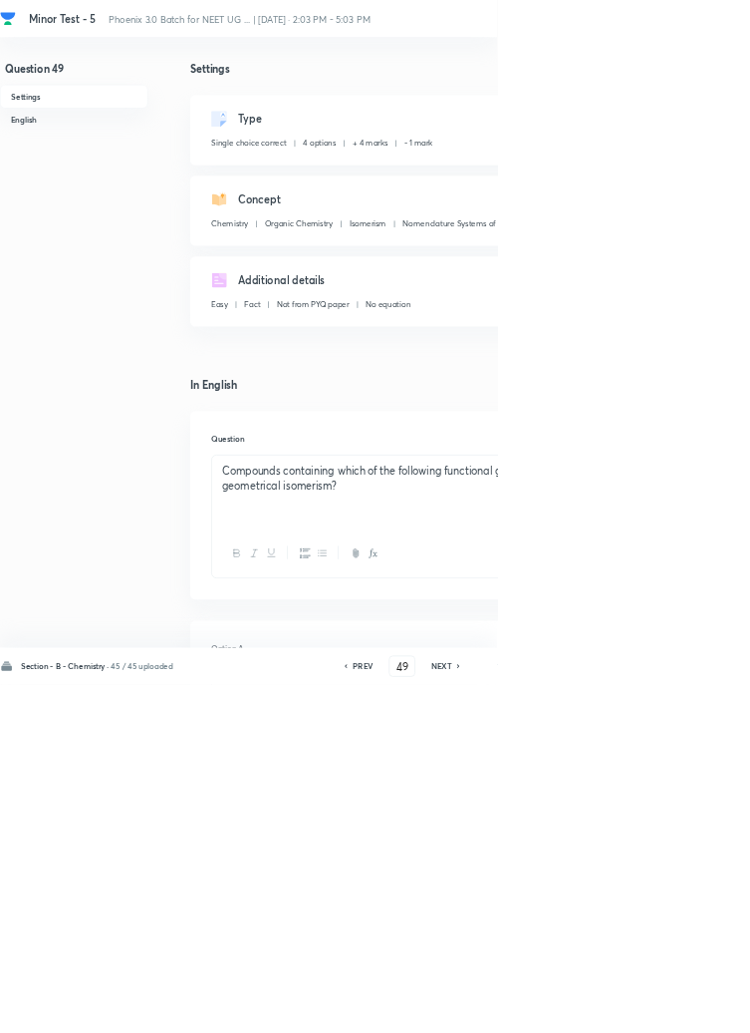
type input "50"
checkbox input "false"
checkbox input "true"
click at [677, 1014] on h6 "NEXT" at bounding box center [666, 1005] width 31 height 18
type input "51"
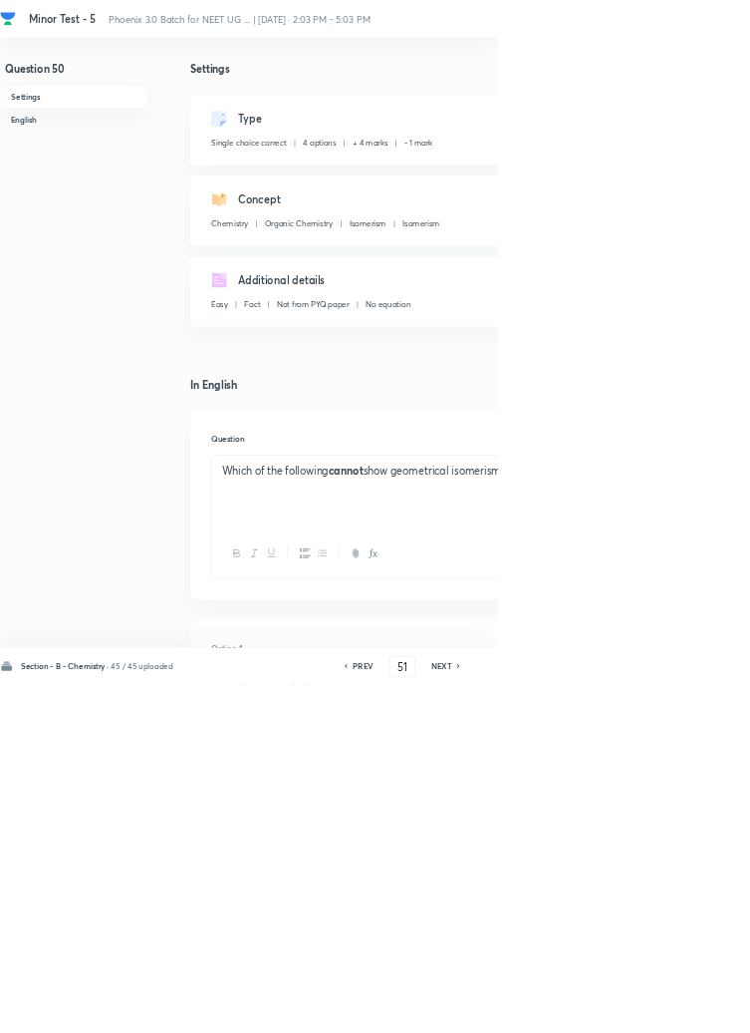
checkbox input "false"
checkbox input "true"
click at [695, 1010] on icon at bounding box center [693, 1005] width 6 height 10
type input "52"
checkbox input "false"
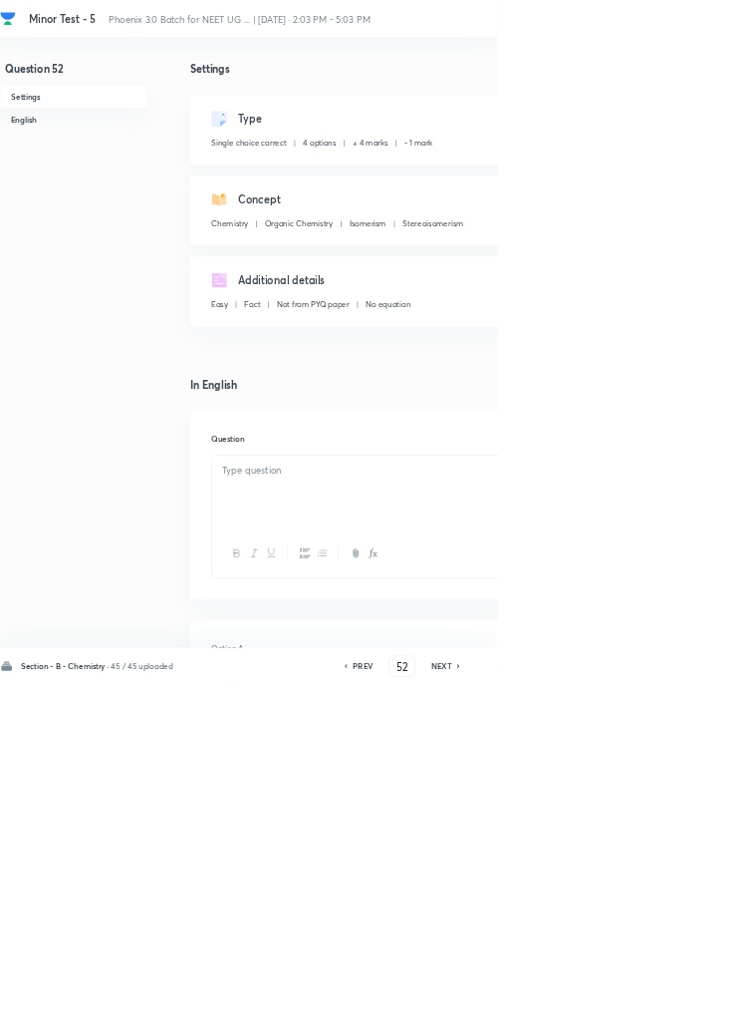
checkbox input "true"
click at [695, 1010] on icon at bounding box center [693, 1005] width 6 height 10
type input "53"
checkbox input "false"
checkbox input "true"
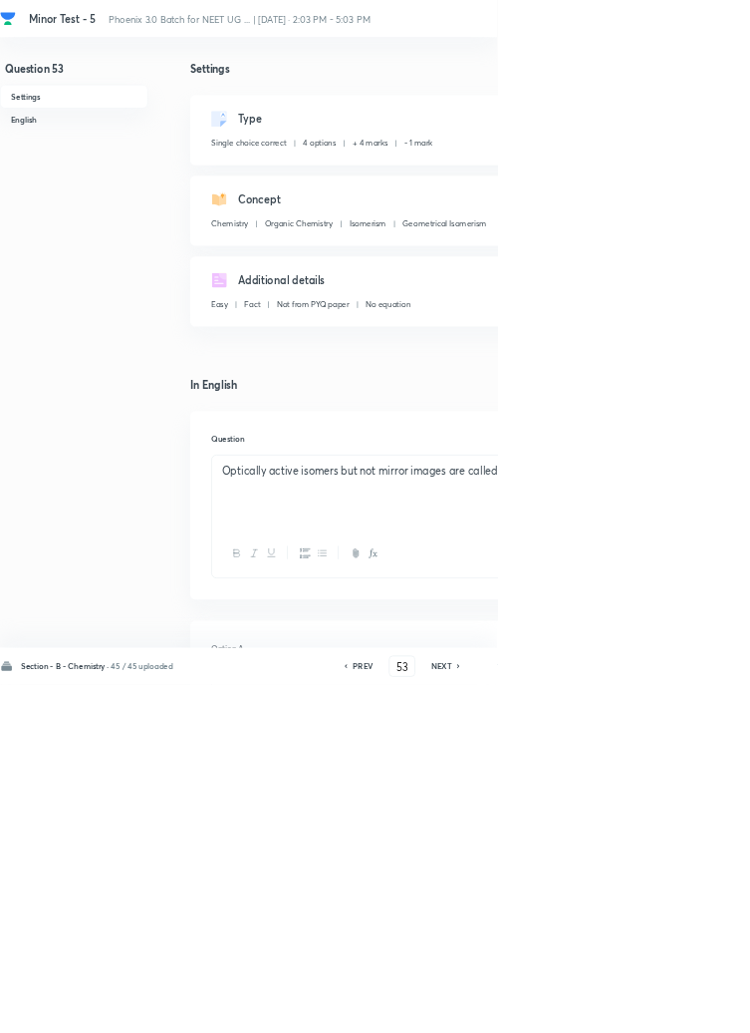
click at [694, 1010] on icon at bounding box center [693, 1005] width 6 height 10
type input "54"
checkbox input "true"
click at [524, 1010] on icon at bounding box center [521, 1005] width 6 height 10
type input "53"
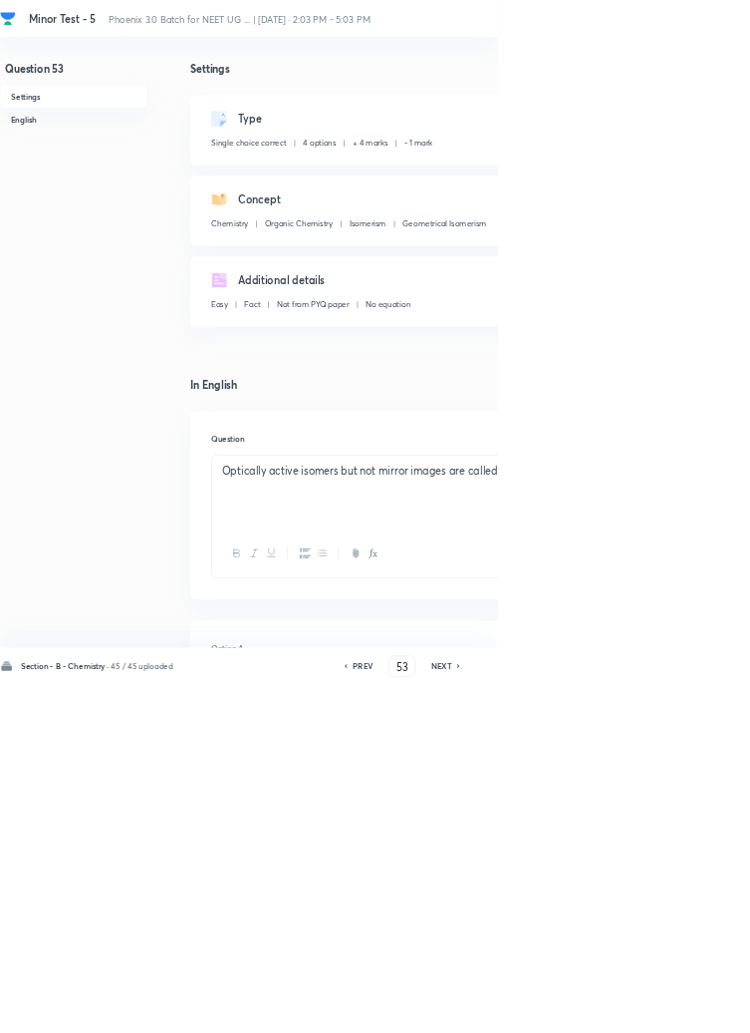
checkbox input "true"
click at [563, 1014] on h6 "PREV" at bounding box center [547, 1005] width 31 height 18
type input "52"
checkbox input "false"
checkbox input "true"
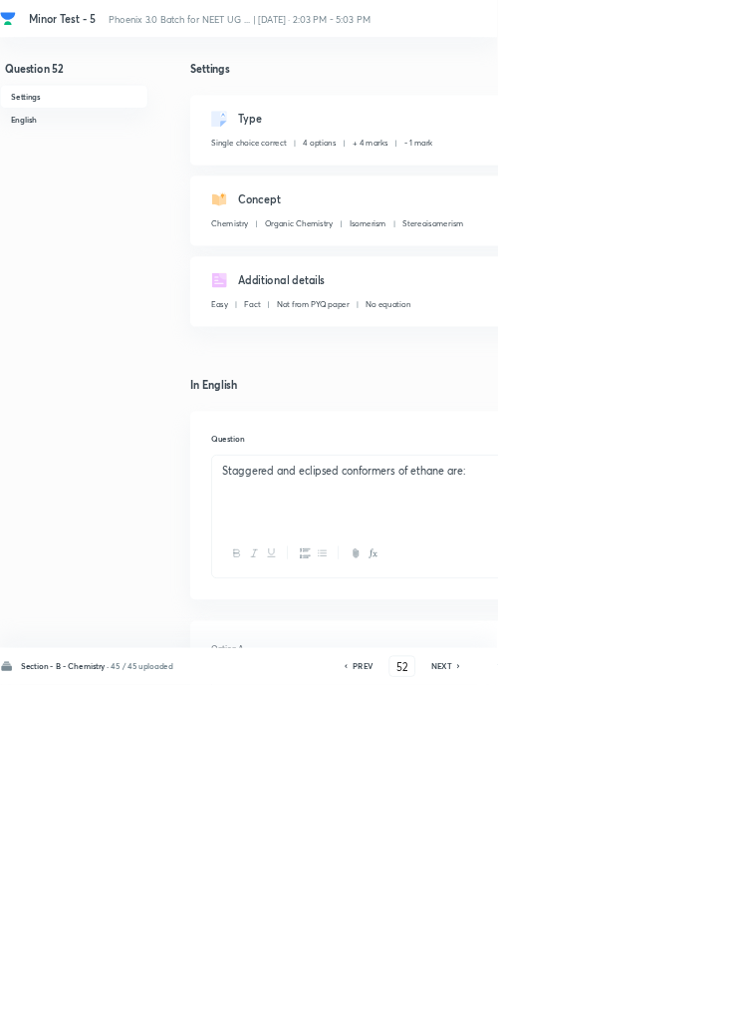
click at [674, 1014] on h6 "NEXT" at bounding box center [666, 1005] width 31 height 18
type input "53"
checkbox input "false"
checkbox input "true"
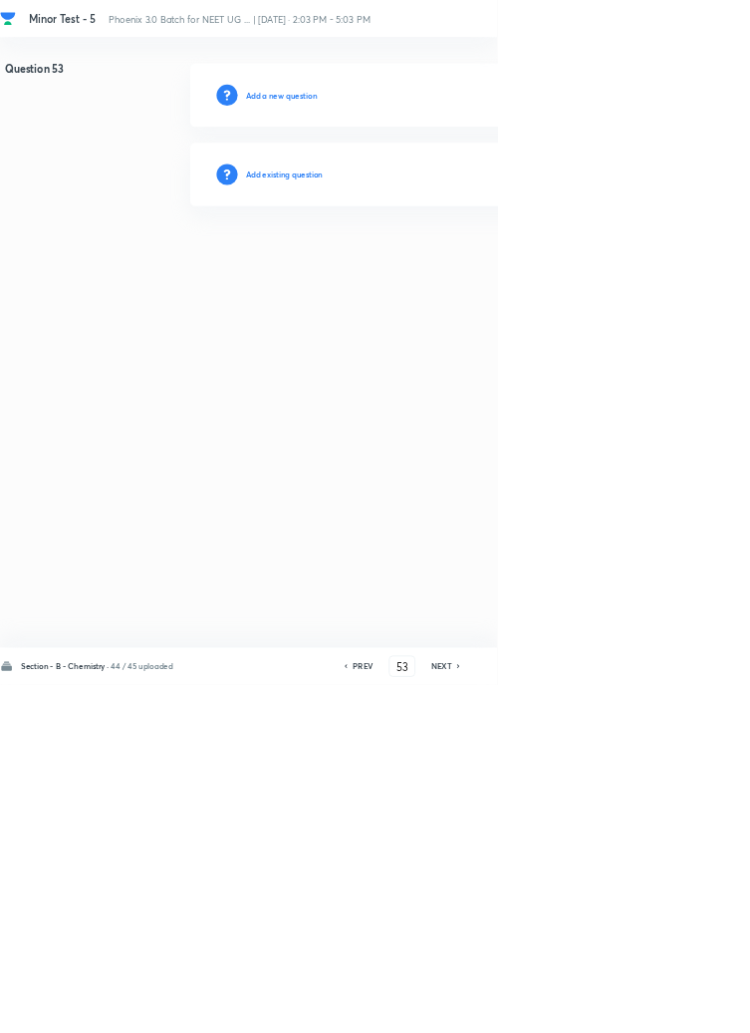
click at [480, 259] on h6 "Add existing question" at bounding box center [429, 263] width 117 height 18
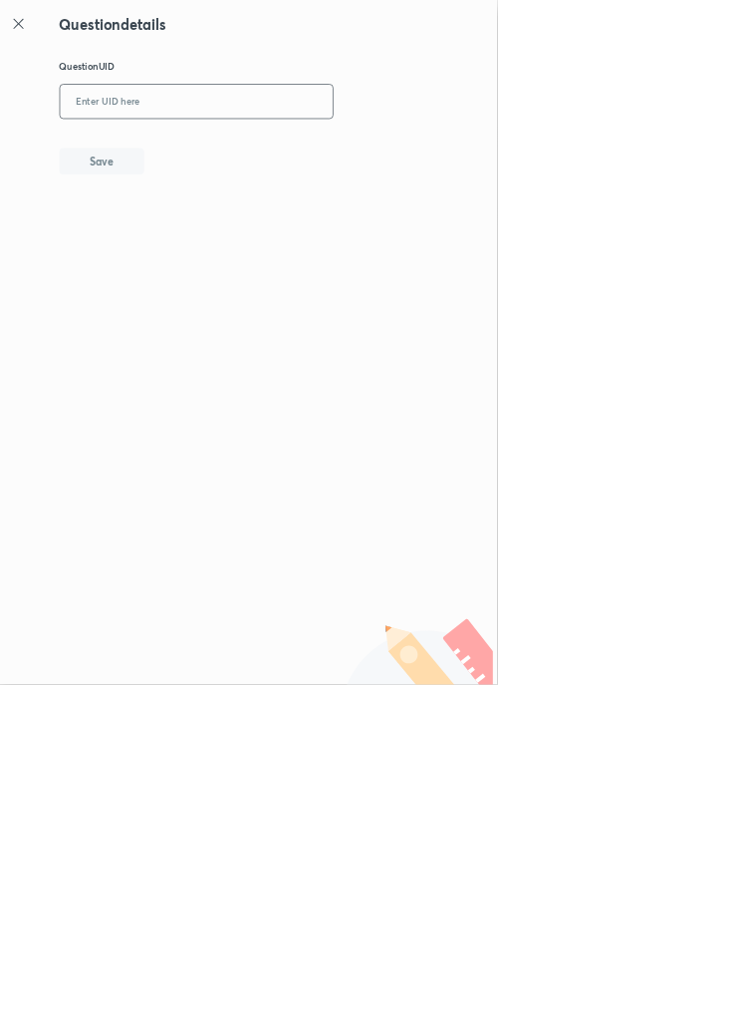
click at [342, 144] on input "text" at bounding box center [297, 154] width 412 height 49
type input "E7HQ6"
click at [199, 242] on button "Save" at bounding box center [154, 241] width 128 height 40
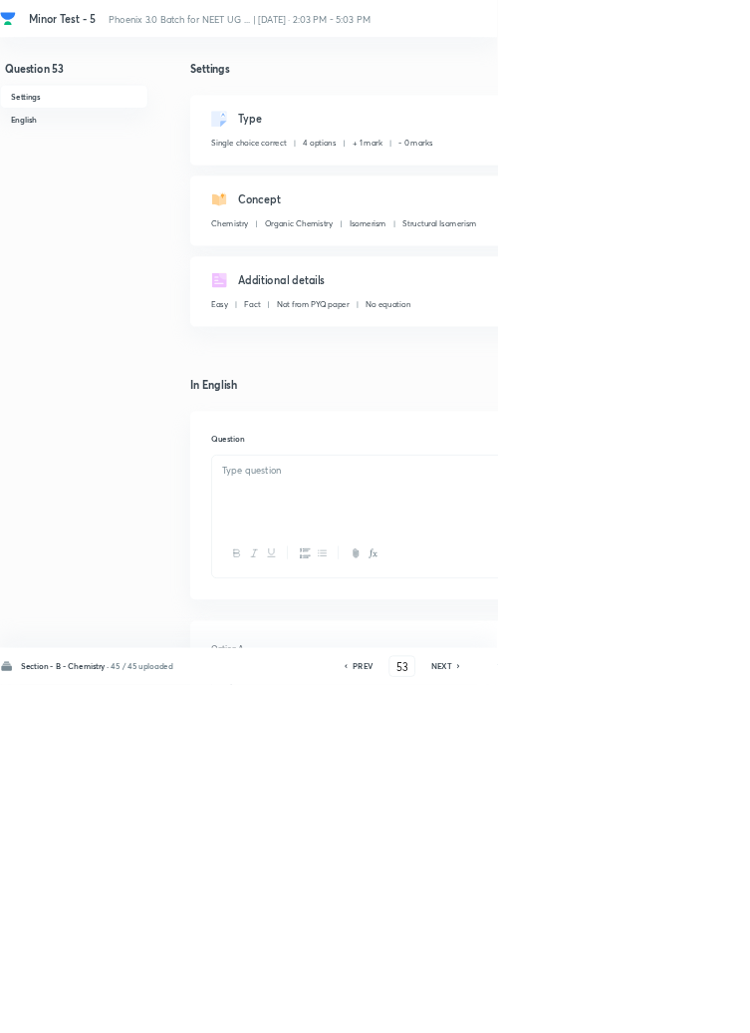
checkbox input "true"
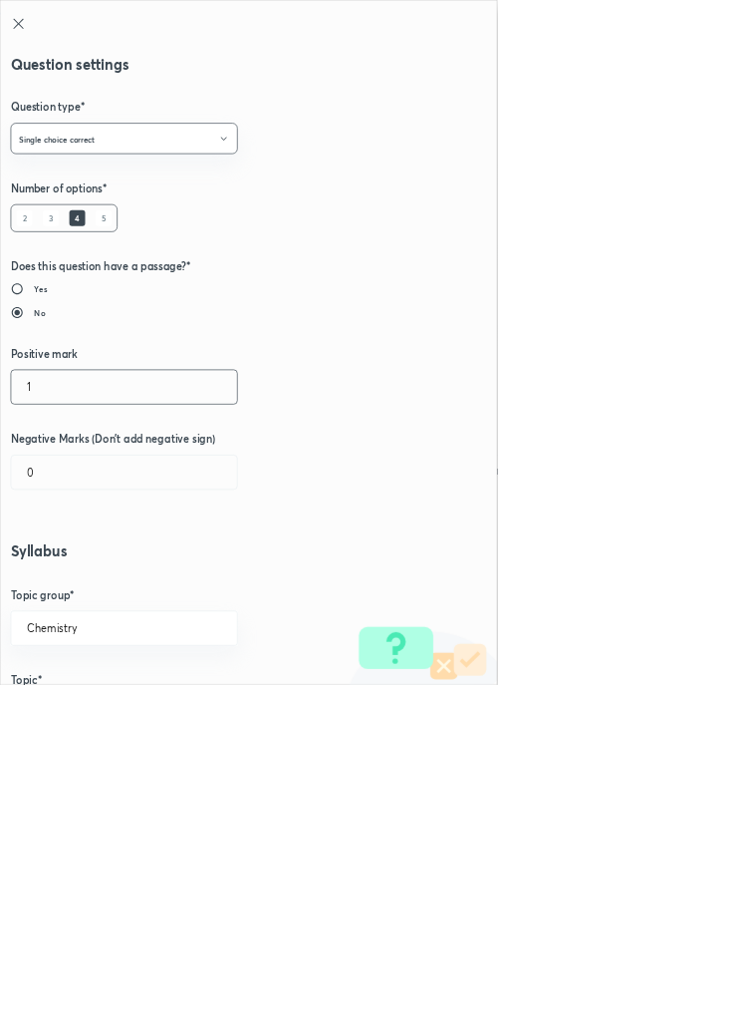
click at [71, 581] on input "1" at bounding box center [187, 583] width 341 height 51
type input "4"
click at [65, 719] on input "0" at bounding box center [187, 712] width 341 height 51
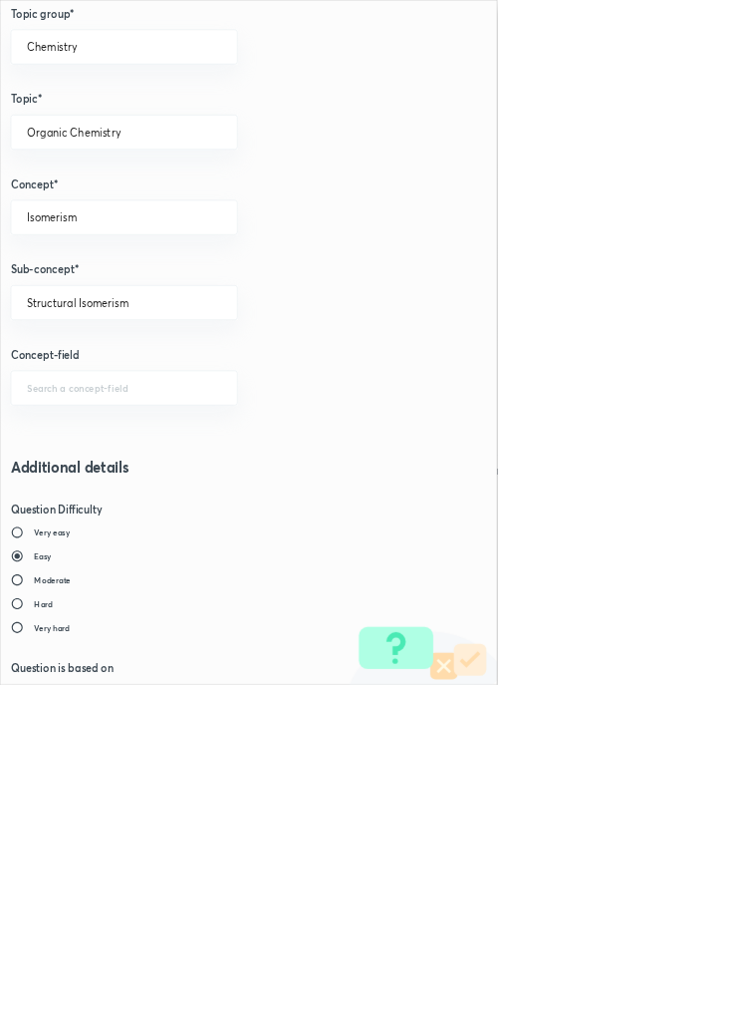
scroll to position [1121, 0]
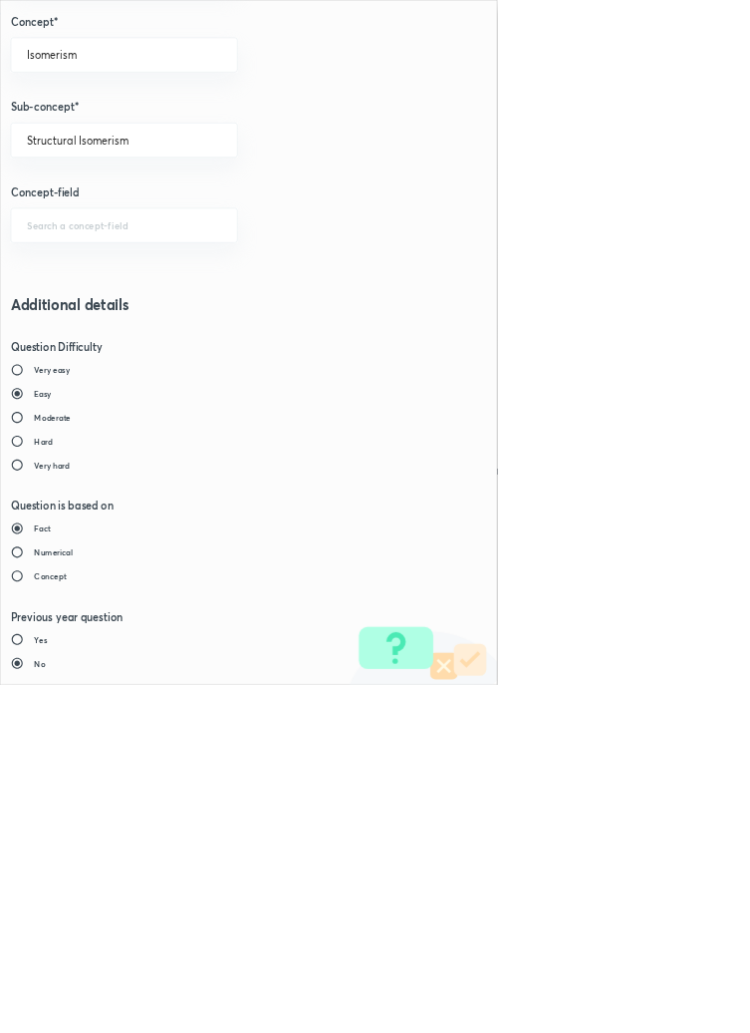
type input "1"
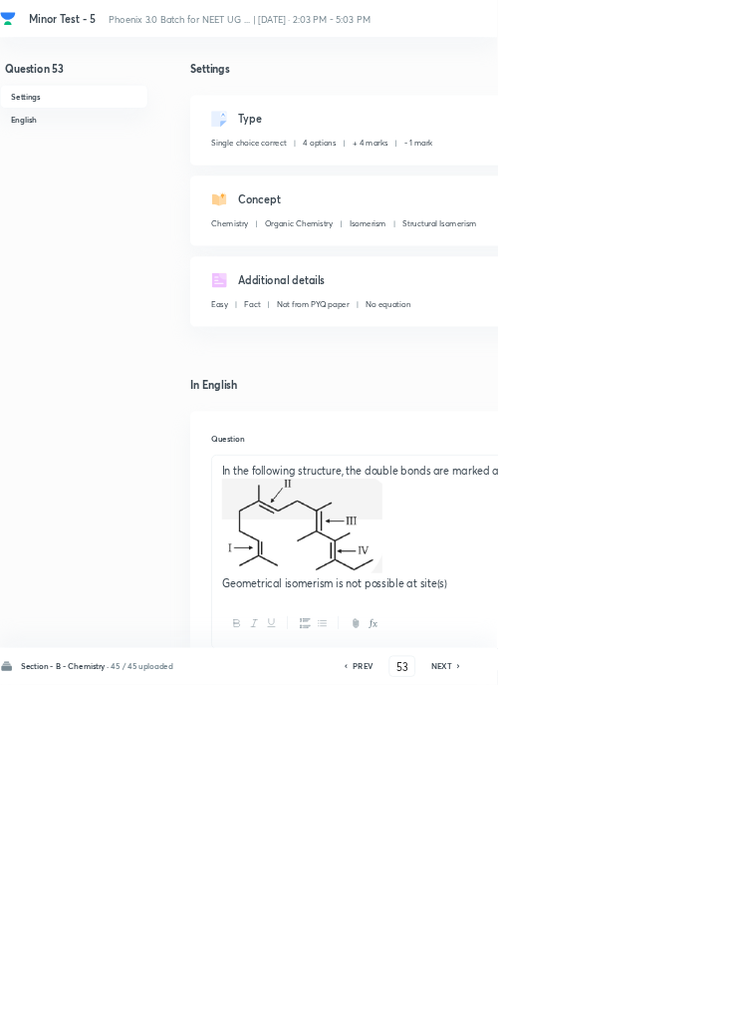
type input "54"
checkbox input "false"
checkbox input "true"
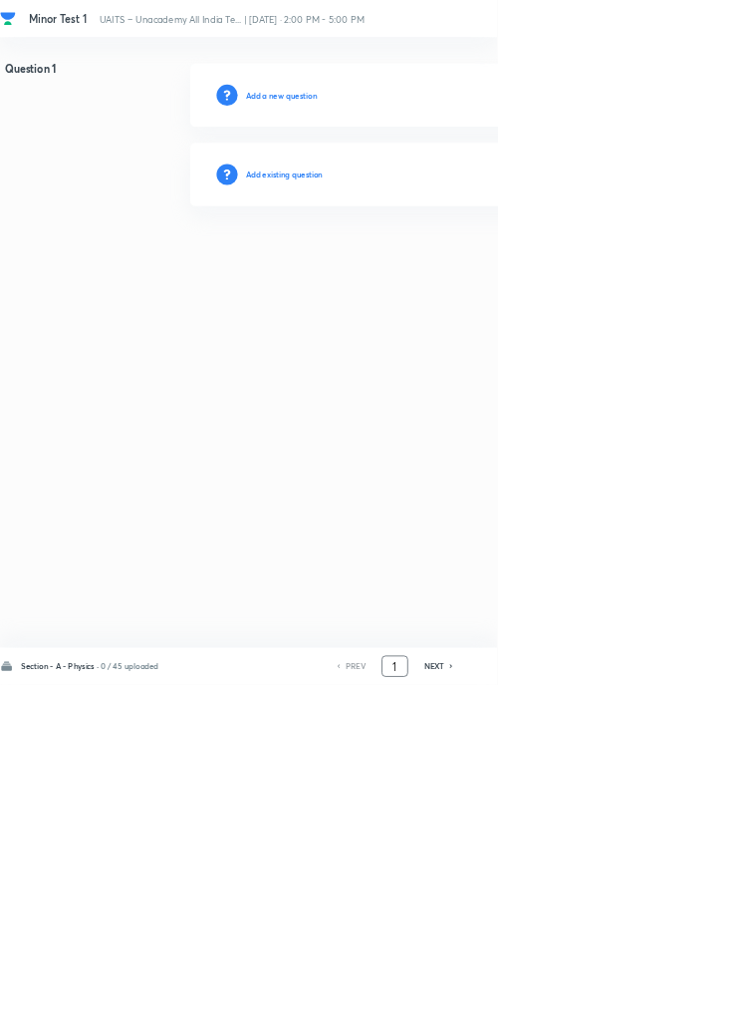
click at [607, 1023] on input "1" at bounding box center [596, 1005] width 38 height 35
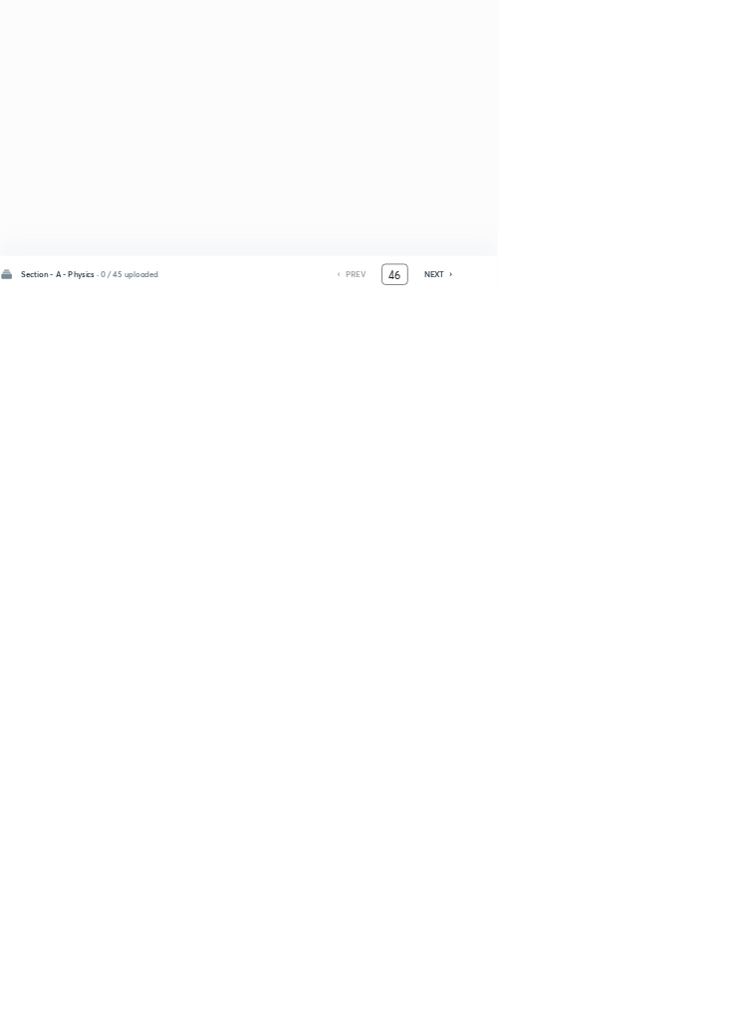
type input "46"
checkbox input "true"
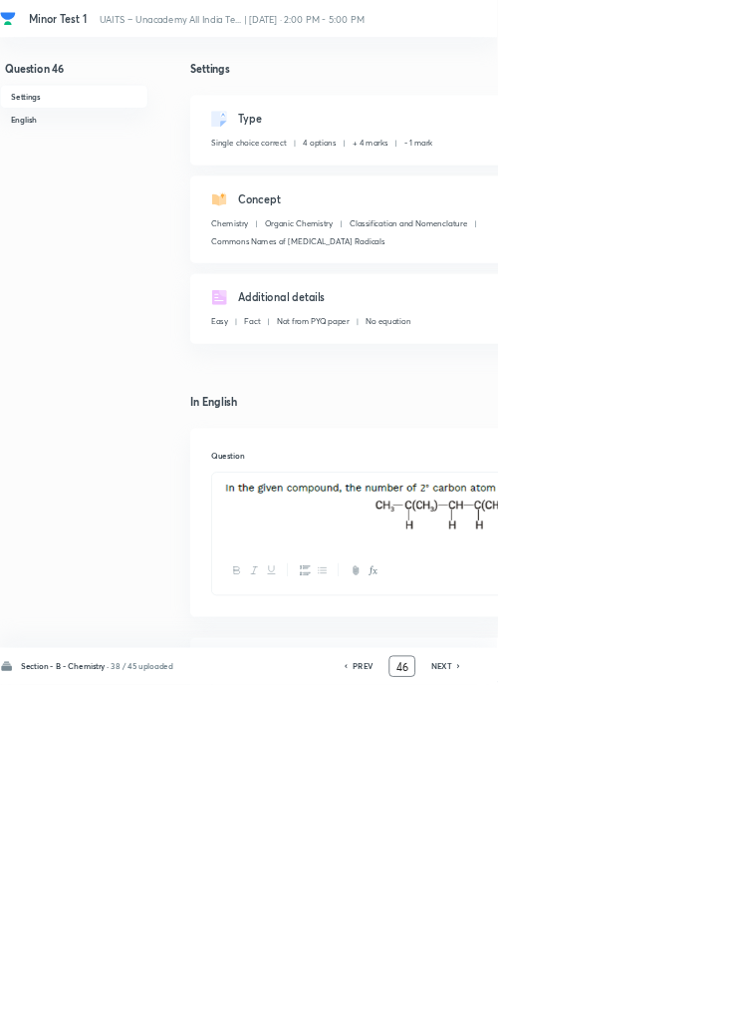
click at [672, 1014] on h6 "NEXT" at bounding box center [666, 1005] width 31 height 18
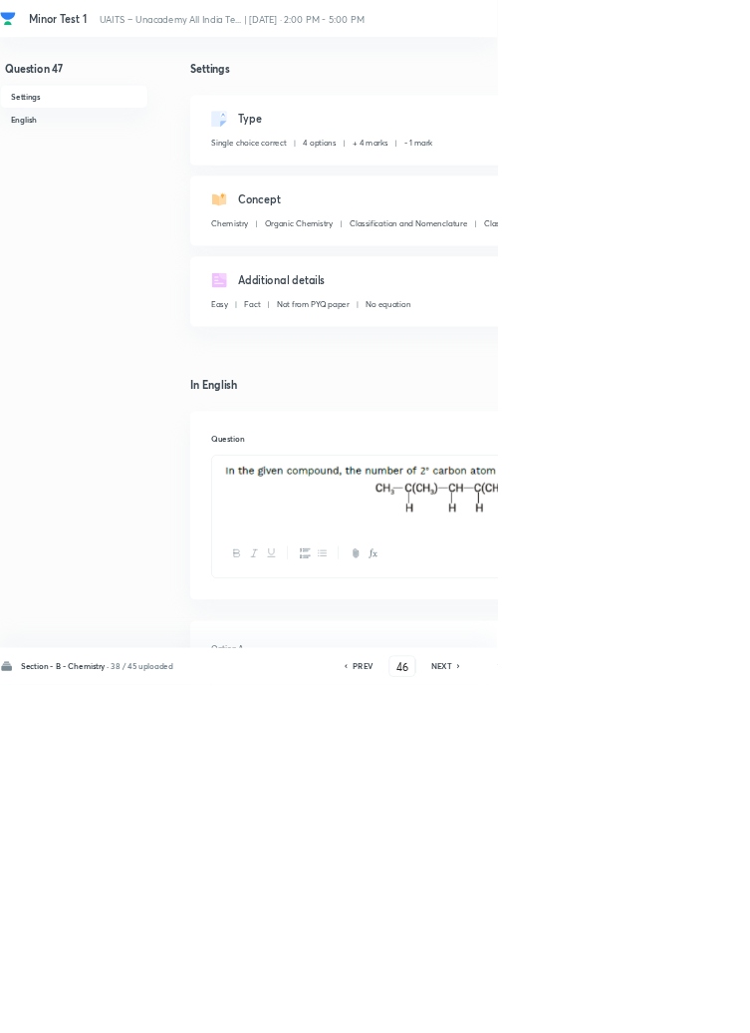
type input "47"
checkbox input "false"
checkbox input "true"
click at [695, 1010] on icon at bounding box center [693, 1005] width 6 height 10
type input "48"
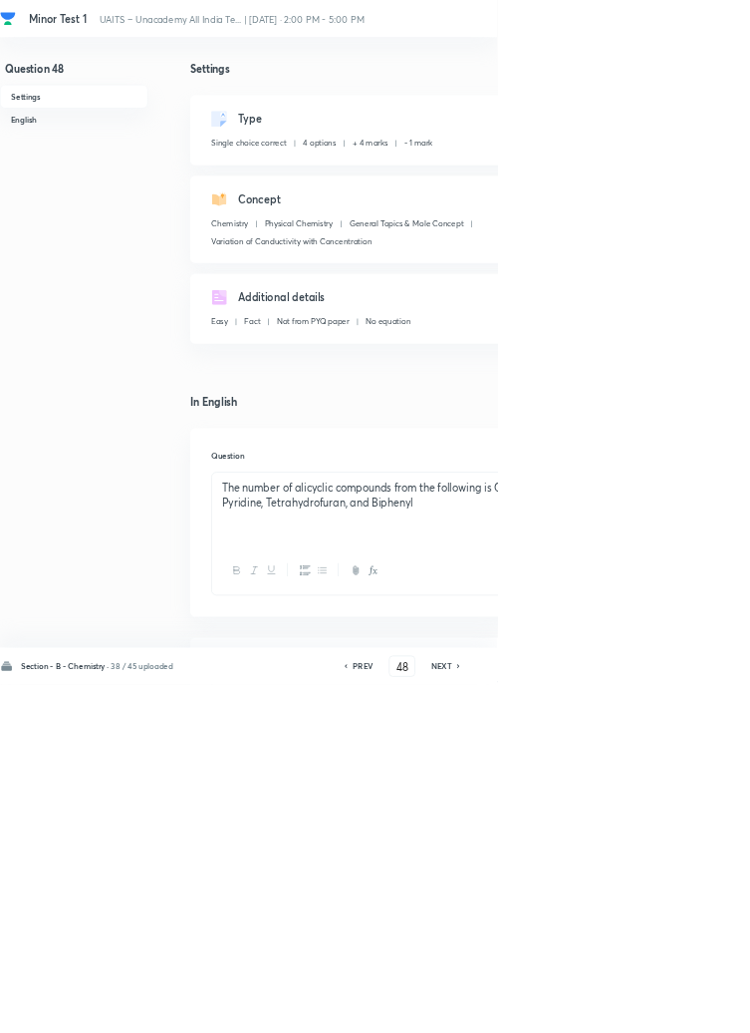
checkbox input "true"
click at [694, 1010] on icon at bounding box center [693, 1005] width 6 height 10
type input "49"
checkbox input "false"
checkbox input "true"
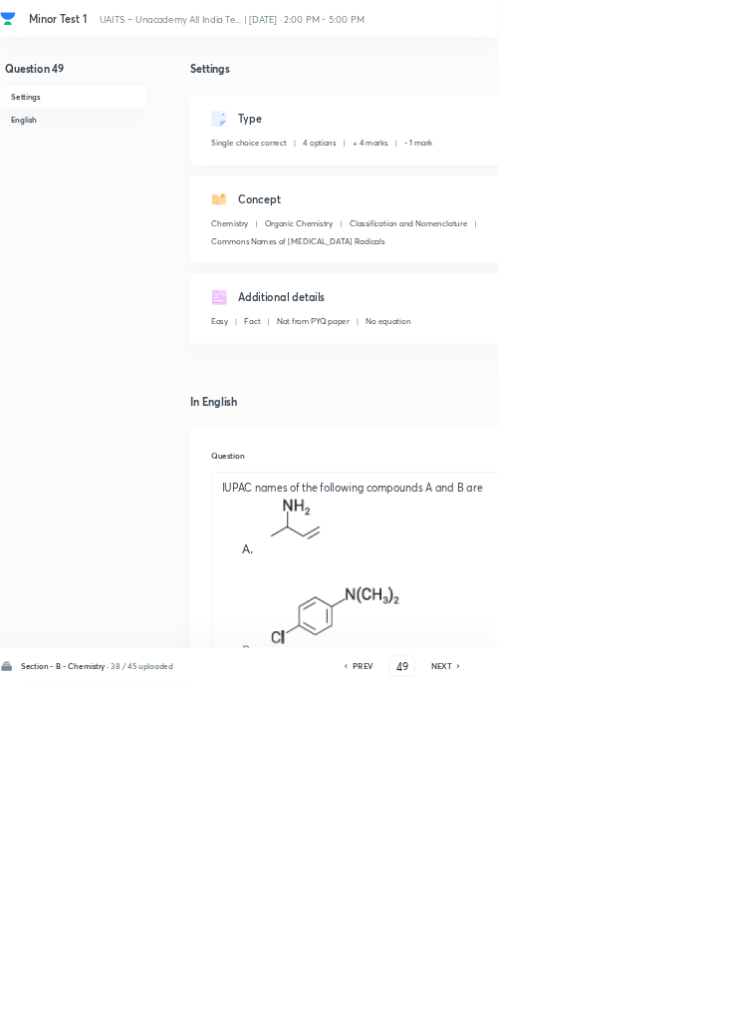
click at [694, 1010] on icon at bounding box center [693, 1005] width 6 height 10
type input "50"
checkbox input "false"
checkbox input "true"
click at [694, 1008] on icon at bounding box center [692, 1005] width 4 height 6
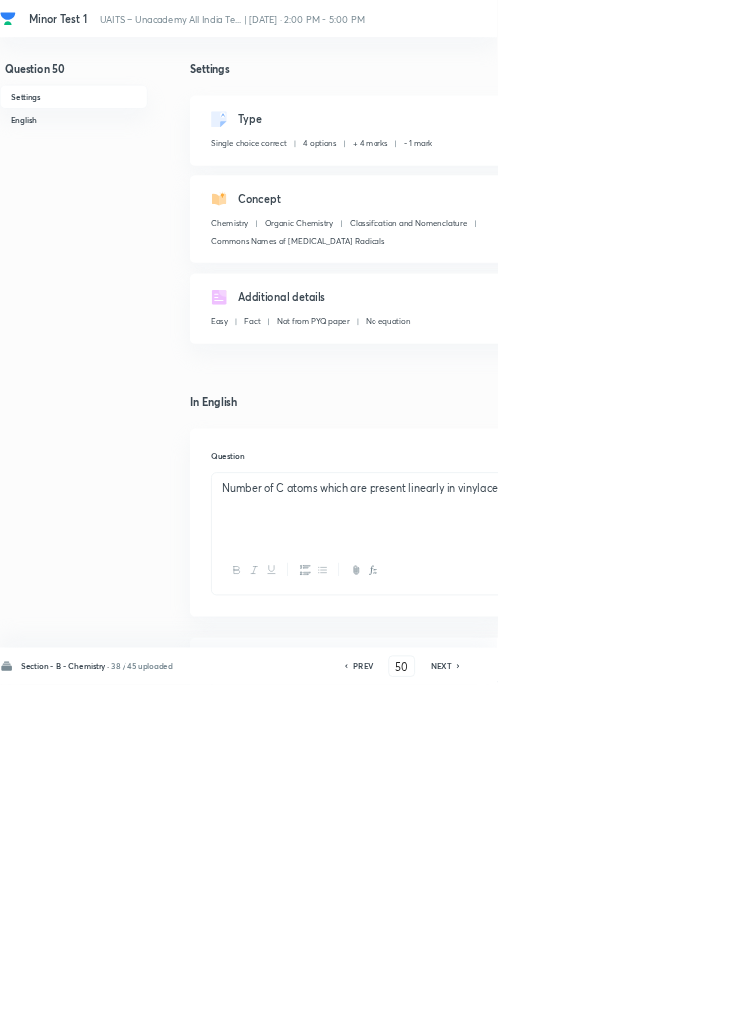
type input "51"
checkbox input "false"
checkbox input "true"
click at [689, 1014] on div "NEXT" at bounding box center [669, 1005] width 53 height 18
type input "52"
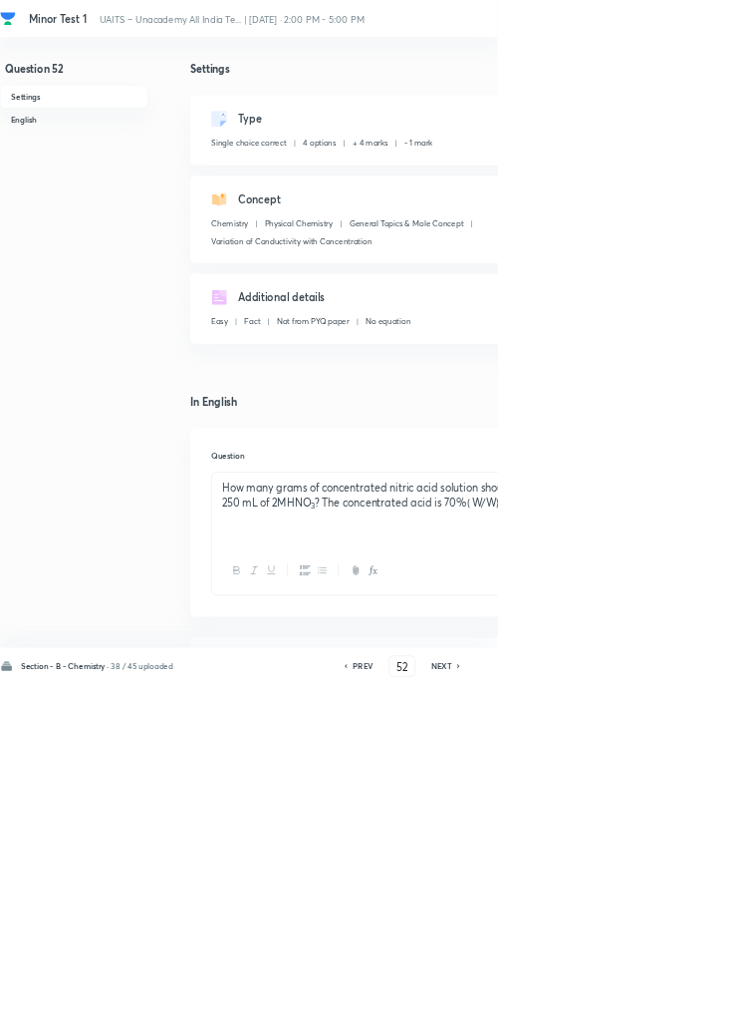
checkbox input "false"
checkbox input "true"
click at [689, 1014] on div "NEXT" at bounding box center [669, 1005] width 53 height 18
type input "53"
checkbox input "false"
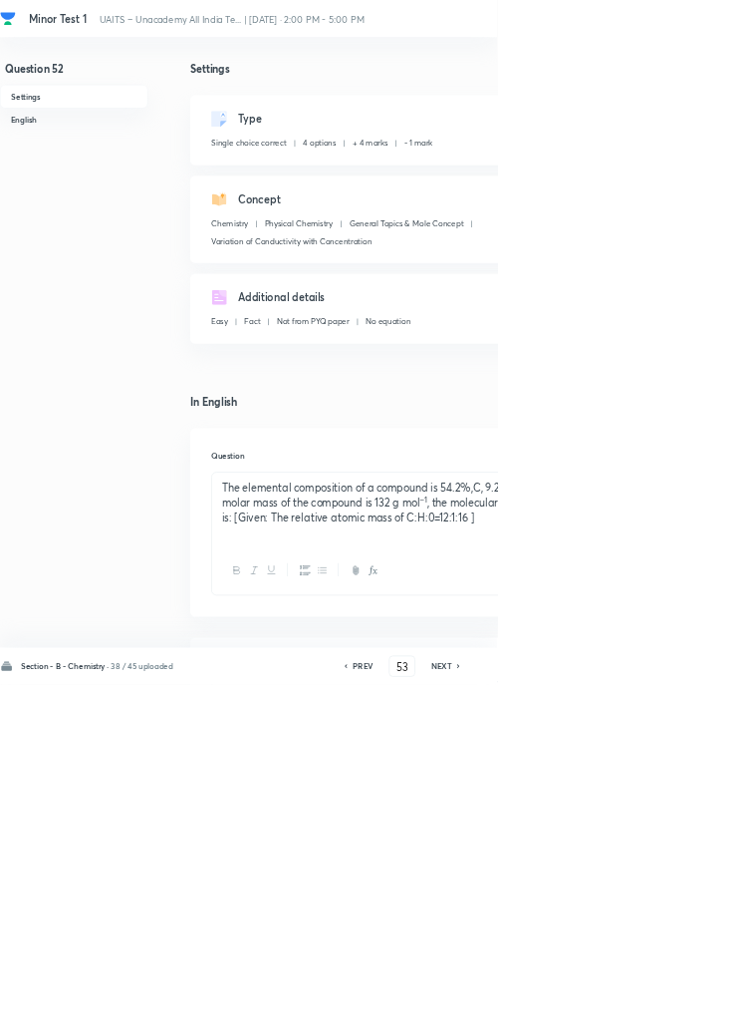
checkbox input "true"
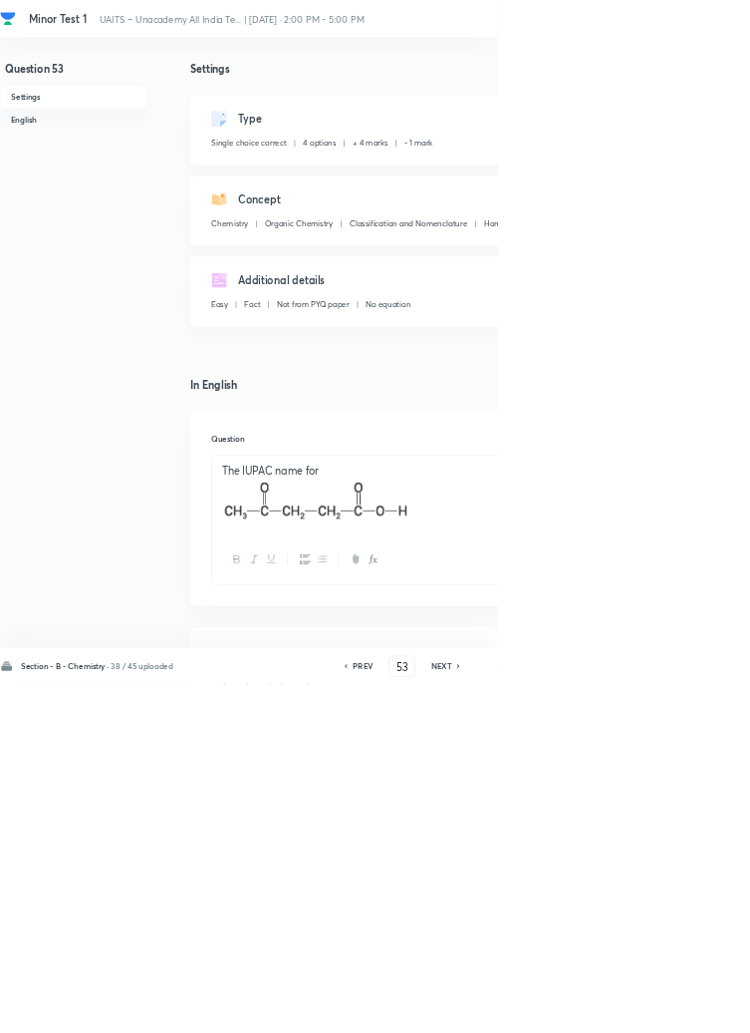
click at [695, 1010] on icon at bounding box center [693, 1005] width 6 height 10
type input "54"
checkbox input "false"
checkbox input "true"
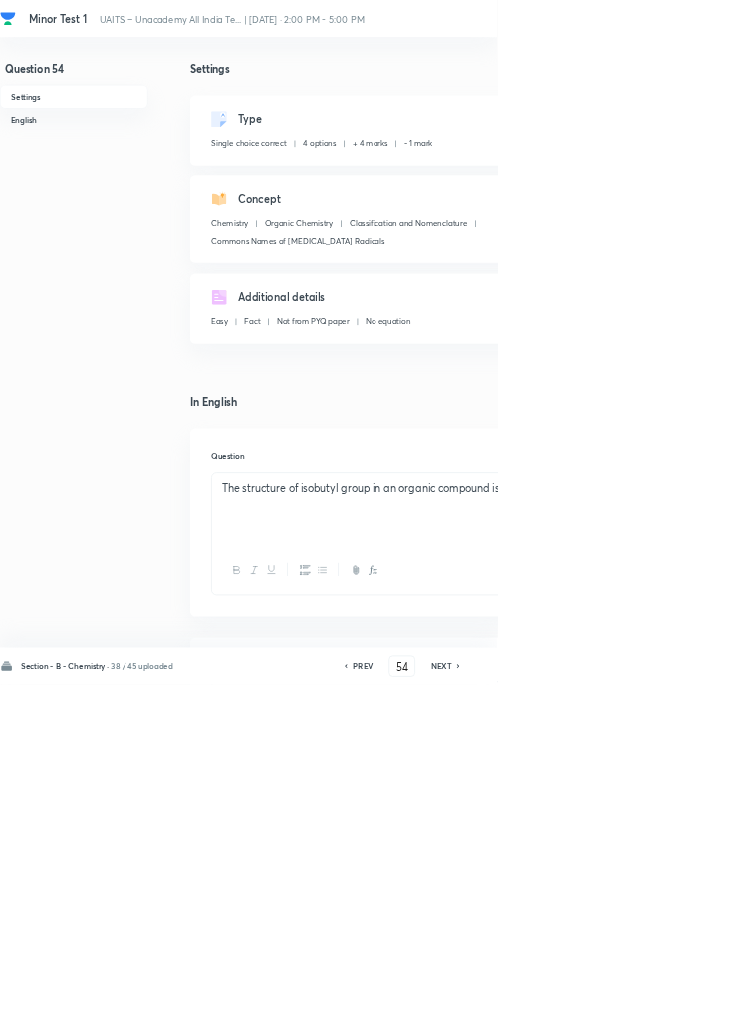
click at [695, 1010] on icon at bounding box center [693, 1005] width 6 height 10
type input "55"
checkbox input "false"
checkbox input "true"
click at [695, 1010] on icon at bounding box center [693, 1005] width 6 height 10
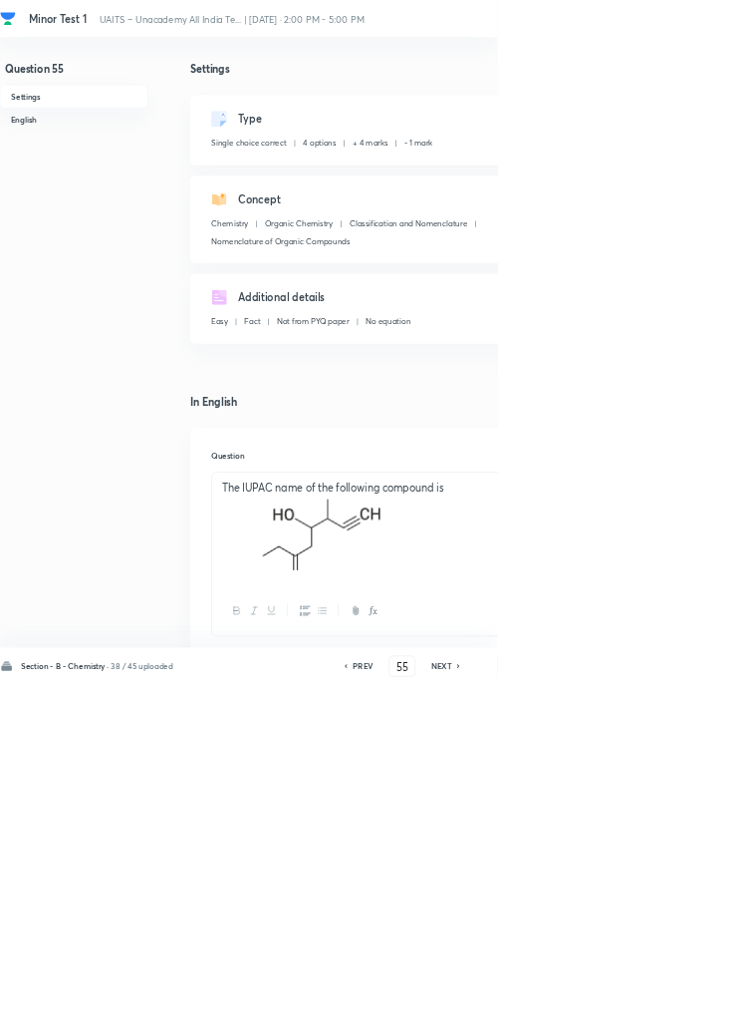
type input "56"
checkbox input "false"
checkbox input "true"
click at [694, 1008] on icon at bounding box center [692, 1005] width 4 height 6
type input "57"
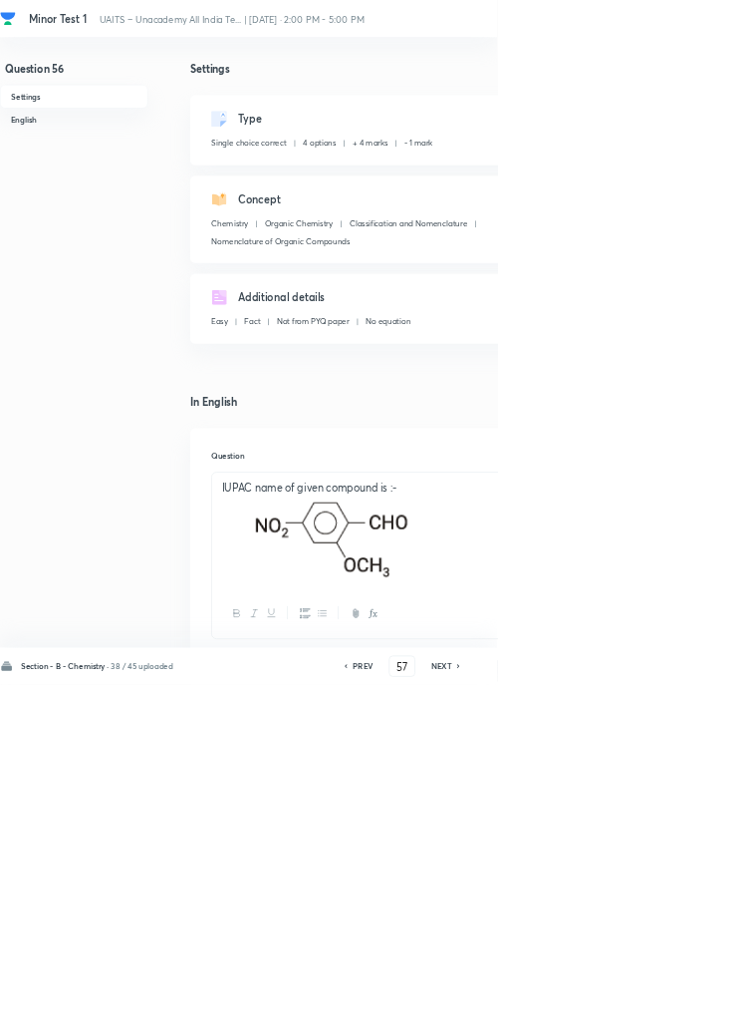
checkbox input "false"
checkbox input "true"
click at [694, 1010] on icon at bounding box center [693, 1005] width 6 height 10
type input "58"
checkbox input "false"
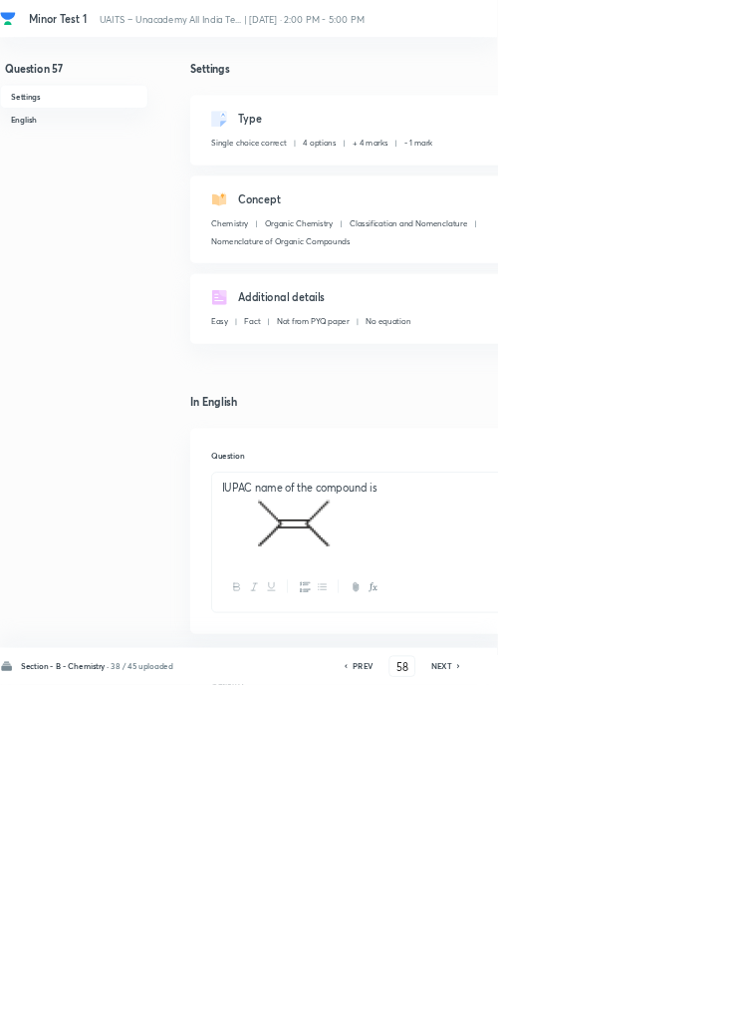
checkbox input "true"
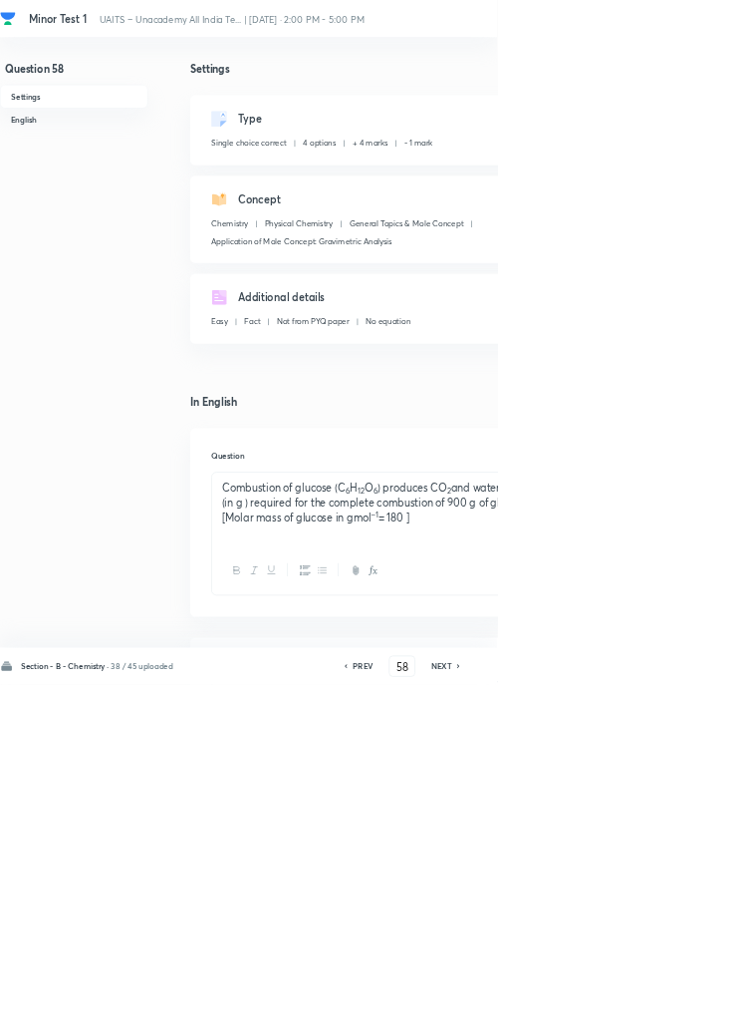
click at [694, 1010] on icon at bounding box center [693, 1005] width 6 height 10
type input "59"
checkbox input "false"
checkbox input "true"
click at [695, 1010] on icon at bounding box center [693, 1005] width 6 height 10
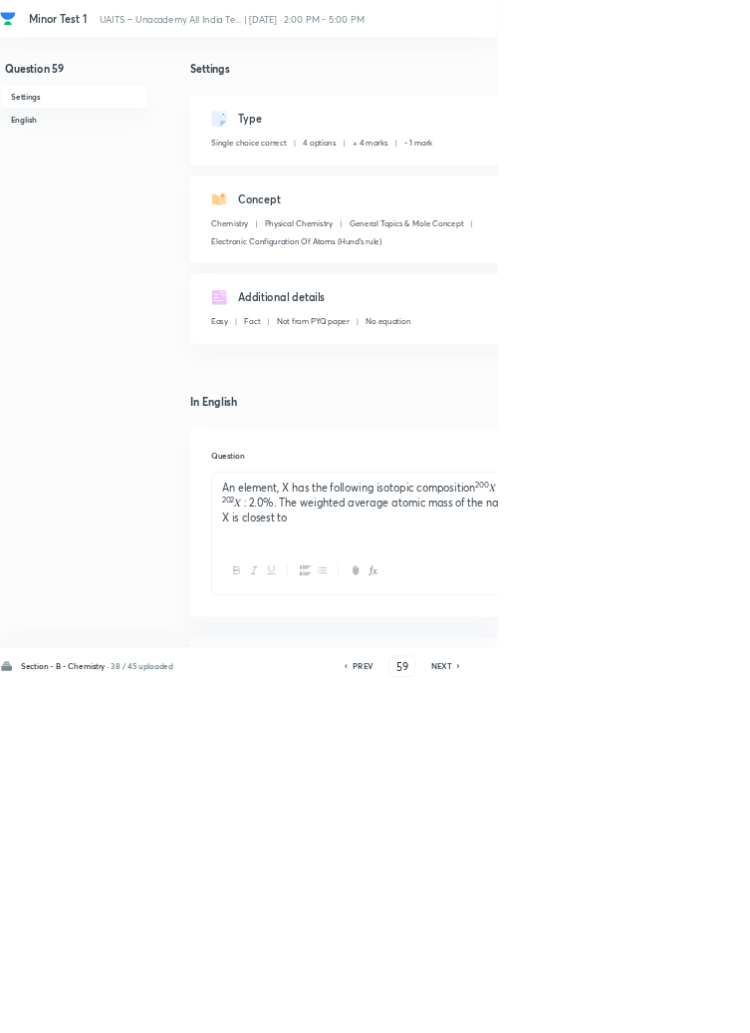
type input "60"
checkbox input "false"
checkbox input "true"
click at [695, 1010] on icon at bounding box center [693, 1005] width 6 height 10
type input "61"
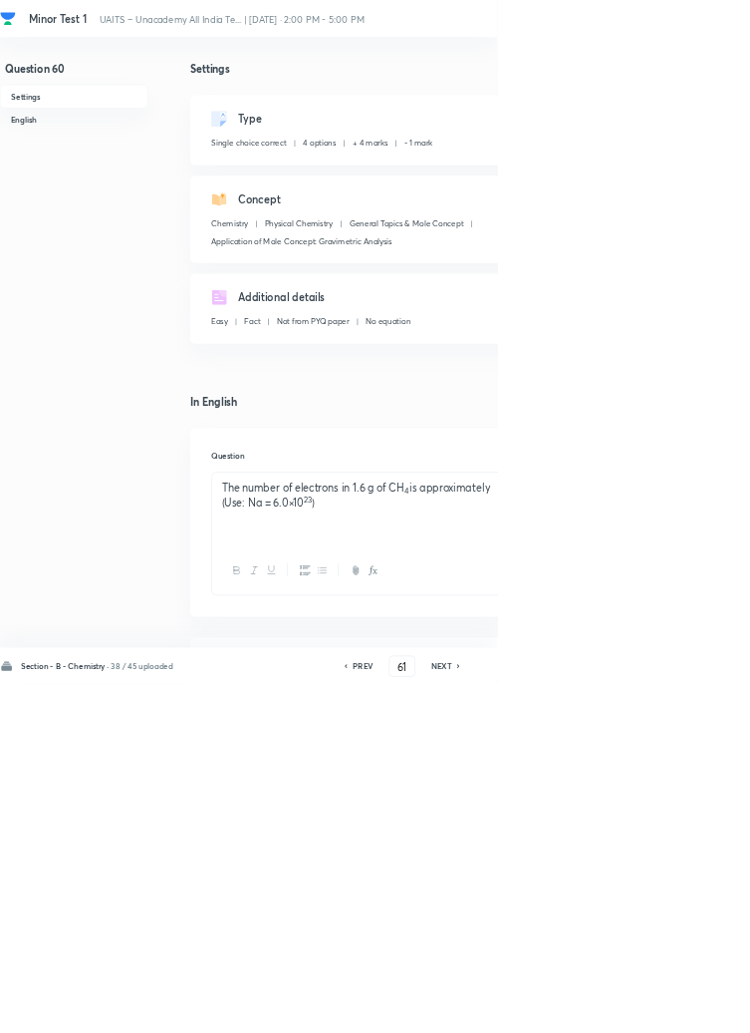
checkbox input "true"
click at [695, 1010] on icon at bounding box center [693, 1005] width 6 height 10
type input "62"
checkbox input "true"
click at [683, 1032] on div "Section - B - Chemistry · 38 / 45 uploaded PREV 62 ​ NEXT Remove Save" at bounding box center [566, 1005] width 1132 height 56
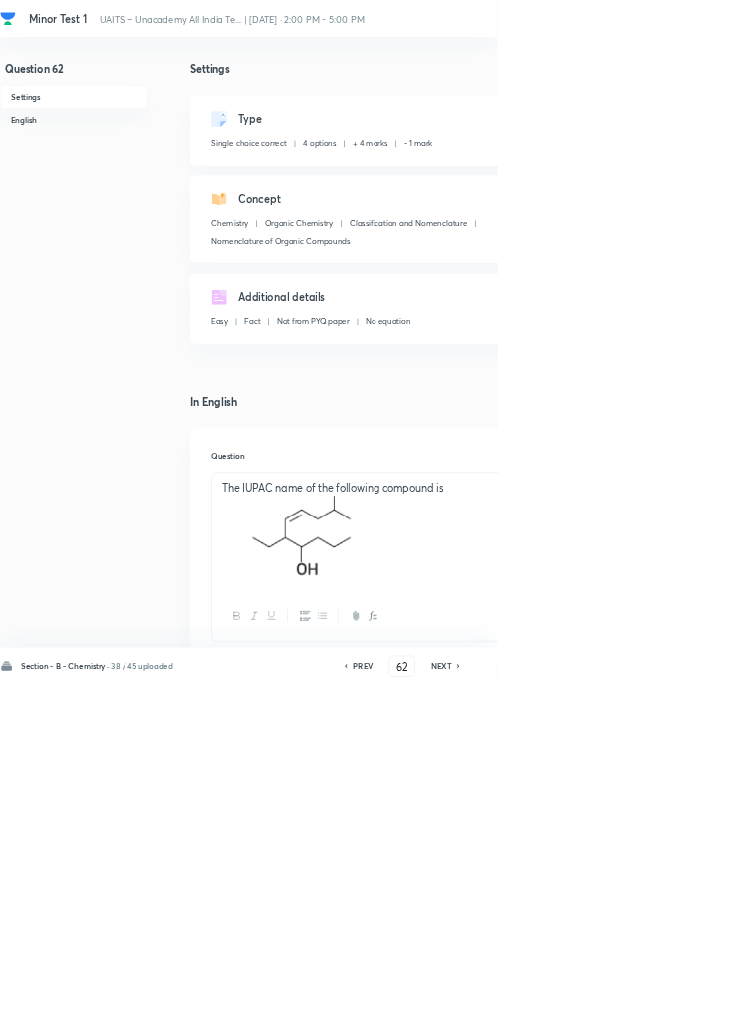
click at [690, 1032] on div "Section - B - Chemistry · 38 / 45 uploaded PREV 62 ​ NEXT Remove Save" at bounding box center [566, 1005] width 1132 height 56
click at [682, 1032] on div "Section - B - Chemistry · 38 / 45 uploaded PREV 62 ​ NEXT Remove Save" at bounding box center [566, 1005] width 1132 height 56
click at [677, 1014] on h6 "NEXT" at bounding box center [666, 1005] width 31 height 18
type input "63"
checkbox input "false"
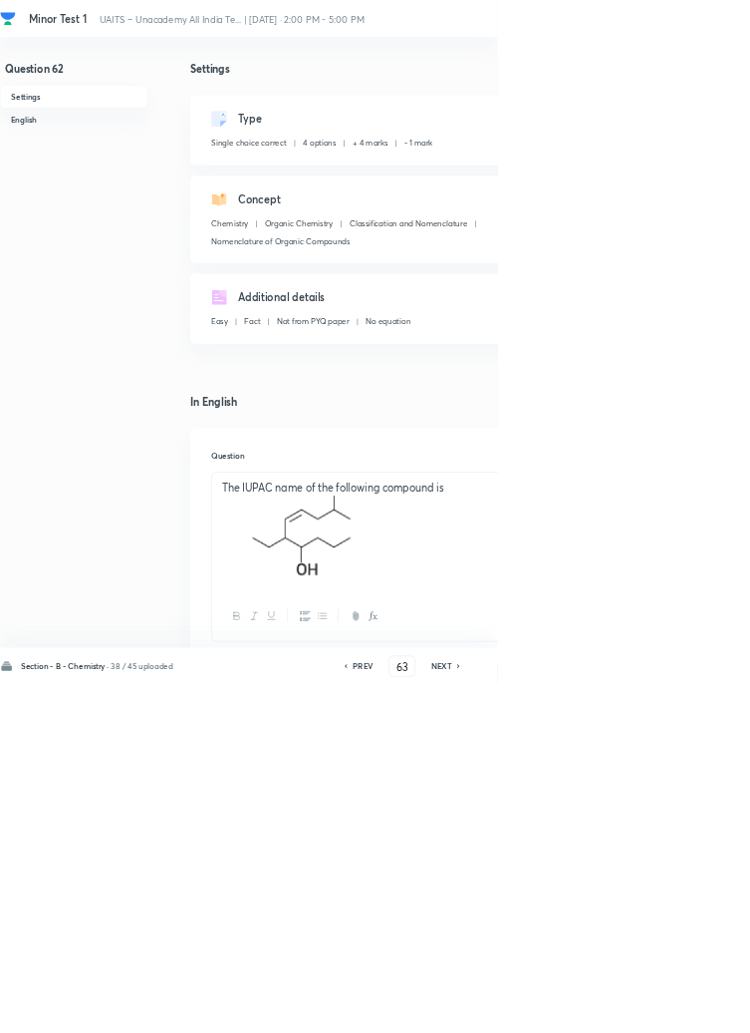
checkbox input "true"
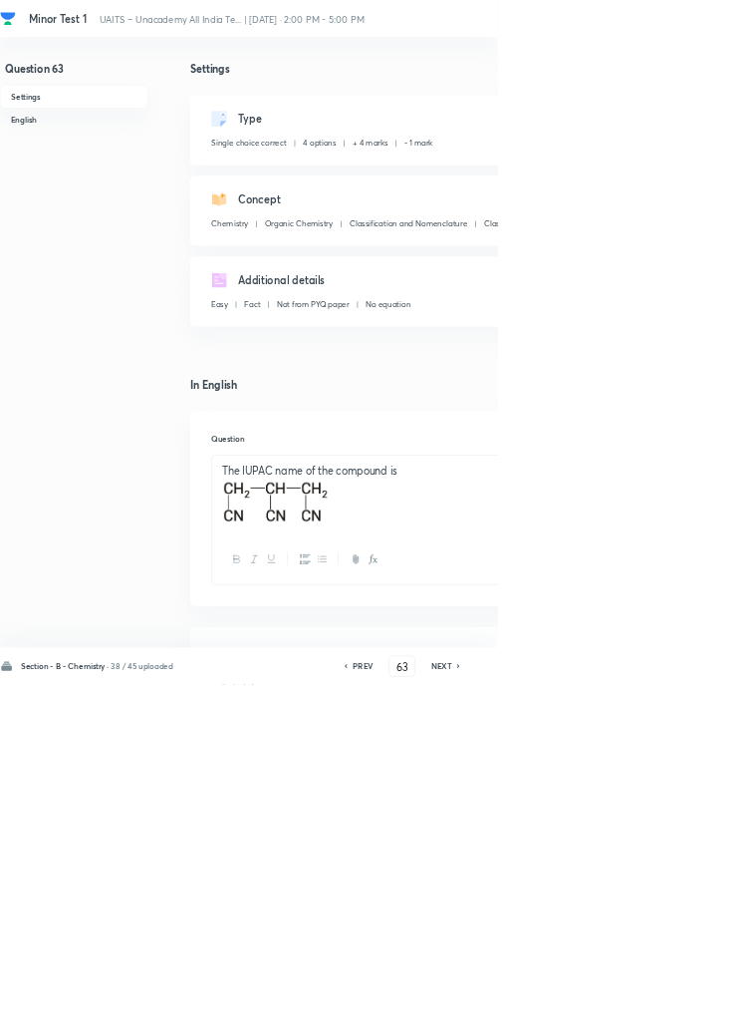
click at [693, 1010] on icon at bounding box center [693, 1005] width 6 height 10
type input "64"
checkbox input "false"
checkbox input "true"
click at [694, 1010] on icon at bounding box center [693, 1005] width 6 height 10
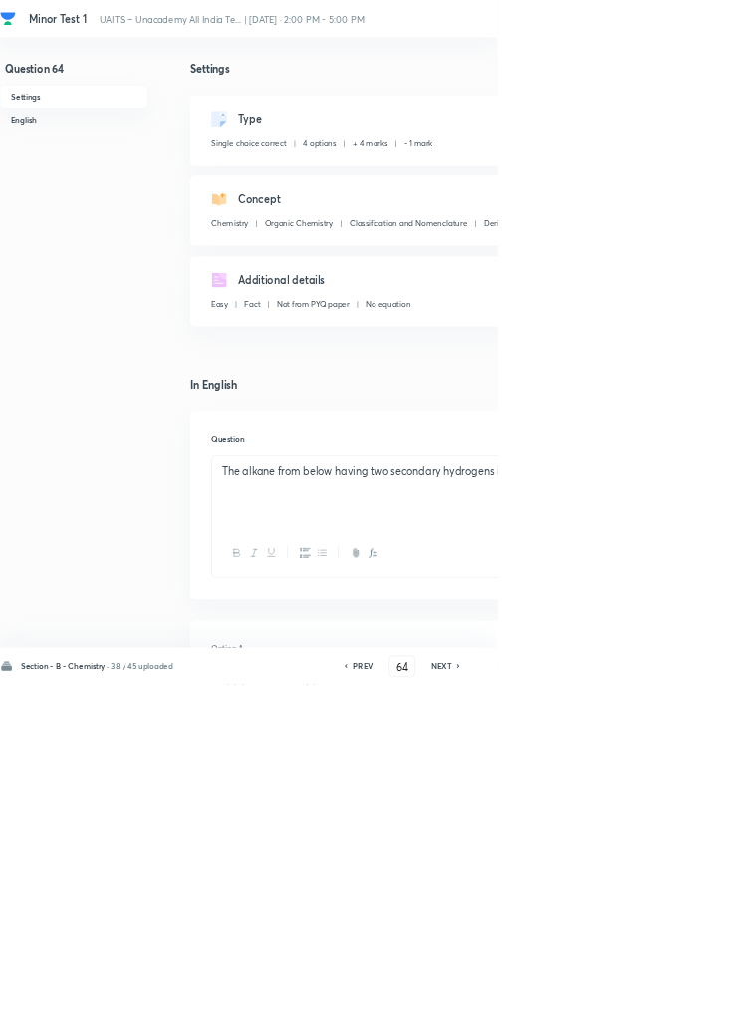
type input "65"
checkbox input "false"
checkbox input "true"
click at [674, 1014] on h6 "NEXT" at bounding box center [666, 1005] width 31 height 18
type input "66"
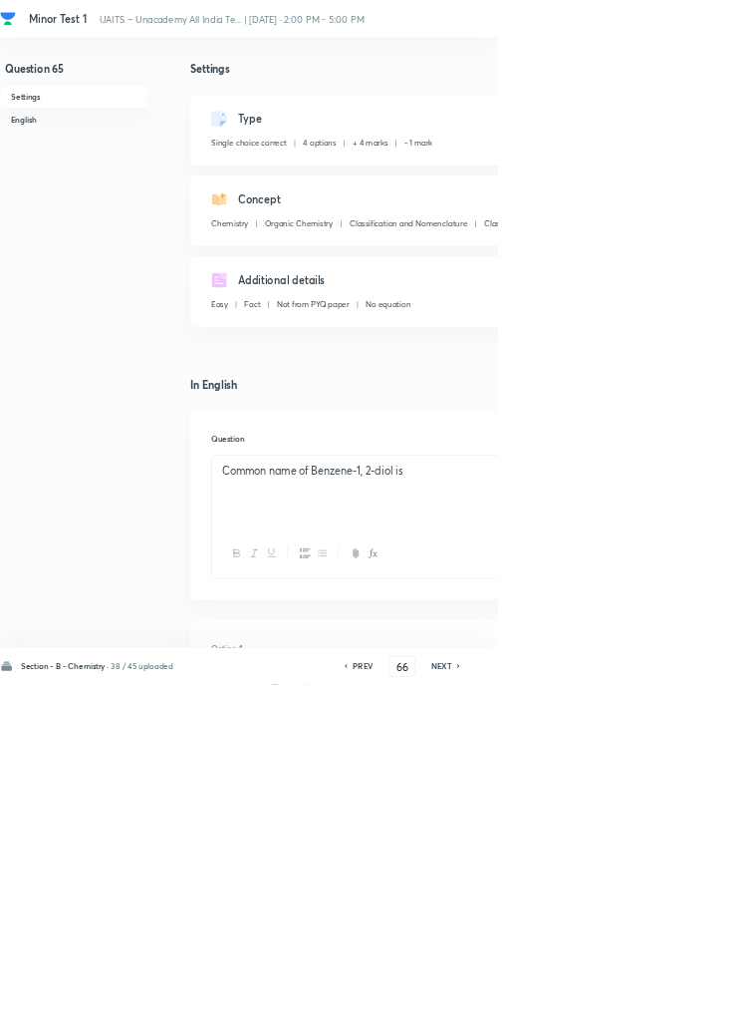
checkbox input "false"
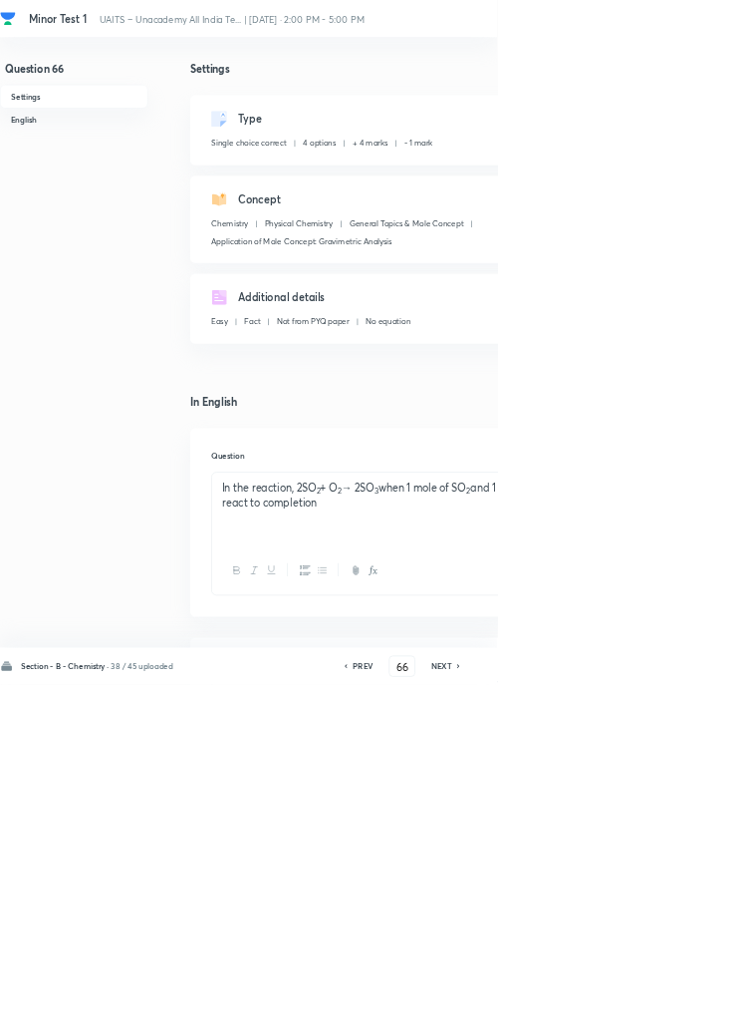
checkbox input "true"
click at [694, 1010] on icon at bounding box center [693, 1005] width 6 height 10
type input "67"
checkbox input "false"
checkbox input "true"
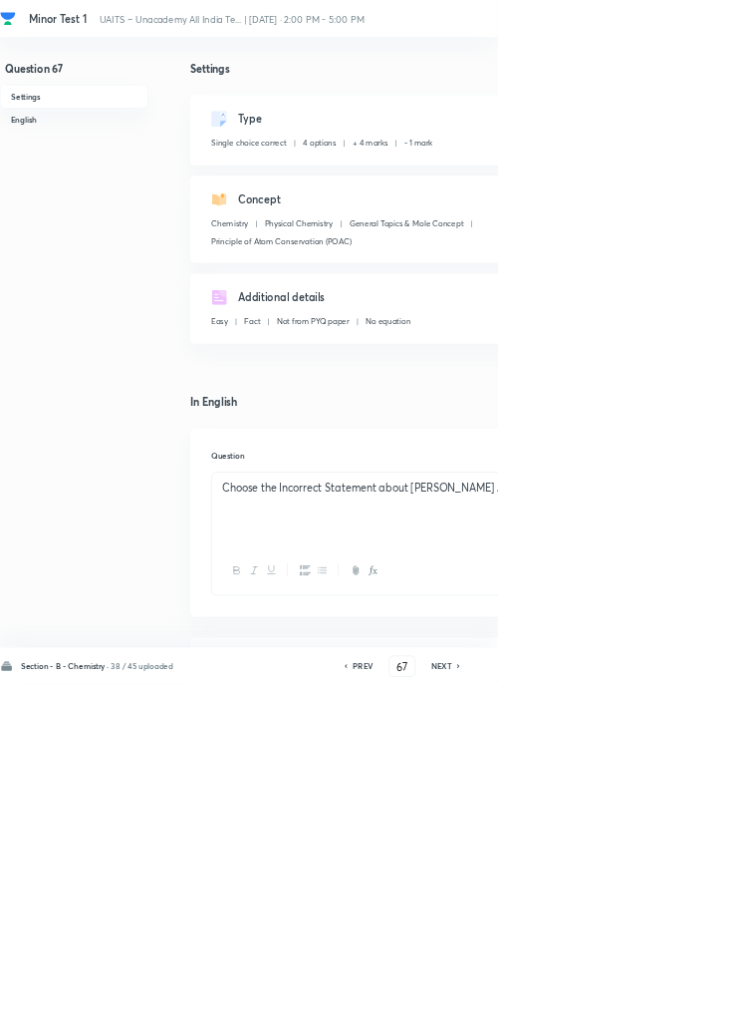
click at [694, 1010] on icon at bounding box center [693, 1005] width 6 height 10
type input "68"
checkbox input "true"
click at [693, 1010] on icon at bounding box center [693, 1005] width 6 height 10
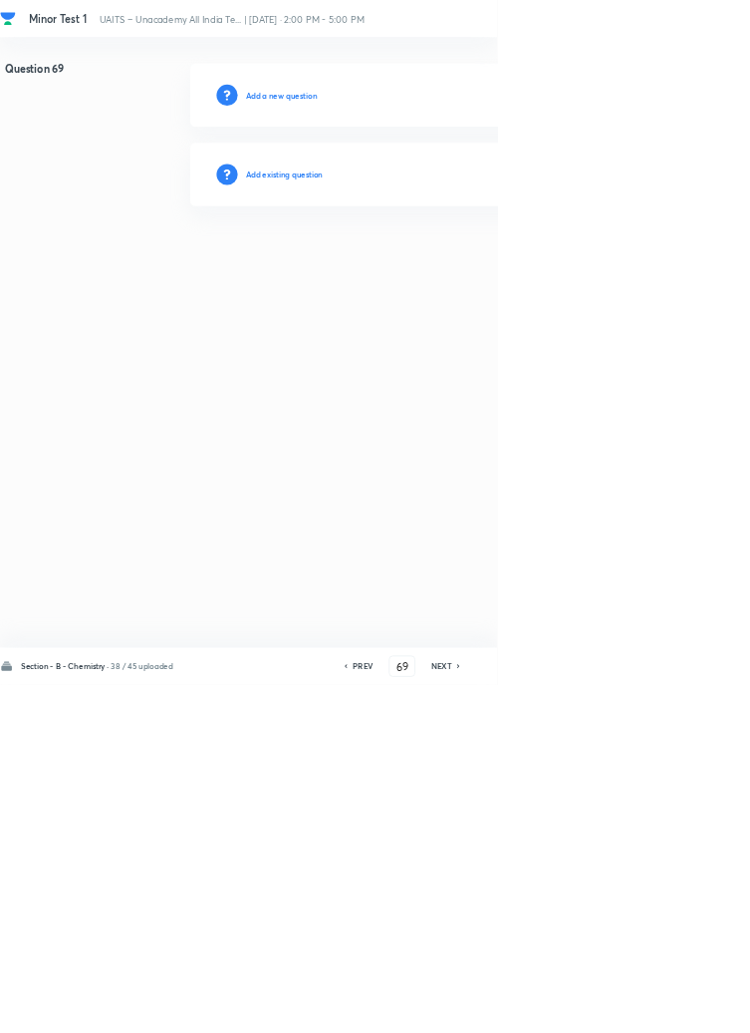
click at [553, 1014] on h6 "PREV" at bounding box center [547, 1005] width 31 height 18
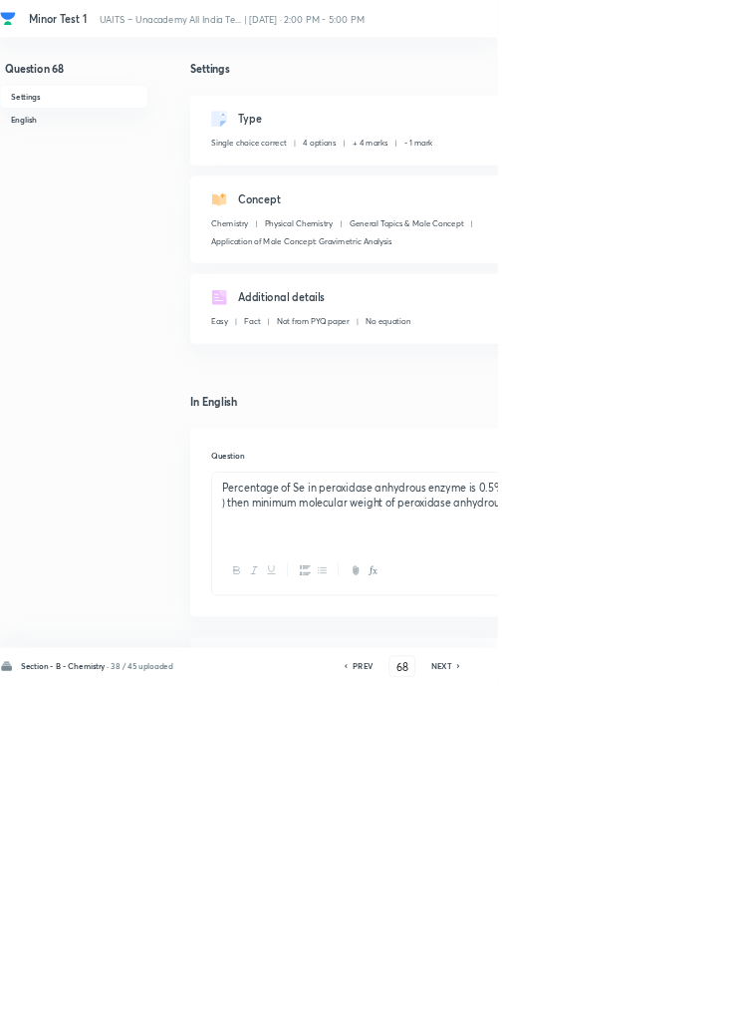
click at [694, 1010] on icon at bounding box center [693, 1005] width 6 height 10
type input "69"
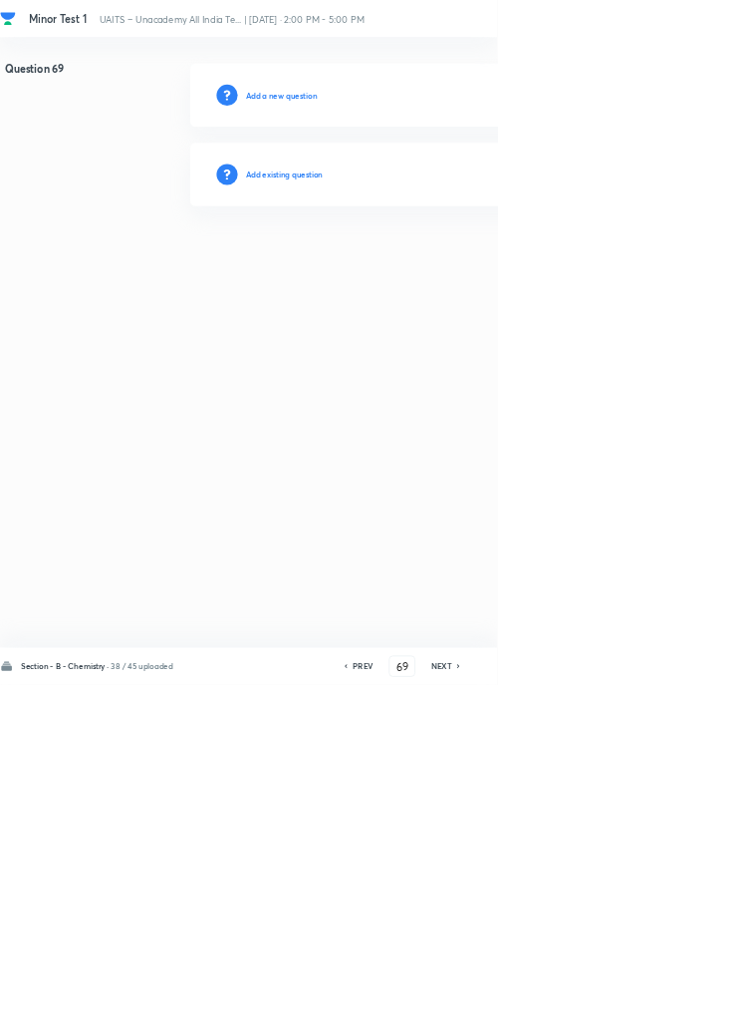
click at [466, 266] on h6 "Add existing question" at bounding box center [429, 263] width 117 height 18
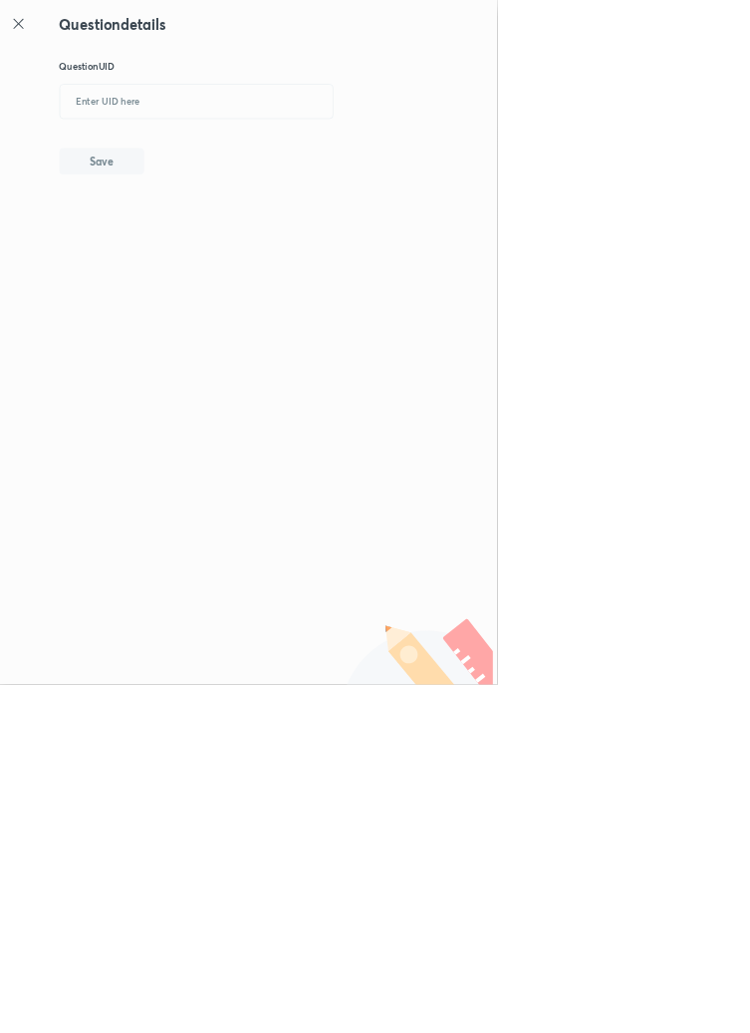
click at [27, 40] on icon at bounding box center [28, 36] width 24 height 24
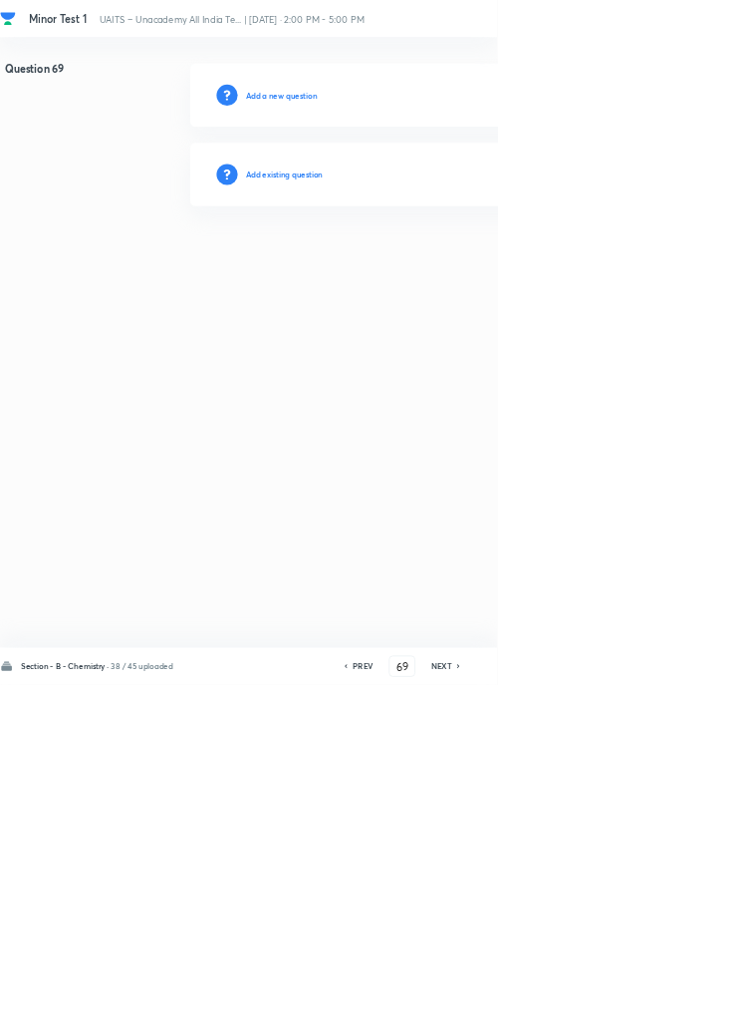
click at [441, 265] on h6 "Add existing question" at bounding box center [429, 263] width 117 height 18
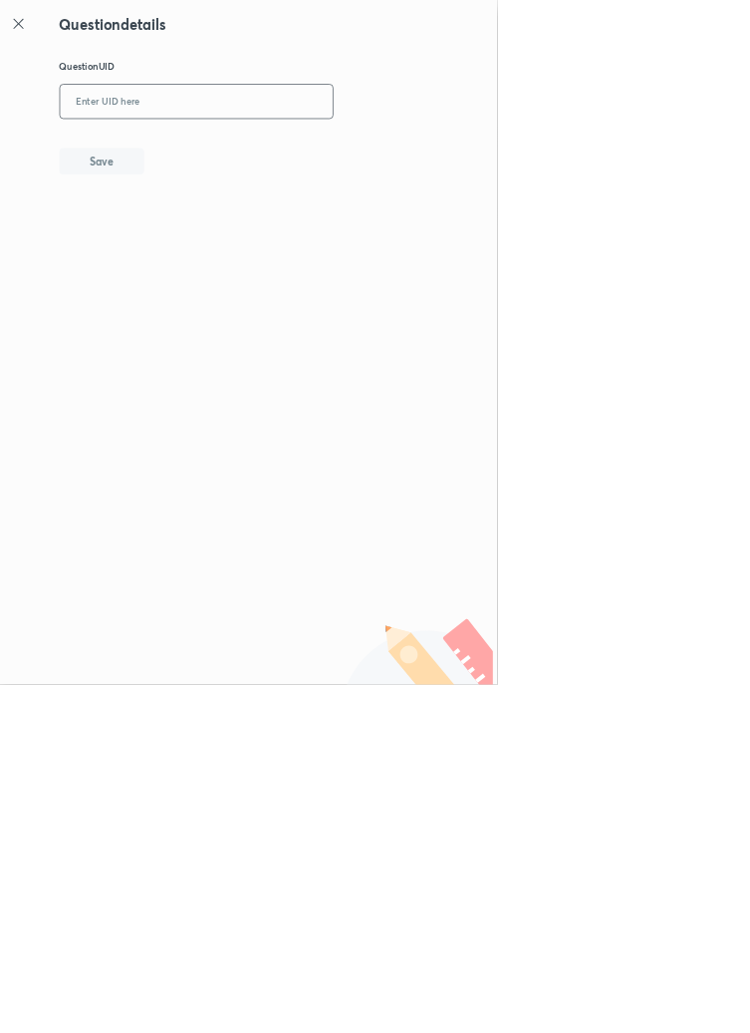
click at [248, 149] on input "text" at bounding box center [297, 154] width 412 height 49
type input "BY98Z"
click at [212, 243] on button "Save" at bounding box center [154, 241] width 128 height 40
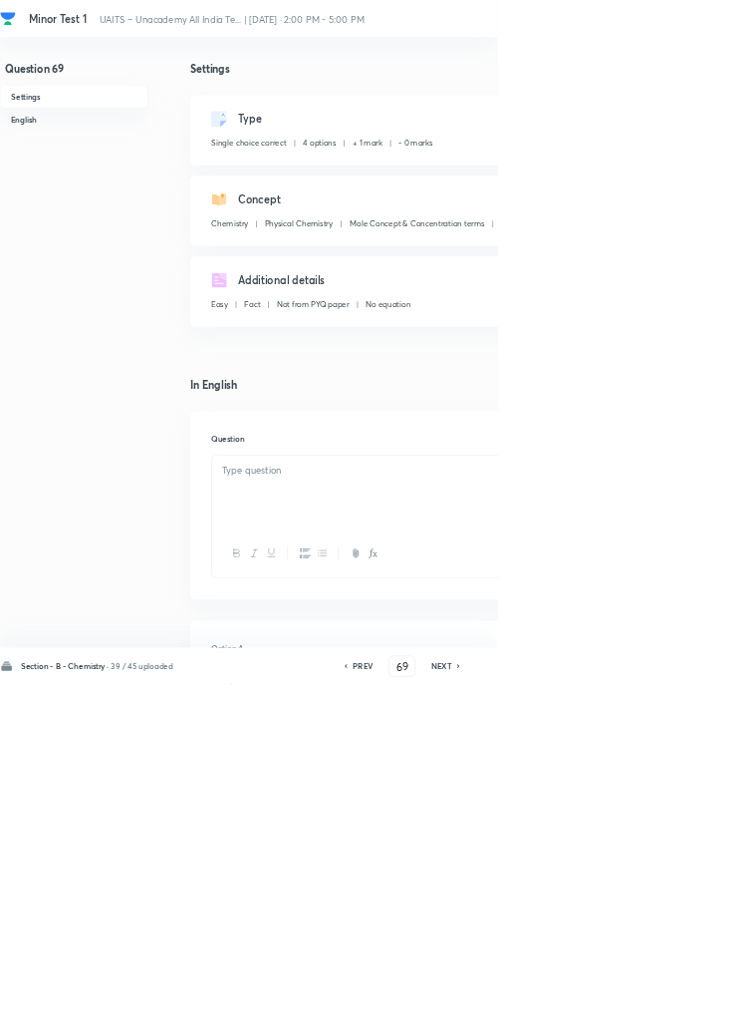
checkbox input "true"
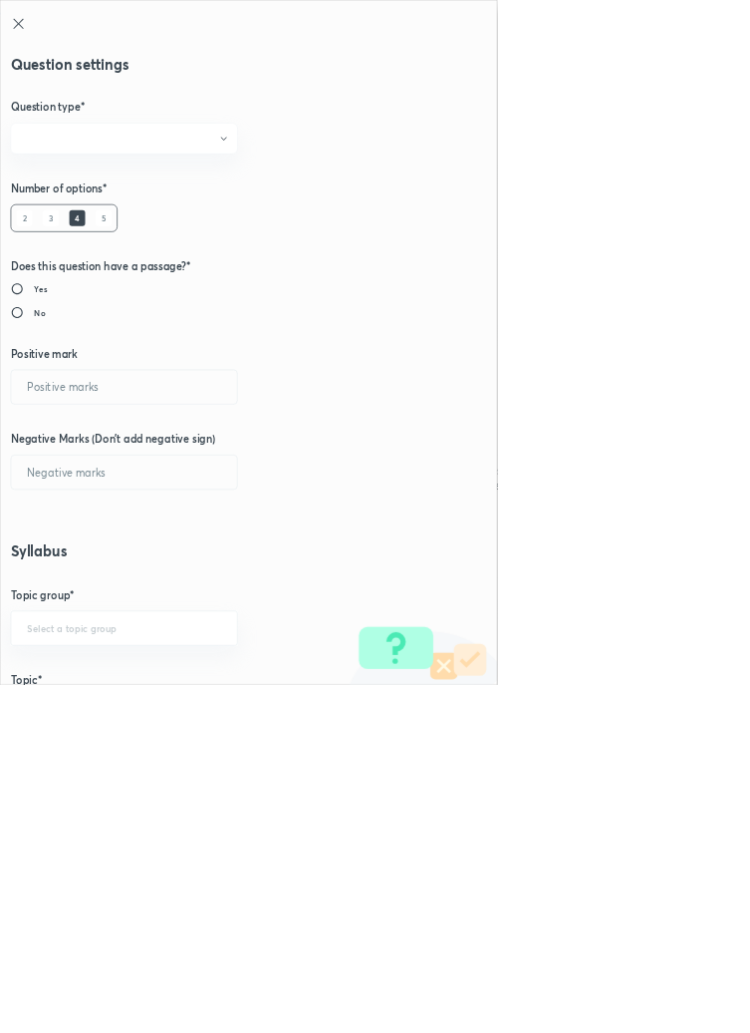
radio input "true"
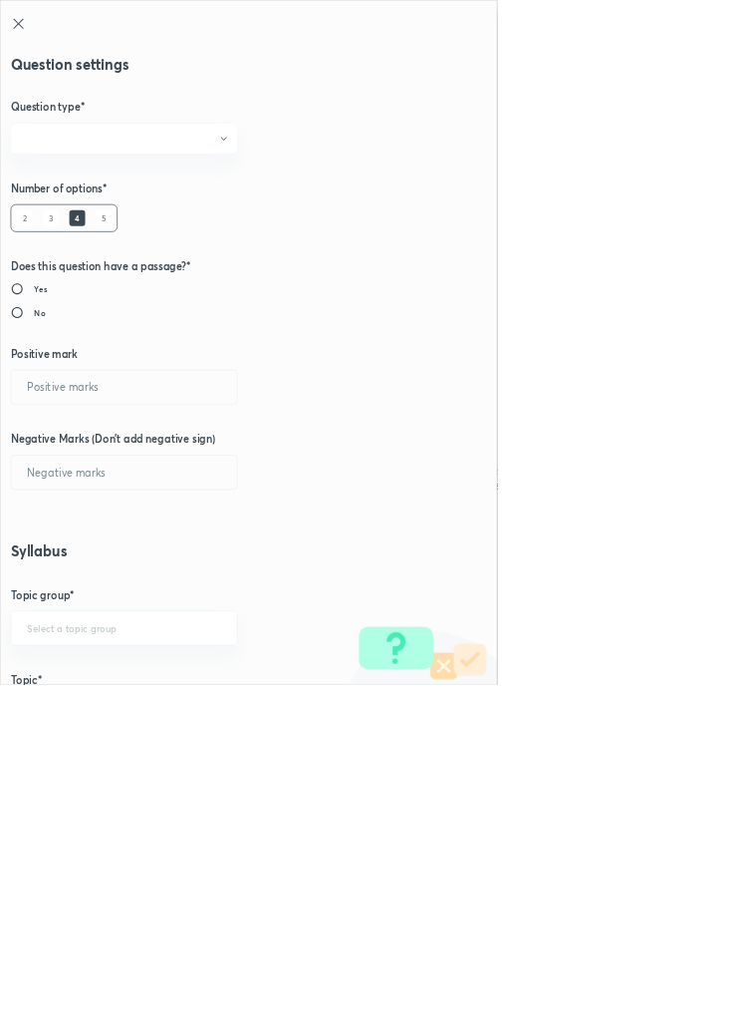
radio input "true"
type input "1"
type input "0"
type input "Chemistry"
type input "Physical Chemistry"
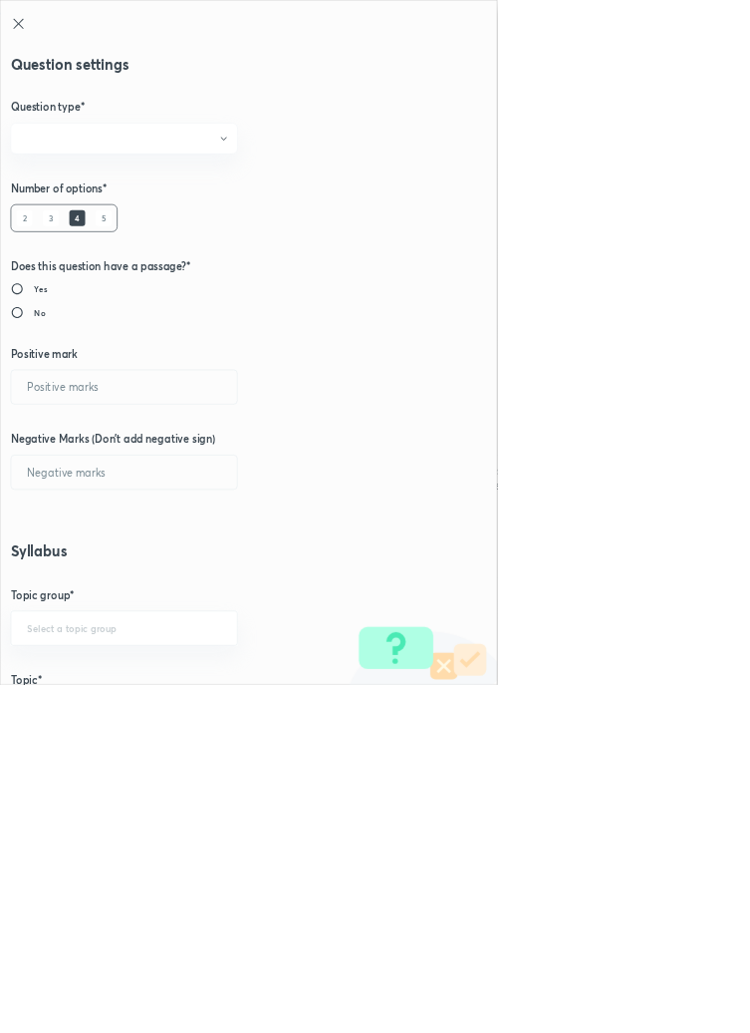
type input "Mole Concept & Concentration terms"
type input "Molecular Mass"
click at [71, 587] on input "1" at bounding box center [187, 583] width 341 height 51
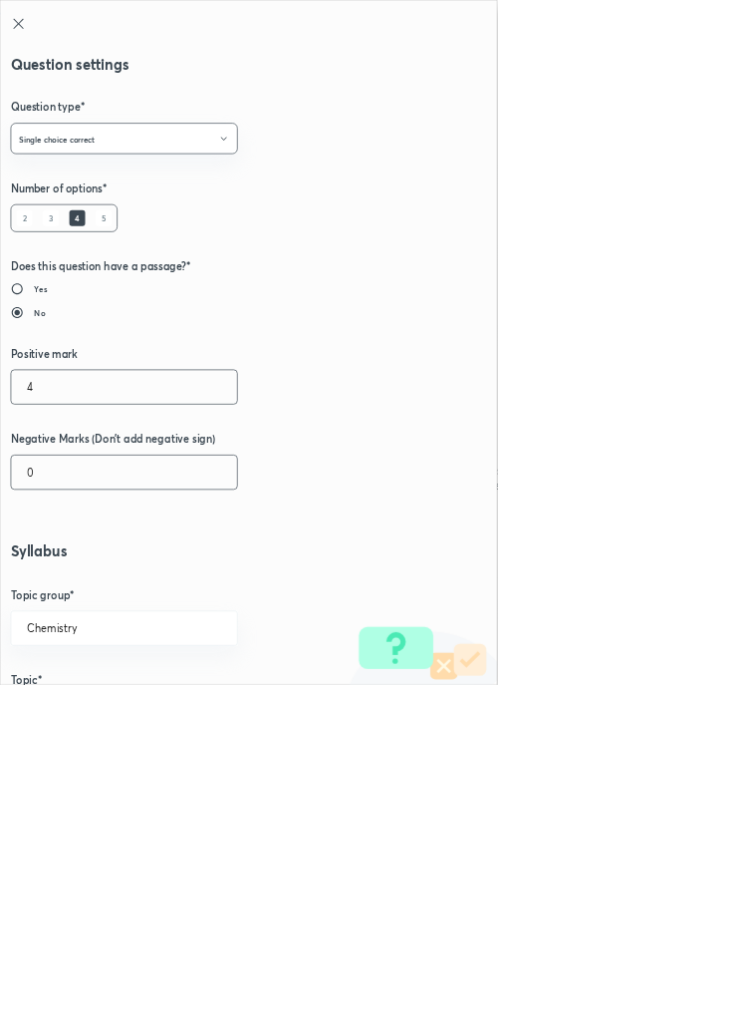
type input "4"
click at [80, 708] on input "0" at bounding box center [187, 712] width 341 height 51
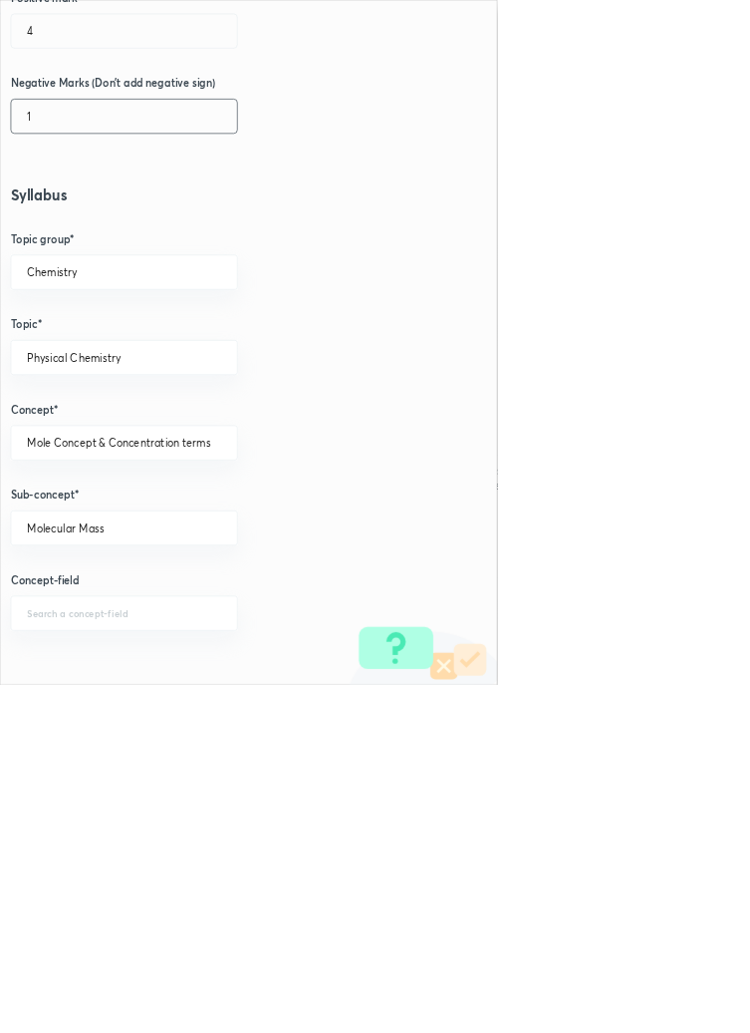
scroll to position [1121, 0]
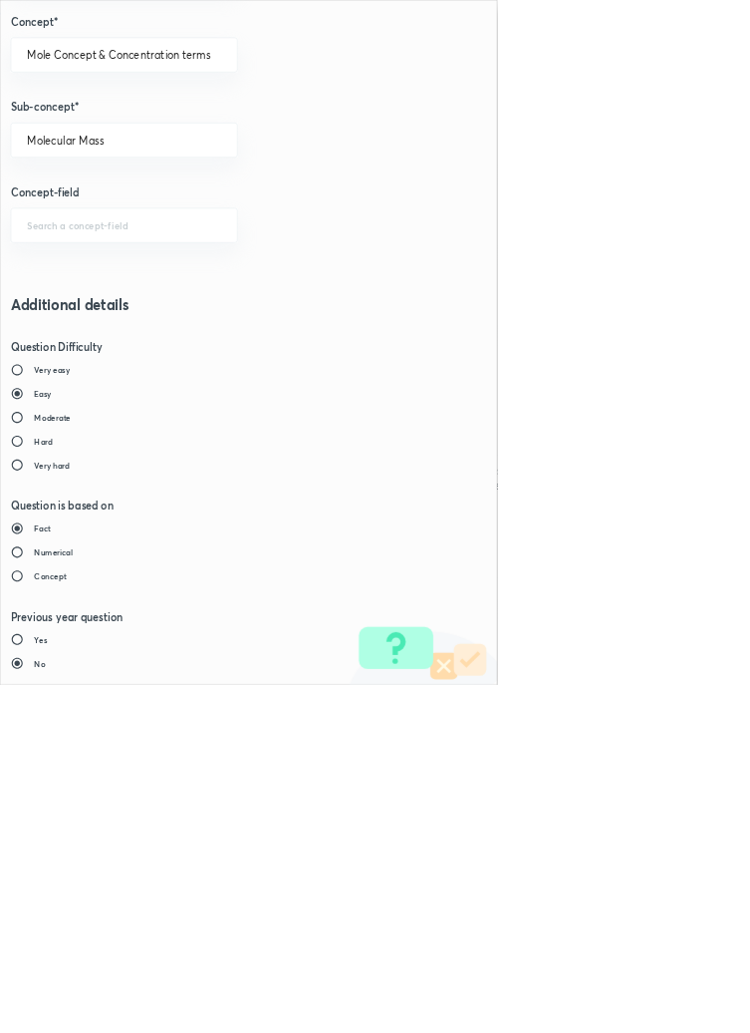
type input "1"
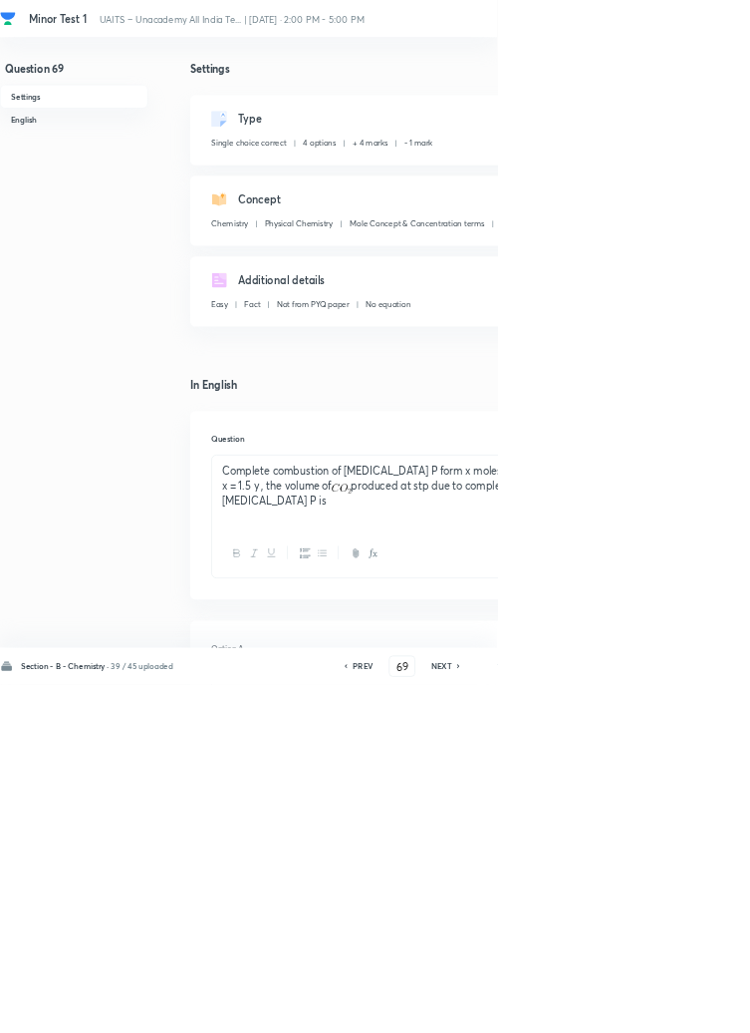
type input "70"
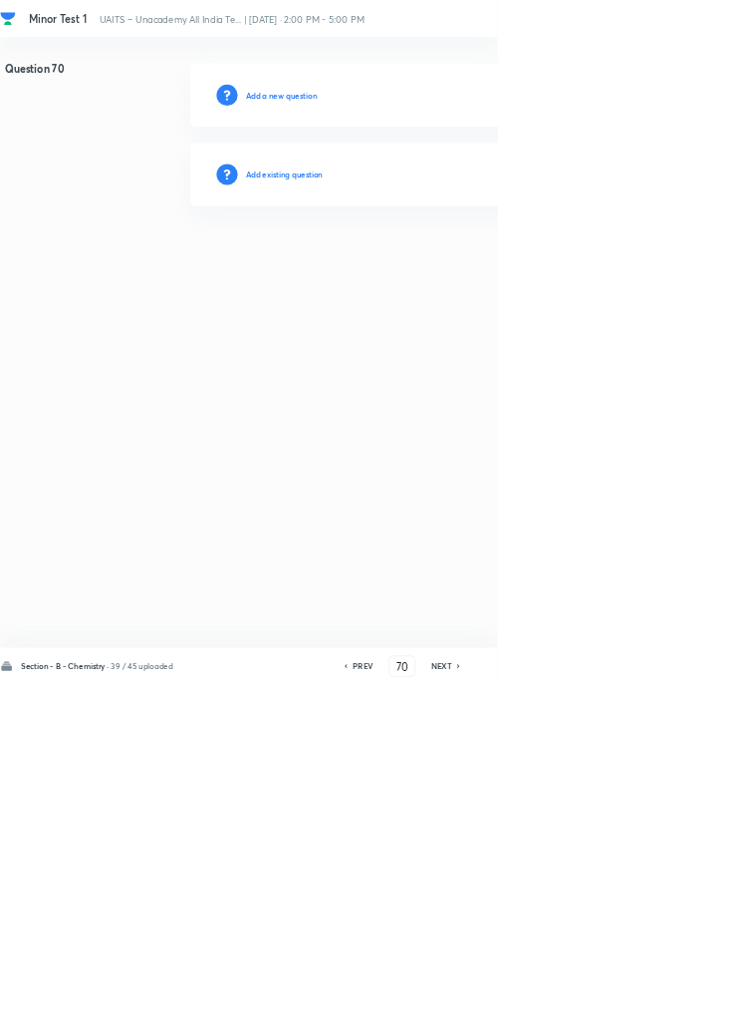
click at [476, 257] on h6 "Add existing question" at bounding box center [429, 263] width 117 height 18
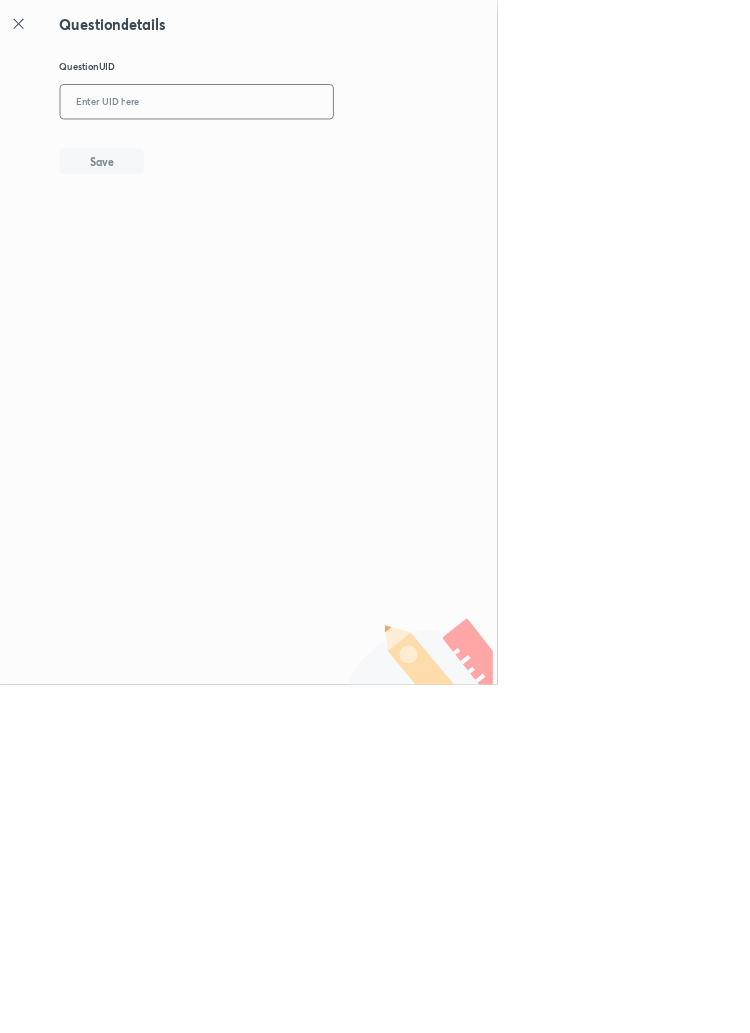
click at [421, 146] on input "text" at bounding box center [297, 154] width 412 height 49
type input "DHCN9"
click at [215, 255] on button "Save" at bounding box center [154, 241] width 128 height 40
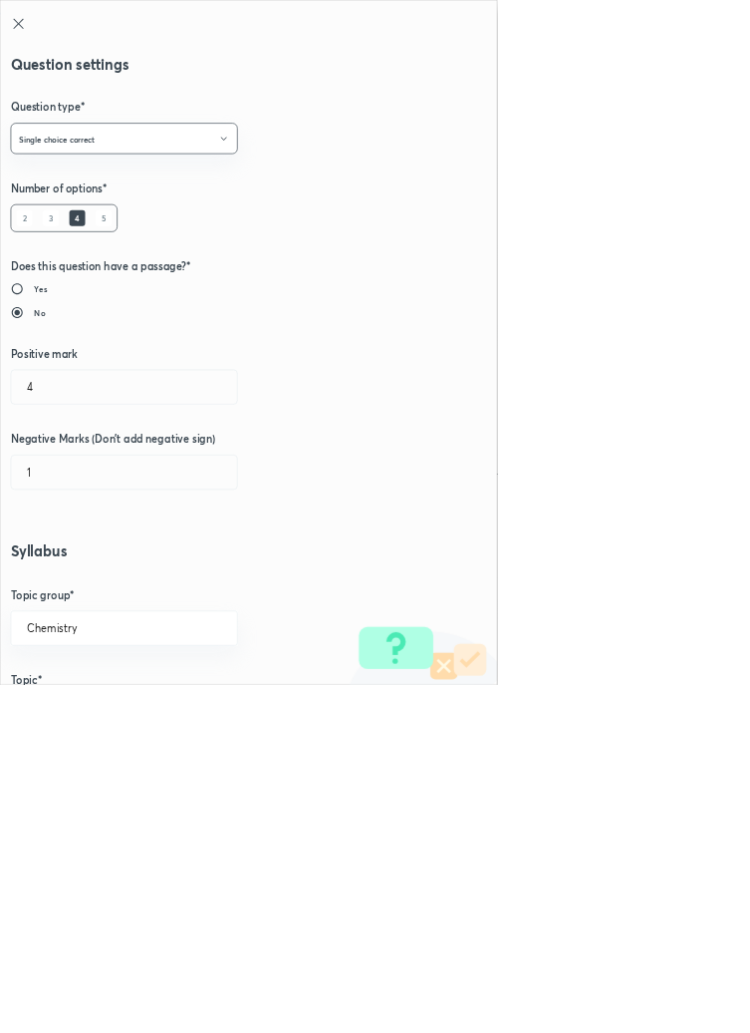
type input "1"
type input "0"
type input "Molarity"
click at [54, 587] on input "1" at bounding box center [187, 583] width 341 height 51
type input "4"
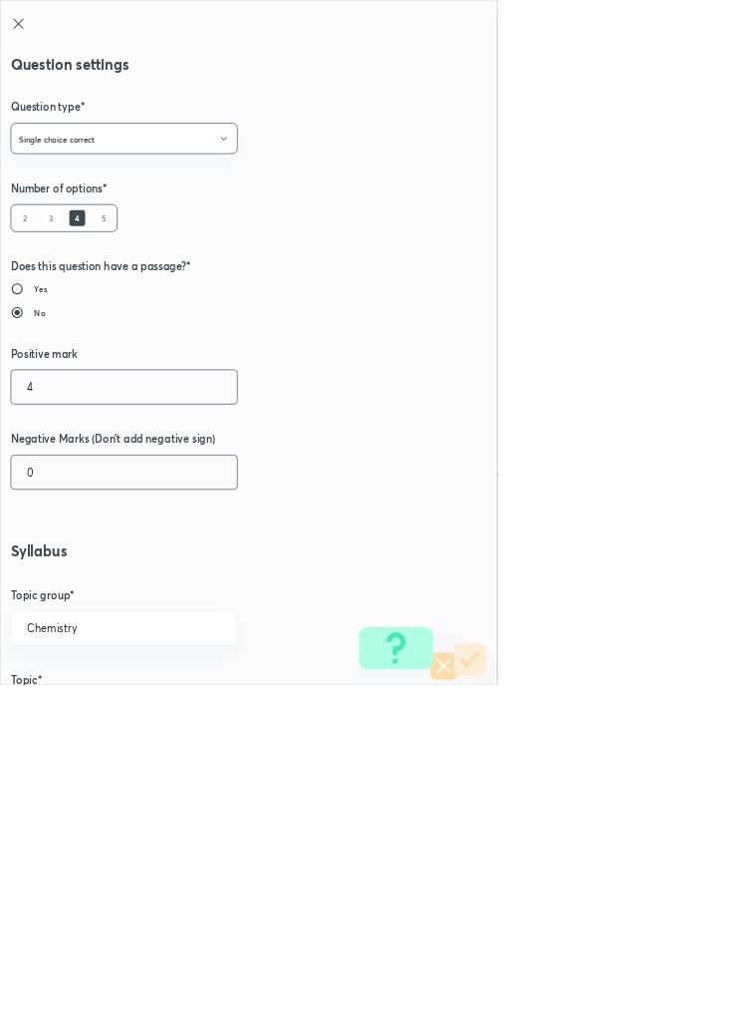
click at [83, 719] on input "0" at bounding box center [187, 712] width 341 height 51
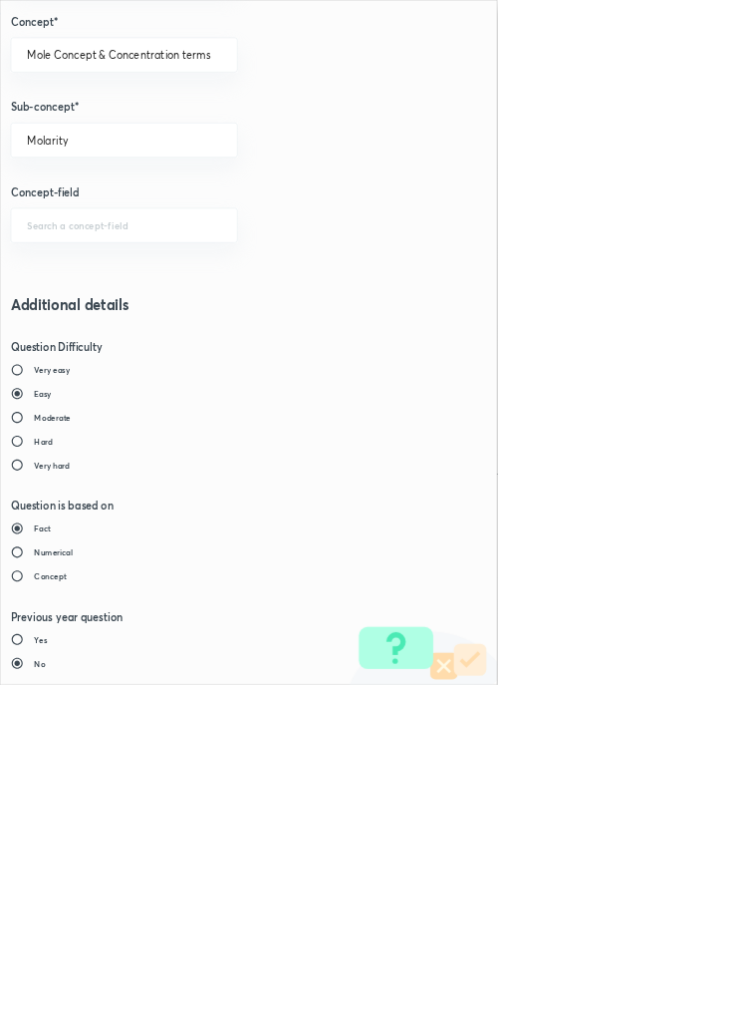
type input "1"
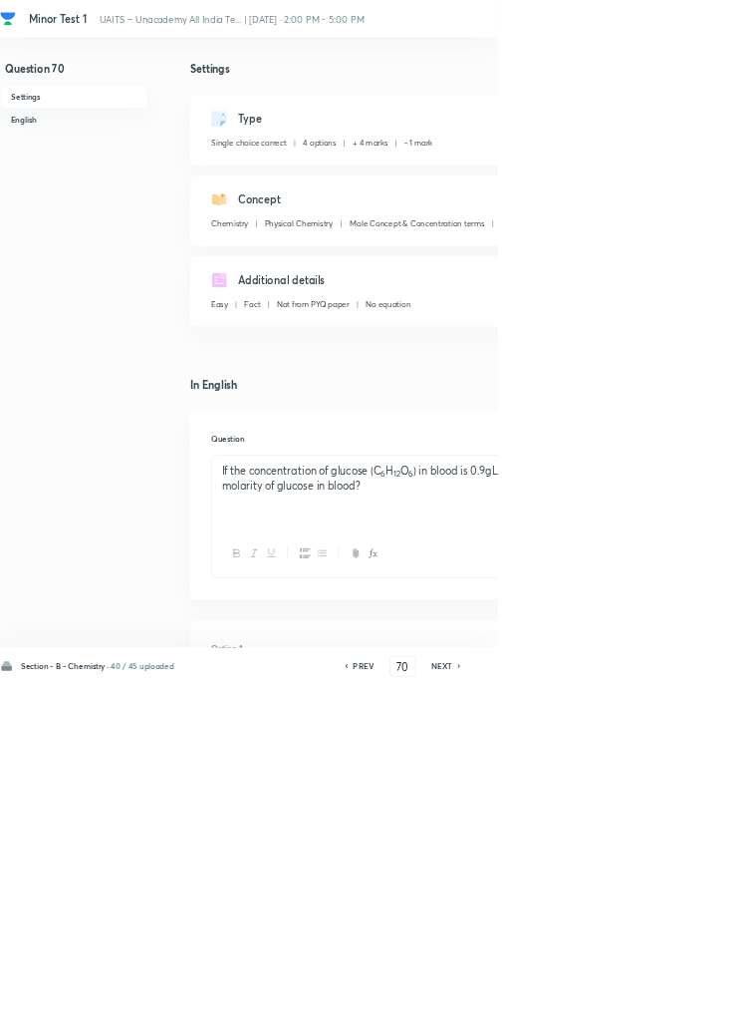
type input "71"
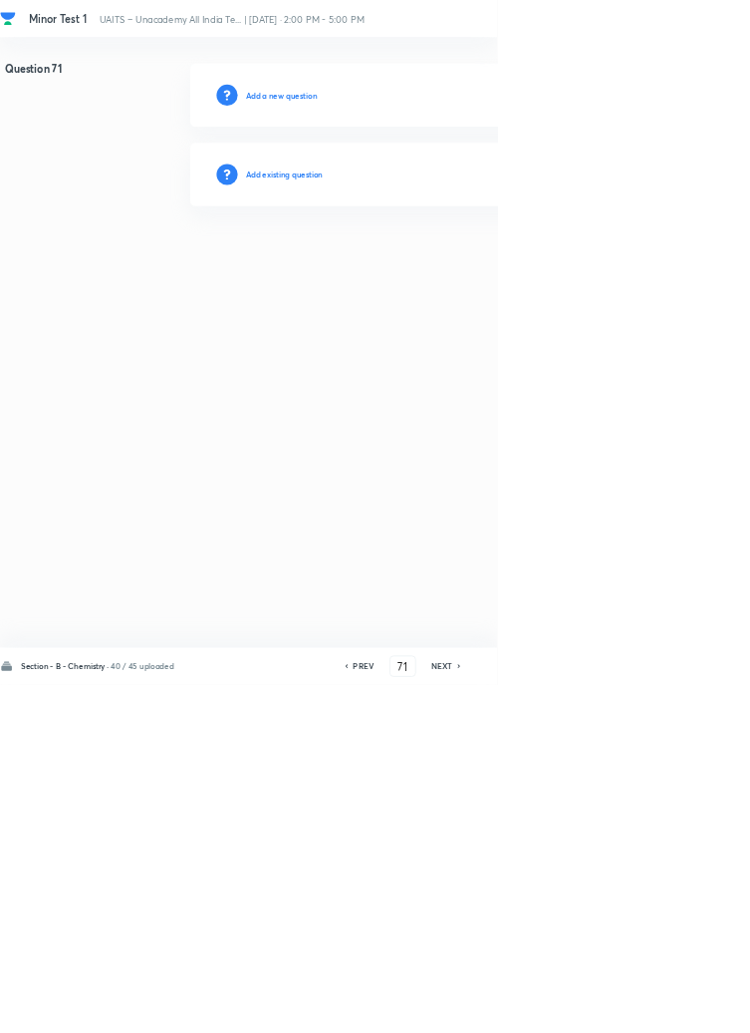
click at [456, 258] on h6 "Add existing question" at bounding box center [429, 263] width 117 height 18
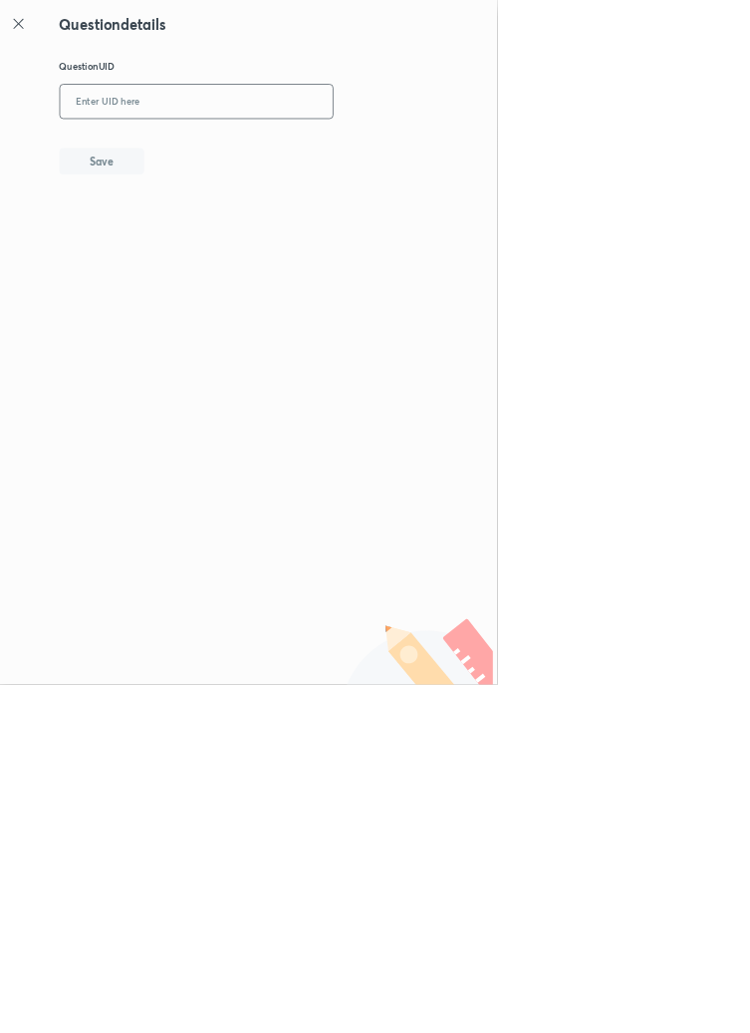
click at [384, 155] on input "text" at bounding box center [297, 154] width 412 height 49
type input "JLQBR"
click at [196, 252] on button "Save" at bounding box center [154, 241] width 128 height 40
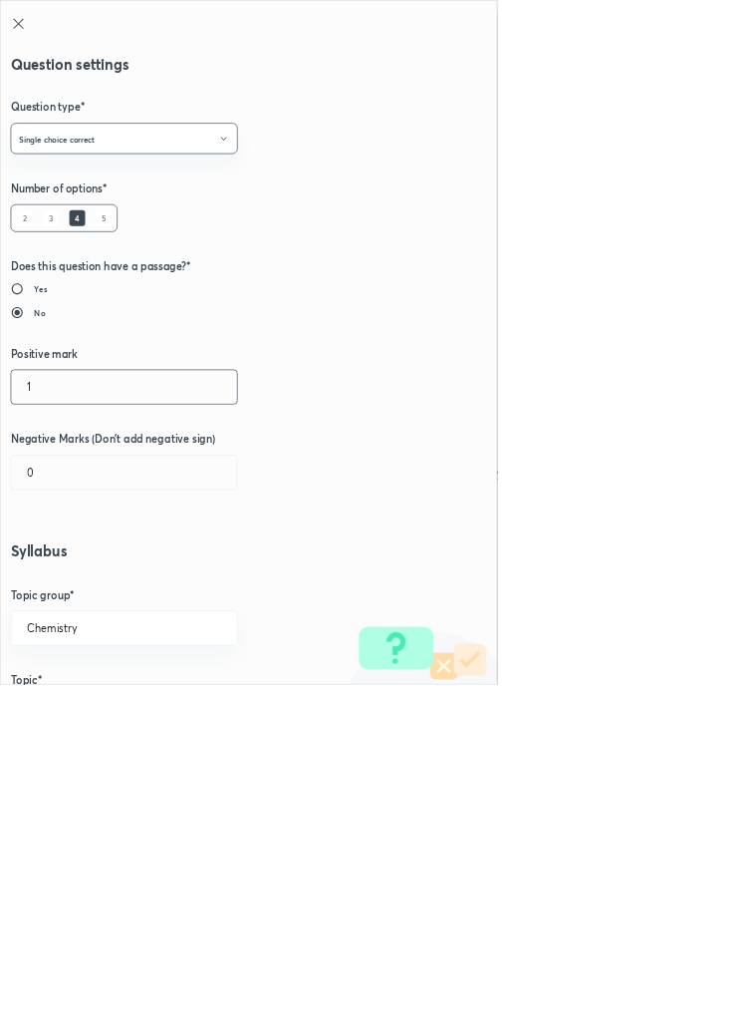
click at [58, 590] on input "1" at bounding box center [187, 583] width 341 height 51
type input "4"
click at [87, 714] on input "0" at bounding box center [187, 712] width 341 height 51
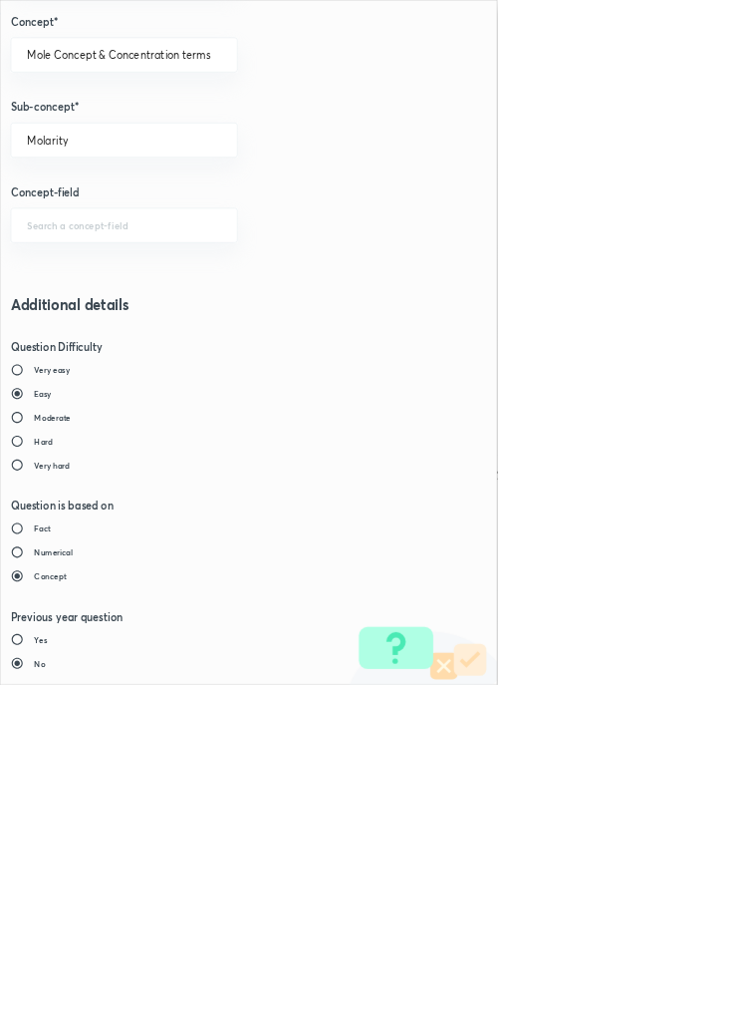
type input "1"
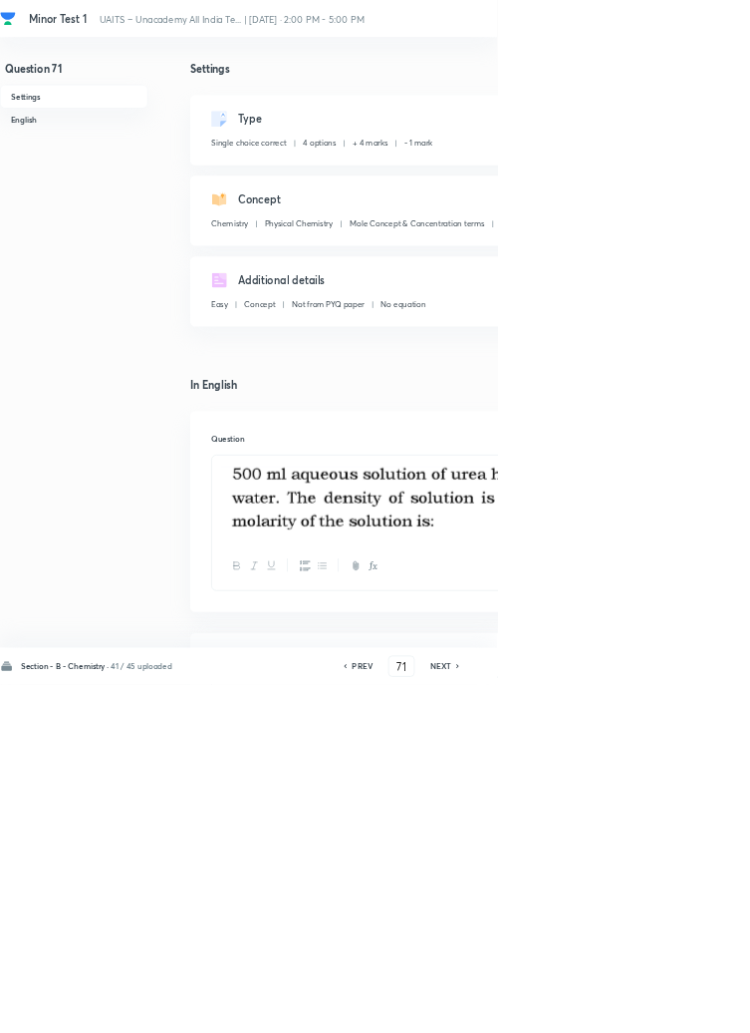
type input "72"
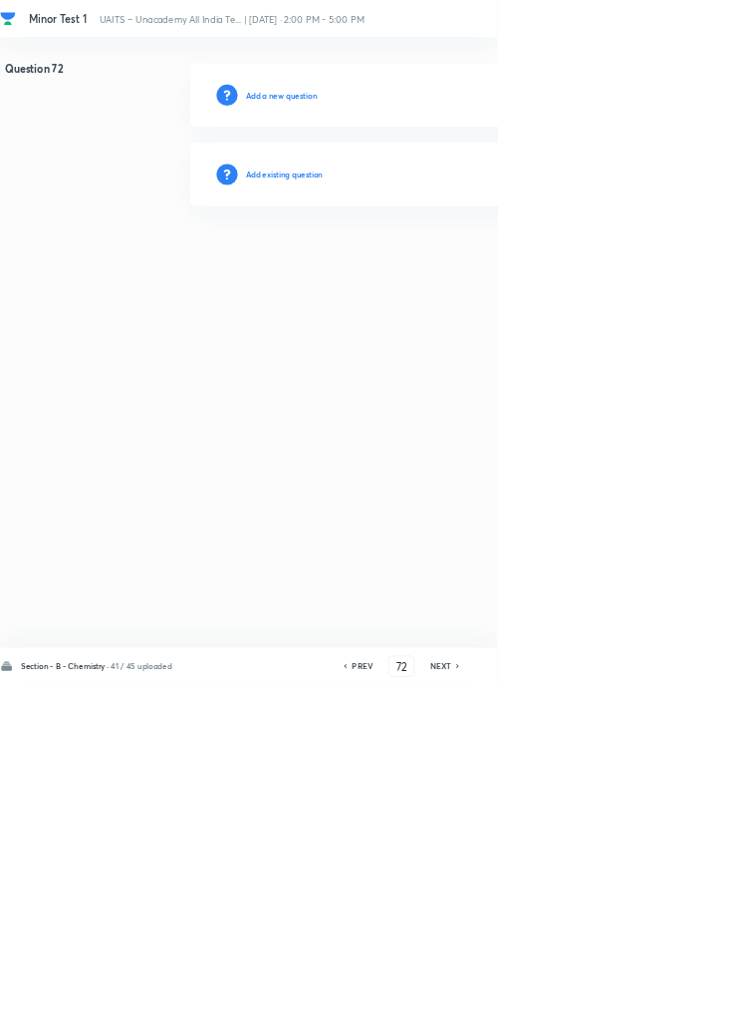
click at [457, 263] on h6 "Add existing question" at bounding box center [429, 263] width 117 height 18
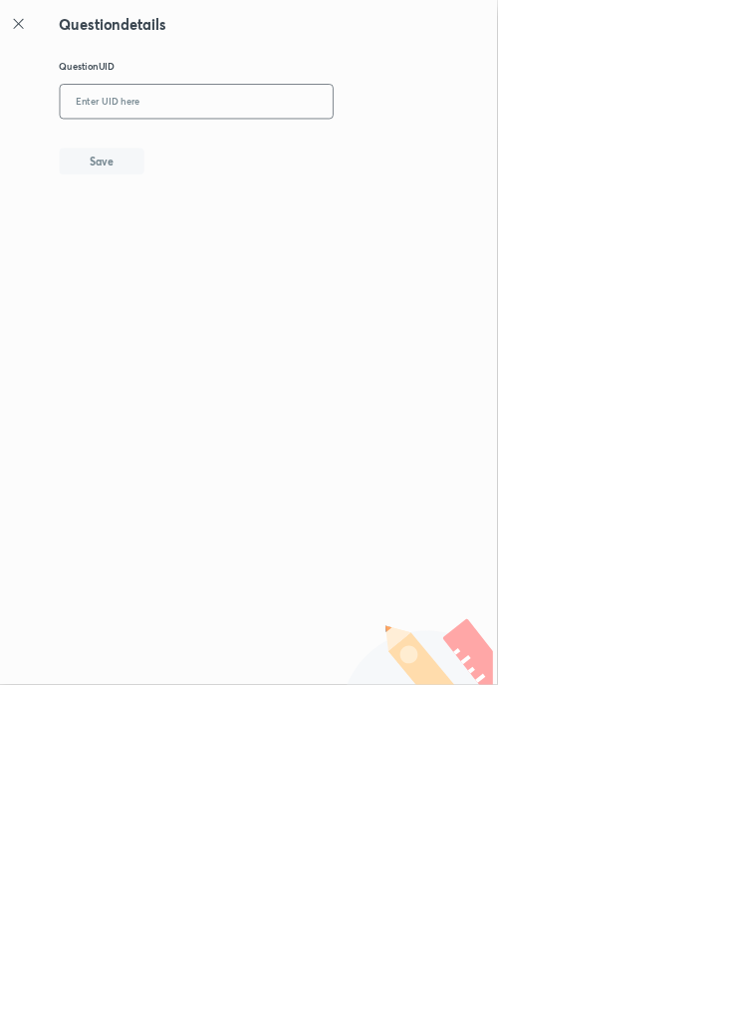
click at [300, 146] on input "text" at bounding box center [297, 154] width 412 height 49
type input "W8LKF"
click at [190, 250] on button "Save" at bounding box center [154, 241] width 128 height 40
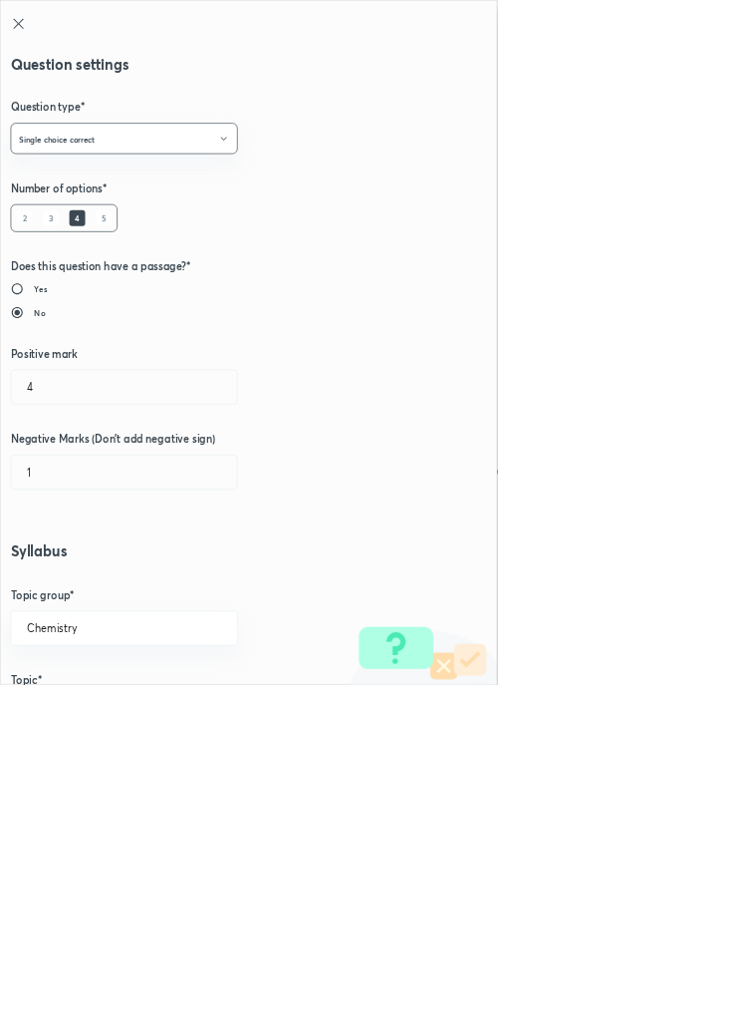
radio input "true"
radio input "false"
type input "1"
type input "0"
type input "Solutions"
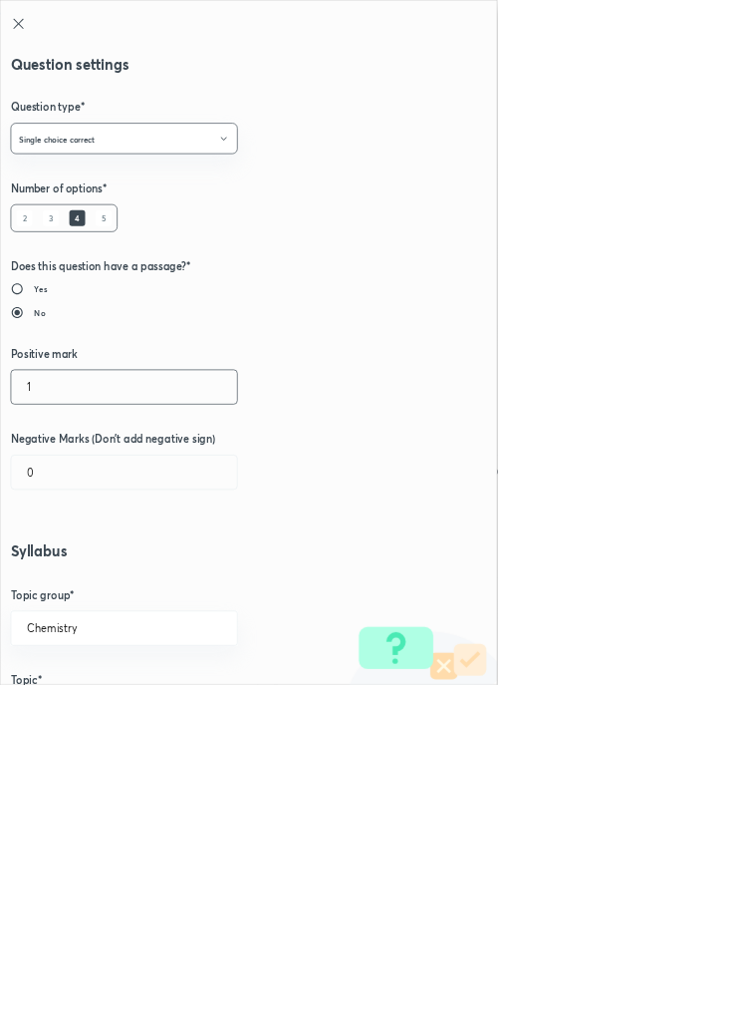
click at [60, 589] on input "1" at bounding box center [187, 583] width 341 height 51
type input "4"
click at [64, 722] on input "0" at bounding box center [187, 712] width 341 height 51
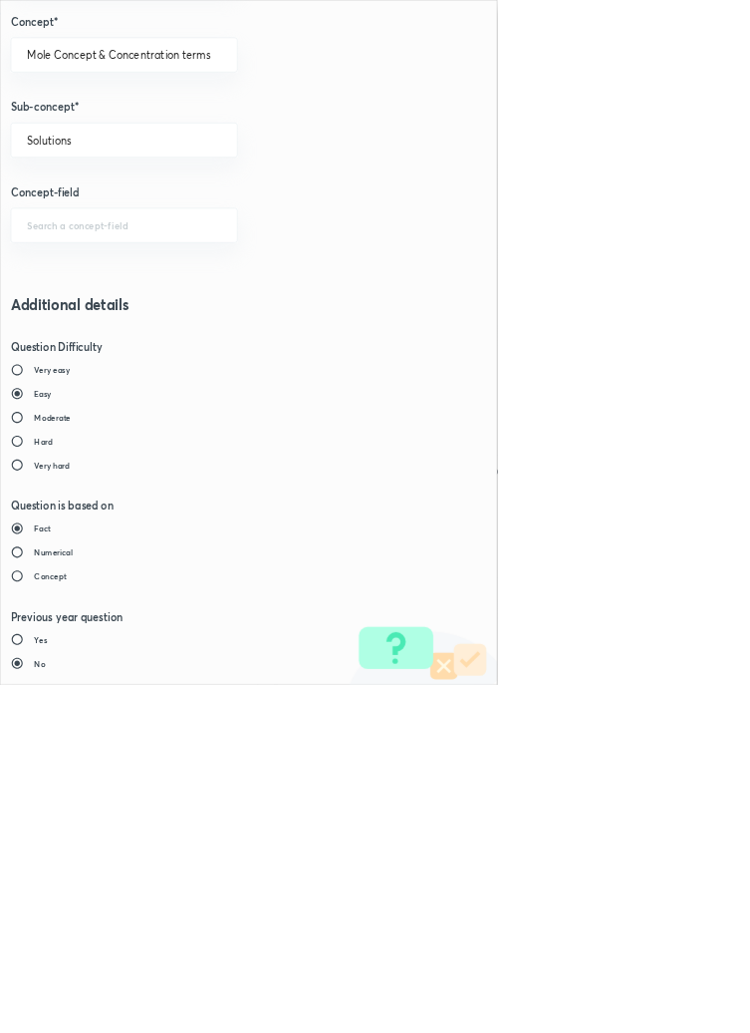
type input "1"
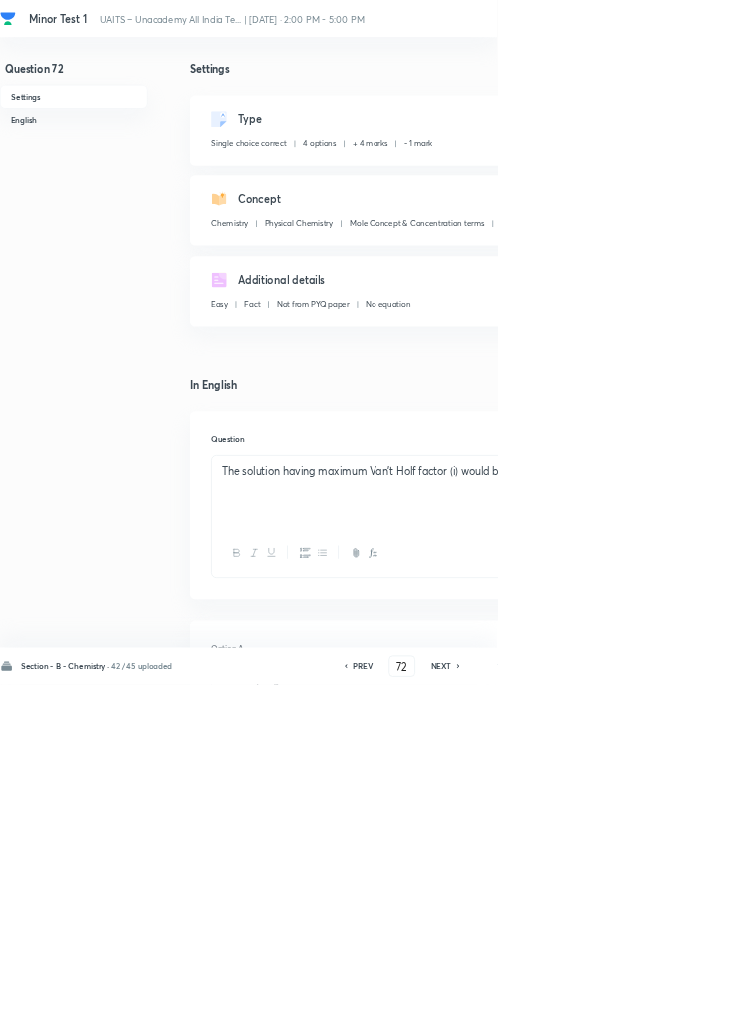
type input "73"
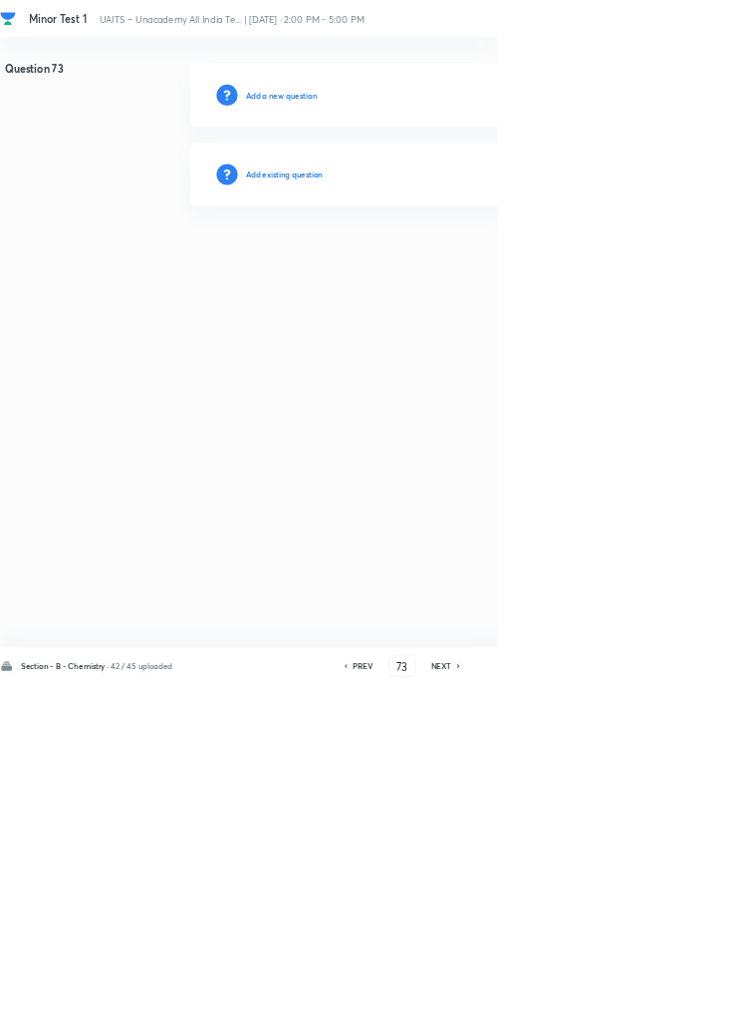
click at [478, 263] on h6 "Add existing question" at bounding box center [429, 263] width 117 height 18
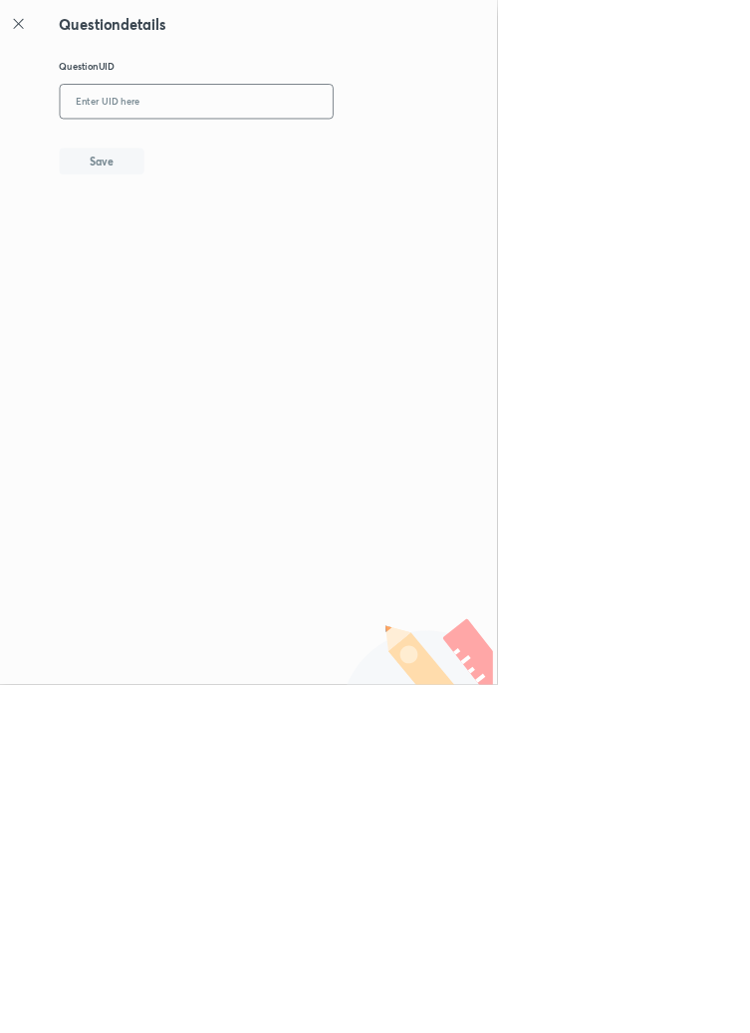
click at [407, 147] on input "text" at bounding box center [297, 154] width 412 height 49
type input "RVRP0"
click at [217, 239] on button "Save" at bounding box center [154, 241] width 128 height 40
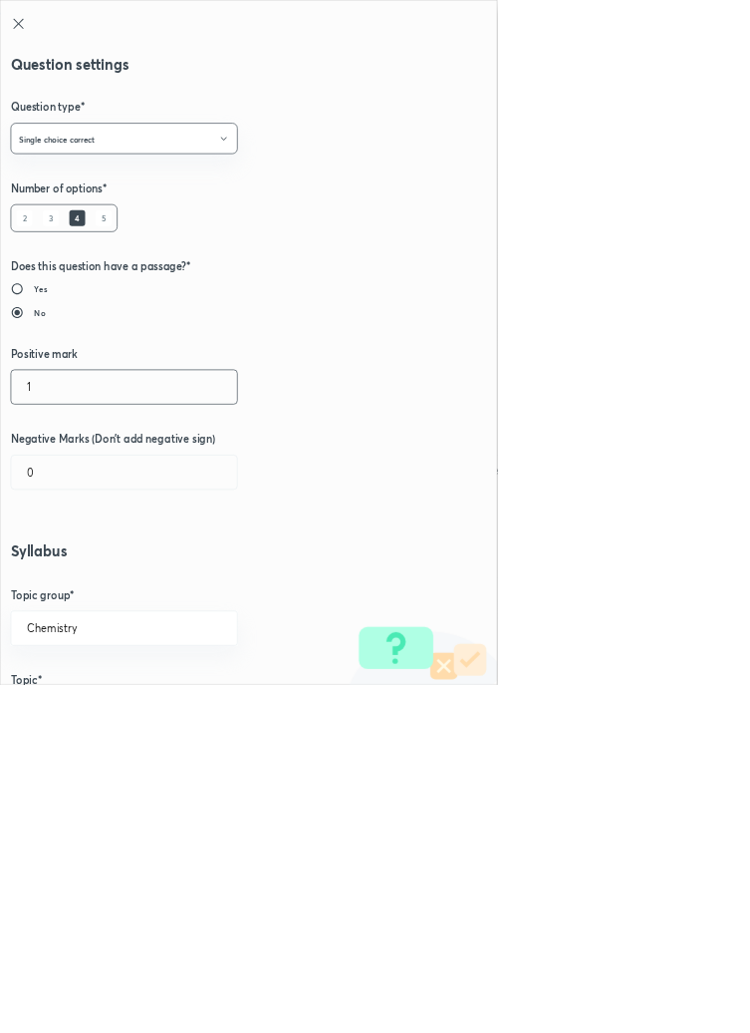
click at [56, 586] on input "1" at bounding box center [187, 583] width 341 height 51
type input "4"
click at [64, 718] on input "0" at bounding box center [187, 712] width 341 height 51
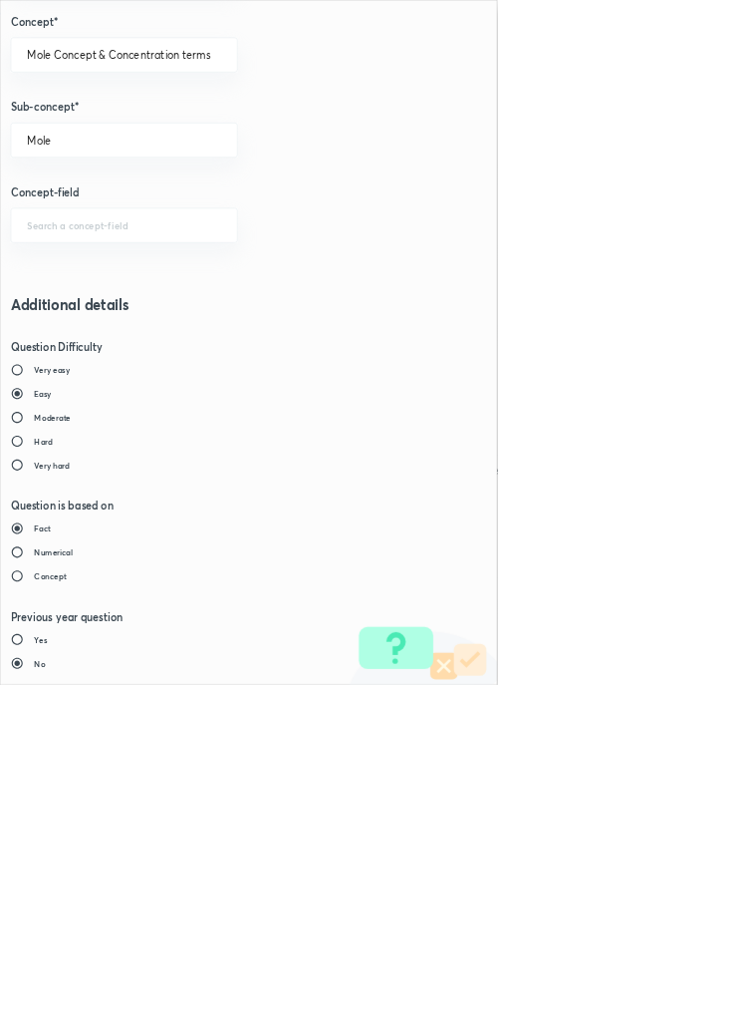
type input "1"
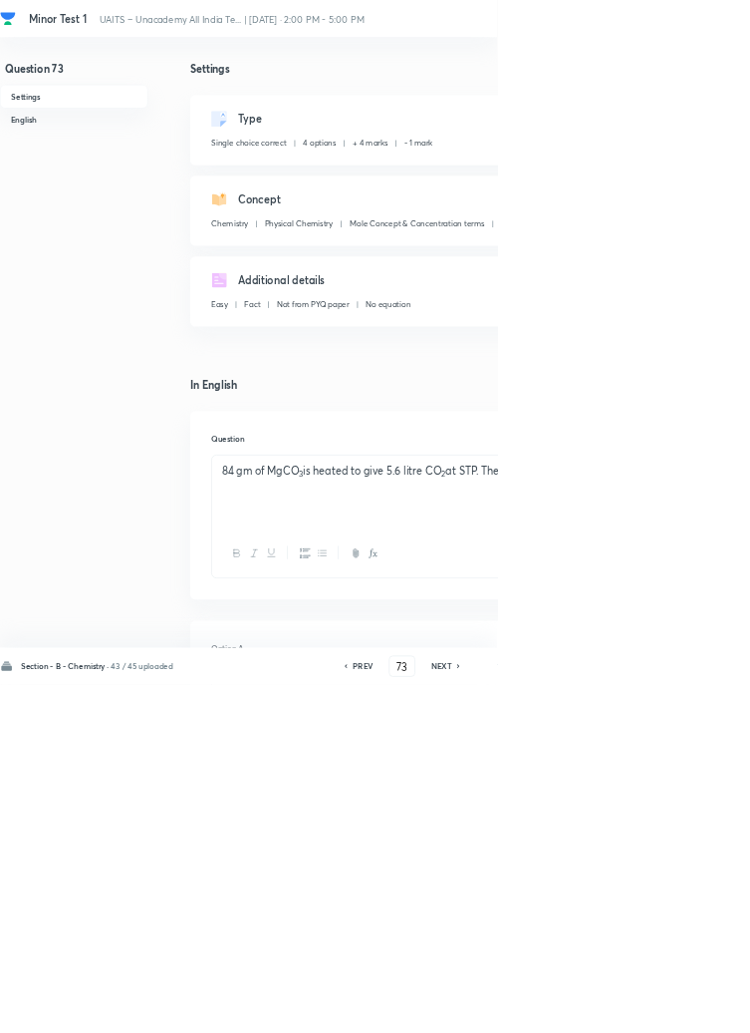
type input "74"
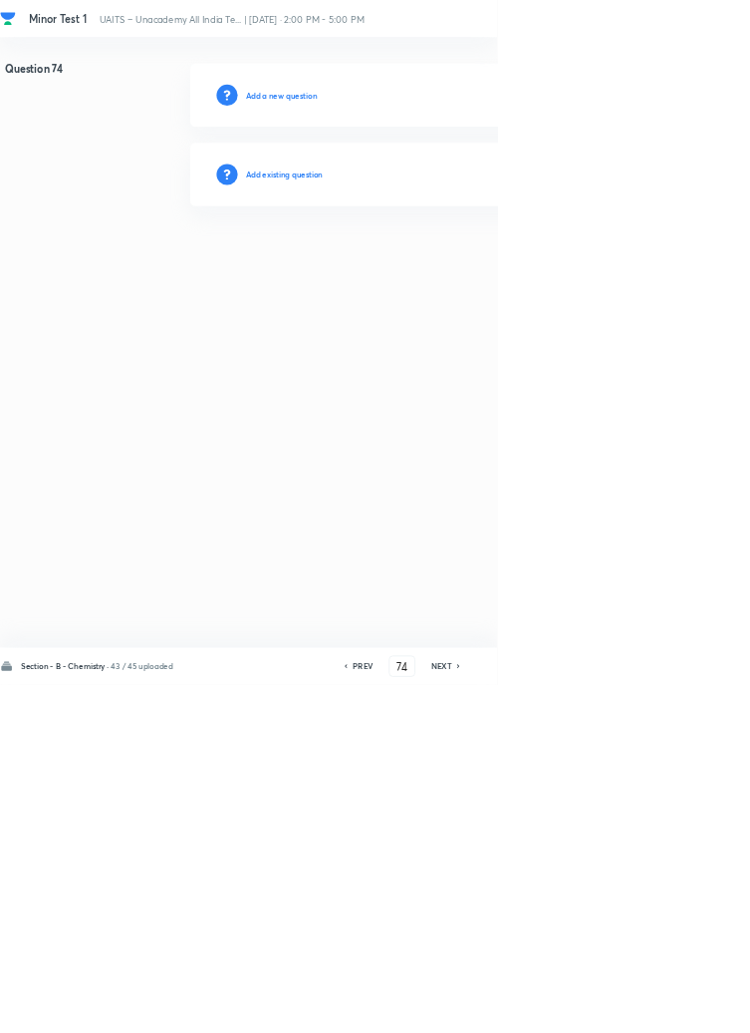
click at [450, 268] on h6 "Add existing question" at bounding box center [429, 263] width 117 height 18
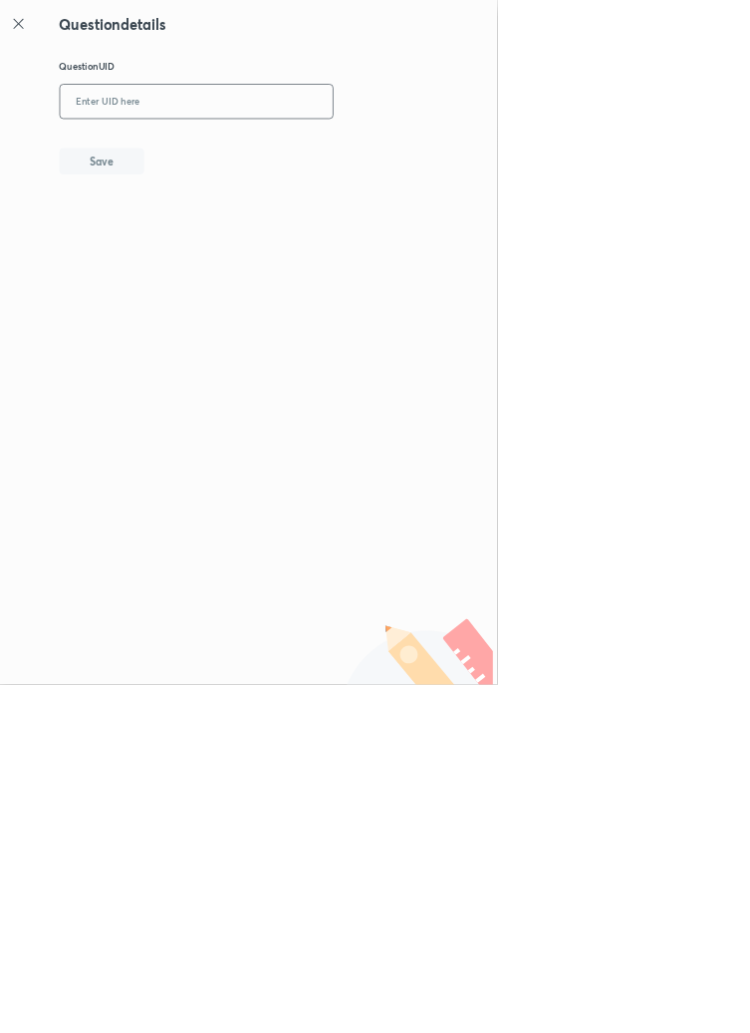
click at [415, 151] on input "text" at bounding box center [297, 154] width 412 height 49
type input "J5LHI"
click at [195, 237] on button "Save" at bounding box center [154, 241] width 128 height 40
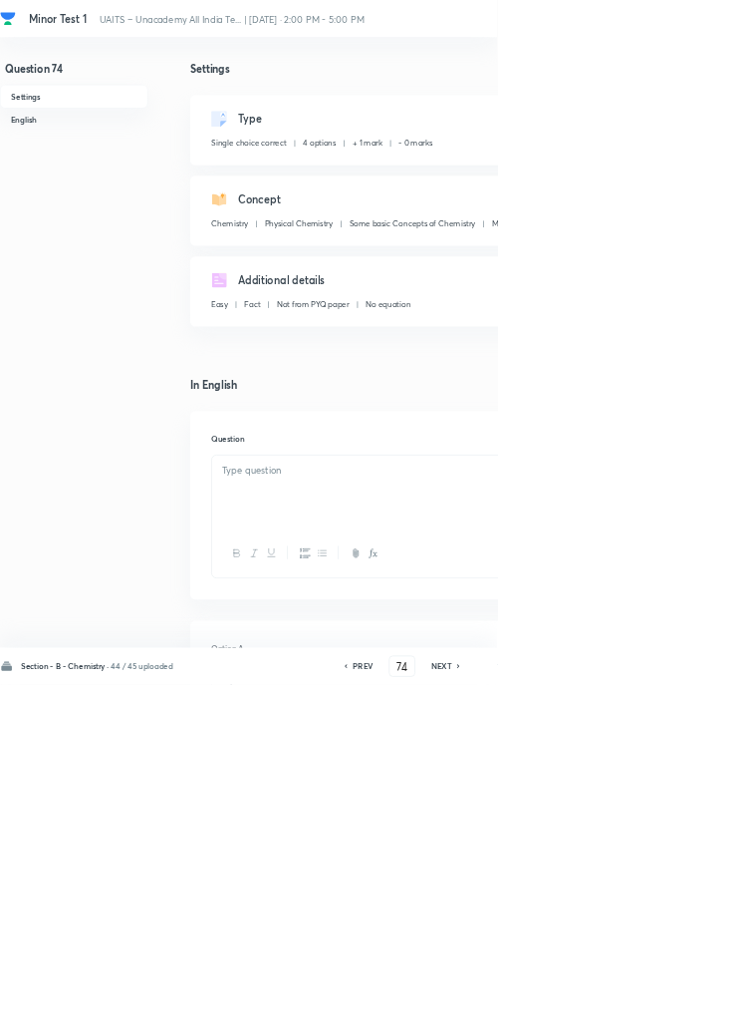
checkbox input "true"
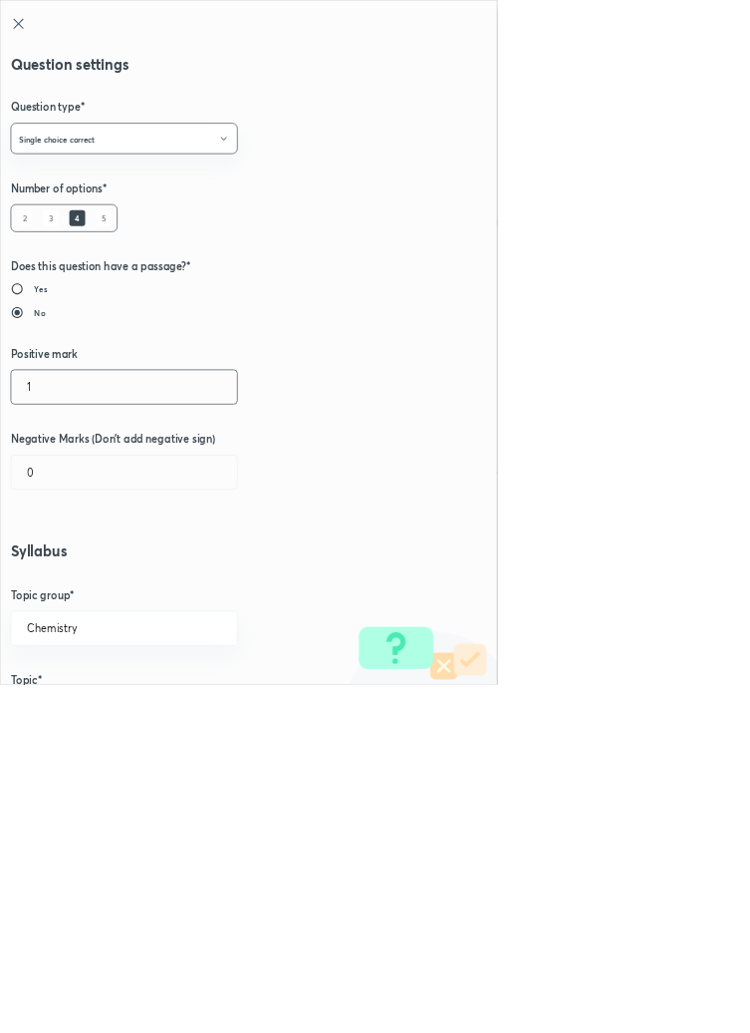
click at [64, 588] on input "1" at bounding box center [187, 583] width 341 height 51
type input "4"
click at [72, 707] on input "0" at bounding box center [187, 712] width 341 height 51
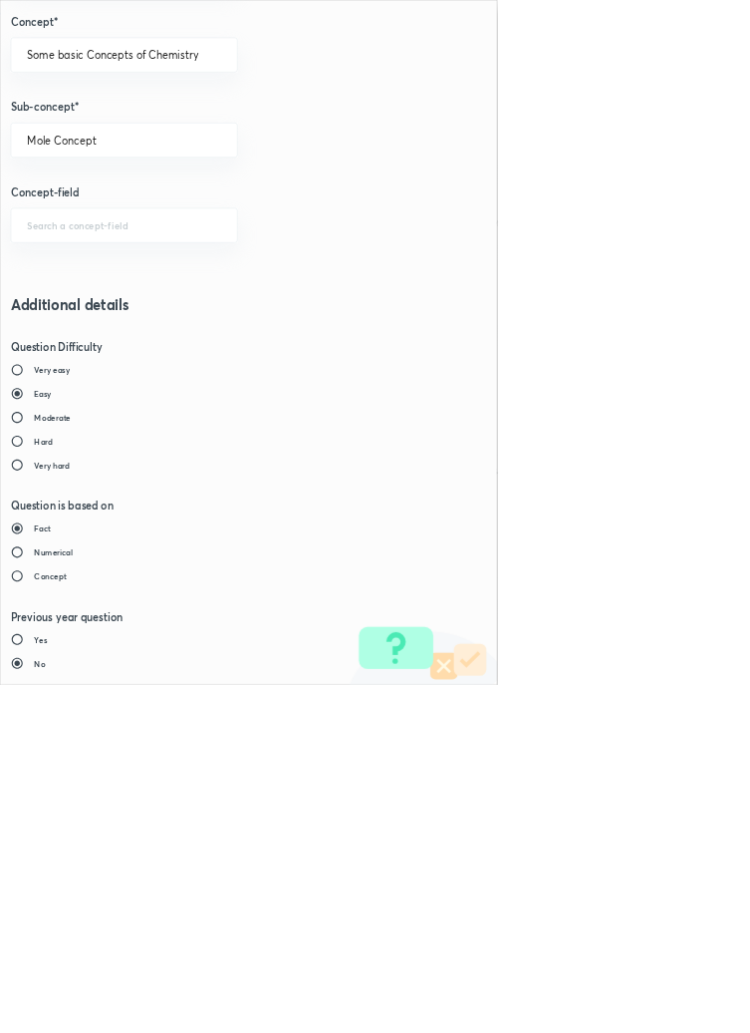
type input "1"
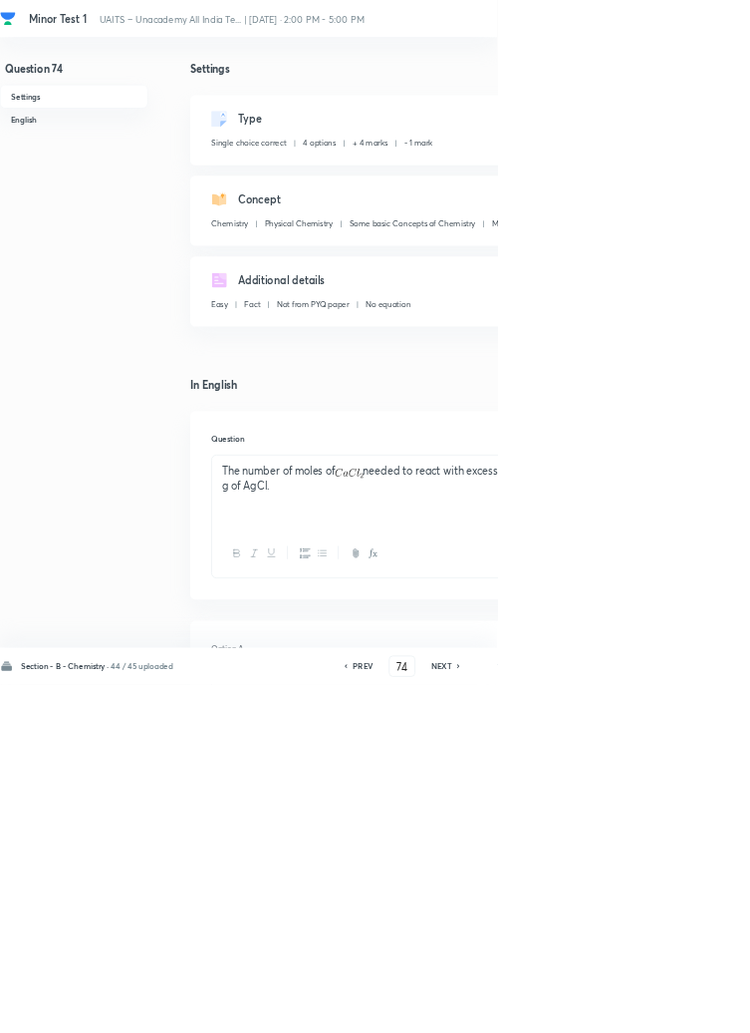
type input "75"
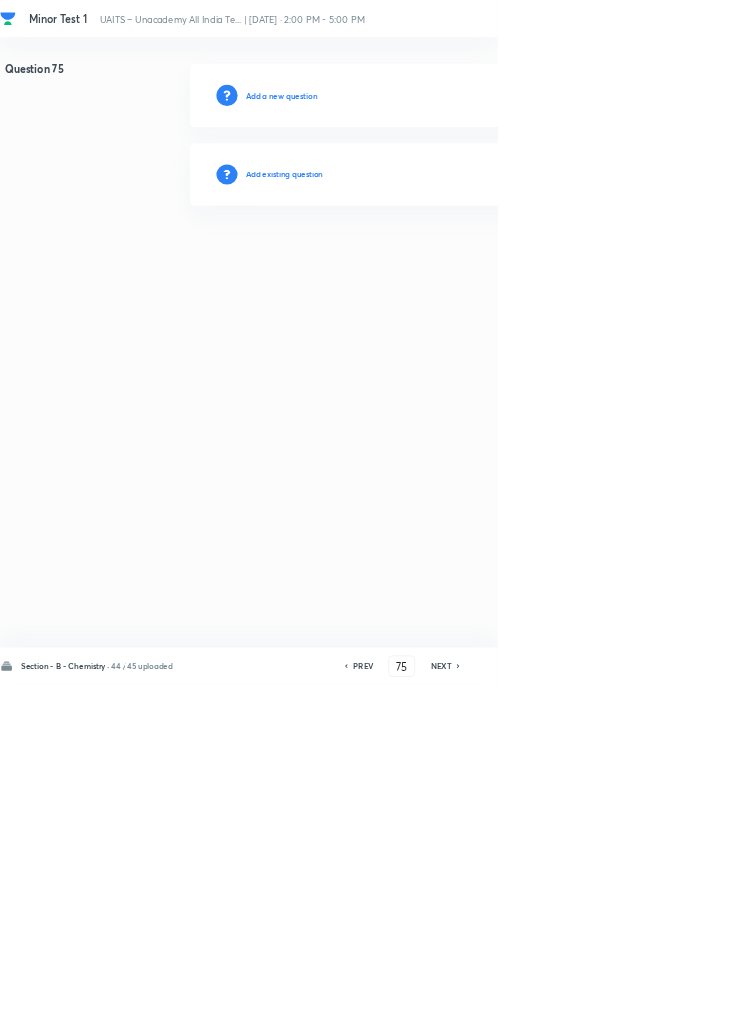
click at [474, 263] on h6 "Add existing question" at bounding box center [429, 263] width 117 height 18
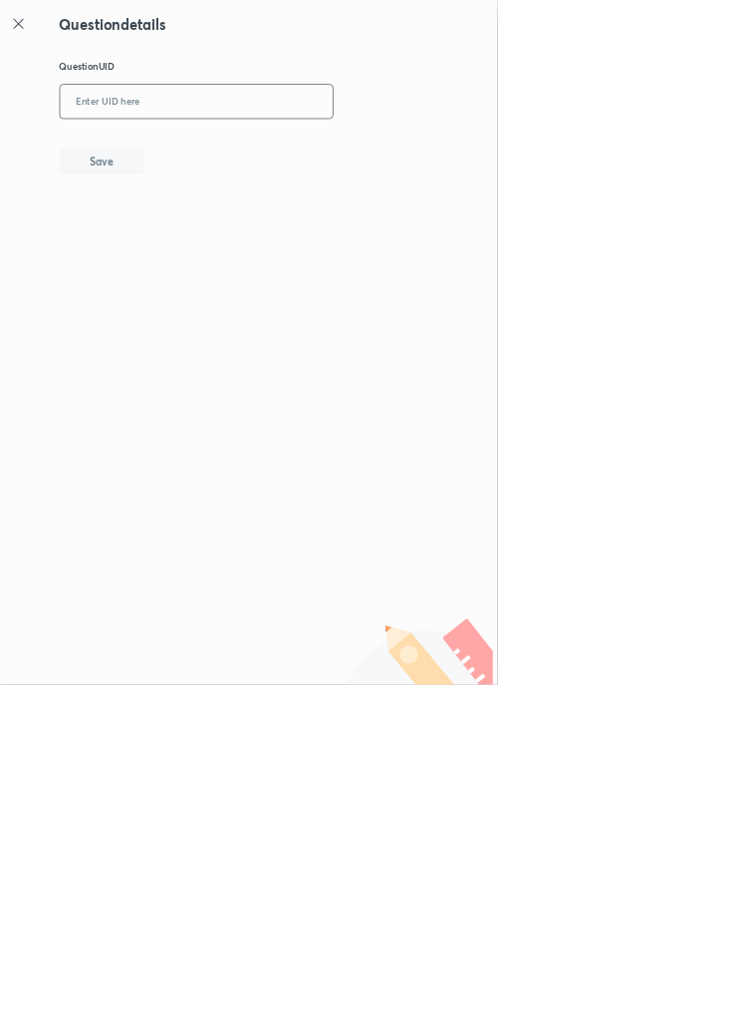
click at [346, 146] on input "text" at bounding box center [297, 154] width 412 height 49
type input "CS1AS"
click at [207, 243] on button "Save" at bounding box center [154, 241] width 128 height 40
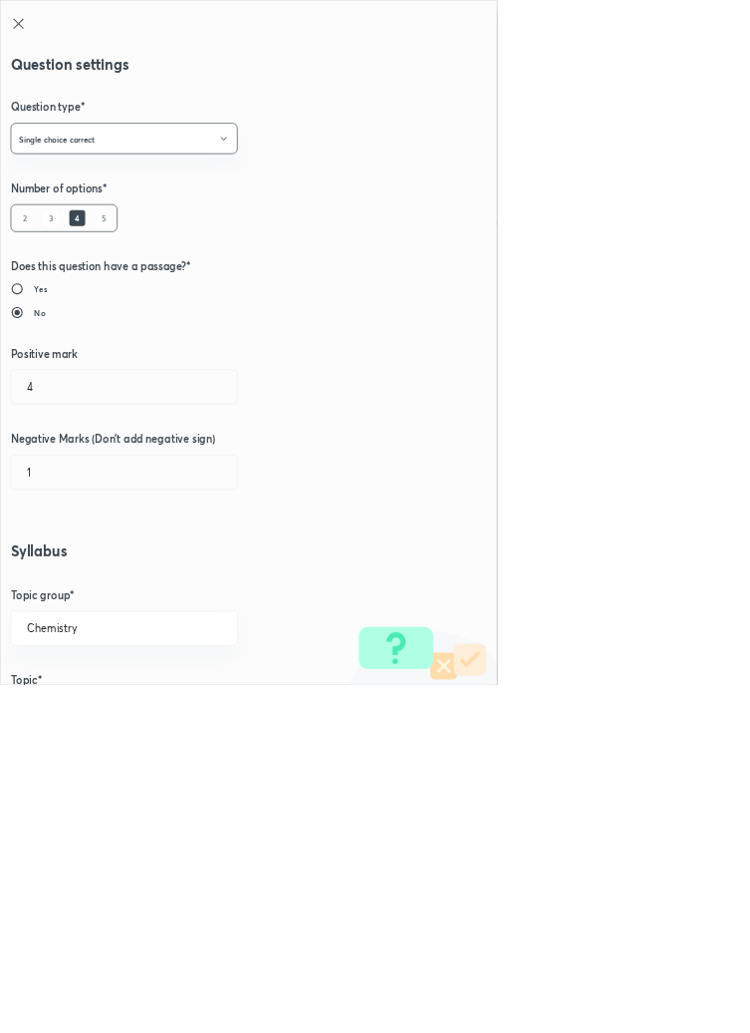
radio input "false"
radio input "true"
type input "1"
type input "0"
click at [68, 584] on input "1" at bounding box center [187, 583] width 341 height 51
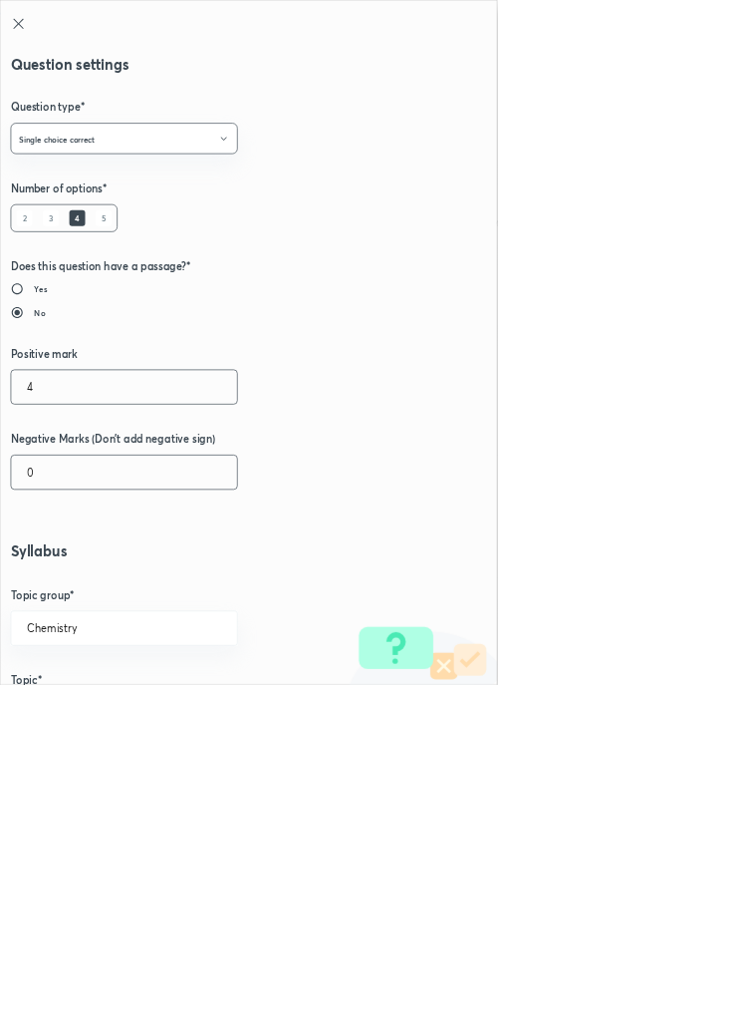
type input "4"
click at [51, 722] on input "0" at bounding box center [187, 712] width 341 height 51
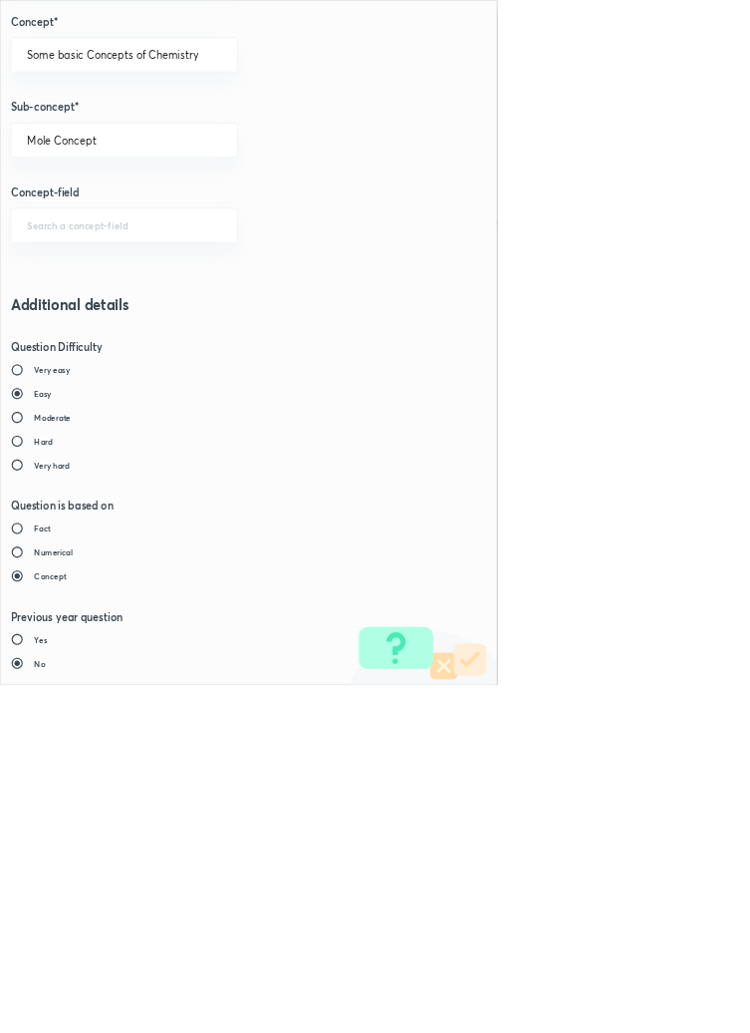
type input "1"
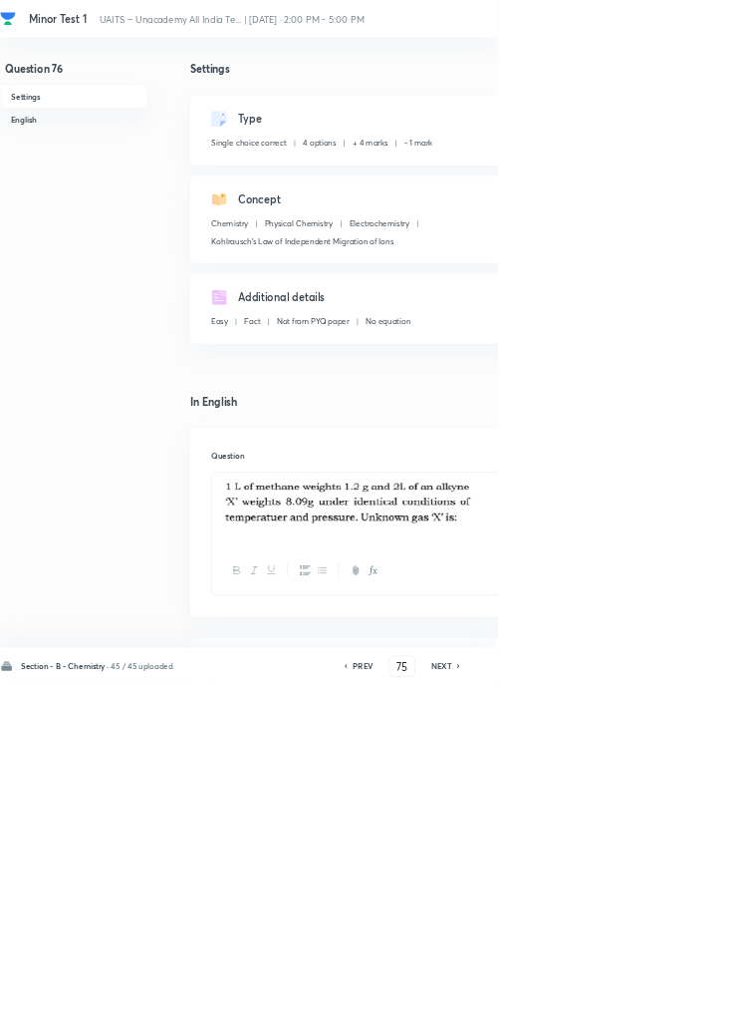
type input "76"
checkbox input "false"
checkbox input "true"
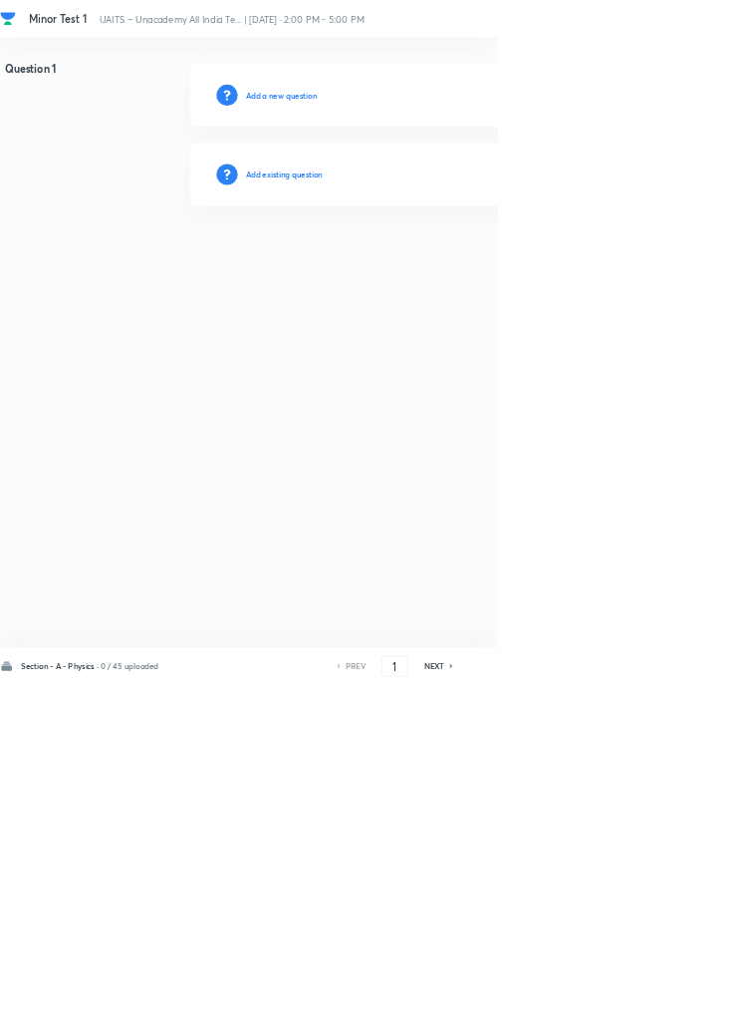
click at [638, 1014] on div "NEXT" at bounding box center [658, 1005] width 53 height 18
type input "2"
click at [603, 1023] on input "2" at bounding box center [596, 1005] width 38 height 35
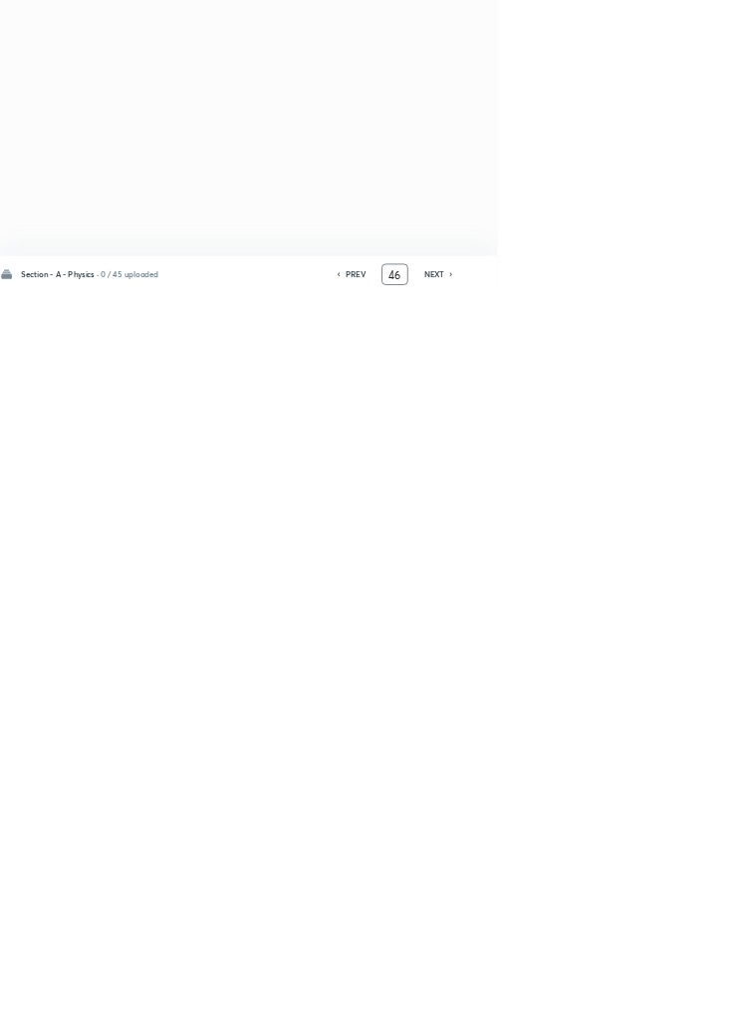
type input "46"
